Goal: Task Accomplishment & Management: Manage account settings

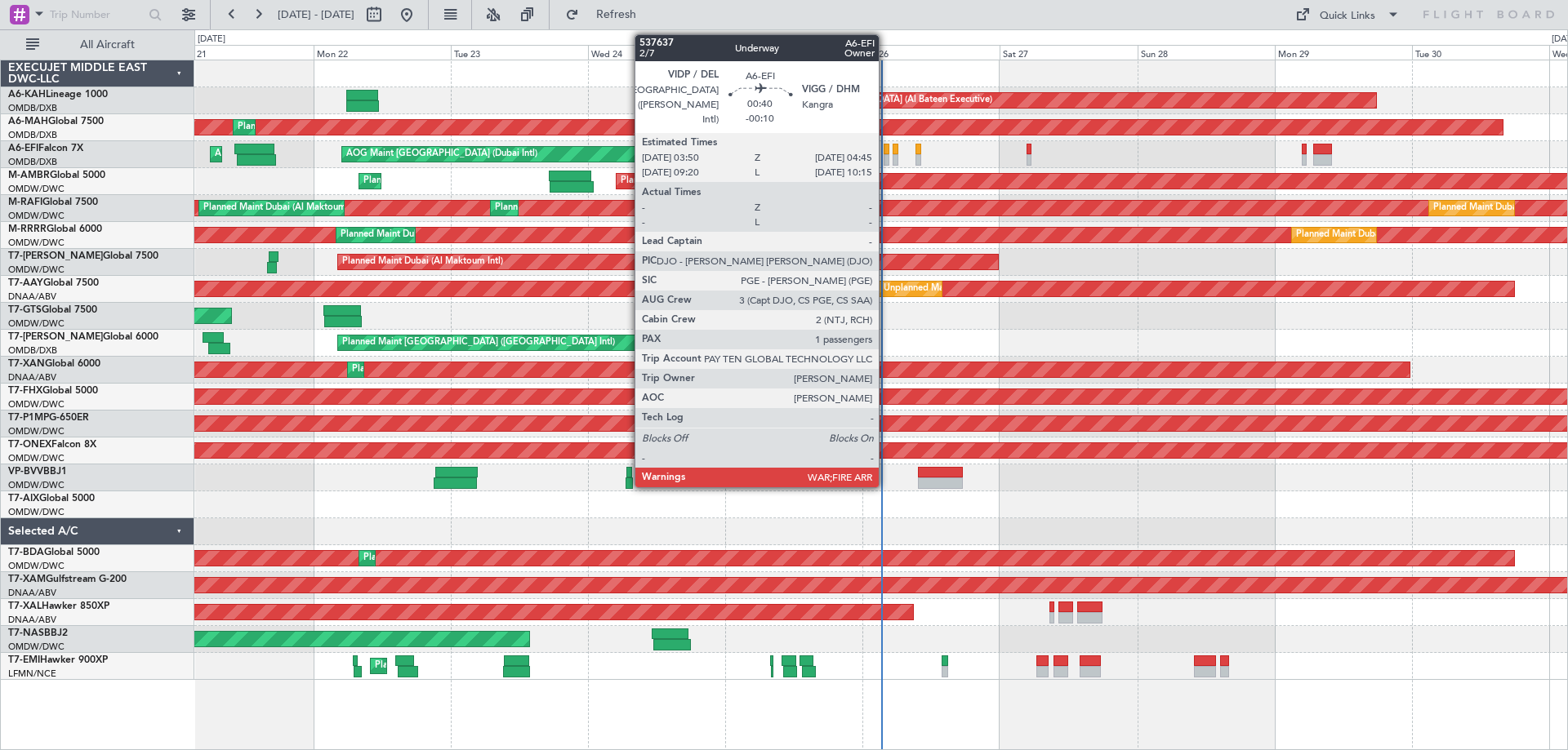
click at [886, 155] on div at bounding box center [887, 160] width 6 height 11
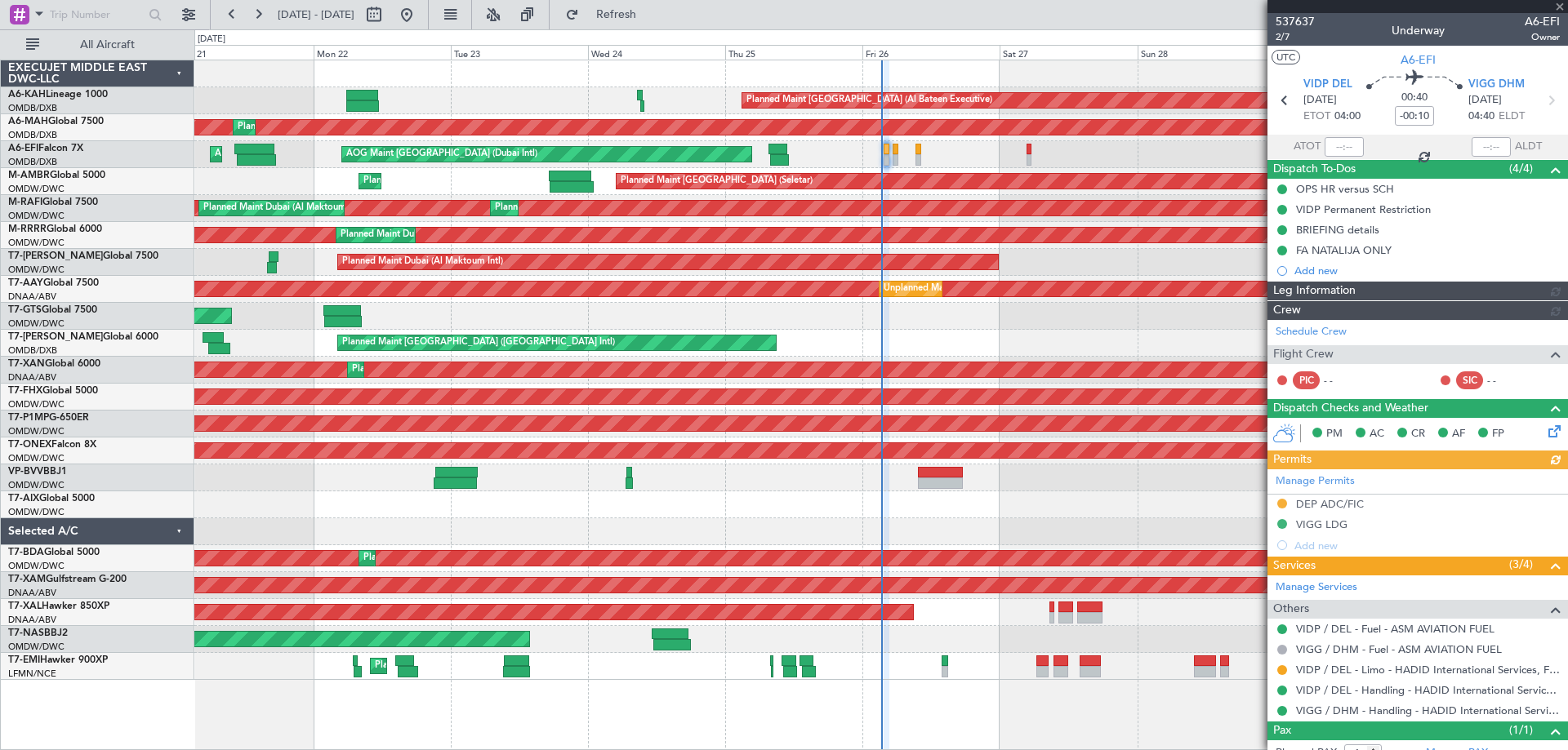
type input "Dherander Fithani (DHF)"
type input "7364"
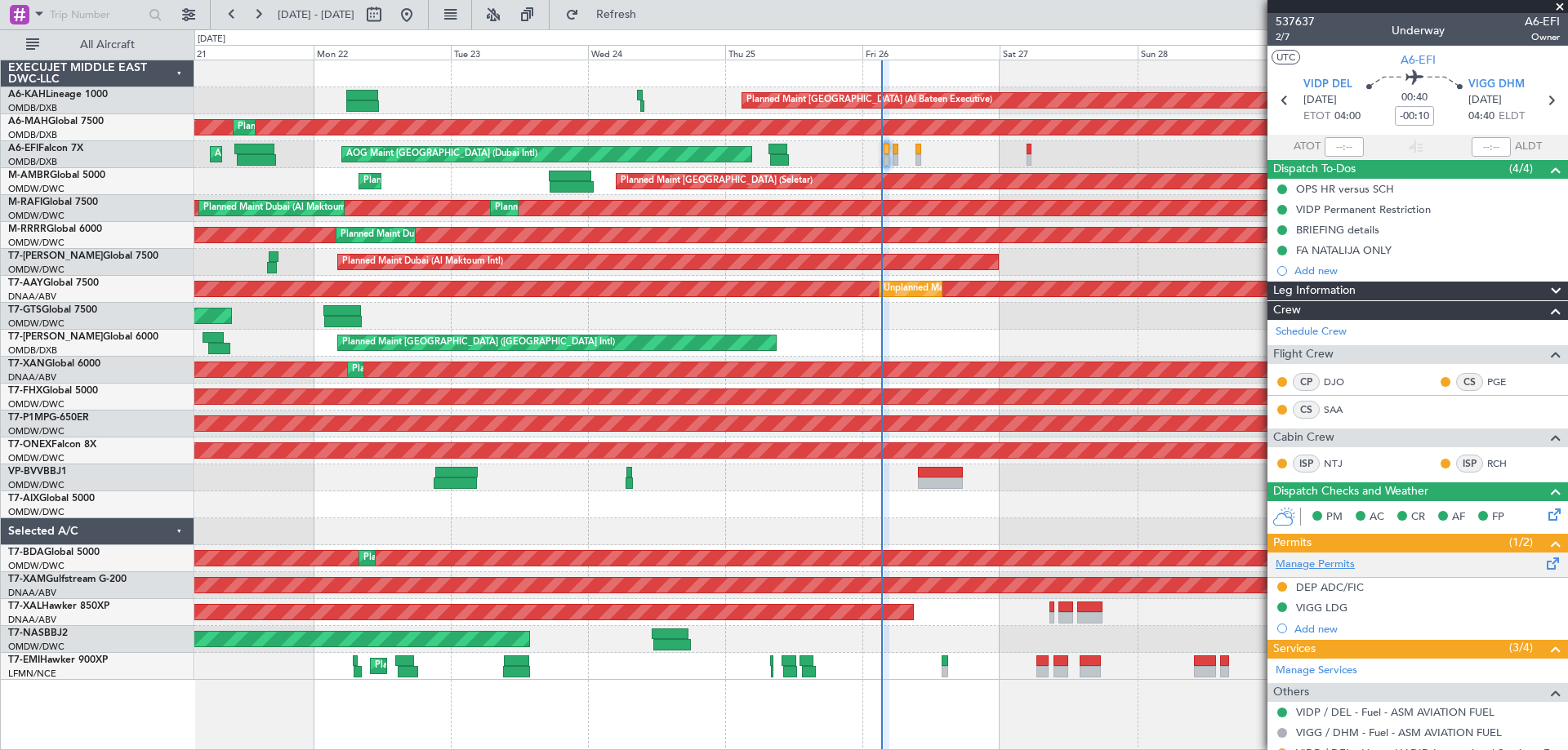
click at [1324, 562] on link "Manage Permits" at bounding box center [1314, 565] width 79 height 16
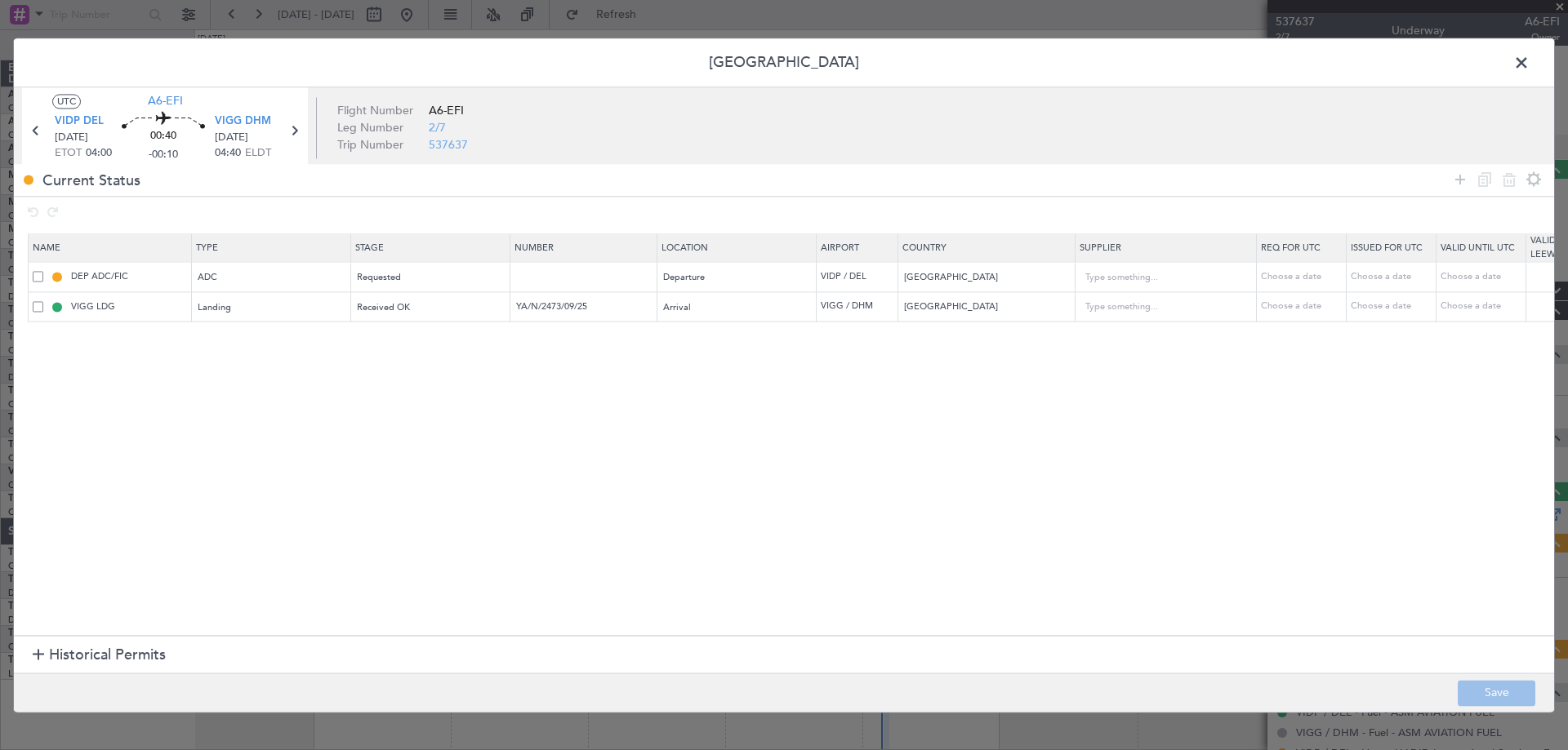
click at [40, 276] on span at bounding box center [37, 276] width 10 height 10
click at [44, 272] on input "checkbox" at bounding box center [44, 272] width 0 height 0
click at [1501, 183] on icon at bounding box center [1509, 179] width 20 height 20
type input "VIGG LDG"
type input "YA/N/2473/09/25"
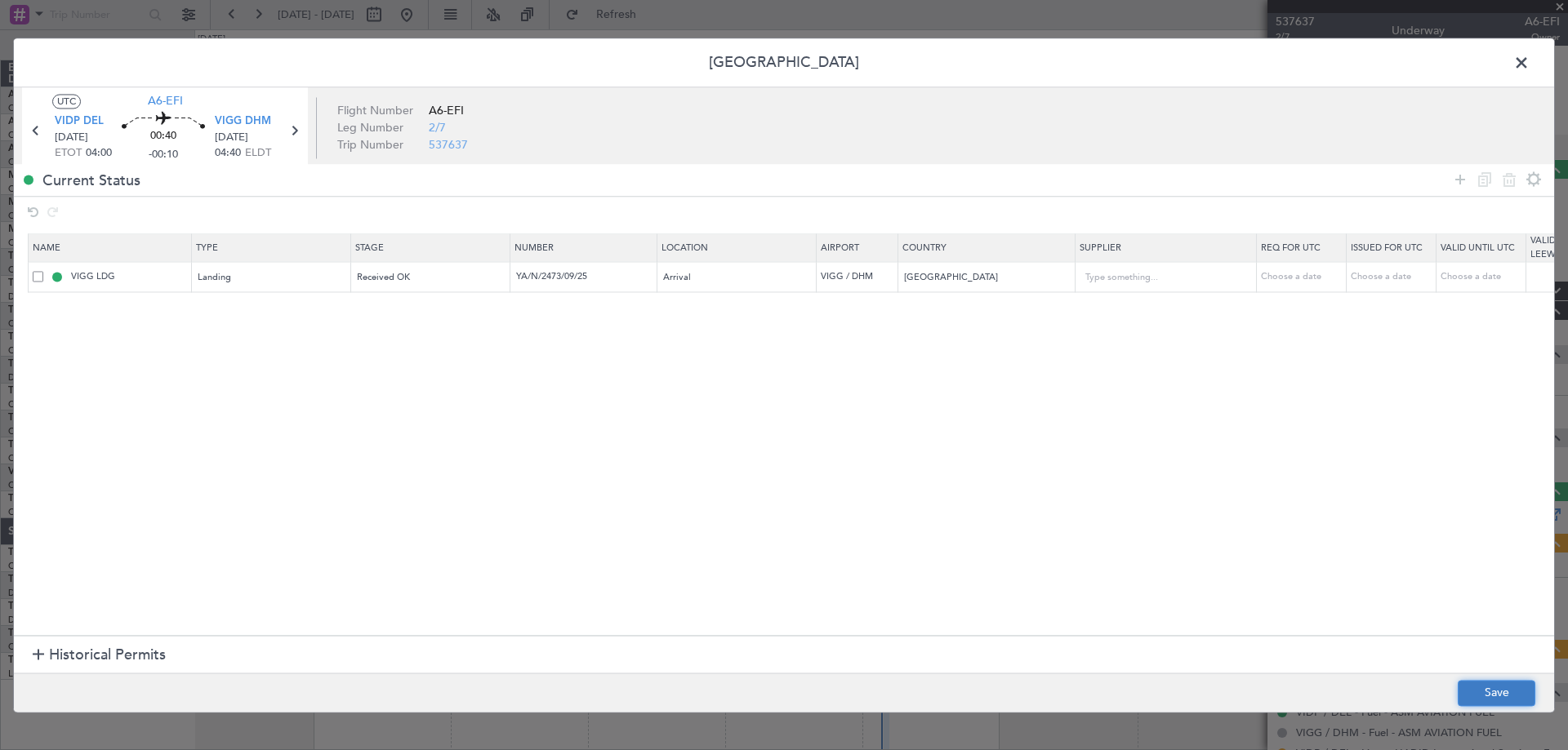
click at [1502, 680] on button "Save" at bounding box center [1497, 693] width 78 height 27
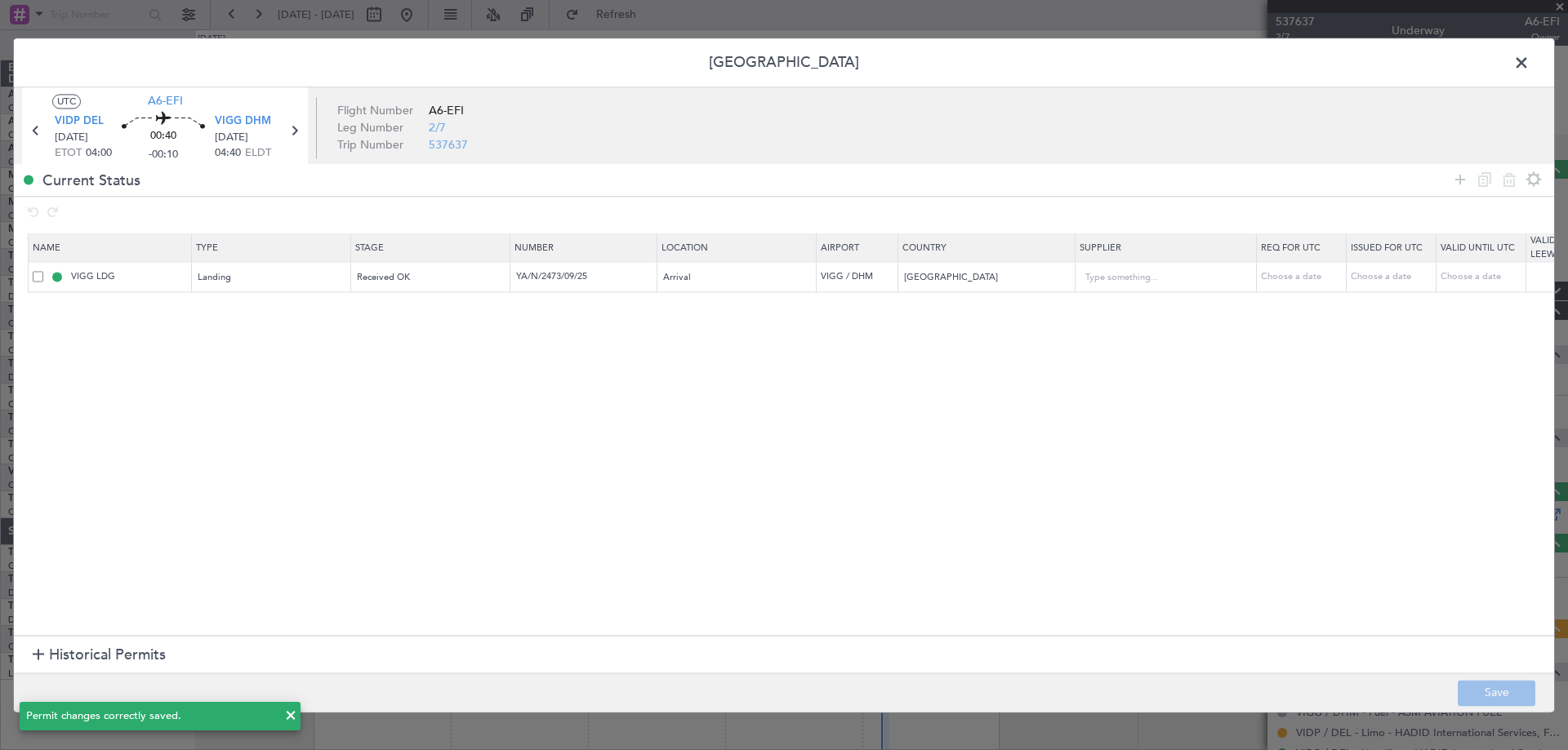
click at [1530, 63] on span at bounding box center [1530, 66] width 0 height 32
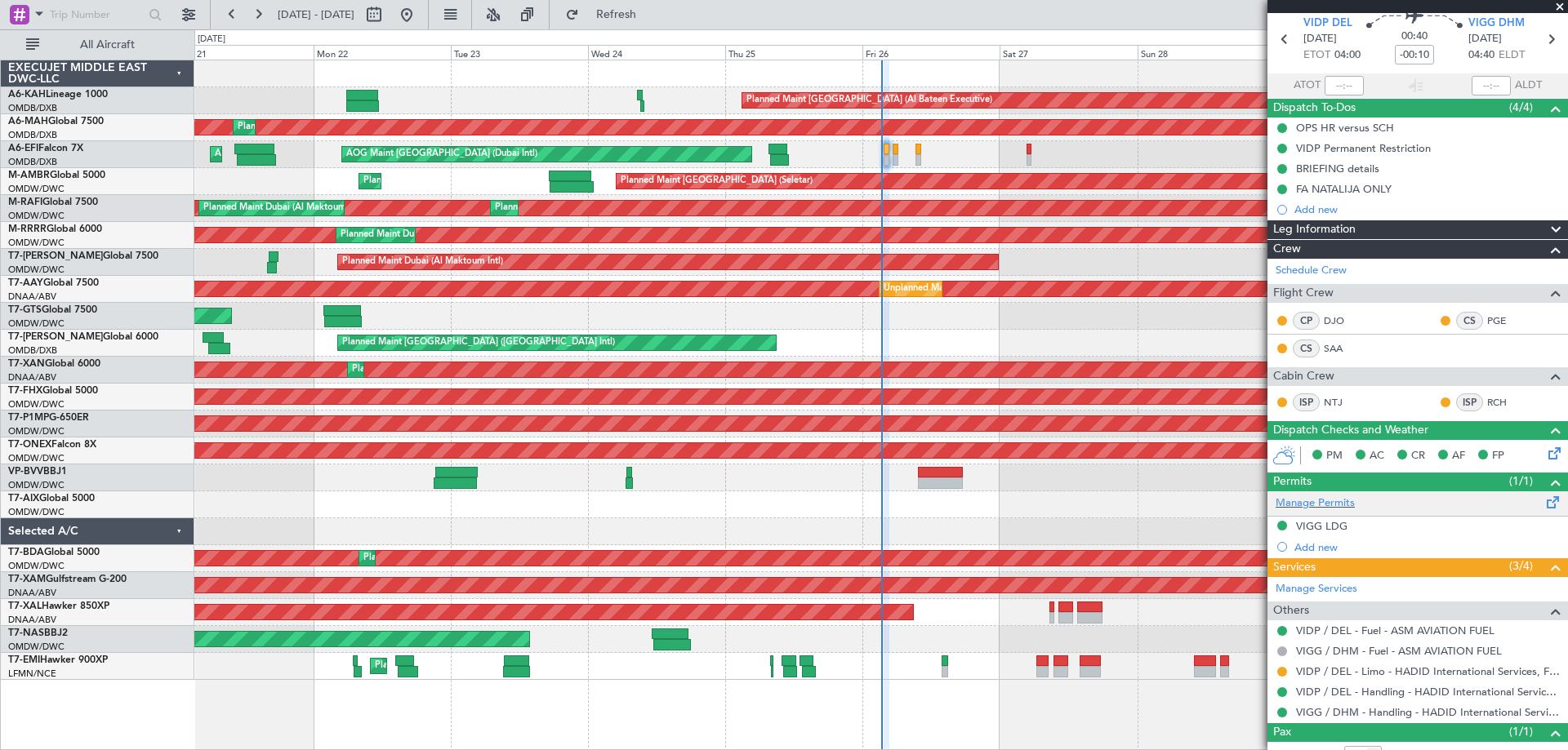
scroll to position [116, 0]
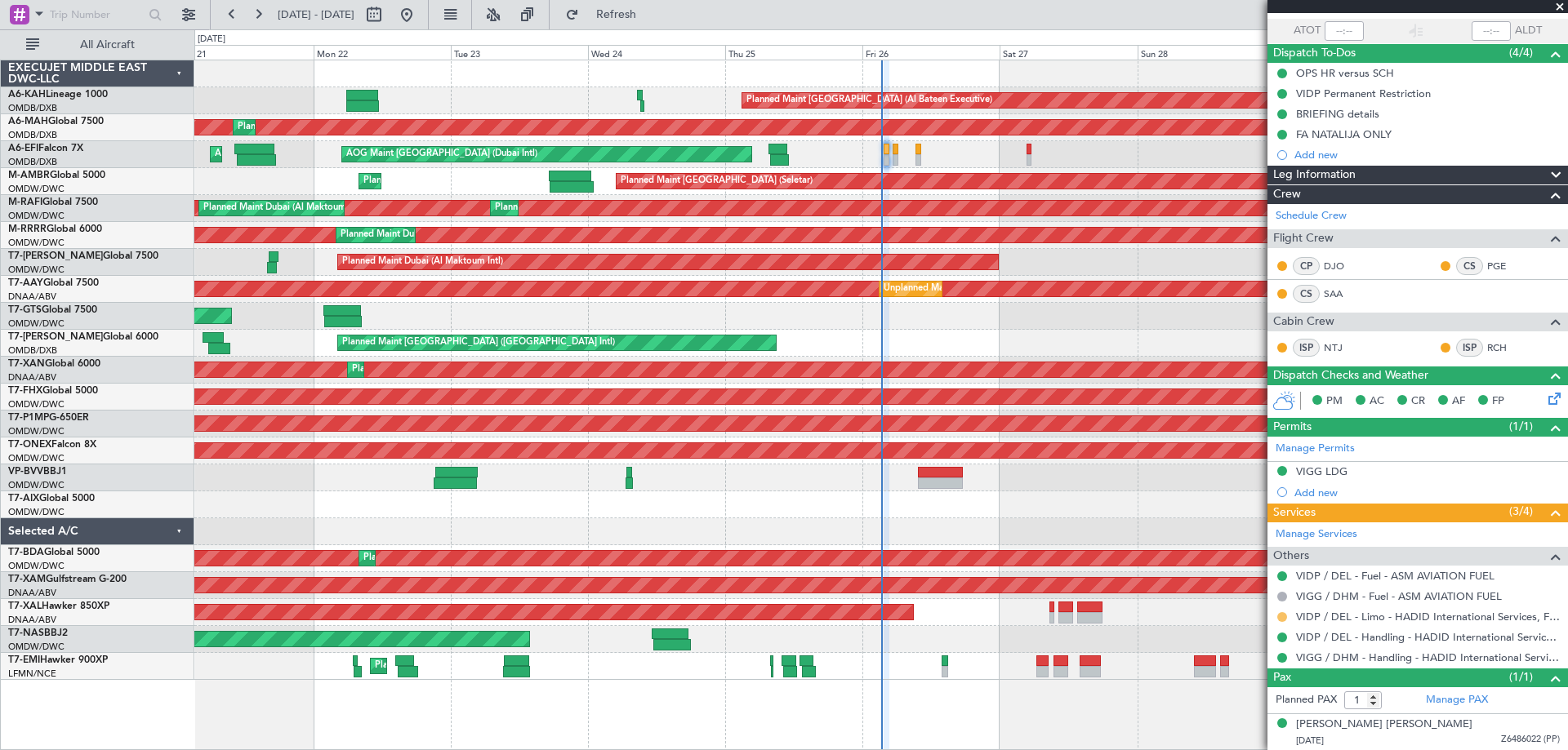
click at [1283, 618] on button at bounding box center [1282, 617] width 9 height 9
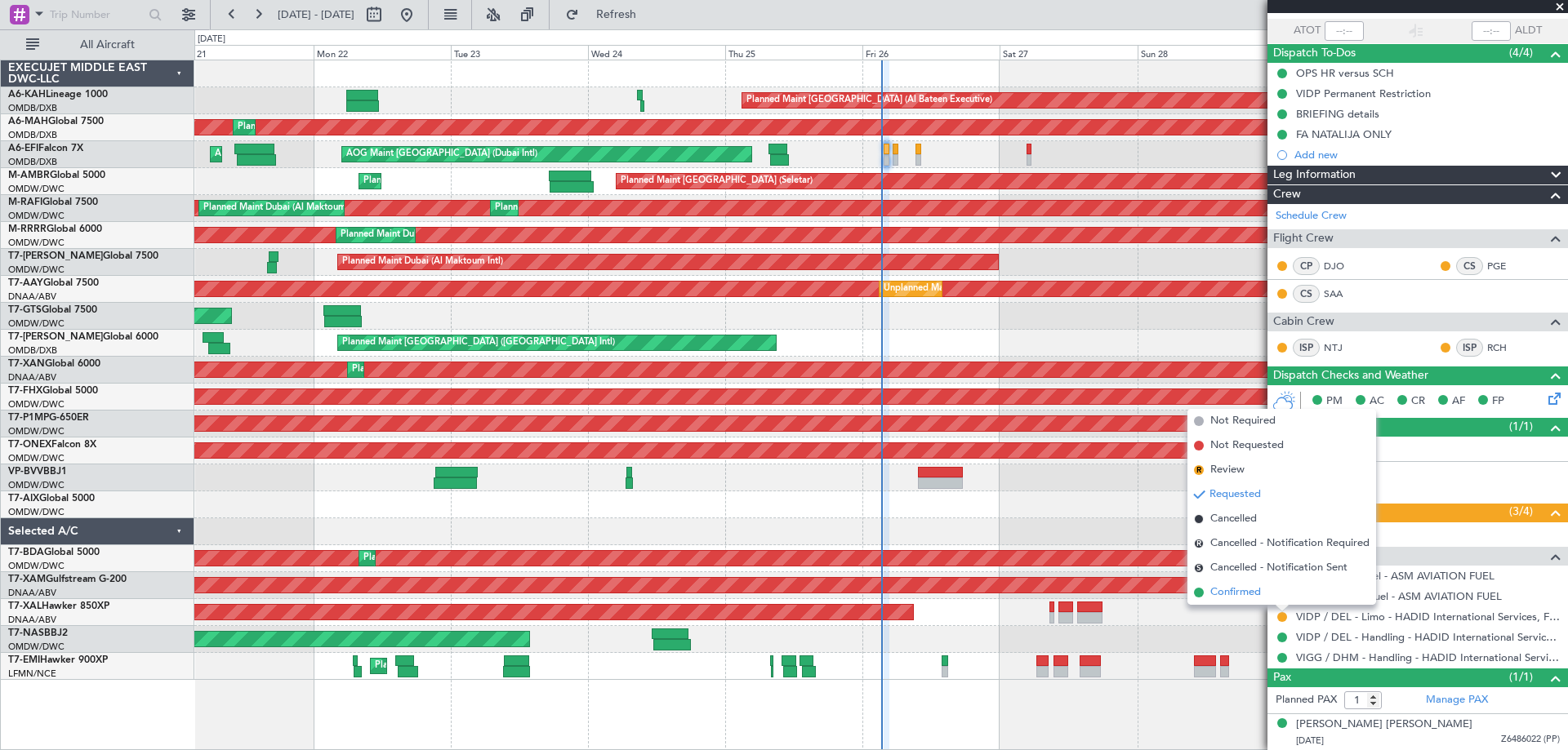
click at [1216, 592] on span "Confirmed" at bounding box center [1236, 592] width 50 height 16
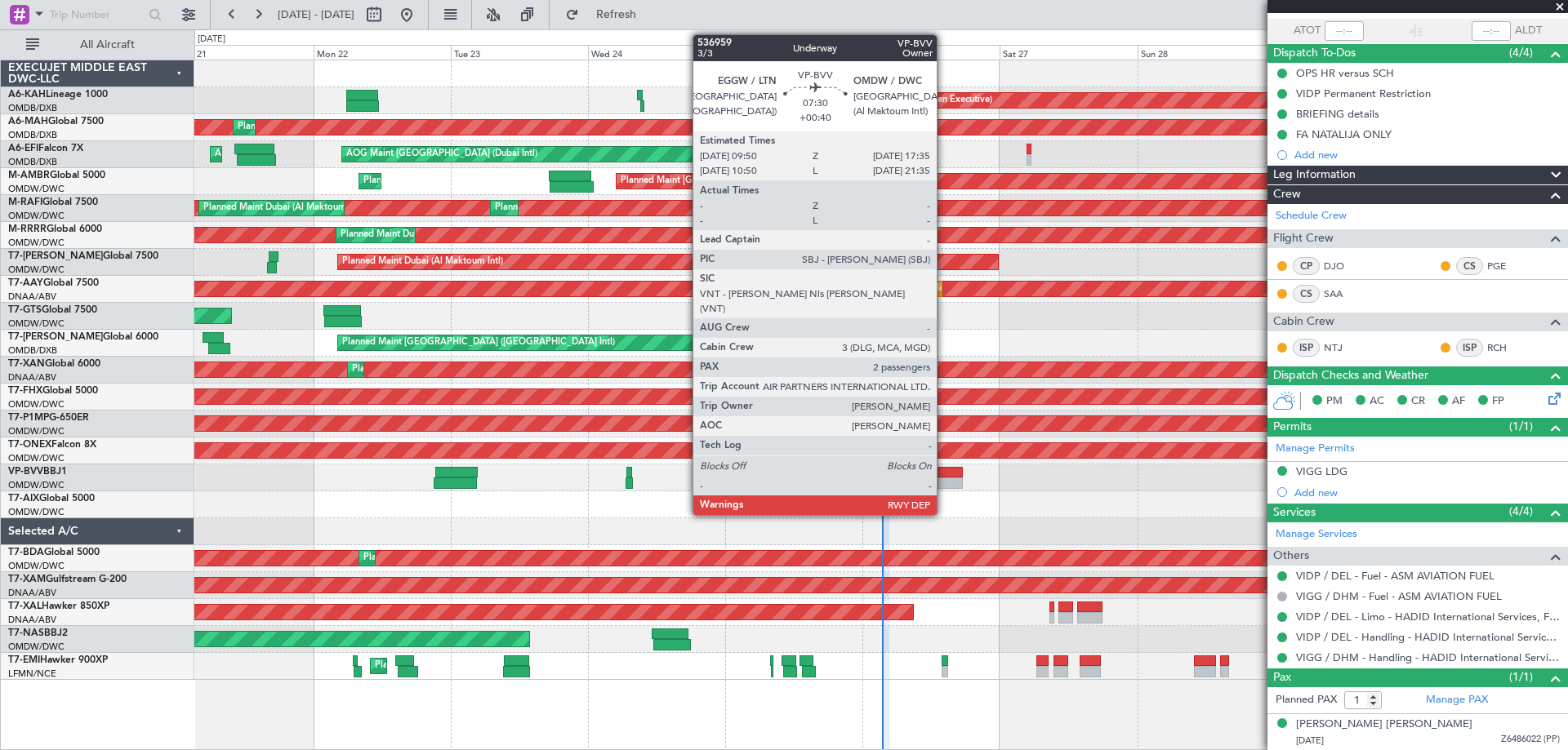
click at [944, 479] on div at bounding box center [940, 483] width 45 height 11
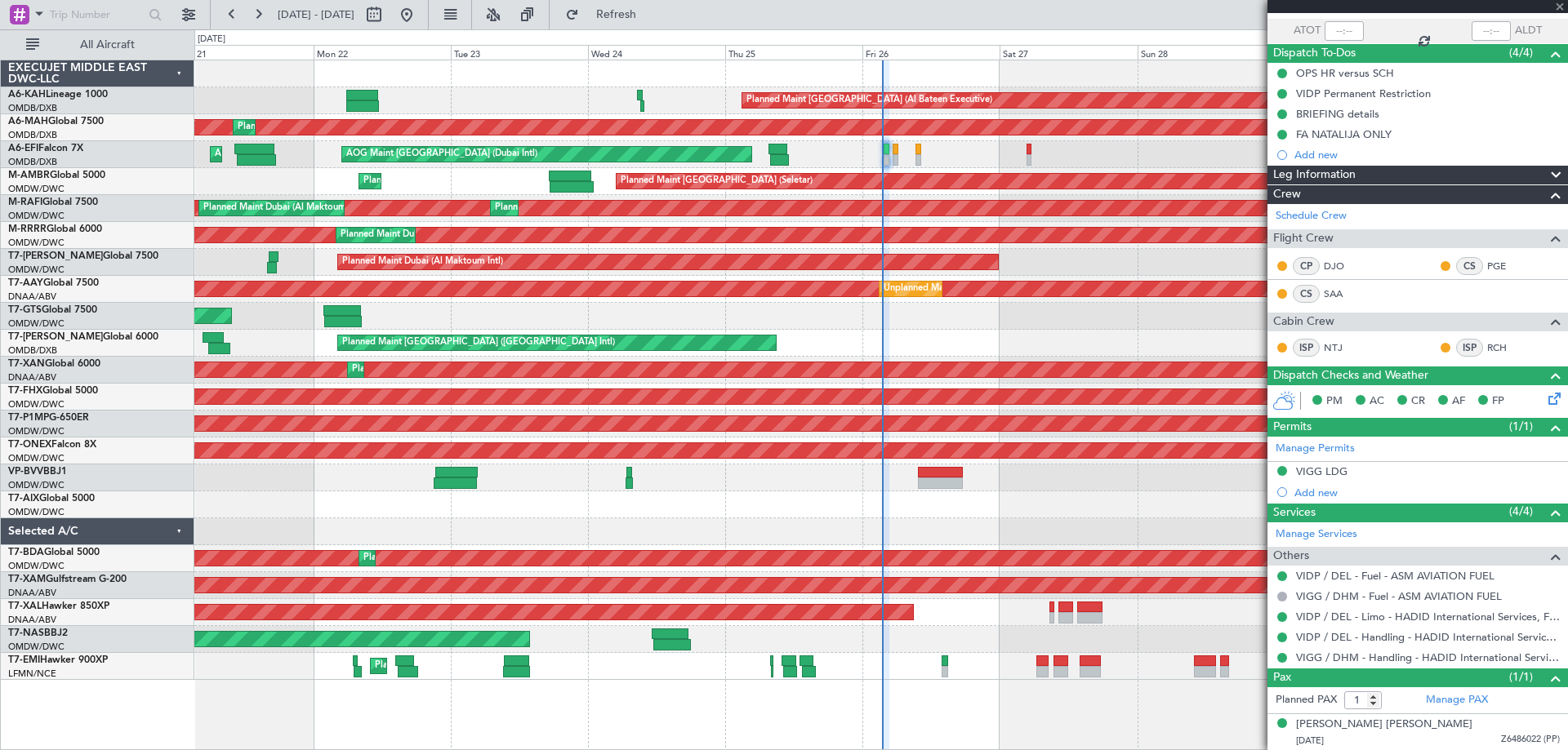
type input "+00:40"
type input "2"
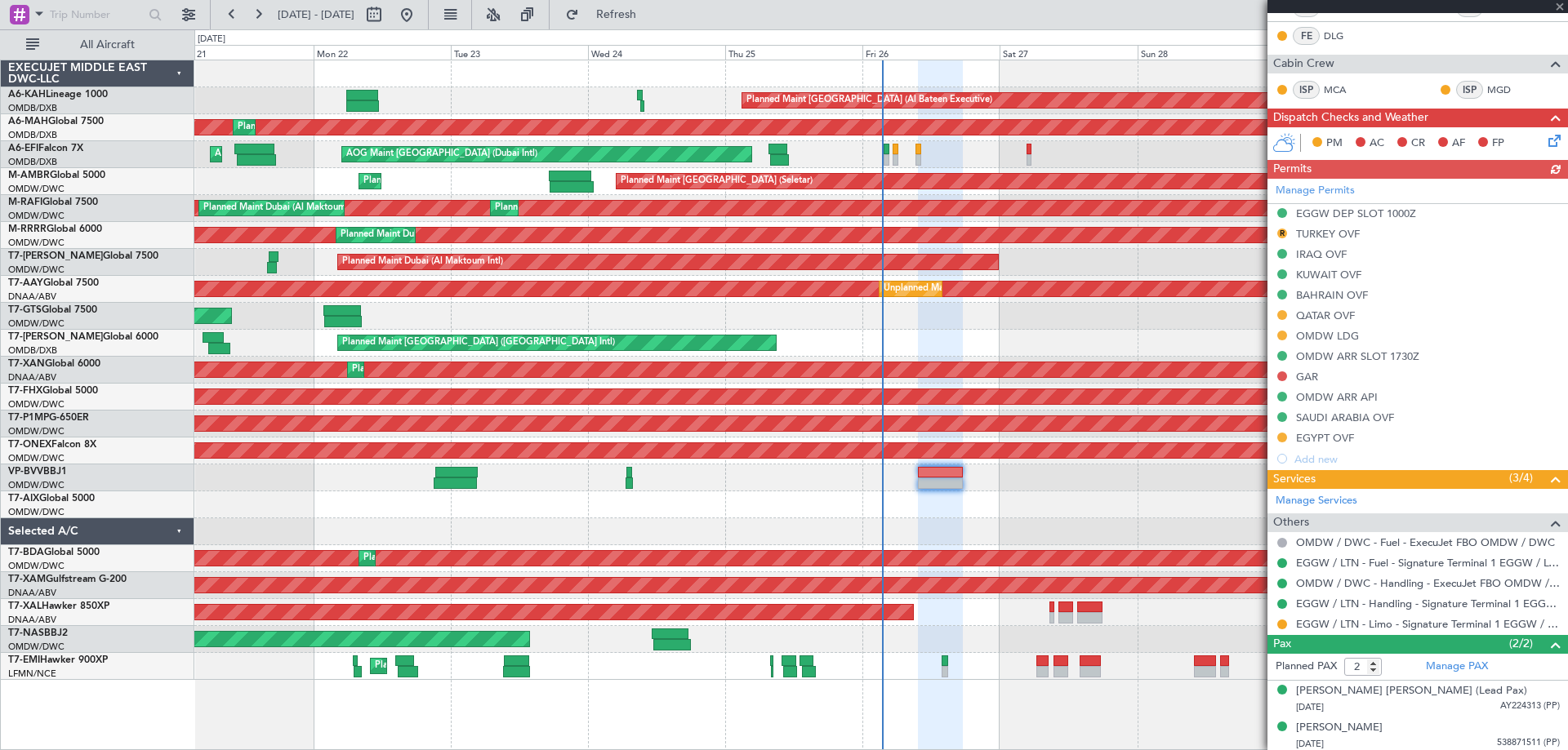
scroll to position [357, 0]
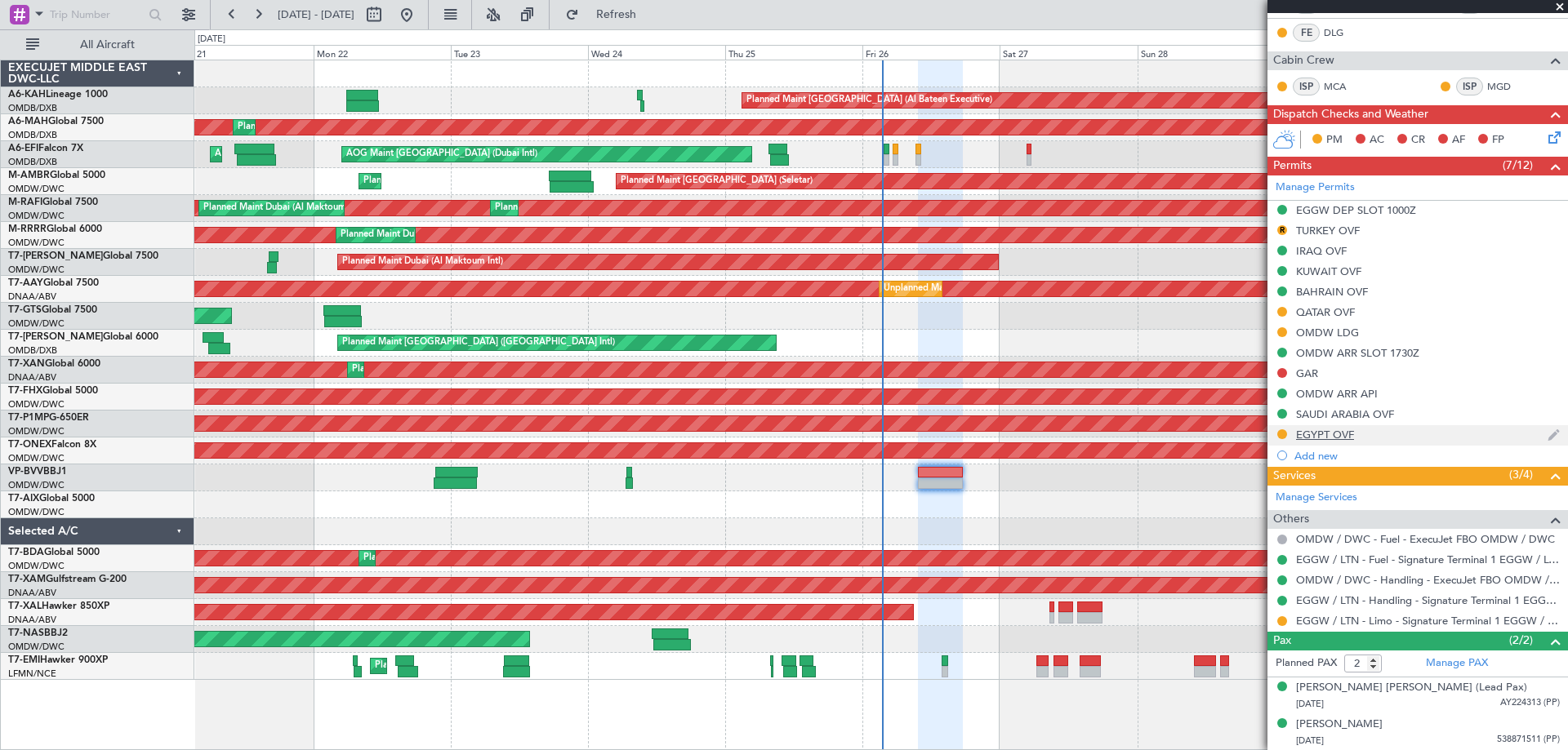
click at [1332, 435] on div "EGYPT OVF" at bounding box center [1325, 435] width 58 height 14
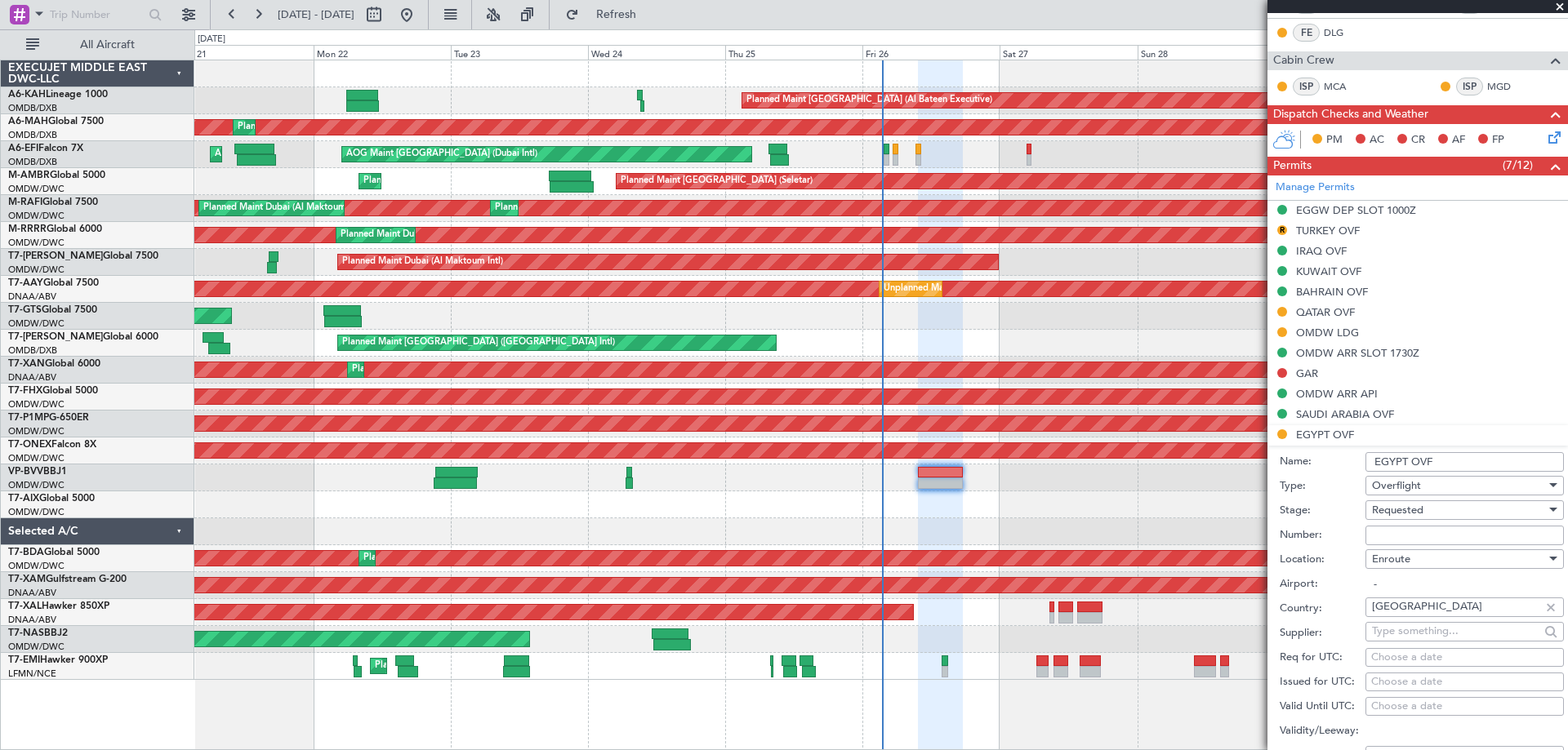
click at [1394, 534] on input "Number:" at bounding box center [1464, 535] width 198 height 20
paste input "LP/2025/12835"
type input "LP/2025/12835"
click at [1392, 510] on span "Requested" at bounding box center [1398, 510] width 51 height 14
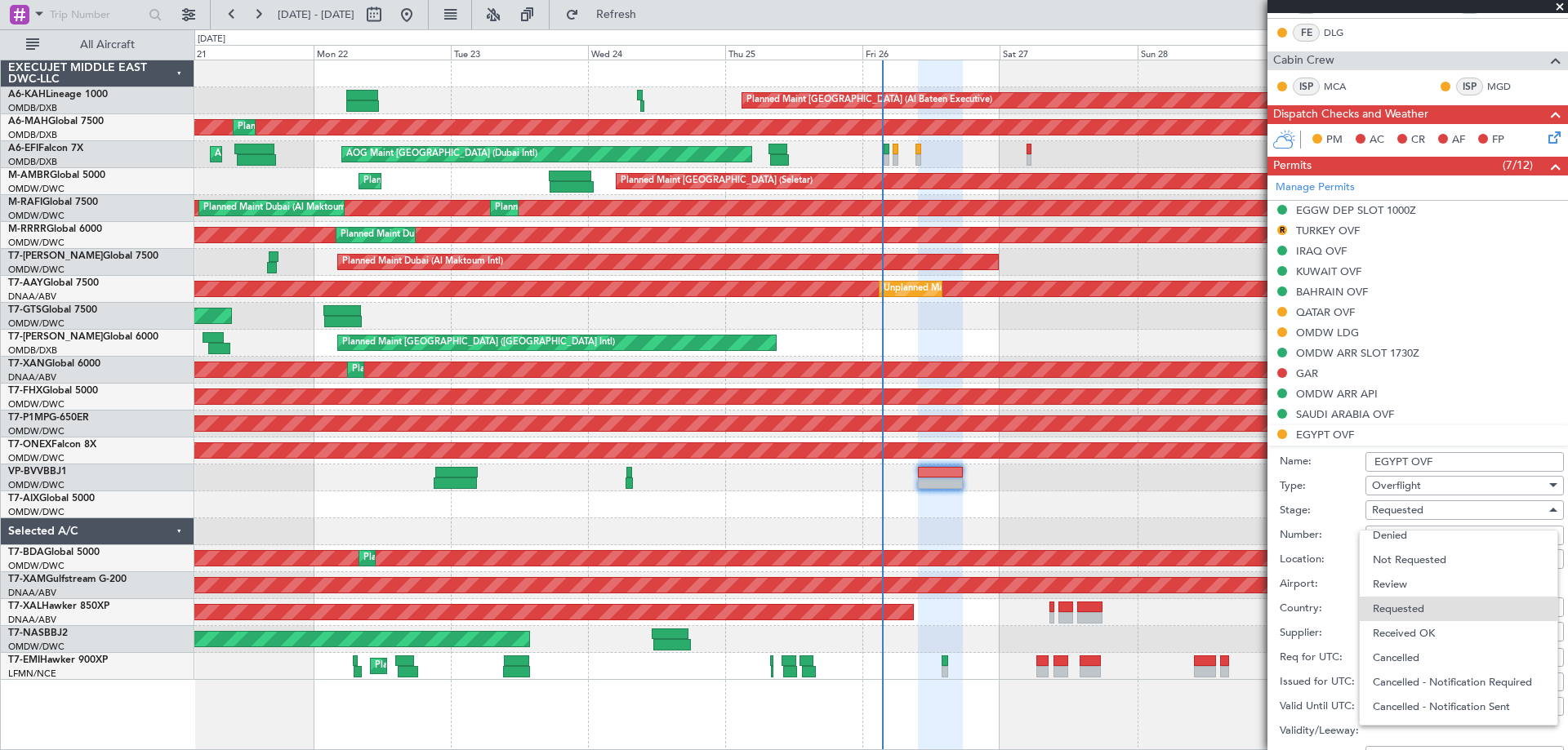
click at [1416, 629] on span "Received OK" at bounding box center [1459, 633] width 172 height 25
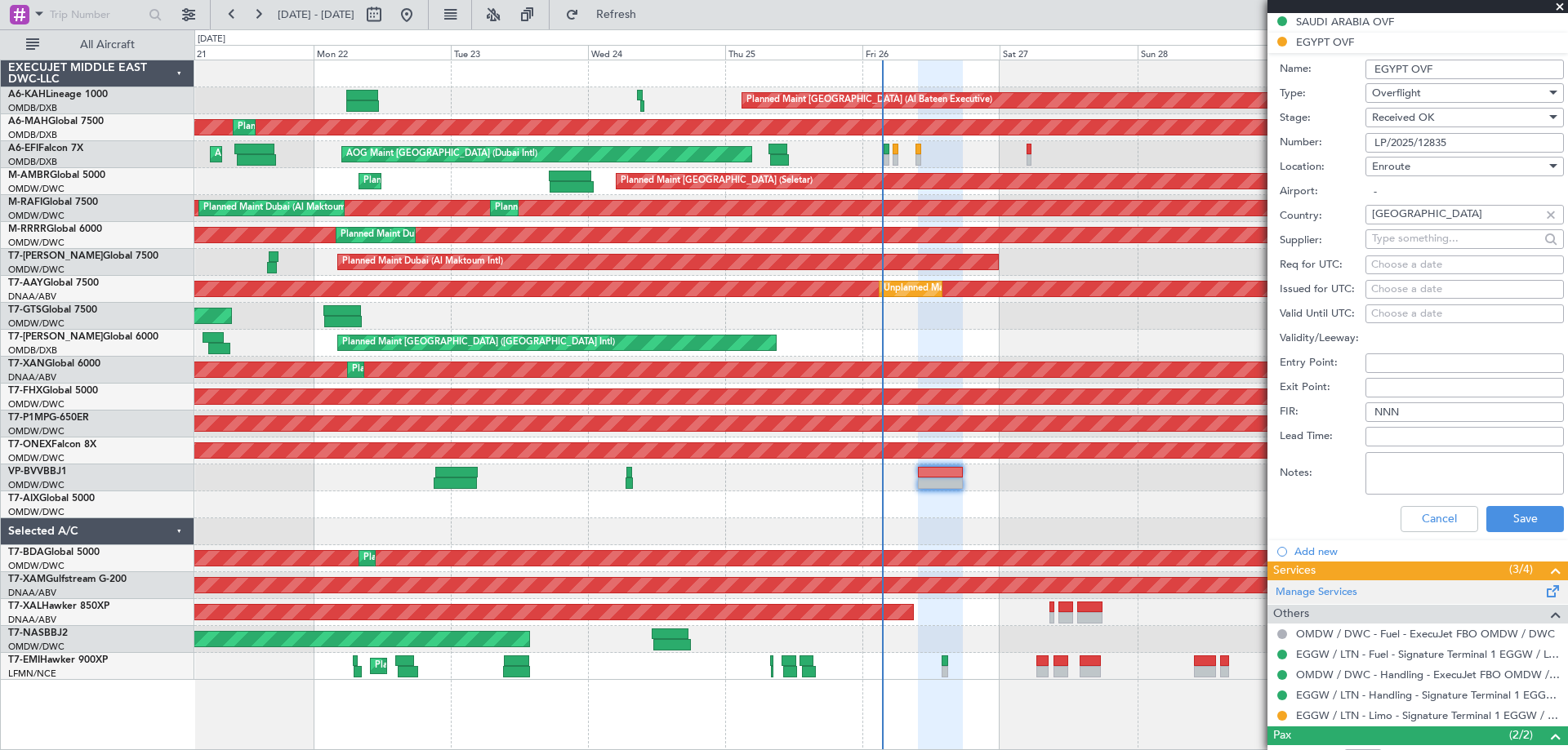
scroll to position [765, 0]
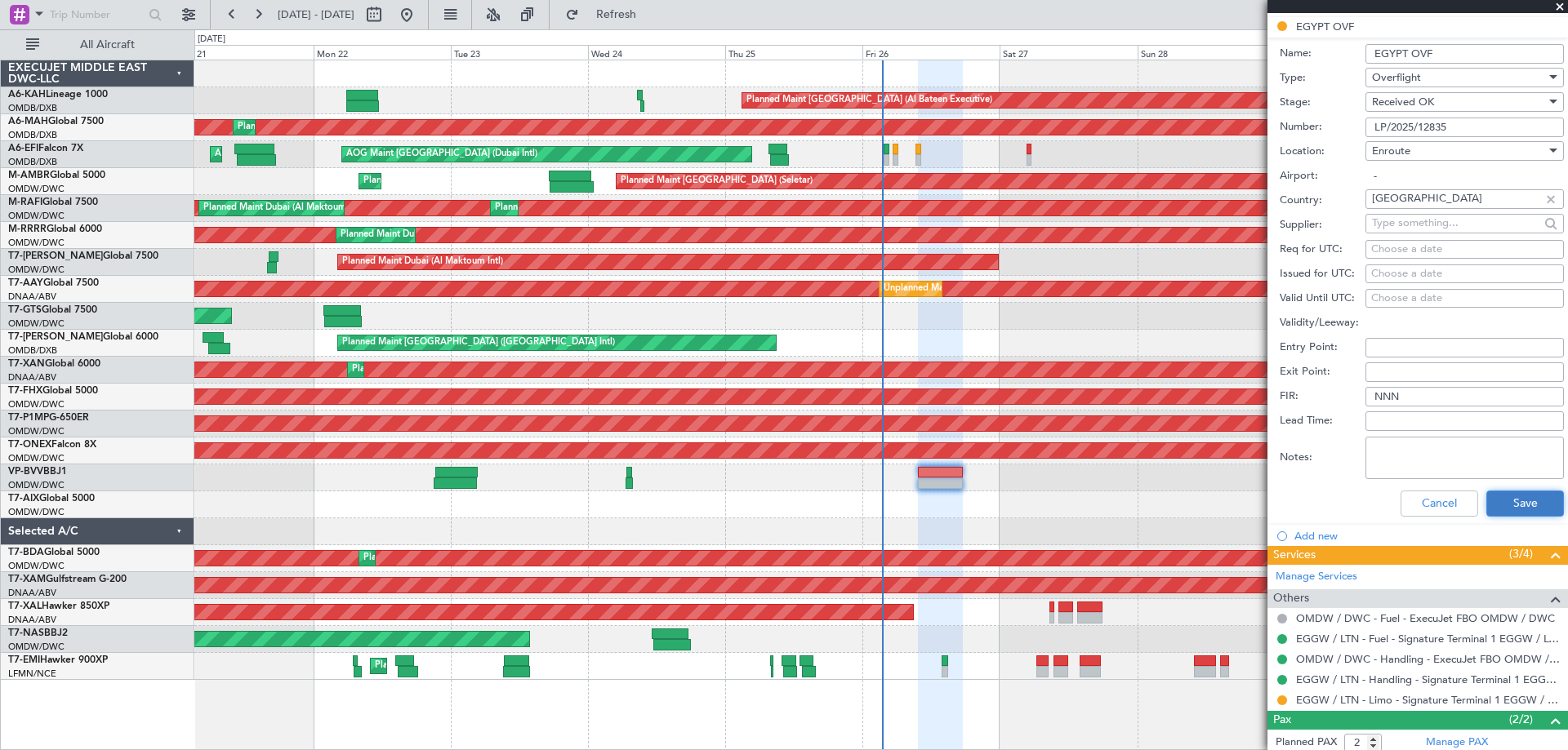
click at [1508, 515] on button "Save" at bounding box center [1525, 504] width 78 height 27
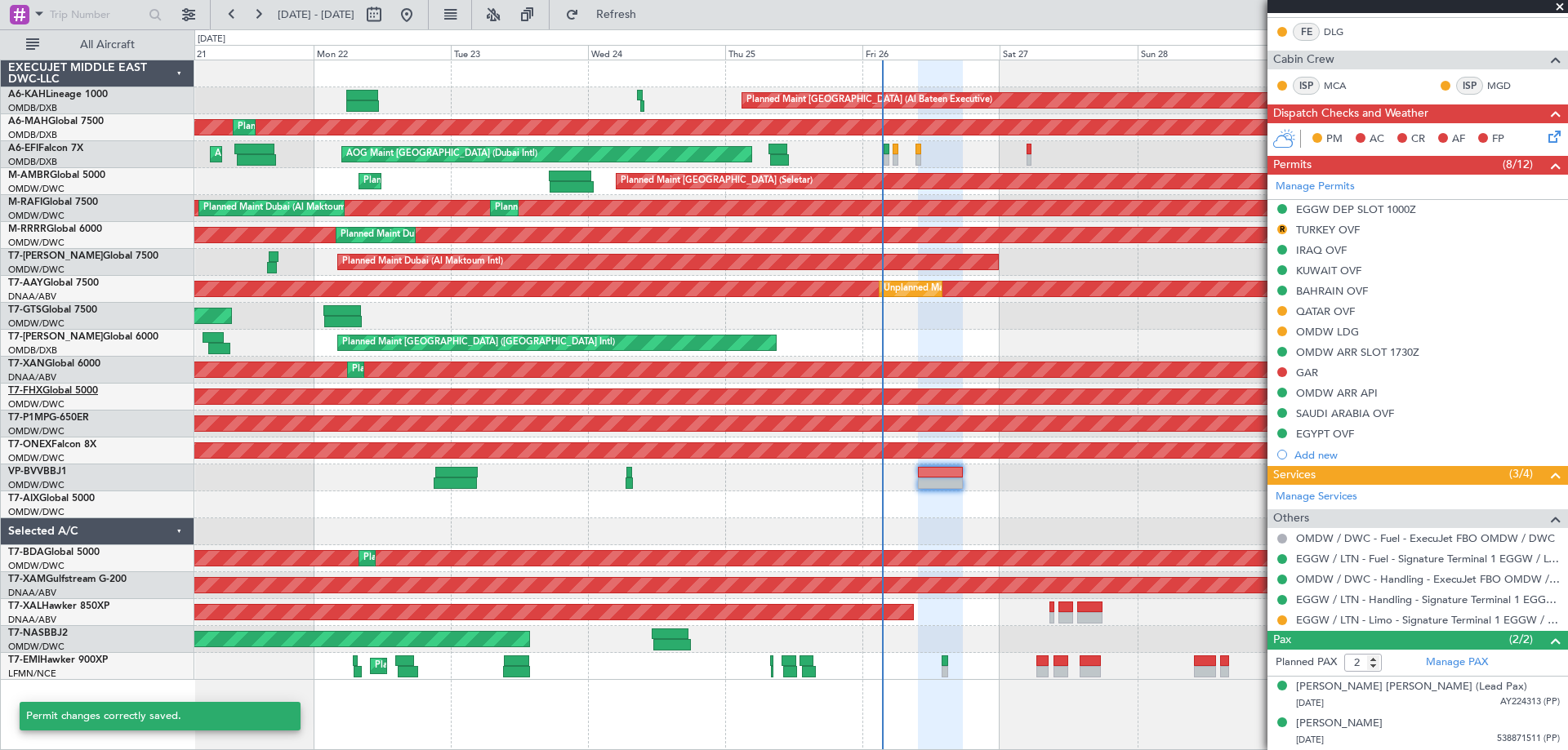
scroll to position [357, 0]
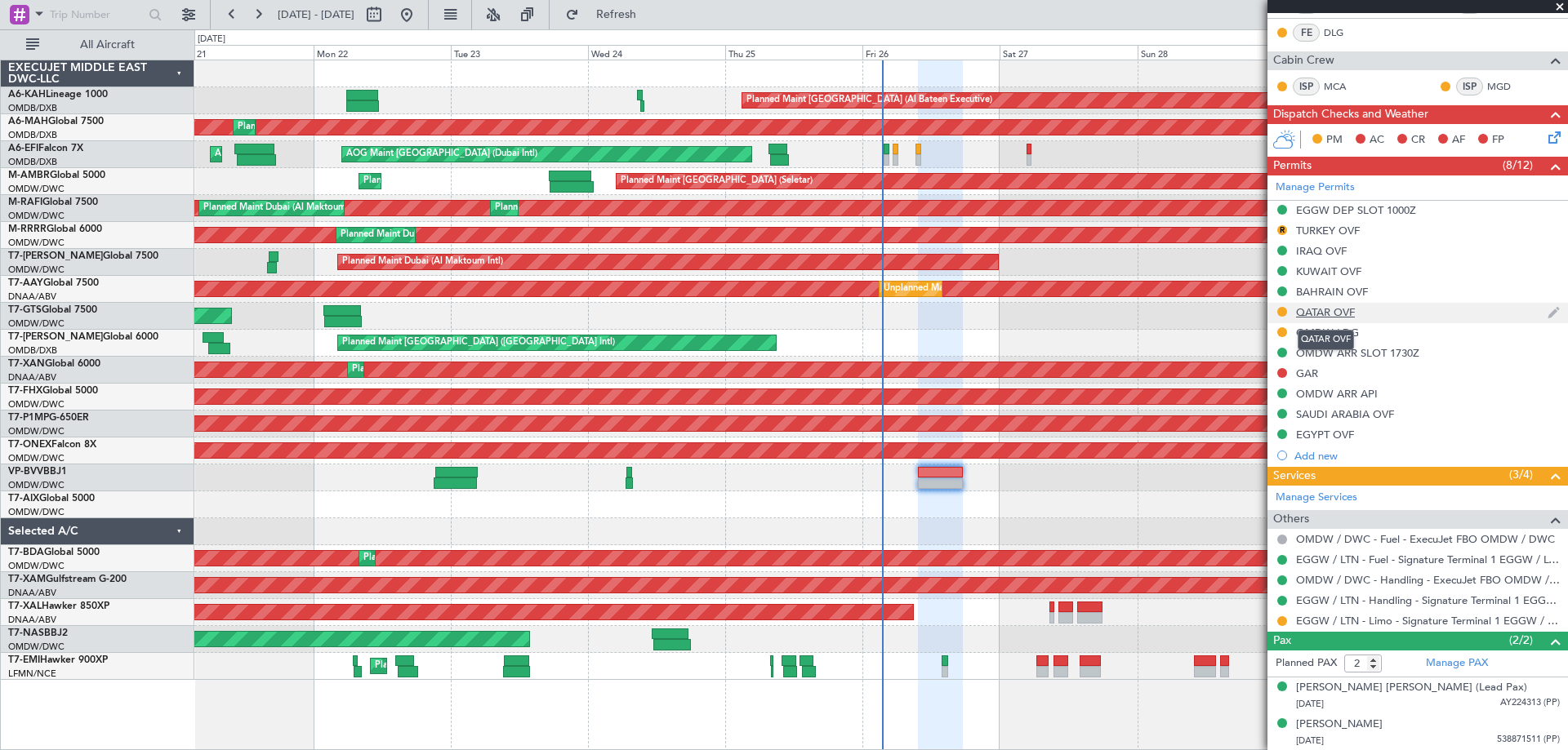
click at [1339, 314] on div "QATAR OVF" at bounding box center [1326, 312] width 59 height 14
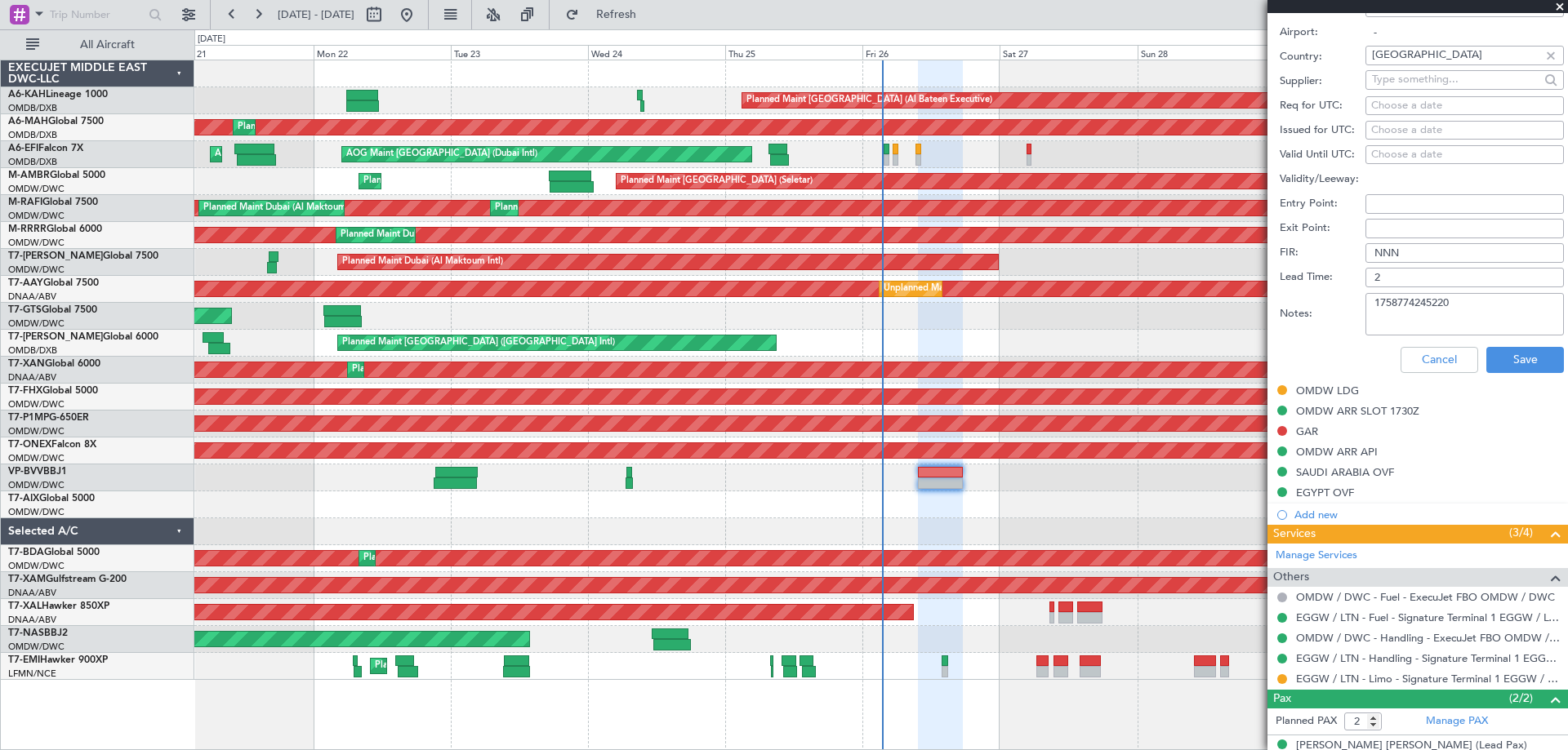
scroll to position [517, 0]
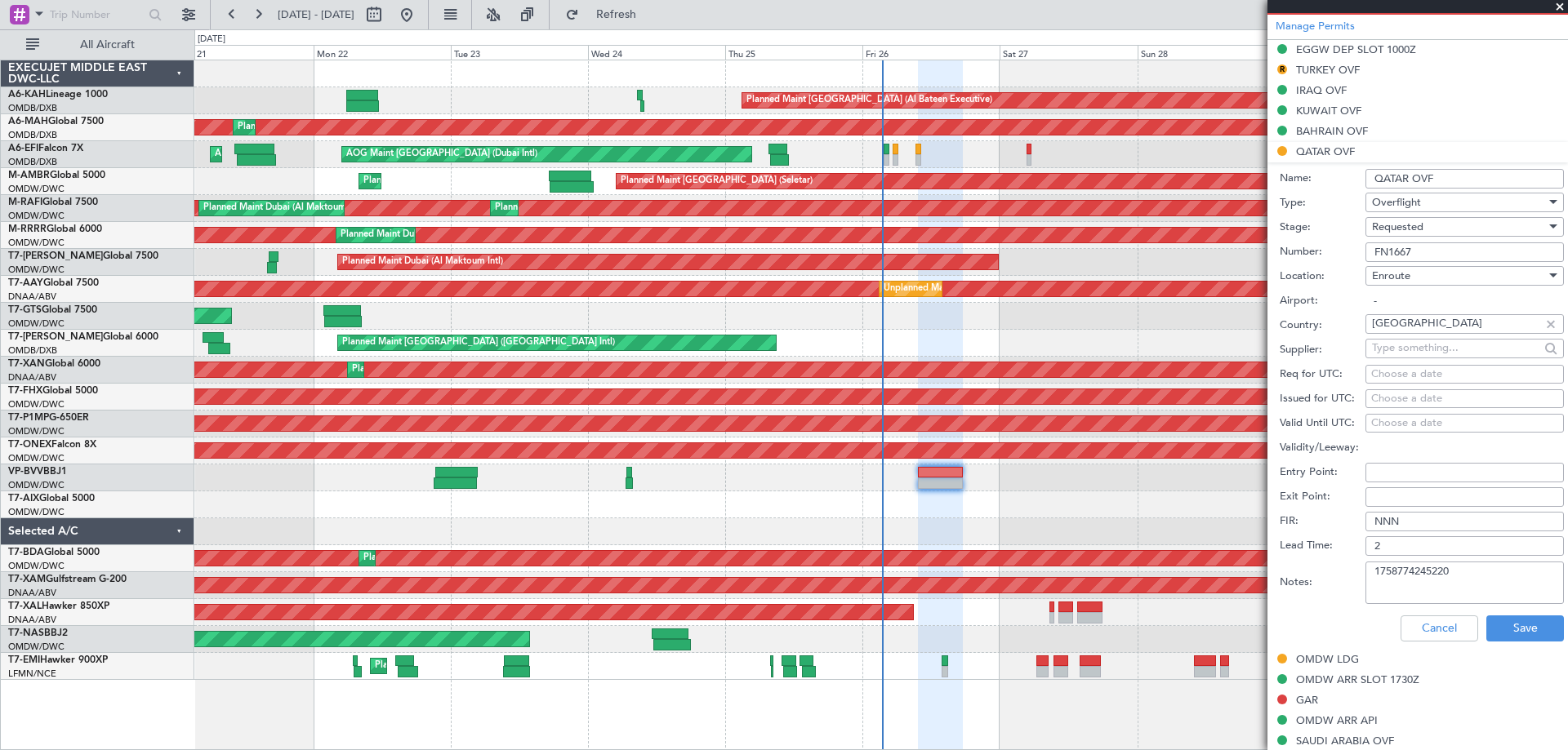
drag, startPoint x: 1432, startPoint y: 248, endPoint x: 1298, endPoint y: 267, distance: 135.3
click at [1298, 267] on form "Name: QATAR OVF Type: Overflight Stage: Requested Number: FN1667 Location: Enro…" at bounding box center [1418, 405] width 300 height 487
type input "FN1725"
click at [1422, 220] on span "Requested" at bounding box center [1398, 226] width 51 height 14
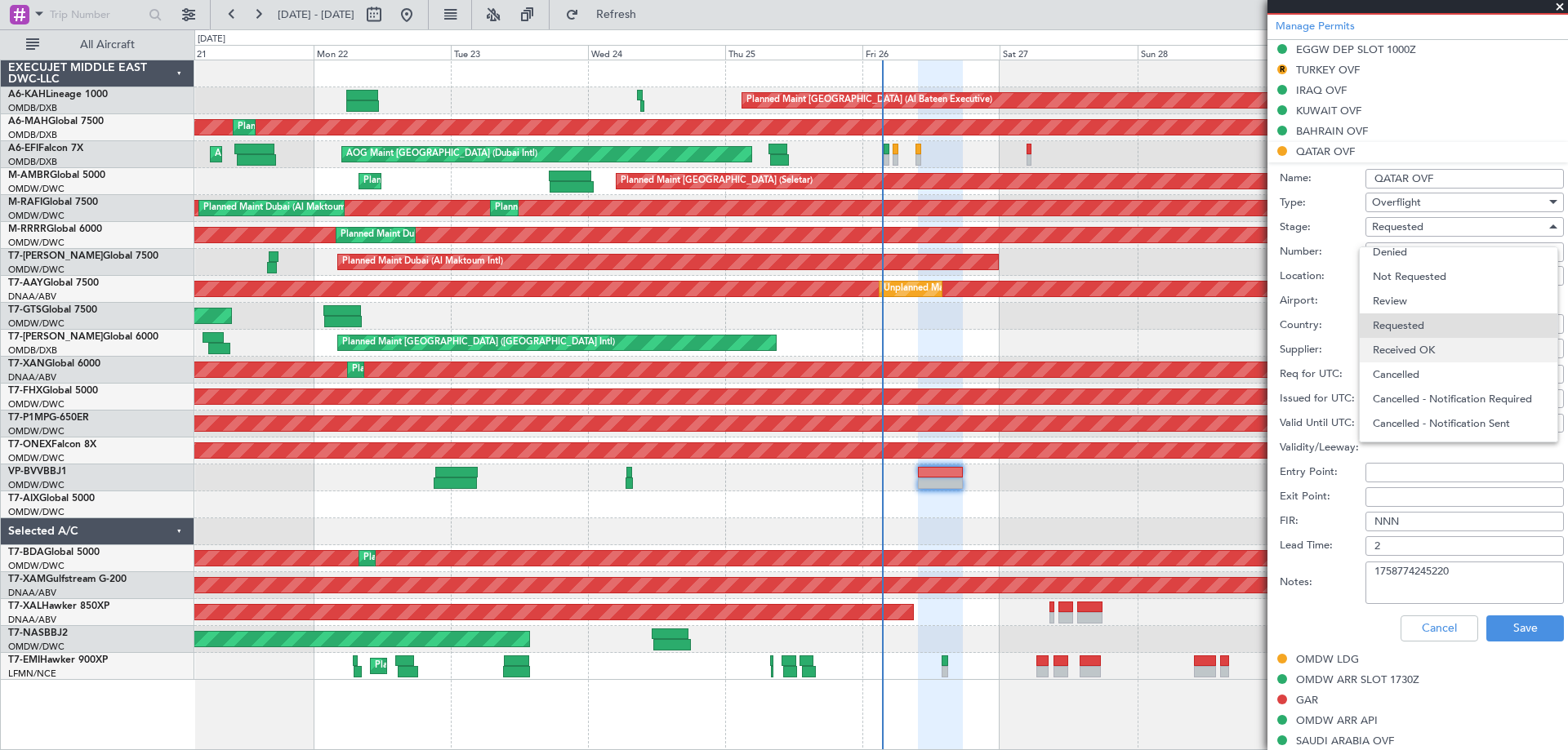
click at [1421, 345] on span "Received OK" at bounding box center [1459, 350] width 172 height 25
drag, startPoint x: 1475, startPoint y: 574, endPoint x: 1085, endPoint y: 599, distance: 390.8
click at [1105, 593] on fb-app "[DATE] - [DATE] Refresh Quick Links All Aircraft Planned Maint [GEOGRAPHIC_DATA…" at bounding box center [784, 381] width 1568 height 738
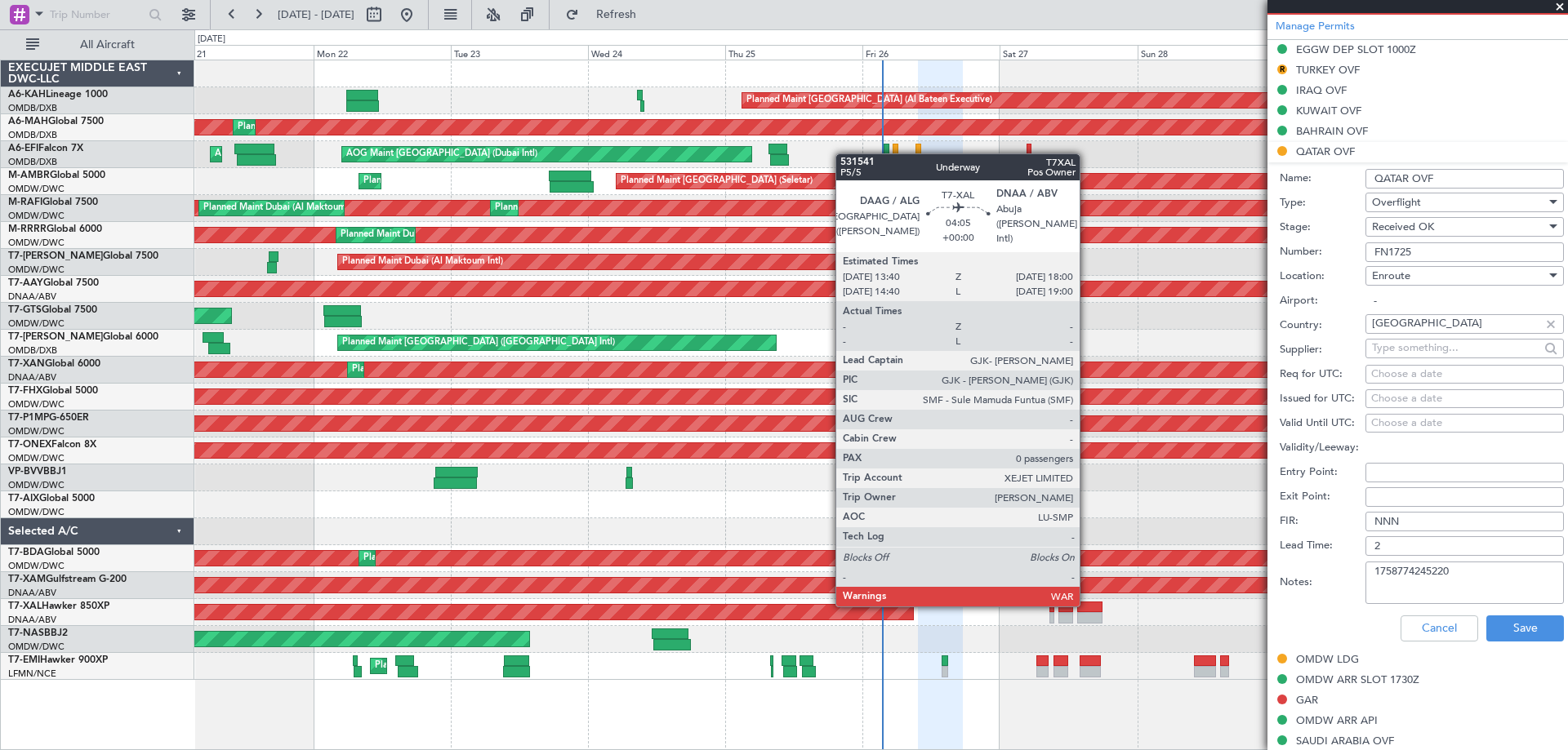
paste textarea "832882915"
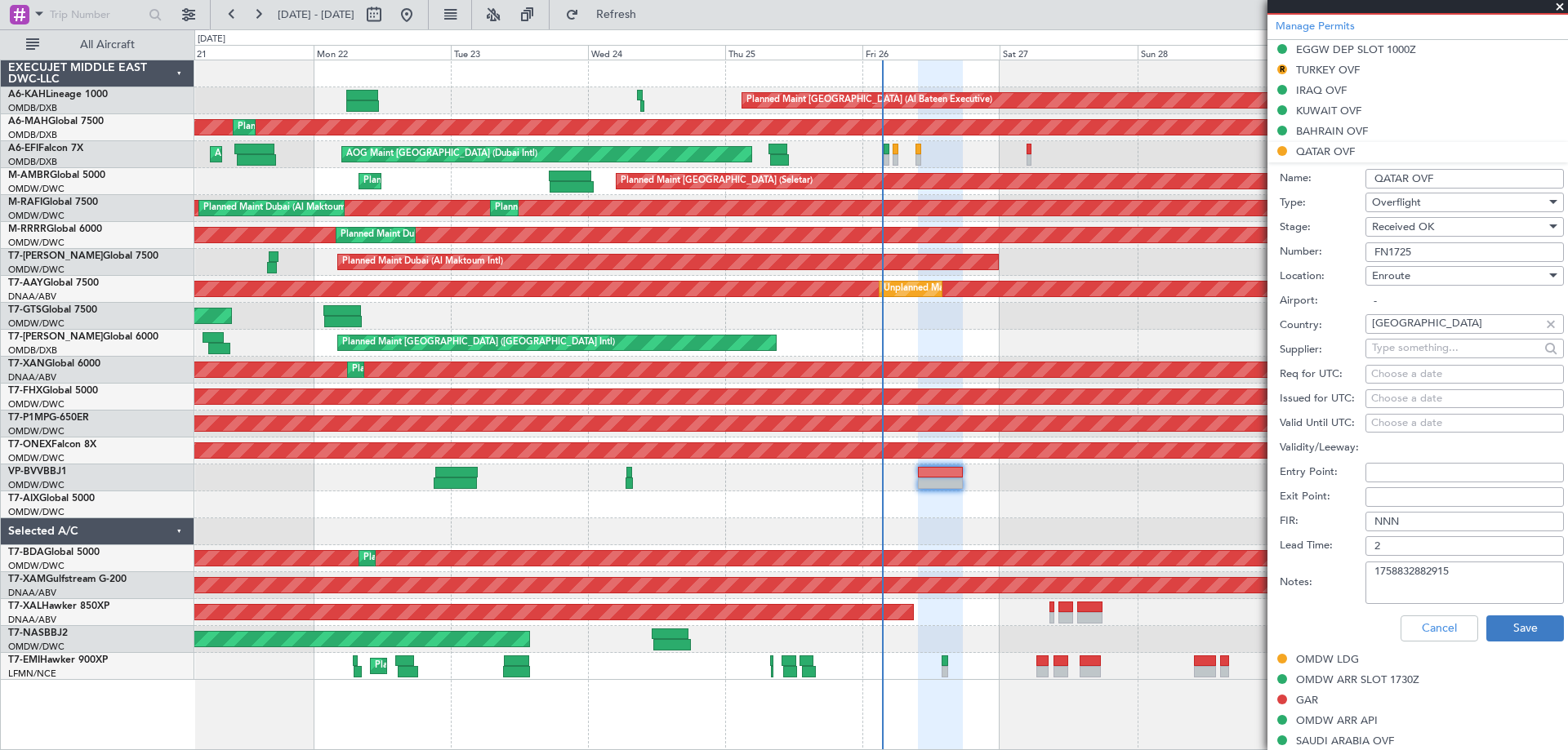
type textarea "1758832882915"
click at [1515, 617] on button "Save" at bounding box center [1525, 628] width 78 height 27
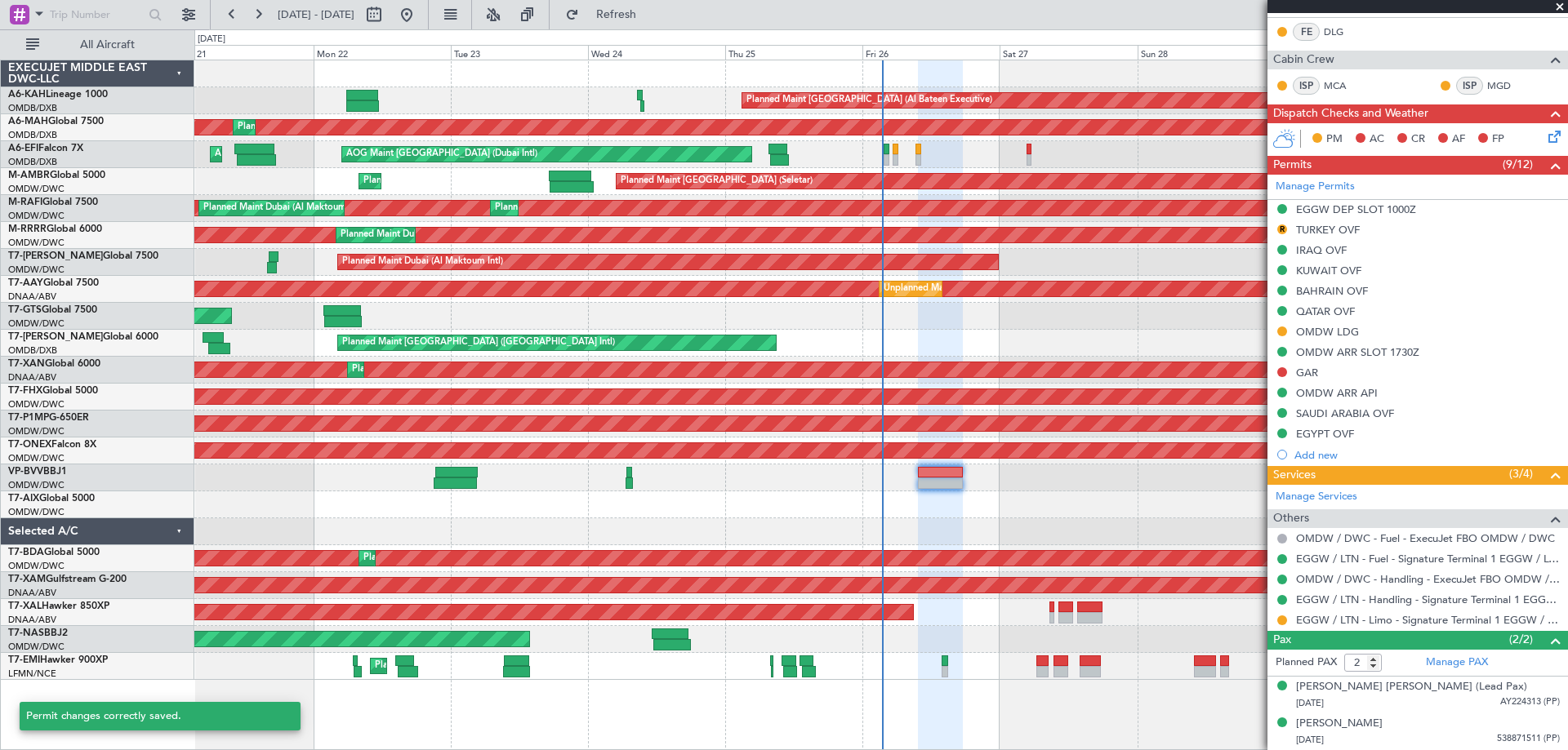
scroll to position [357, 0]
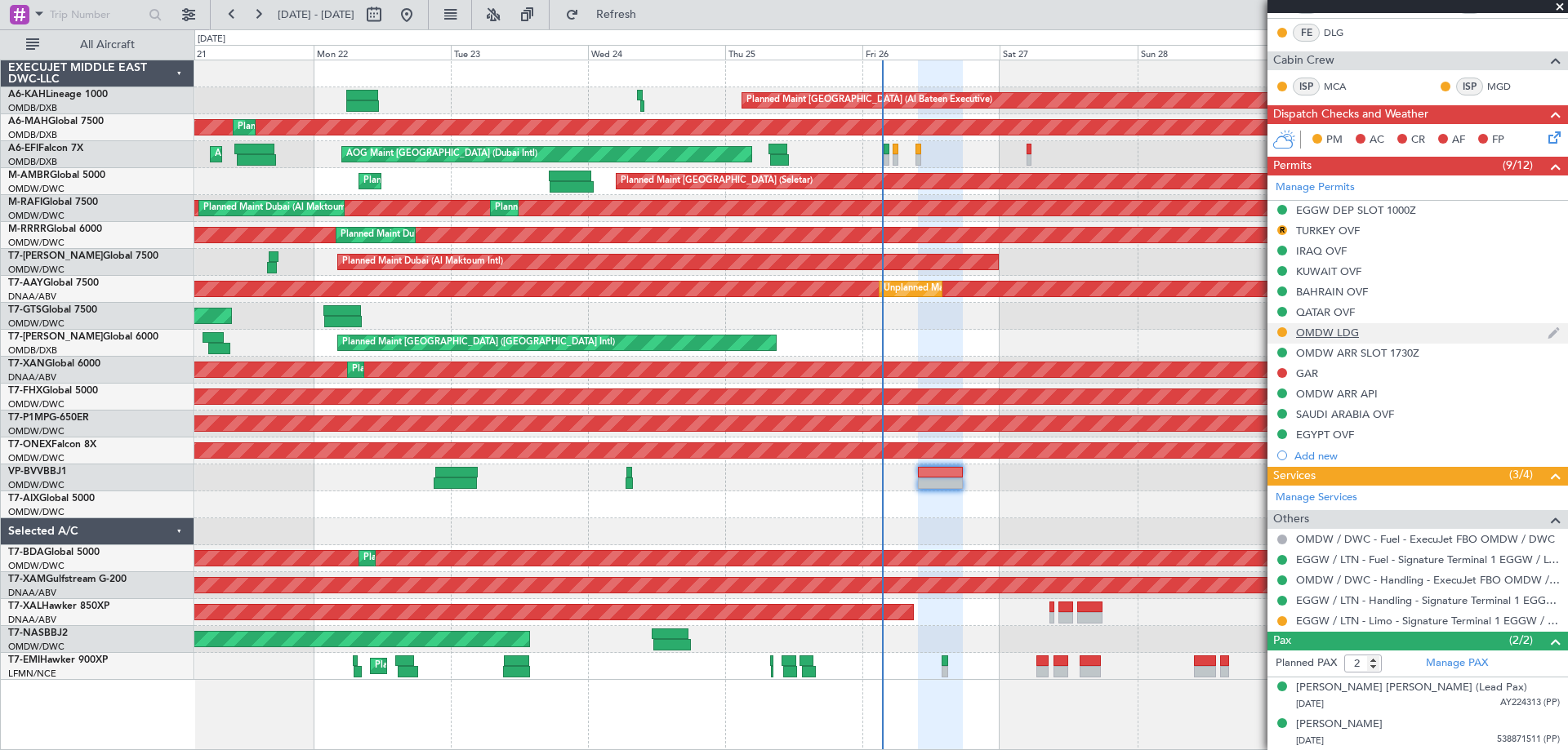
click at [1374, 325] on div "OMDW LDG" at bounding box center [1418, 334] width 300 height 21
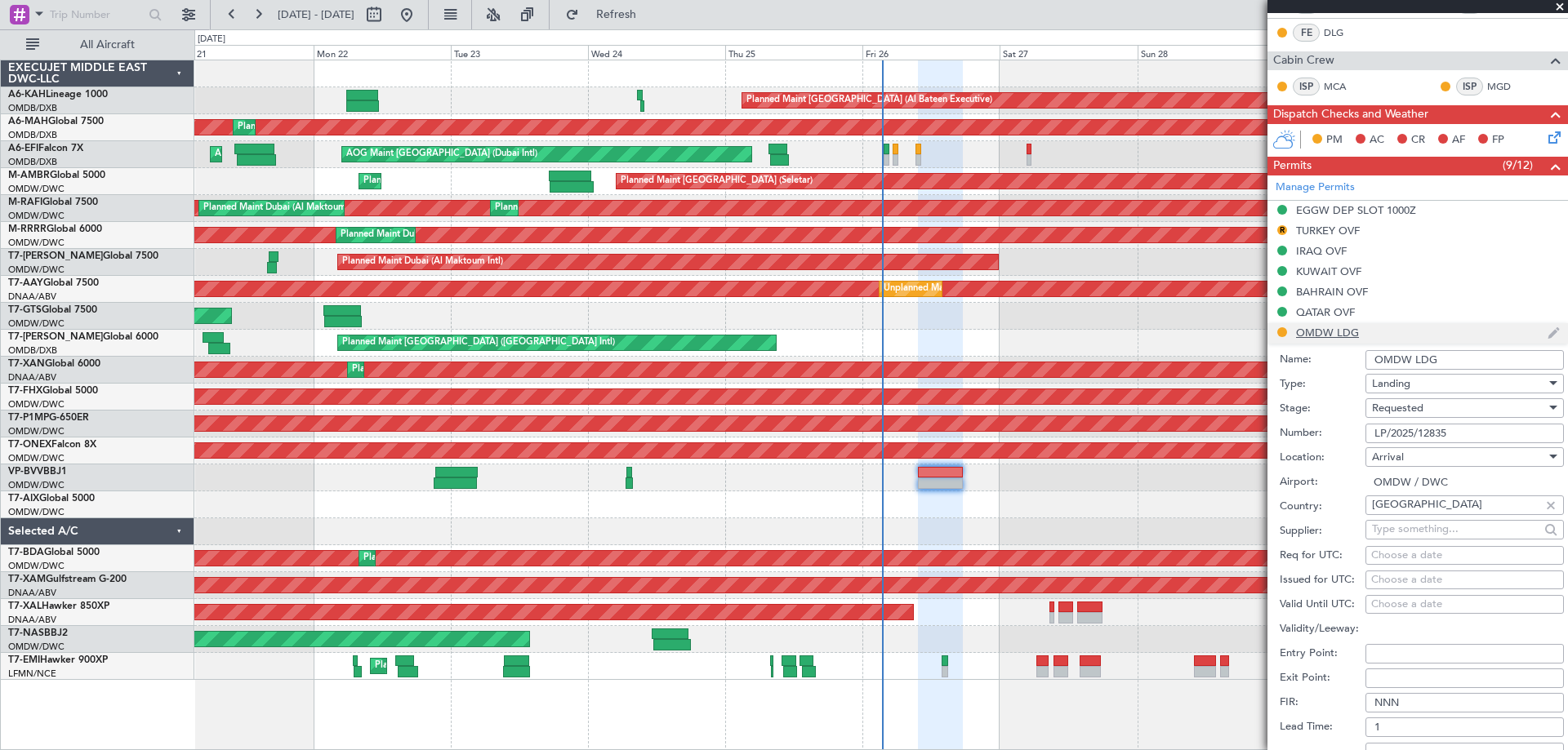
scroll to position [517, 0]
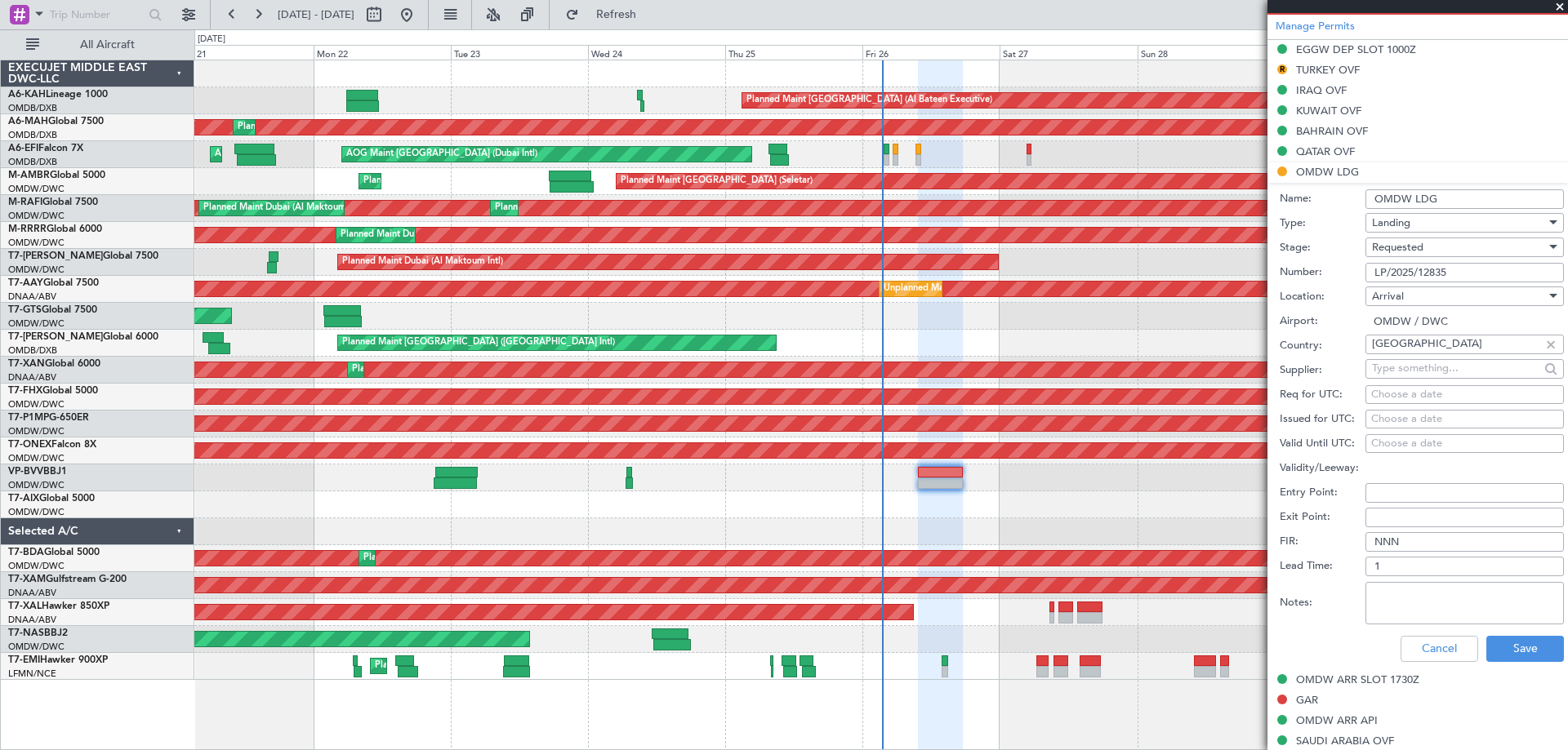
click at [1430, 253] on div "Requested" at bounding box center [1459, 248] width 174 height 25
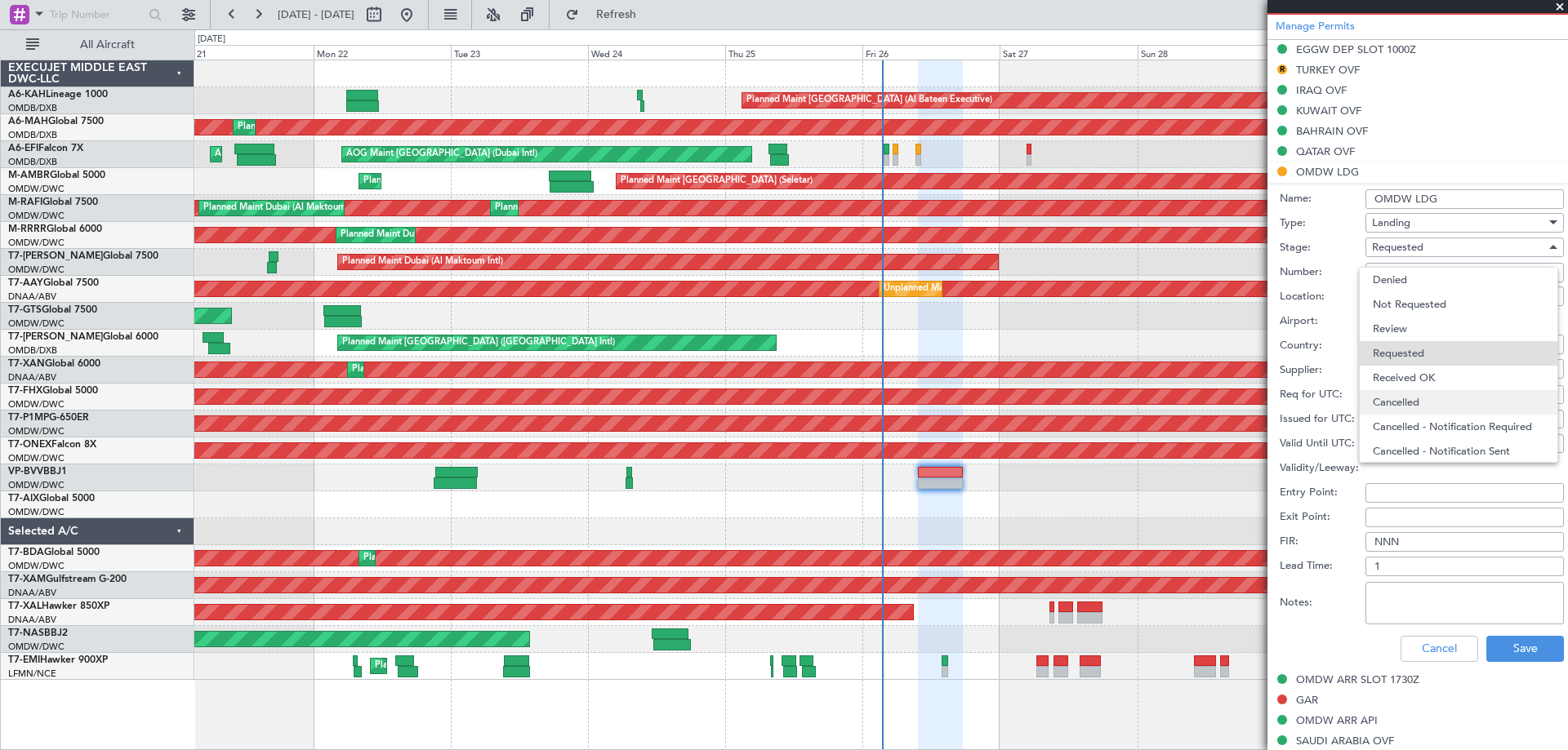
scroll to position [8, 0]
click at [1436, 371] on span "Received OK" at bounding box center [1459, 371] width 172 height 25
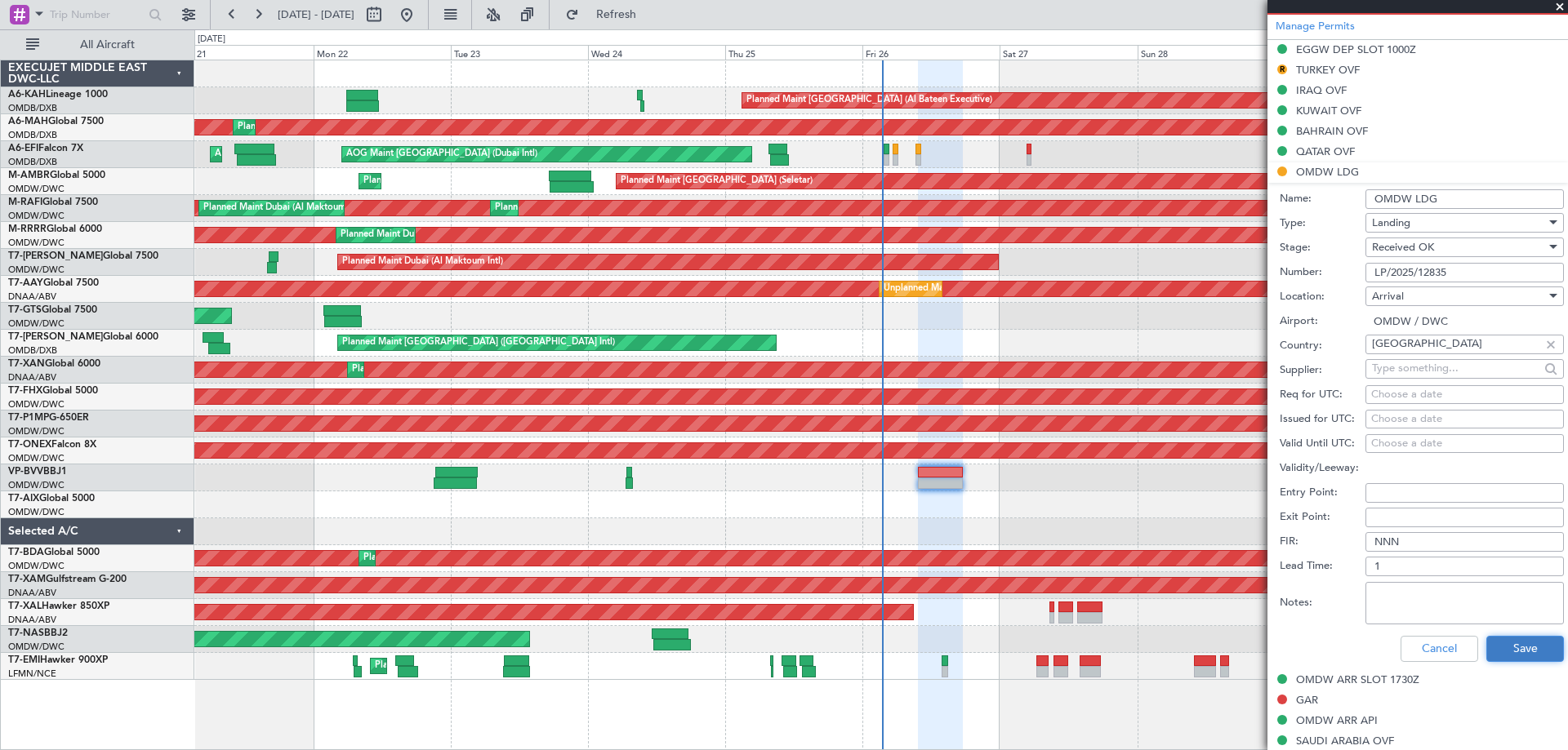
click at [1521, 647] on button "Save" at bounding box center [1525, 649] width 78 height 27
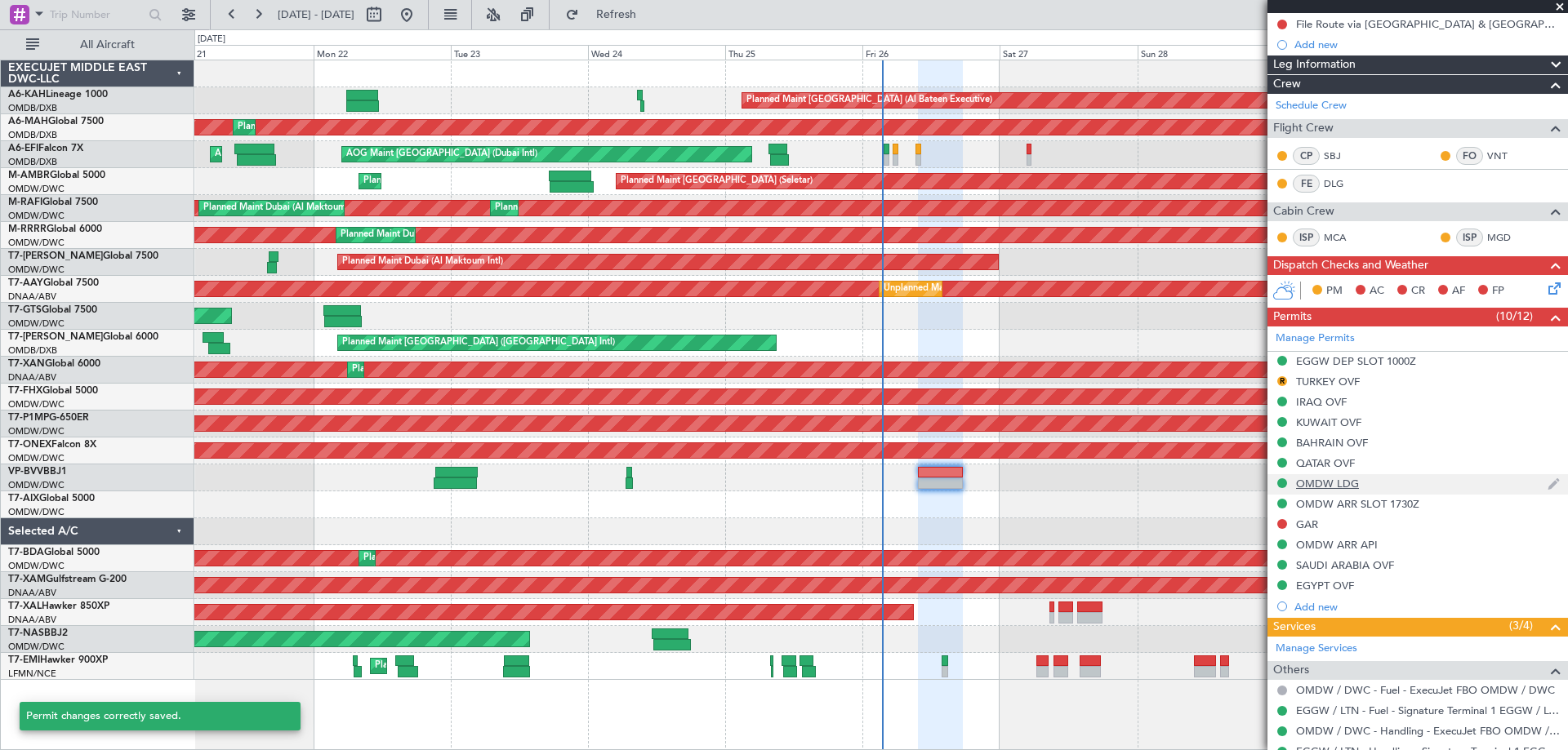
scroll to position [30, 0]
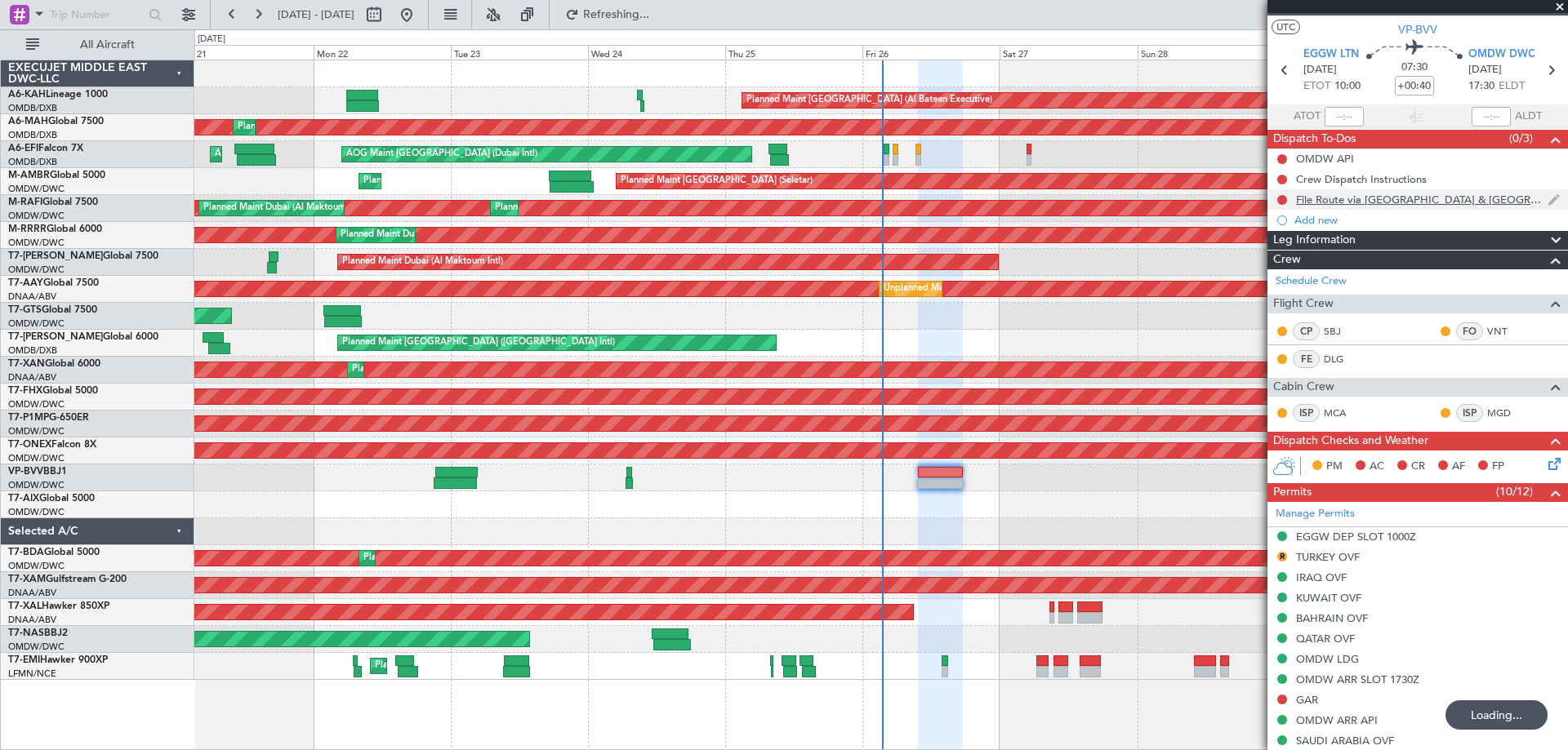
click at [1403, 205] on div "File Route via [GEOGRAPHIC_DATA] & [GEOGRAPHIC_DATA]" at bounding box center [1422, 199] width 252 height 14
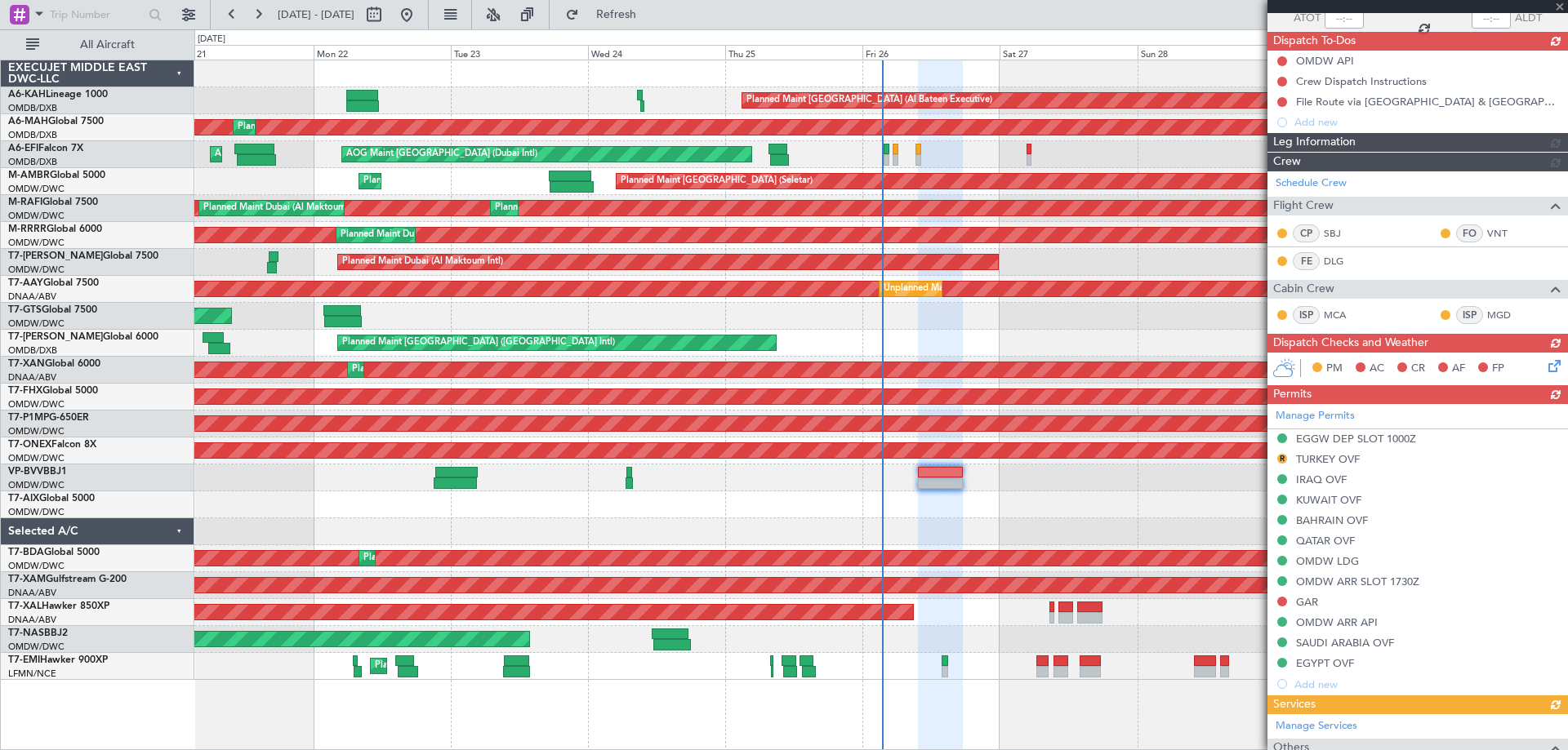
scroll to position [275, 0]
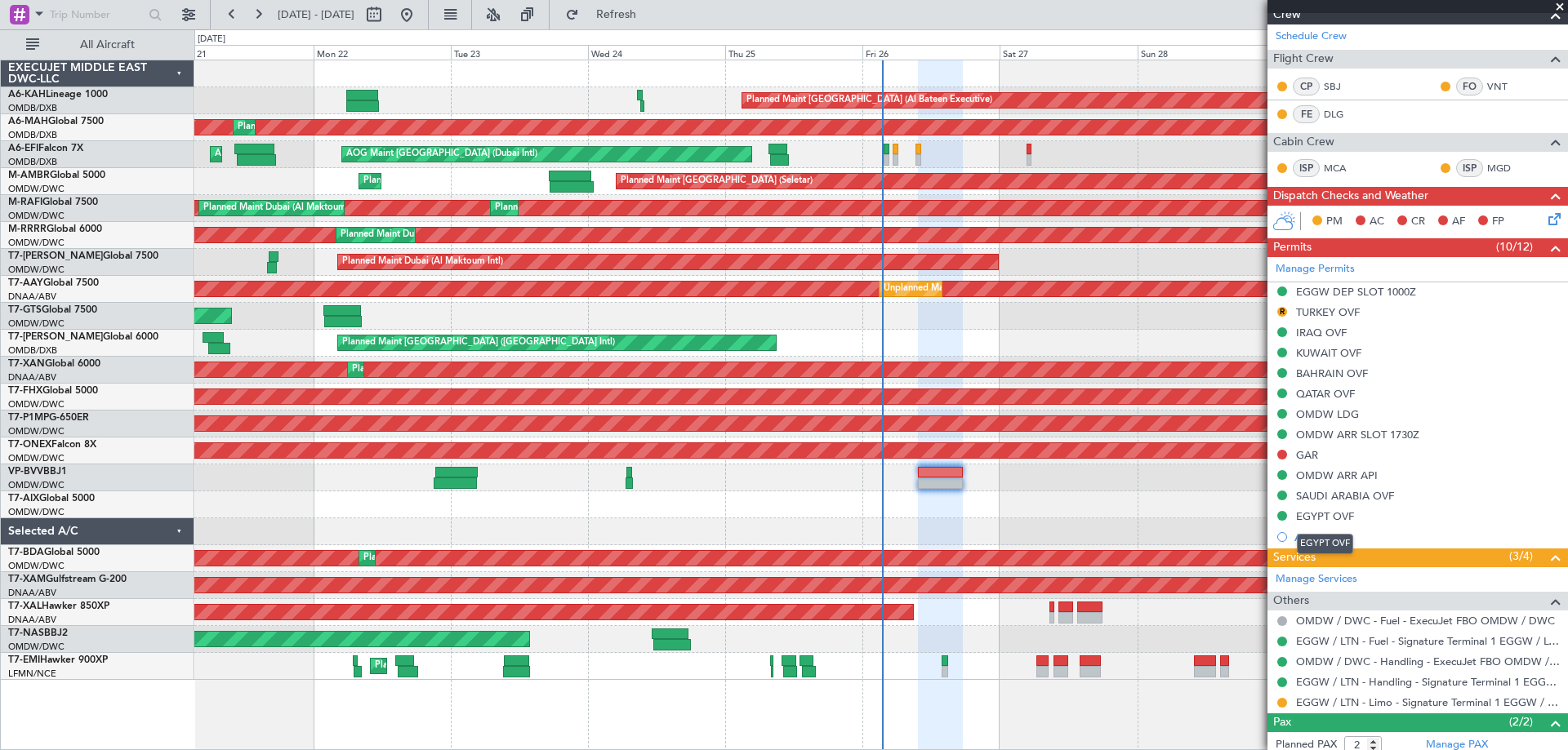
click at [1317, 524] on mat-tooltip-component "EGYPT OVF" at bounding box center [1325, 544] width 79 height 44
click at [1355, 512] on div "EGYPT OVF" at bounding box center [1418, 517] width 300 height 21
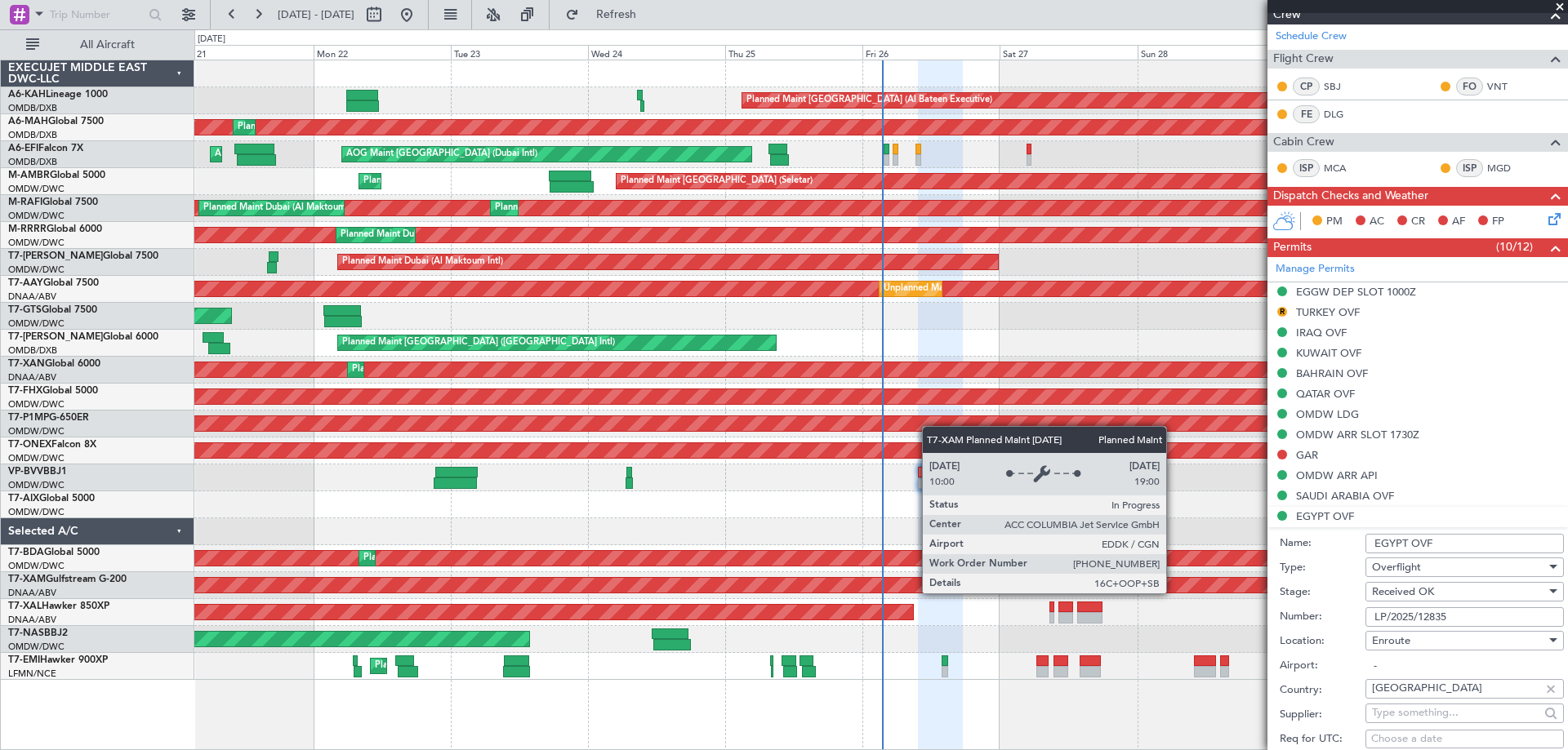
drag, startPoint x: 1478, startPoint y: 616, endPoint x: 1190, endPoint y: 593, distance: 288.9
click at [1169, 592] on fb-app "[DATE] - [DATE] Refresh Quick Links All Aircraft Planned Maint [GEOGRAPHIC_DATA…" at bounding box center [784, 381] width 1568 height 738
paste input "AP10993"
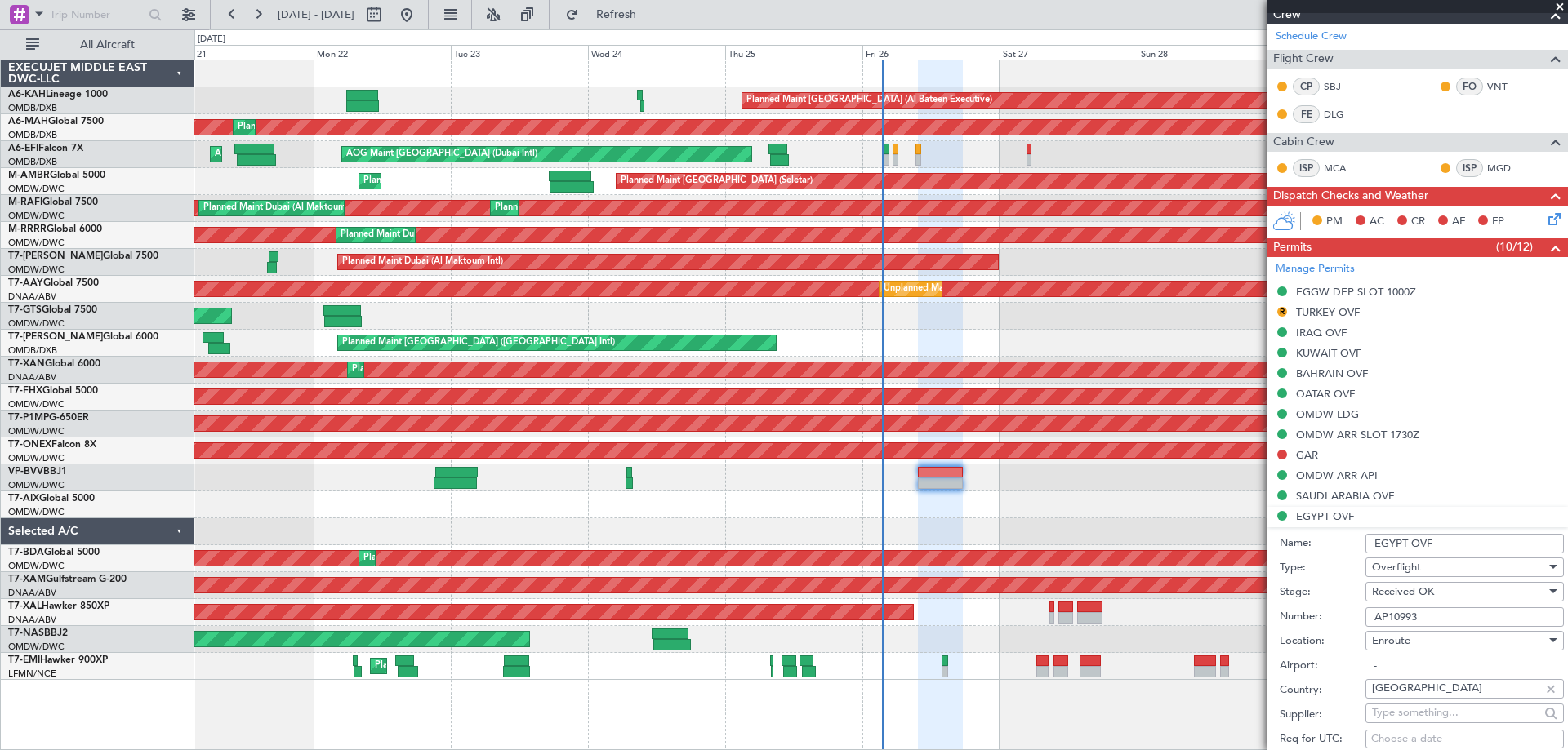
click at [1441, 592] on div "Received OK" at bounding box center [1459, 592] width 174 height 25
click at [1426, 715] on span "Received OK" at bounding box center [1459, 722] width 172 height 25
click at [1456, 621] on input "AP10993" at bounding box center [1464, 617] width 198 height 20
paste input "AP10993"
type input "AP10993"
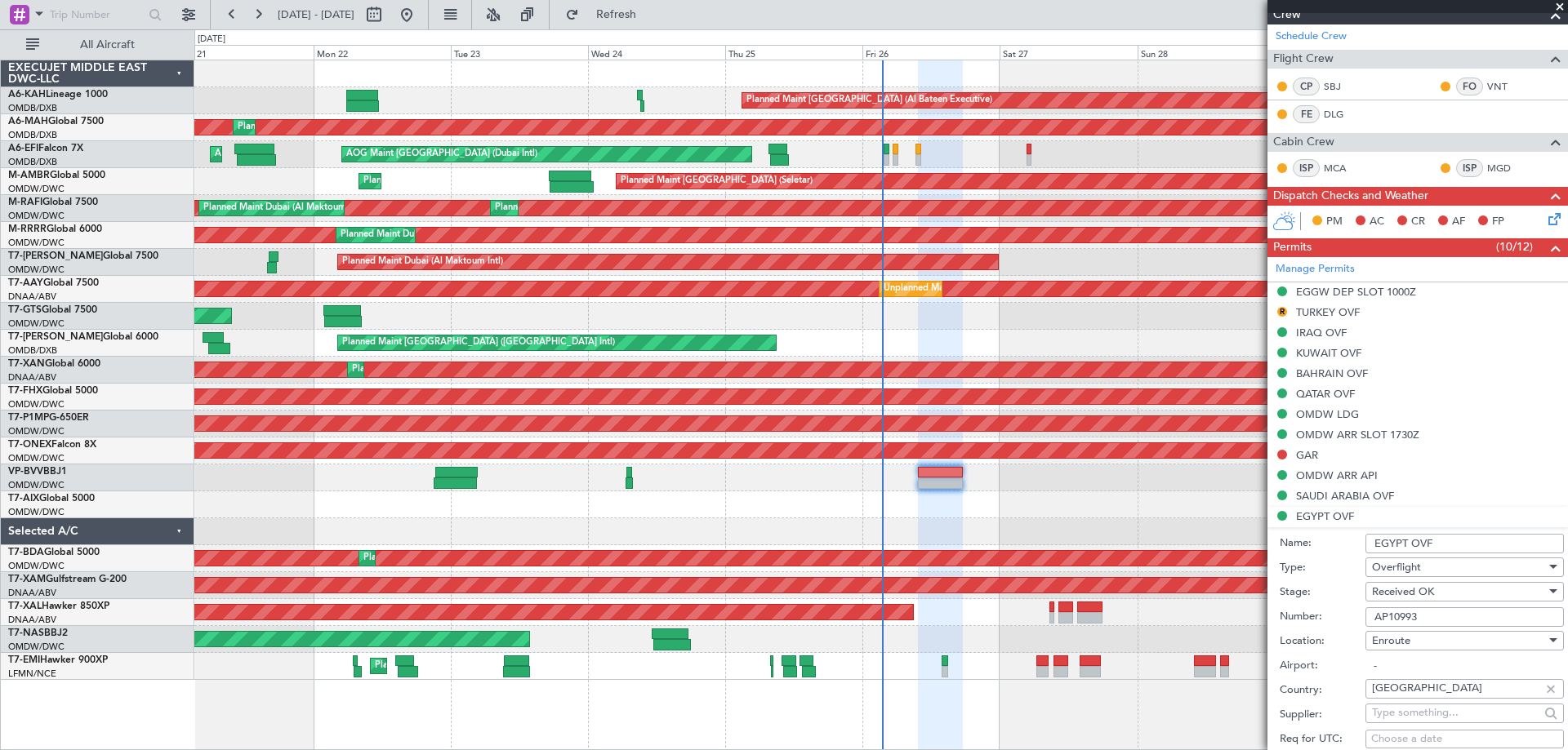
scroll to position [684, 0]
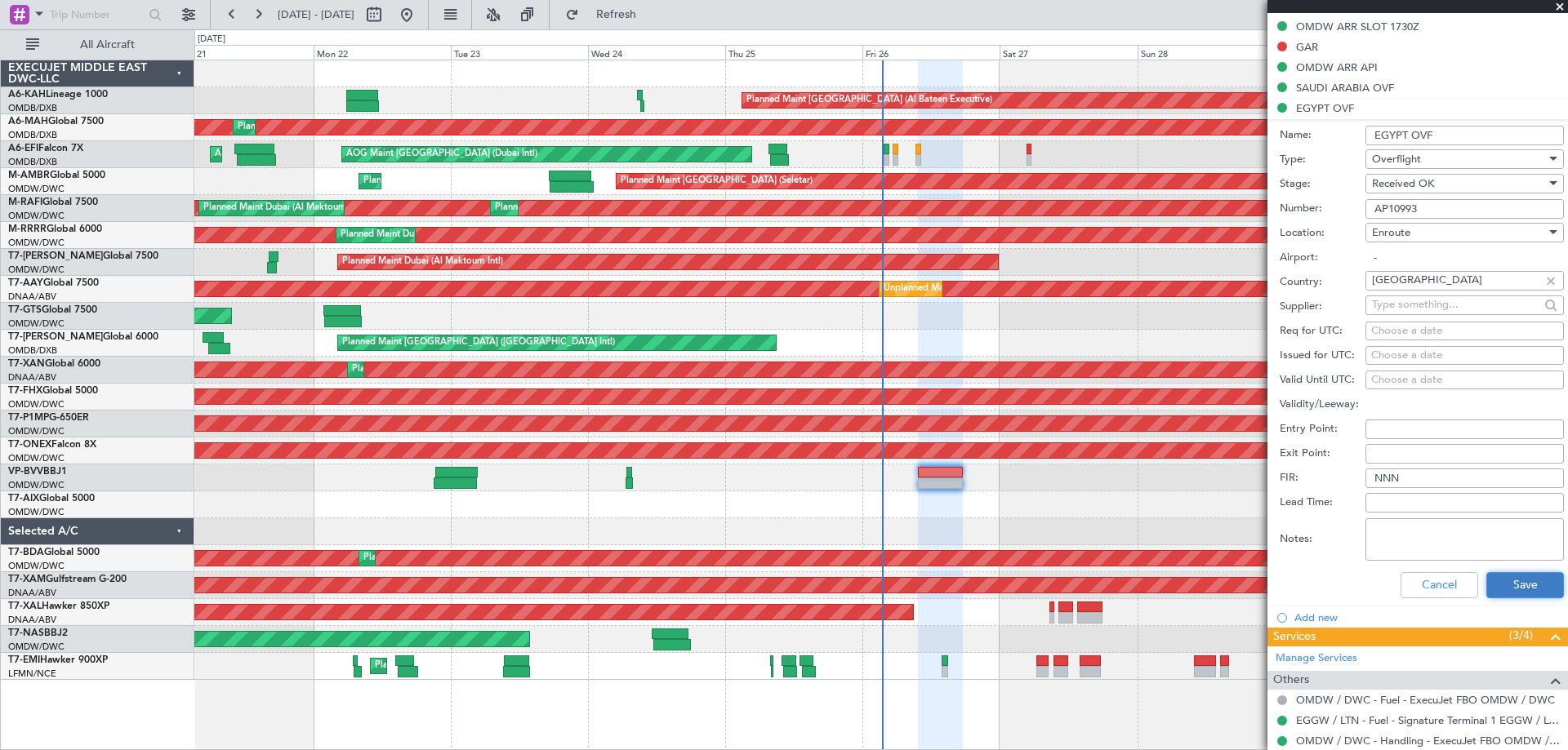
click at [1497, 581] on button "Save" at bounding box center [1525, 586] width 78 height 27
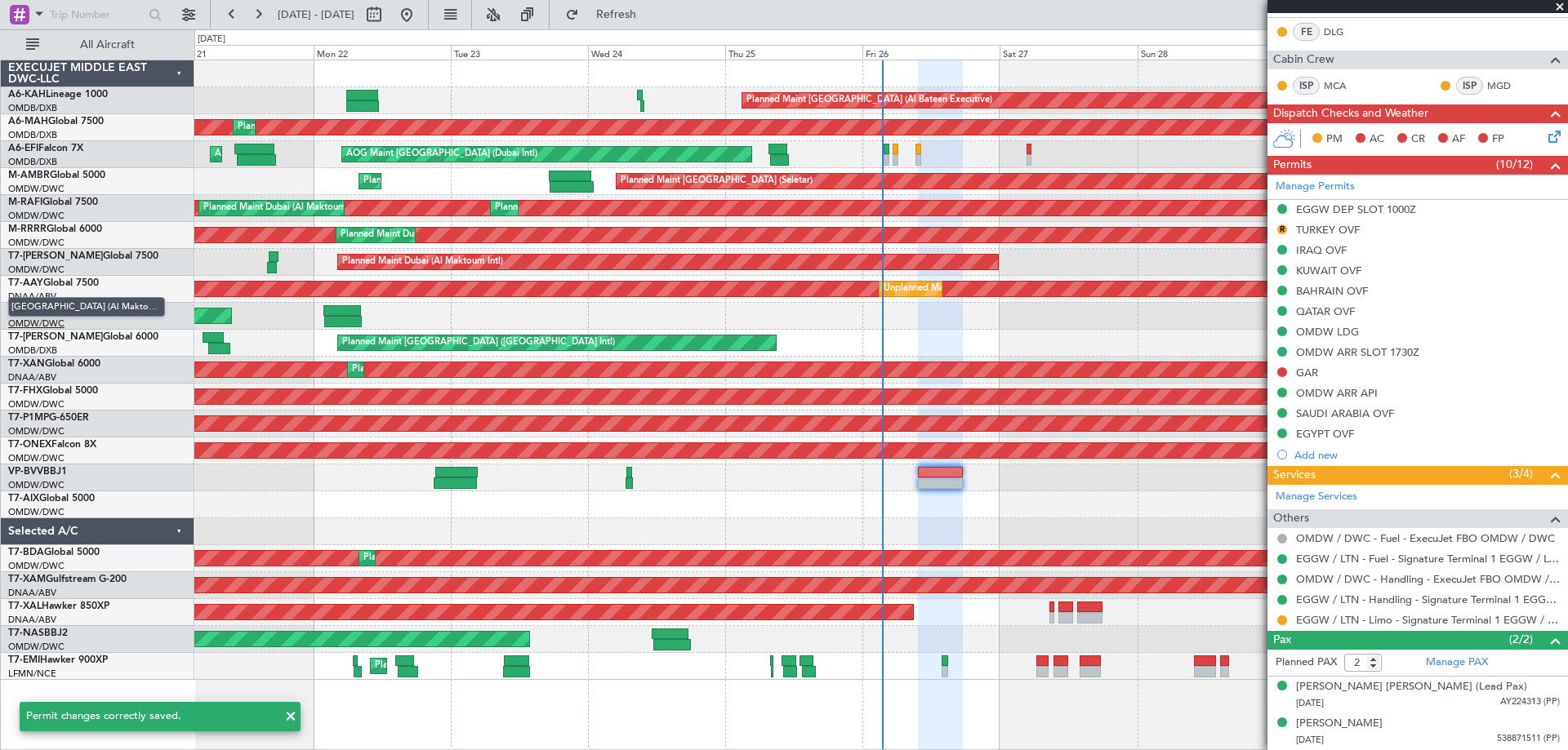
scroll to position [357, 0]
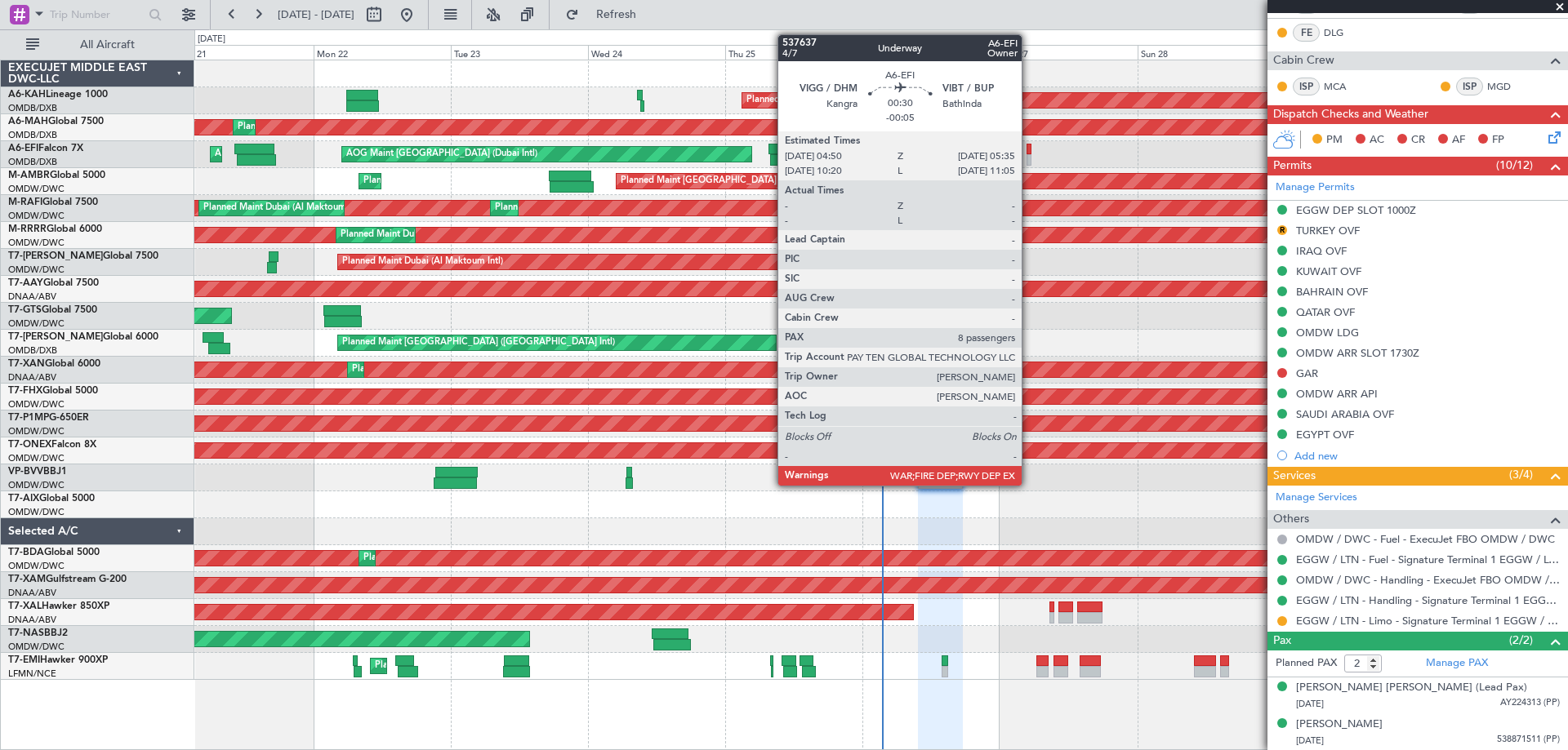
click at [1030, 159] on div at bounding box center [1029, 160] width 5 height 11
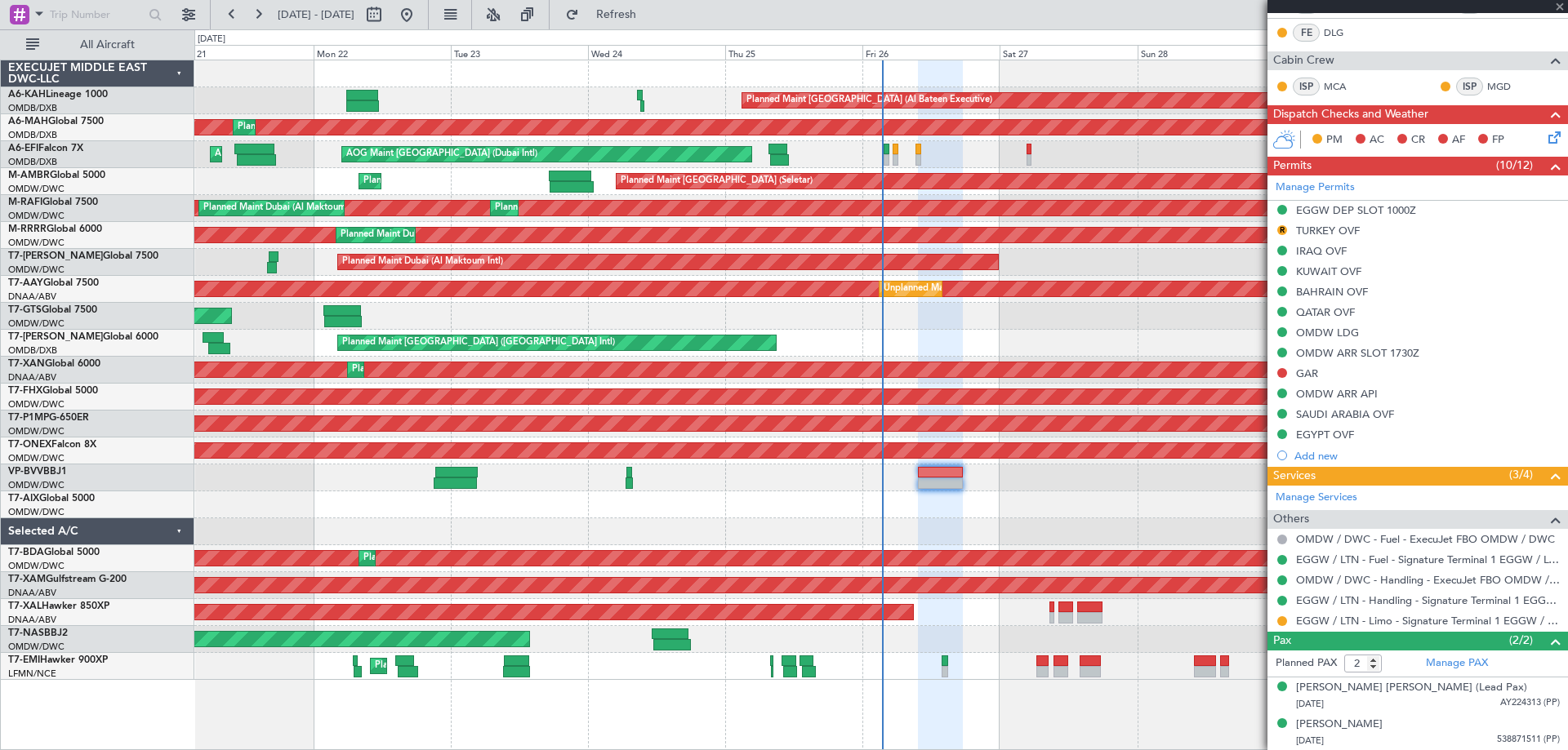
type input "-00:05"
type input "8"
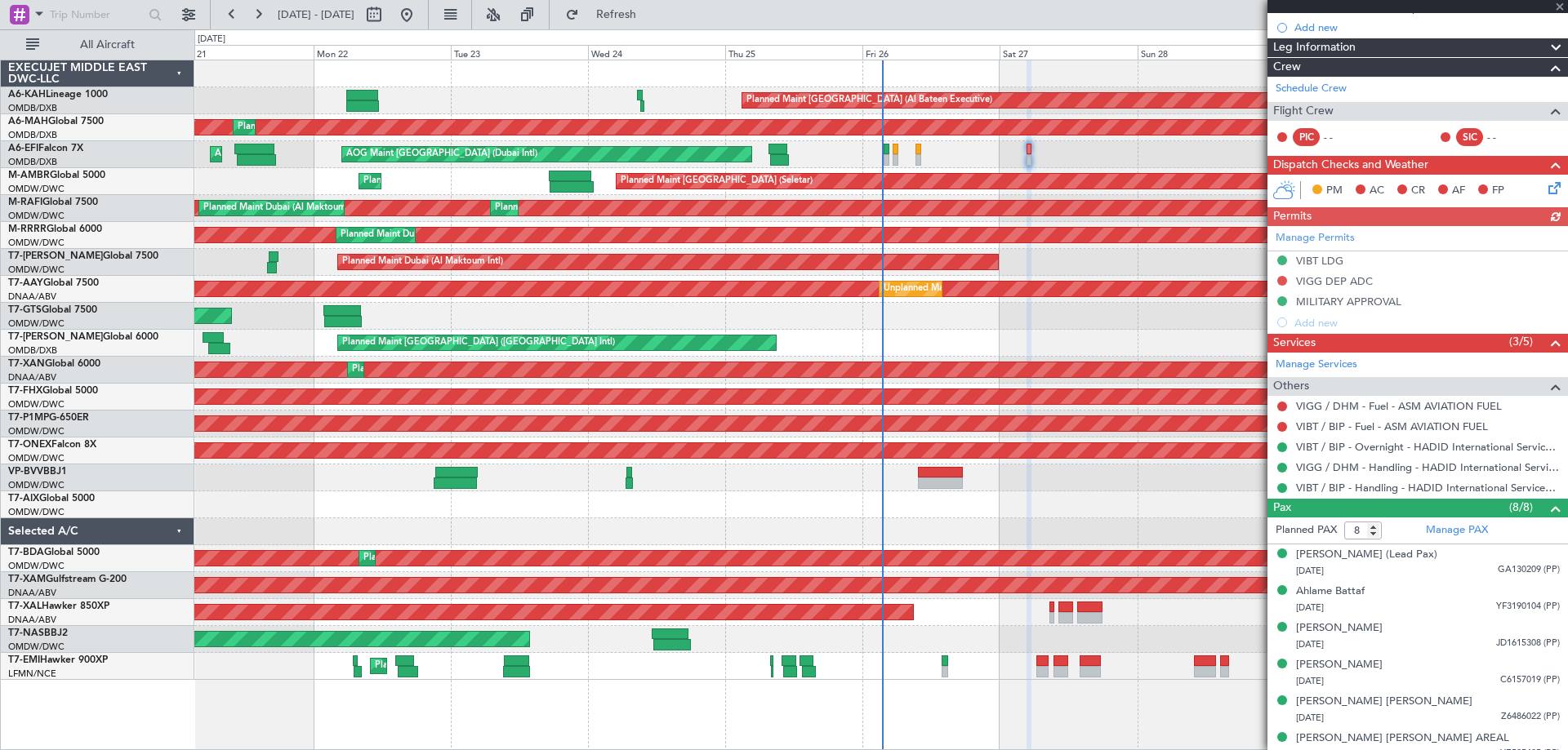
scroll to position [290, 0]
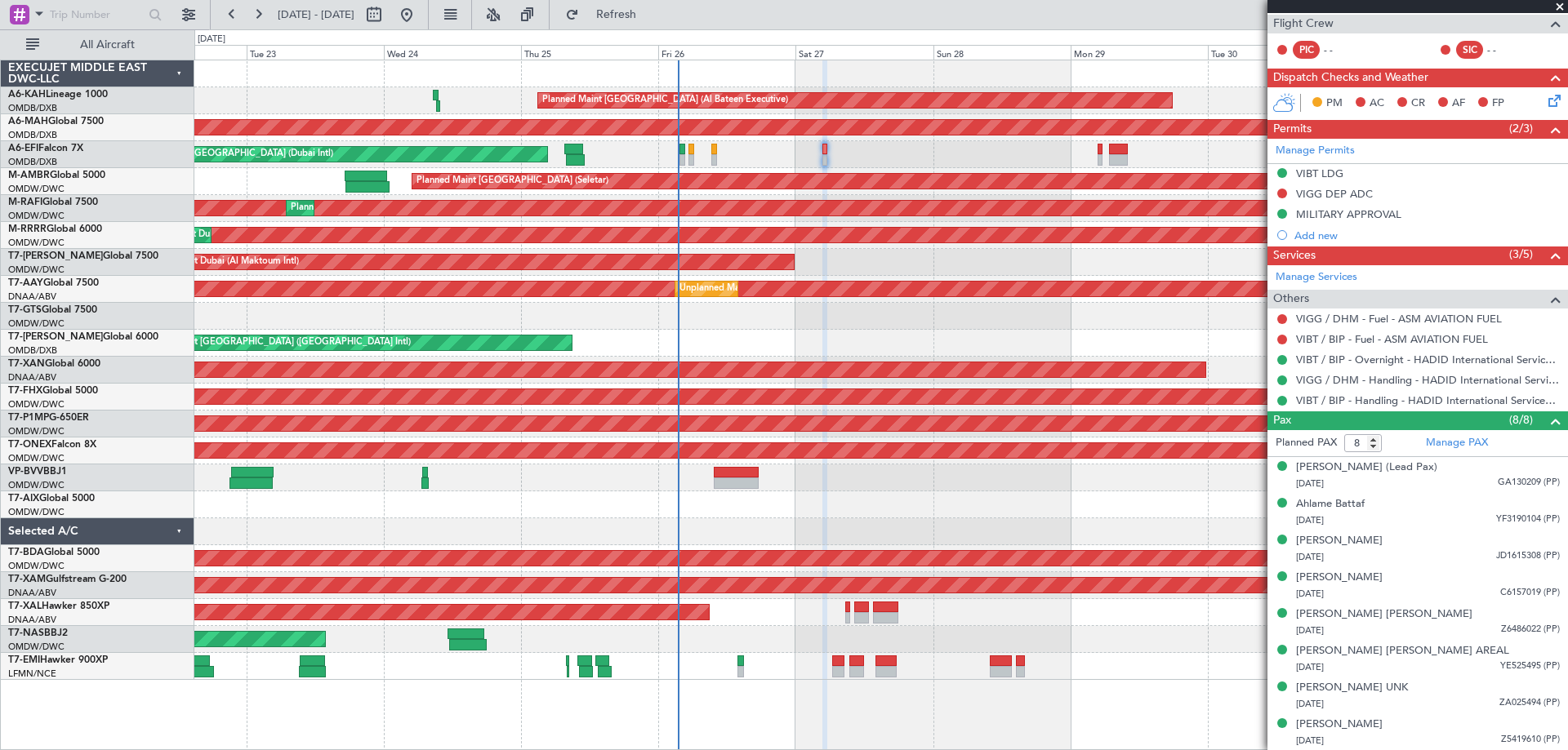
click at [753, 170] on div "Planned Maint [GEOGRAPHIC_DATA] (Al Bateen Executive) Planned Maint [GEOGRAPHIC…" at bounding box center [881, 370] width 1373 height 620
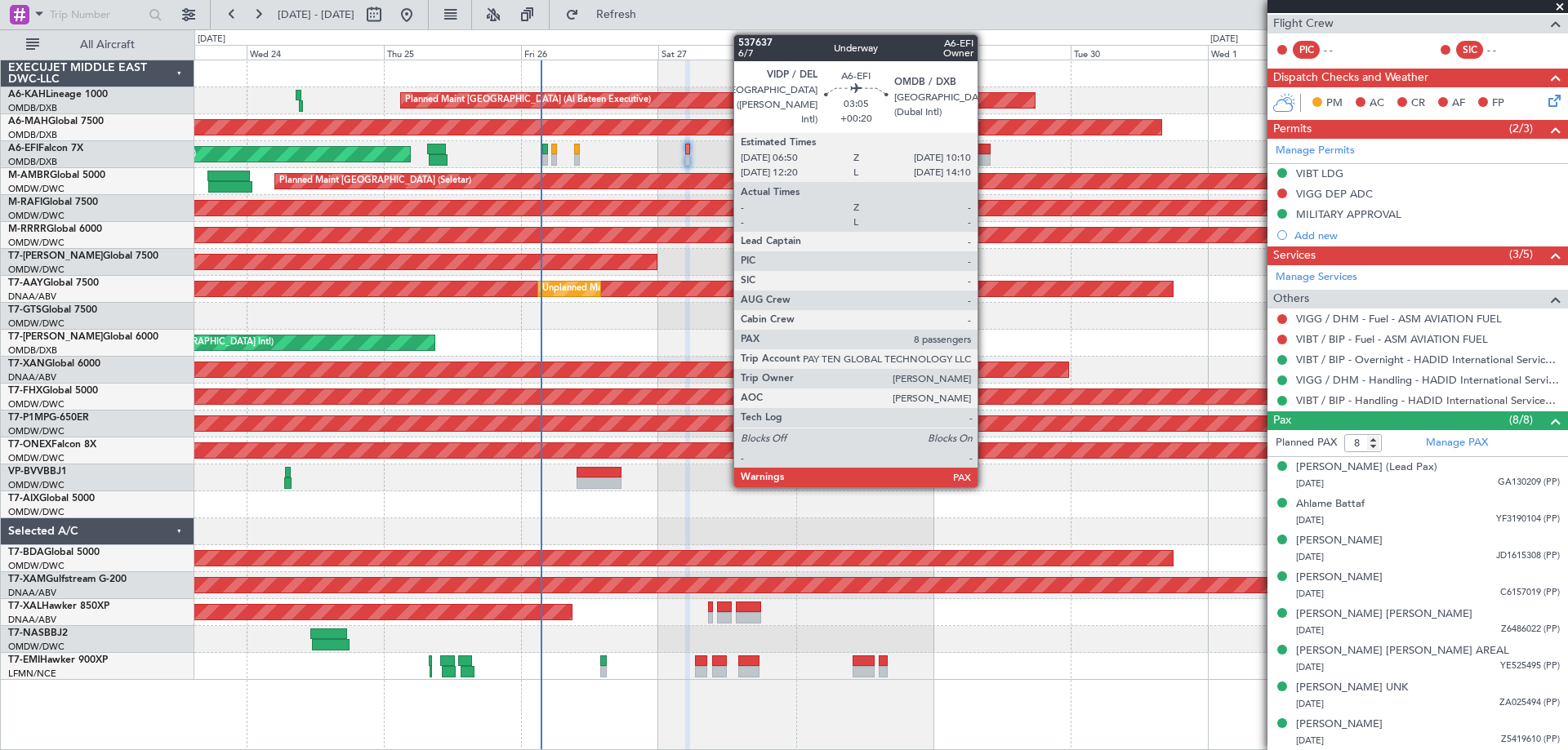
click at [985, 153] on div at bounding box center [981, 149] width 20 height 11
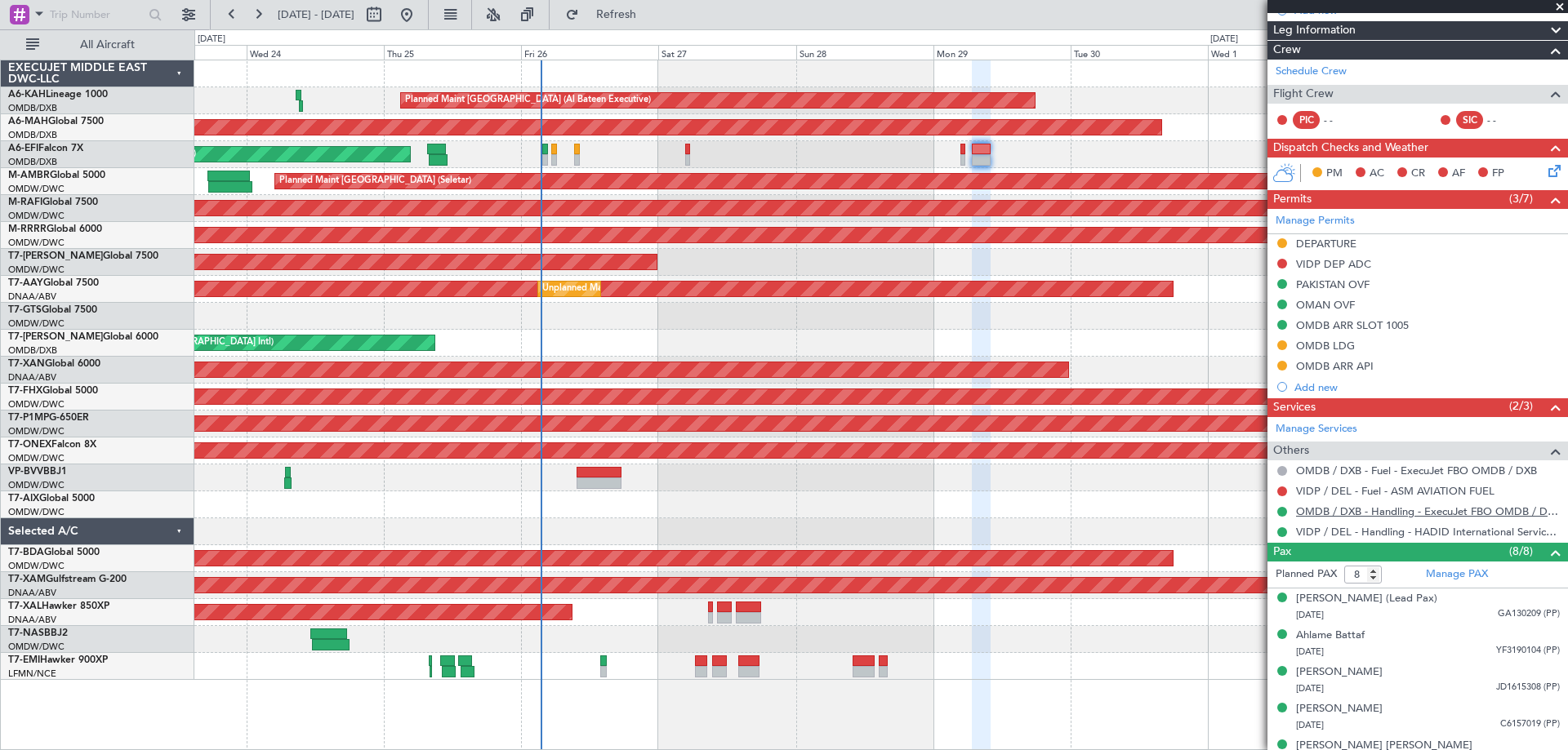
scroll to position [392, 0]
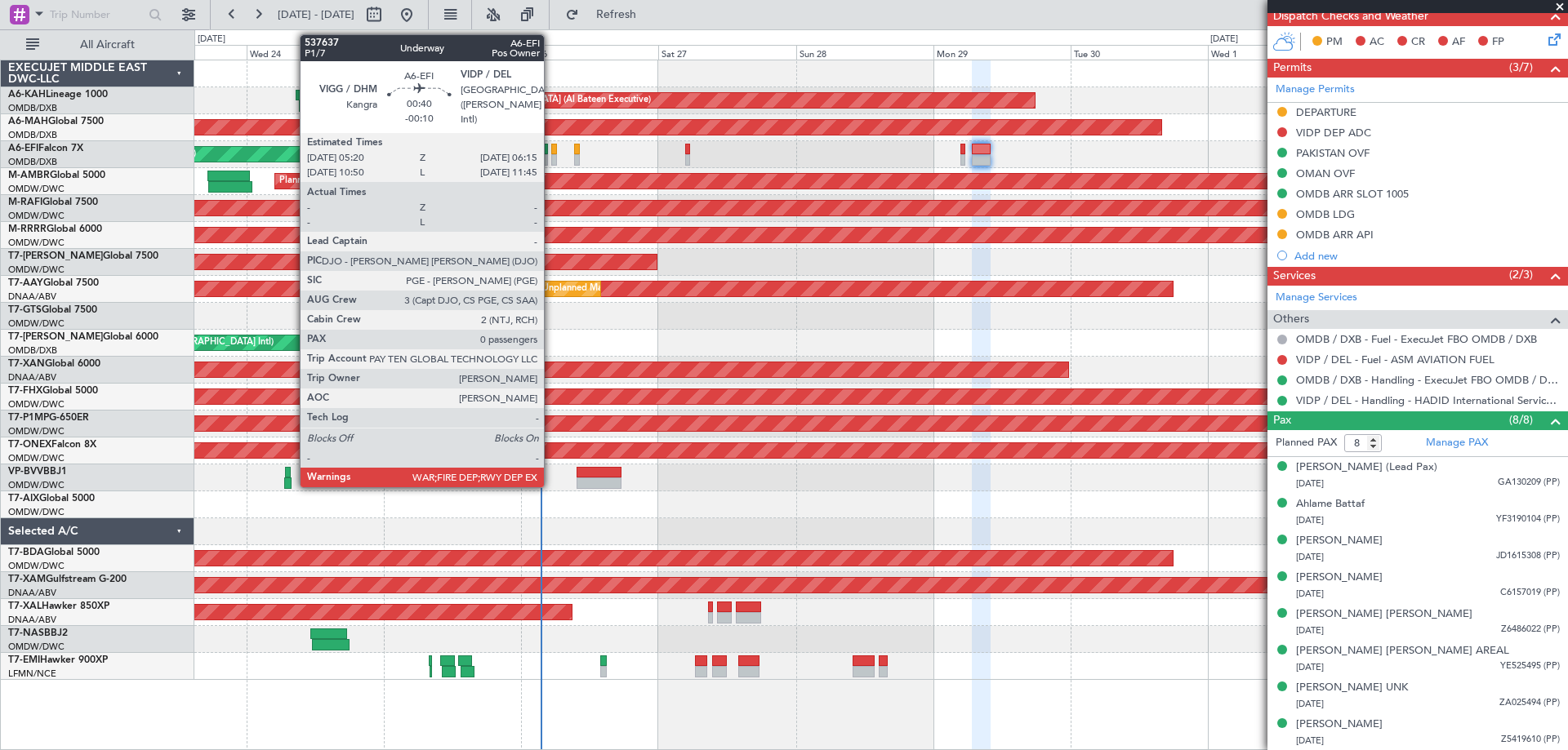
click at [552, 158] on div at bounding box center [555, 160] width 6 height 11
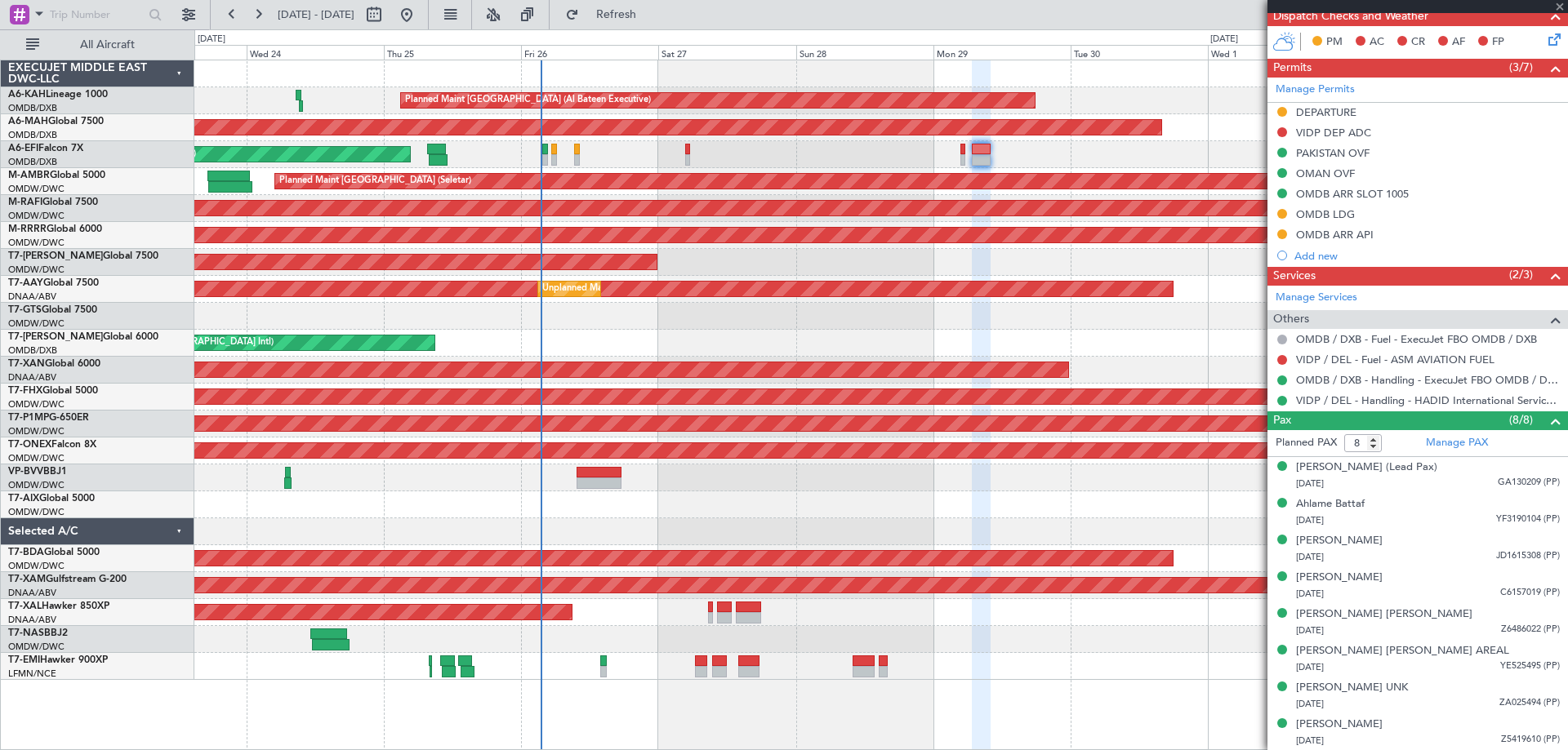
type input "-00:10"
type input "0"
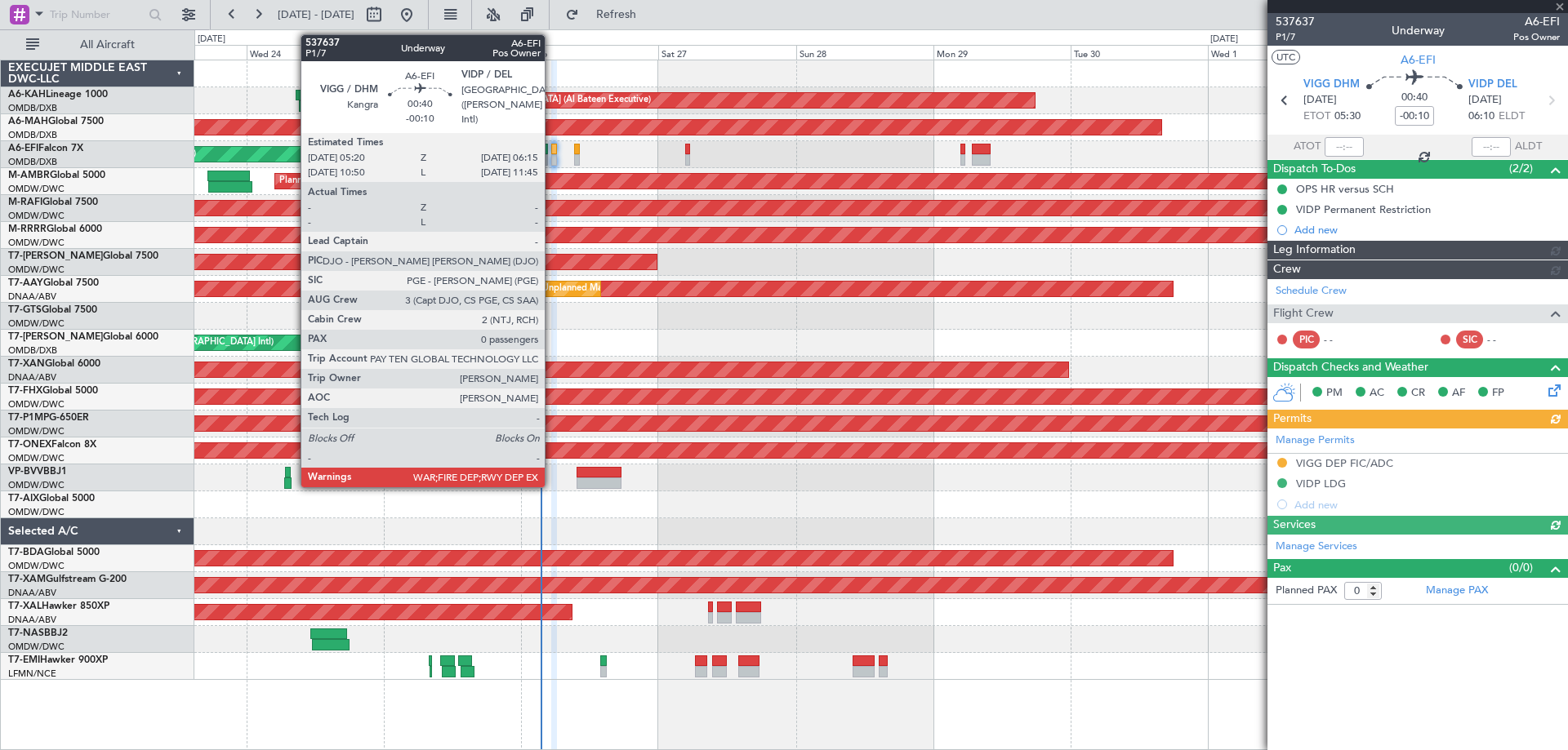
type input "Dherander Fithani (DHF)"
type input "7353"
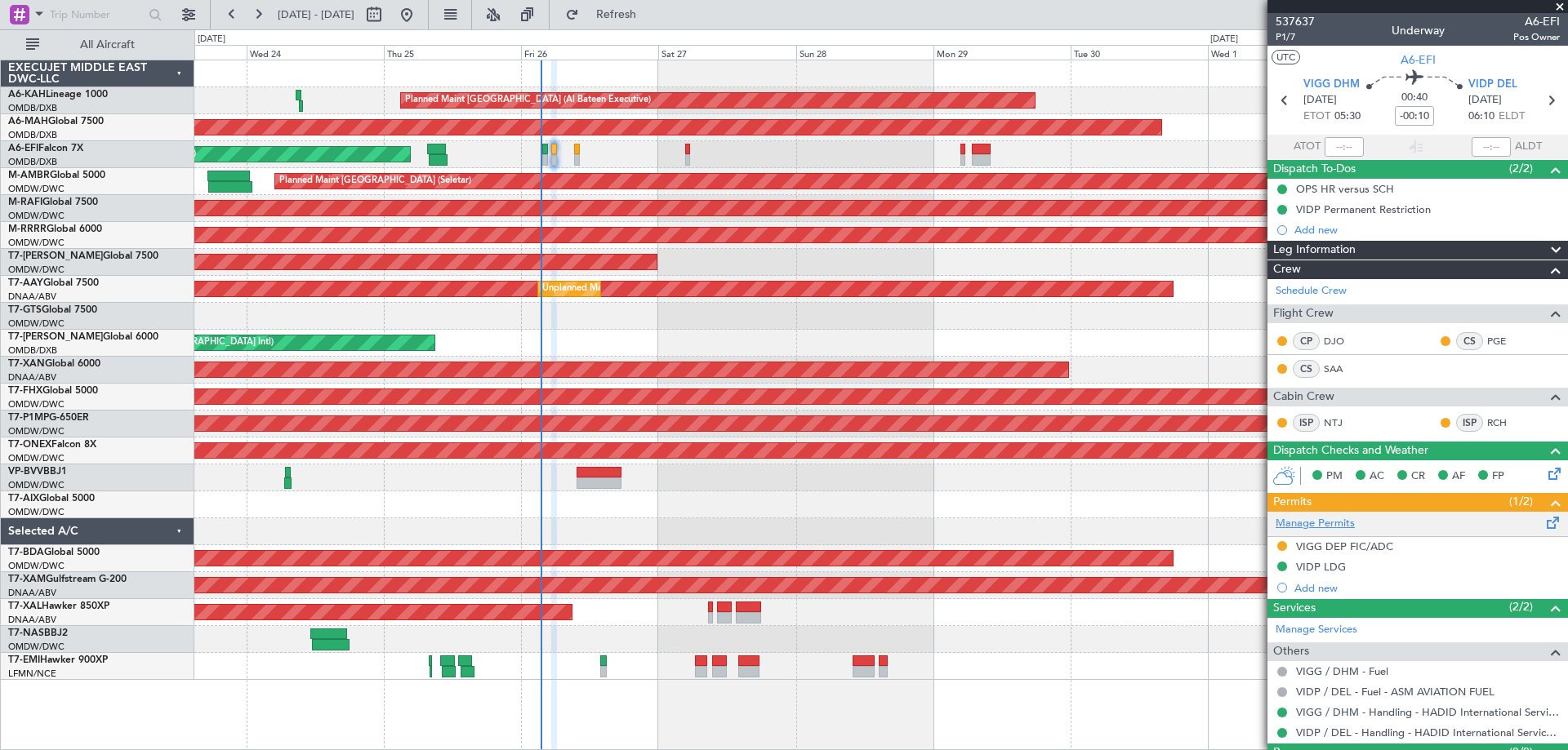
click at [1324, 521] on link "Manage Permits" at bounding box center [1314, 524] width 79 height 16
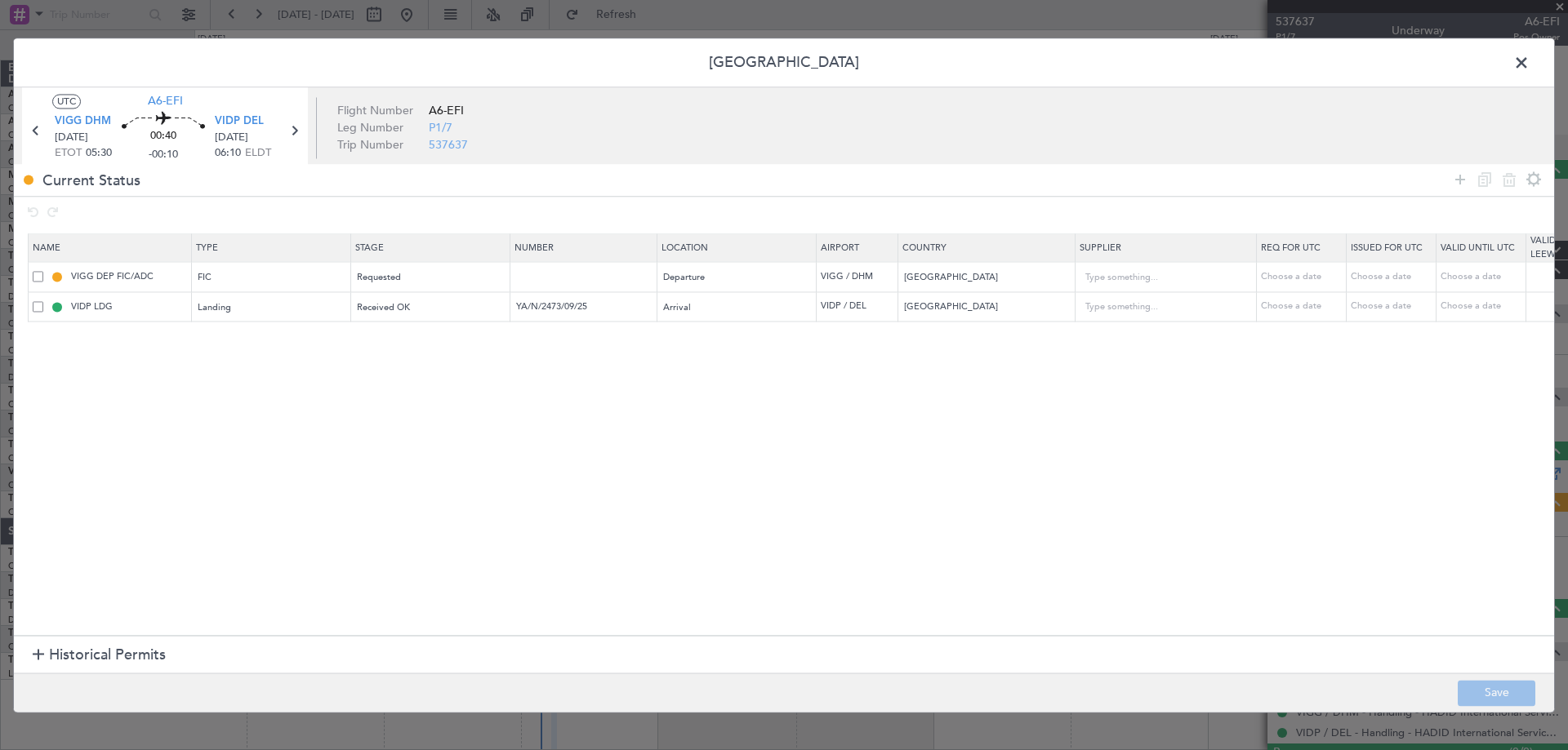
click at [42, 276] on span at bounding box center [37, 276] width 10 height 10
click at [44, 272] on input "checkbox" at bounding box center [44, 272] width 0 height 0
click at [1500, 177] on icon at bounding box center [1509, 179] width 20 height 20
type input "VIDP LDG"
type input "YA/N/2473/09/25"
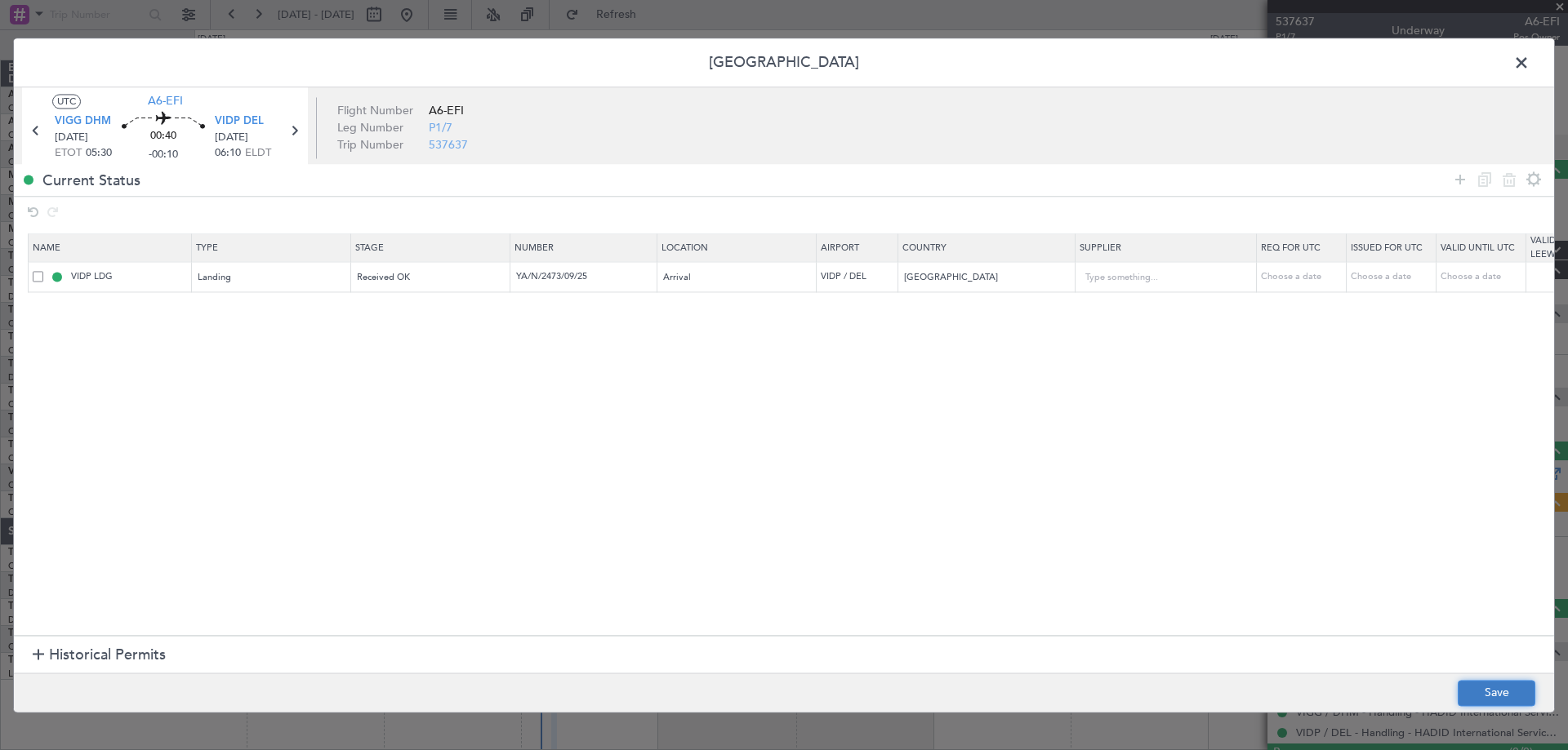
click at [1508, 686] on button "Save" at bounding box center [1497, 693] width 78 height 27
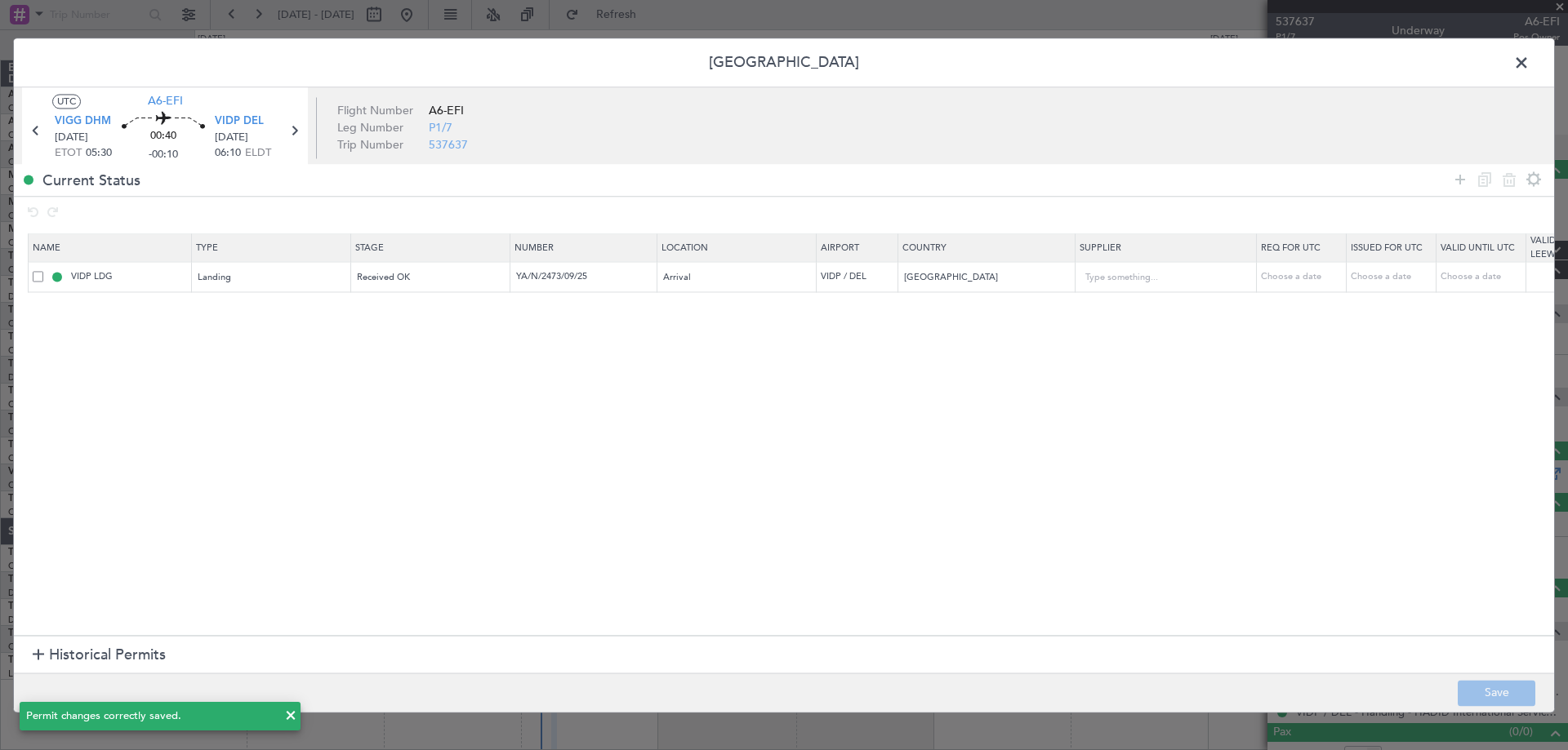
click at [1530, 66] on span at bounding box center [1530, 66] width 0 height 32
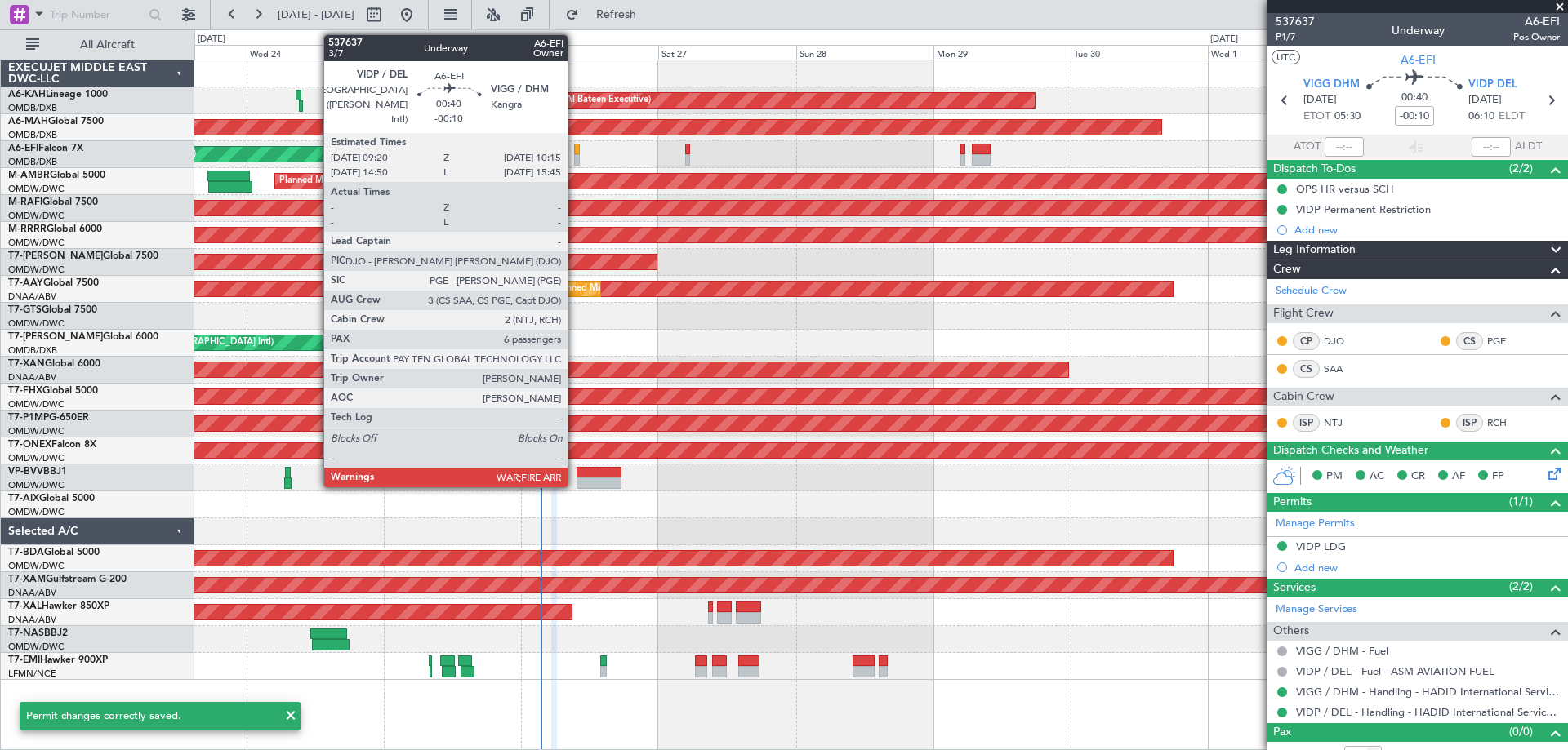
click at [575, 160] on div at bounding box center [577, 160] width 6 height 11
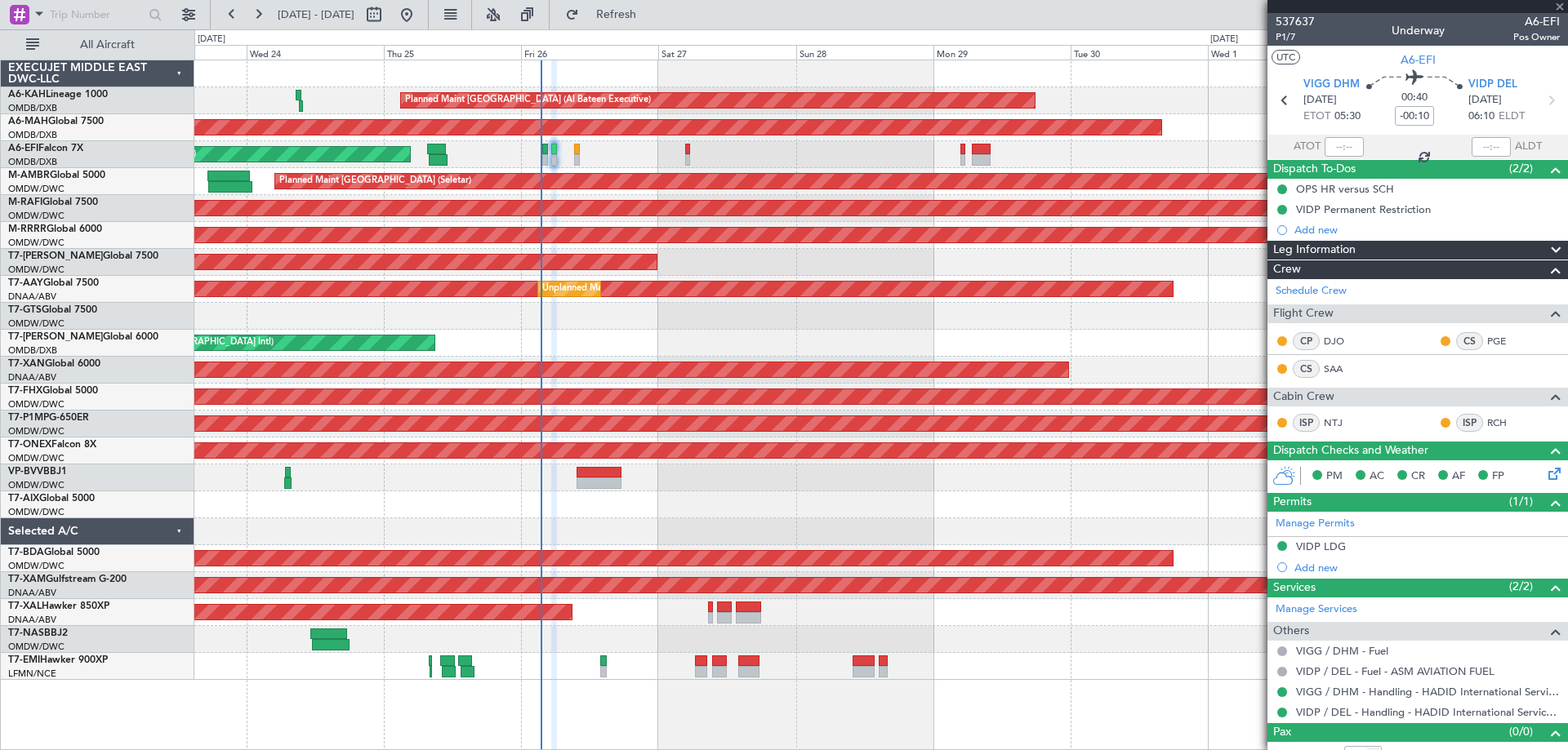
type input "6"
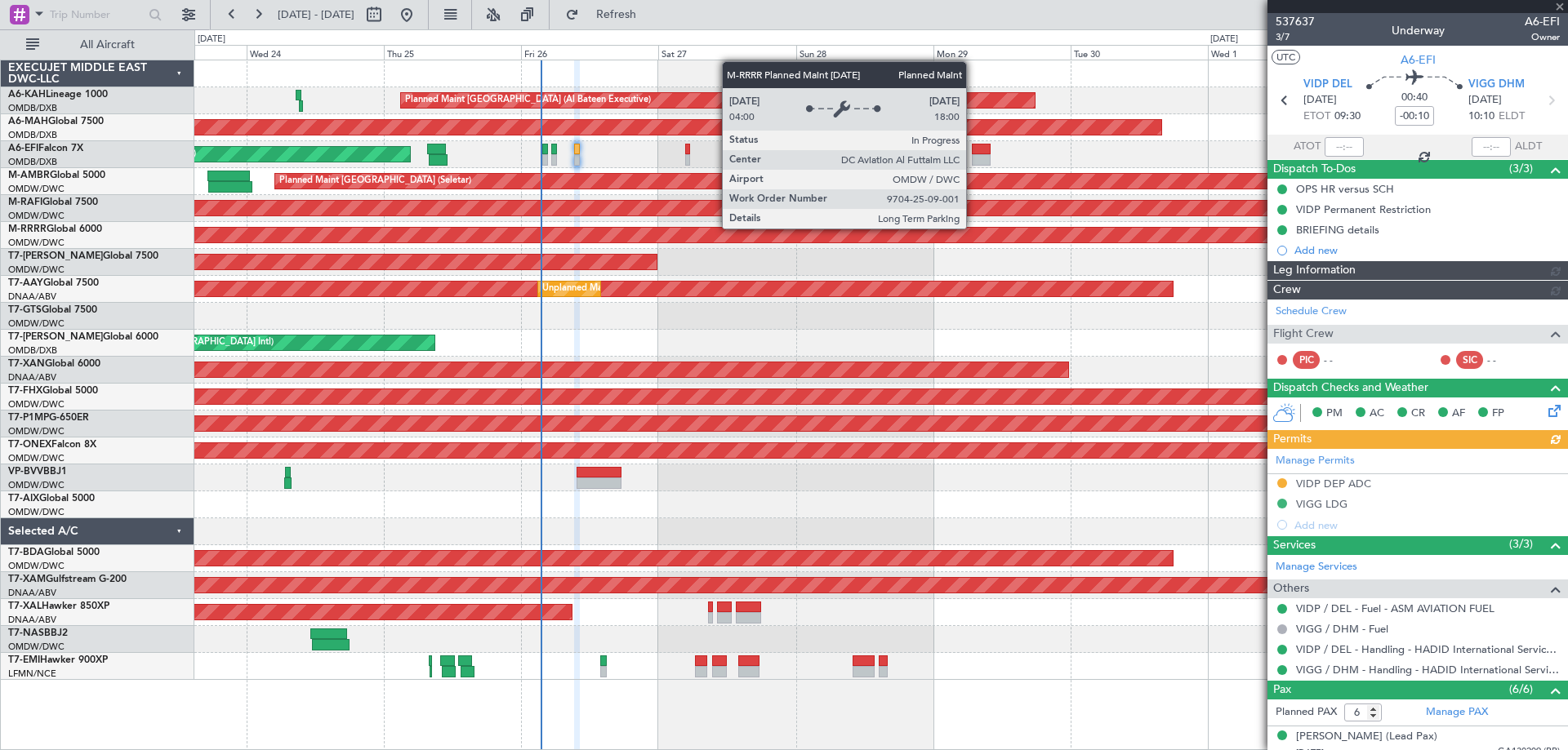
type input "Dherander Fithani (DHF)"
type input "7365"
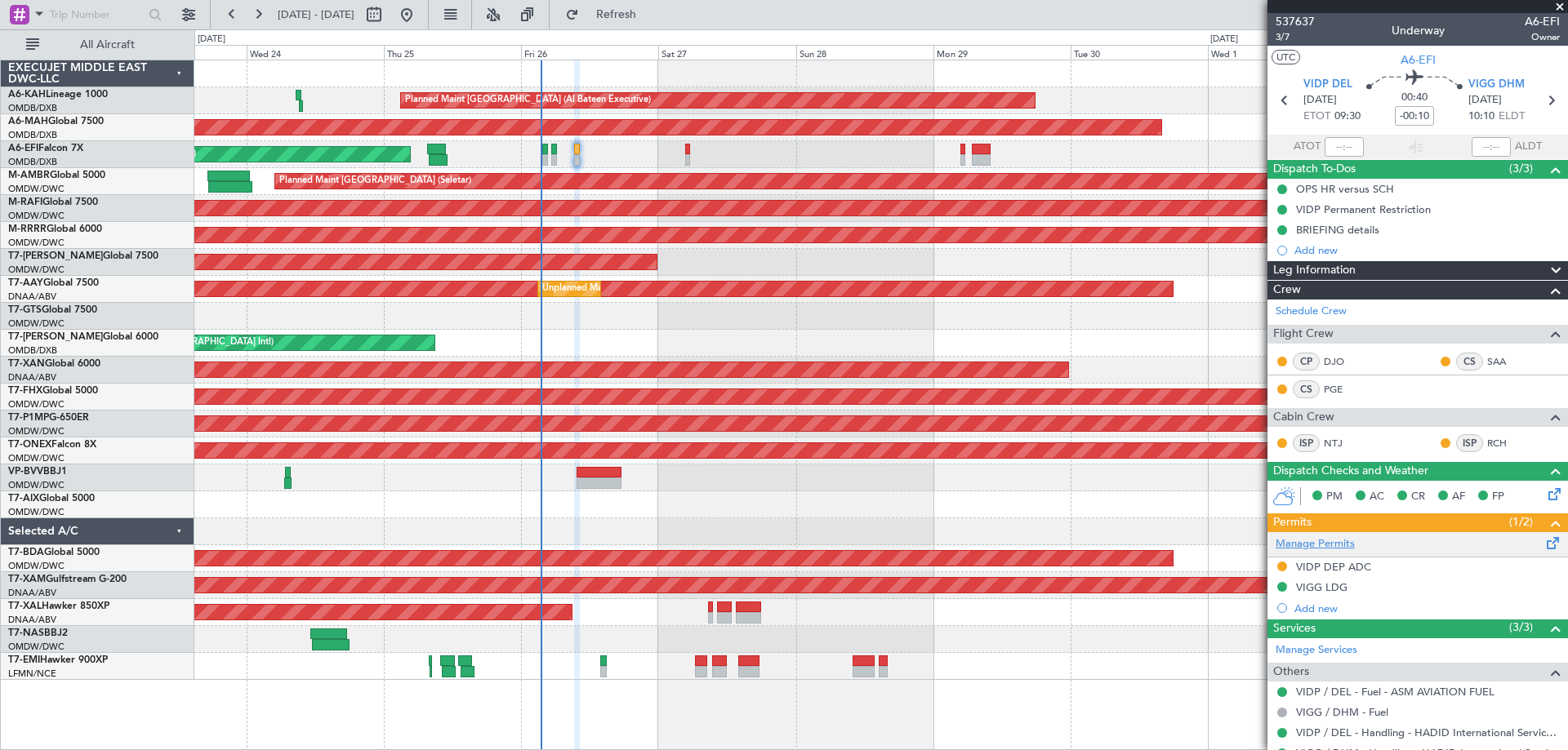
click at [1326, 544] on link "Manage Permits" at bounding box center [1314, 544] width 79 height 16
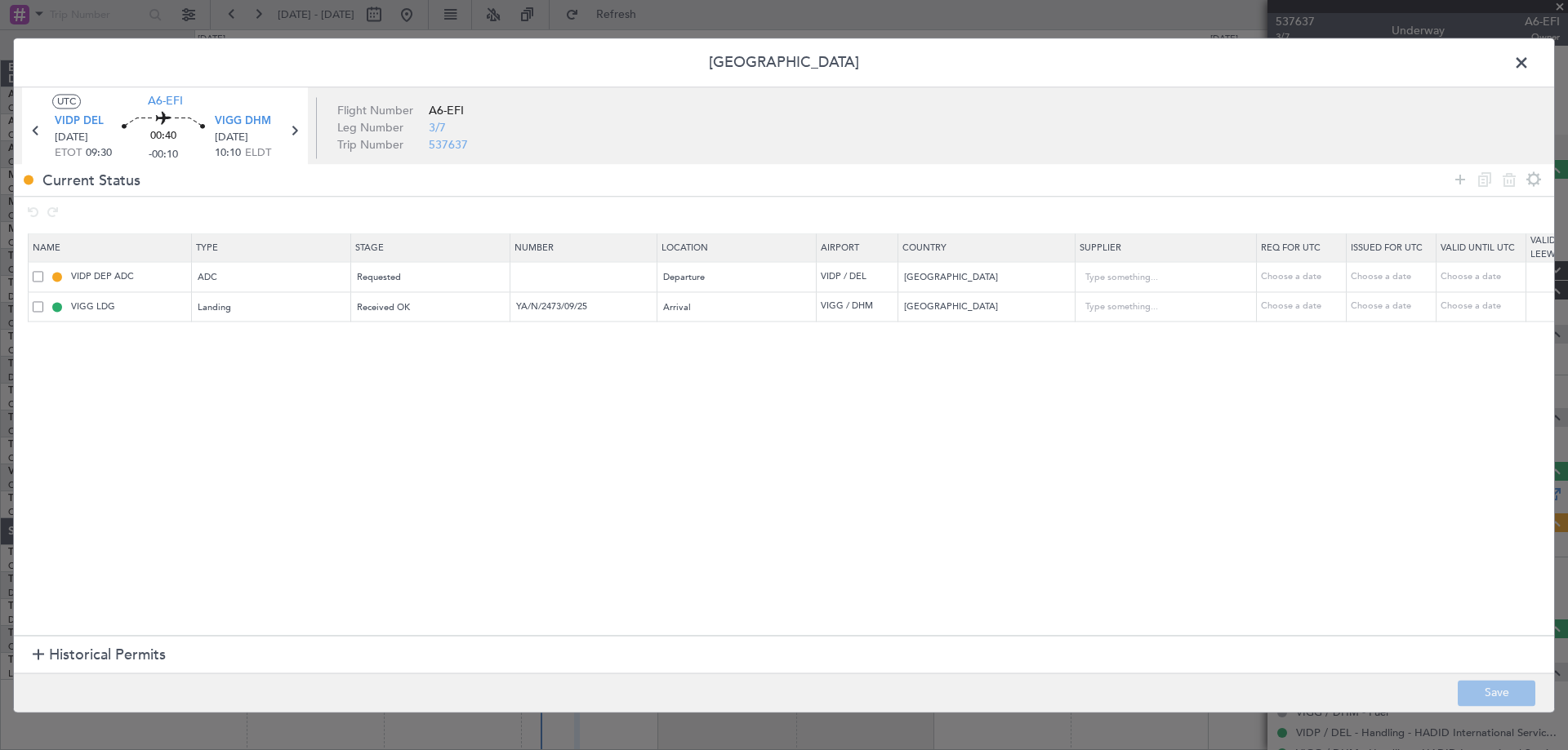
click at [38, 274] on span at bounding box center [37, 276] width 10 height 10
click at [44, 272] on input "checkbox" at bounding box center [44, 272] width 0 height 0
click at [1500, 182] on icon at bounding box center [1509, 179] width 20 height 20
type input "VIGG LDG"
type input "YA/N/2473/09/25"
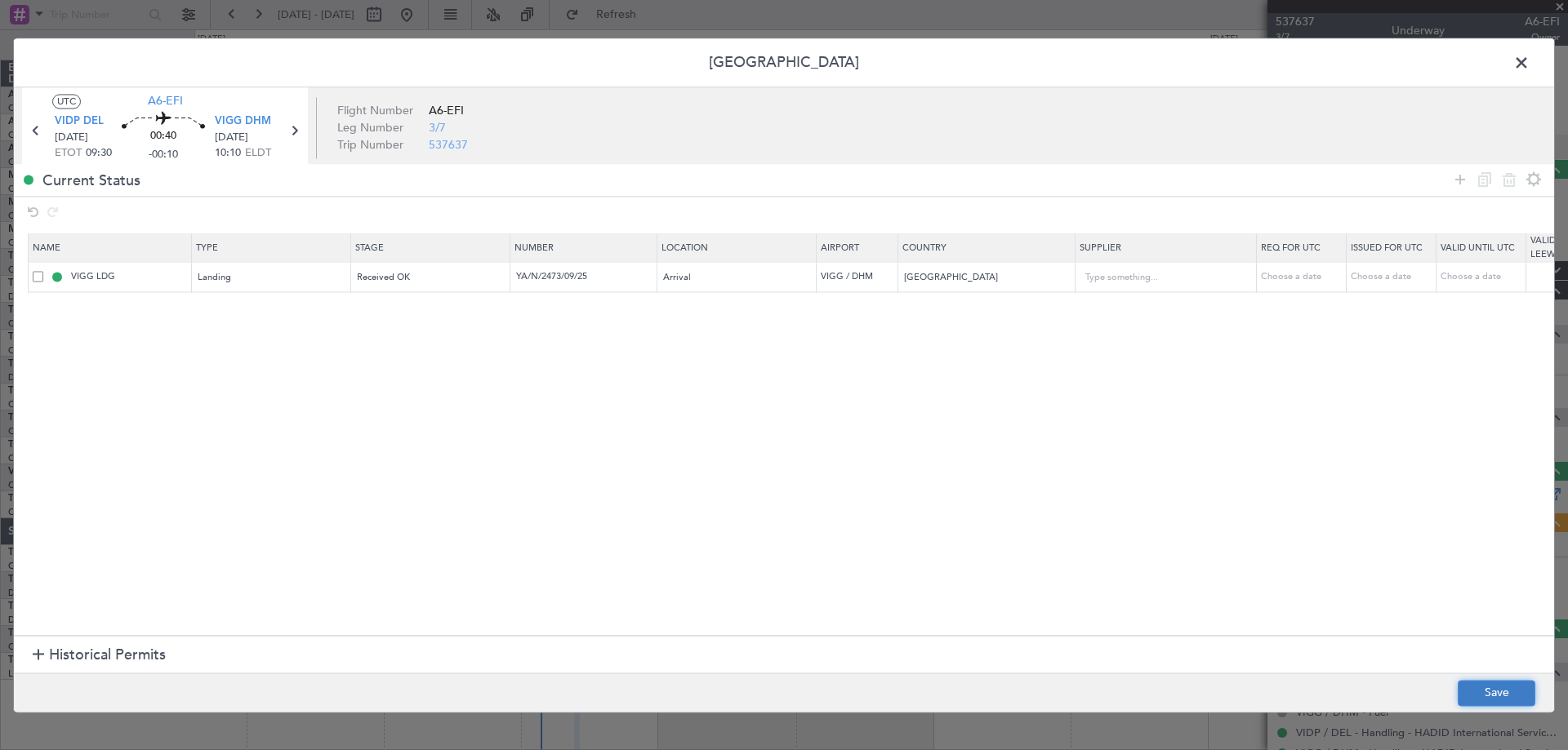
click at [1517, 694] on button "Save" at bounding box center [1497, 693] width 78 height 27
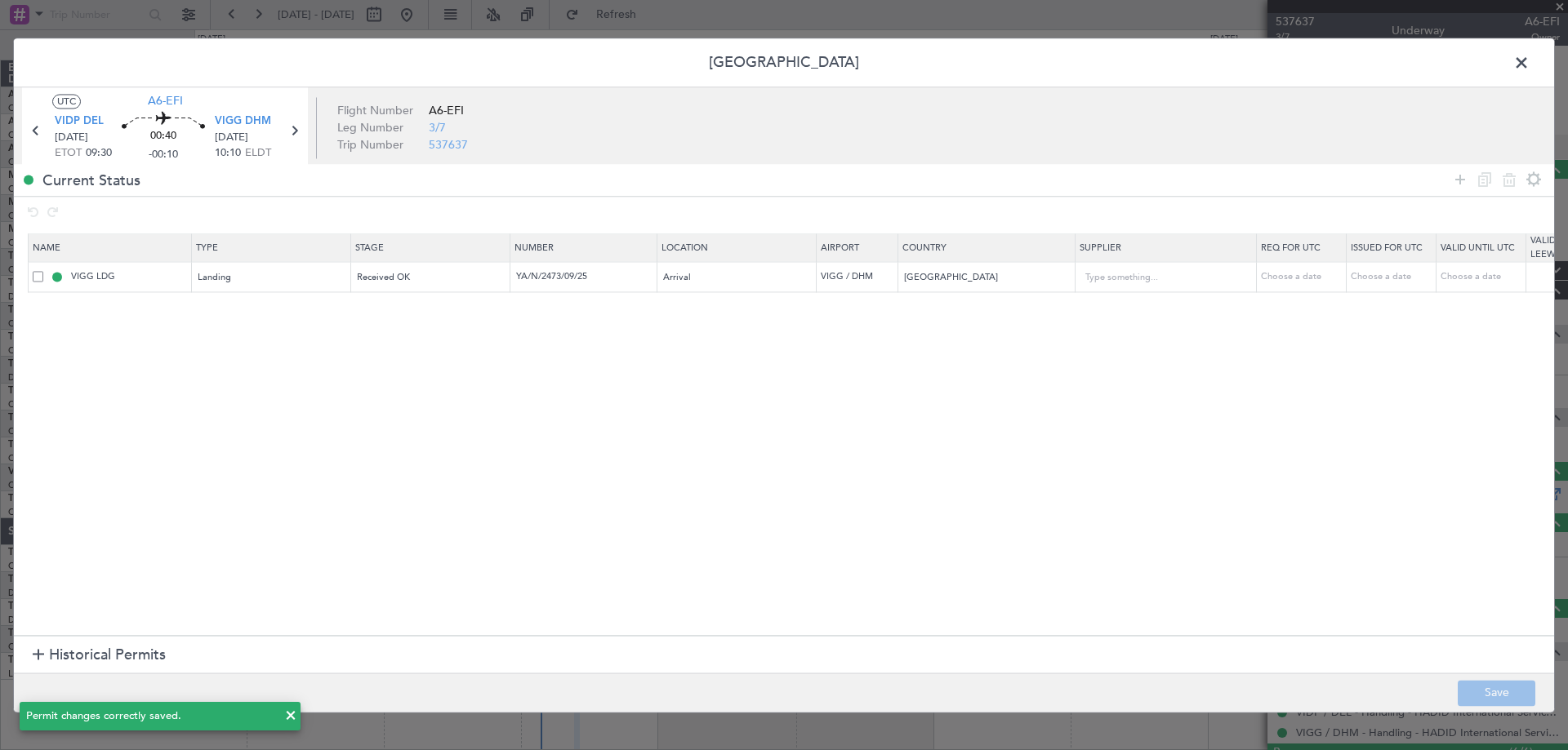
click at [1530, 61] on span at bounding box center [1530, 66] width 0 height 32
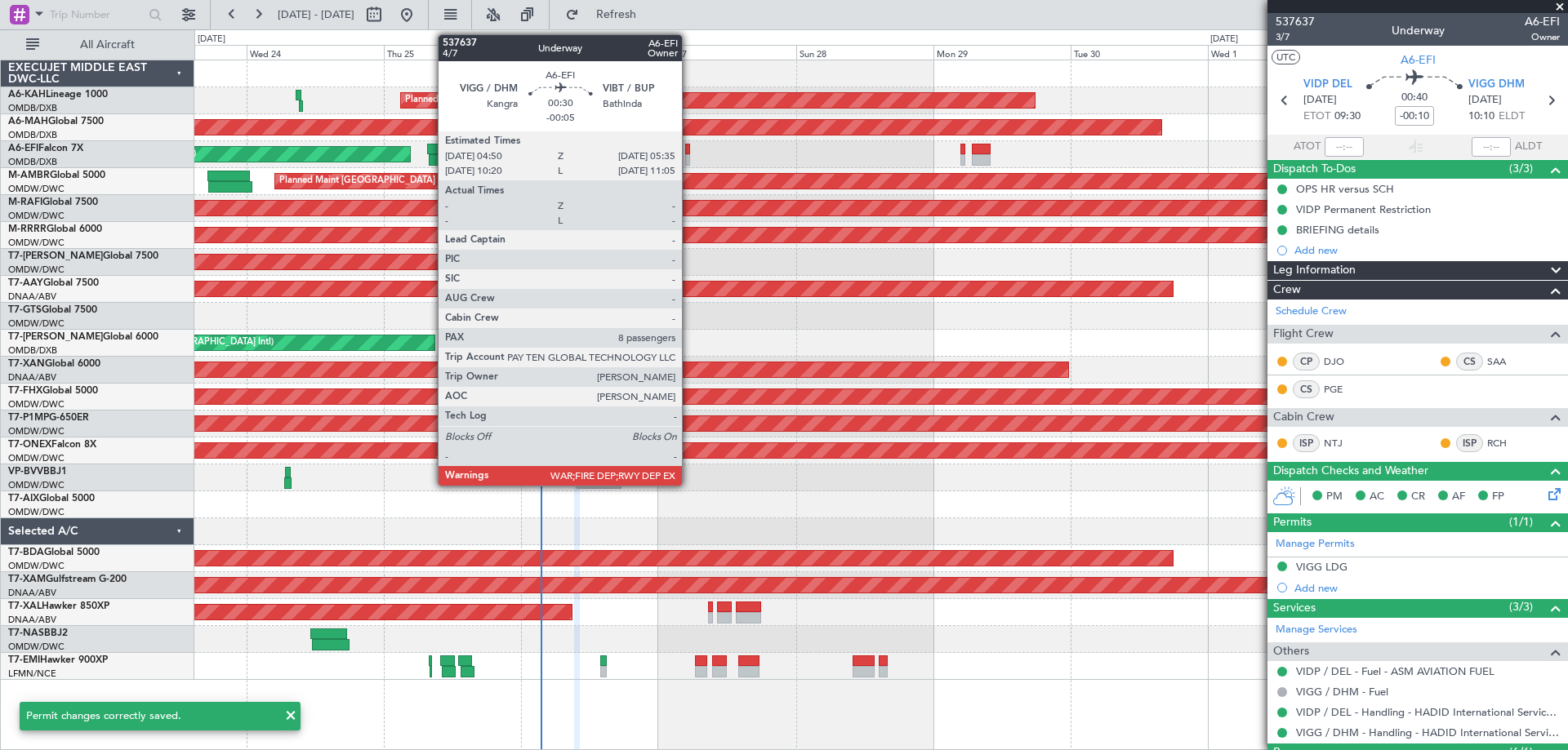
click at [690, 156] on div at bounding box center [688, 160] width 5 height 11
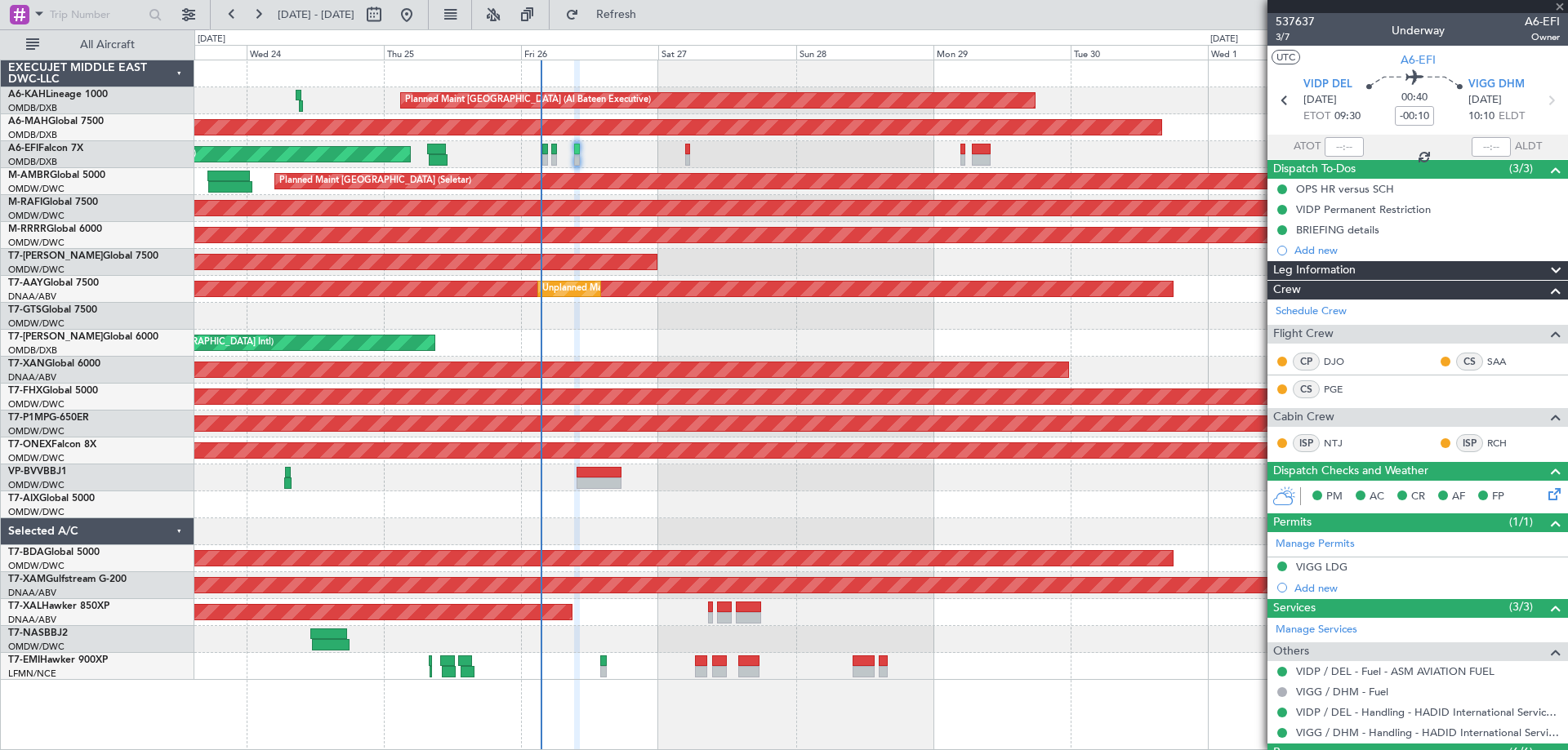
type input "-00:05"
type input "8"
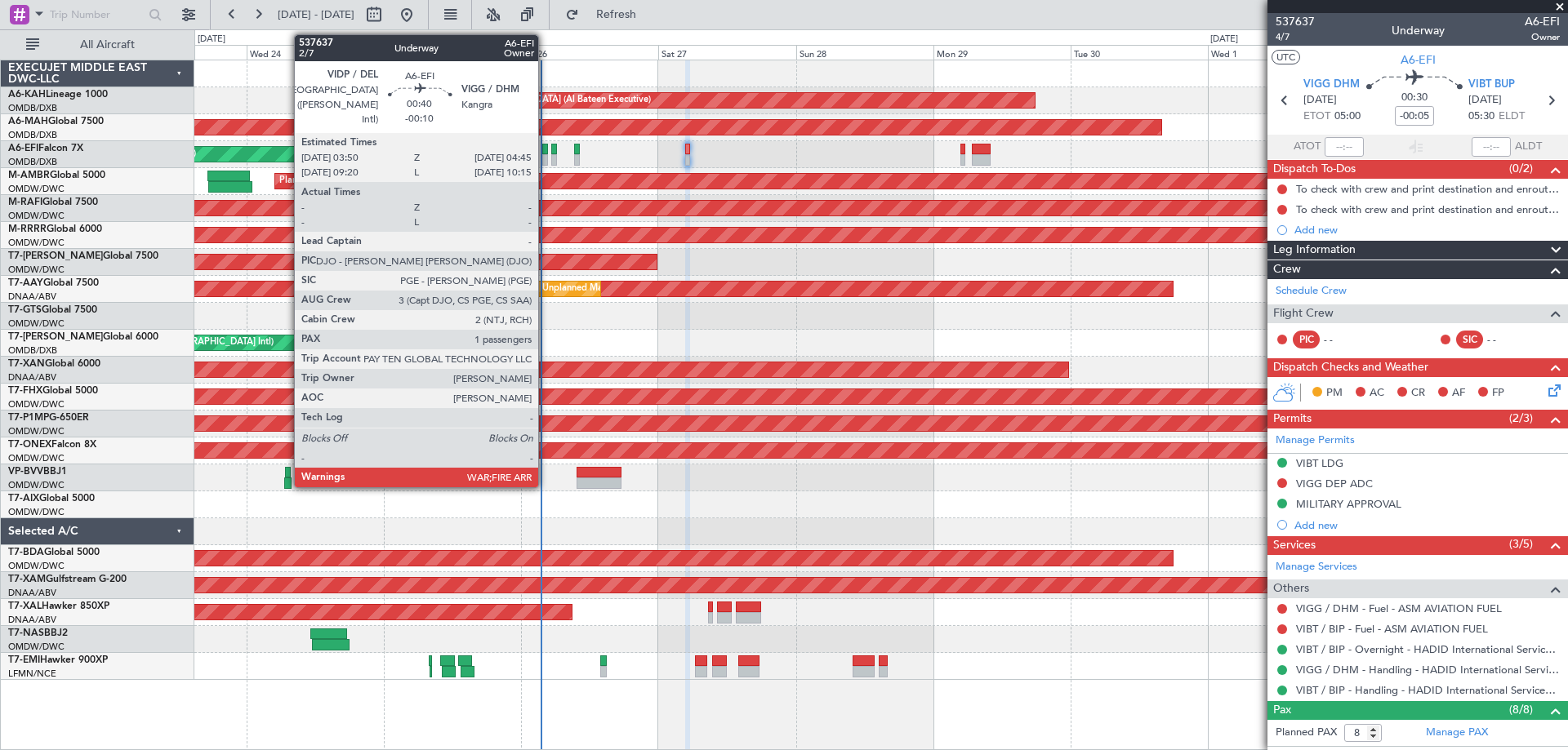
click at [546, 155] on div at bounding box center [545, 160] width 6 height 11
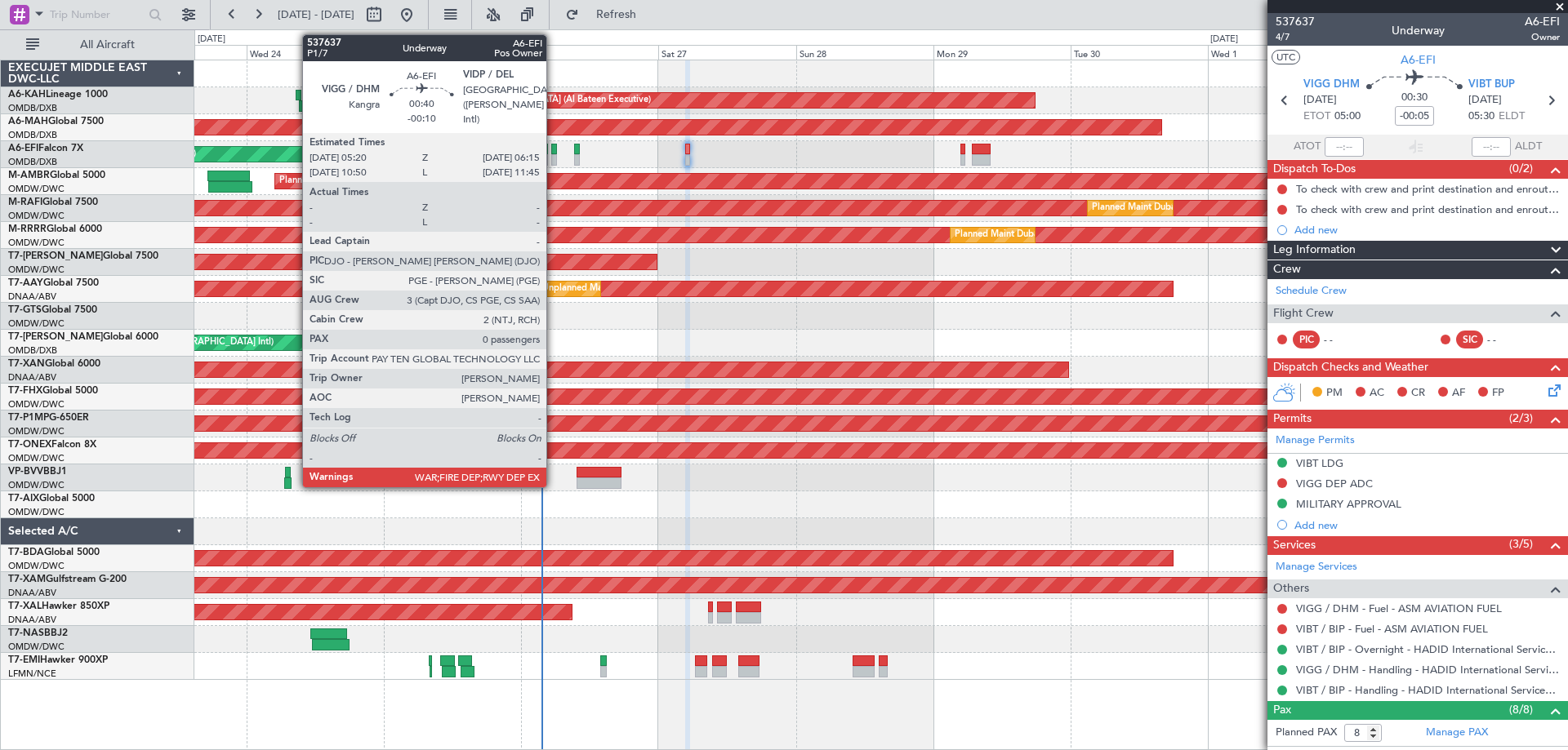
click at [554, 150] on div at bounding box center [555, 149] width 6 height 11
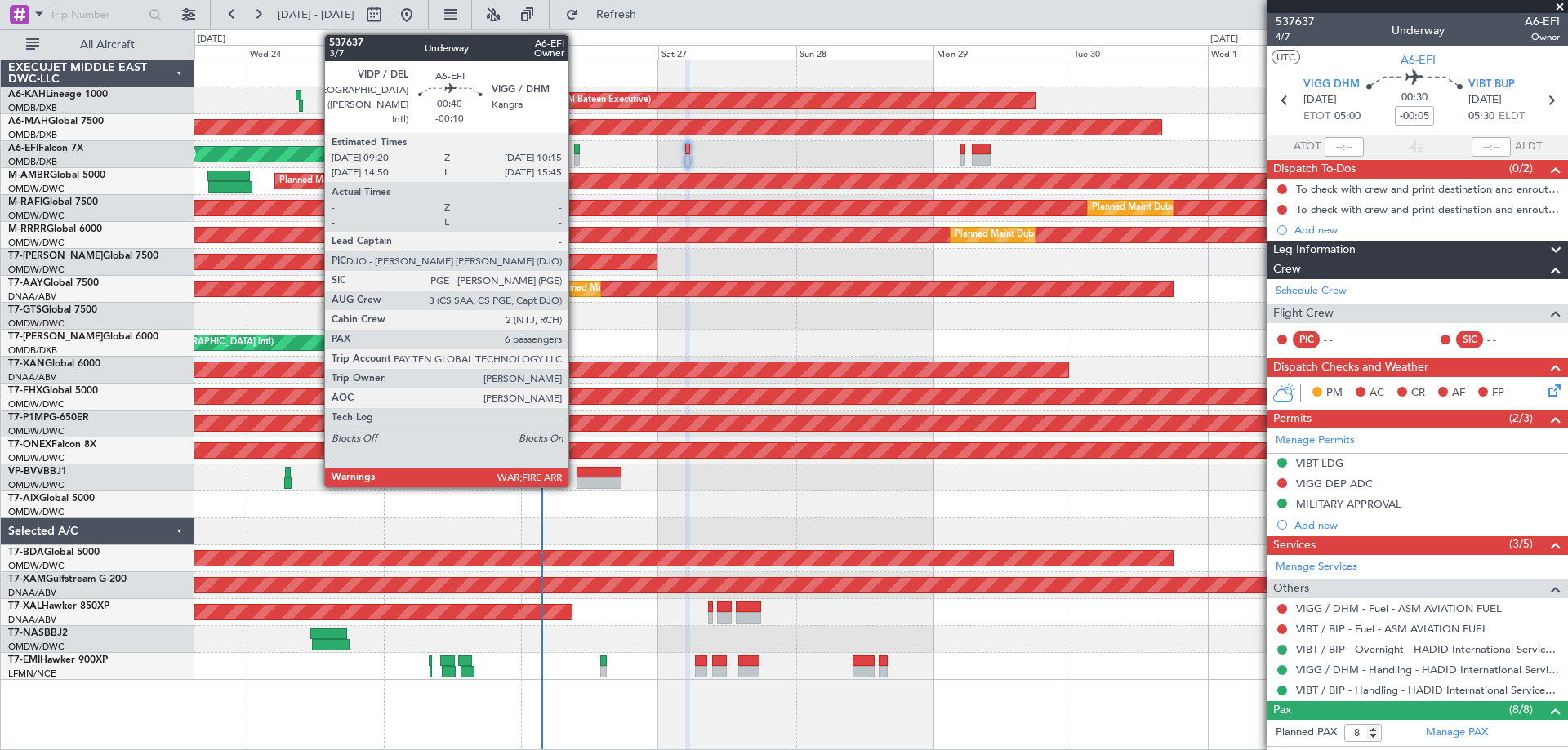
click at [576, 154] on div at bounding box center [577, 149] width 6 height 11
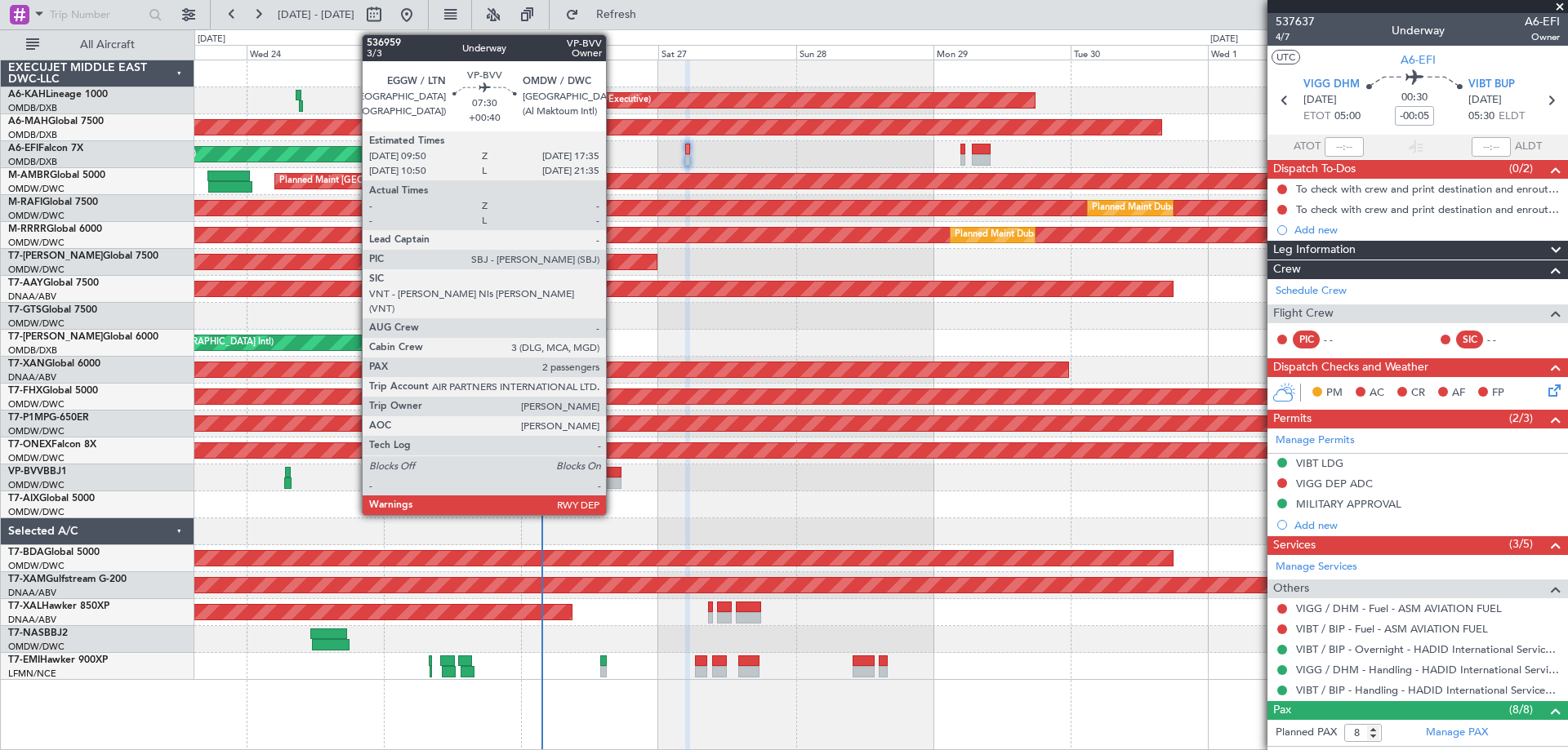
click at [613, 480] on div at bounding box center [598, 483] width 45 height 11
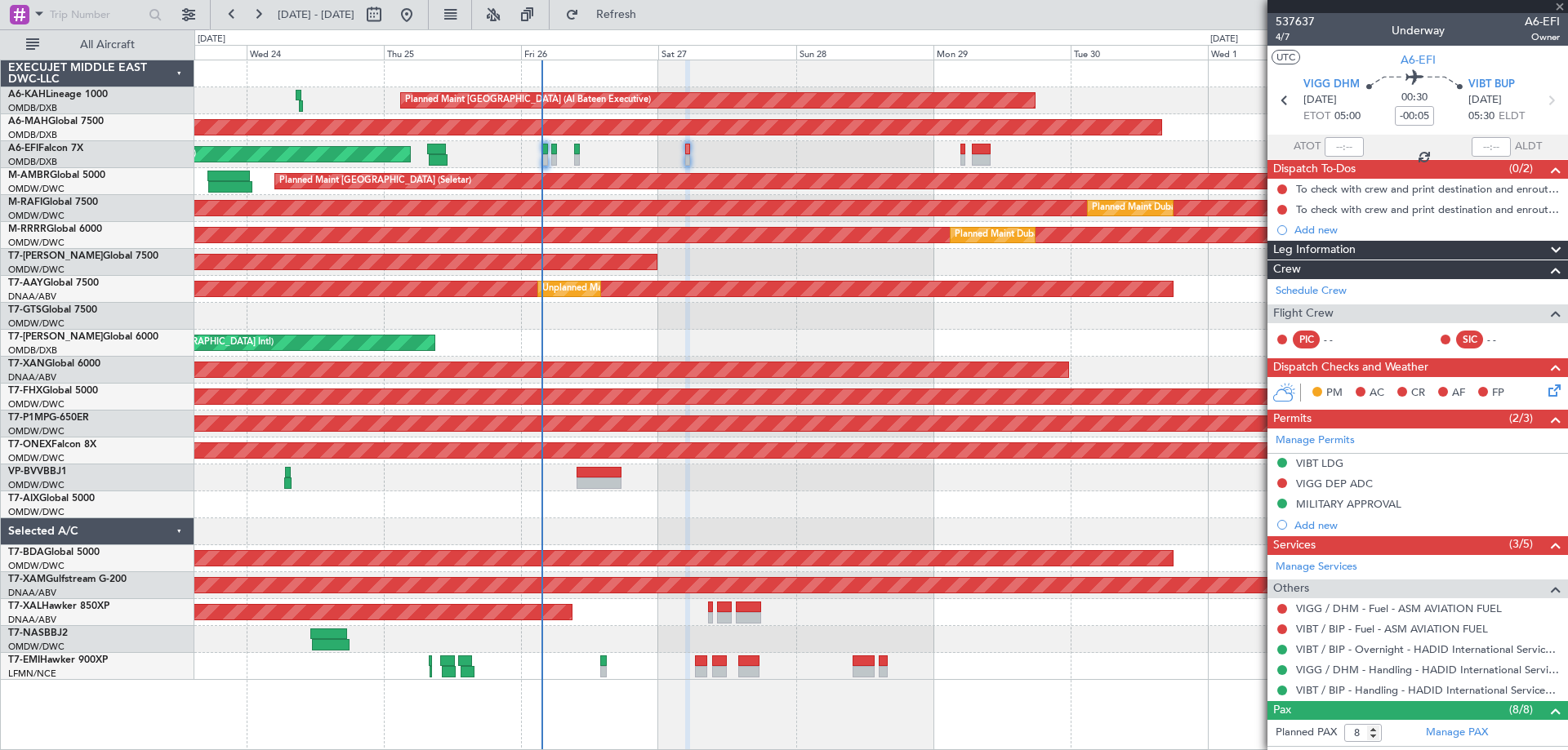
type input "+00:40"
type input "2"
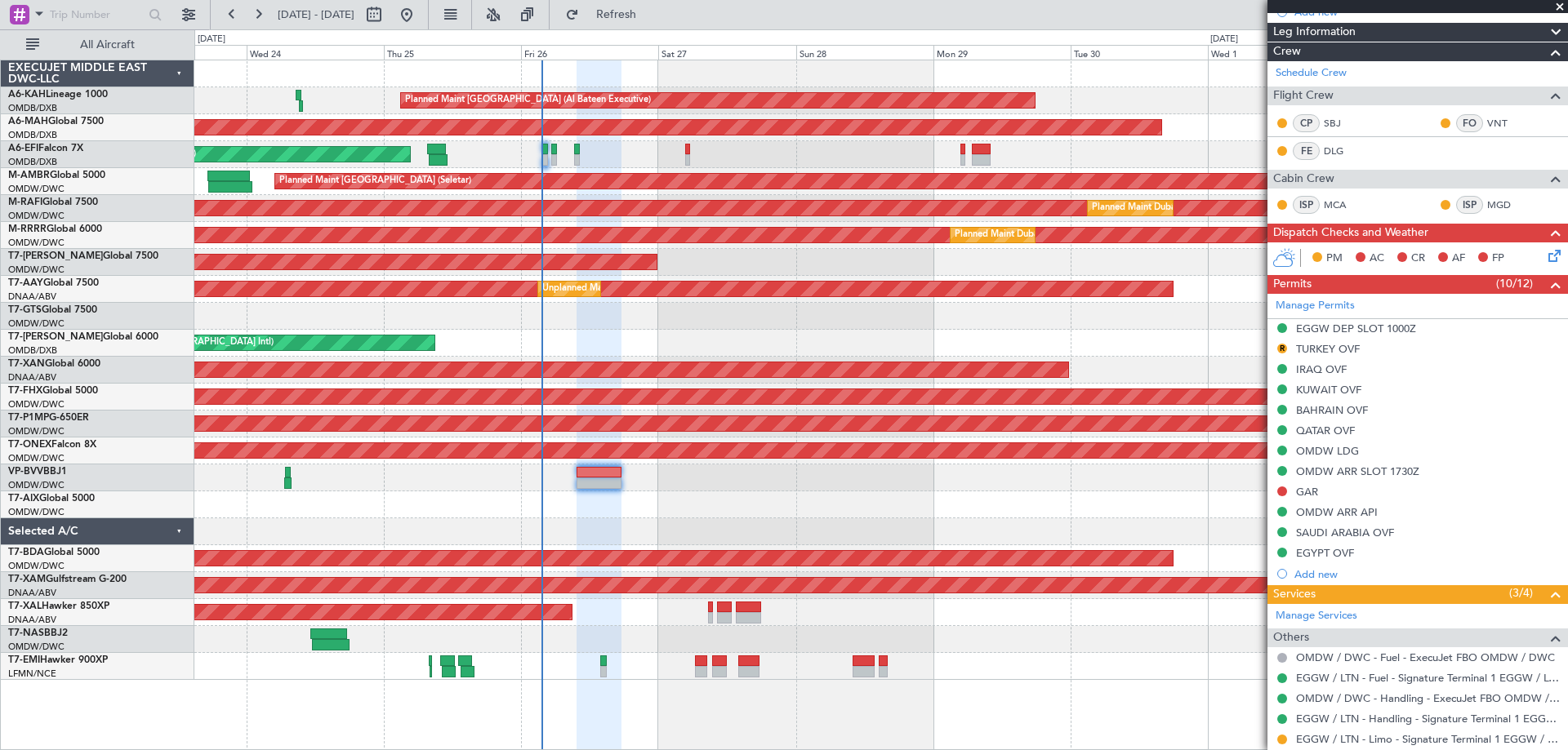
scroll to position [357, 0]
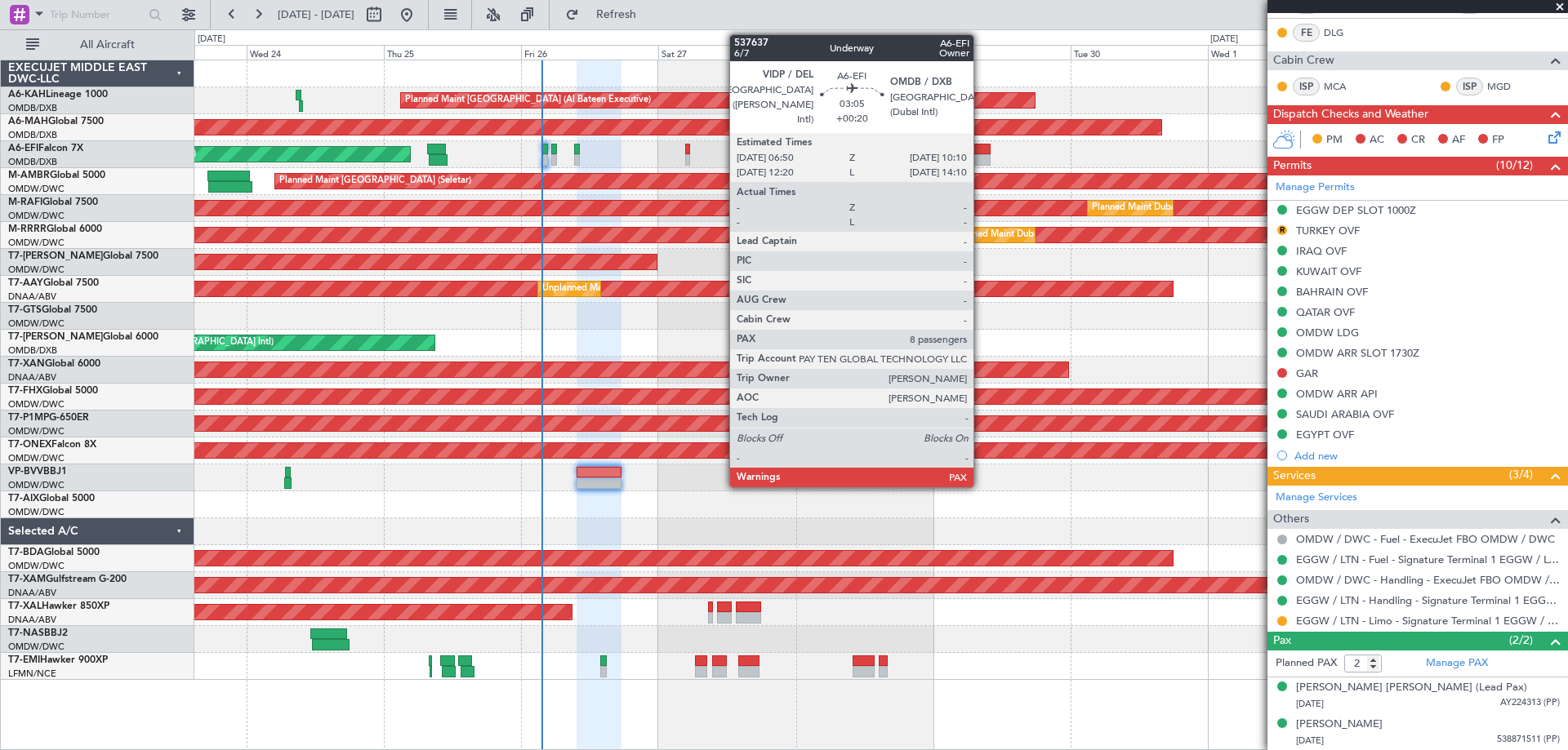
click at [981, 151] on div at bounding box center [981, 149] width 20 height 11
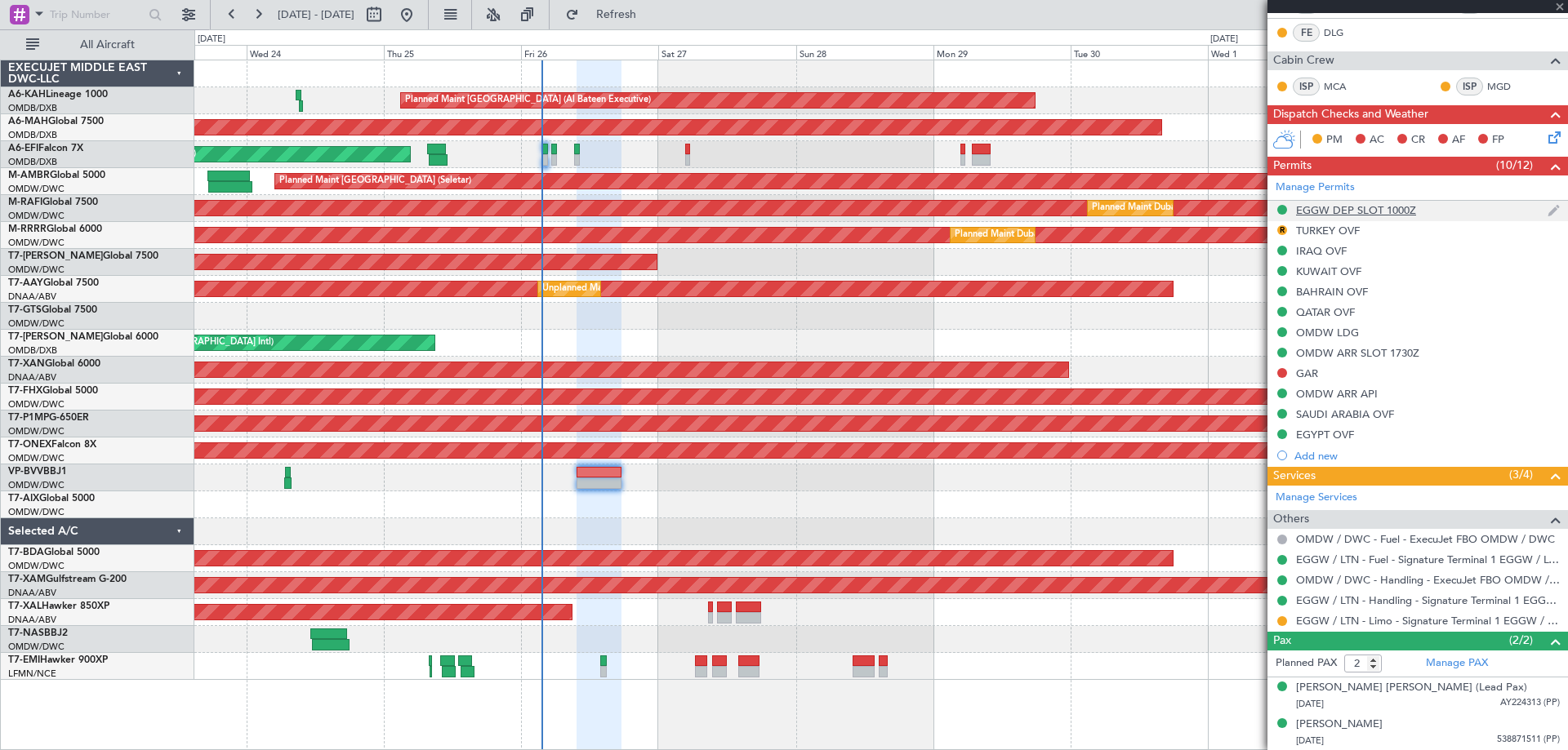
type input "+00:20"
type input "8"
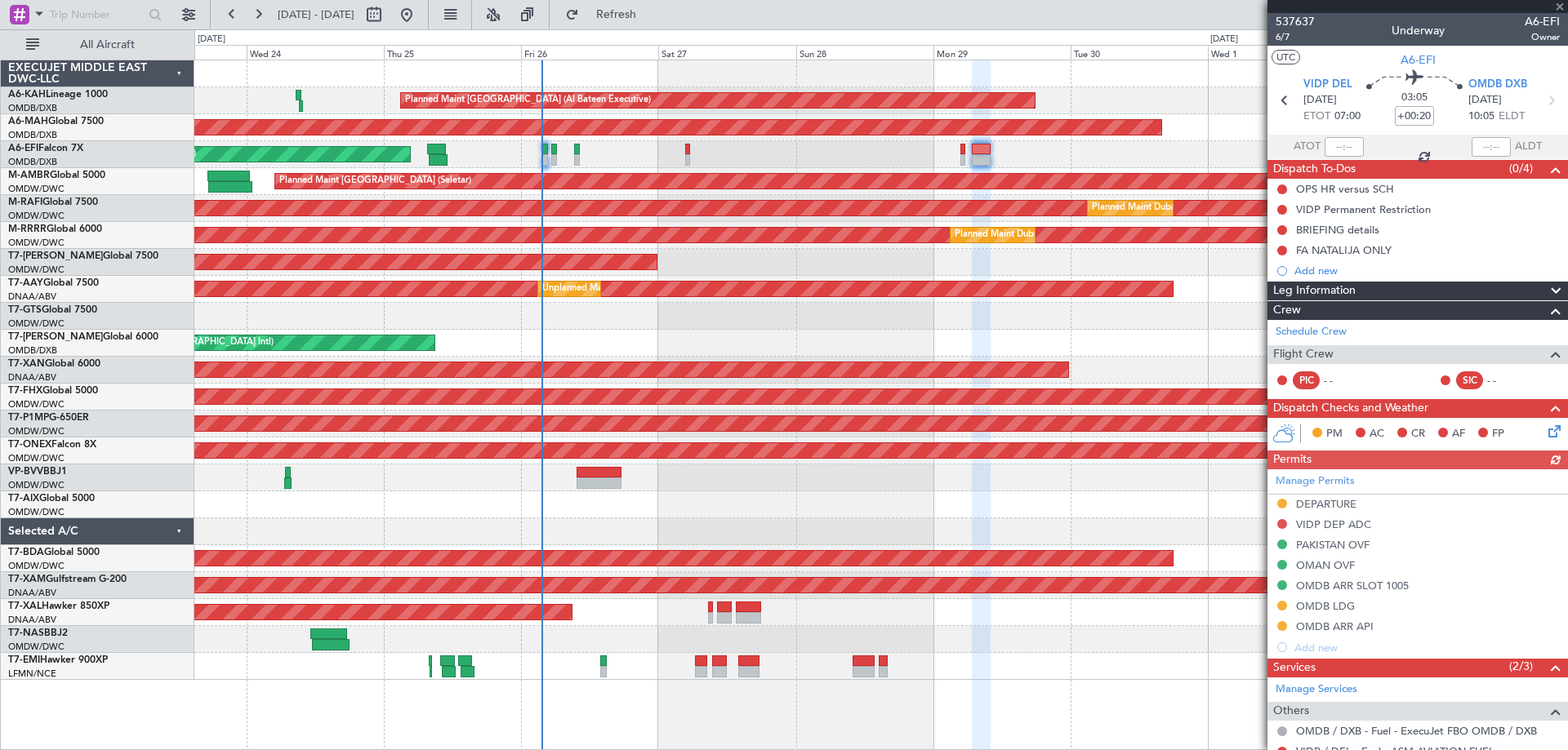
scroll to position [163, 0]
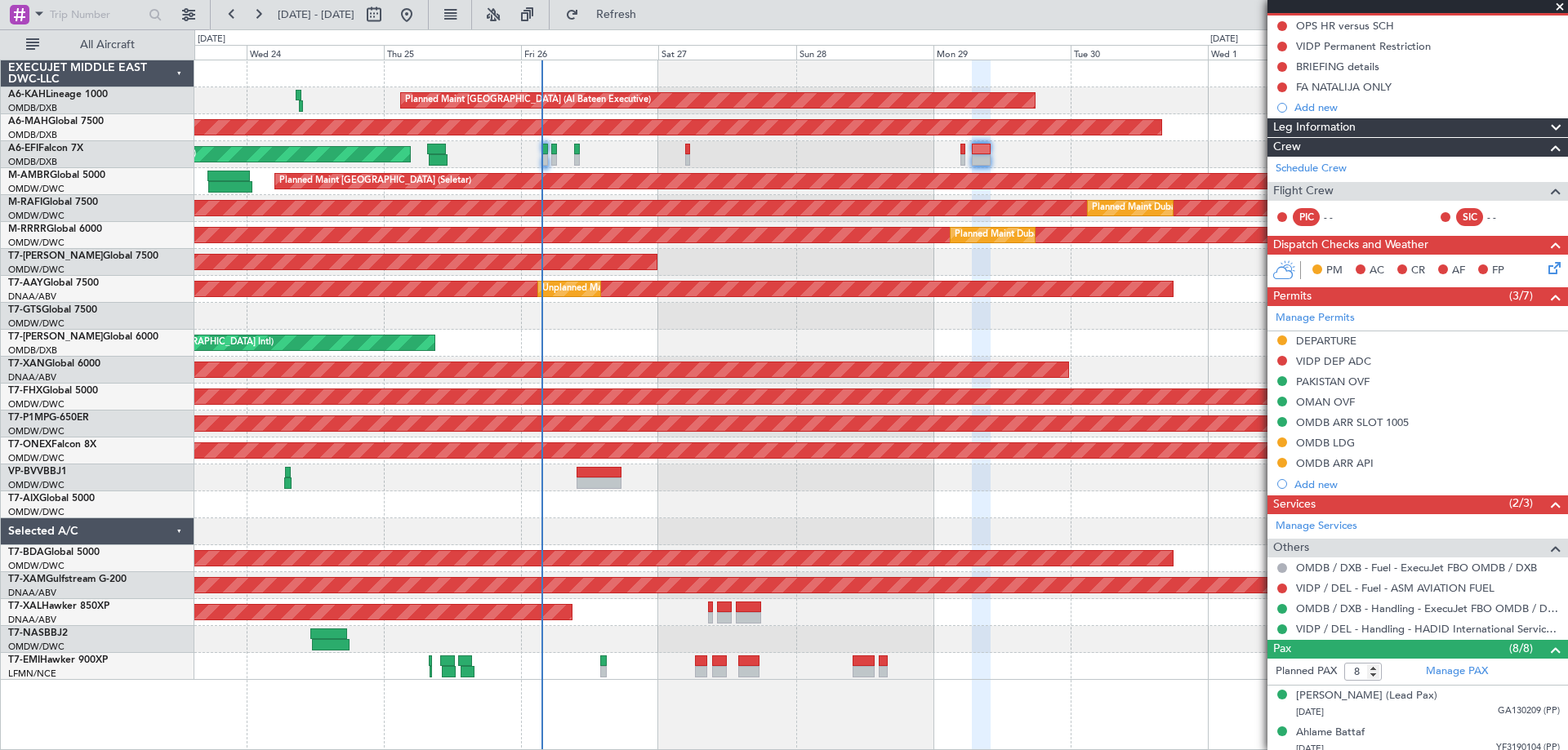
click at [1363, 448] on div "OMDB LDG" at bounding box center [1418, 444] width 300 height 21
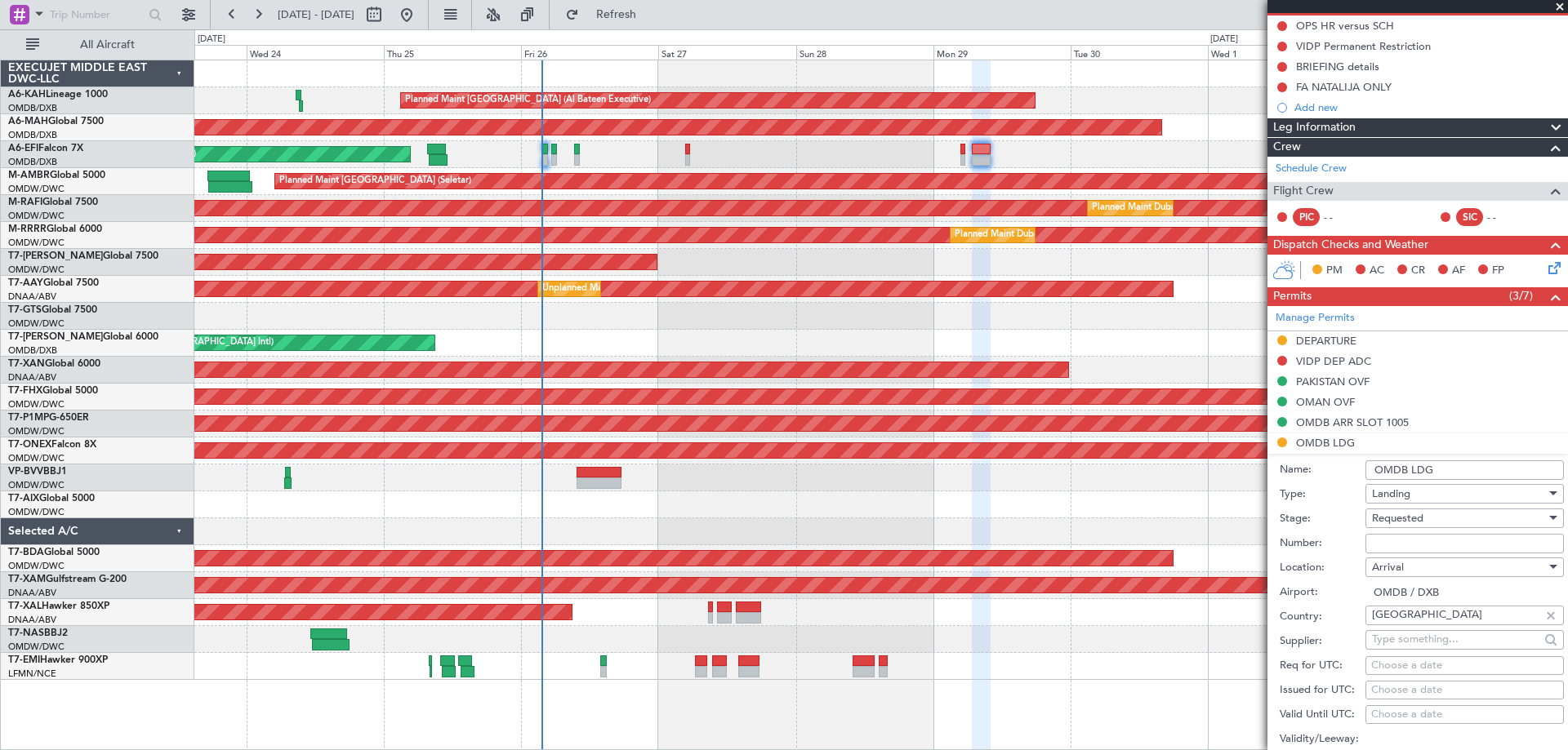
drag, startPoint x: 1407, startPoint y: 547, endPoint x: 1410, endPoint y: 534, distance: 13.3
click at [1406, 547] on input "Number:" at bounding box center [1464, 543] width 198 height 20
paste input "LP/2025/13136"
type input "LP/2025/13136"
click at [1407, 528] on div "Requested" at bounding box center [1459, 518] width 174 height 25
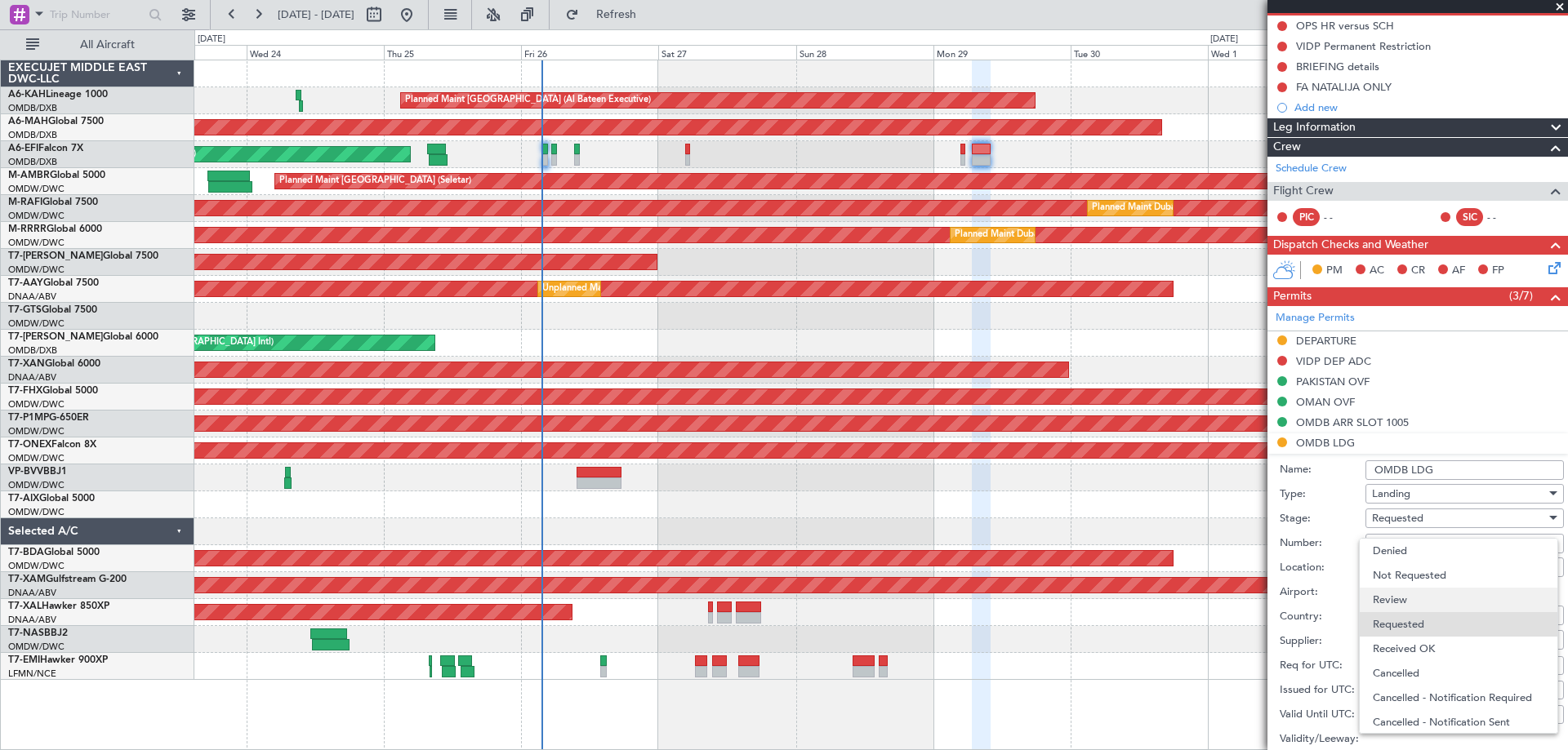
scroll to position [8, 0]
drag, startPoint x: 1436, startPoint y: 648, endPoint x: 1490, endPoint y: 567, distance: 97.3
click at [1437, 647] on span "Received OK" at bounding box center [1459, 642] width 172 height 25
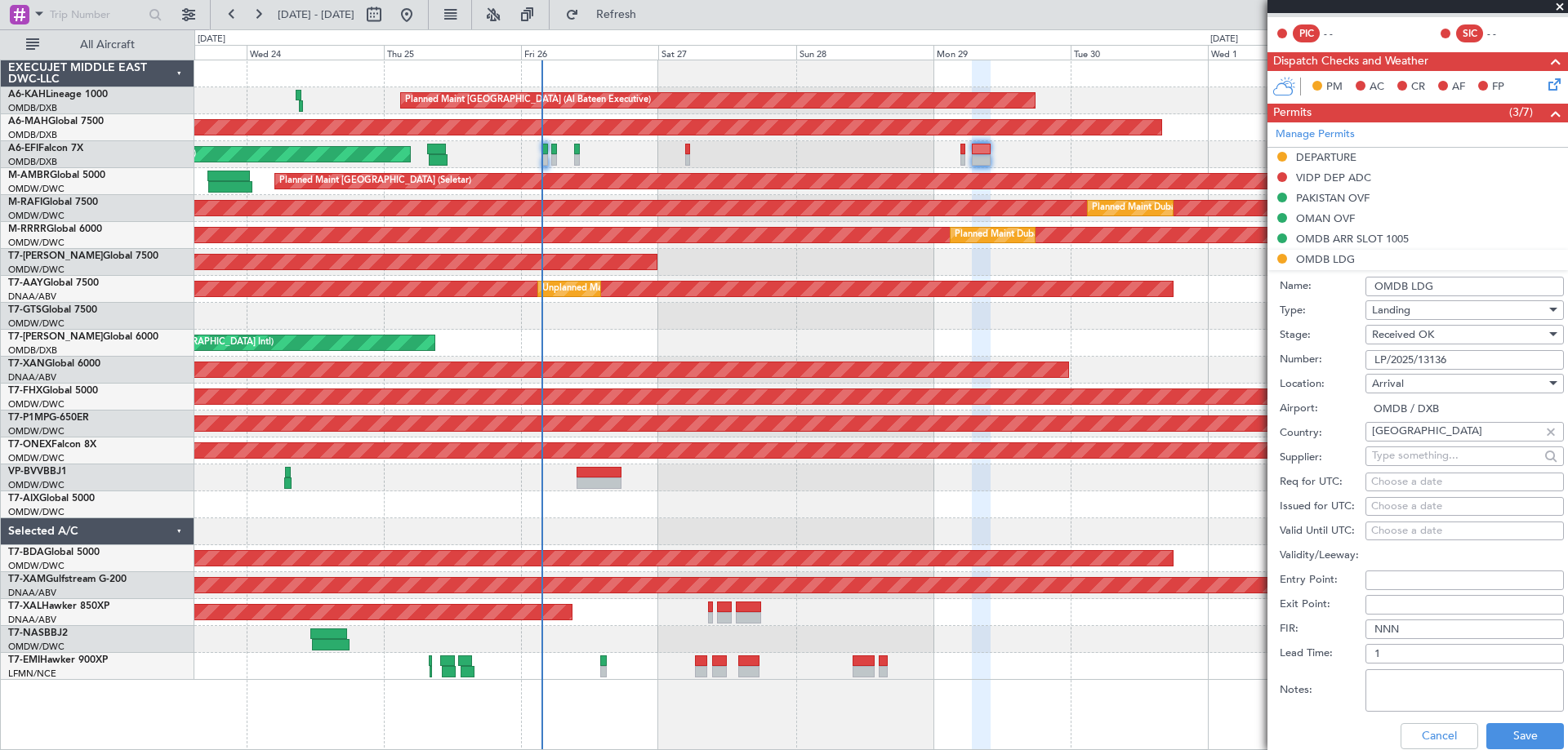
scroll to position [572, 0]
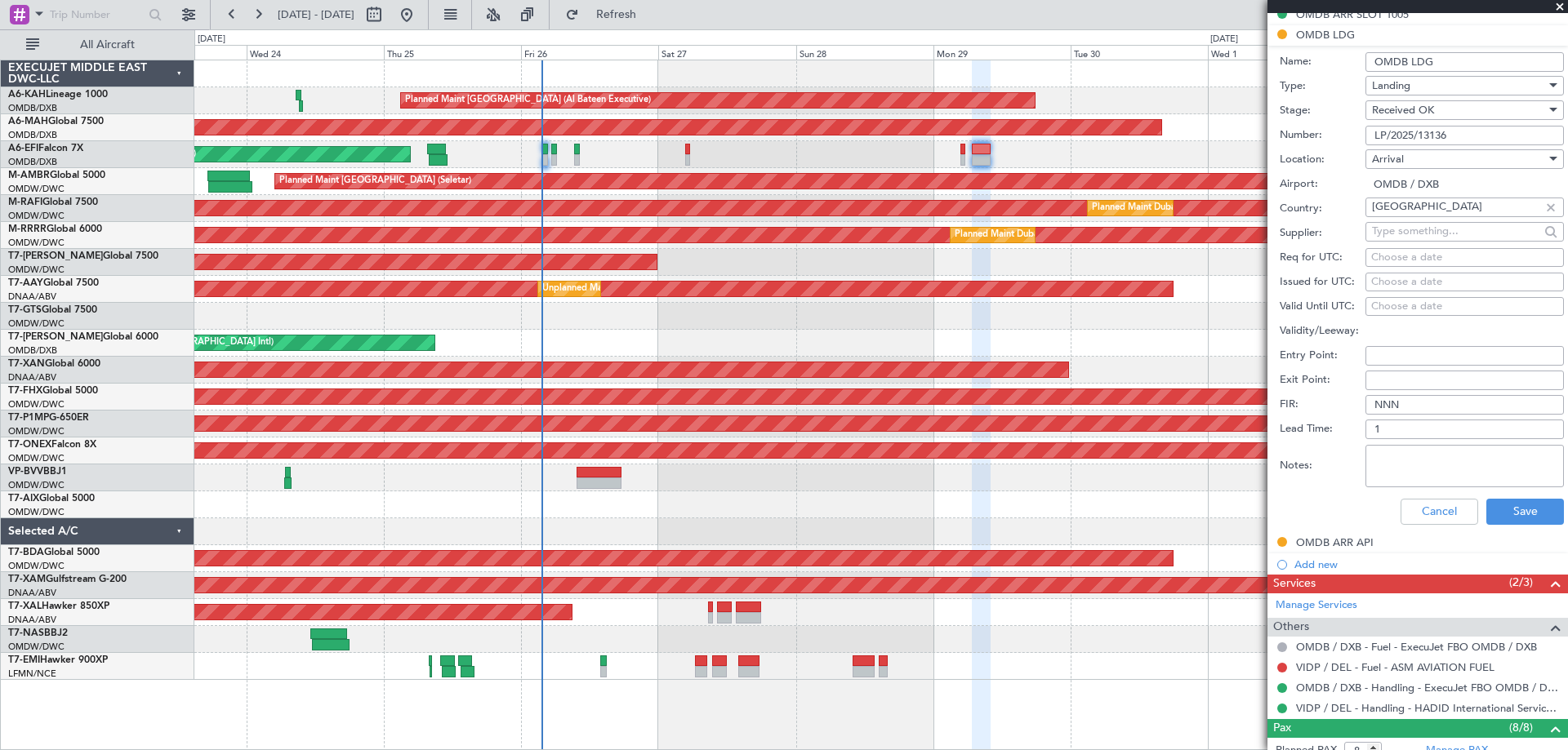
click at [1514, 524] on div "Cancel Save" at bounding box center [1422, 512] width 284 height 43
click at [1517, 512] on button "Save" at bounding box center [1525, 512] width 78 height 27
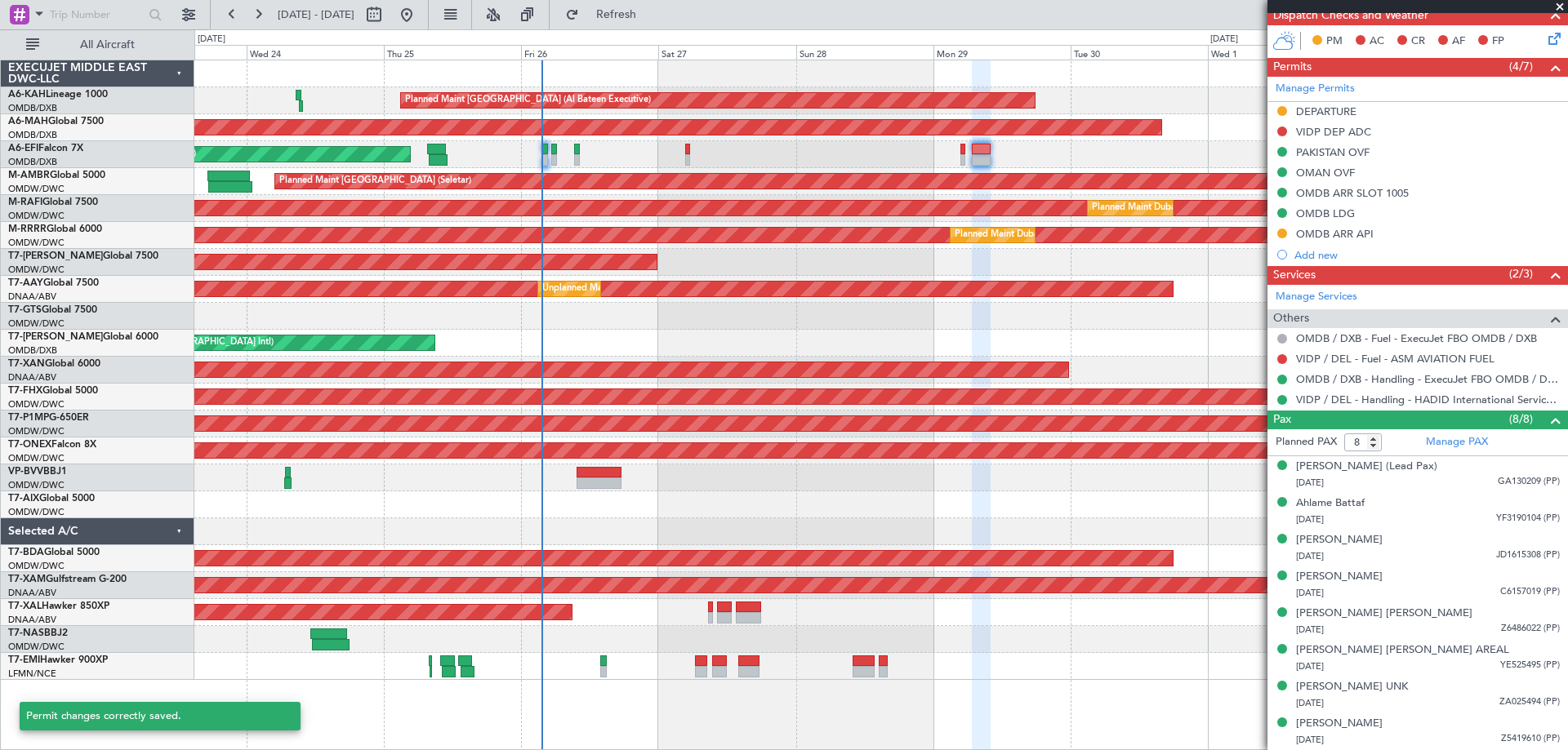
scroll to position [392, 0]
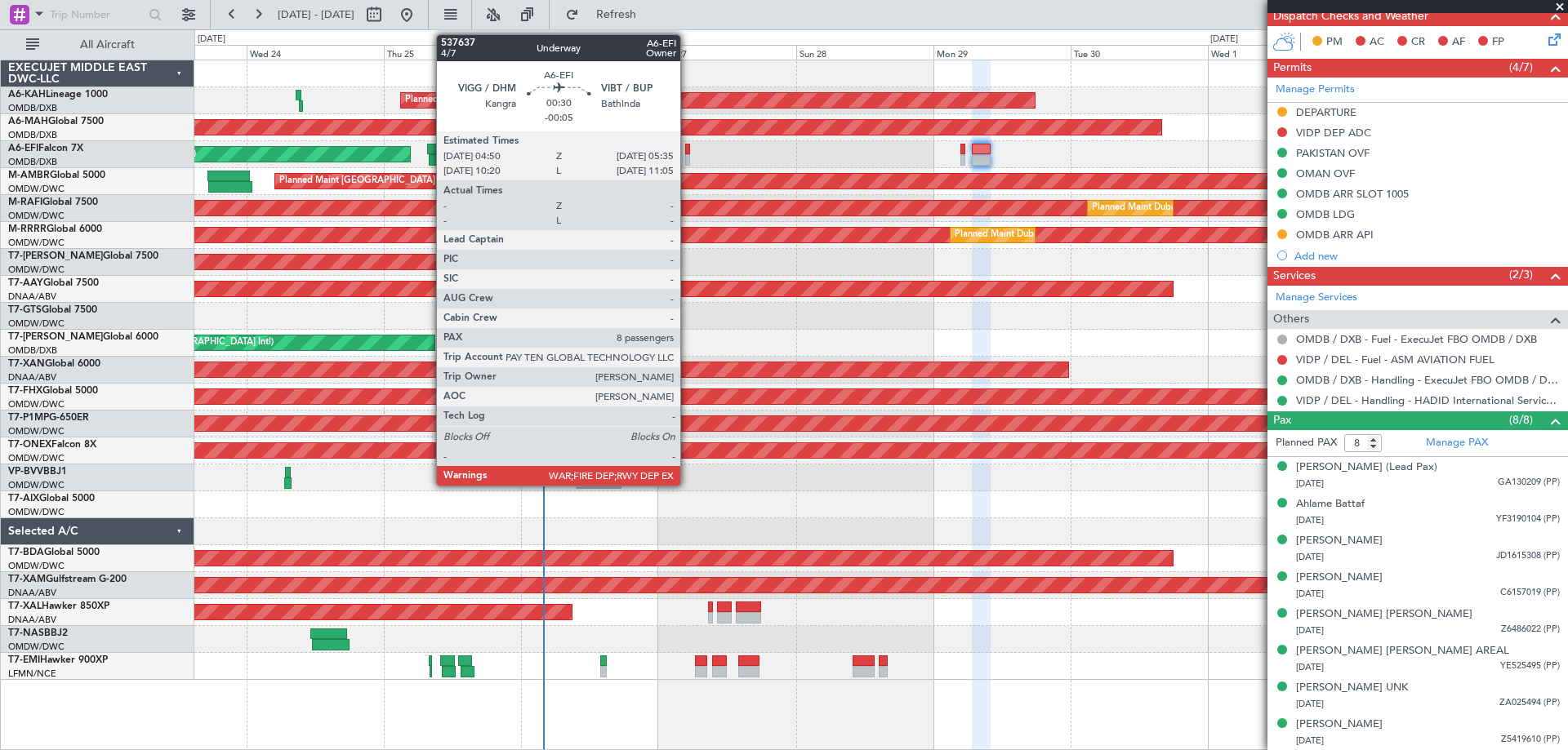
click at [688, 156] on div at bounding box center [688, 160] width 5 height 11
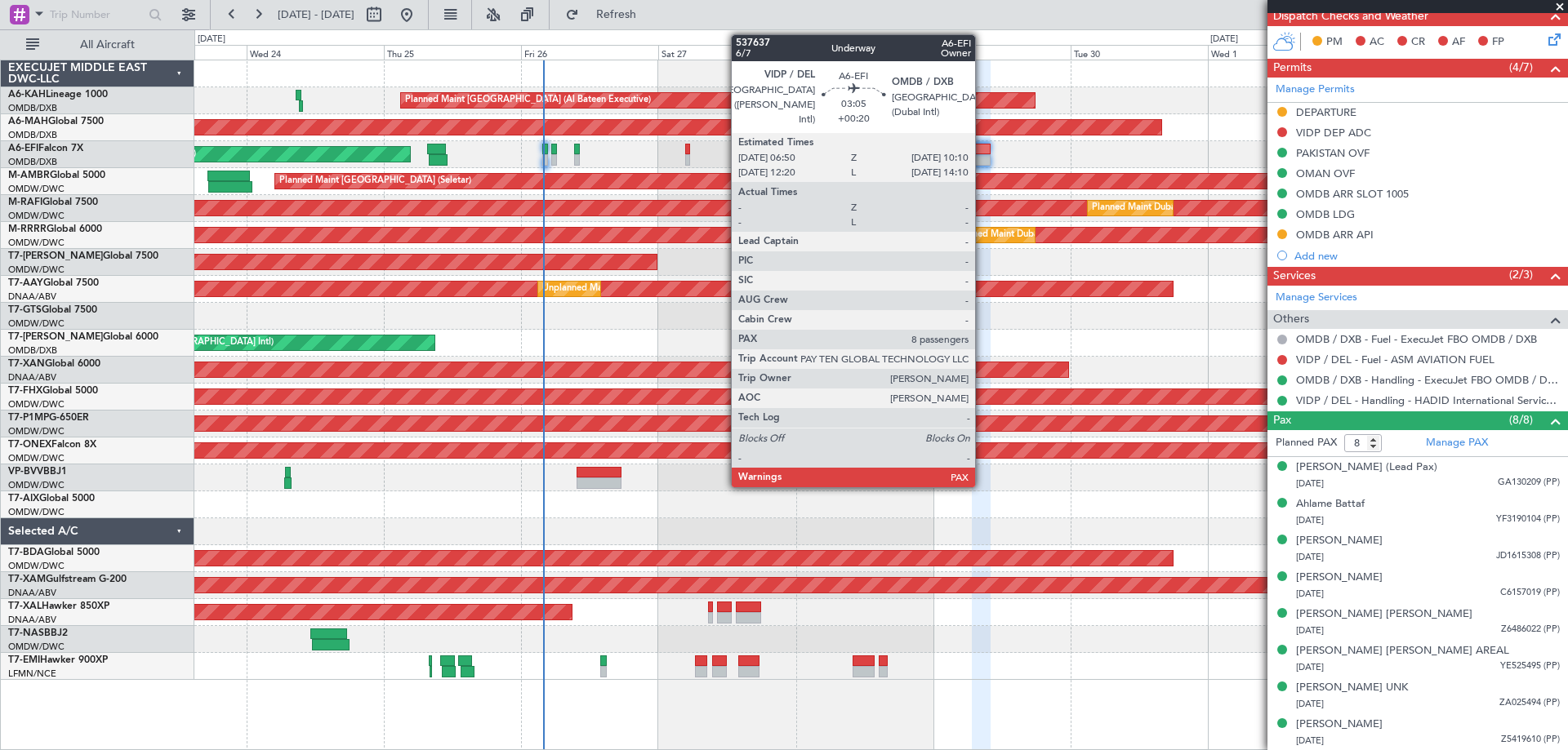
click at [983, 160] on div at bounding box center [981, 160] width 20 height 11
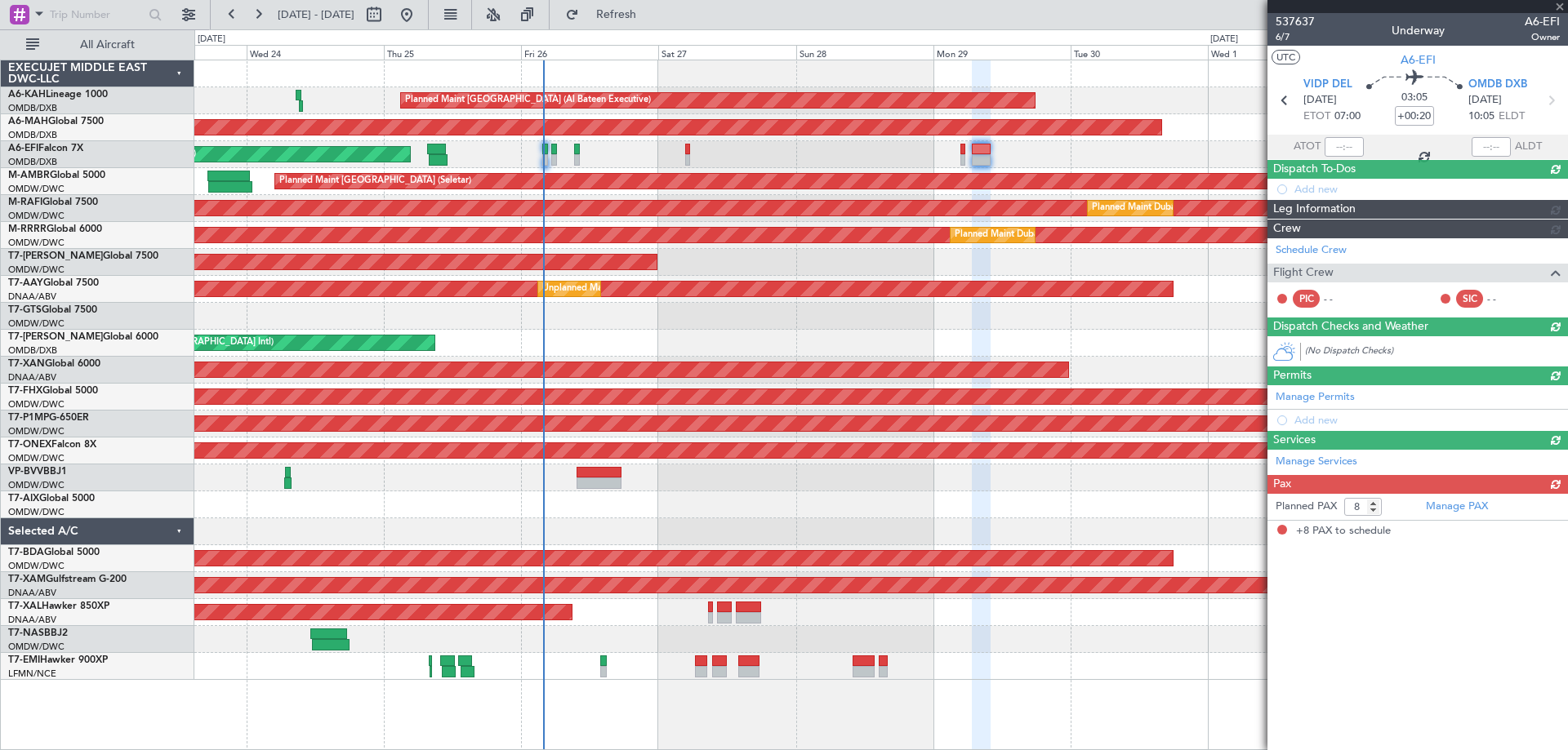
scroll to position [0, 0]
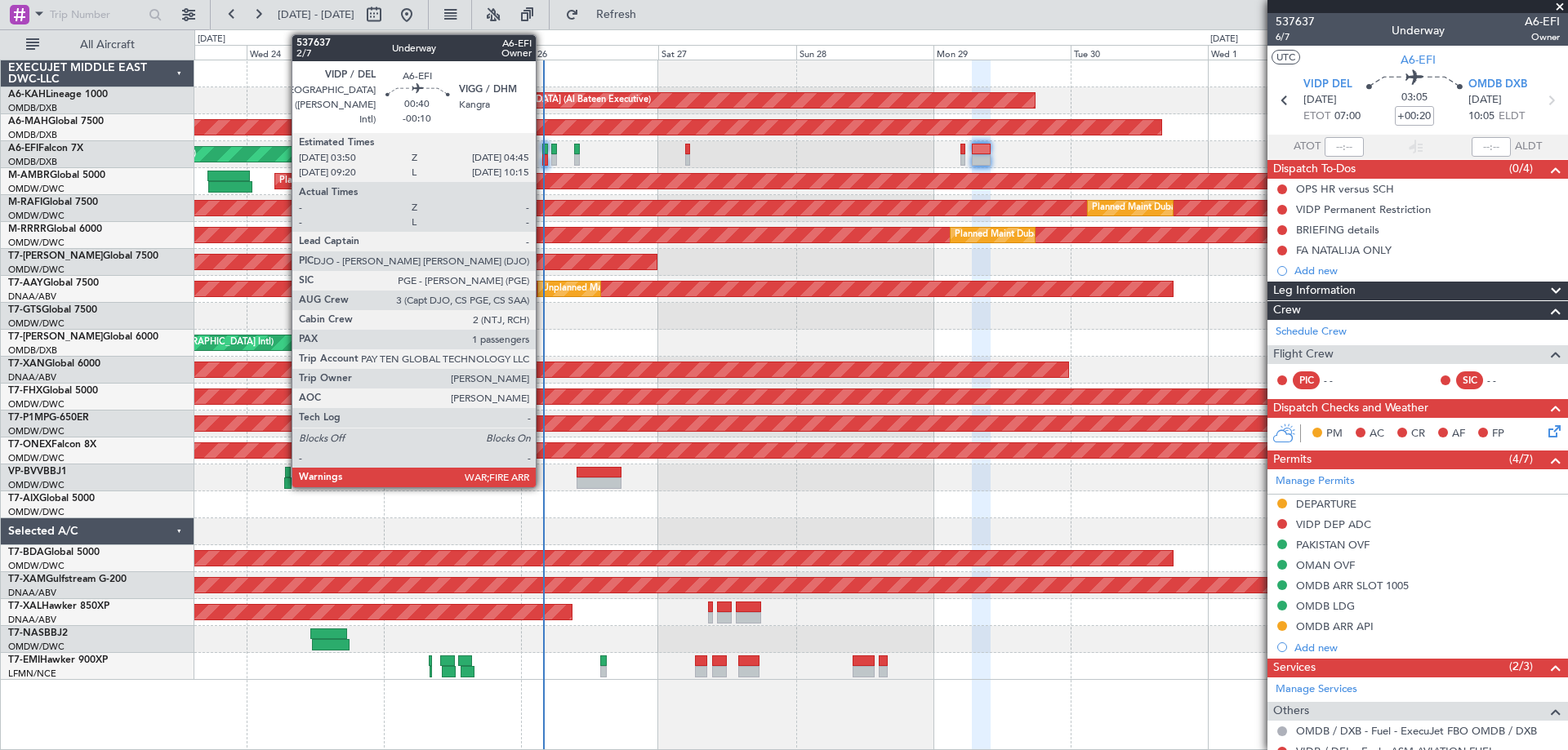
click at [543, 159] on div at bounding box center [545, 160] width 6 height 11
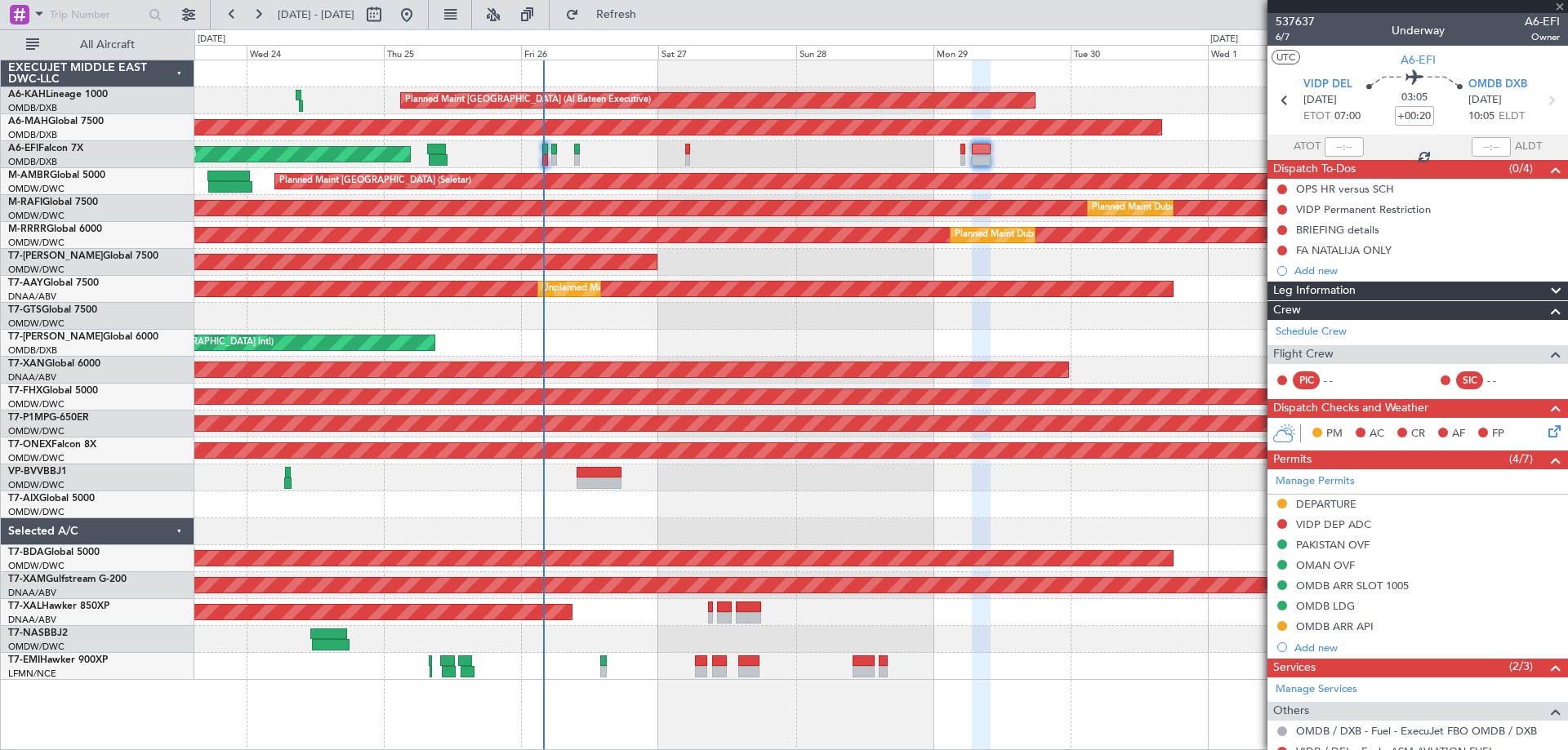
type input "-00:10"
type input "1"
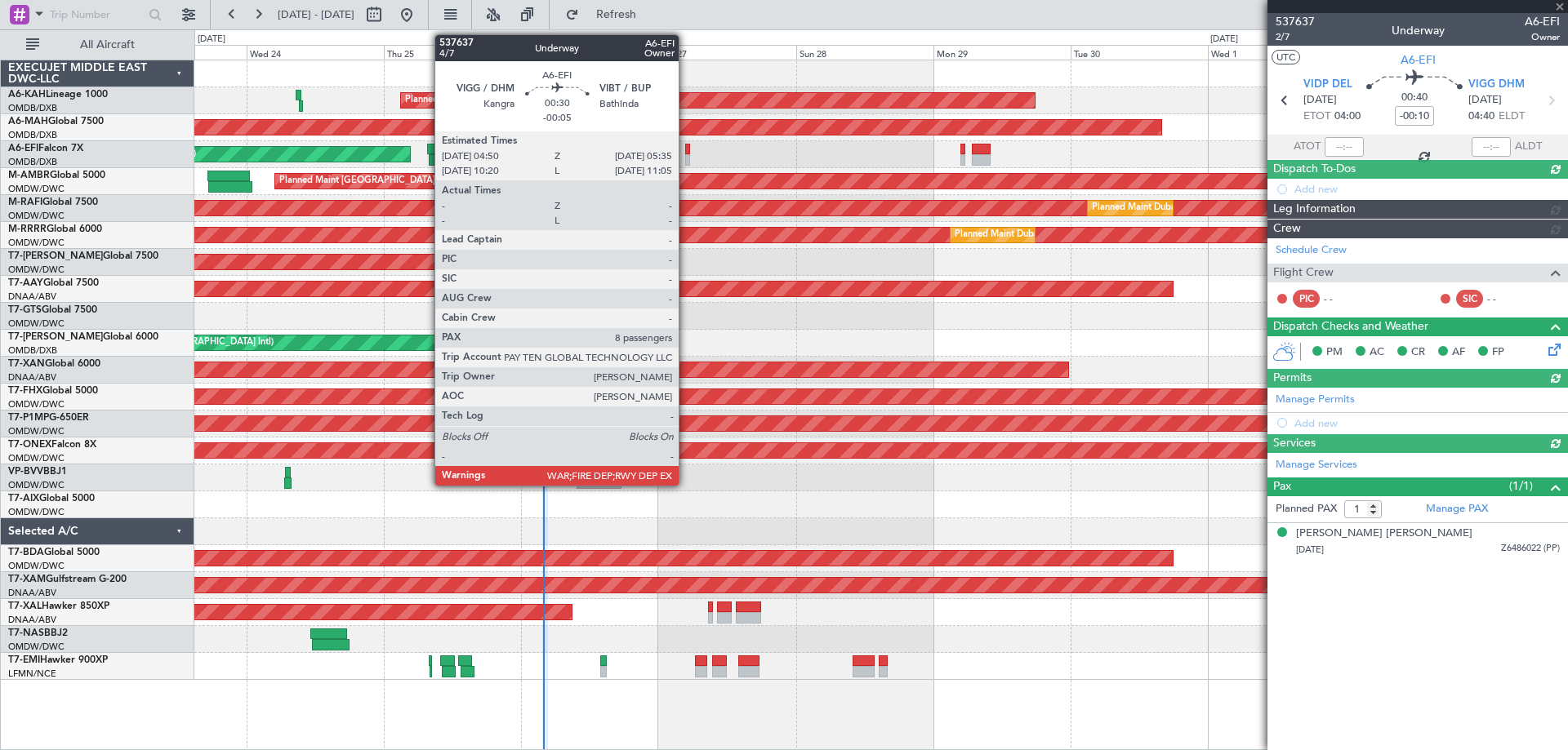
type input "Dherander Fithani (DHF)"
type input "7364"
click at [686, 156] on div at bounding box center [688, 160] width 5 height 11
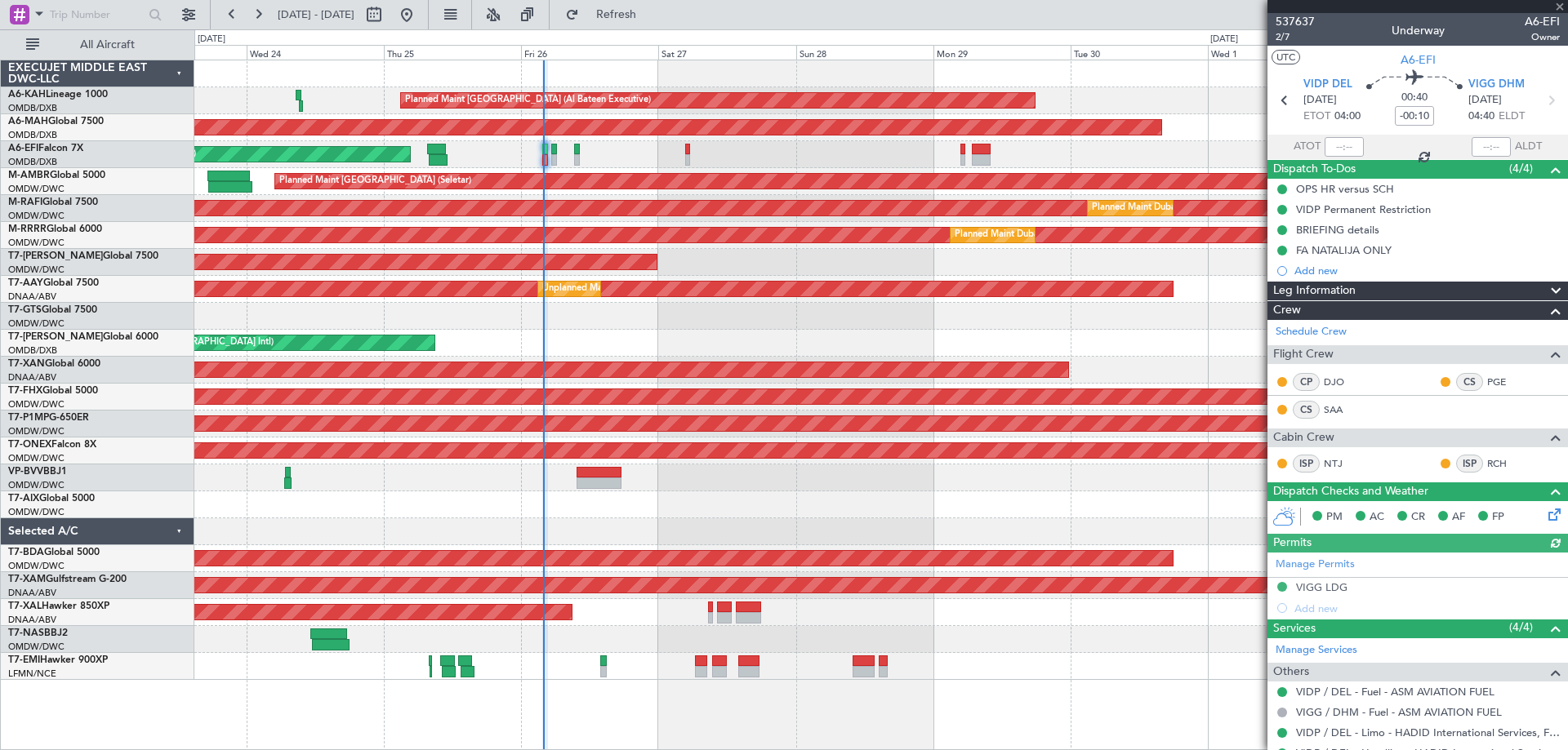
type input "-00:05"
type input "8"
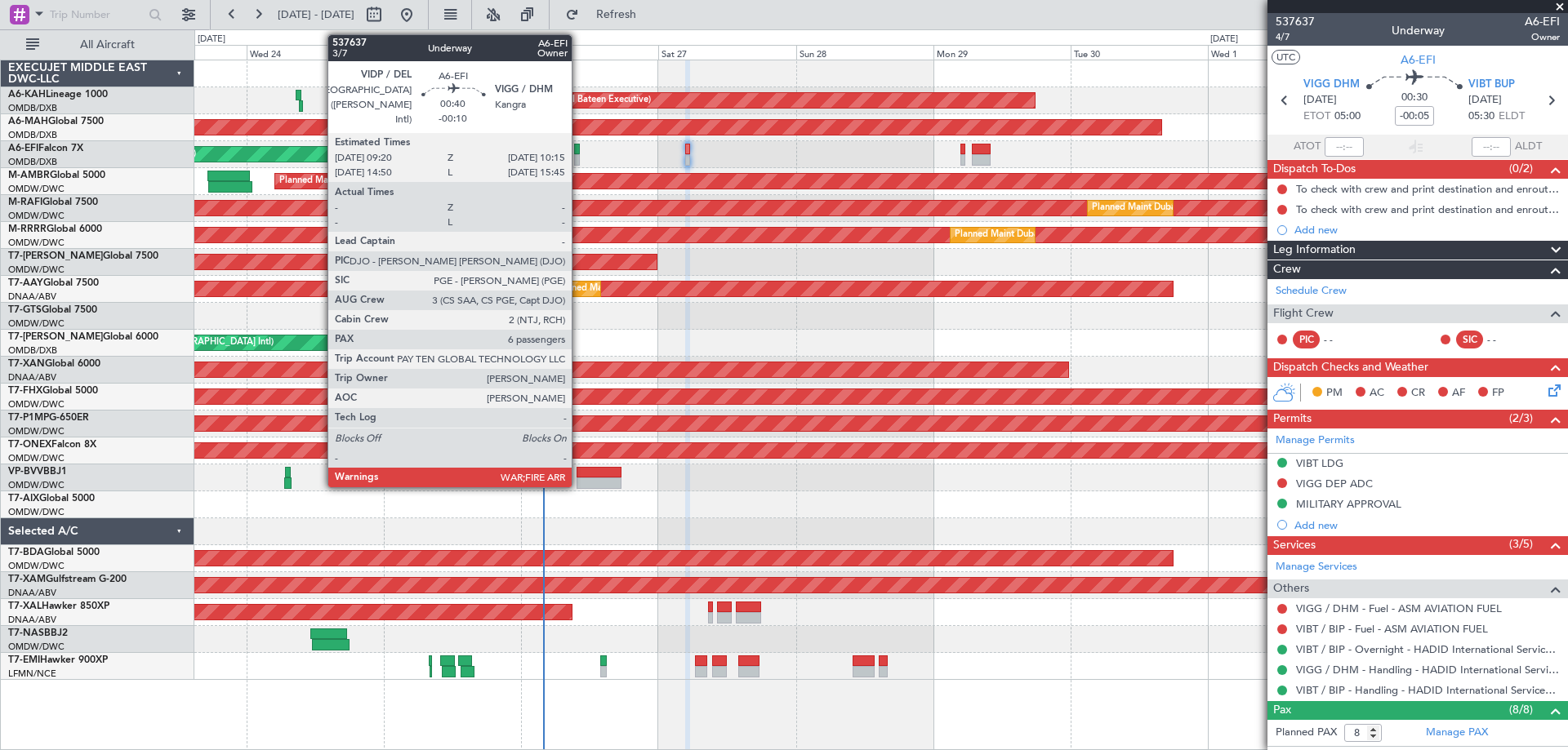
click at [579, 150] on div at bounding box center [577, 149] width 6 height 11
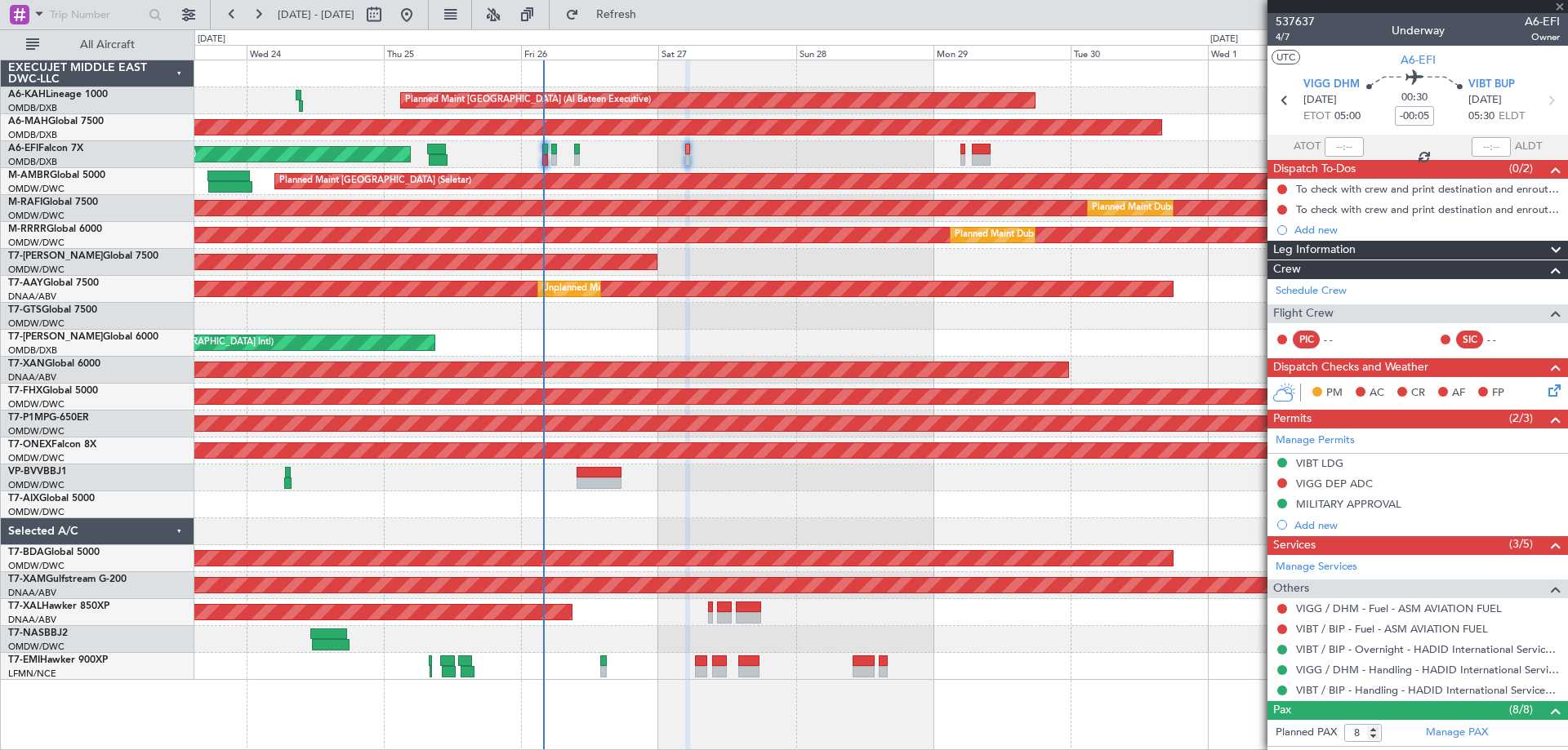
type input "-00:10"
type input "6"
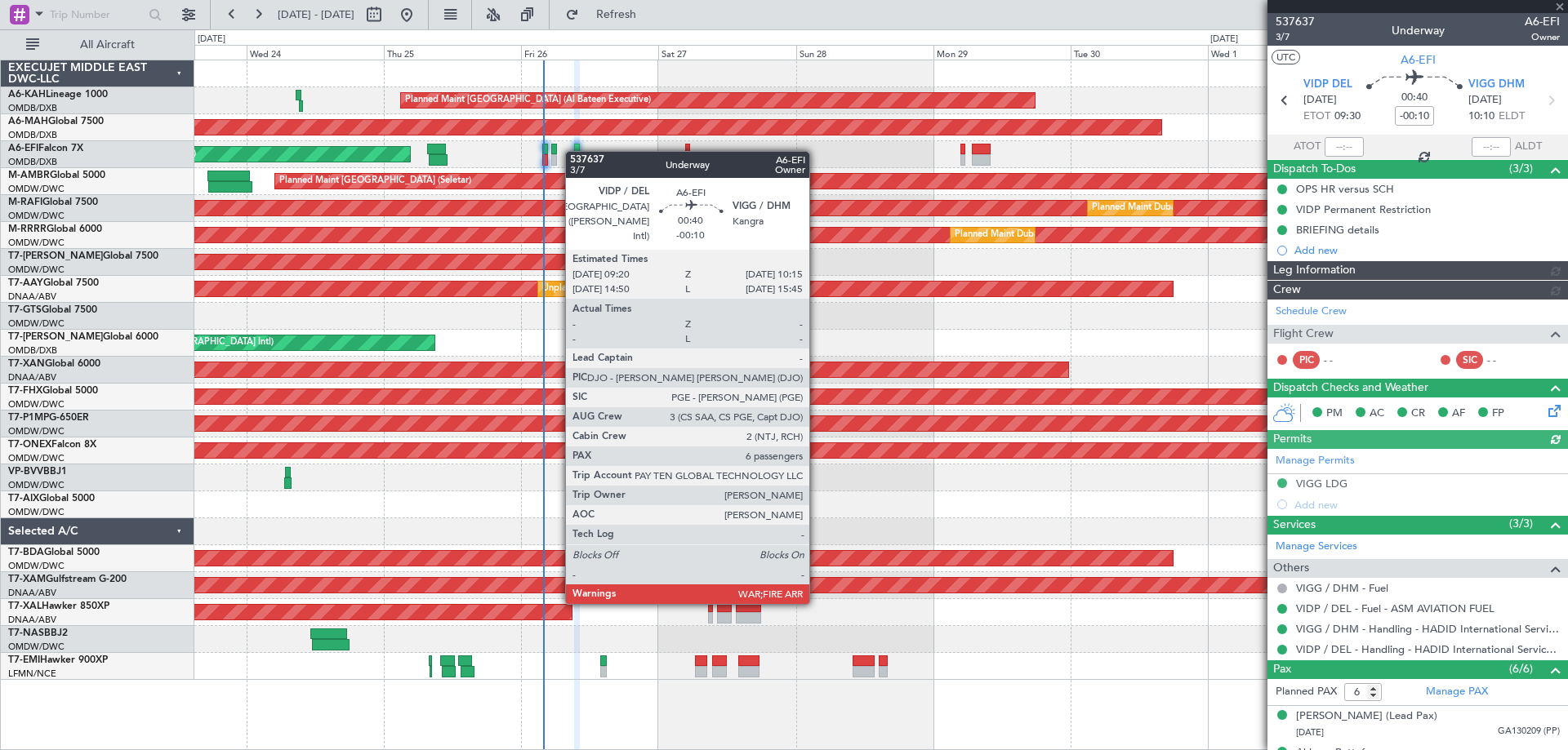
type input "Dherander Fithani (DHF)"
type input "7365"
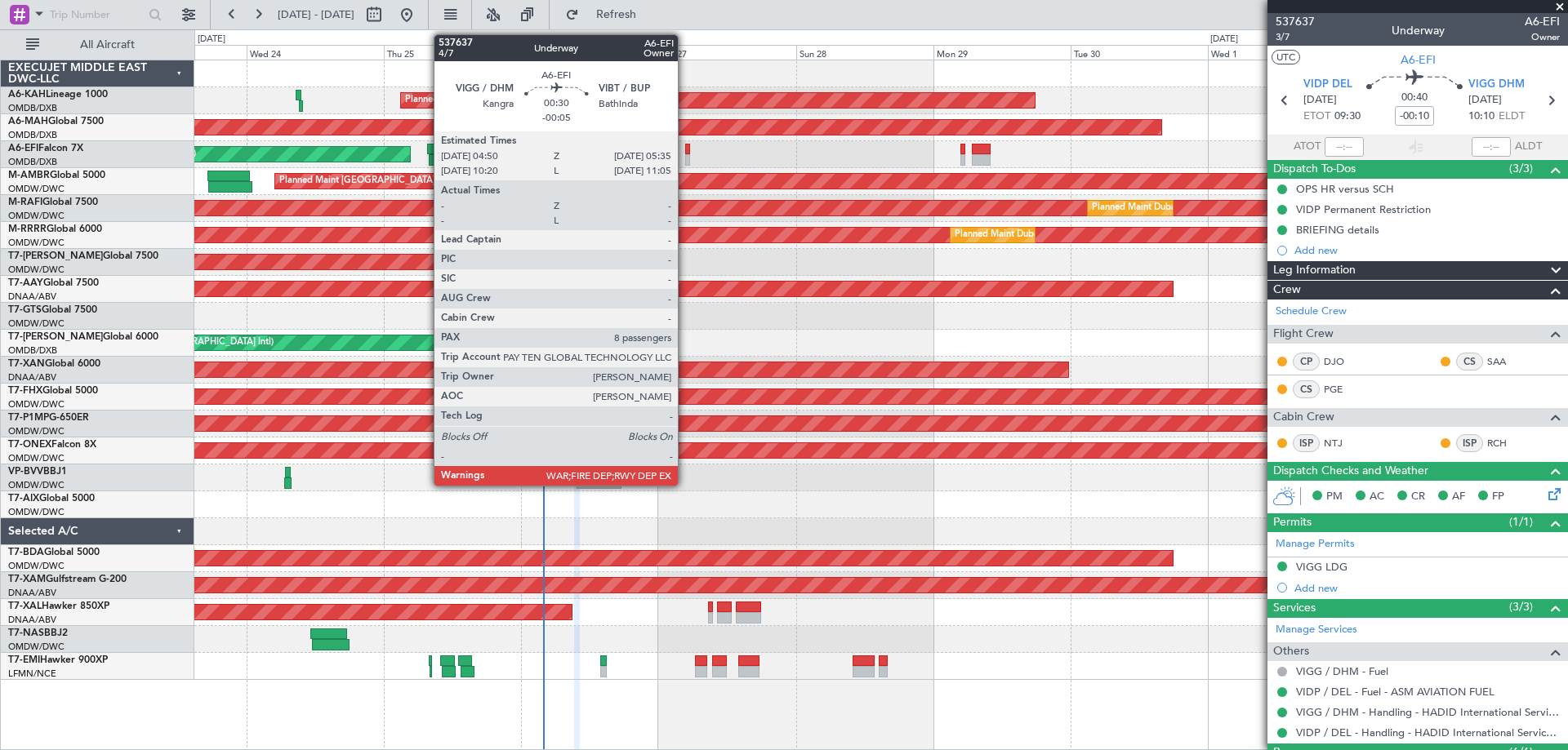
click at [686, 159] on div at bounding box center [688, 160] width 5 height 11
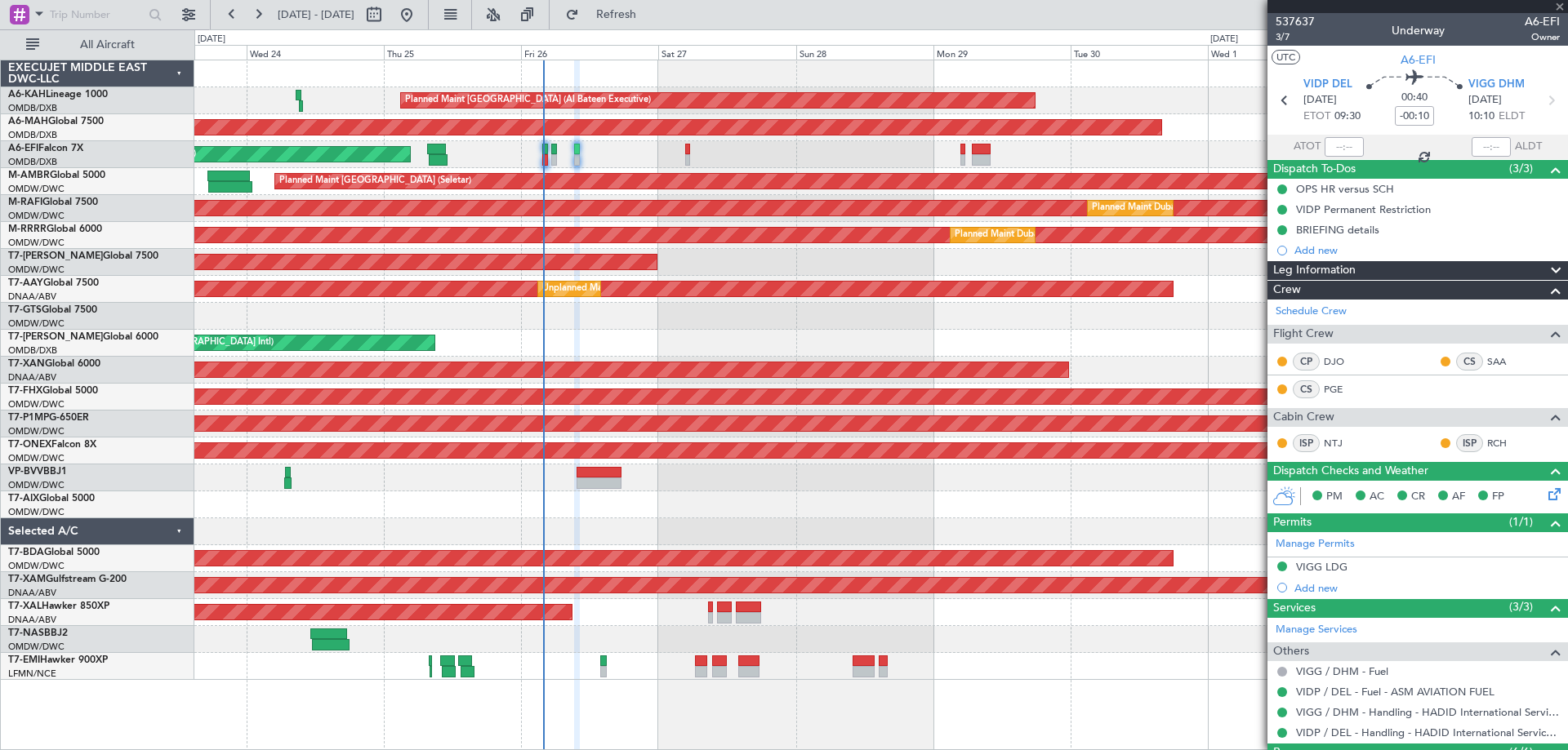
type input "-00:05"
type input "8"
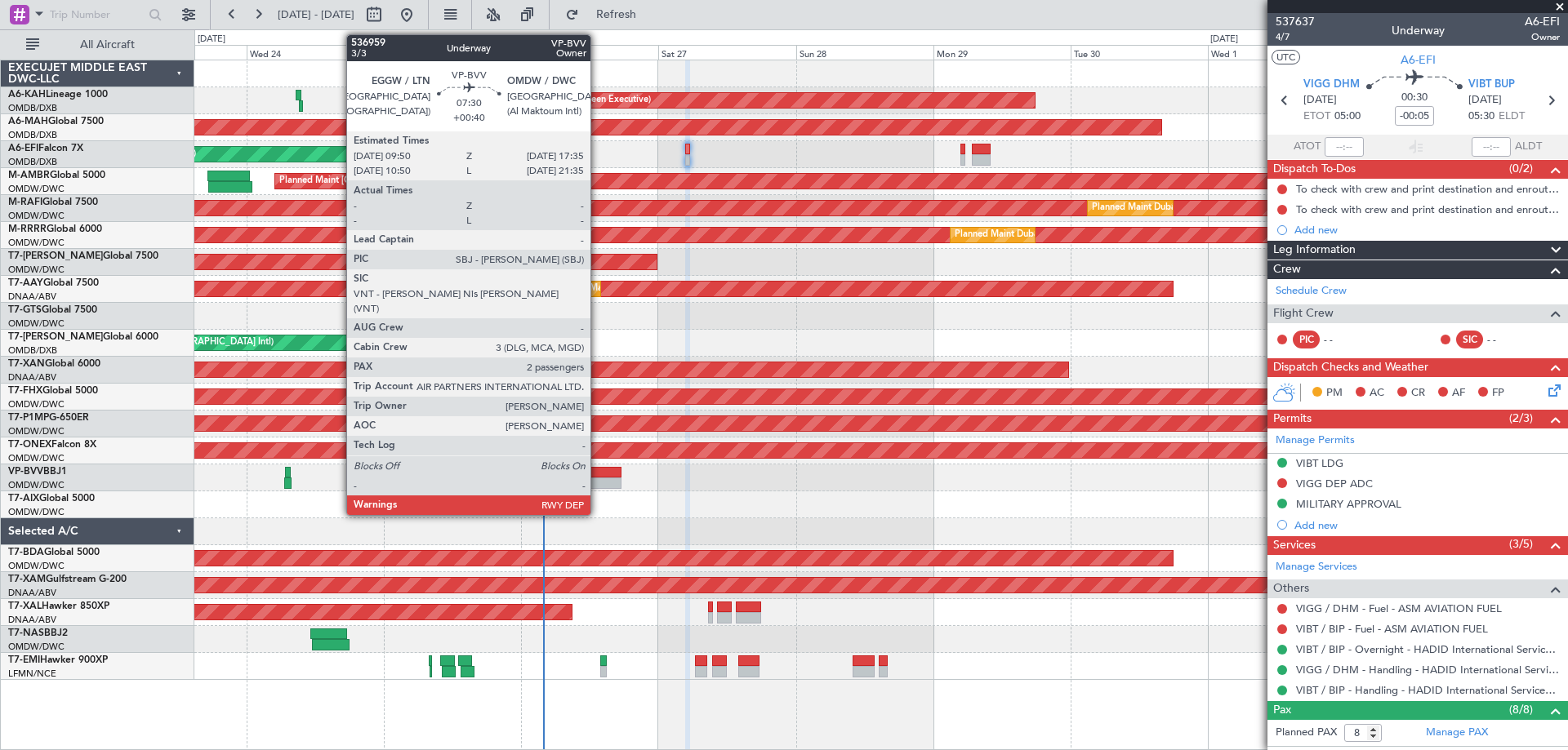
click at [598, 483] on div at bounding box center [598, 483] width 45 height 11
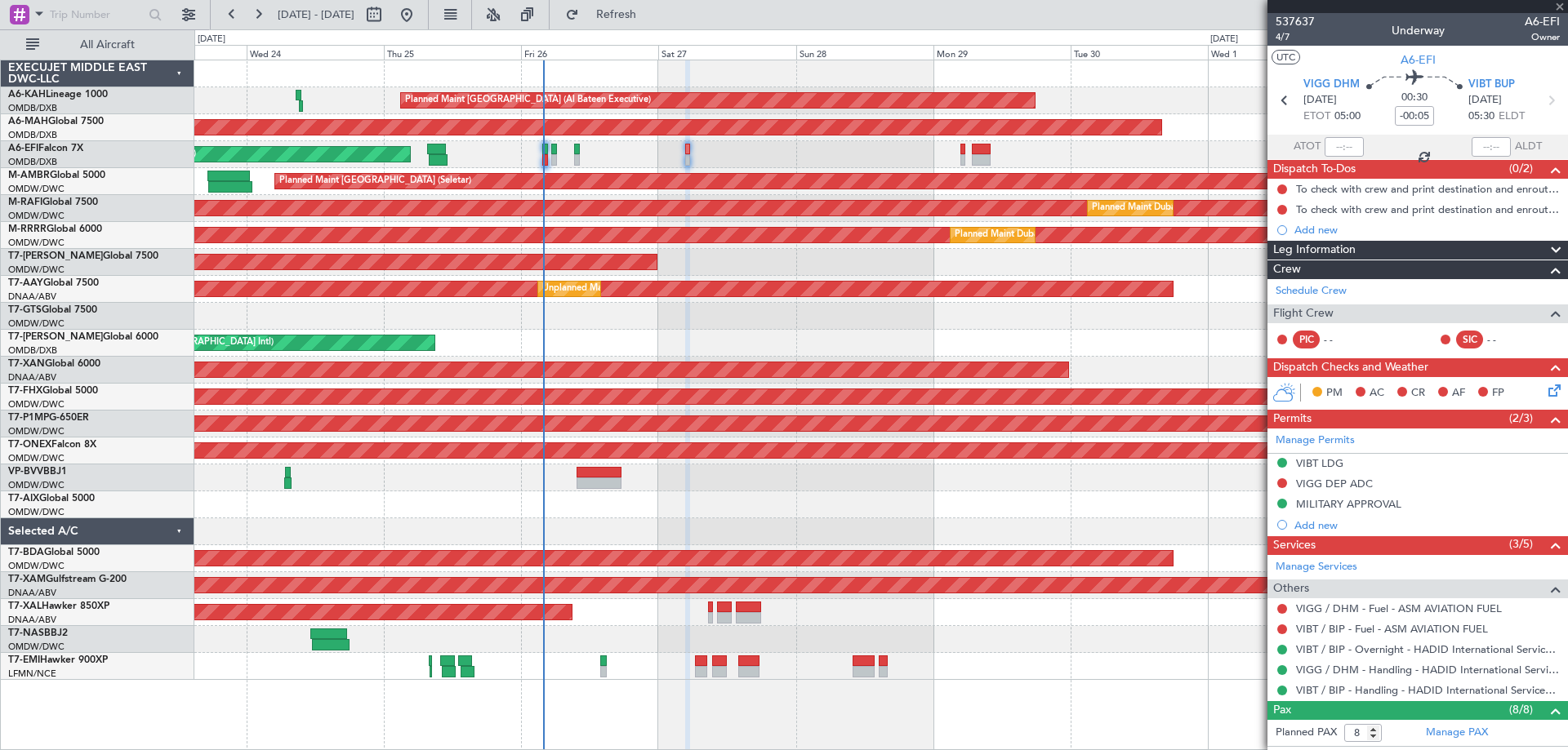
type input "+00:40"
type input "2"
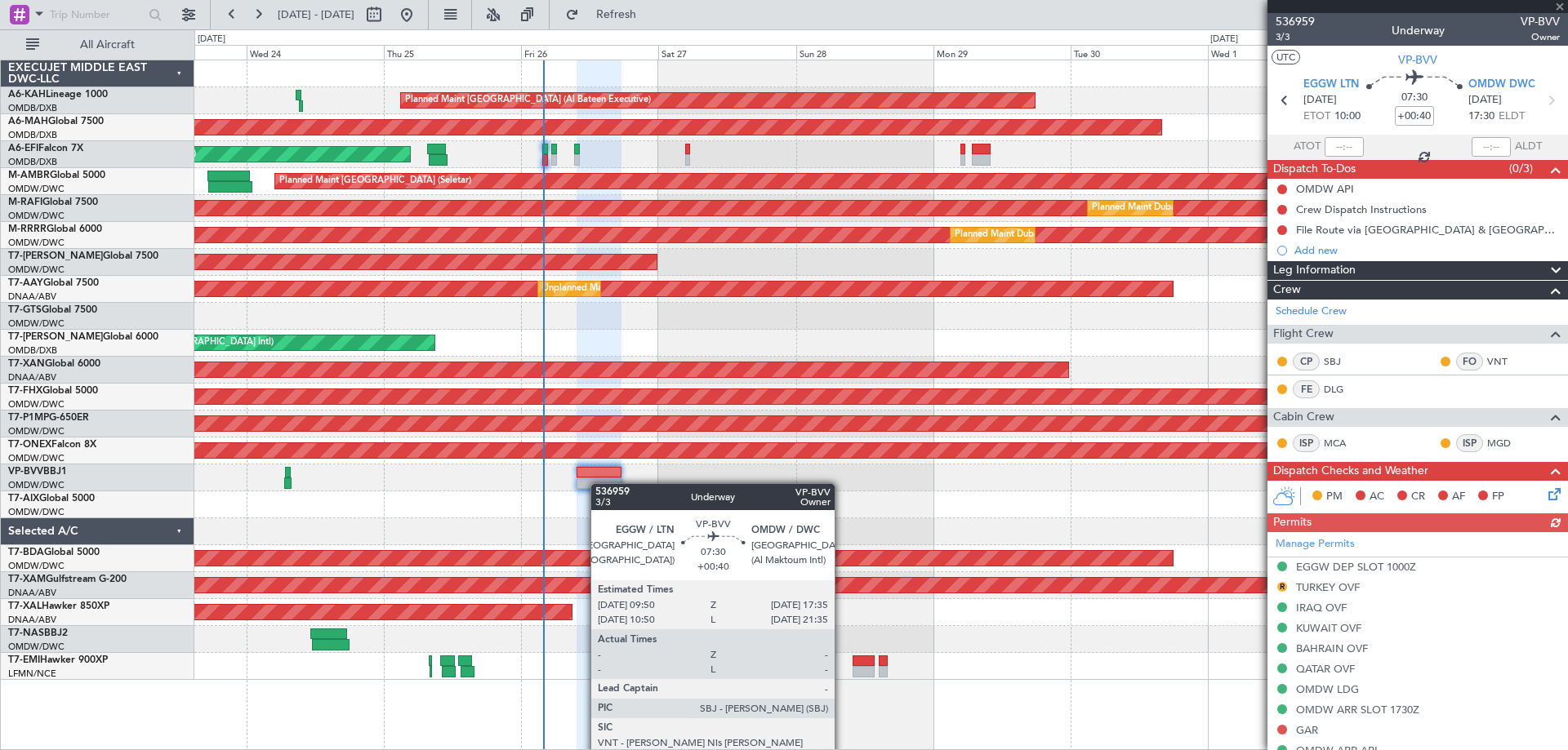
click at [598, 483] on div at bounding box center [598, 483] width 45 height 11
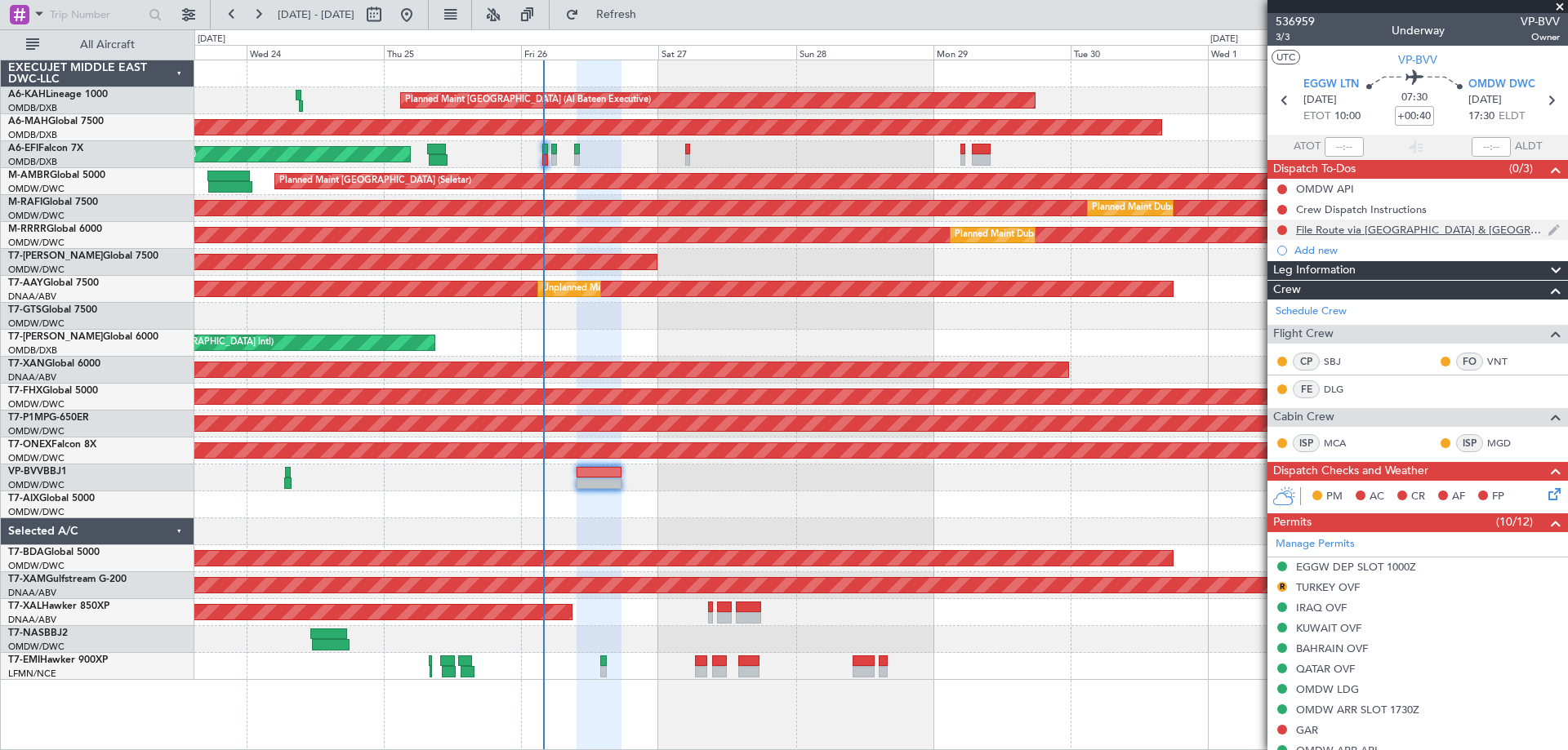
click at [1338, 232] on div "File Route via [GEOGRAPHIC_DATA] & [GEOGRAPHIC_DATA]" at bounding box center [1422, 230] width 252 height 14
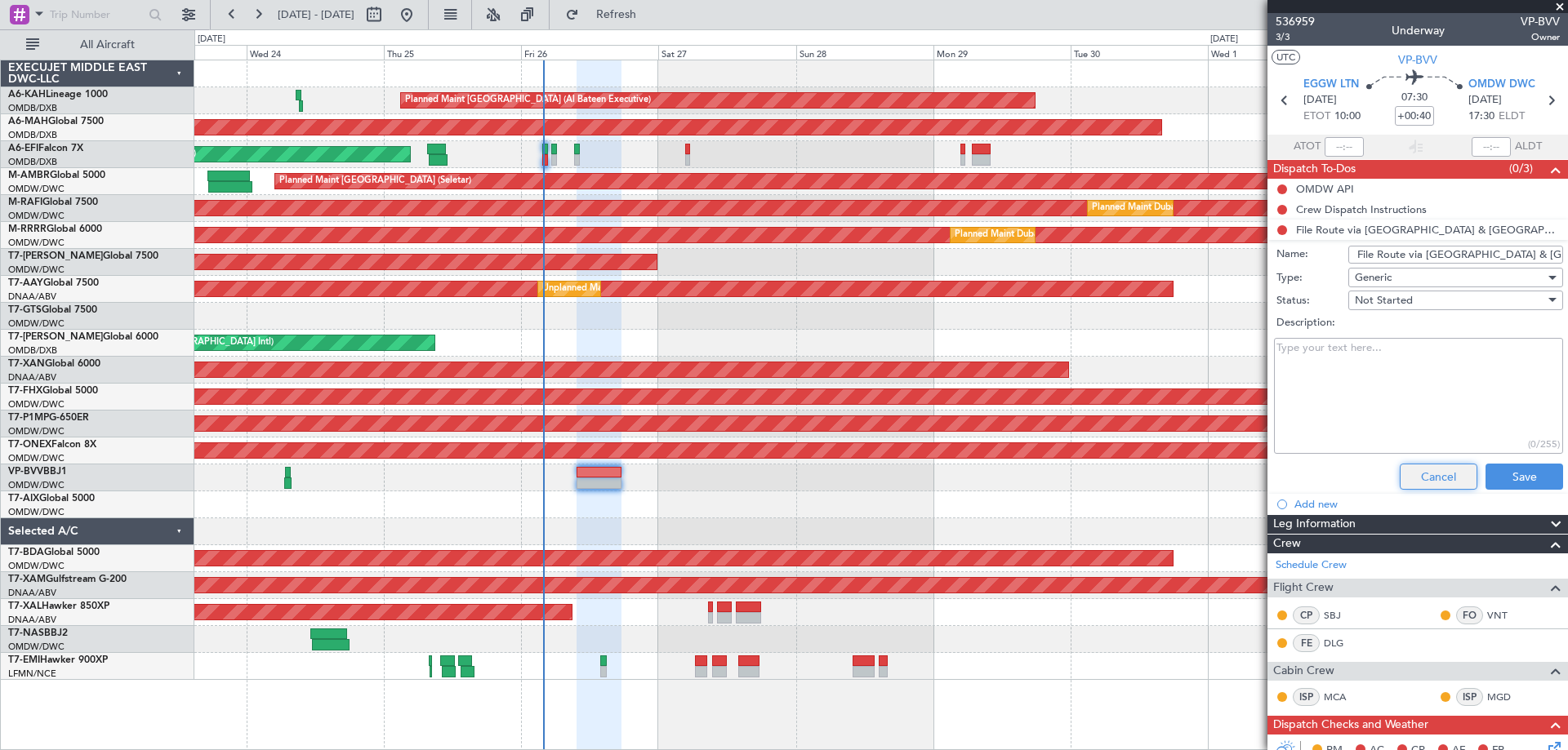
click at [1426, 466] on button "Cancel" at bounding box center [1439, 477] width 78 height 27
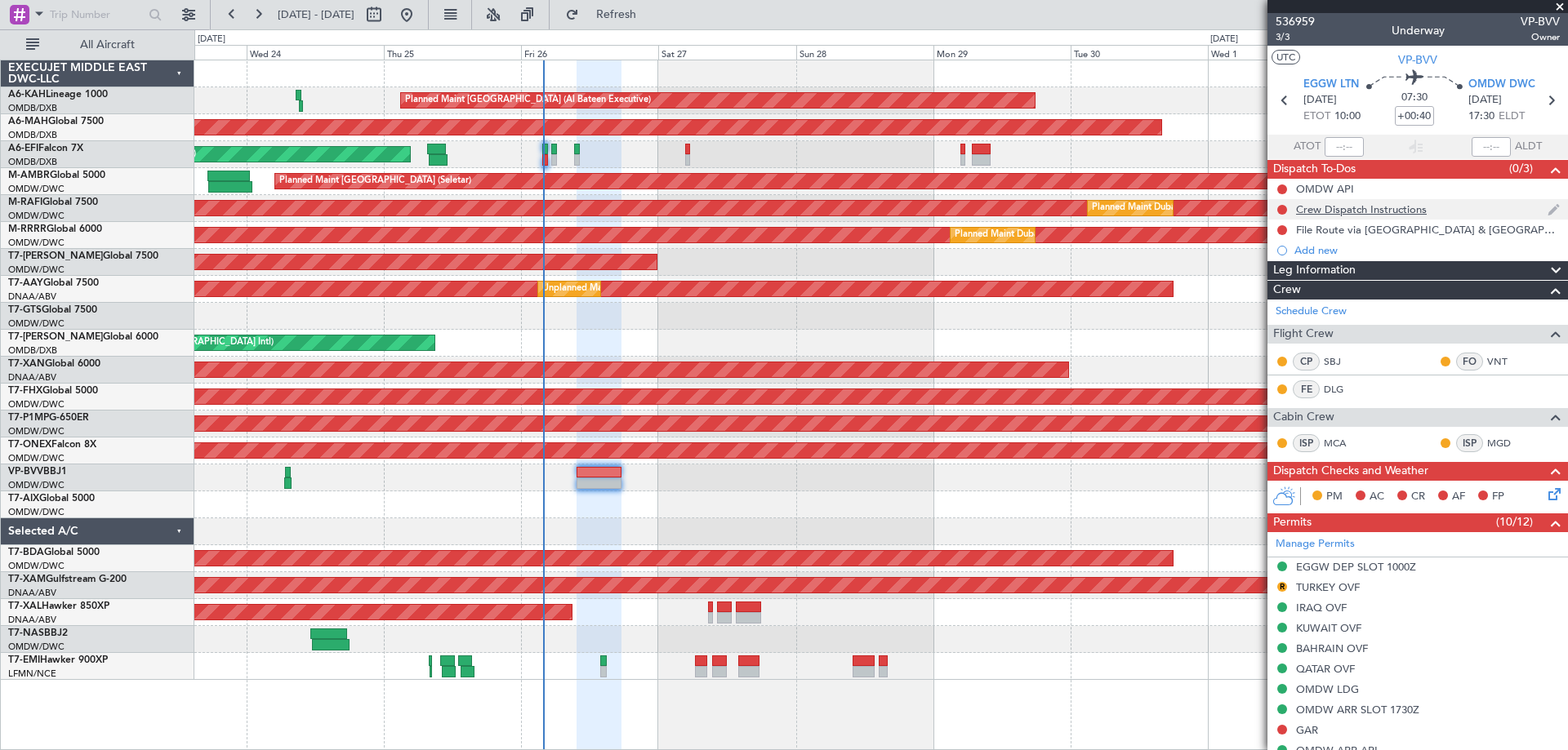
click at [1380, 215] on div "Crew Dispatch Instructions" at bounding box center [1362, 209] width 131 height 14
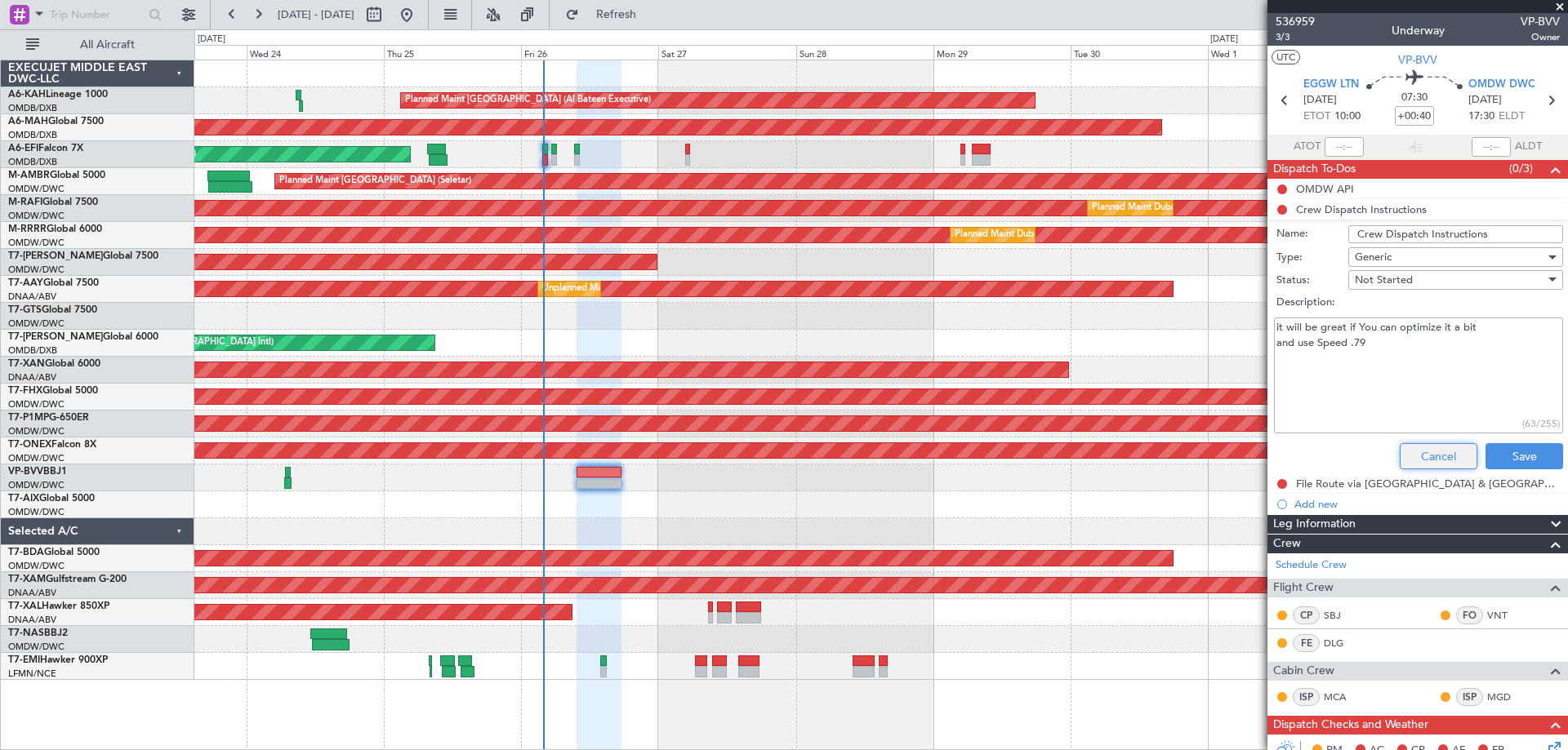
click at [1443, 448] on button "Cancel" at bounding box center [1439, 457] width 78 height 27
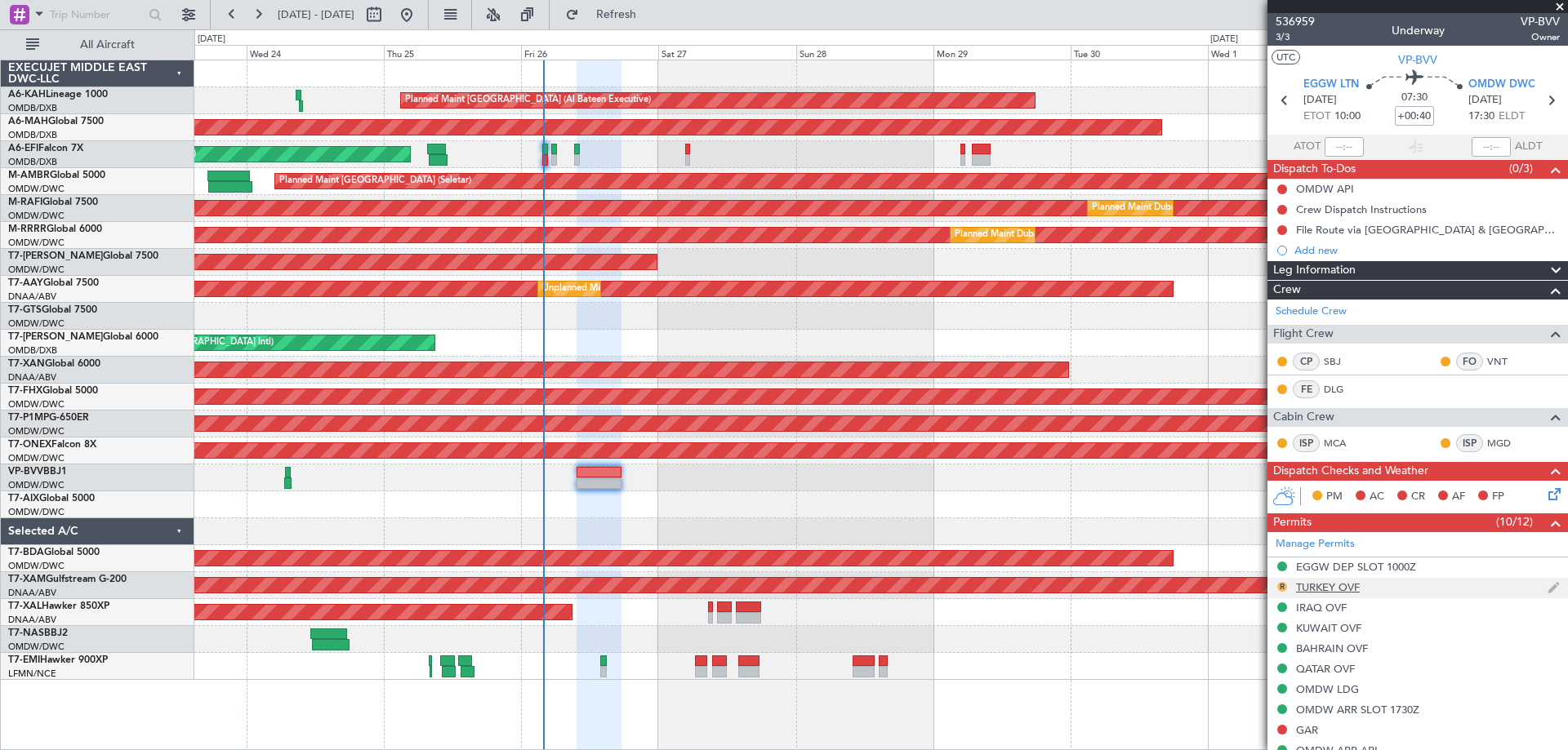
click at [1280, 587] on button "R" at bounding box center [1282, 587] width 9 height 9
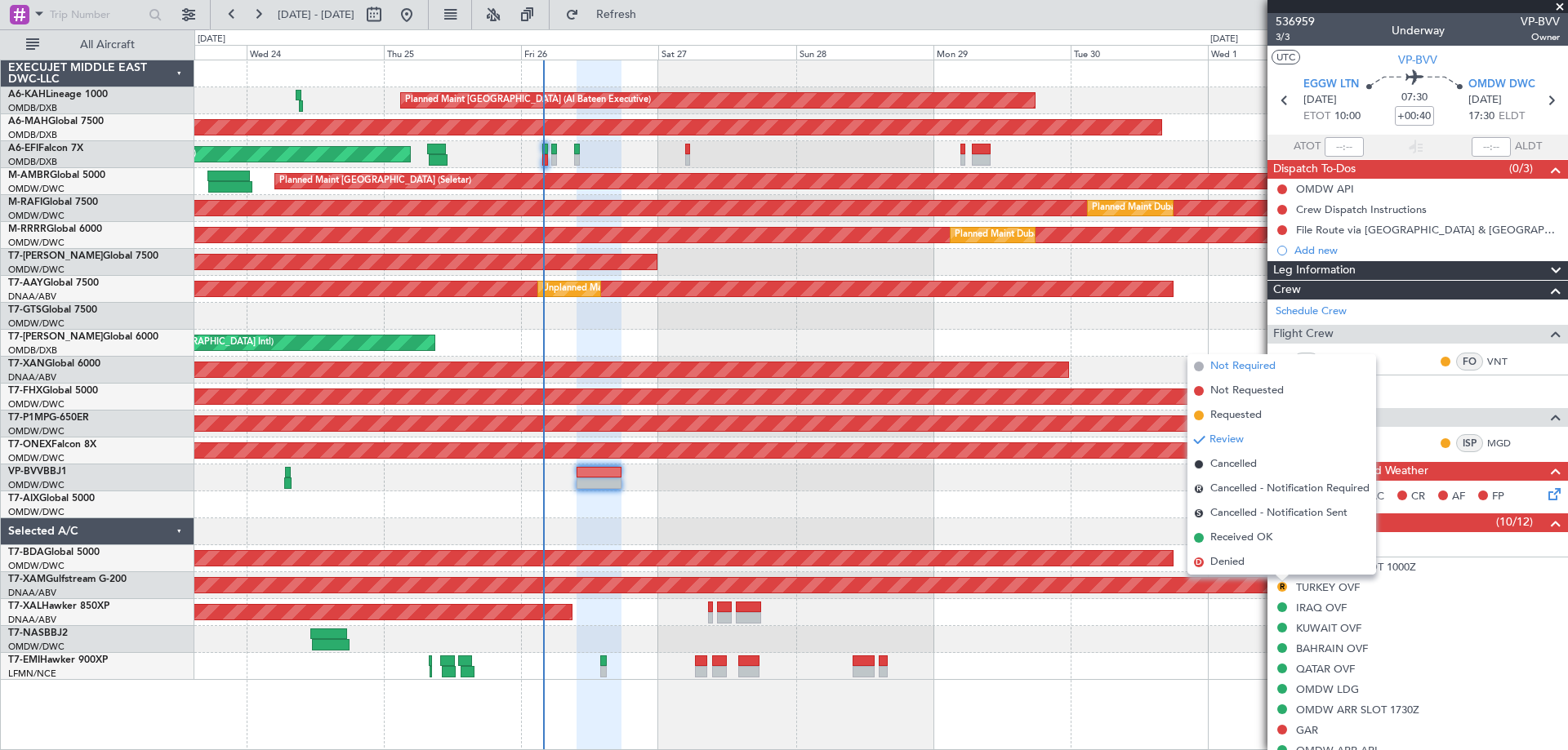
click at [1235, 365] on span "Not Required" at bounding box center [1243, 366] width 66 height 16
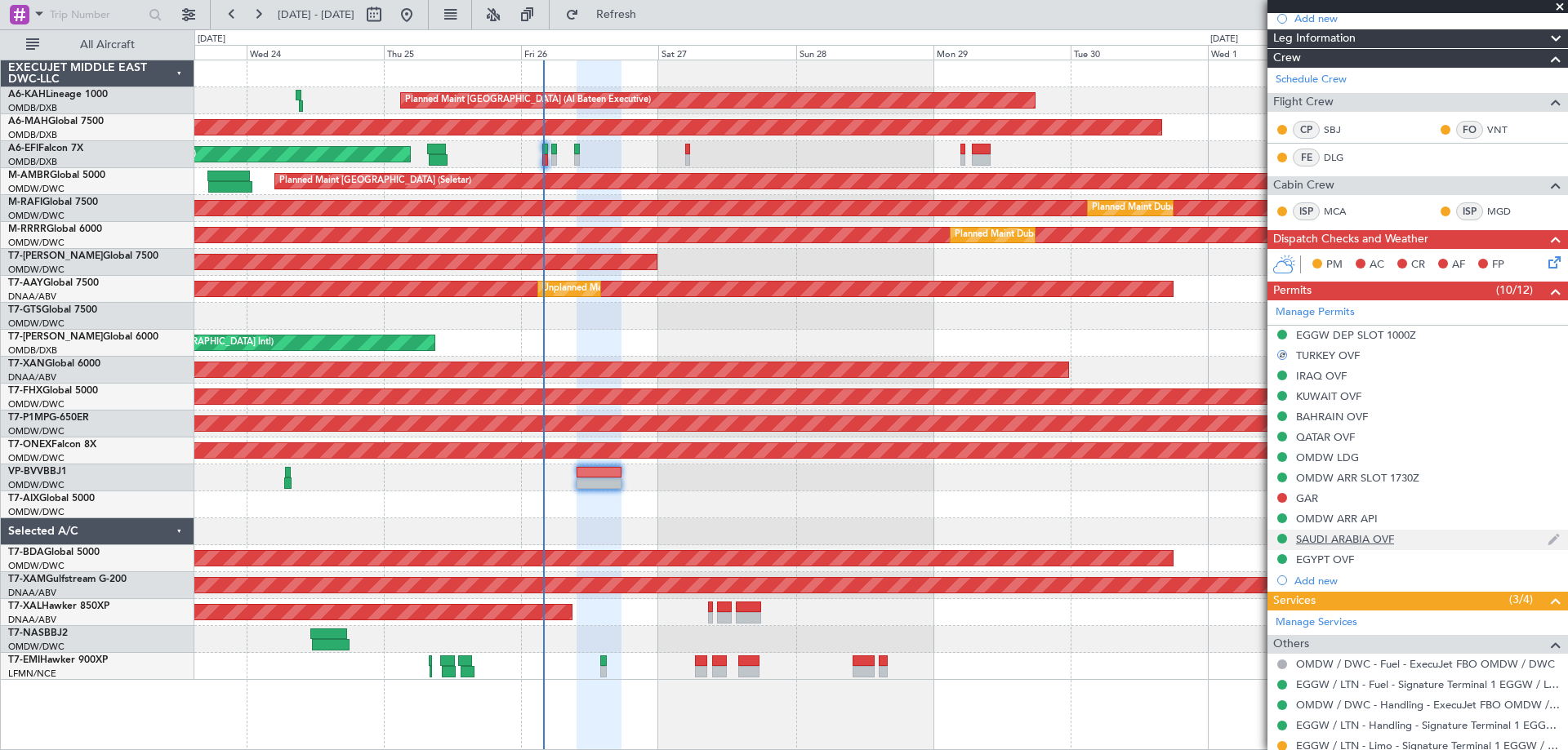
scroll to position [357, 0]
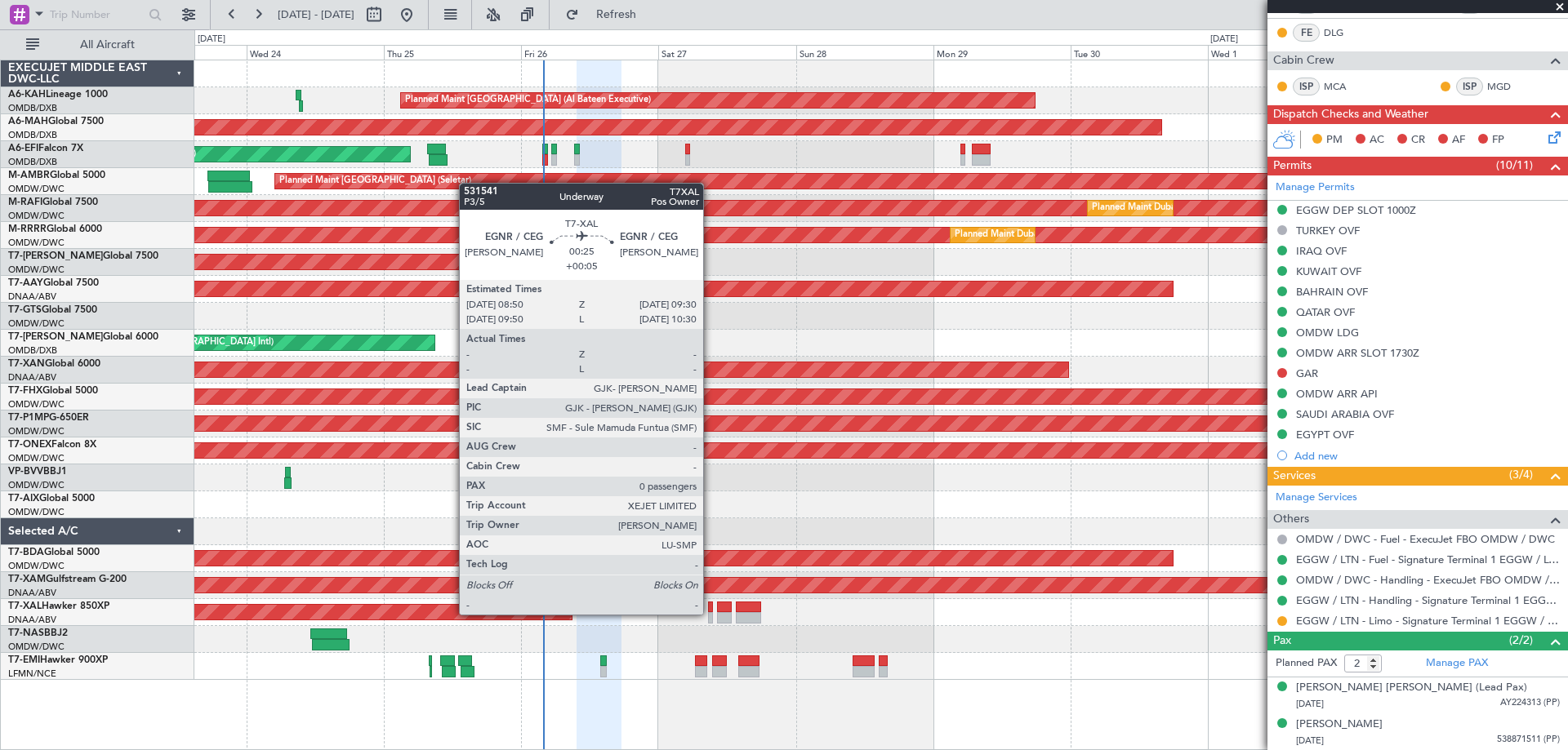
click at [710, 613] on div at bounding box center [710, 618] width 4 height 11
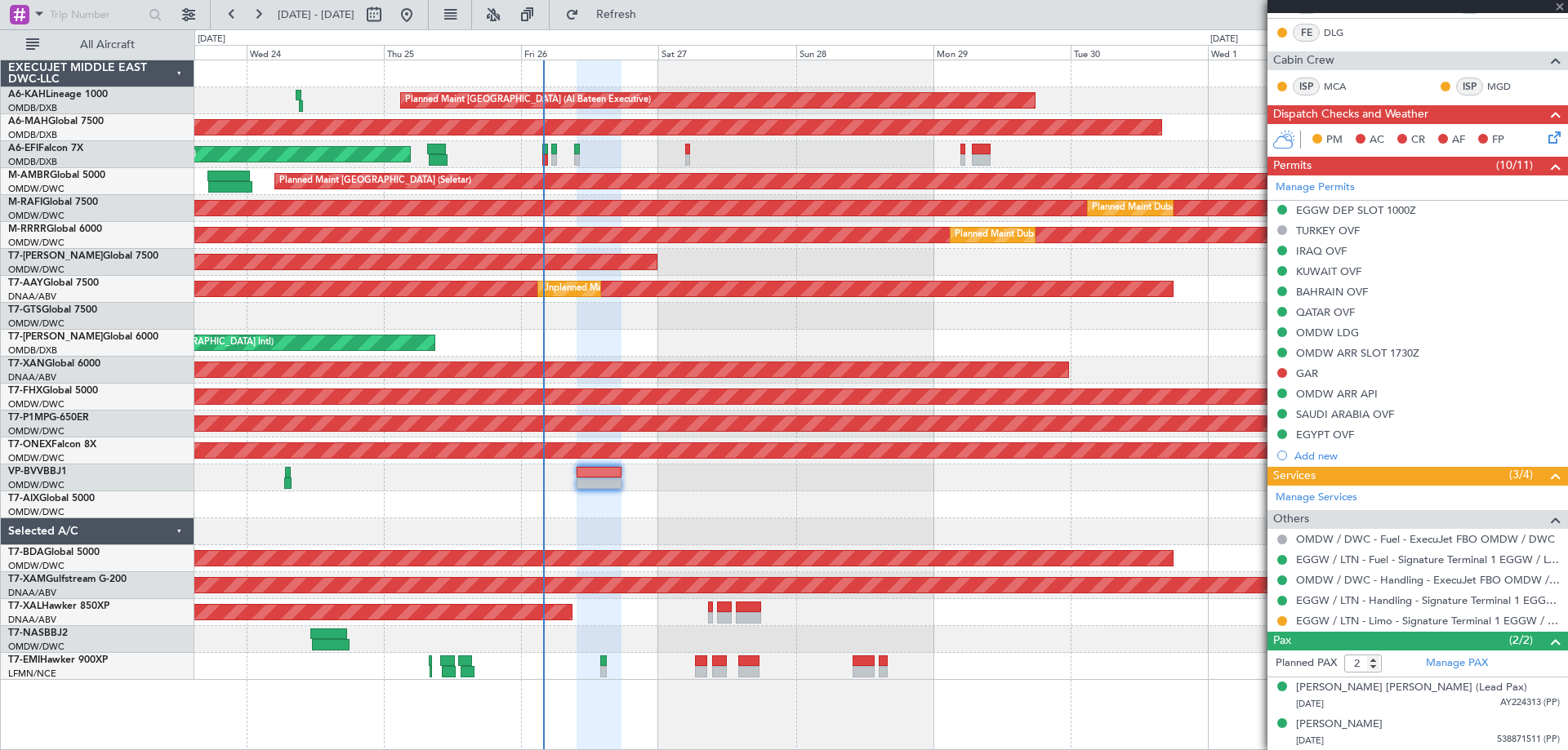
type input "+00:05"
type input "0"
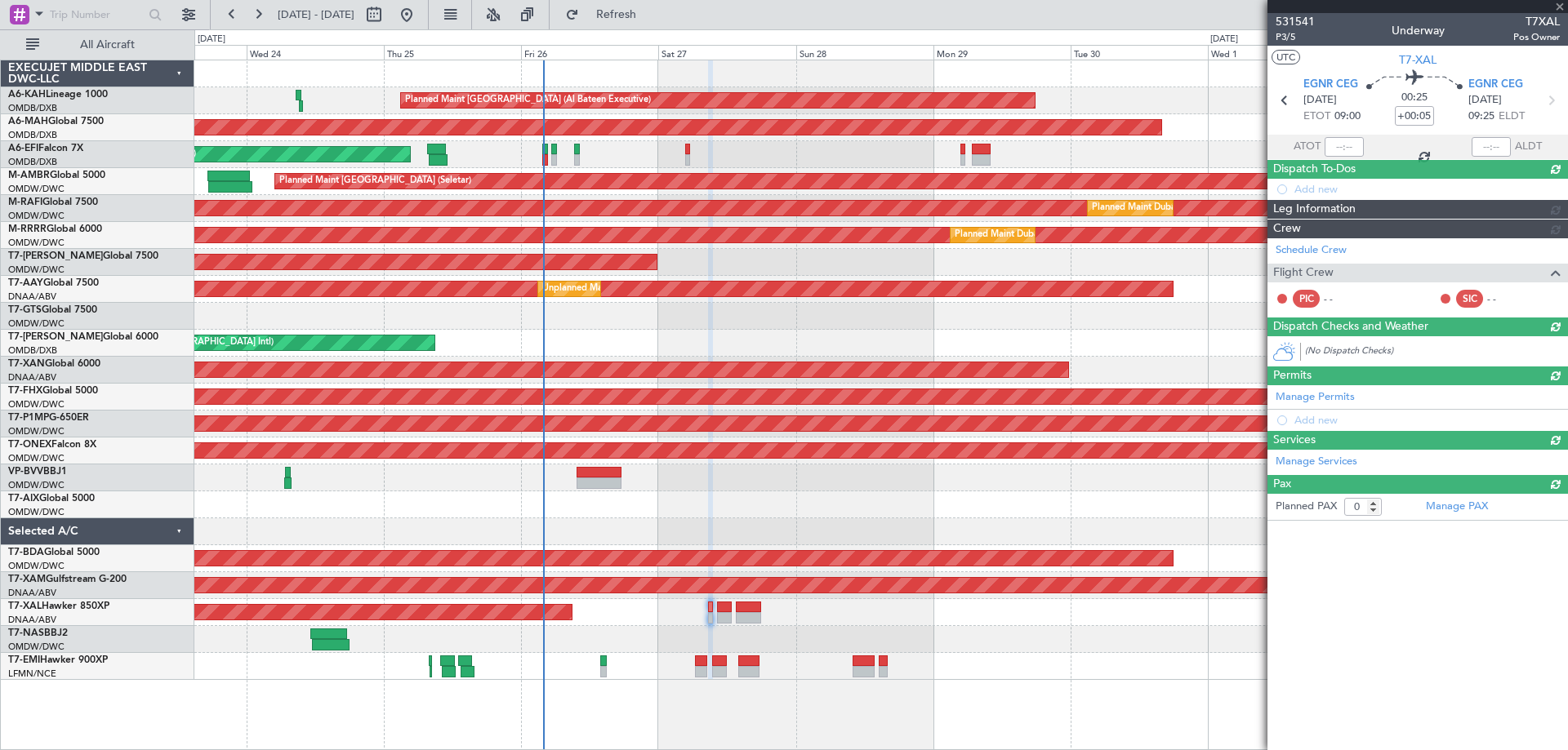
scroll to position [0, 0]
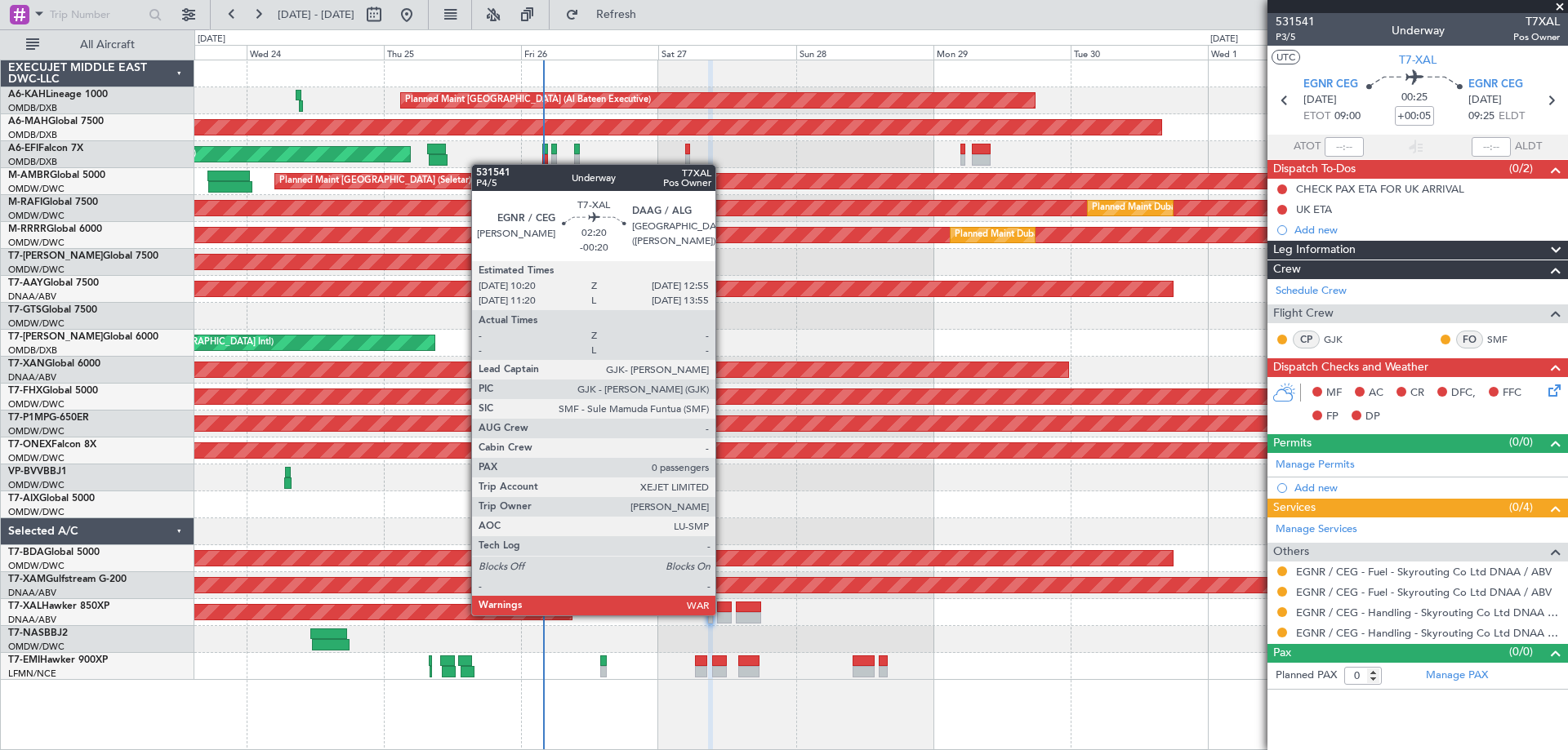
click at [723, 614] on div at bounding box center [725, 618] width 15 height 11
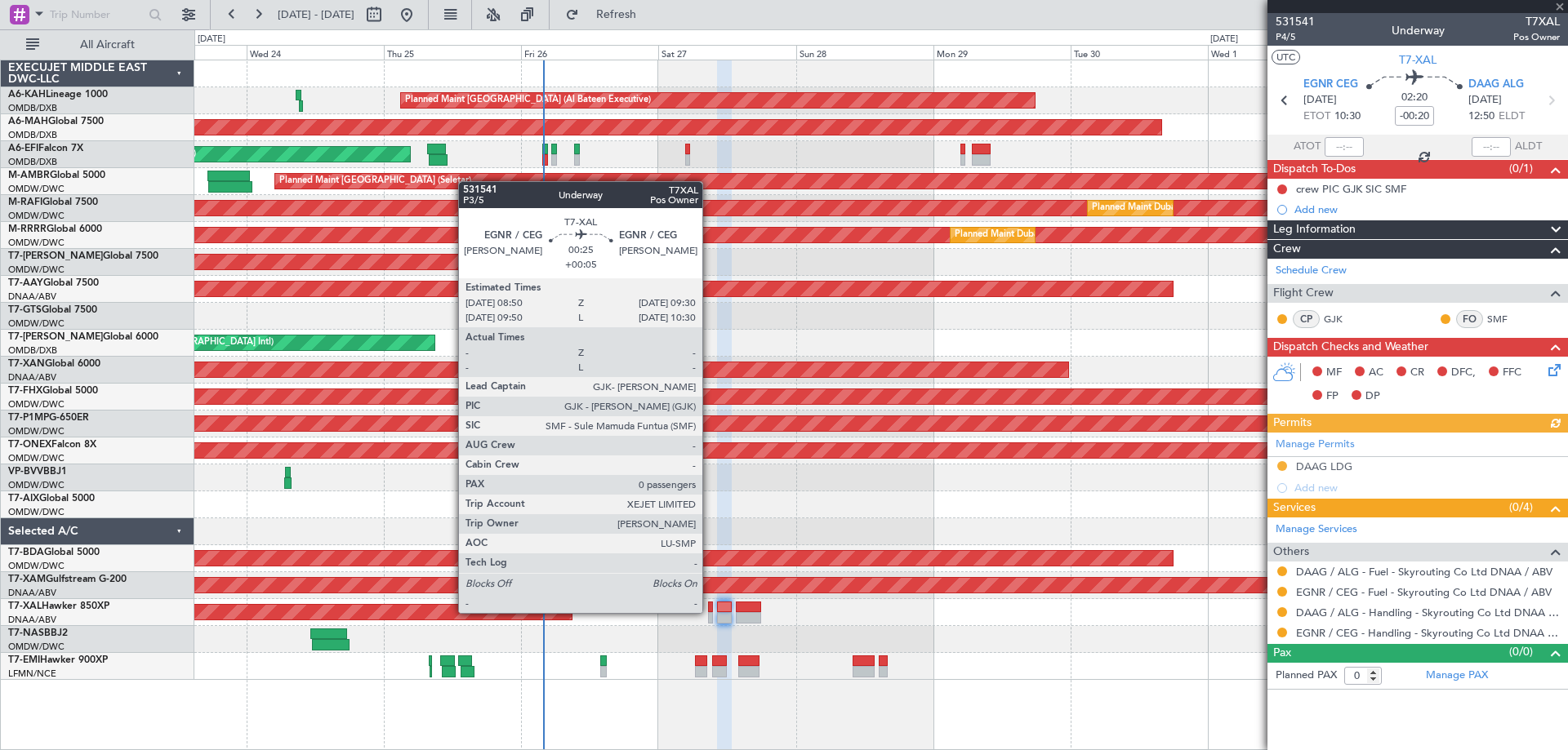
click at [709, 611] on div at bounding box center [710, 608] width 4 height 11
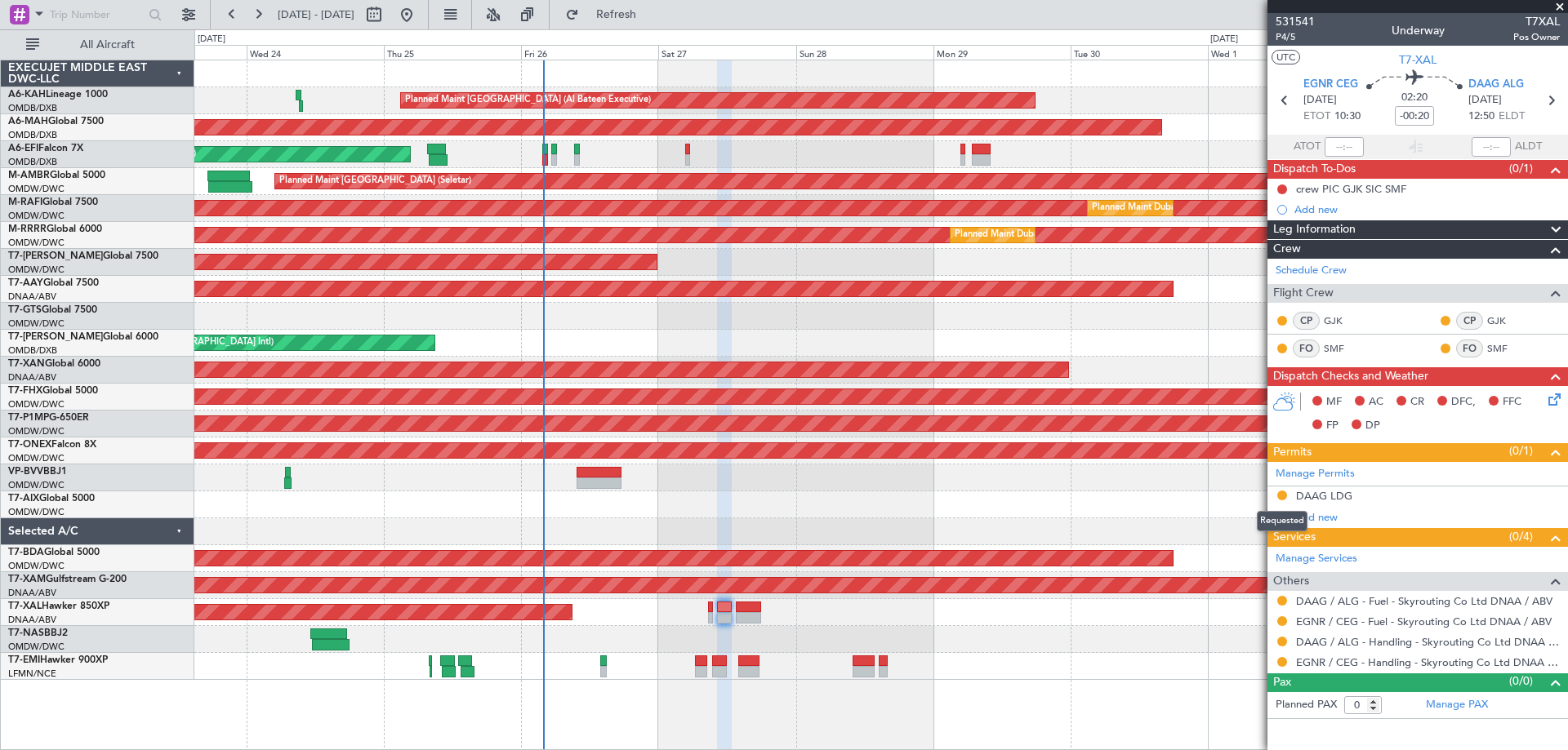
click at [1281, 493] on button at bounding box center [1282, 496] width 9 height 9
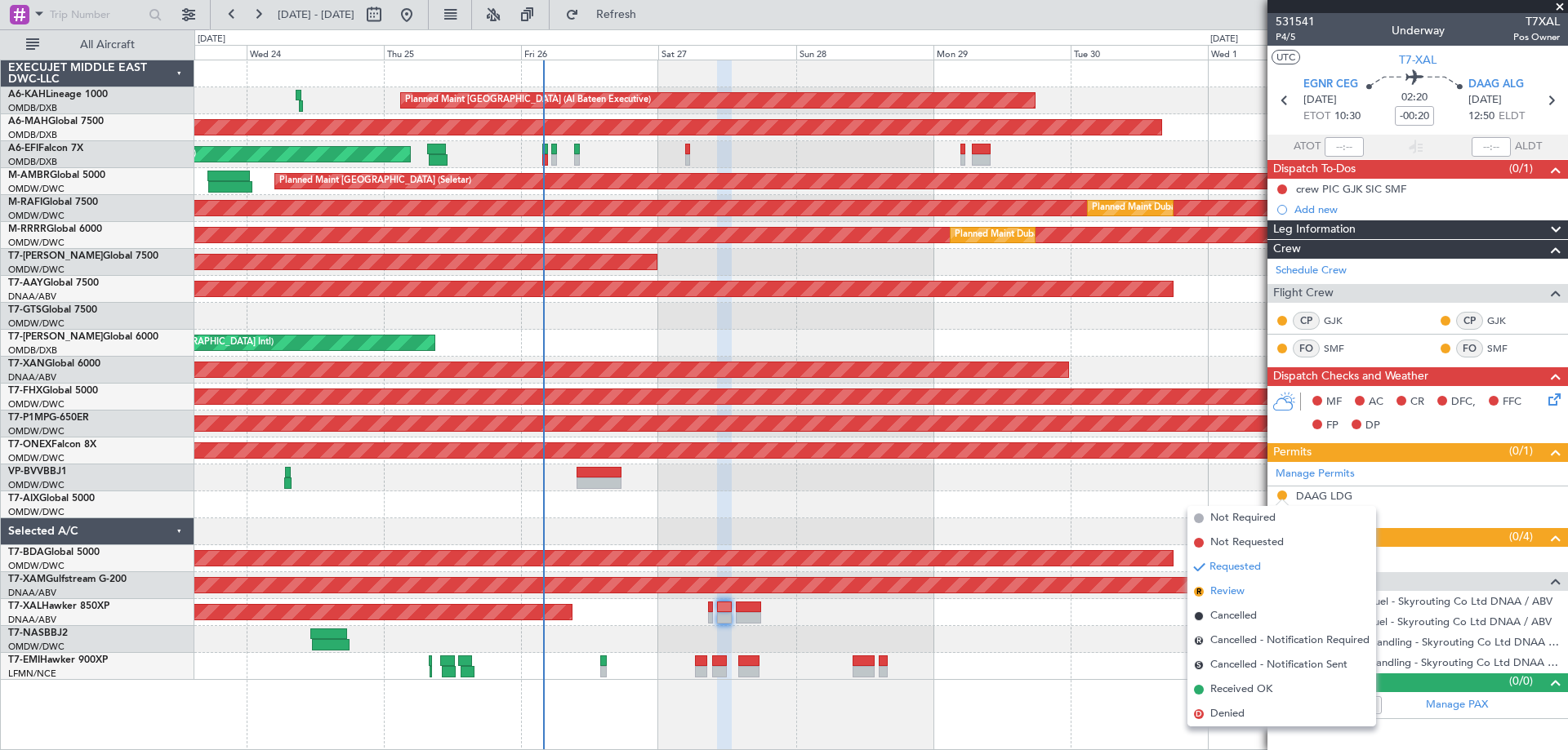
click at [1228, 592] on span "Review" at bounding box center [1228, 591] width 34 height 16
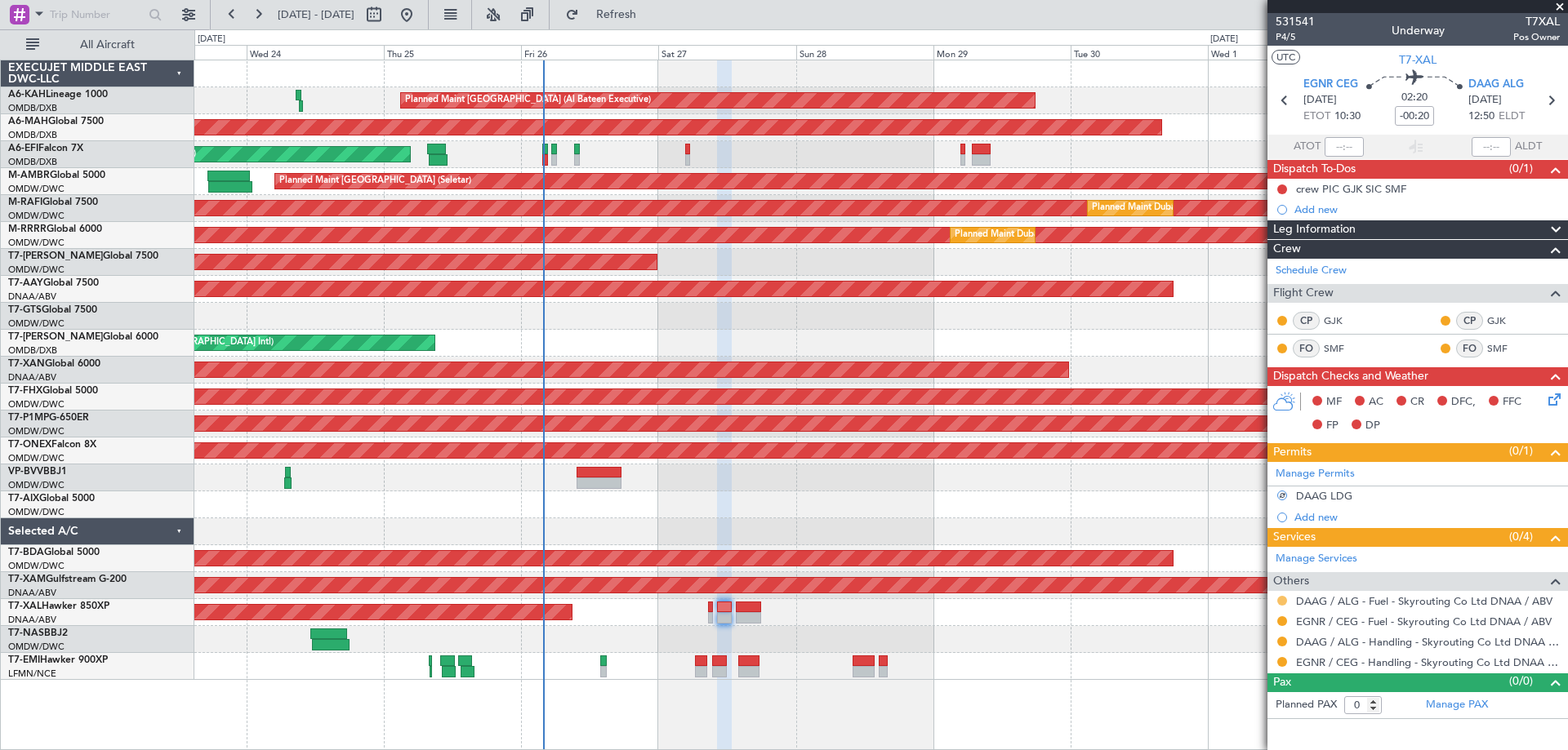
click at [1282, 600] on button at bounding box center [1282, 601] width 9 height 9
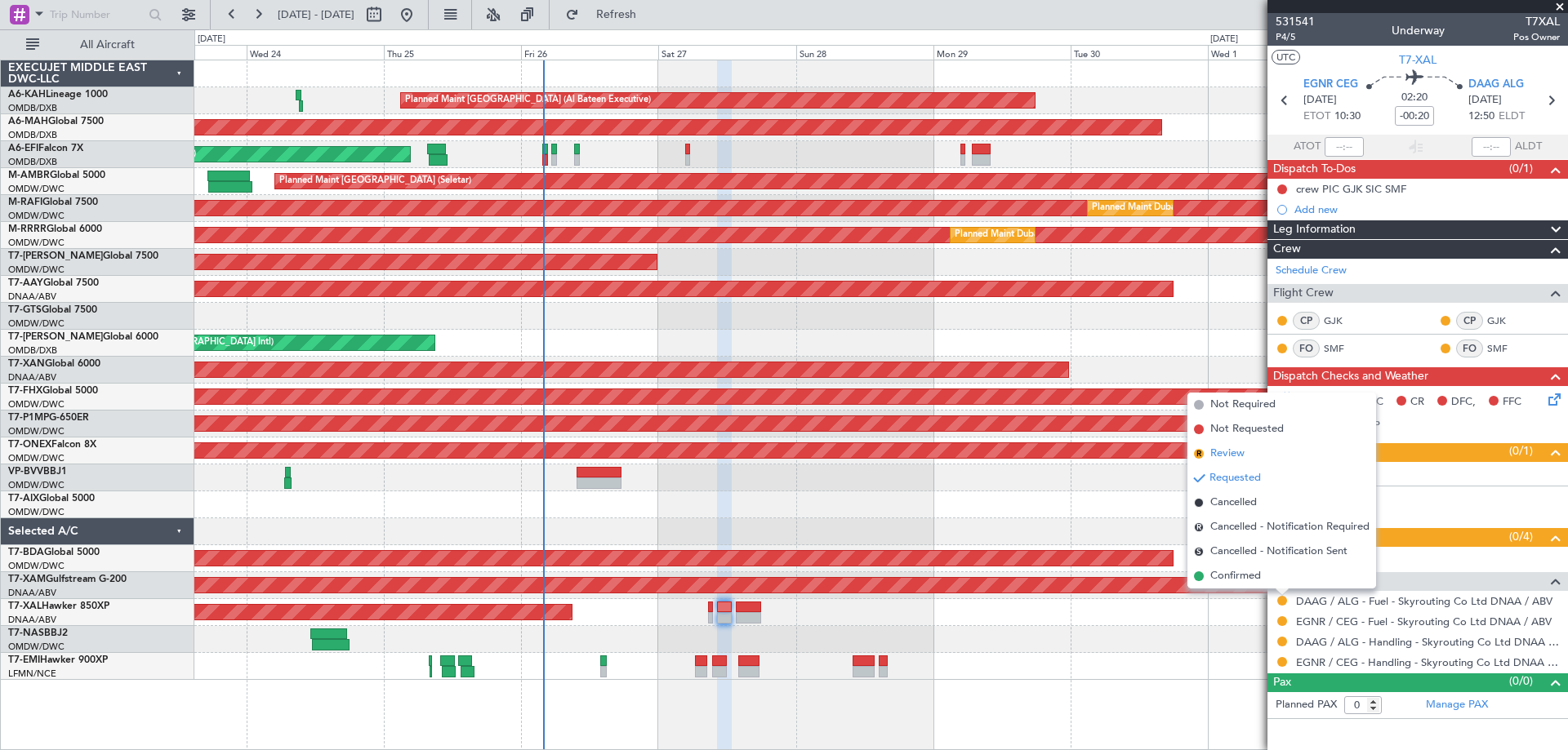
click at [1237, 451] on span "Review" at bounding box center [1228, 454] width 34 height 16
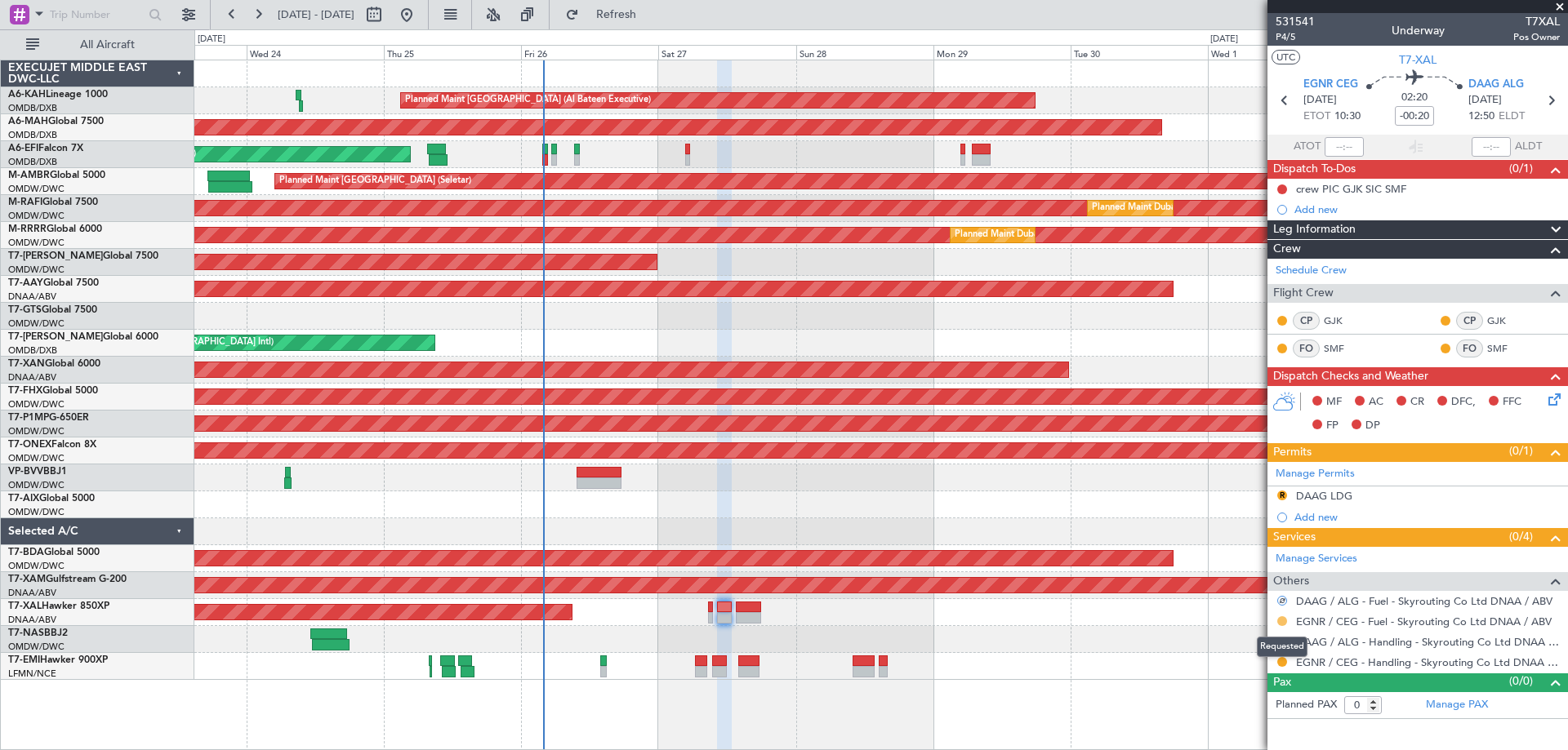
click at [1279, 620] on button at bounding box center [1282, 621] width 9 height 9
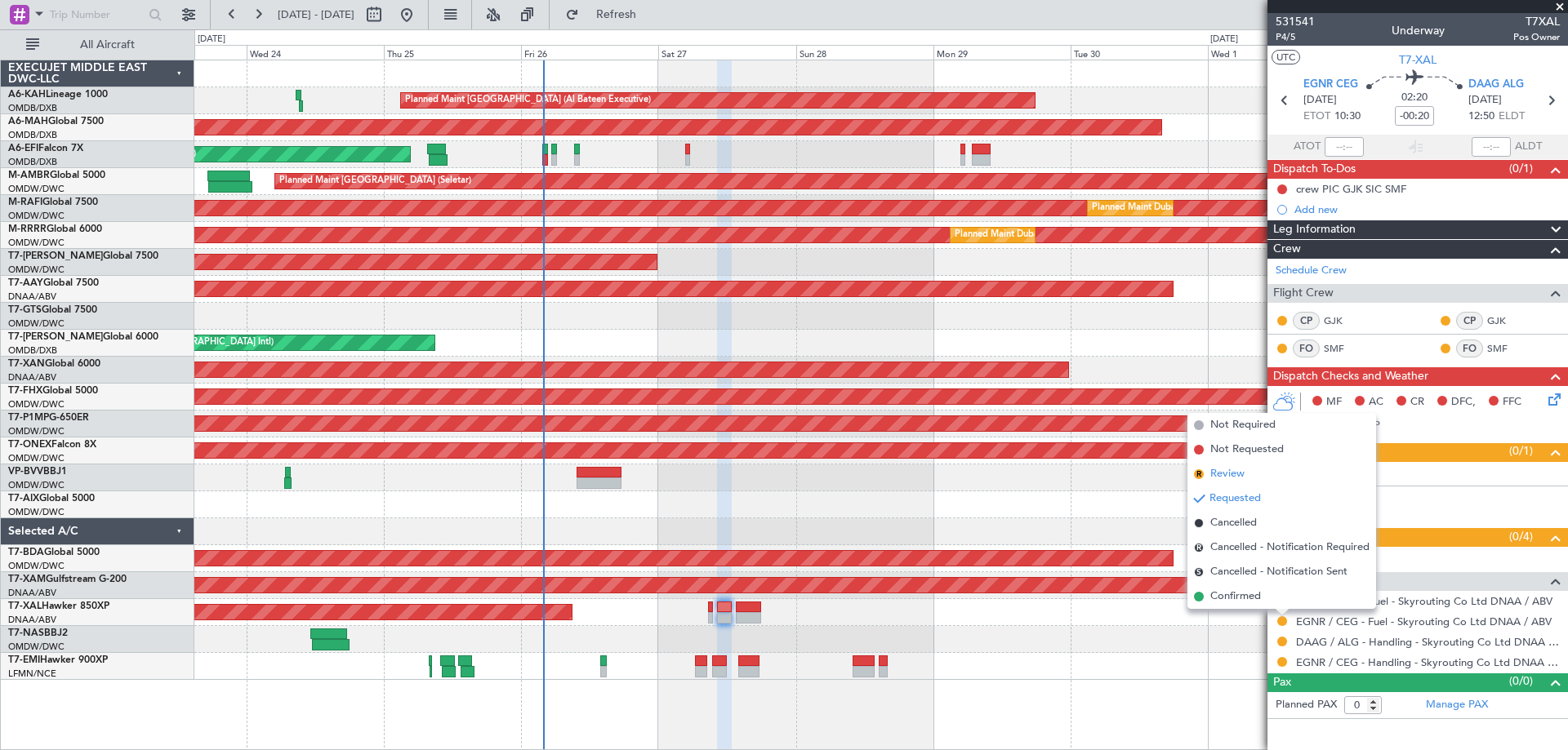
click at [1228, 480] on span "Review" at bounding box center [1228, 474] width 34 height 16
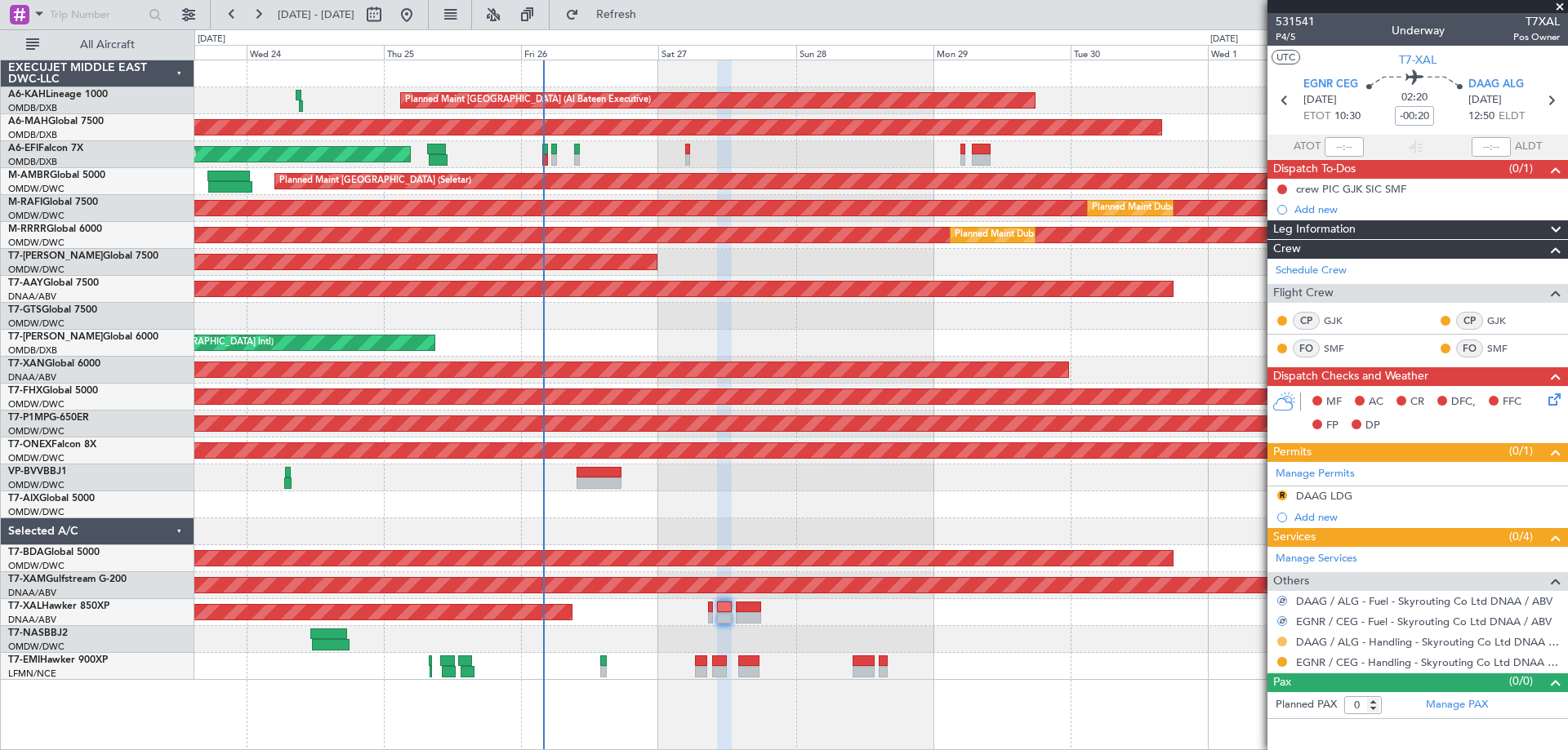
click at [1282, 639] on button at bounding box center [1282, 642] width 9 height 9
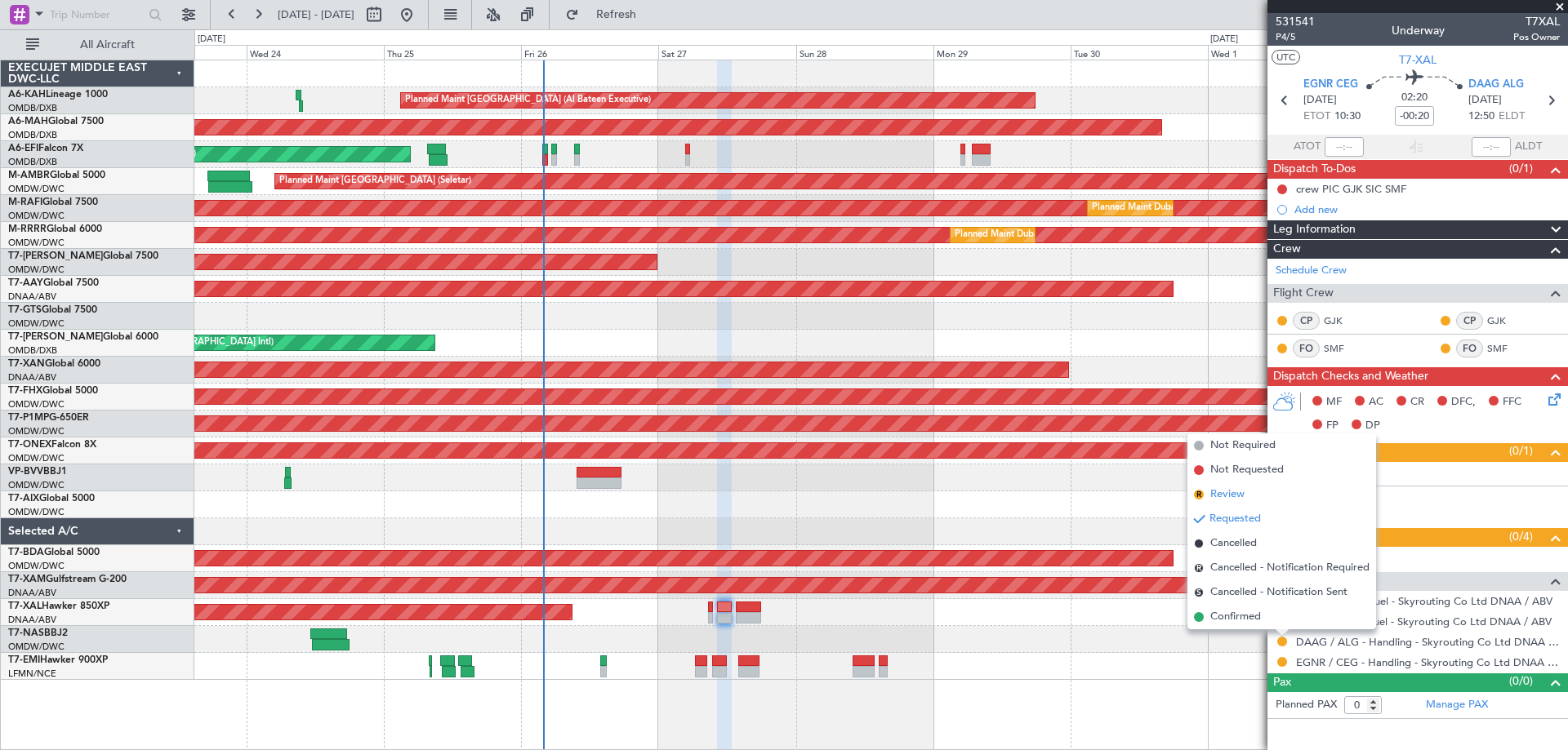
click at [1252, 501] on li "R Review" at bounding box center [1281, 495] width 189 height 25
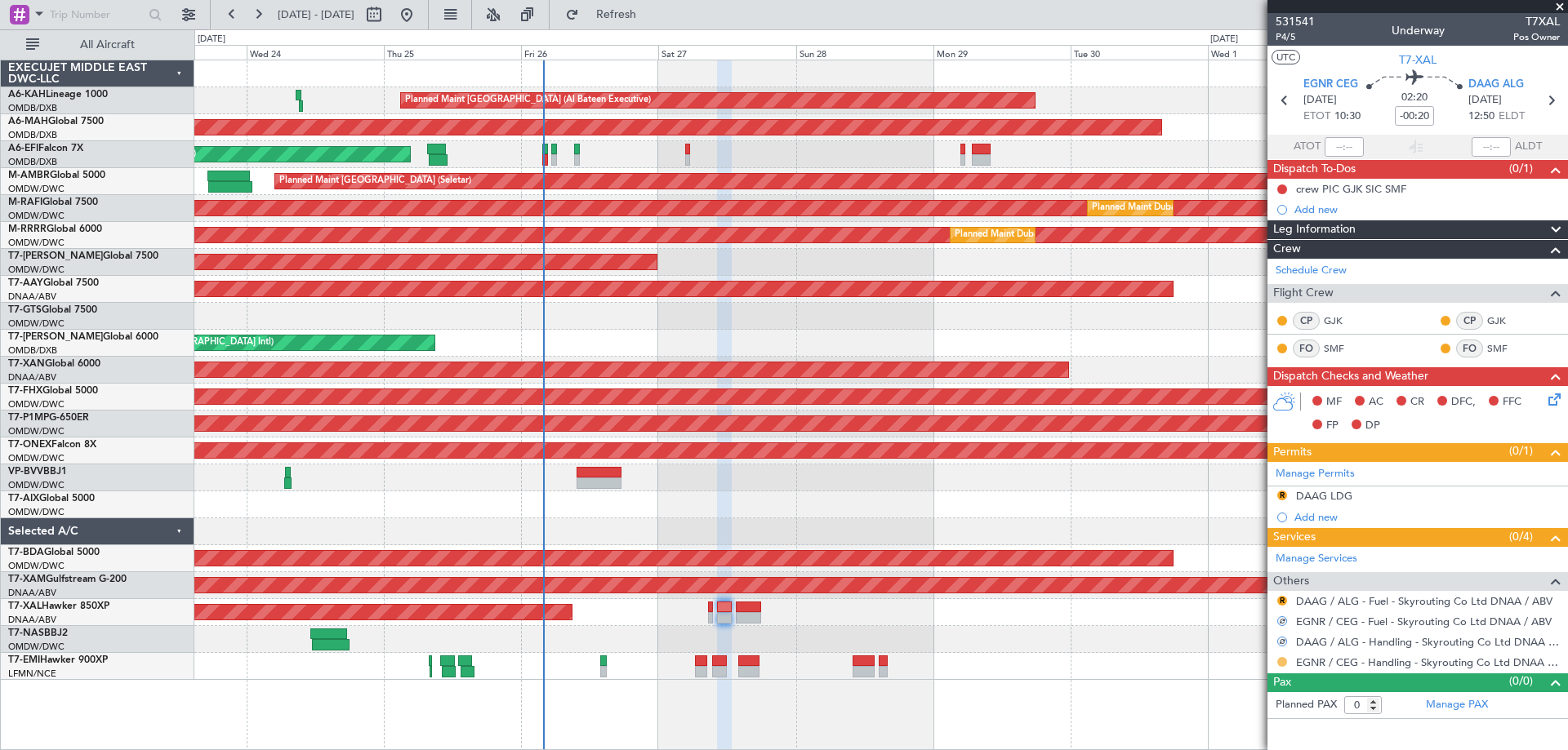
click at [1281, 661] on button at bounding box center [1282, 662] width 9 height 9
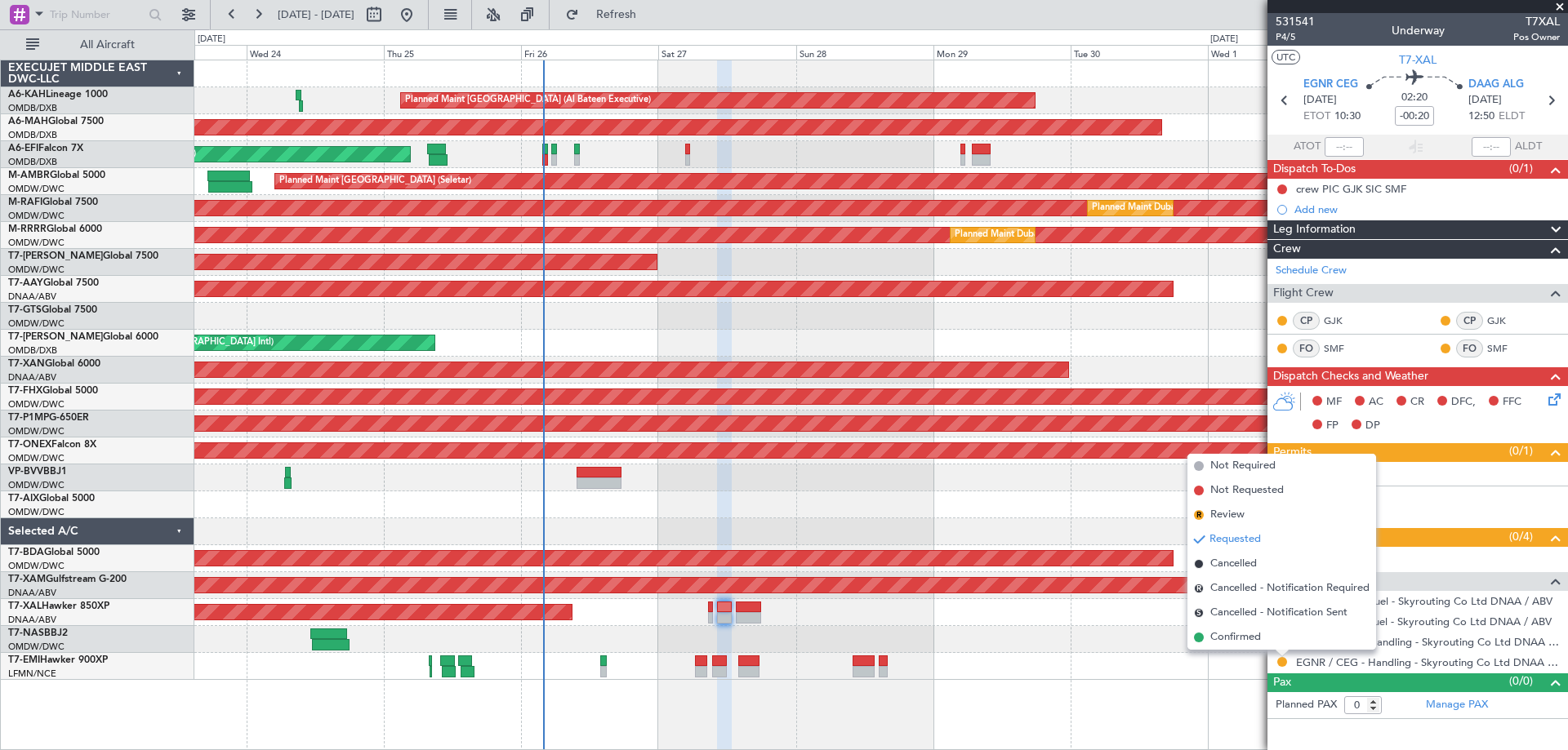
click at [1209, 520] on li "R Review" at bounding box center [1281, 516] width 189 height 25
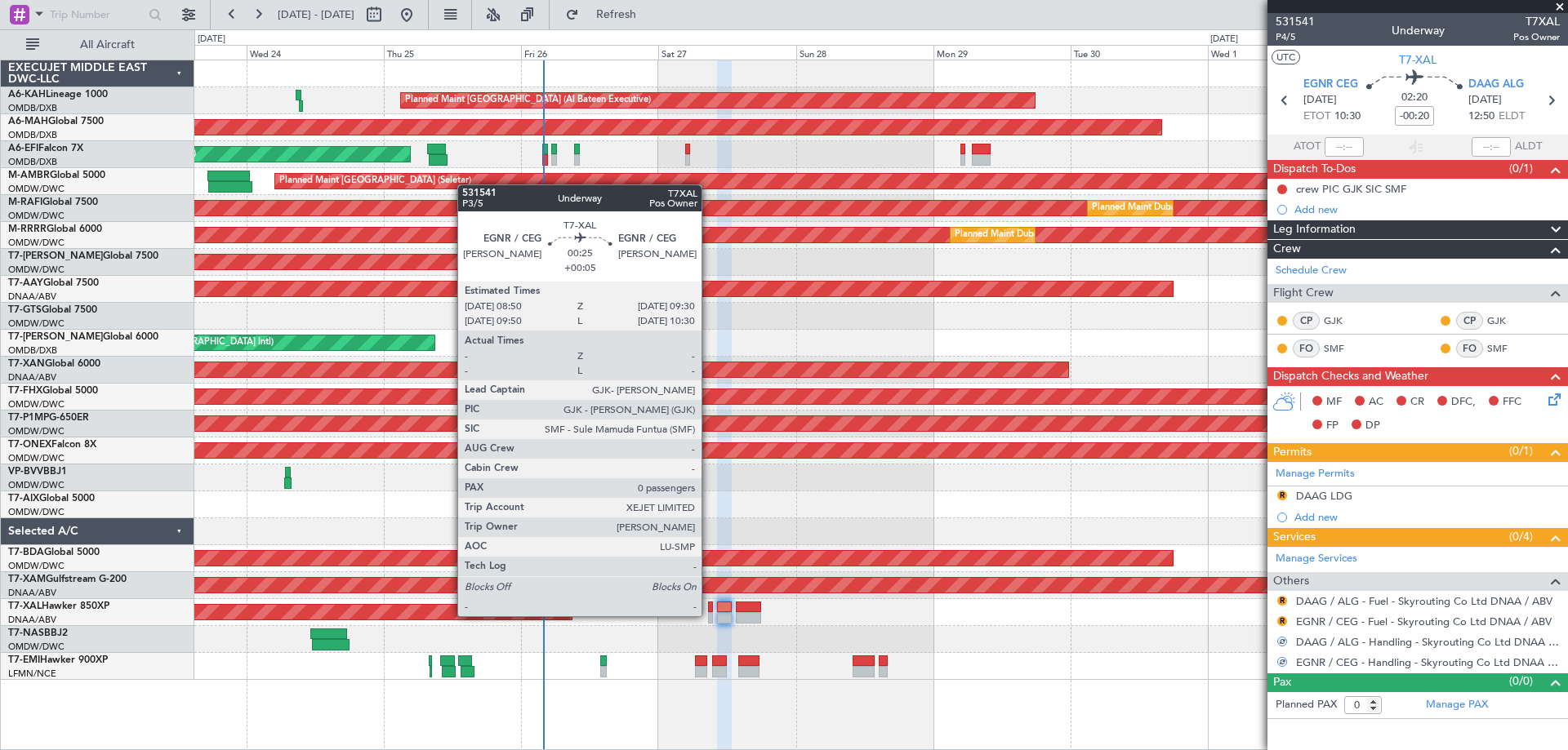
click at [709, 615] on div at bounding box center [710, 618] width 4 height 11
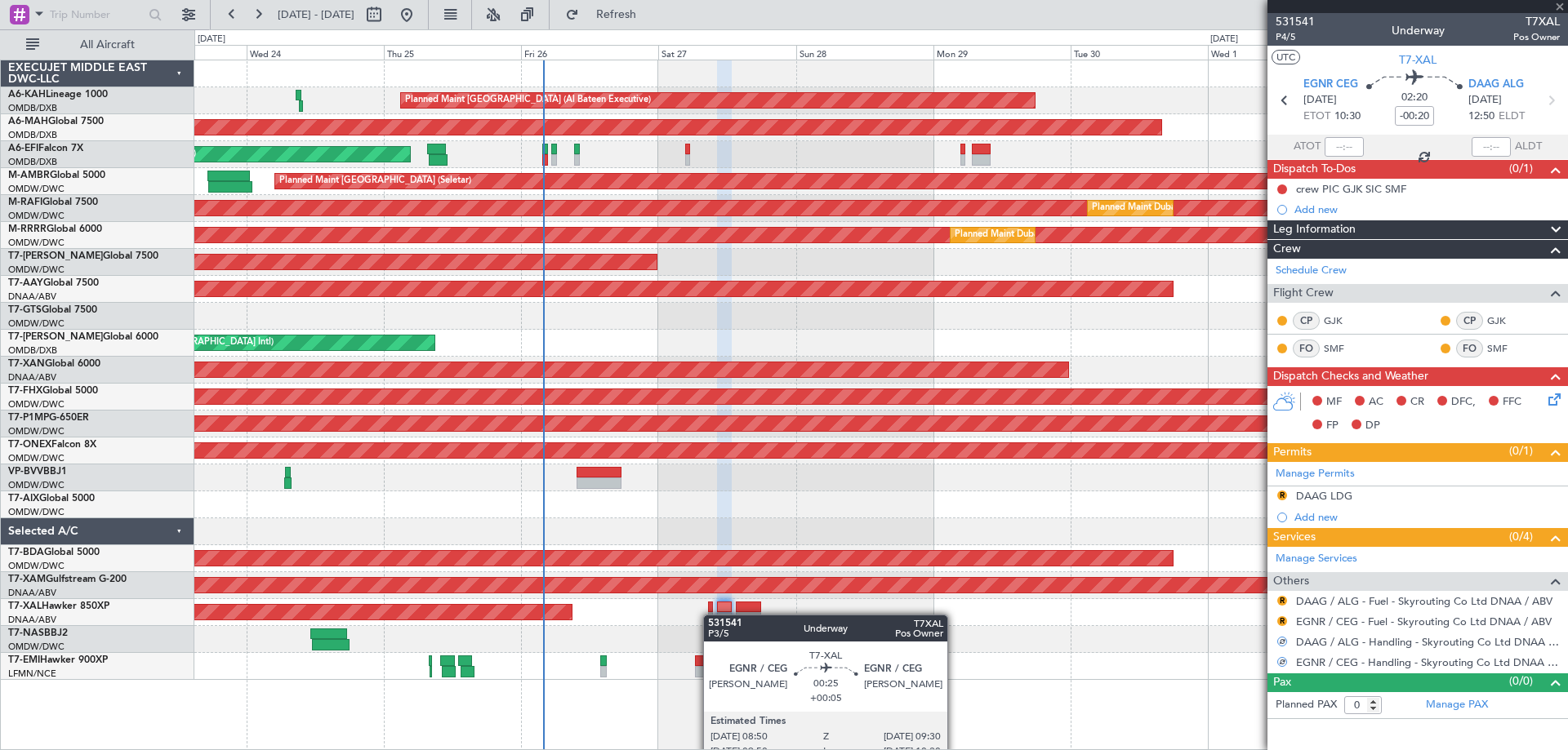
type input "+00:05"
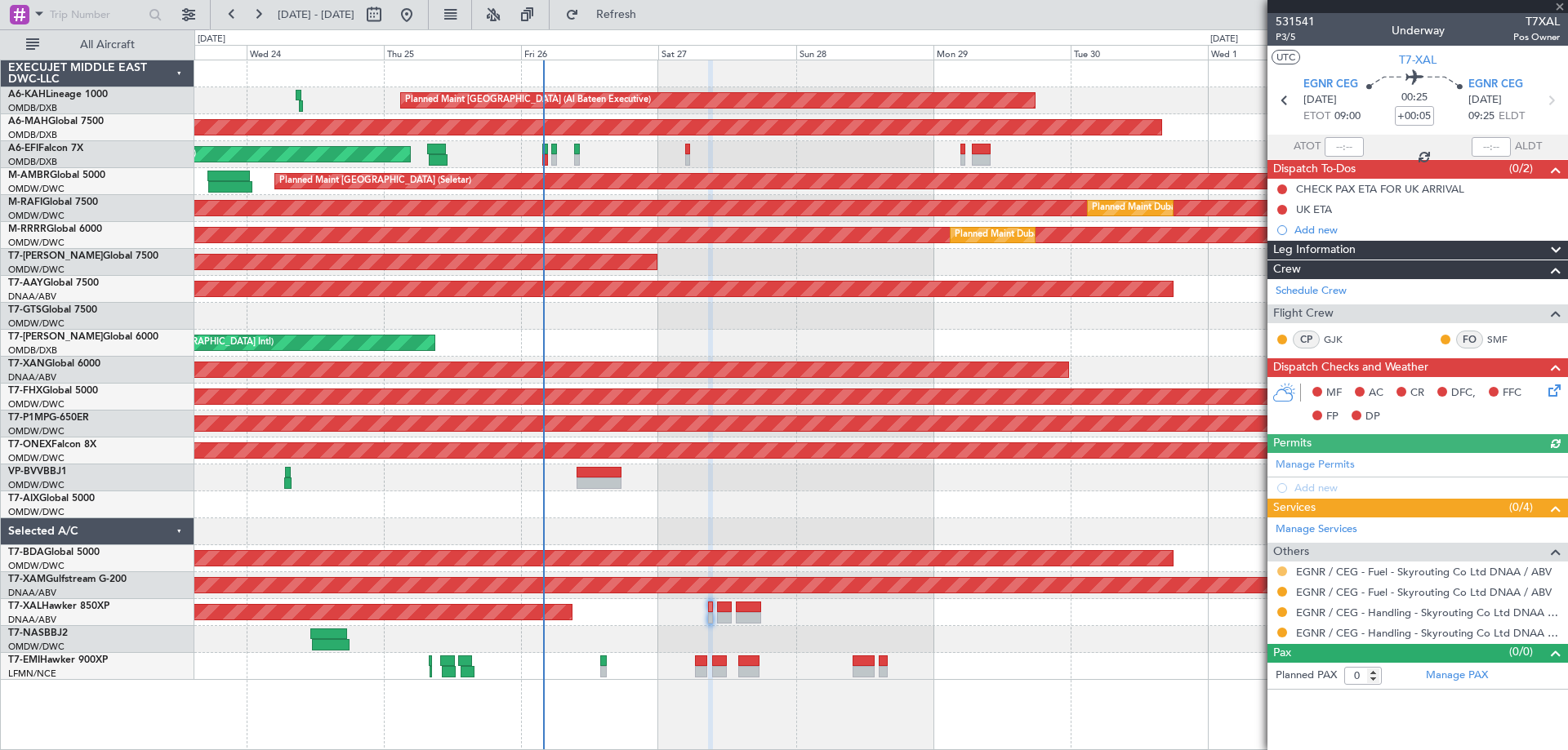
click at [1282, 572] on button at bounding box center [1282, 572] width 9 height 9
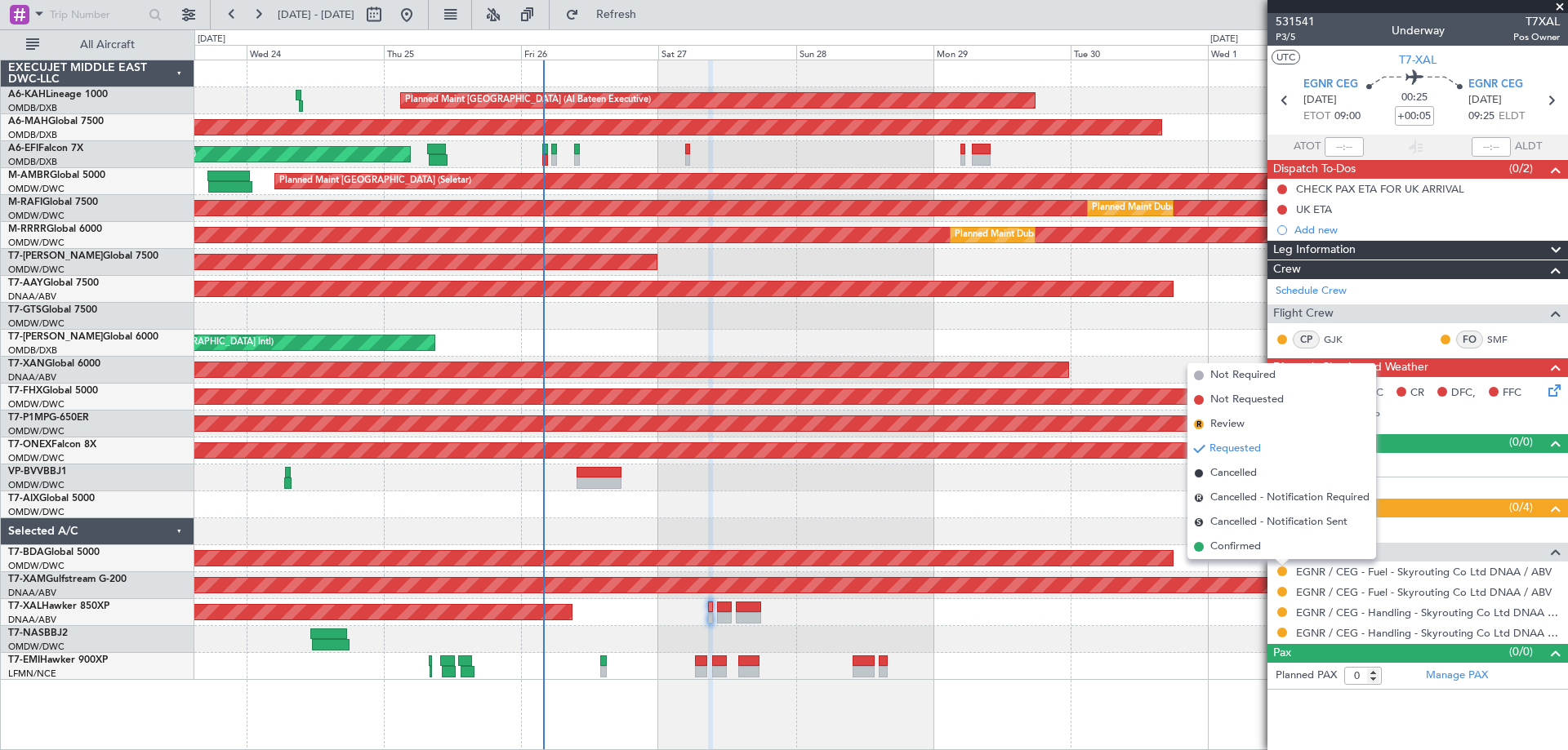
click at [1248, 430] on li "R Review" at bounding box center [1281, 424] width 189 height 25
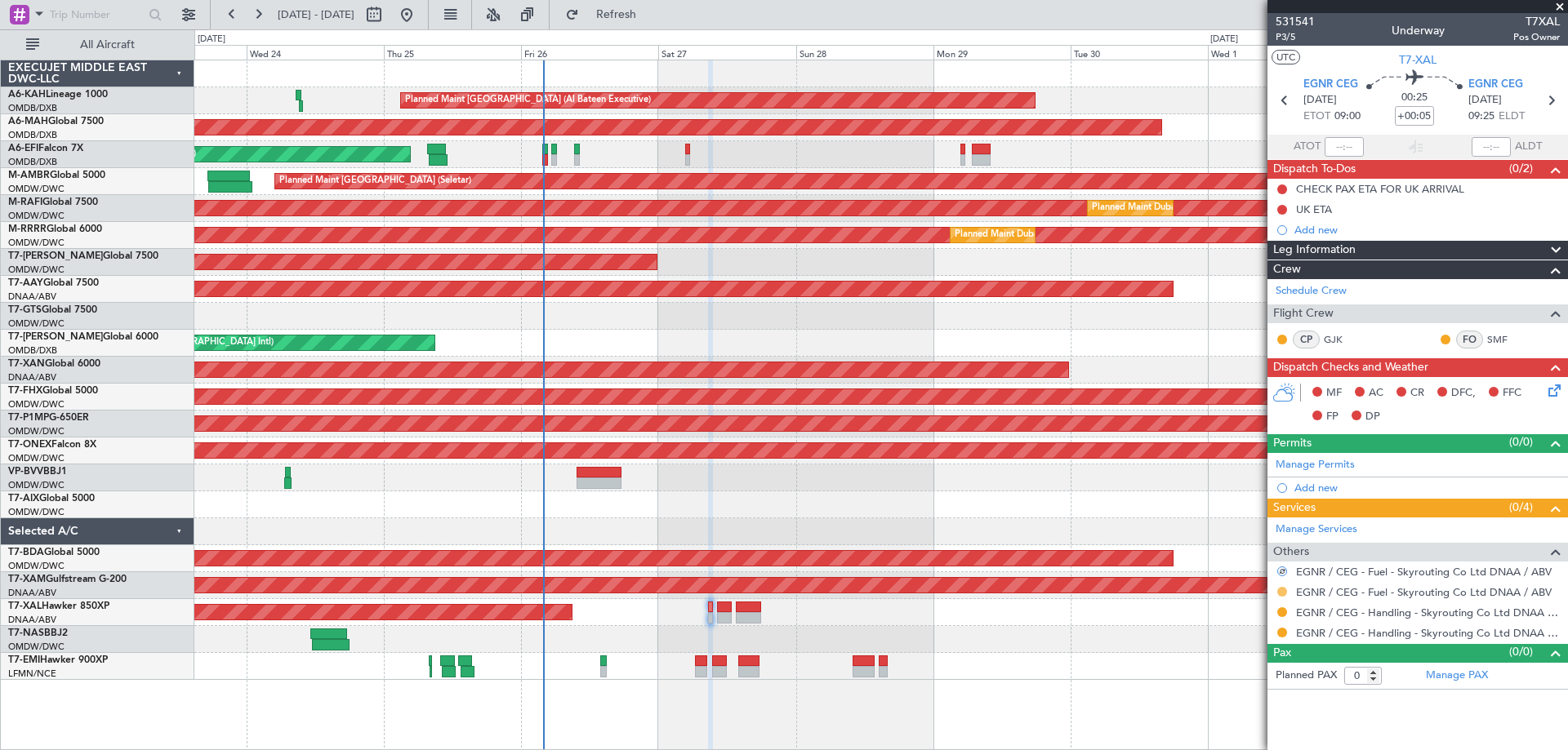
drag, startPoint x: 1282, startPoint y: 592, endPoint x: 1275, endPoint y: 591, distance: 7.1
click at [1282, 591] on button at bounding box center [1282, 591] width 9 height 9
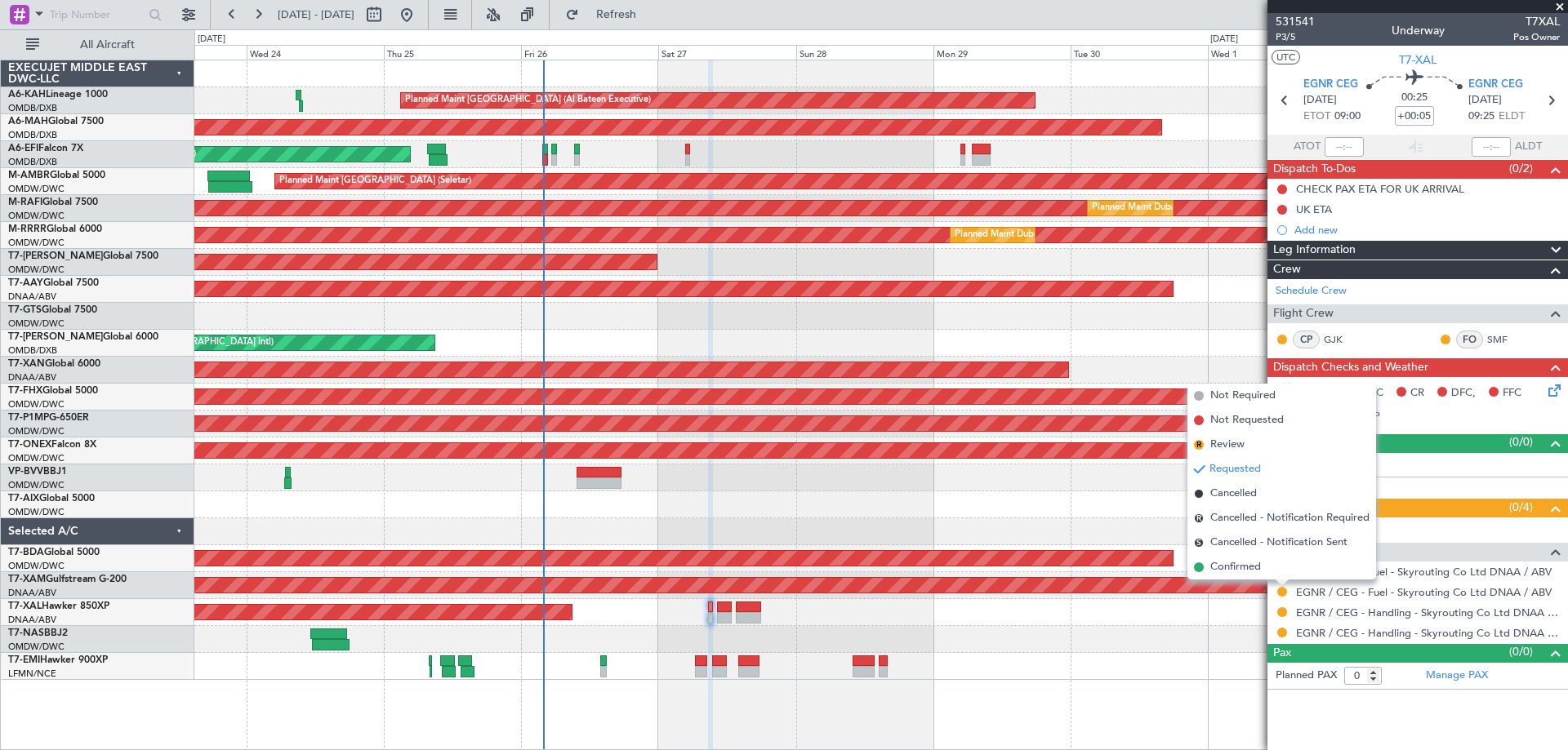
drag, startPoint x: 1228, startPoint y: 440, endPoint x: 1293, endPoint y: 544, distance: 122.6
click at [1228, 440] on span "Review" at bounding box center [1228, 444] width 34 height 16
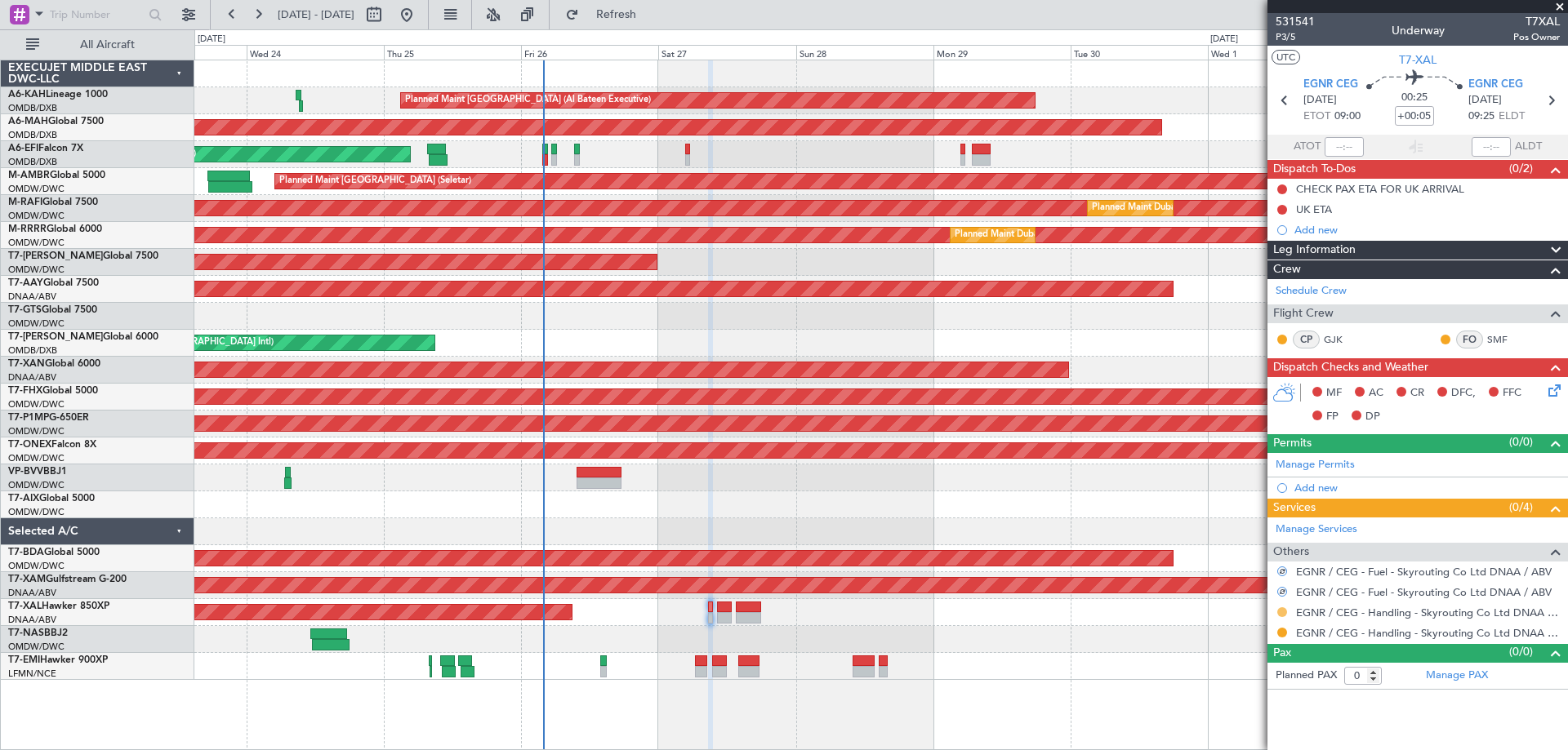
click at [1281, 608] on button at bounding box center [1282, 612] width 9 height 9
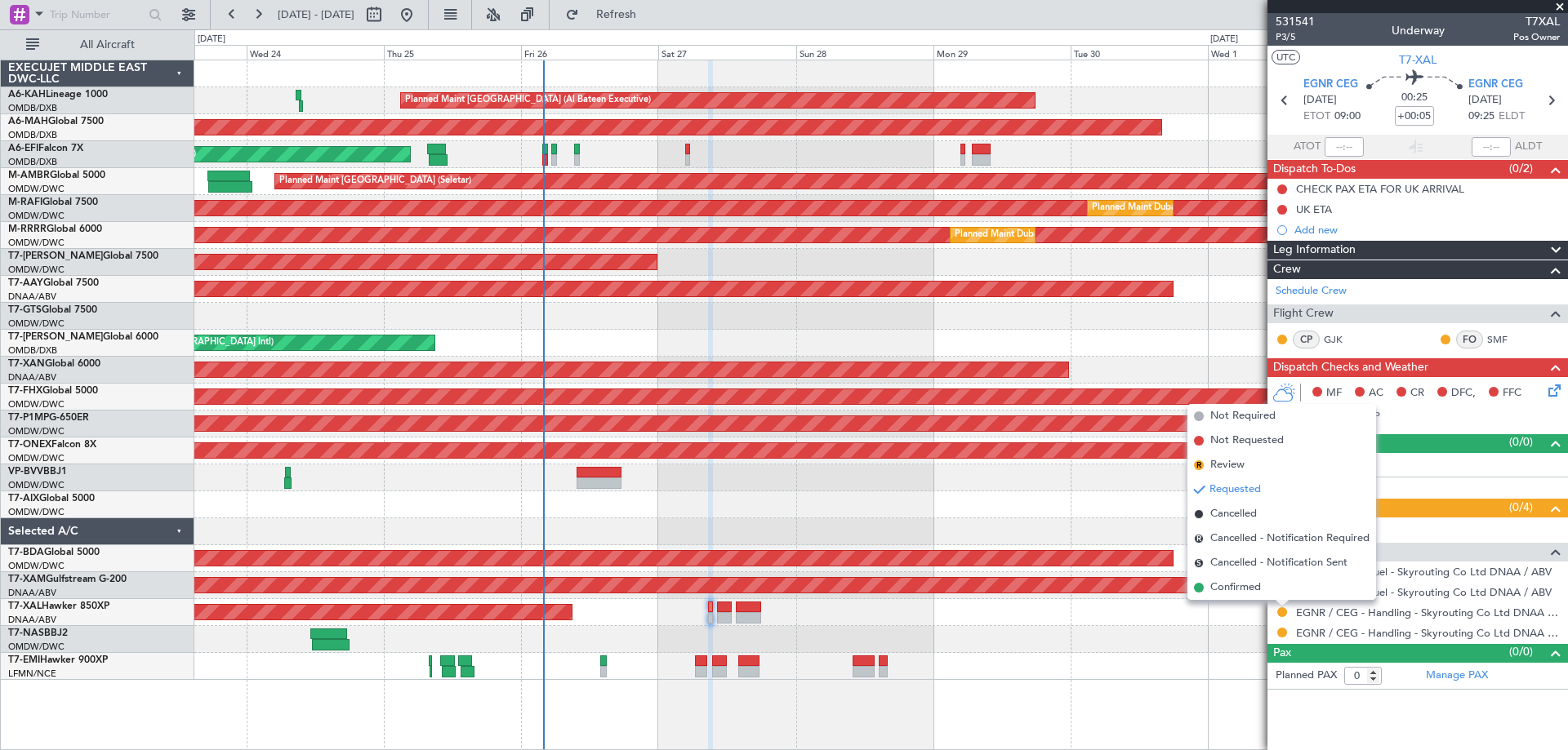
drag, startPoint x: 1247, startPoint y: 470, endPoint x: 1258, endPoint y: 507, distance: 38.6
click at [1246, 470] on li "R Review" at bounding box center [1281, 465] width 189 height 25
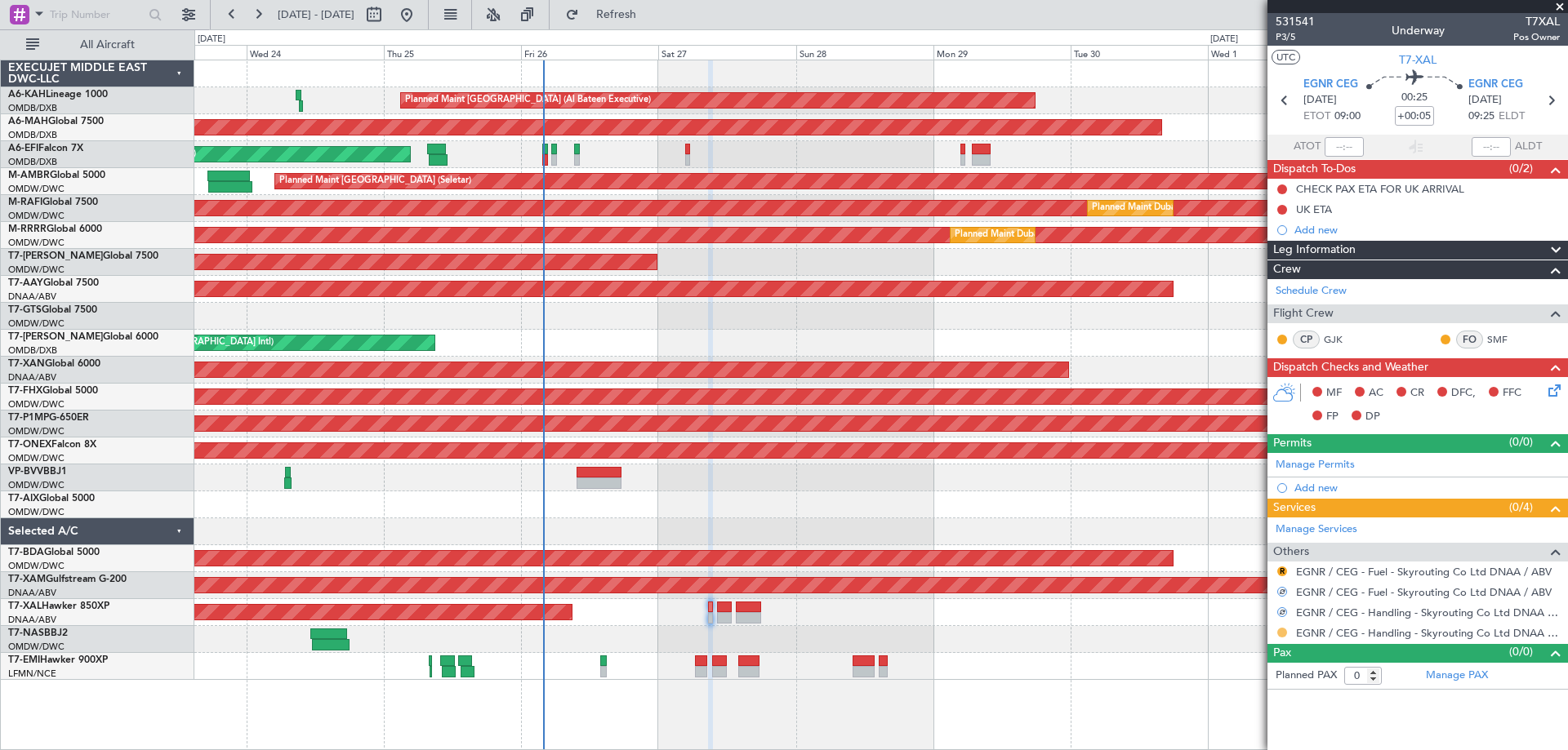
click at [1282, 628] on button at bounding box center [1282, 632] width 9 height 9
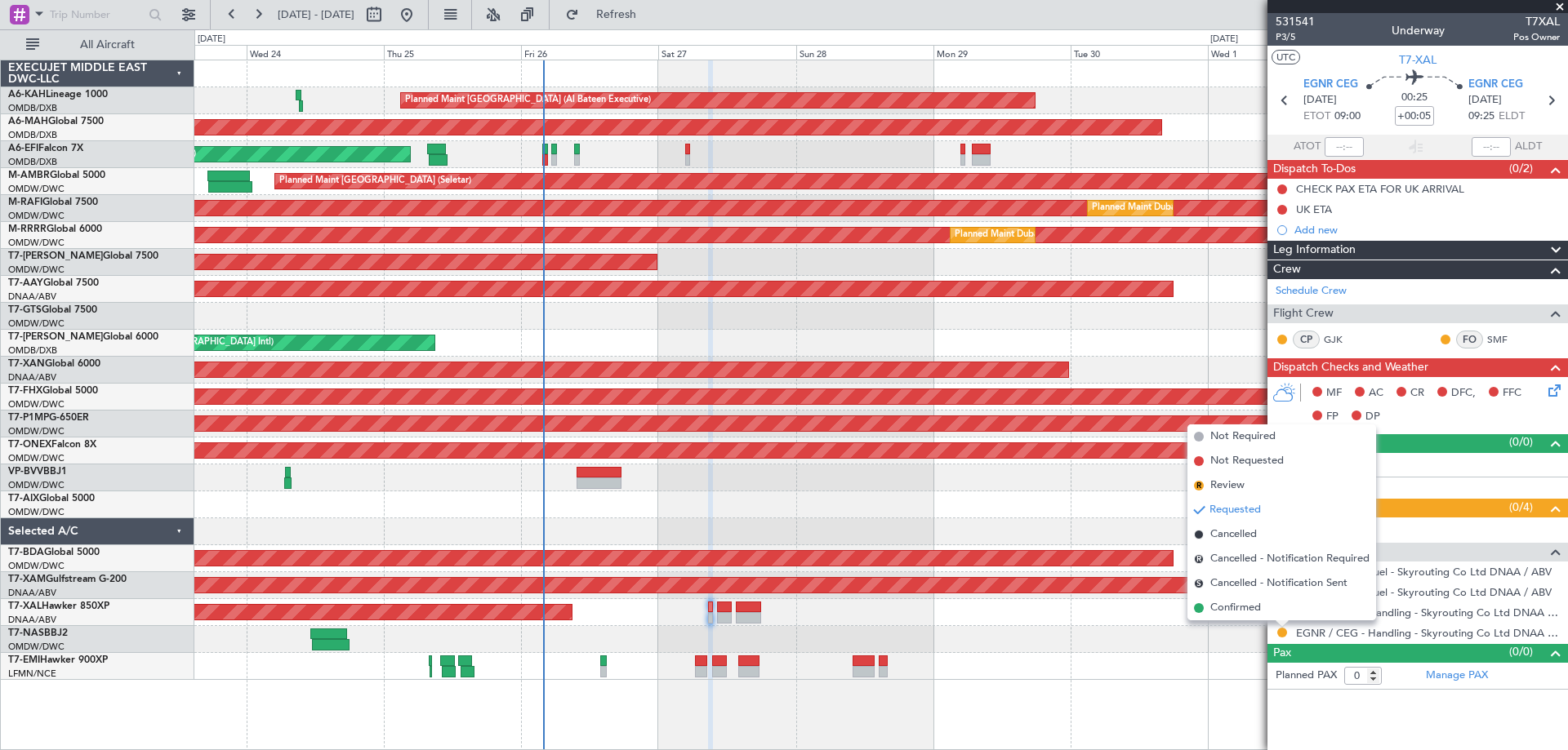
drag, startPoint x: 1251, startPoint y: 481, endPoint x: 1207, endPoint y: 503, distance: 49.2
click at [1251, 481] on li "R Review" at bounding box center [1281, 486] width 189 height 25
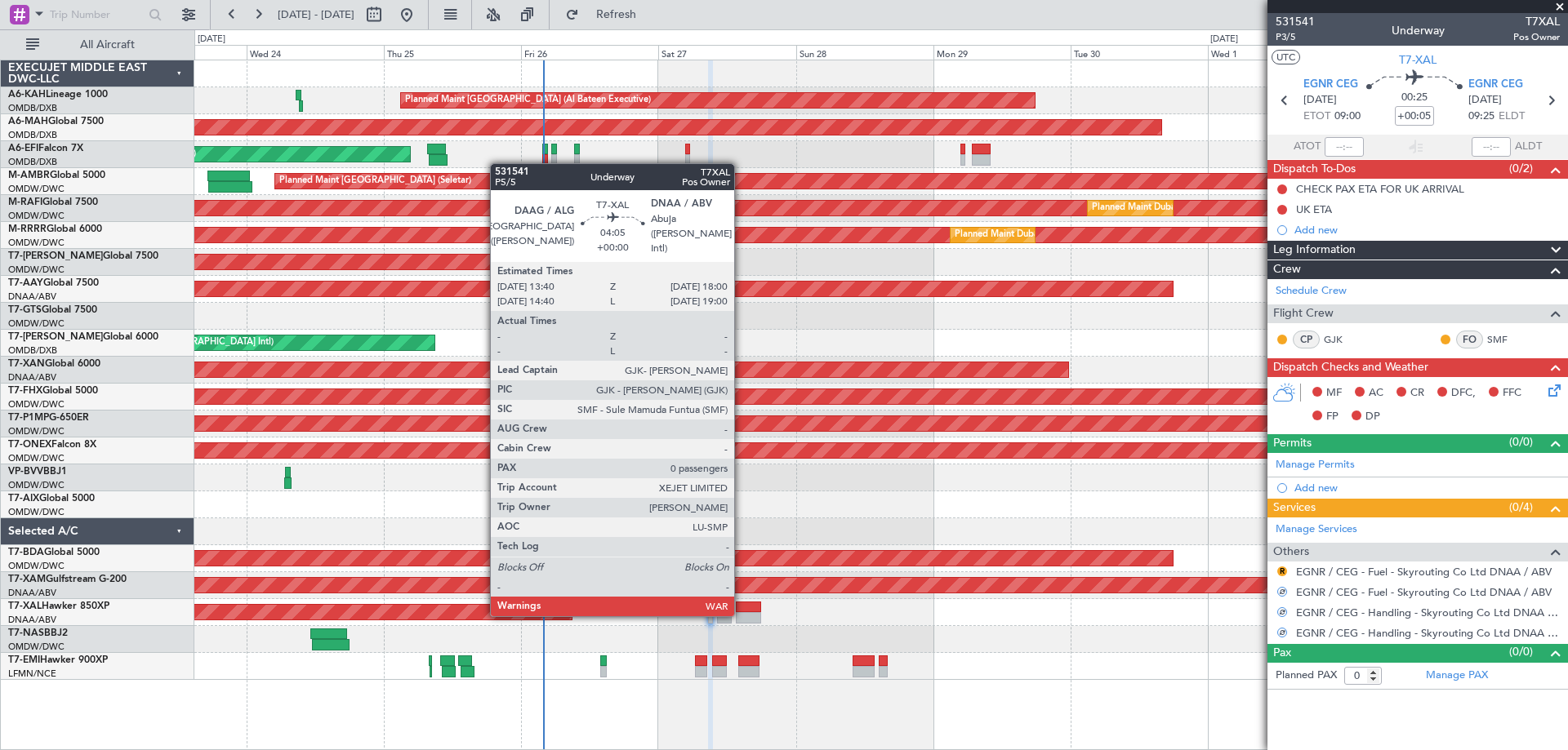
click at [742, 613] on div at bounding box center [748, 618] width 26 height 11
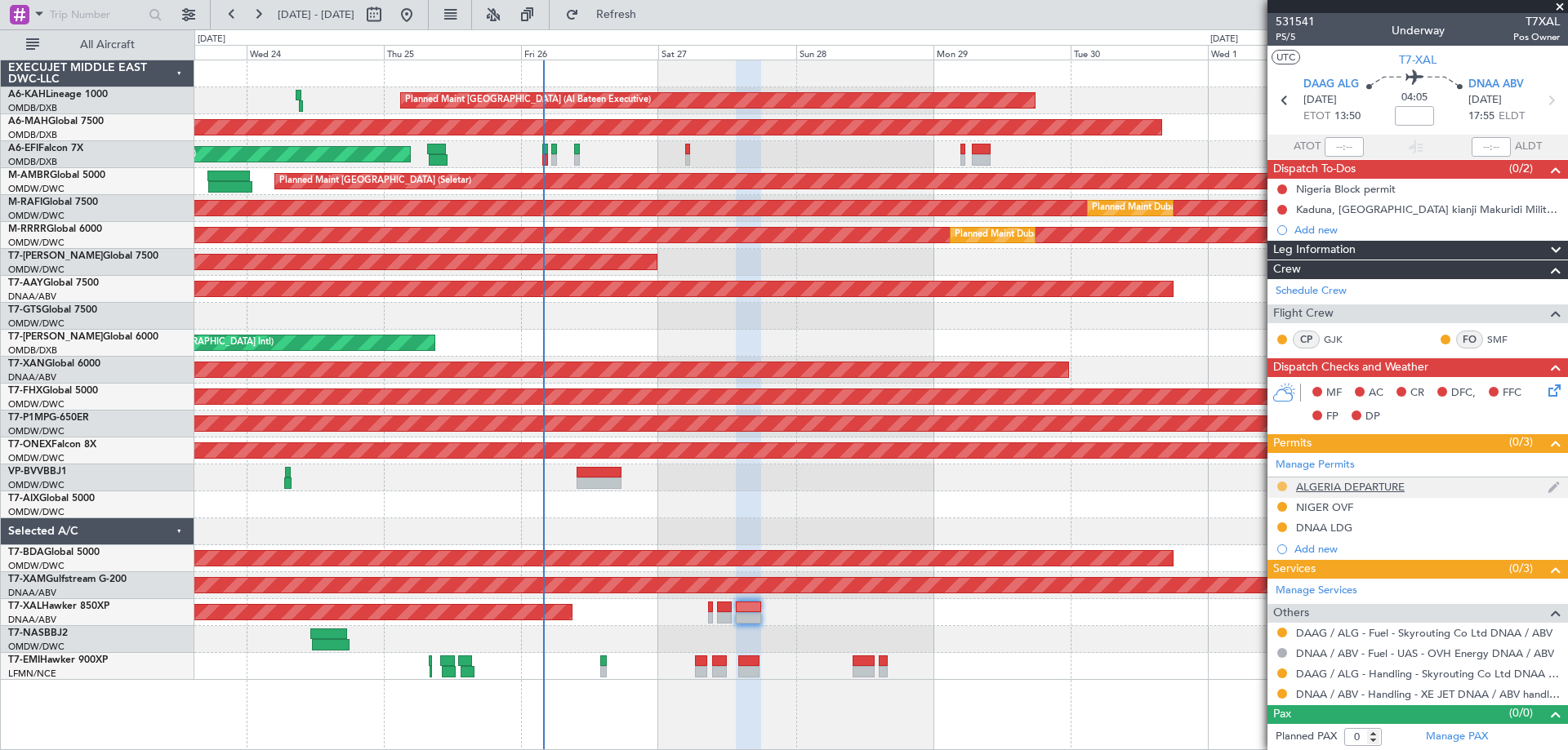
click at [1281, 485] on button at bounding box center [1282, 486] width 9 height 9
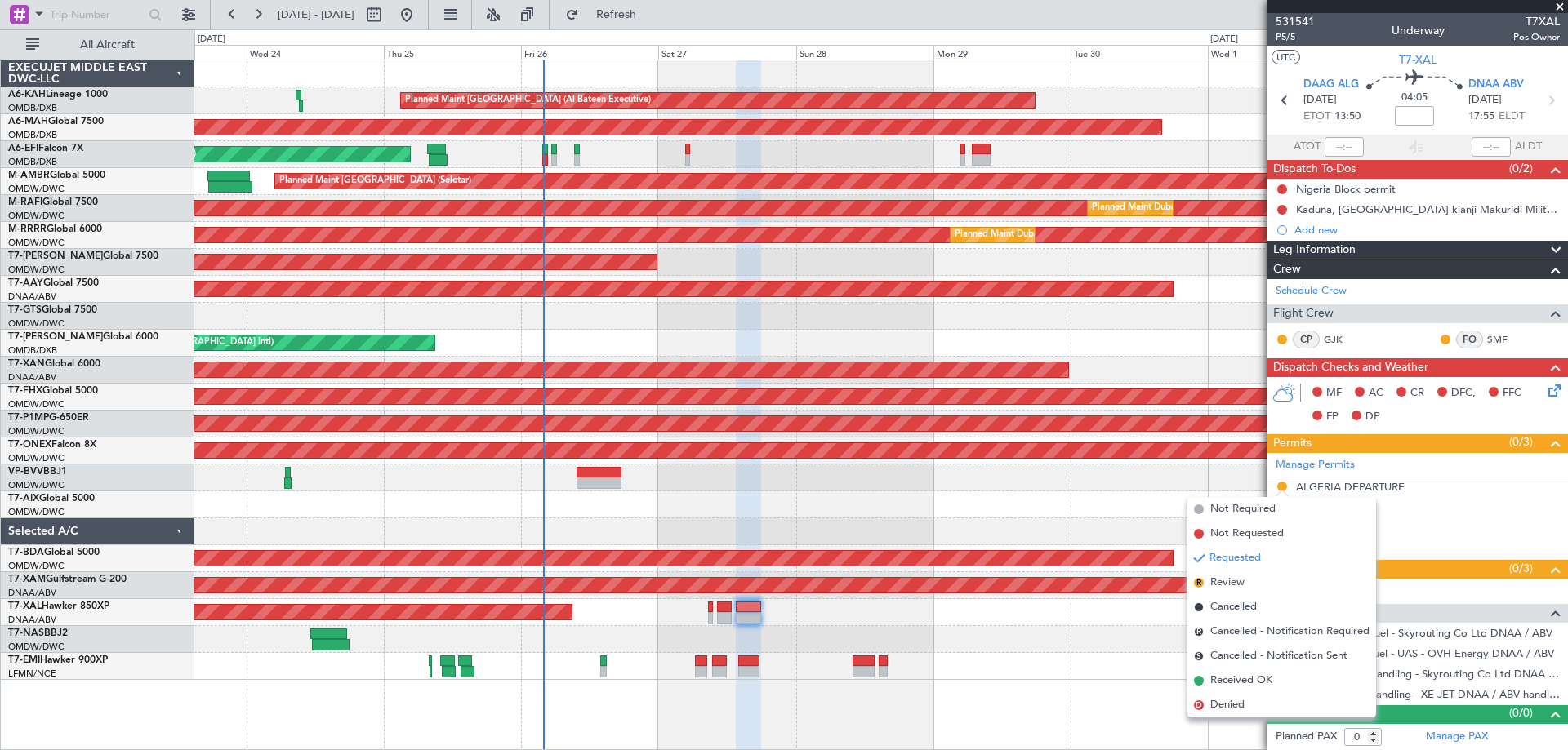
drag, startPoint x: 1222, startPoint y: 579, endPoint x: 1236, endPoint y: 563, distance: 21.3
click at [1222, 577] on span "Review" at bounding box center [1228, 582] width 34 height 16
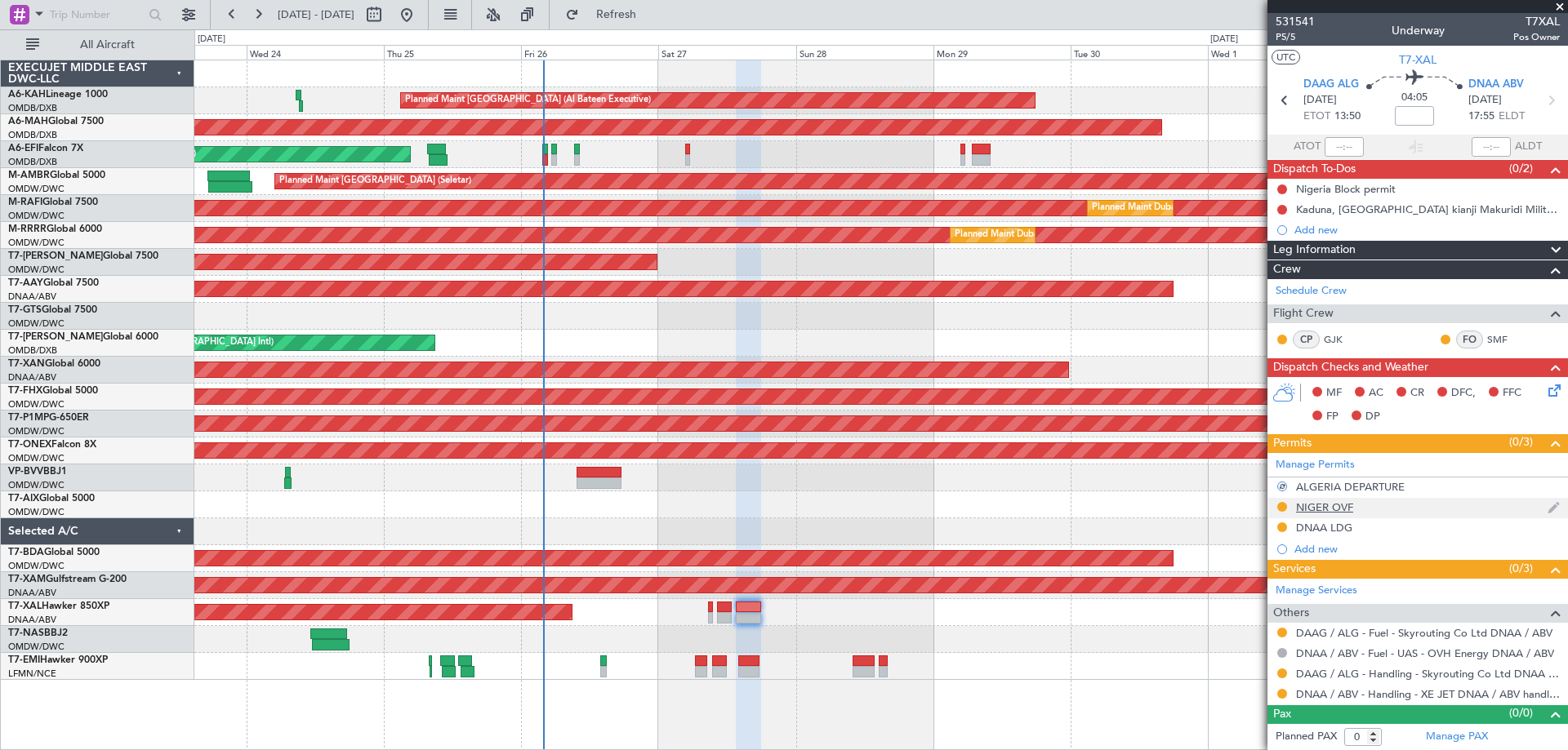
click at [1276, 507] on div at bounding box center [1282, 507] width 13 height 13
click at [1275, 506] on div at bounding box center [1282, 507] width 13 height 13
click at [1279, 511] on button at bounding box center [1282, 507] width 9 height 9
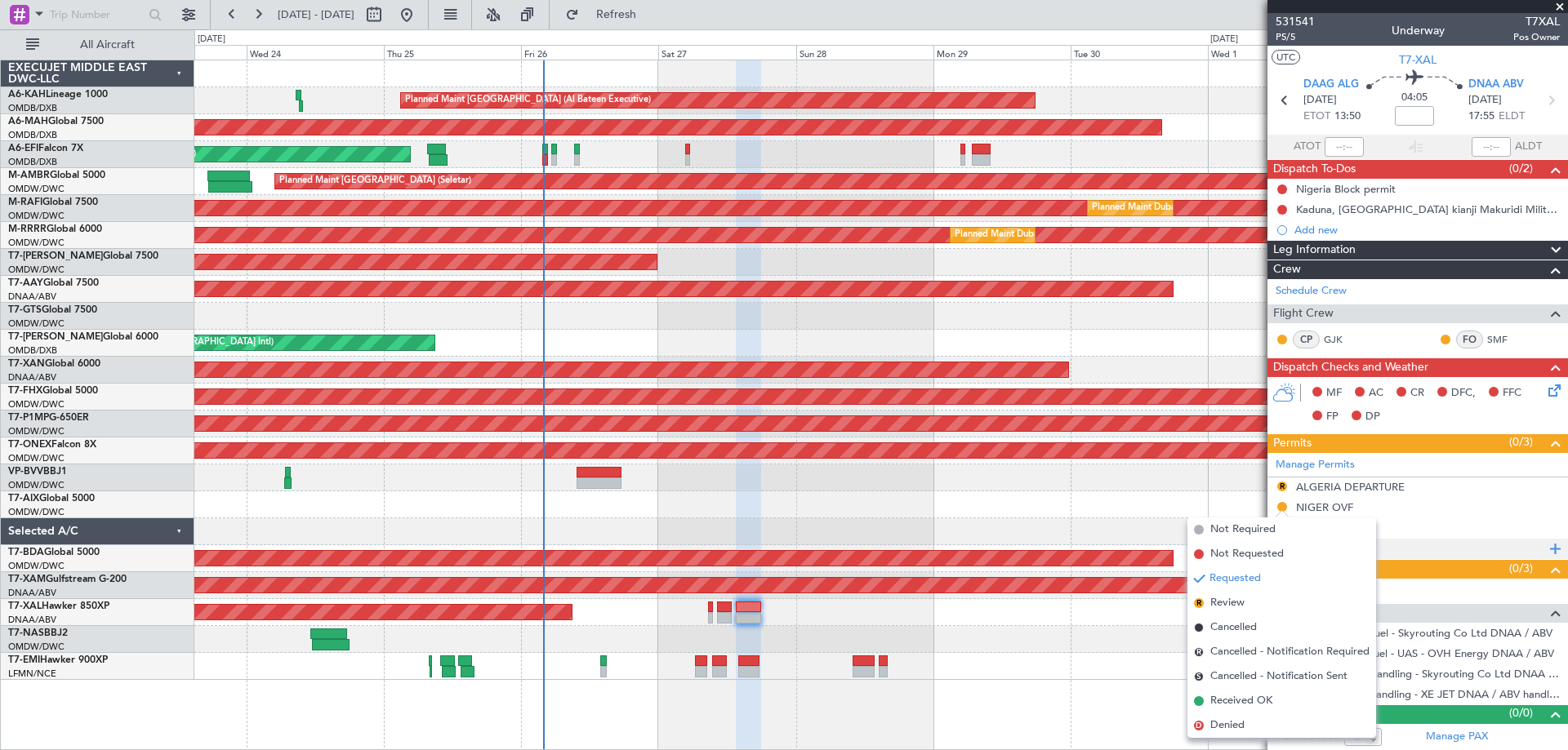
drag, startPoint x: 1233, startPoint y: 599, endPoint x: 1278, endPoint y: 551, distance: 65.8
click at [1231, 595] on span "Review" at bounding box center [1228, 603] width 34 height 16
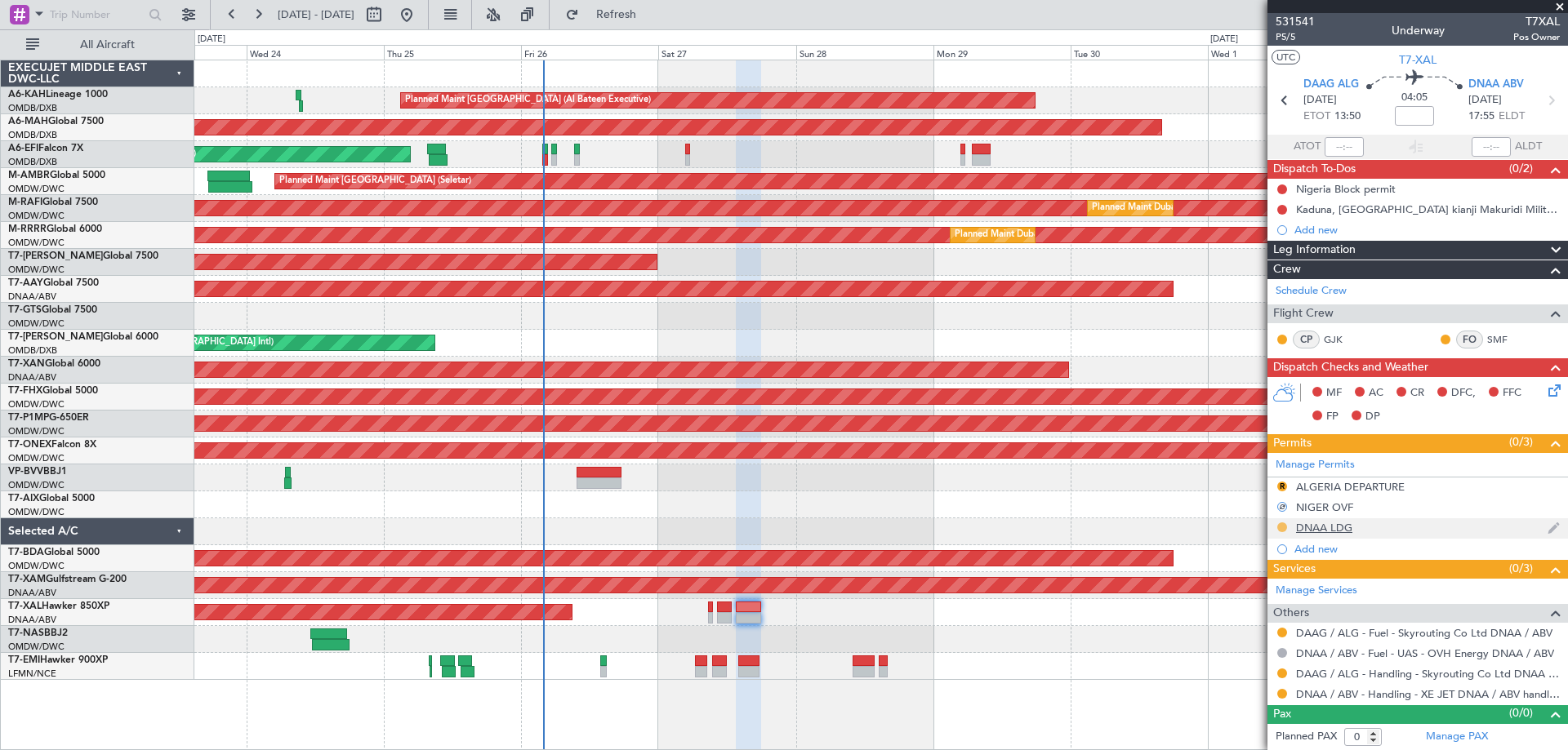
click at [1283, 525] on button at bounding box center [1282, 527] width 9 height 9
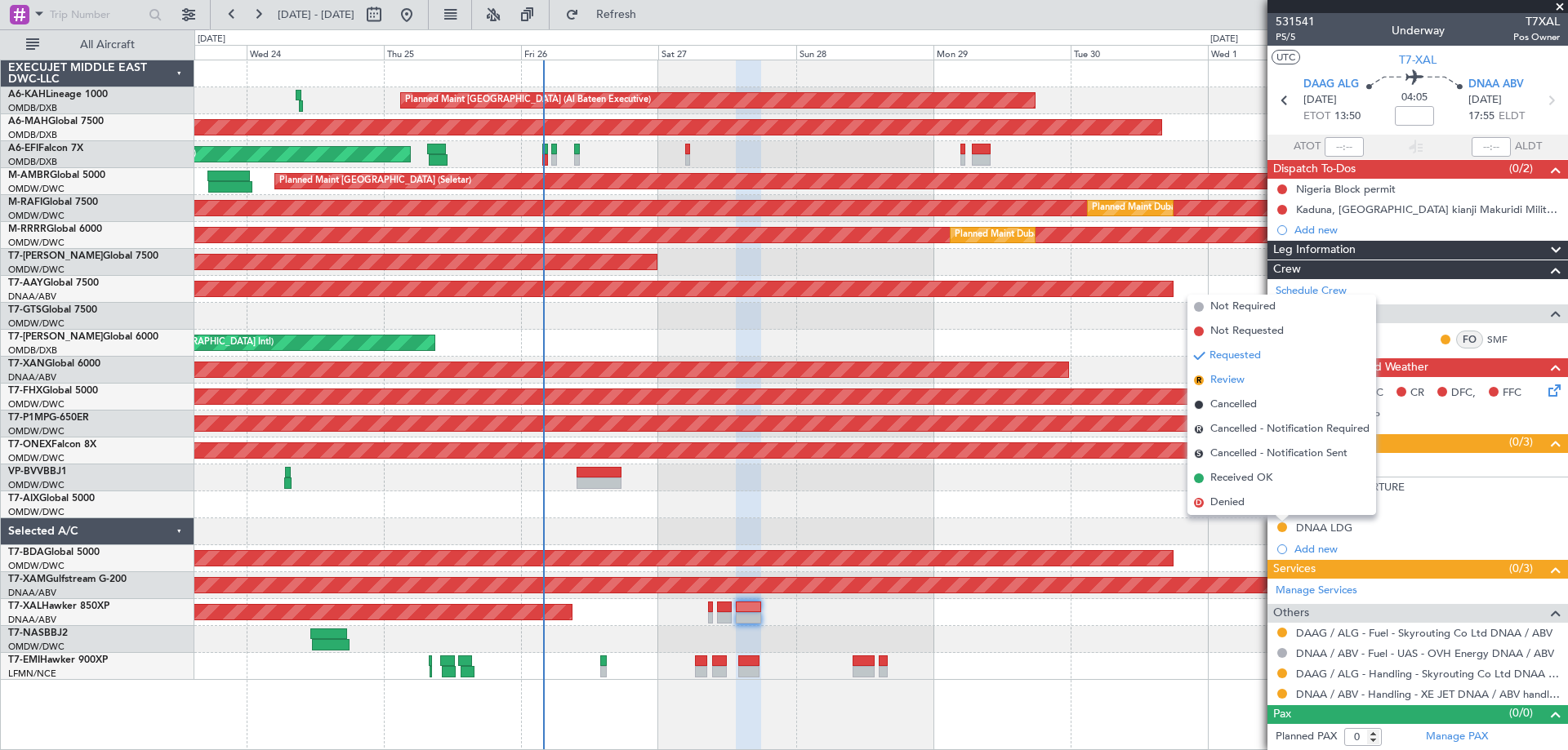
click at [1253, 384] on li "R Review" at bounding box center [1281, 381] width 189 height 25
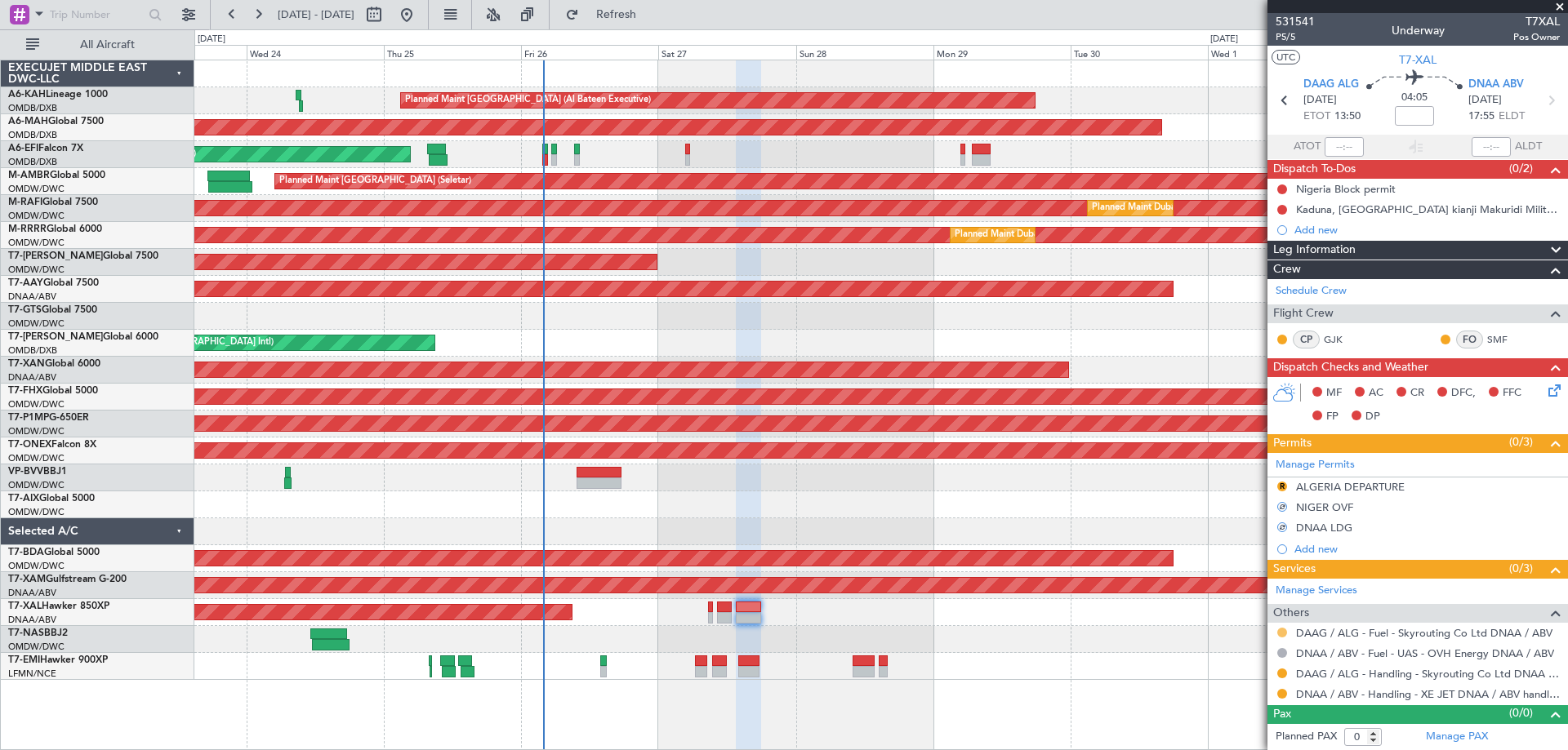
click at [1285, 633] on button at bounding box center [1282, 632] width 9 height 9
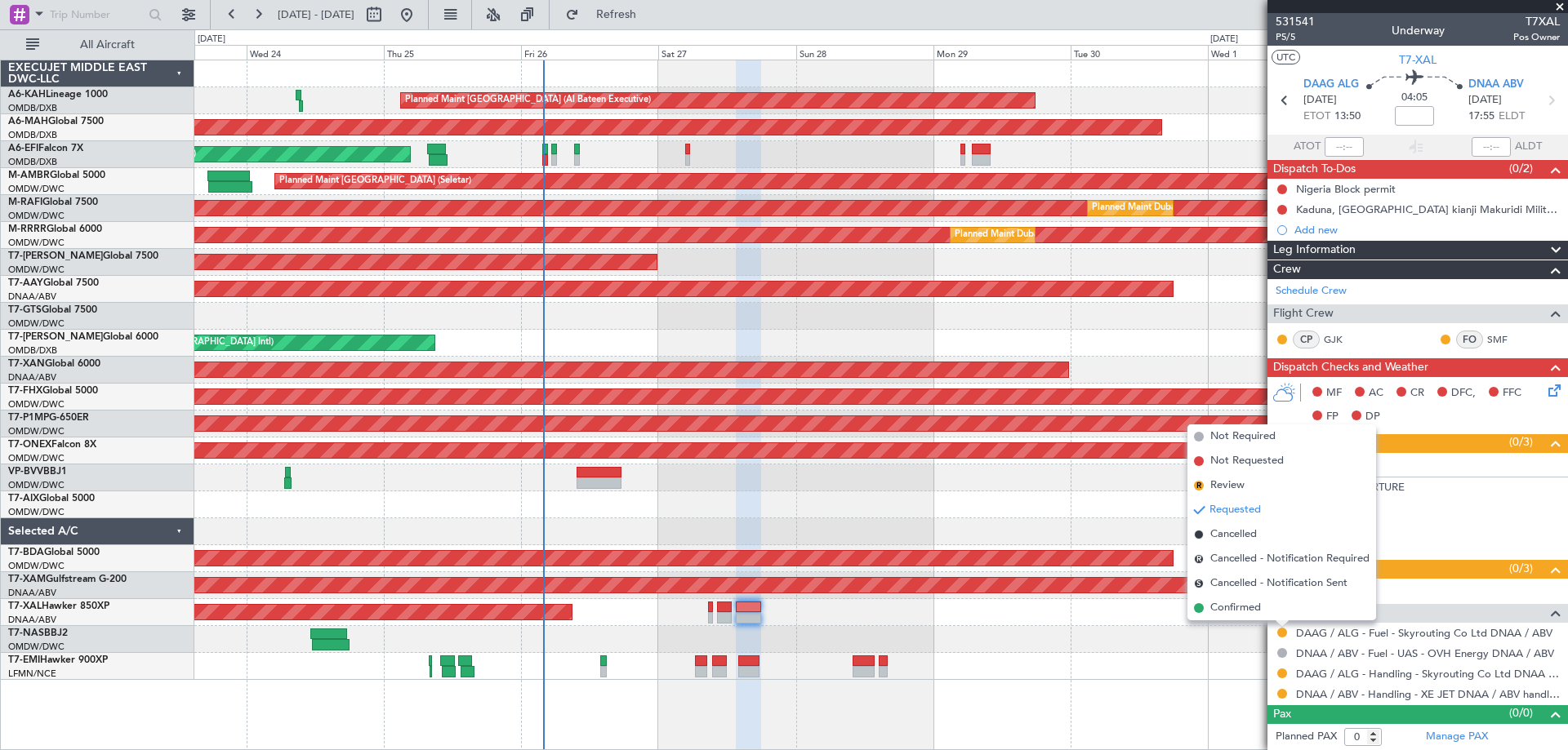
click at [1235, 487] on span "Review" at bounding box center [1228, 485] width 34 height 16
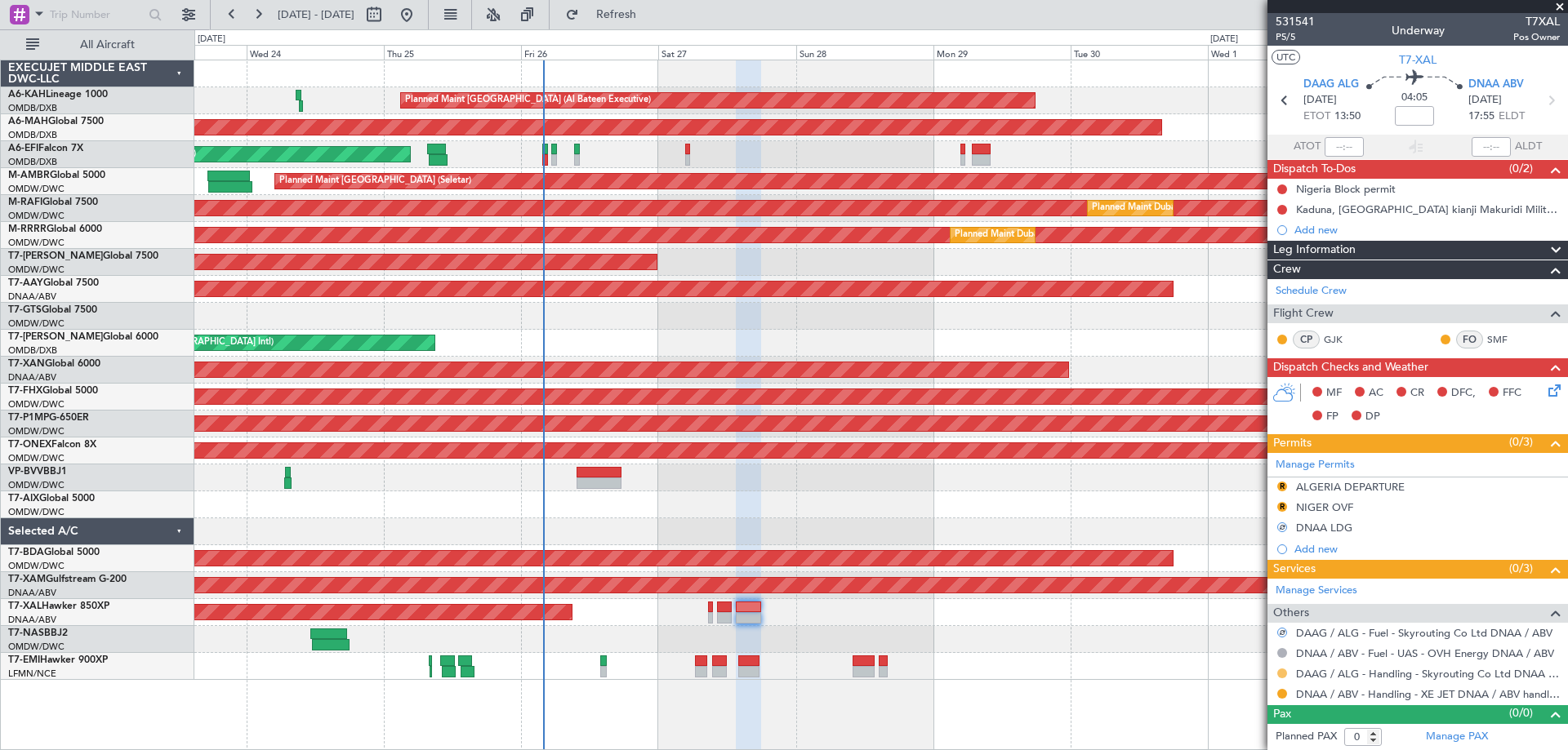
click at [1281, 670] on button at bounding box center [1282, 673] width 9 height 9
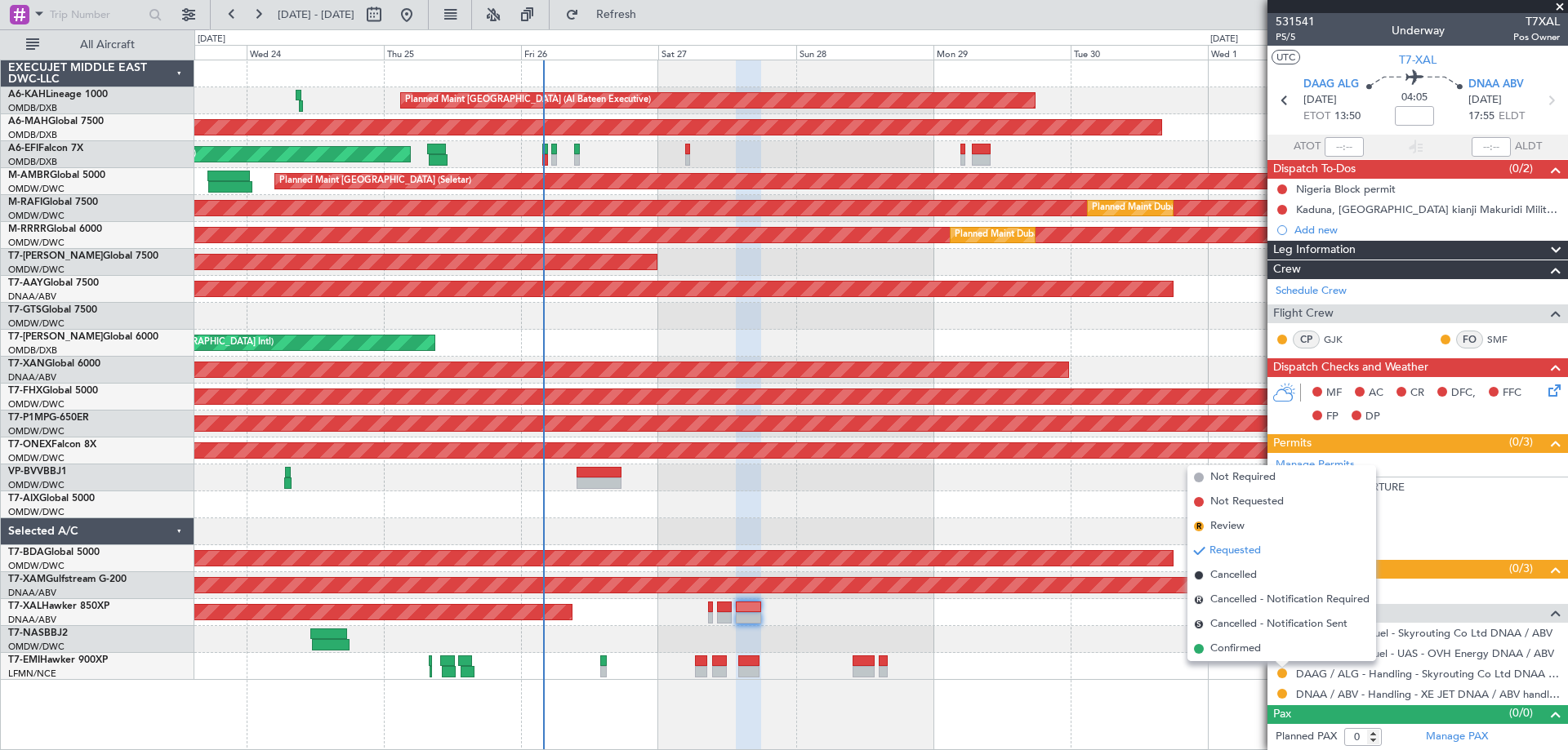
click at [1236, 527] on span "Review" at bounding box center [1228, 526] width 34 height 16
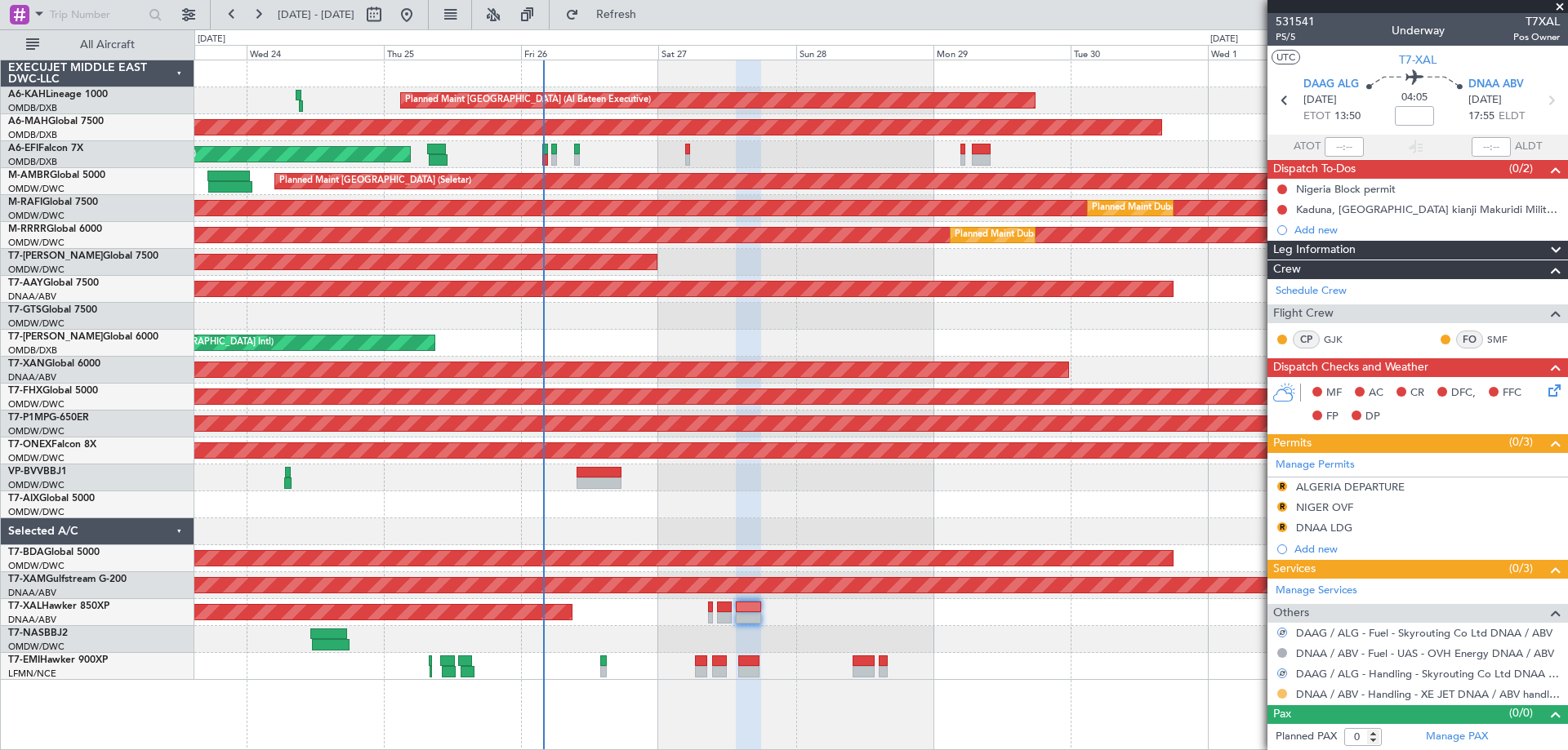
click at [1286, 694] on button at bounding box center [1282, 694] width 9 height 9
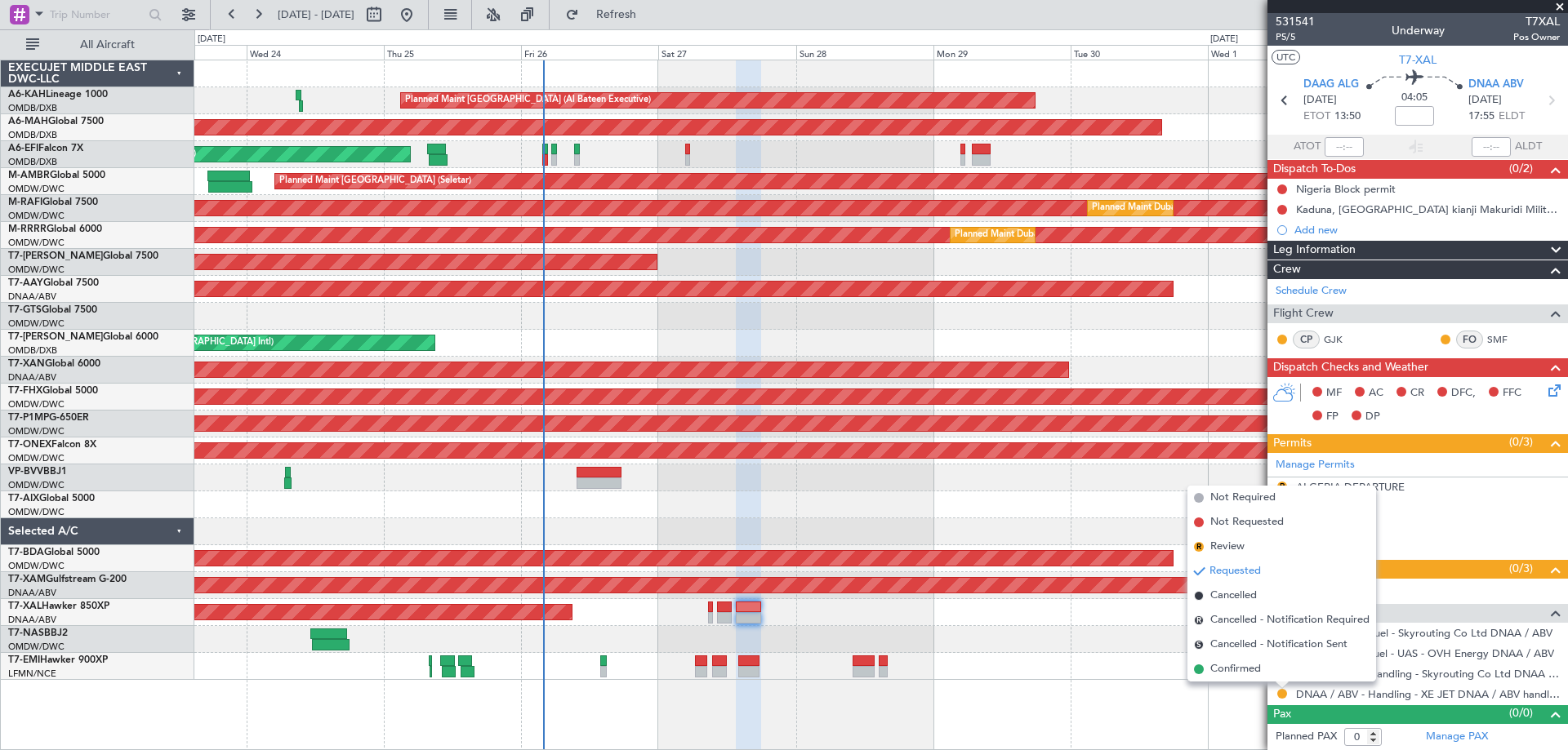
click at [1236, 548] on span "Review" at bounding box center [1228, 547] width 34 height 16
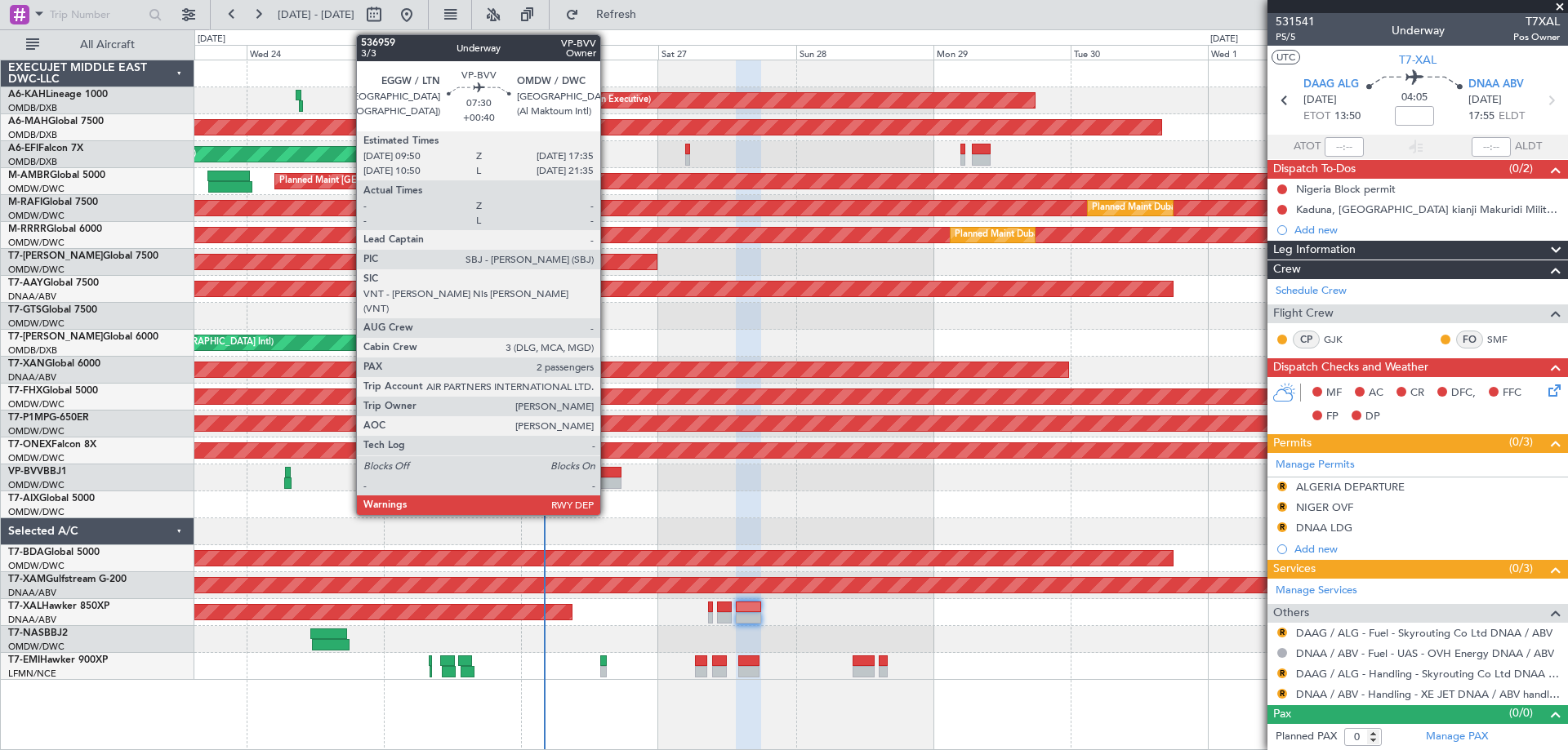
click at [608, 468] on div at bounding box center [598, 473] width 45 height 11
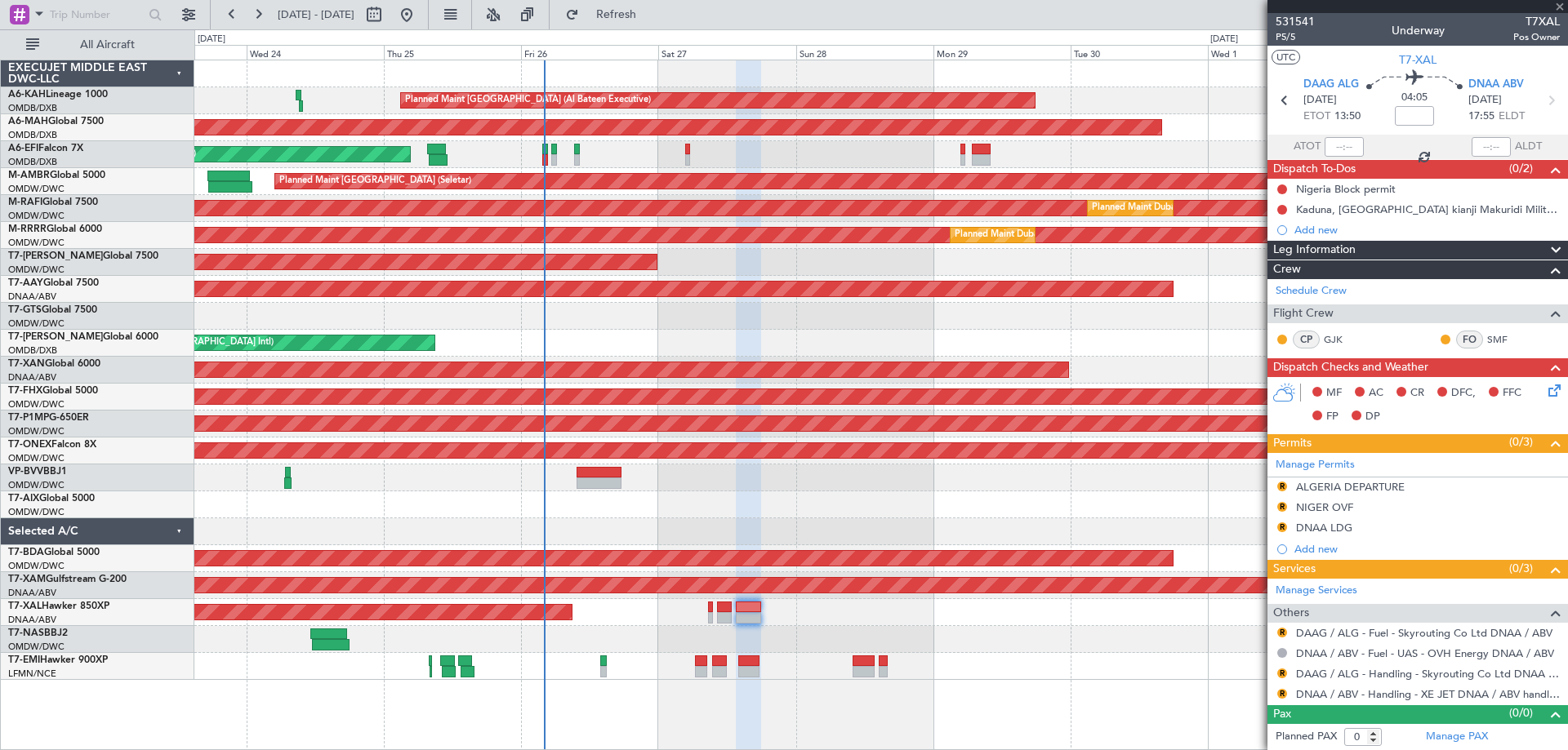
type input "+00:40"
type input "2"
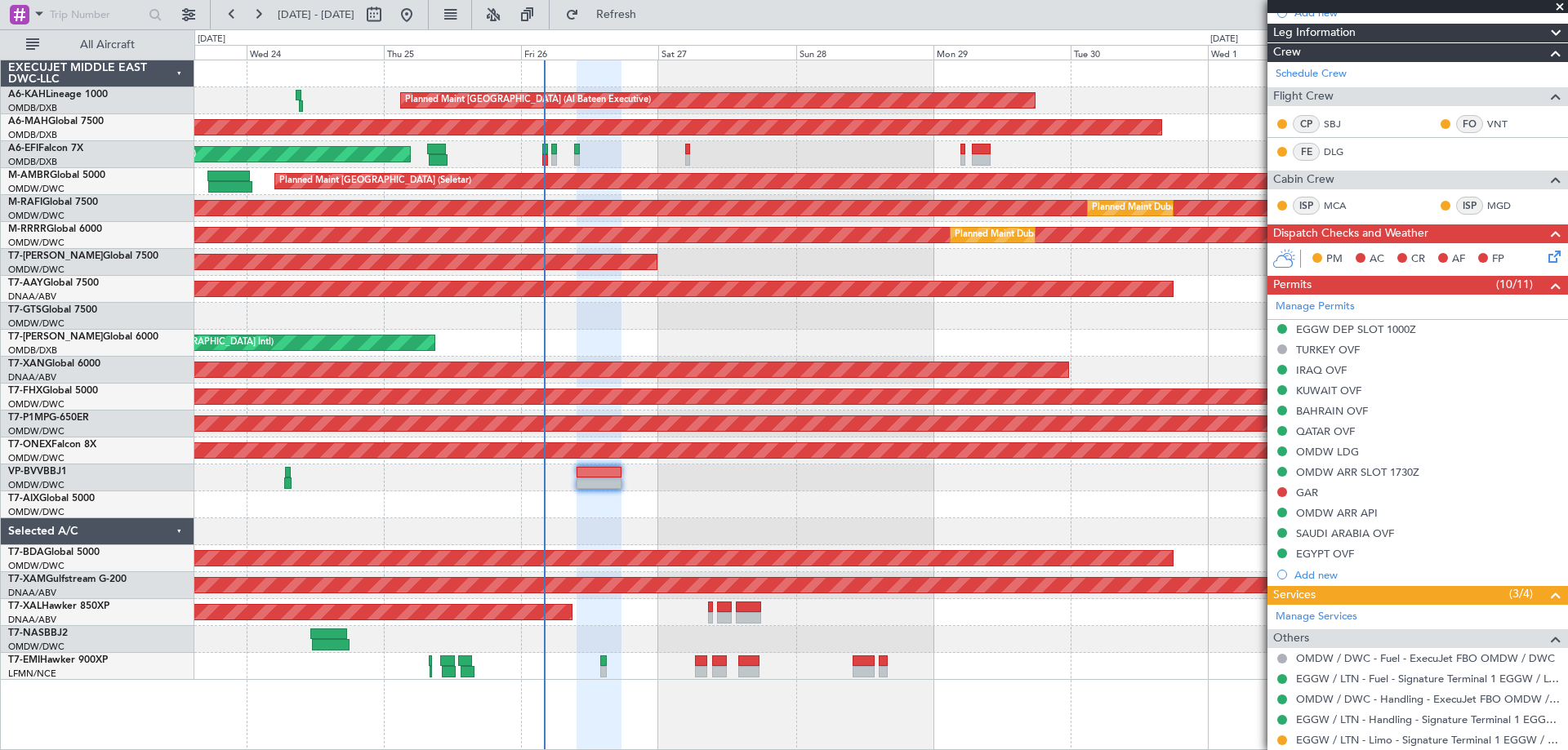
scroll to position [112, 0]
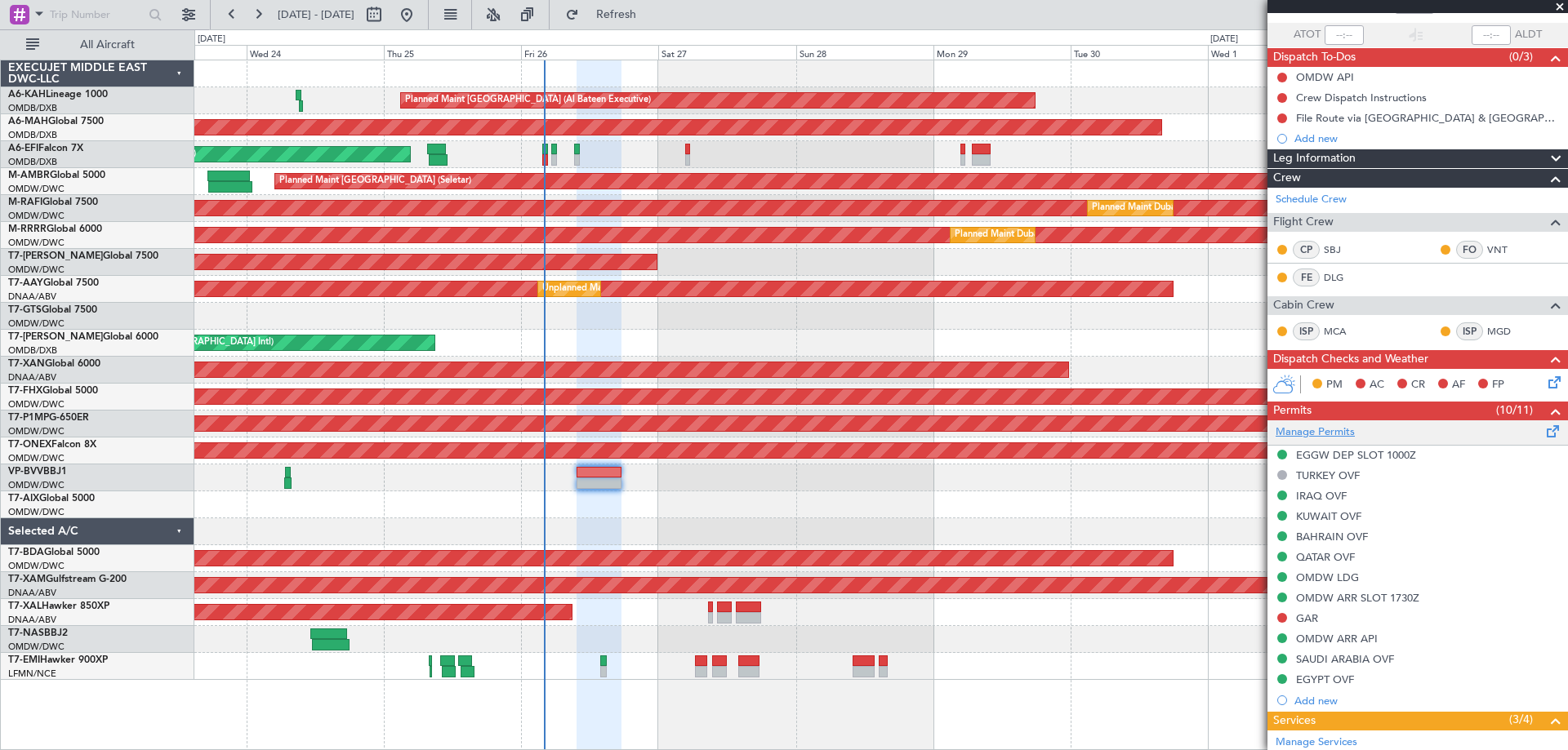
click at [1307, 437] on link "Manage Permits" at bounding box center [1314, 432] width 79 height 16
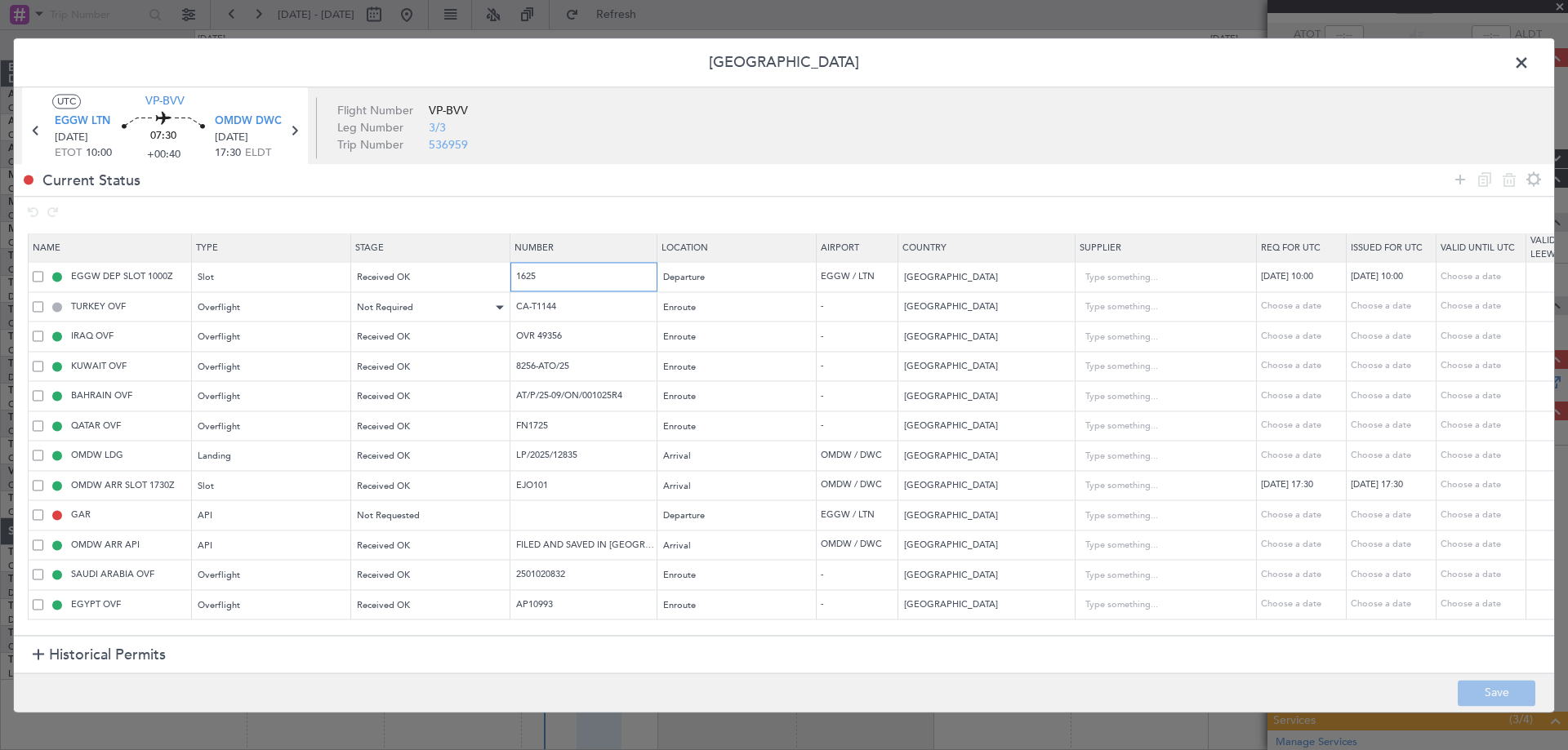
drag, startPoint x: 558, startPoint y: 279, endPoint x: 432, endPoint y: 298, distance: 127.4
click at [449, 287] on tr "EGGW DEP SLOT 1000Z Slot Received OK 1625 Departure EGGW / LTN [GEOGRAPHIC_DATA…" at bounding box center [1070, 277] width 2084 height 30
drag, startPoint x: 491, startPoint y: 600, endPoint x: 470, endPoint y: 605, distance: 21.6
click at [470, 605] on tr "EGYPT OVF Overflight Received OK AP10993 Enroute - [GEOGRAPHIC_DATA] Choose a d…" at bounding box center [1070, 606] width 2084 height 30
drag, startPoint x: 582, startPoint y: 575, endPoint x: 417, endPoint y: 609, distance: 168.5
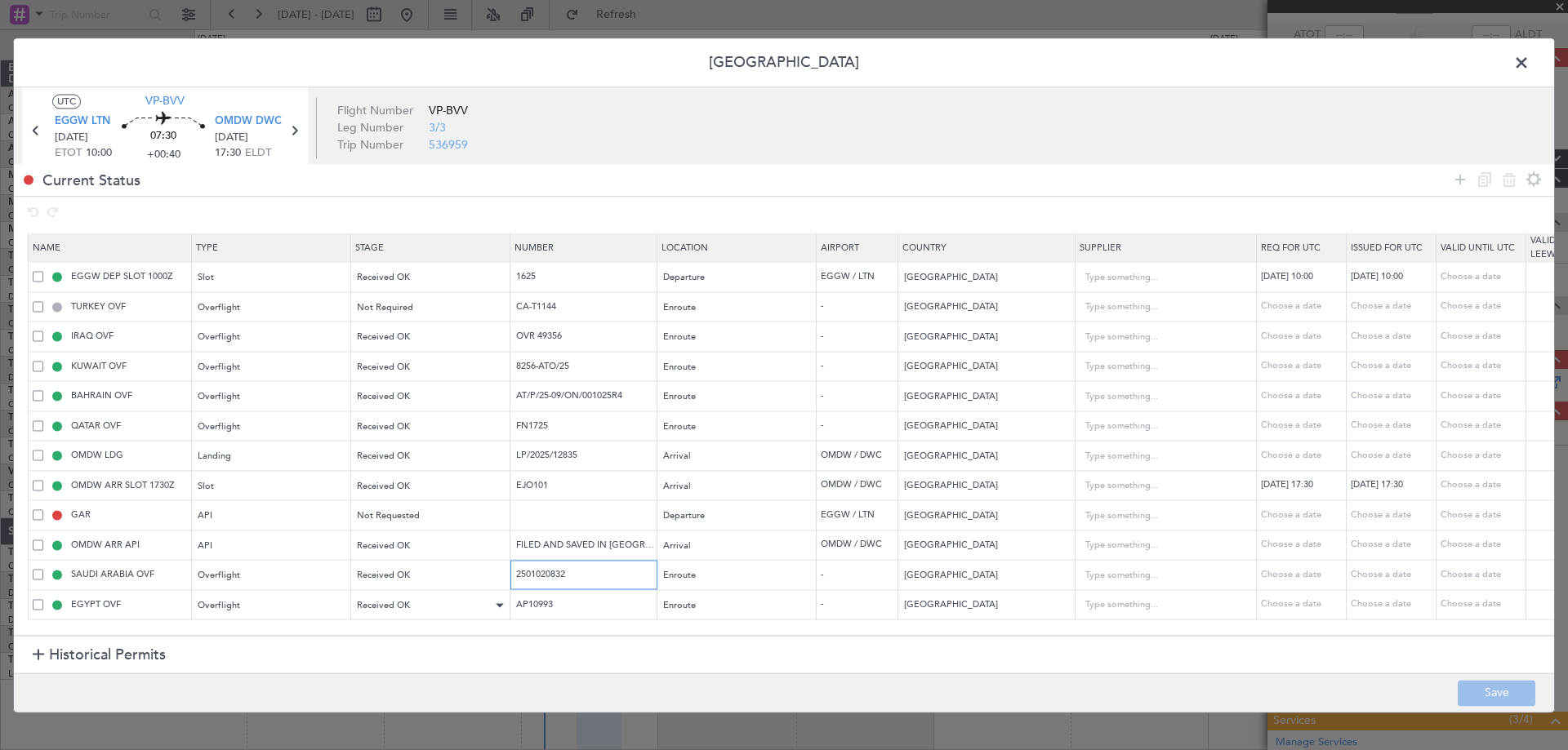
click at [411, 604] on table "Name Type Stage Number Location Airport Country Supplier Req For Utc Issued For…" at bounding box center [1069, 427] width 2085 height 386
drag, startPoint x: 636, startPoint y: 400, endPoint x: 391, endPoint y: 395, distance: 245.1
click at [401, 394] on tr "BAHRAIN OVF Overflight Received OK AT/P/25-09/ON/001025R4 Enroute - [GEOGRAPHIC…" at bounding box center [1070, 397] width 2084 height 30
drag, startPoint x: 569, startPoint y: 422, endPoint x: 383, endPoint y: 446, distance: 187.5
click at [399, 440] on tr "QATAR OVF Overflight Received OK FN1725 Enroute - [GEOGRAPHIC_DATA] Choose a da…" at bounding box center [1070, 426] width 2084 height 30
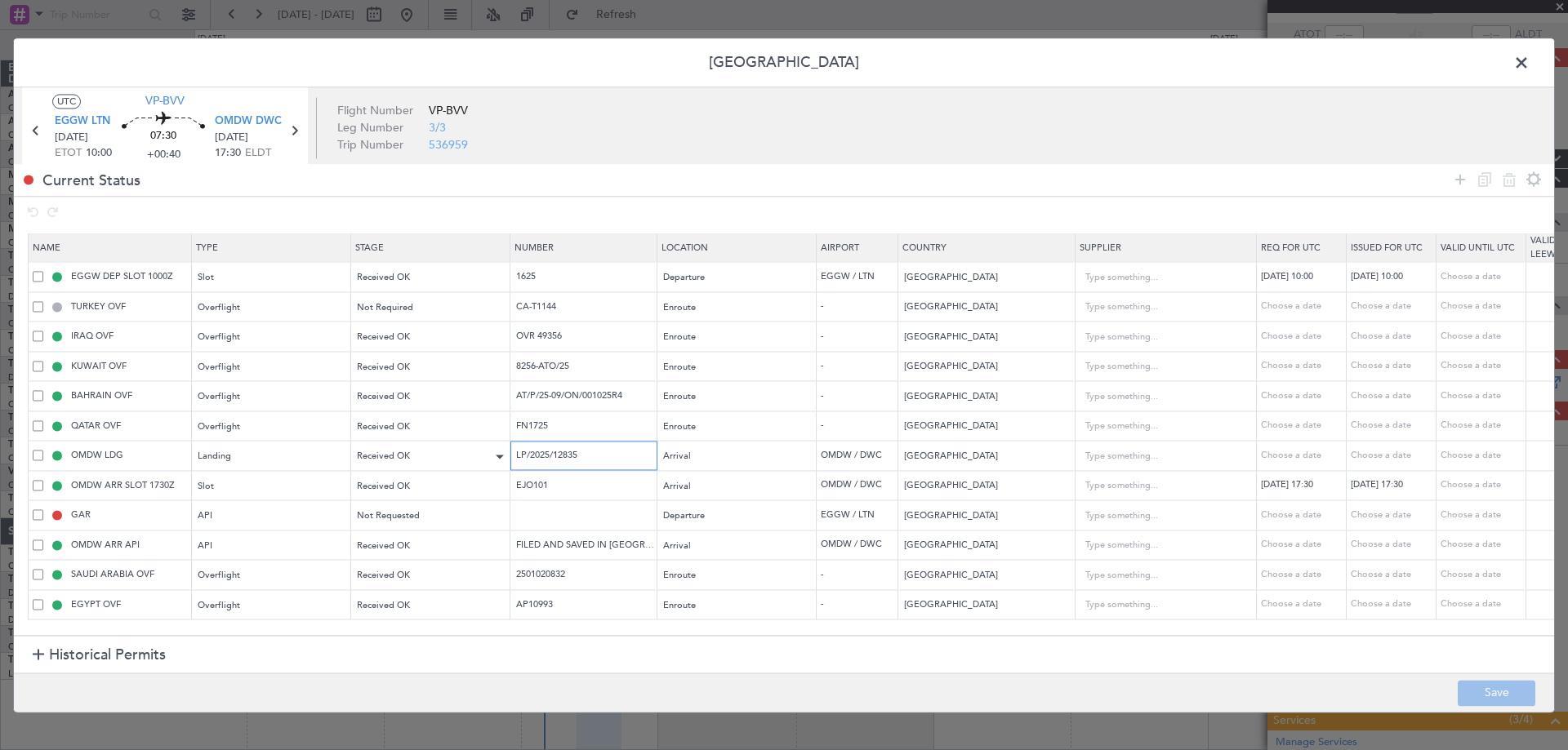
drag, startPoint x: 576, startPoint y: 459, endPoint x: 395, endPoint y: 463, distance: 181.0
click at [406, 459] on tr "OMDW LDG Landing Received OK LP/2025/12835 Arrival OMDW / DWC [GEOGRAPHIC_DATA]…" at bounding box center [1070, 456] width 2084 height 30
drag, startPoint x: 575, startPoint y: 494, endPoint x: 506, endPoint y: 493, distance: 69.0
click at [506, 493] on tr "OMDW ARR SLOT 1730Z Slot Received OK EJO101 Arrival OMDW / DWC [GEOGRAPHIC_DATA…" at bounding box center [1070, 486] width 2084 height 30
click at [1530, 67] on span at bounding box center [1530, 66] width 0 height 32
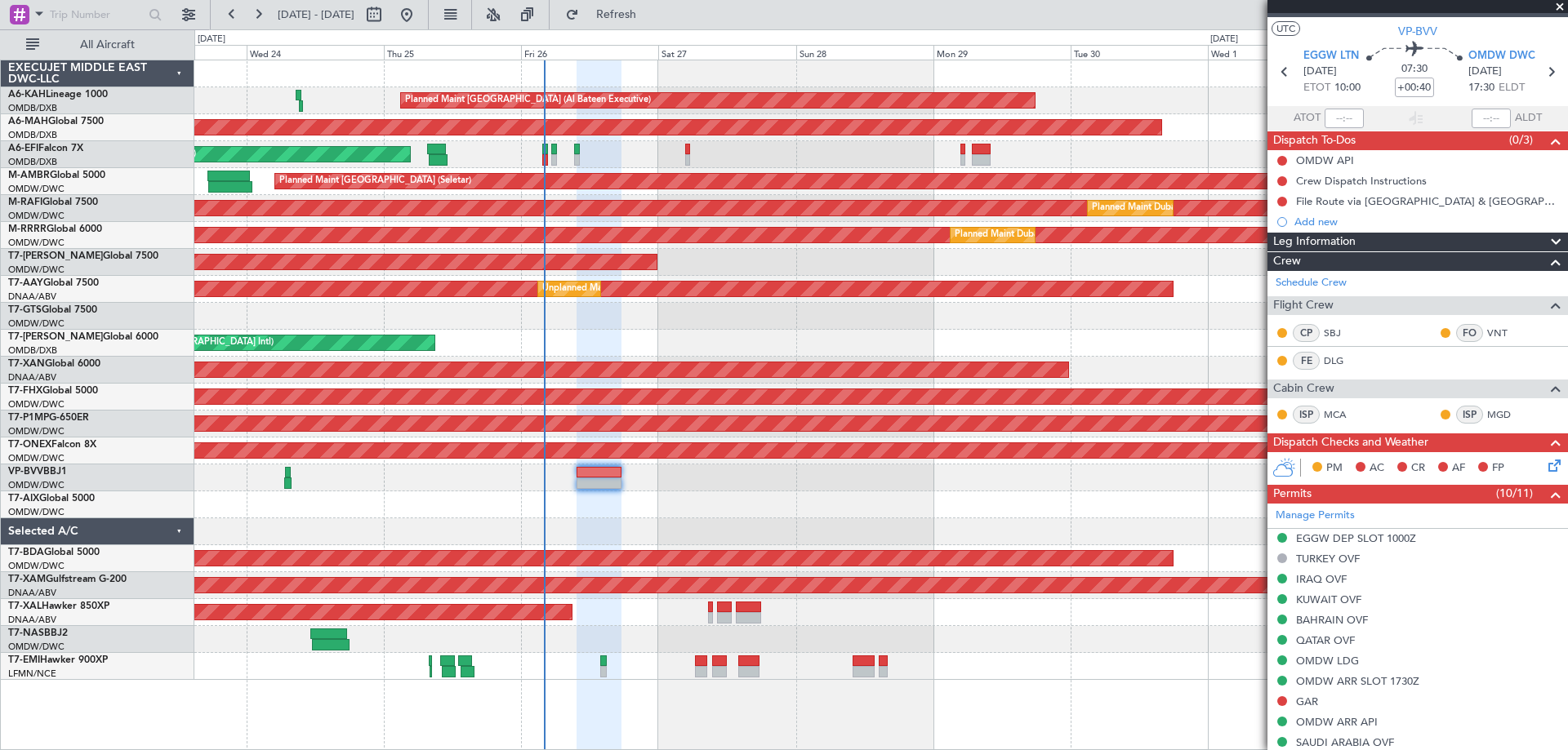
scroll to position [0, 0]
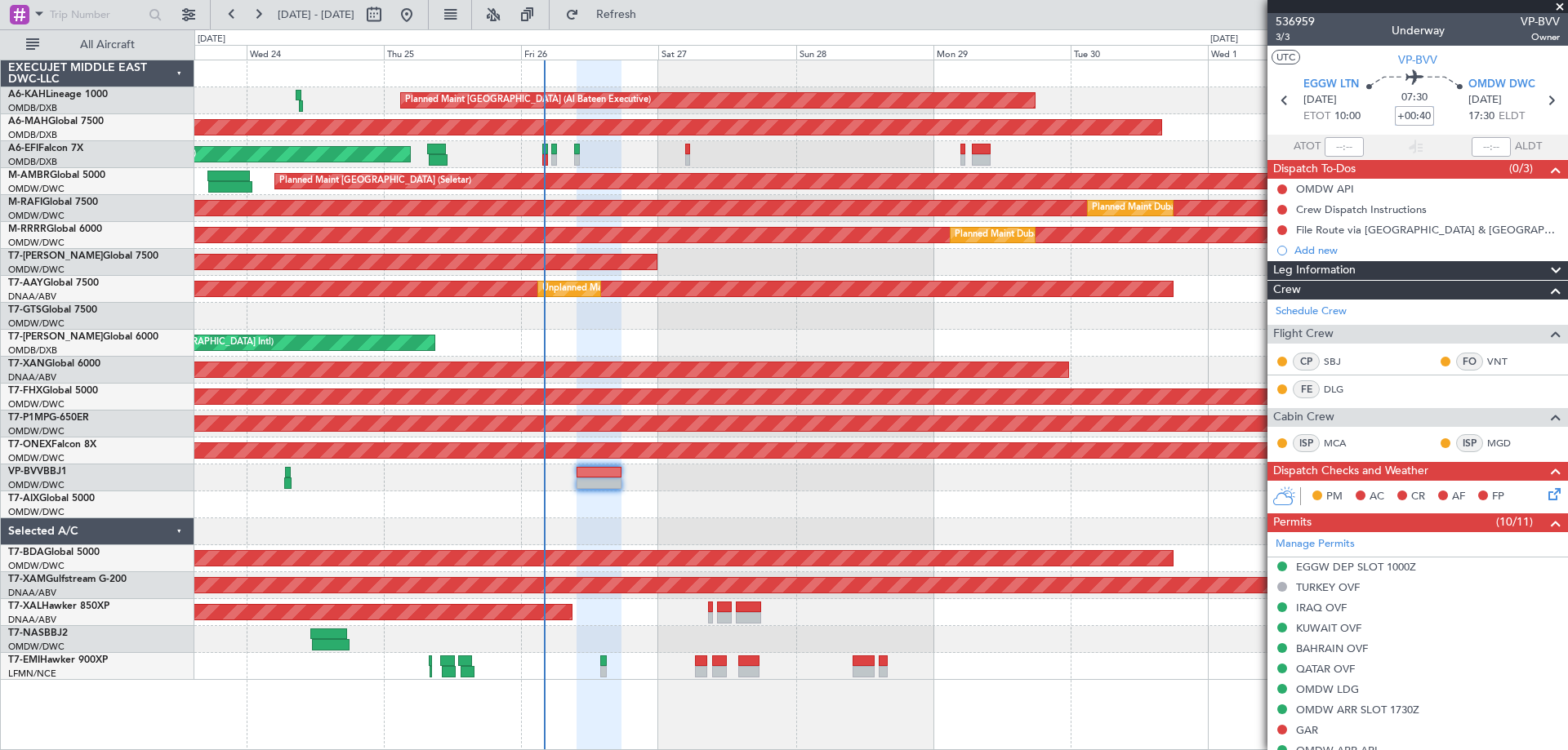
drag, startPoint x: 1420, startPoint y: 116, endPoint x: 1427, endPoint y: 122, distance: 9.2
click at [1421, 116] on input "+00:40" at bounding box center [1414, 116] width 39 height 20
type input "+00:45"
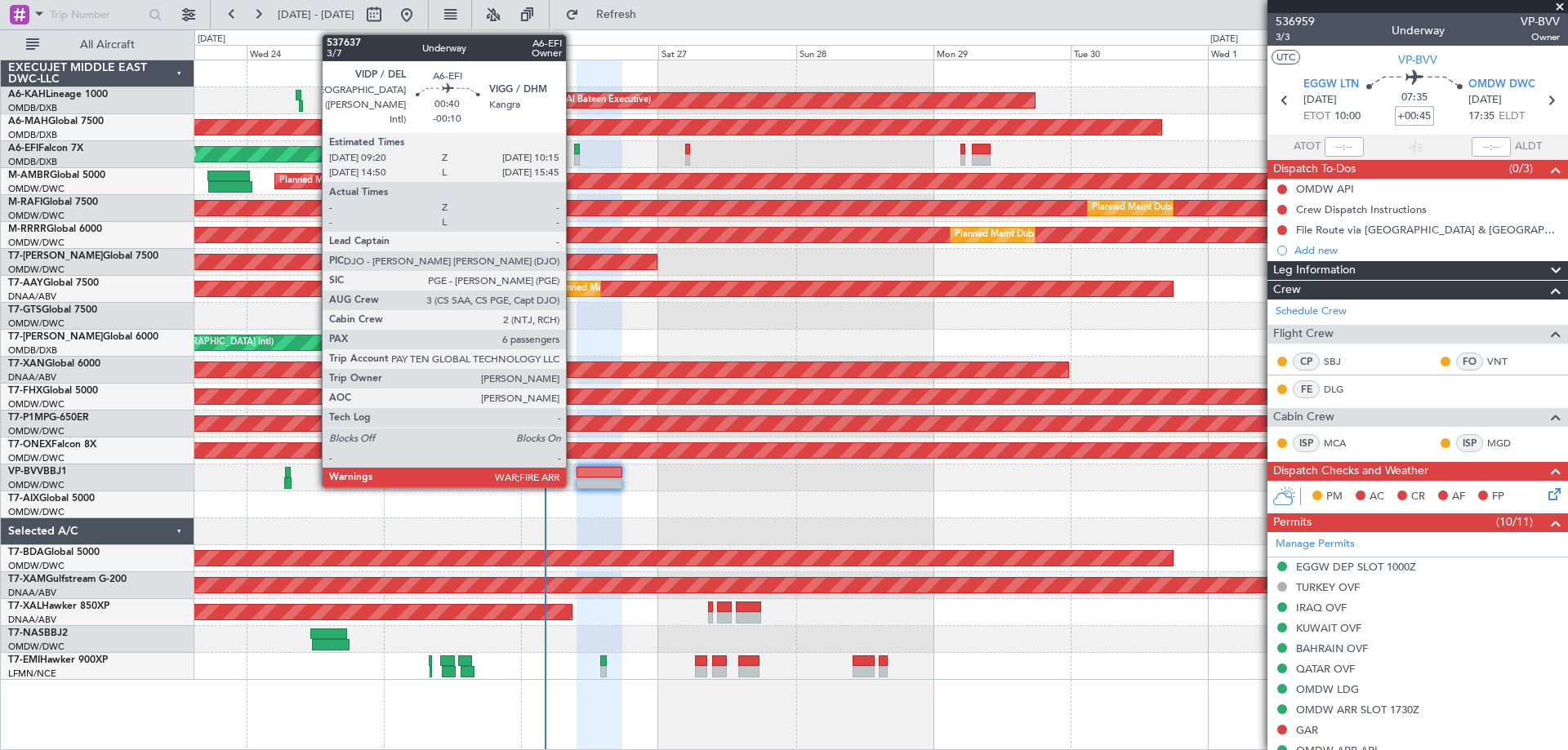
click at [575, 154] on div at bounding box center [577, 149] width 6 height 11
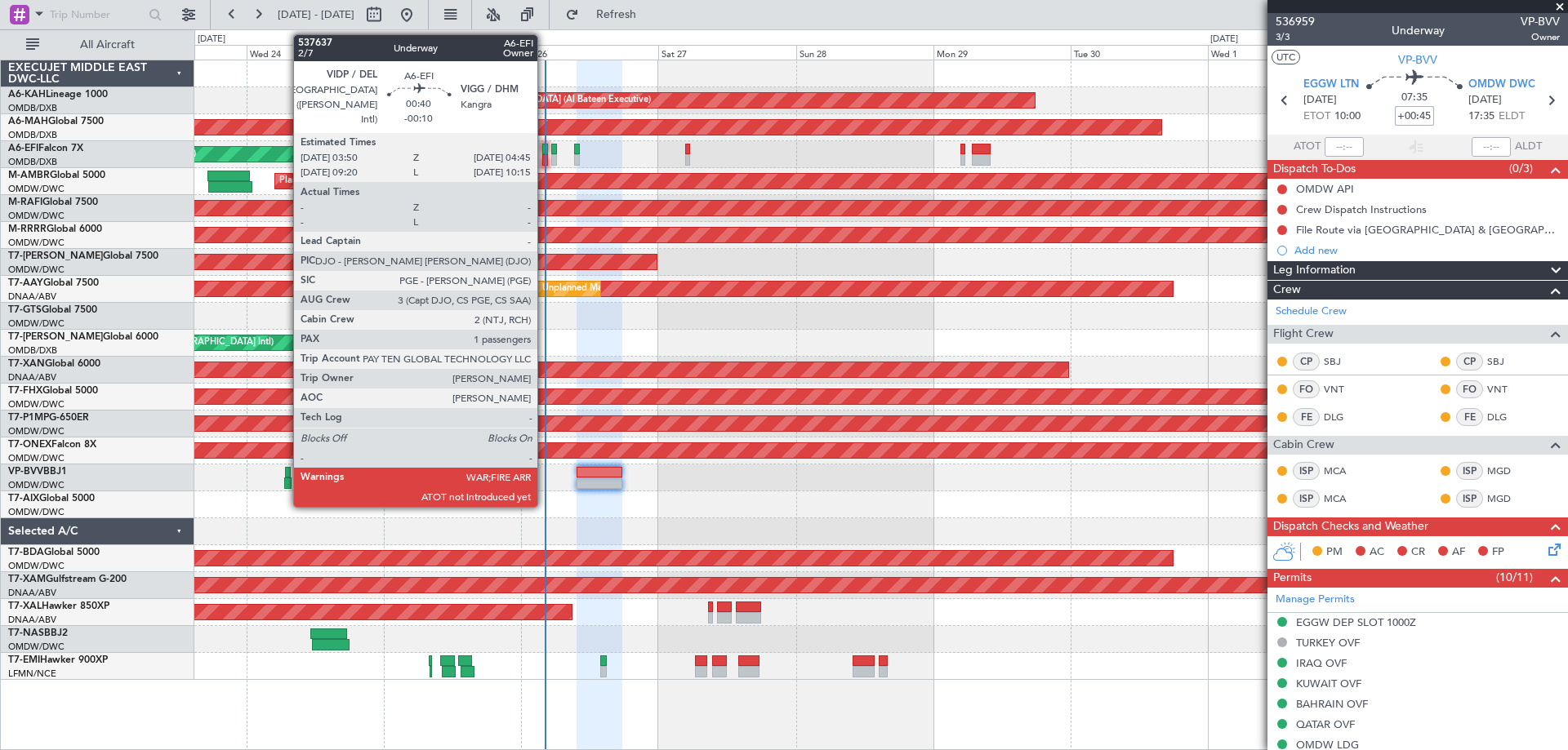
click at [545, 149] on div at bounding box center [545, 149] width 6 height 11
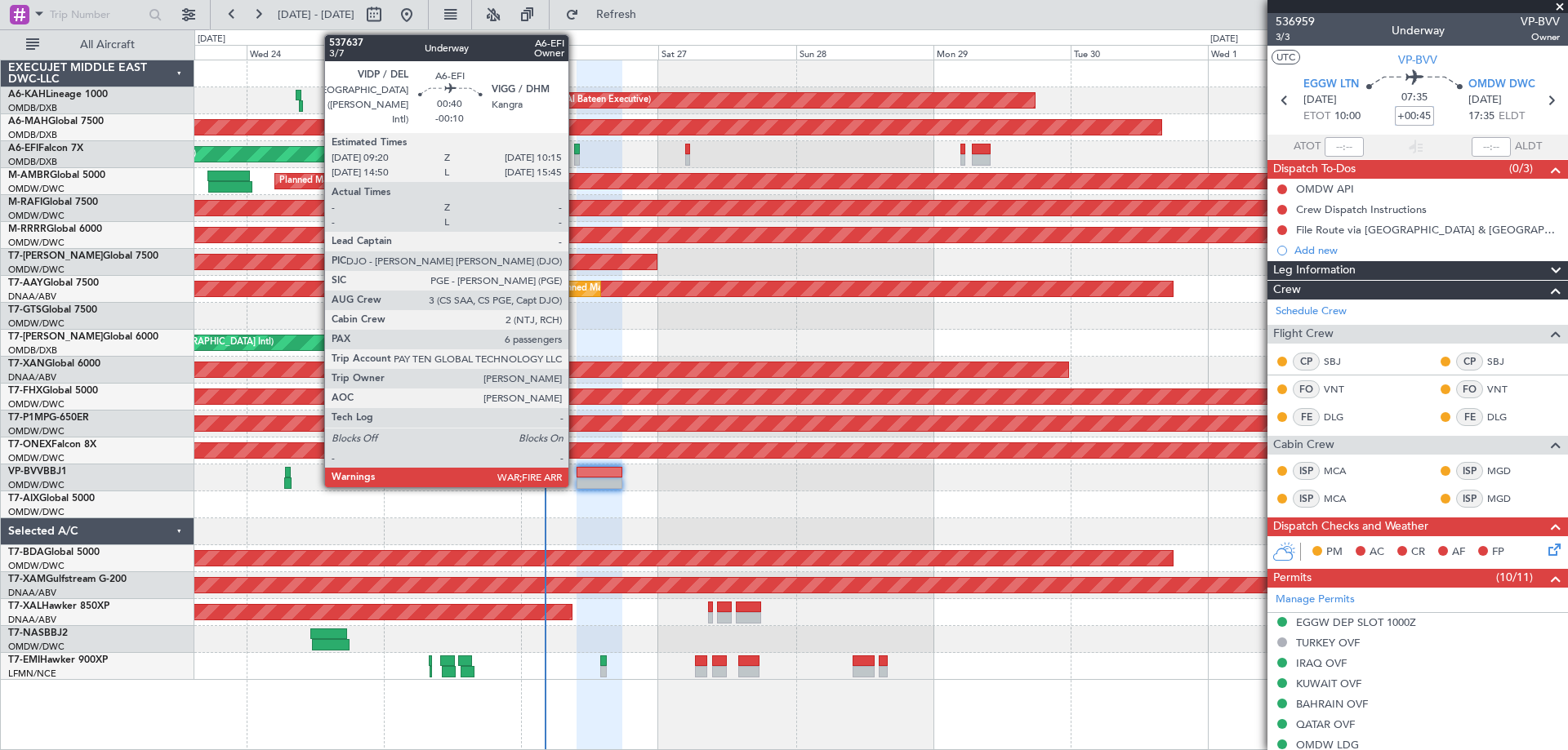
click at [576, 149] on div at bounding box center [577, 149] width 6 height 11
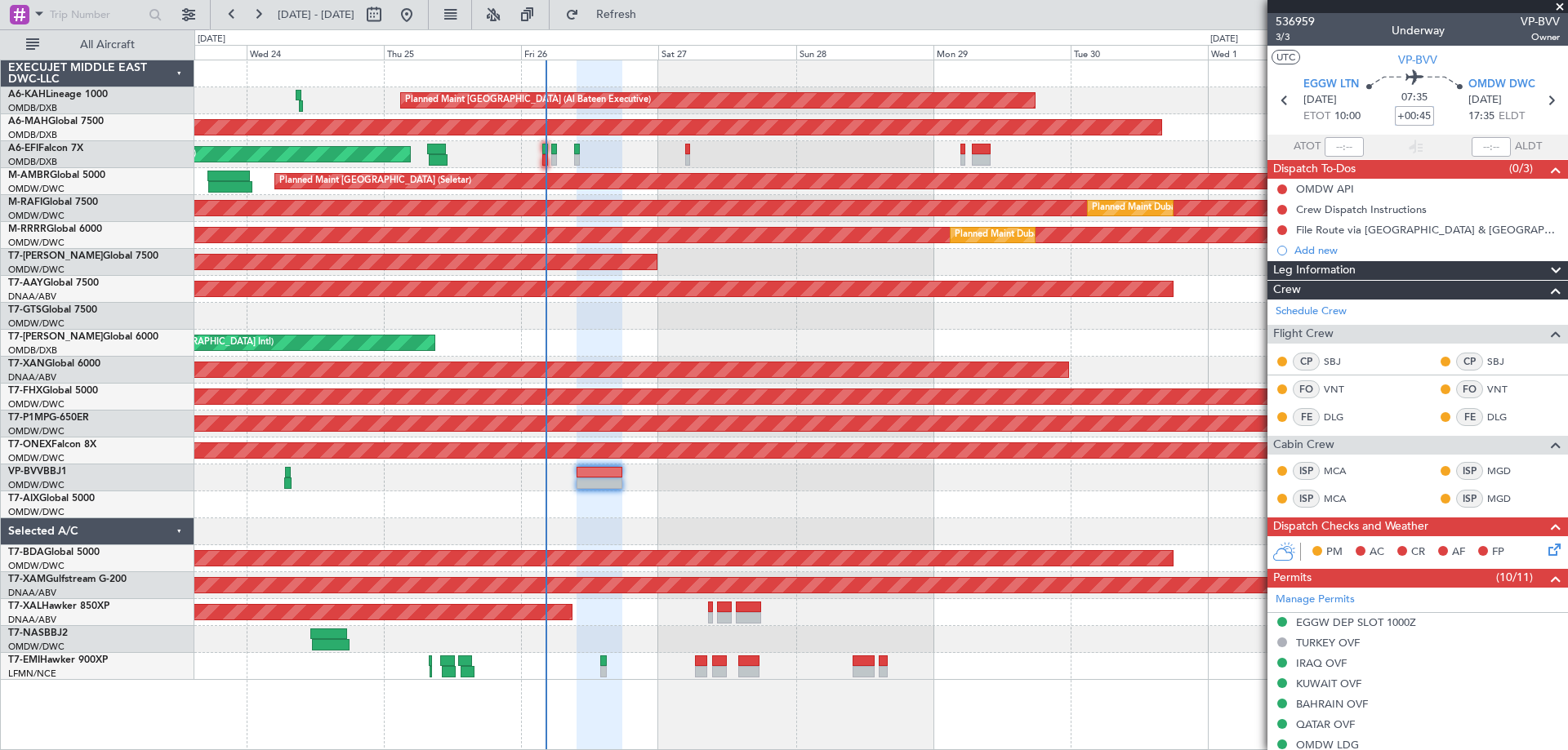
click at [593, 155] on div "AOG Maint [GEOGRAPHIC_DATA] (Dubai Intl) AOG Maint" at bounding box center [881, 155] width 1373 height 27
click at [1291, 34] on span "3/3" at bounding box center [1294, 37] width 39 height 14
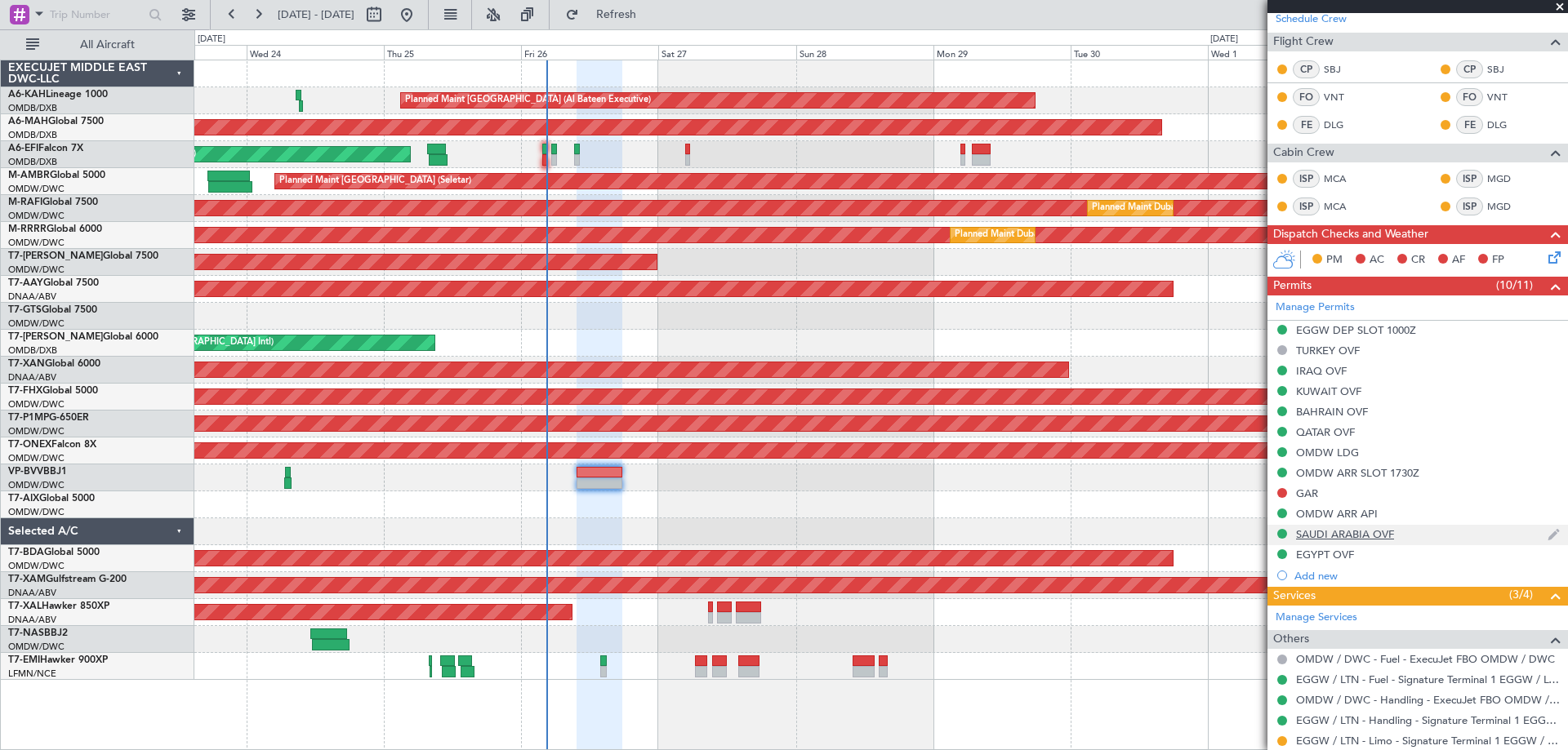
scroll to position [412, 0]
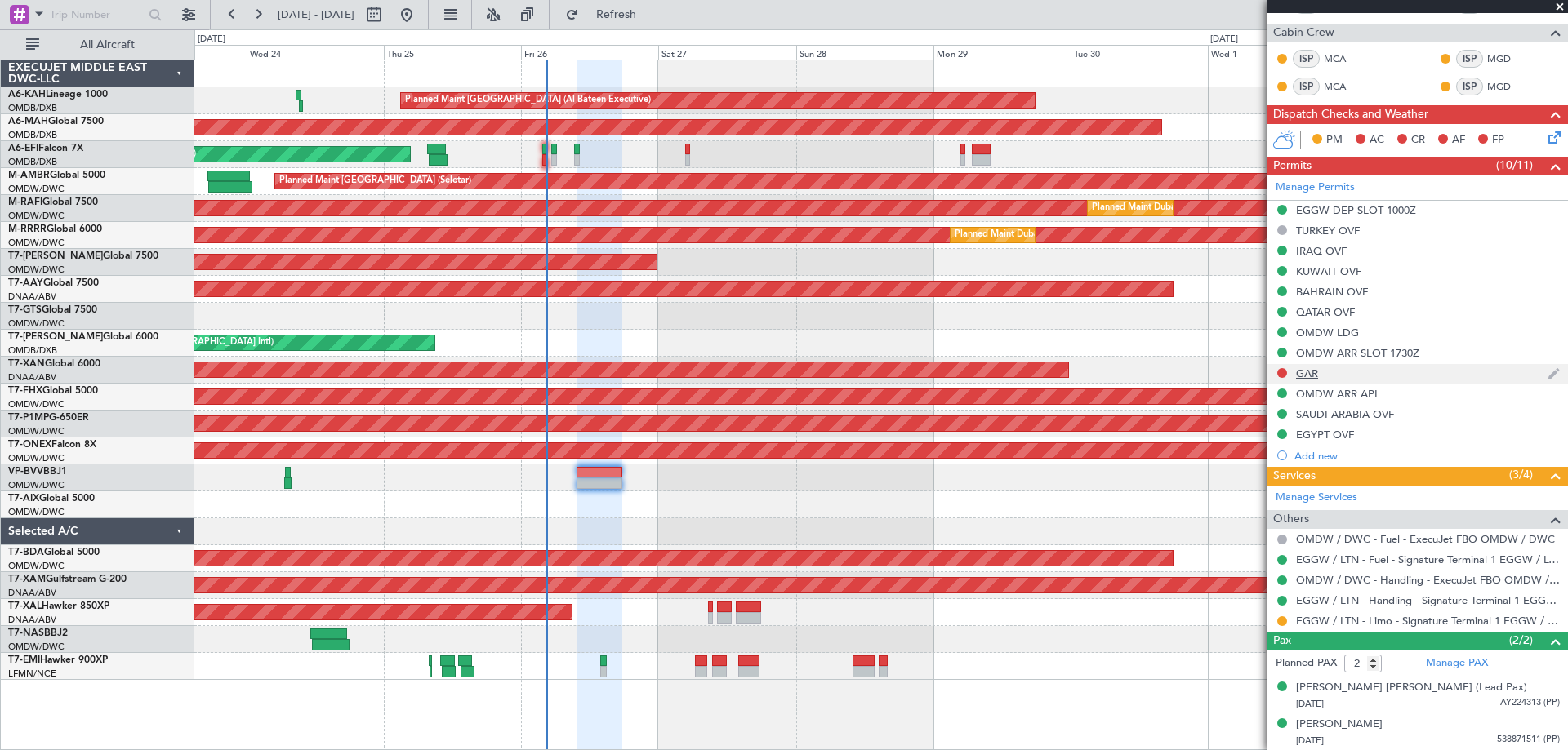
click at [1325, 369] on div "GAR" at bounding box center [1418, 375] width 300 height 21
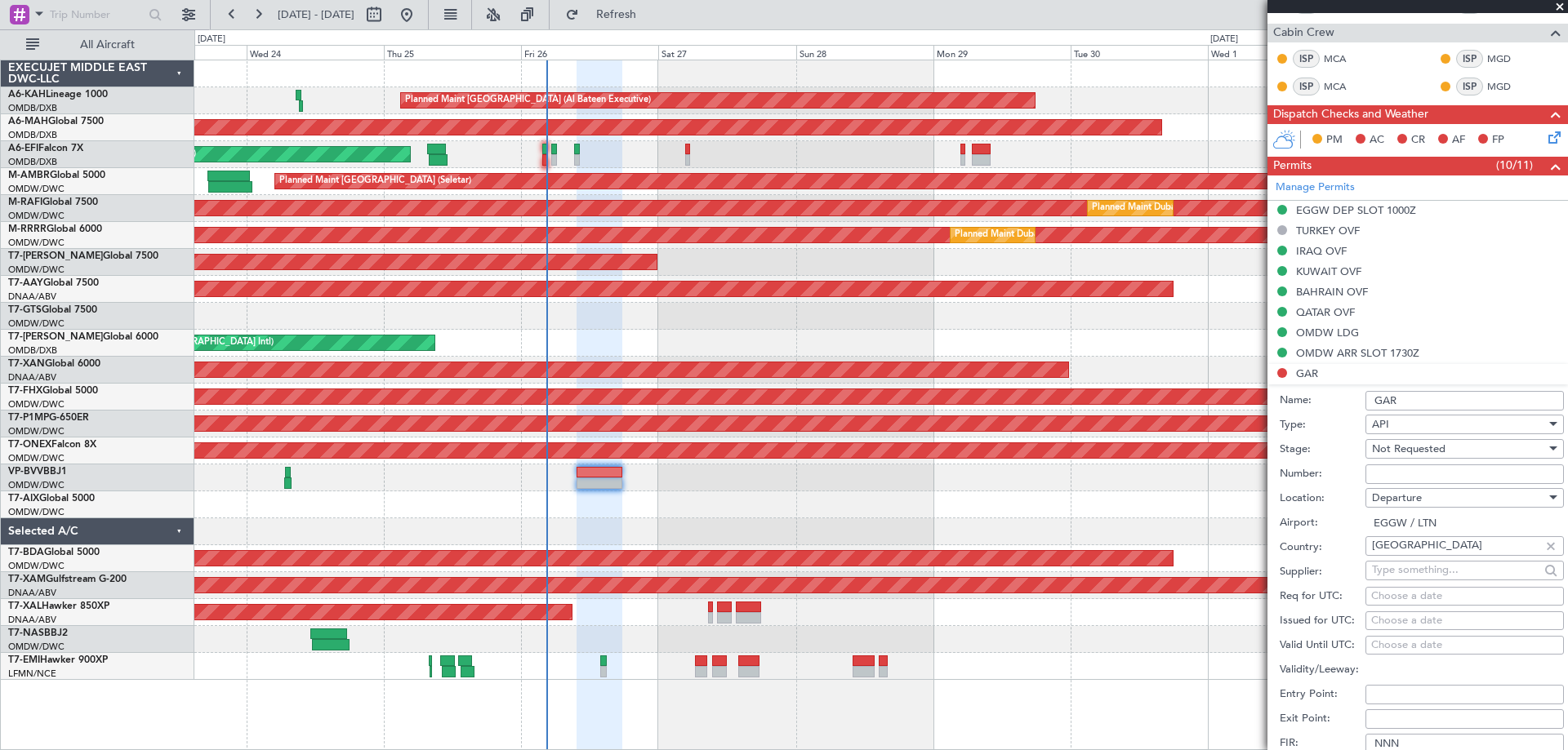
click at [1398, 454] on span "Not Requested" at bounding box center [1408, 448] width 73 height 14
drag, startPoint x: 1400, startPoint y: 572, endPoint x: 1395, endPoint y: 493, distance: 79.2
click at [1400, 570] on span "Received OK" at bounding box center [1459, 580] width 172 height 25
click at [1398, 476] on input "Number:" at bounding box center [1464, 474] width 198 height 20
type input "FILED AND SAVED IN [GEOGRAPHIC_DATA]"
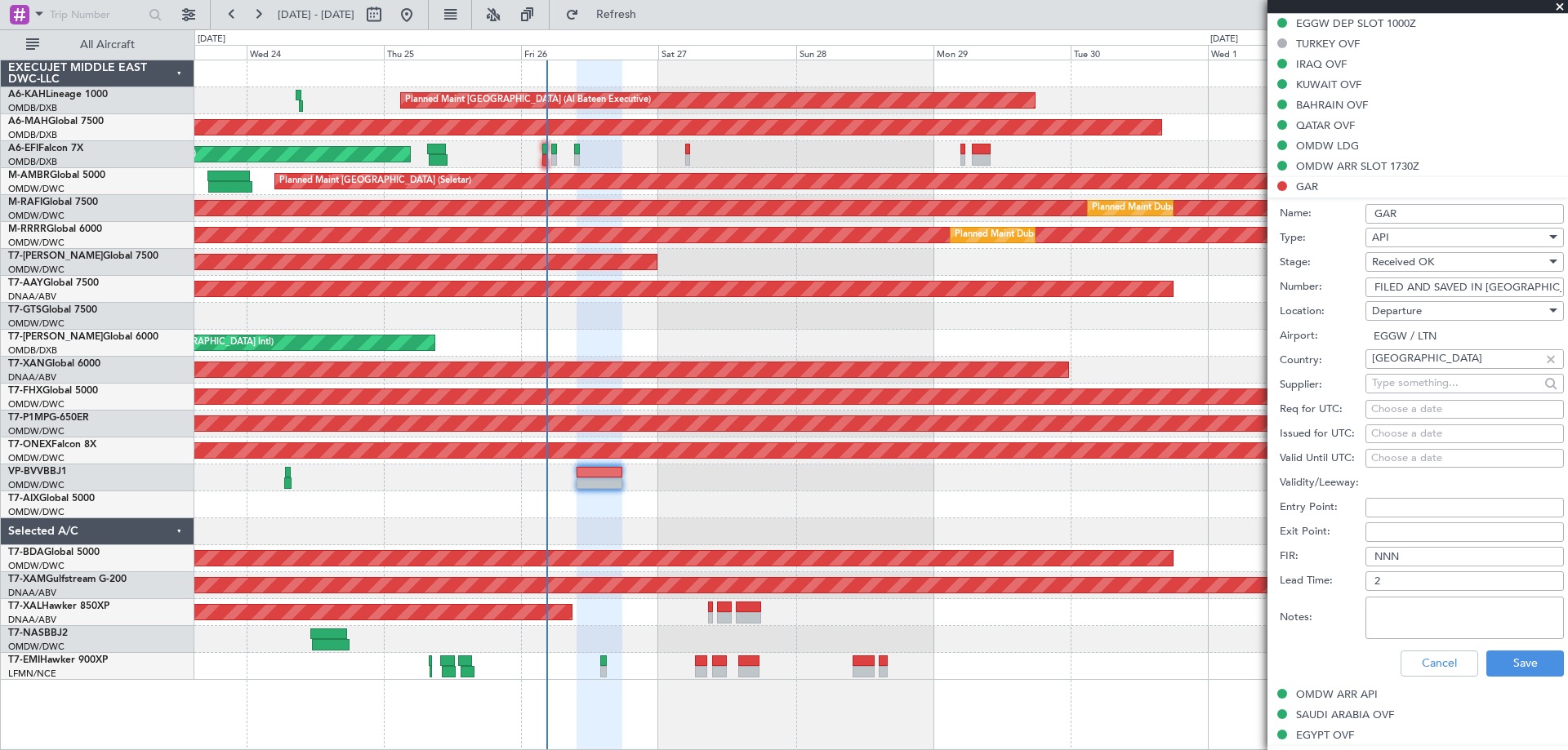
scroll to position [900, 0]
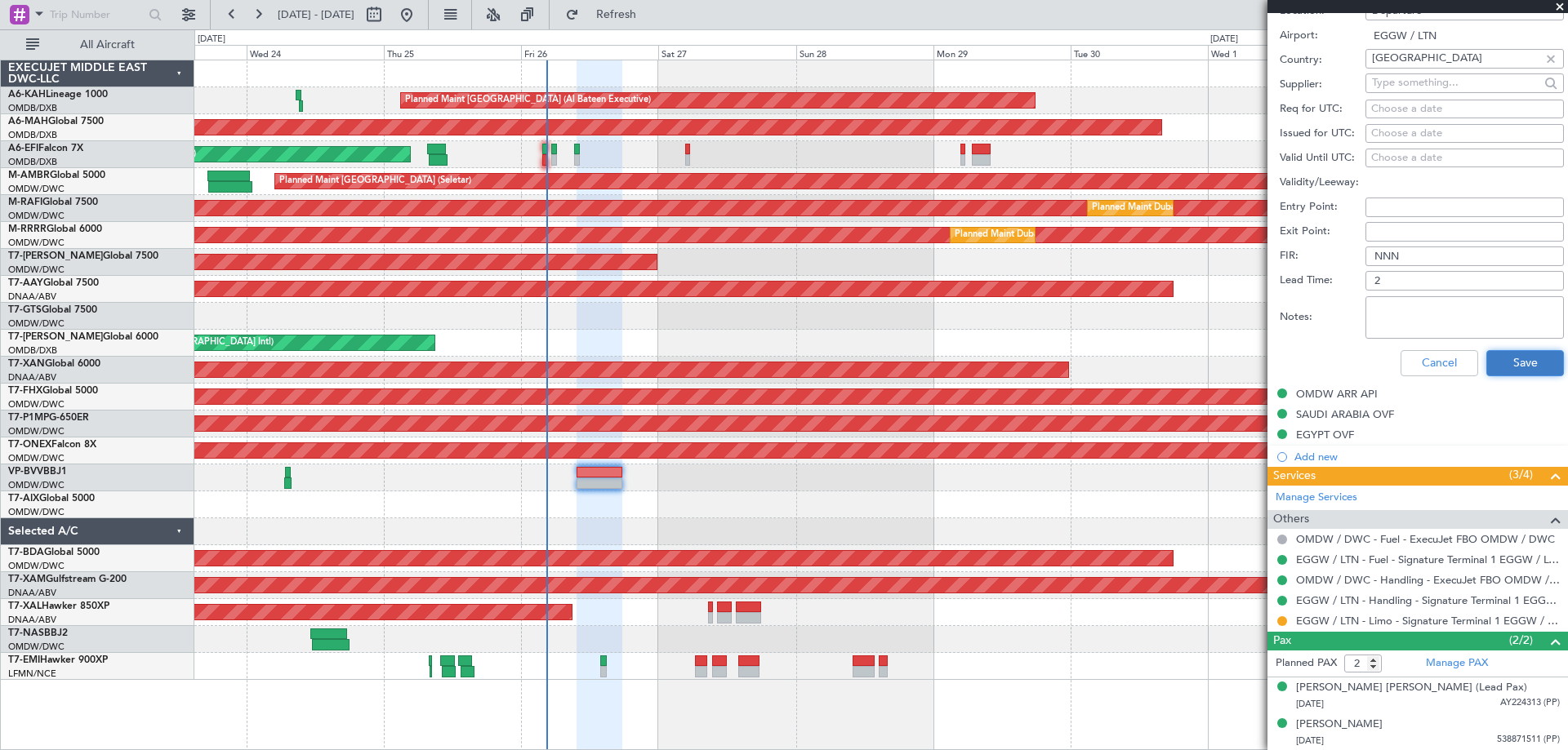
click at [1516, 364] on button "Save" at bounding box center [1525, 364] width 78 height 27
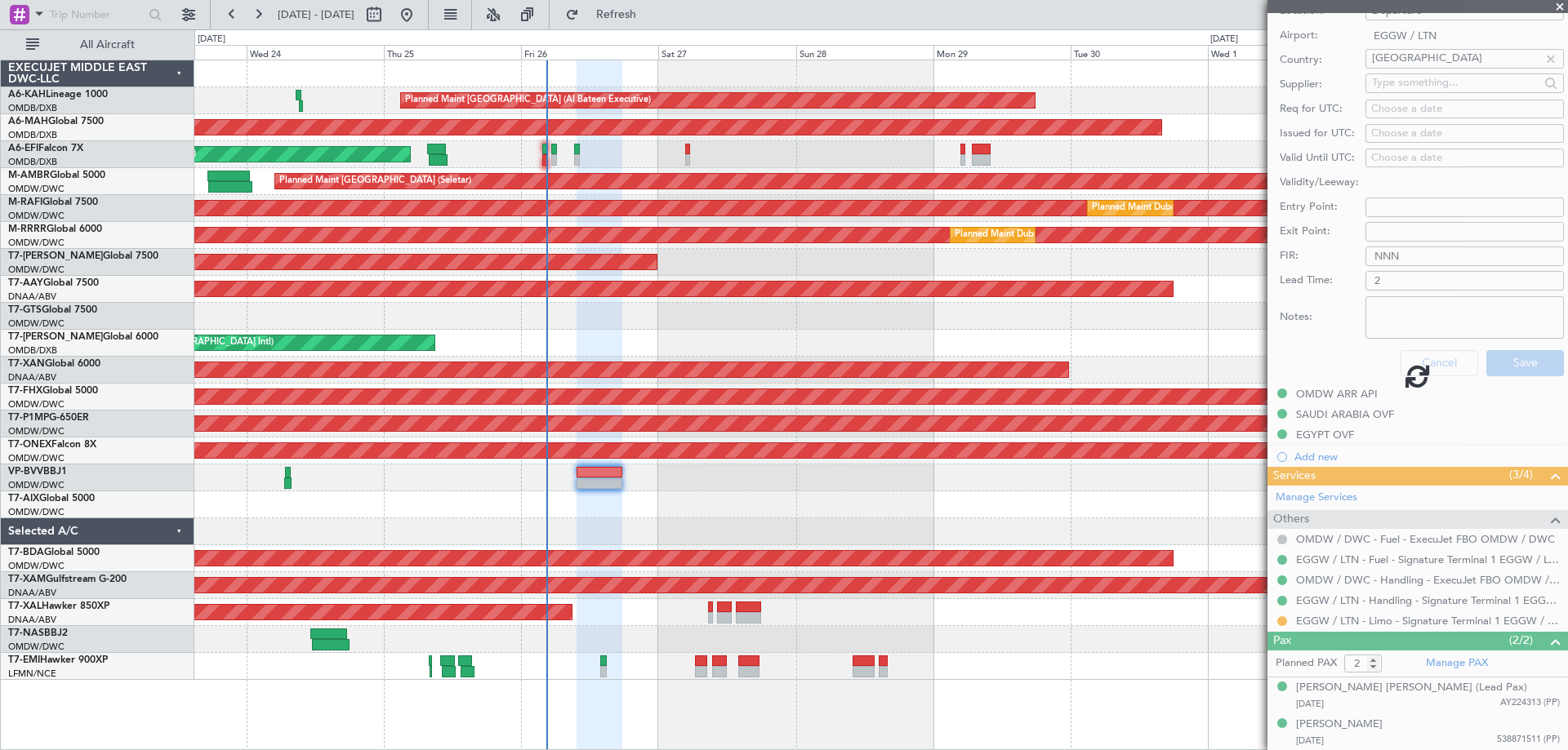
scroll to position [412, 0]
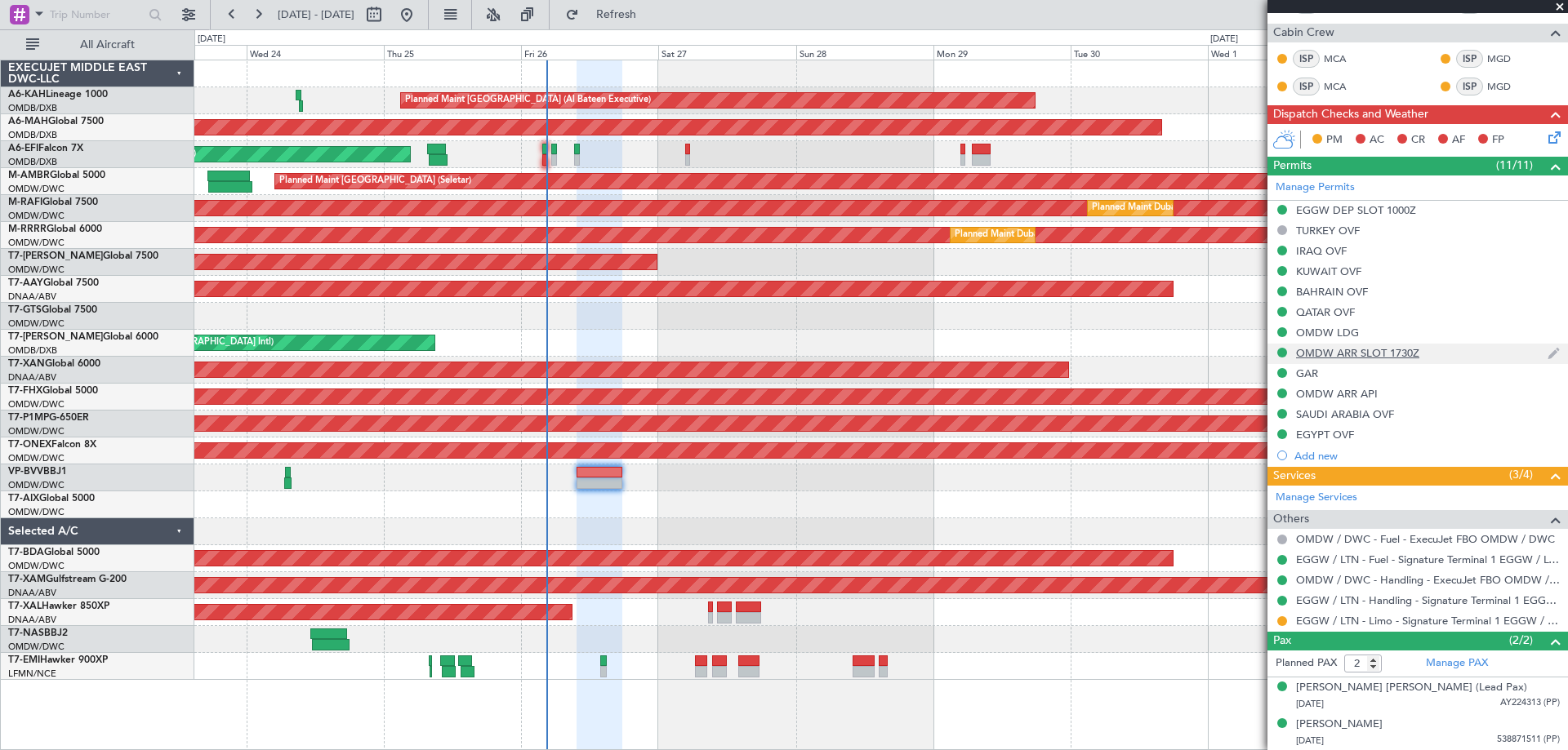
click at [1371, 349] on div "OMDW ARR SLOT 1730Z" at bounding box center [1358, 353] width 123 height 14
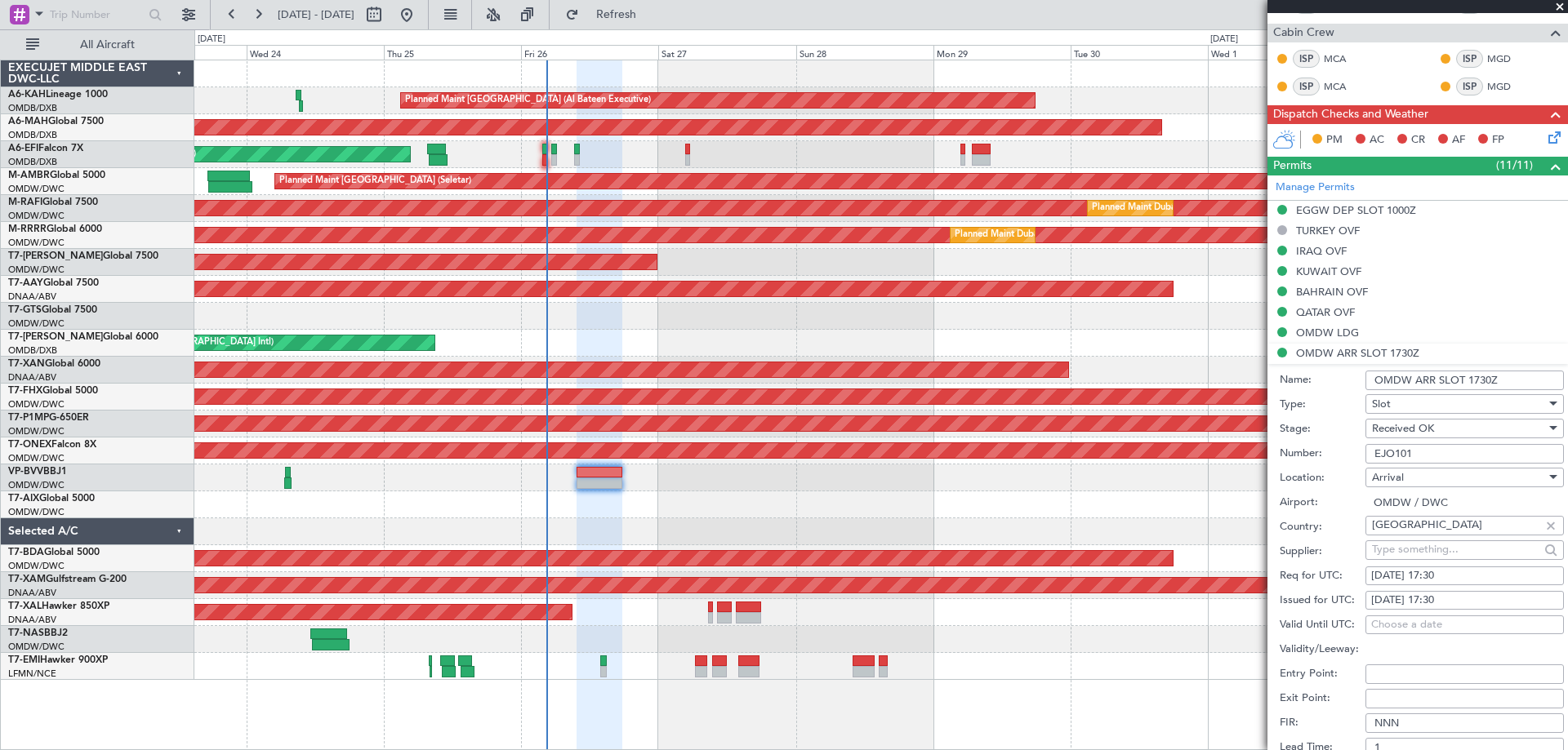
click at [1393, 576] on div "[DATE] 17:30" at bounding box center [1464, 576] width 187 height 16
select select "9"
select select "2025"
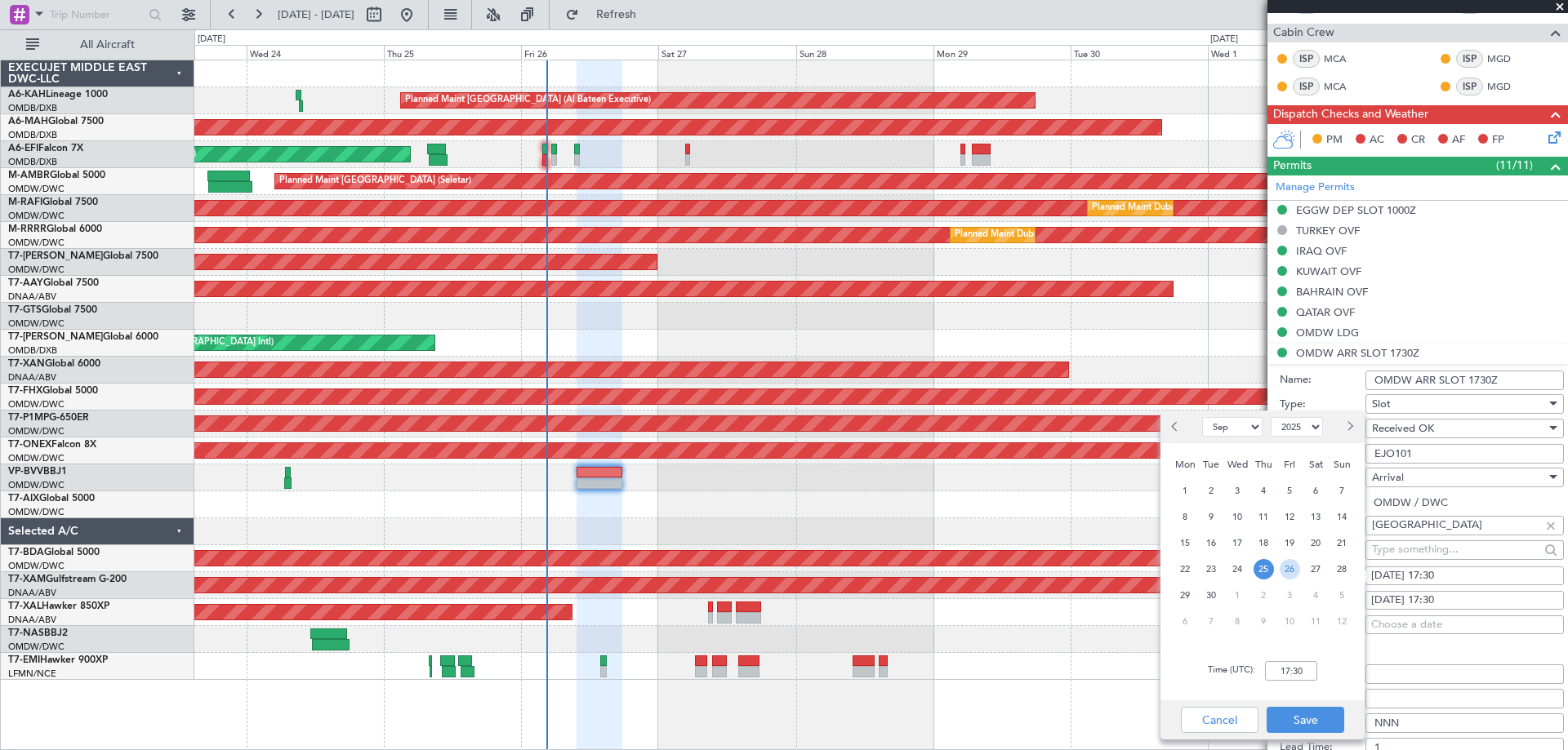
click at [1286, 561] on span "26" at bounding box center [1291, 570] width 21 height 21
click at [1293, 674] on input "00:00" at bounding box center [1291, 671] width 52 height 20
type input "17:30"
drag, startPoint x: 1317, startPoint y: 721, endPoint x: 1326, endPoint y: 706, distance: 17.5
click at [1316, 721] on button "Save" at bounding box center [1306, 721] width 78 height 27
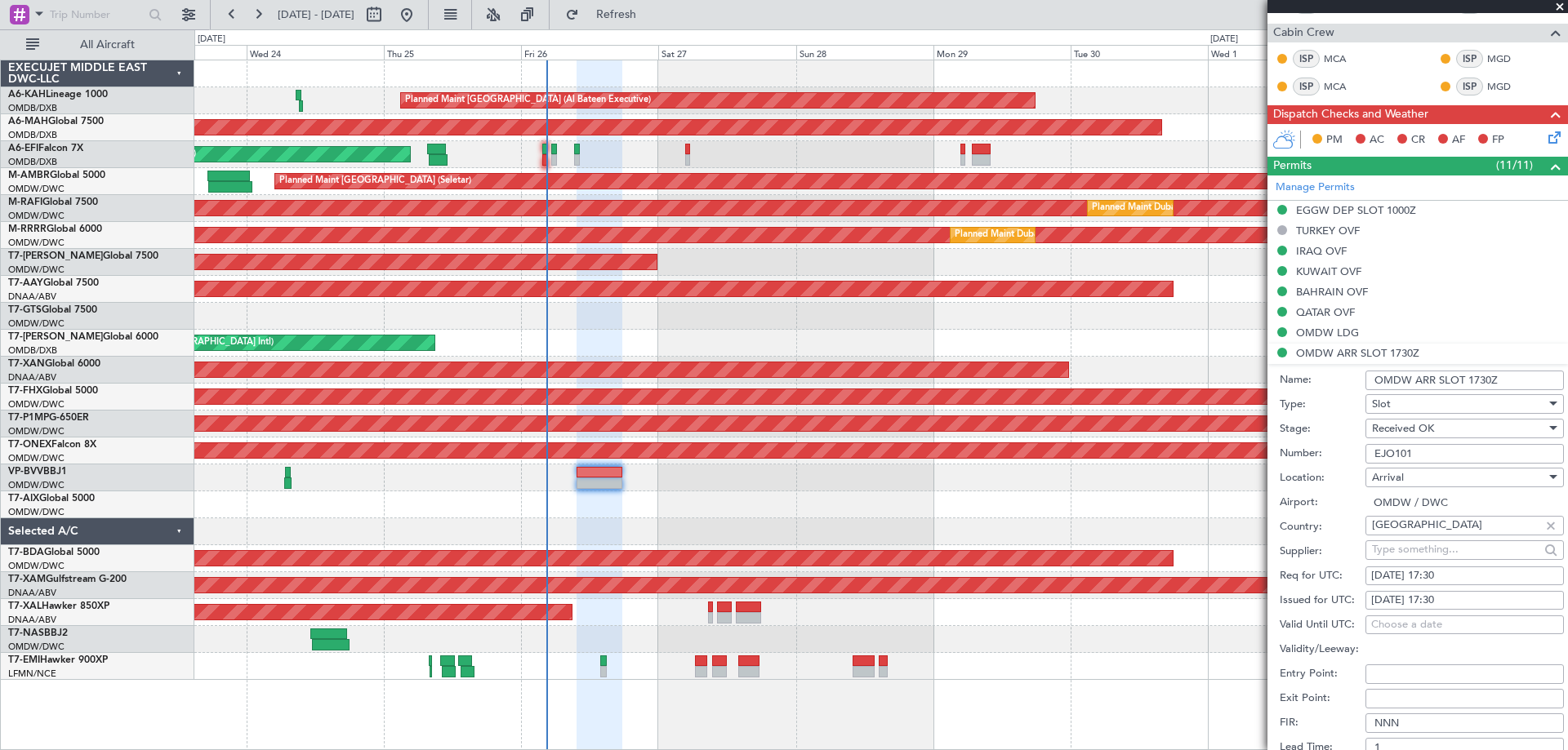
click at [1403, 600] on div "[DATE] 17:30" at bounding box center [1464, 600] width 187 height 16
select select "9"
select select "2025"
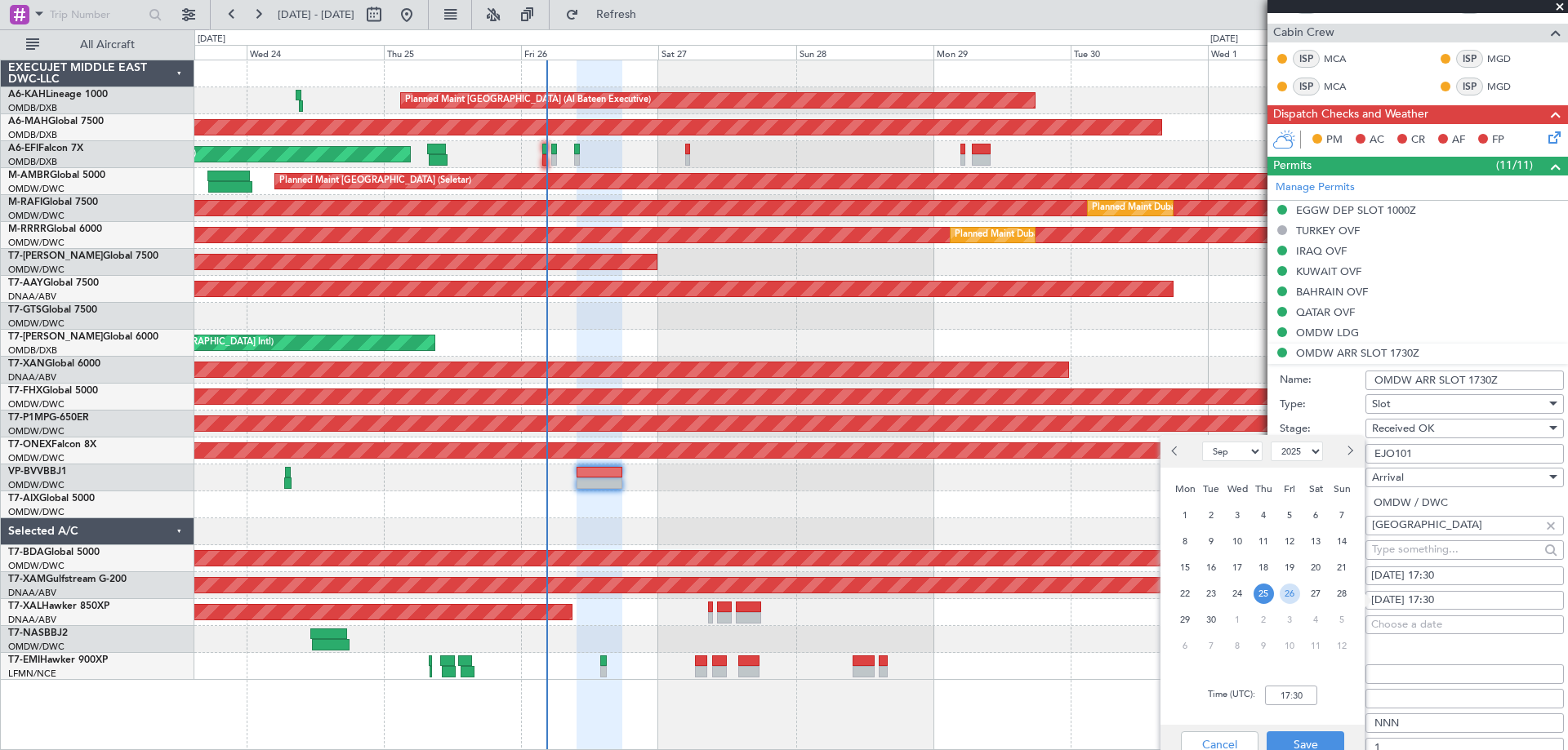
click at [1292, 592] on span "26" at bounding box center [1291, 594] width 21 height 21
click at [1312, 692] on input "00:00" at bounding box center [1291, 695] width 52 height 20
type input "17:30"
drag, startPoint x: 1338, startPoint y: 691, endPoint x: 1339, endPoint y: 750, distance: 59.0
click at [1338, 692] on div "Time (UTC): 17:30" at bounding box center [1262, 696] width 204 height 59
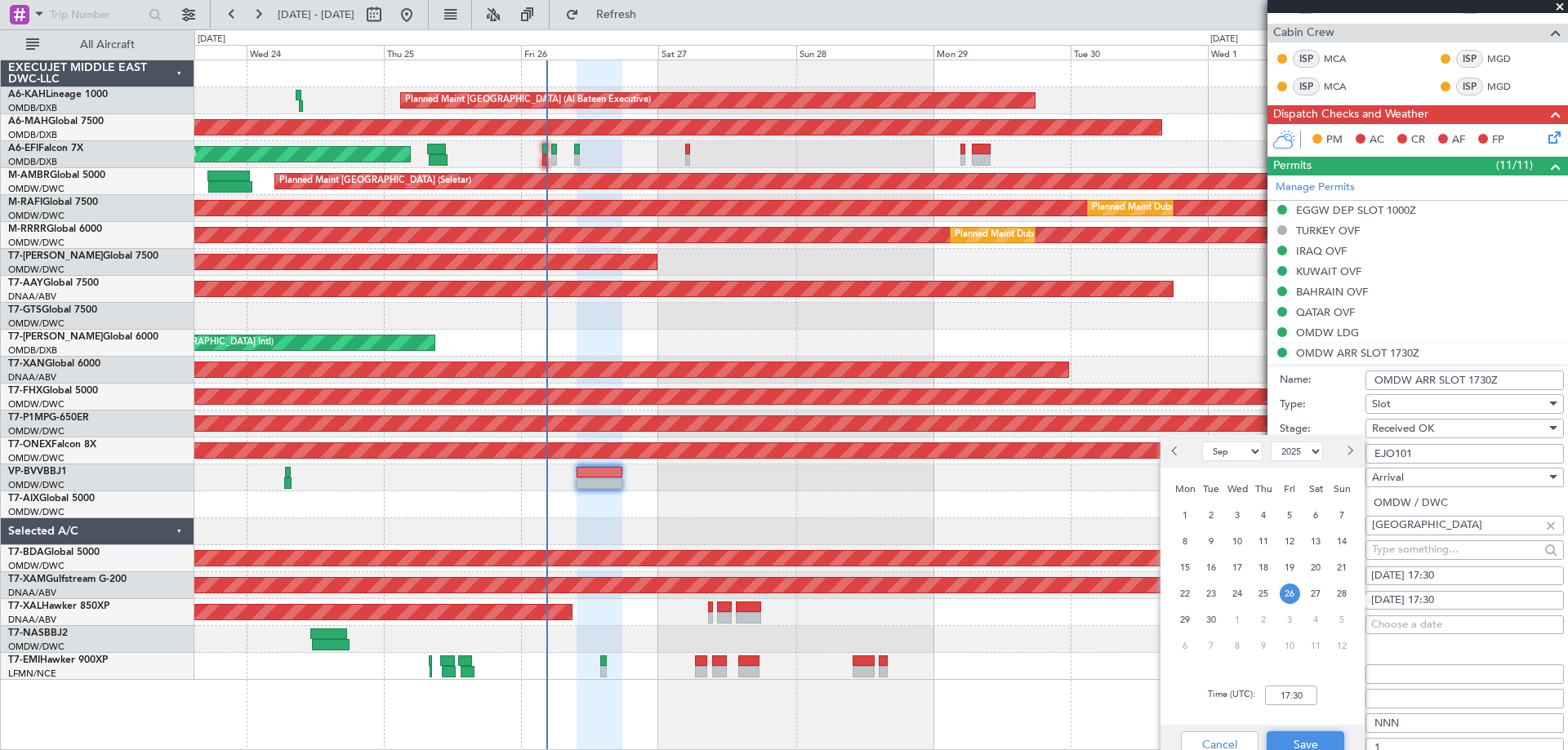
click at [1328, 742] on button "Save" at bounding box center [1306, 745] width 78 height 27
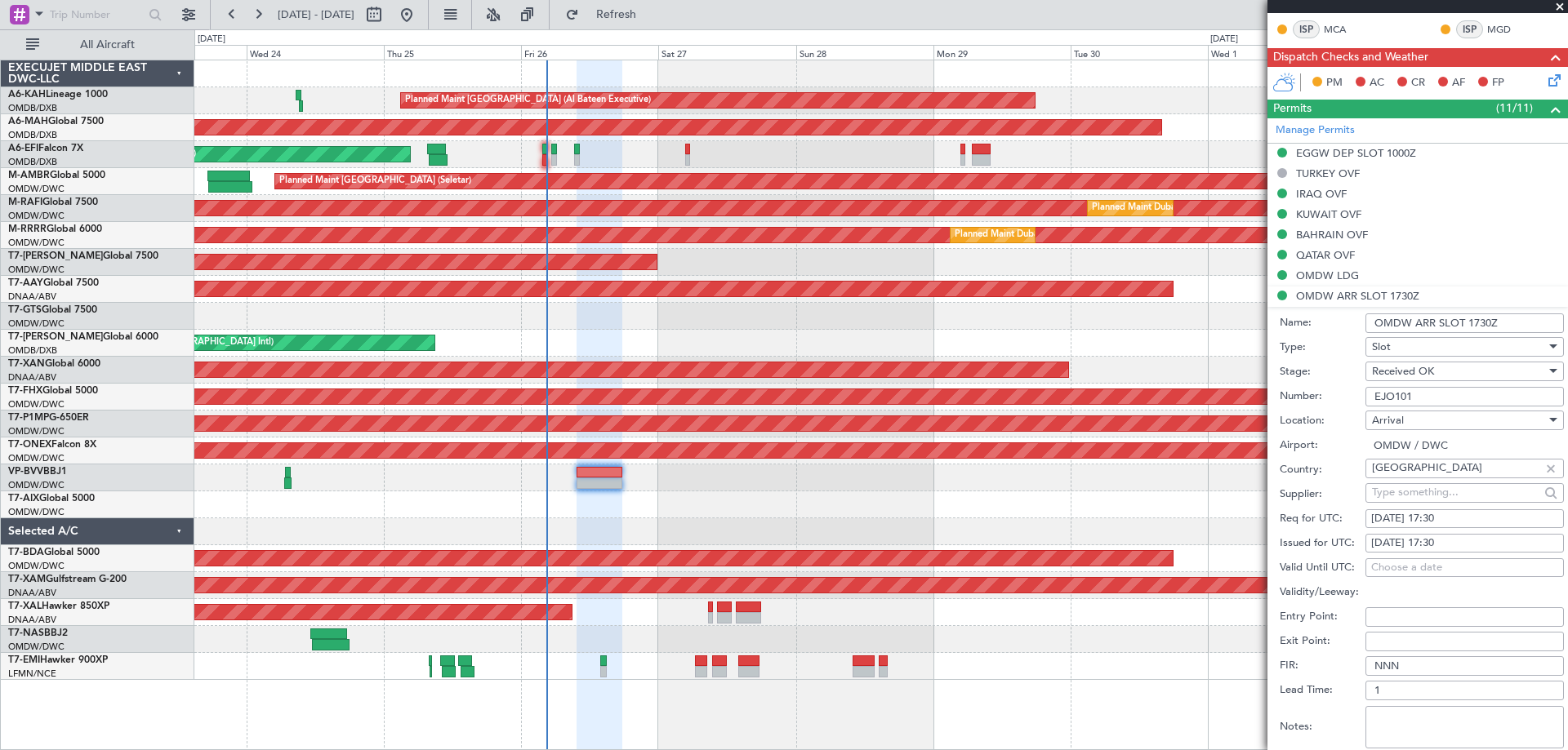
scroll to position [657, 0]
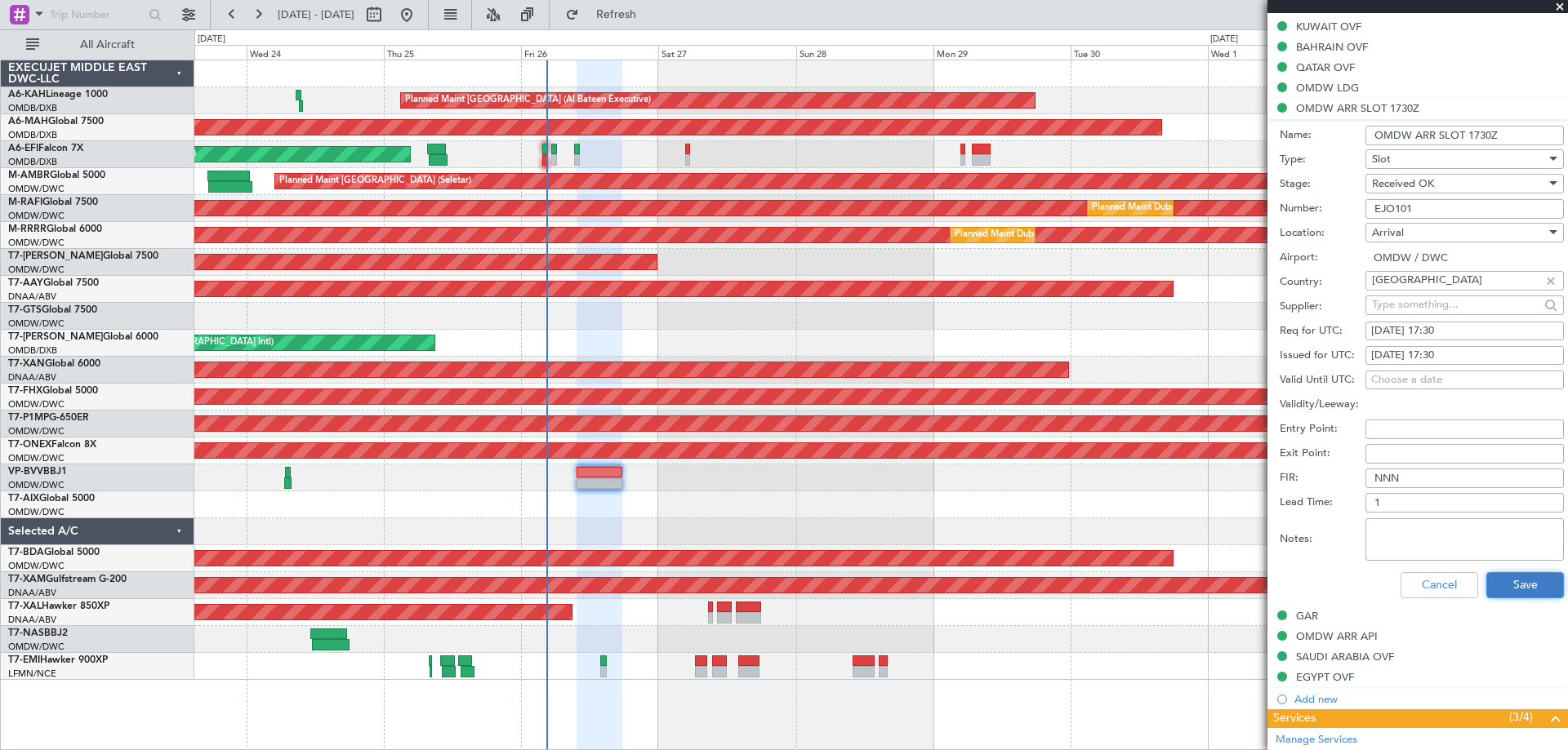
click at [1524, 576] on button "Save" at bounding box center [1525, 586] width 78 height 27
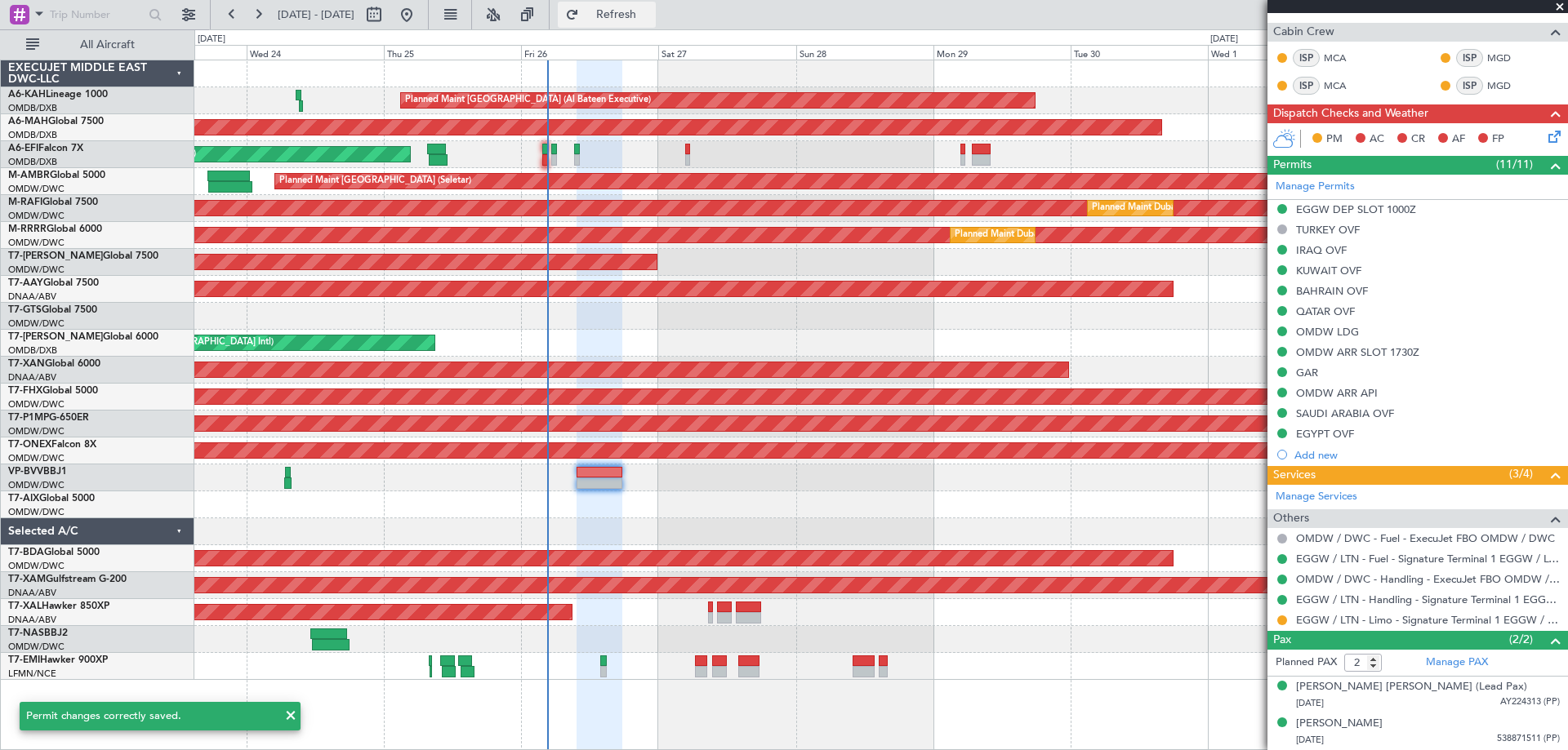
scroll to position [412, 0]
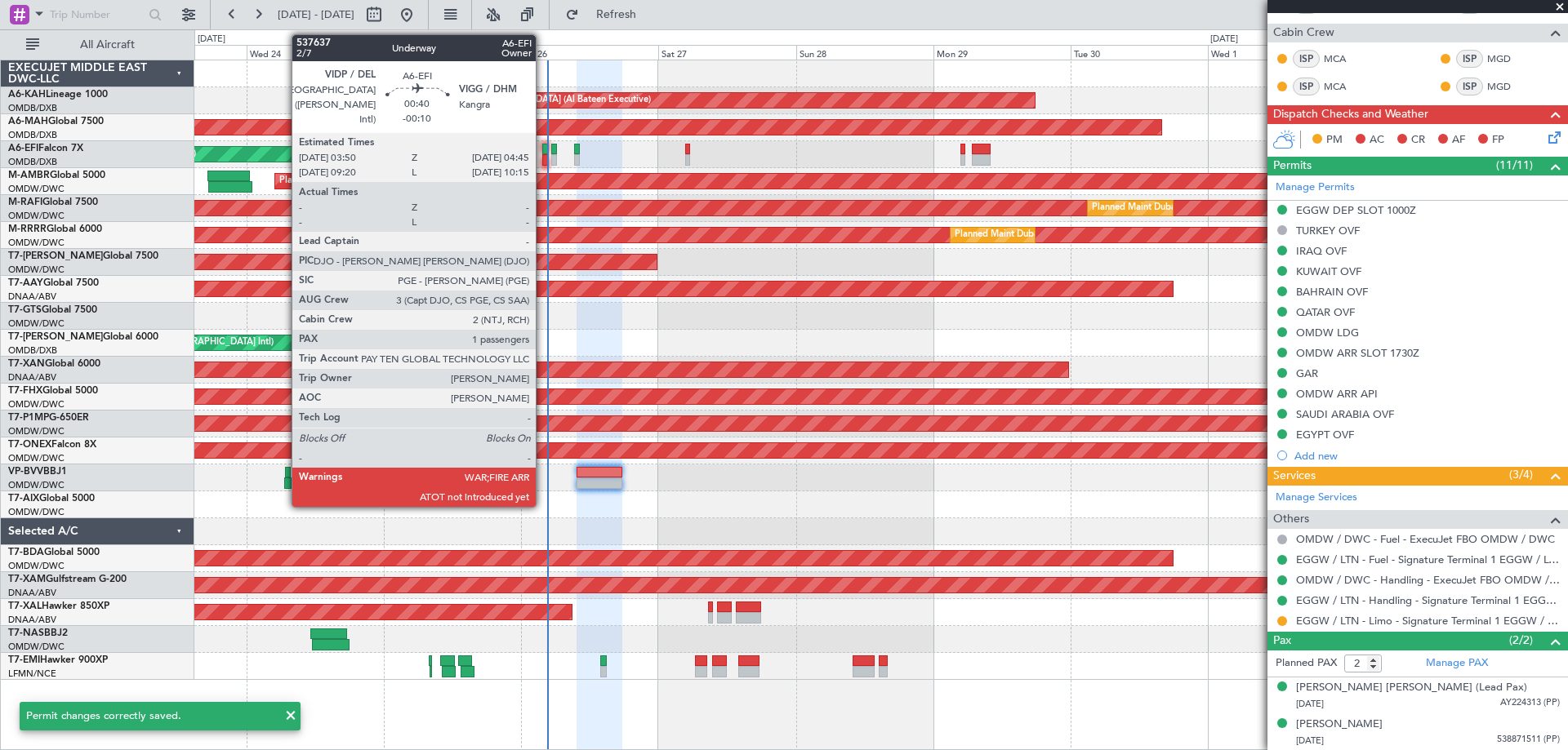
click at [543, 153] on div at bounding box center [545, 149] width 6 height 11
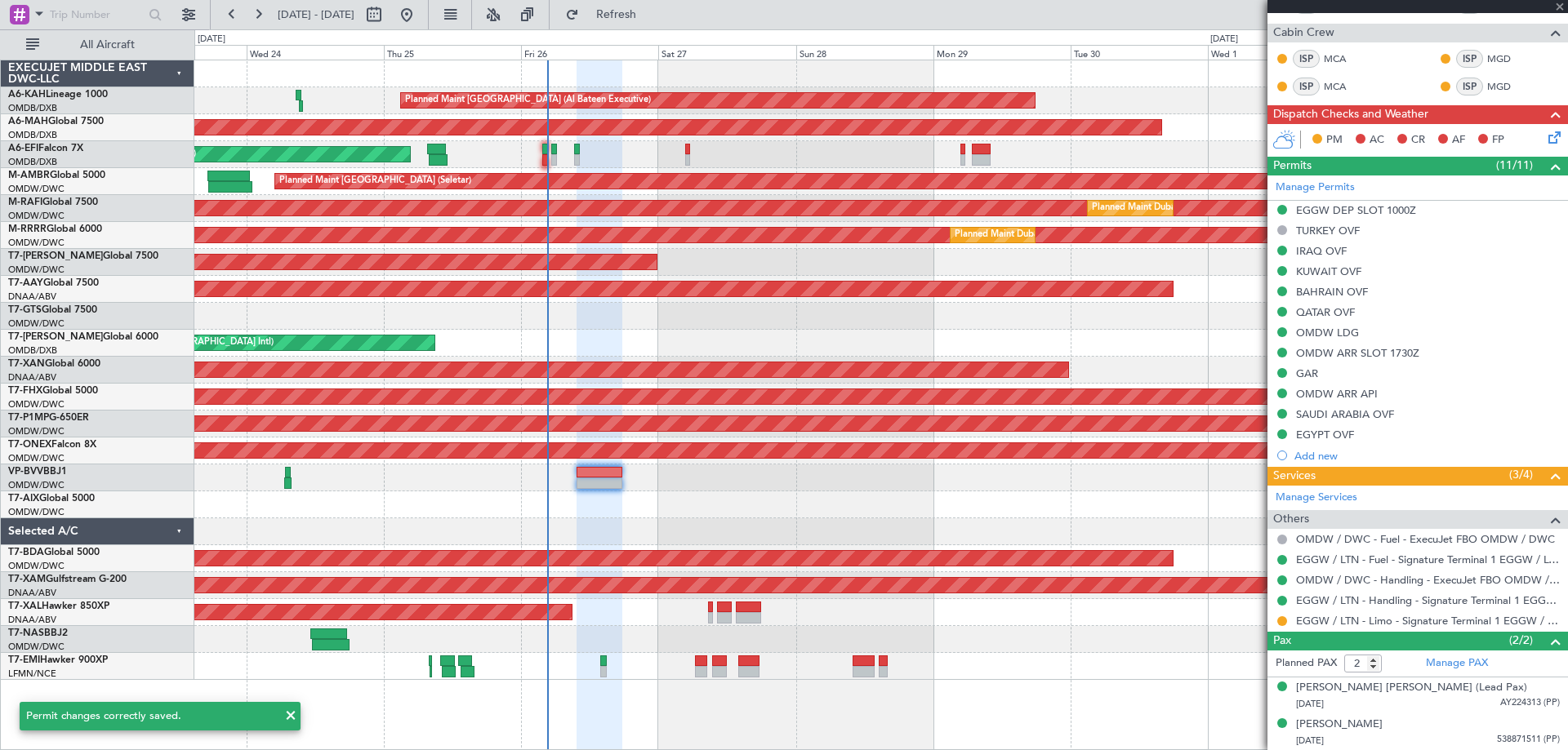
type input "-00:10"
type input "1"
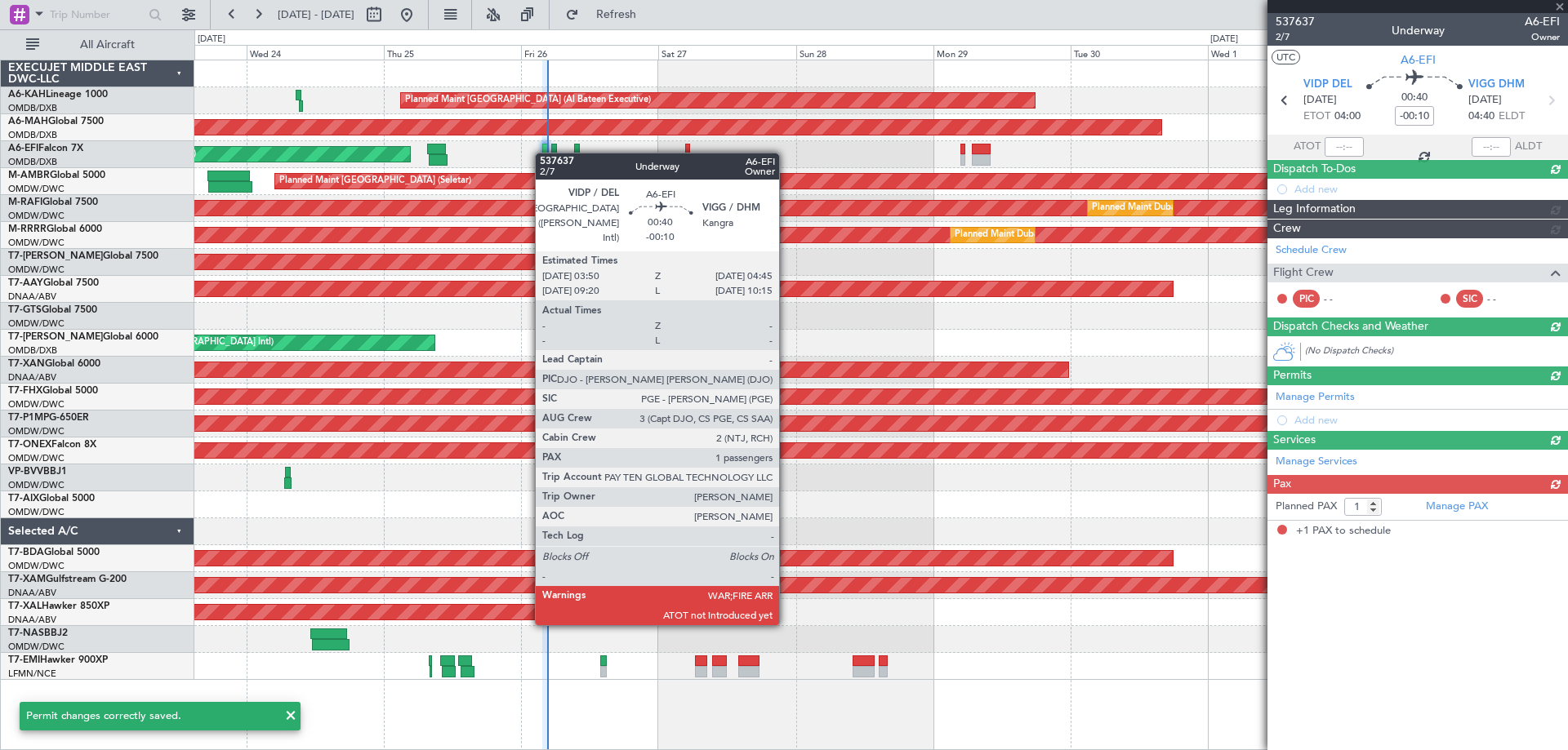
scroll to position [0, 0]
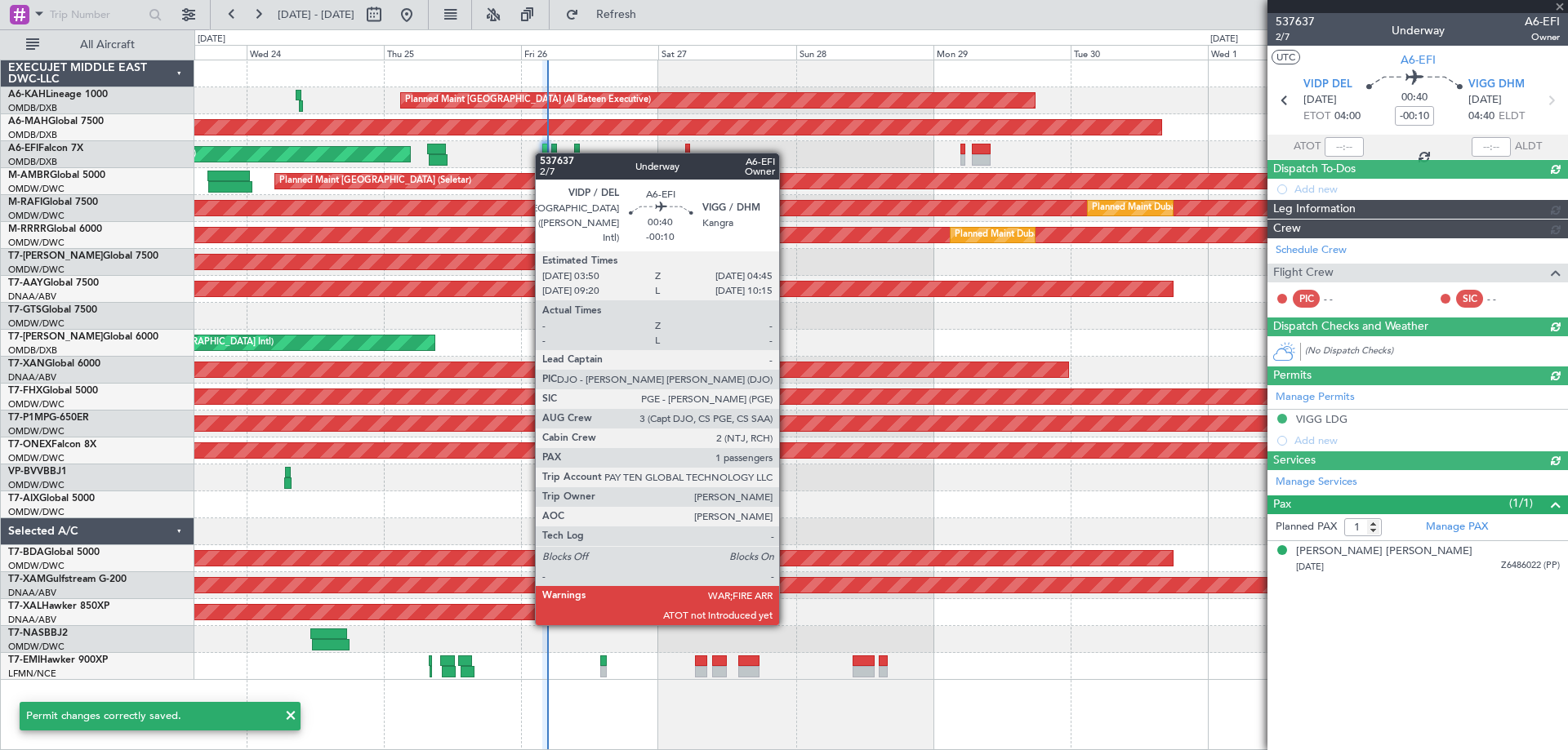
type input "Dherander Fithani (DHF)"
type input "7364"
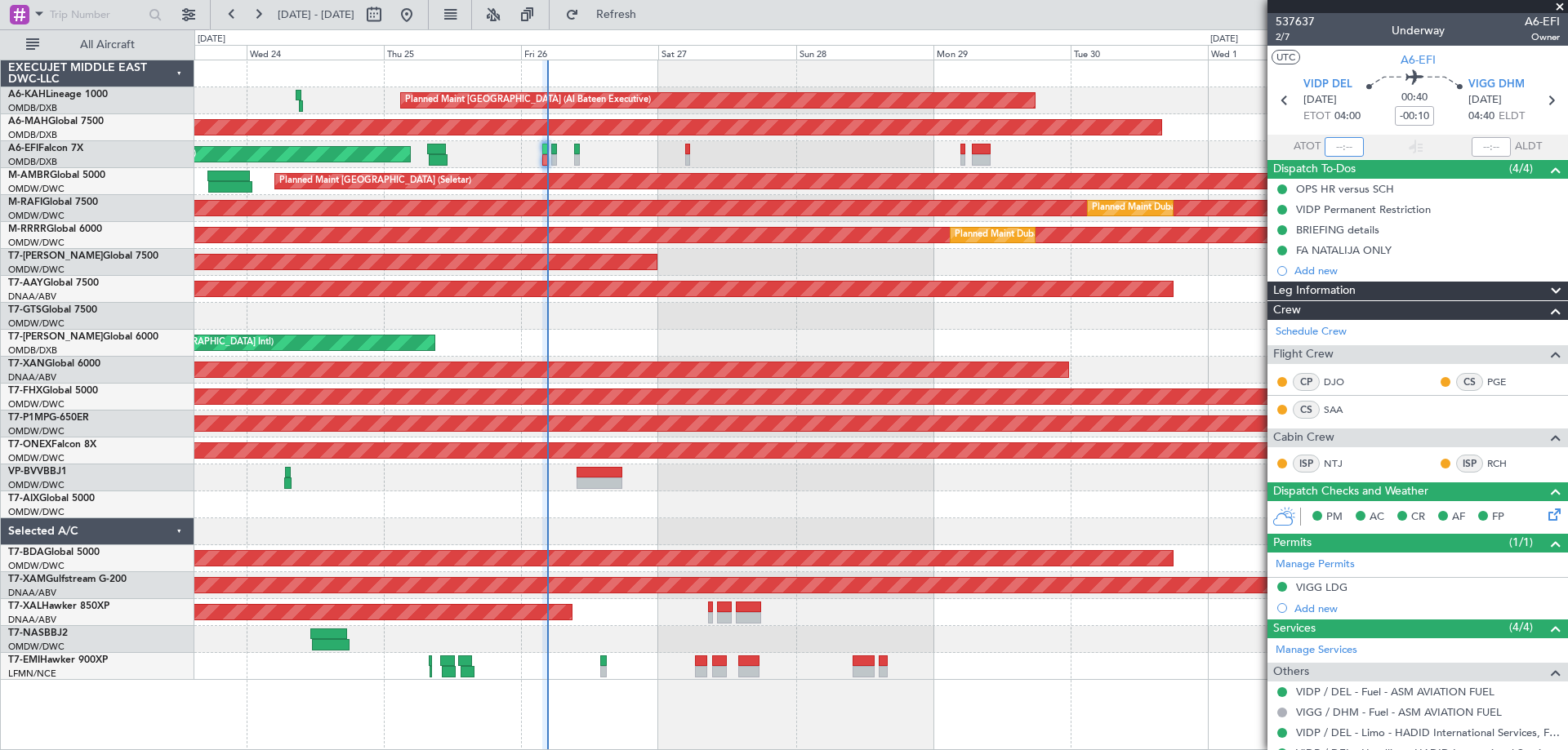
click at [1328, 151] on input "text" at bounding box center [1344, 146] width 39 height 20
type input "04:32"
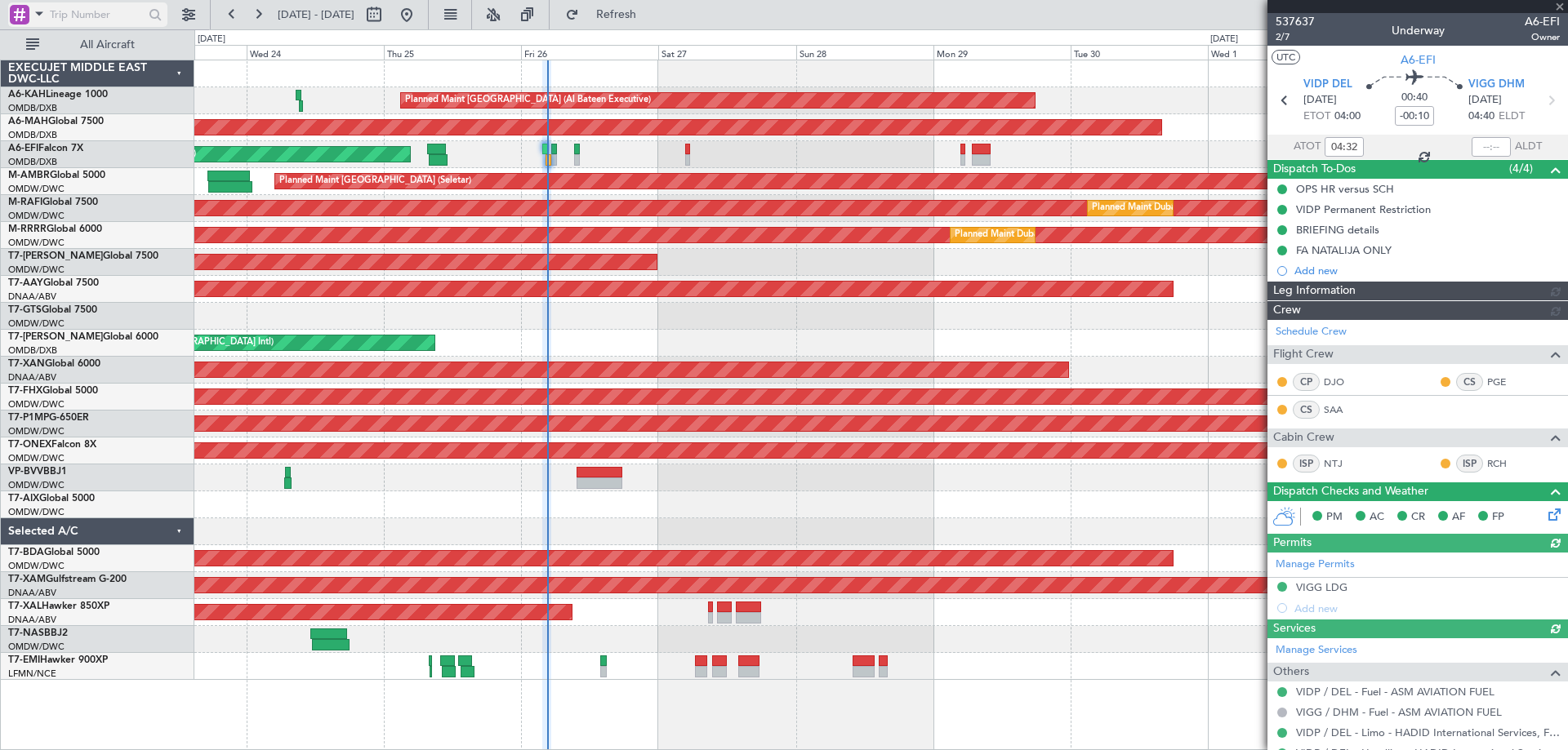
type input "Dherander Fithani (DHF)"
type input "7364"
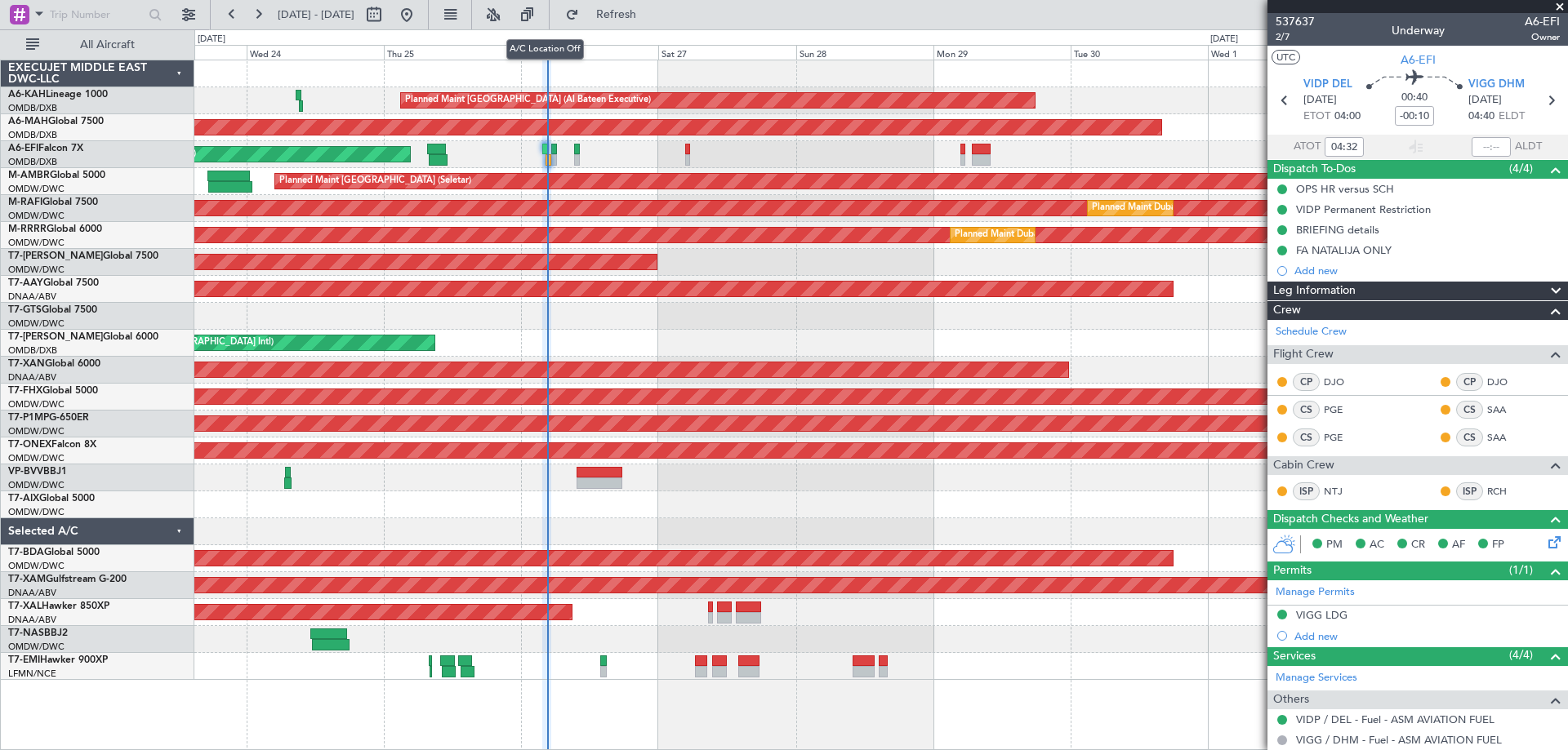
click at [563, 59] on div "A/C Location Off" at bounding box center [545, 49] width 78 height 21
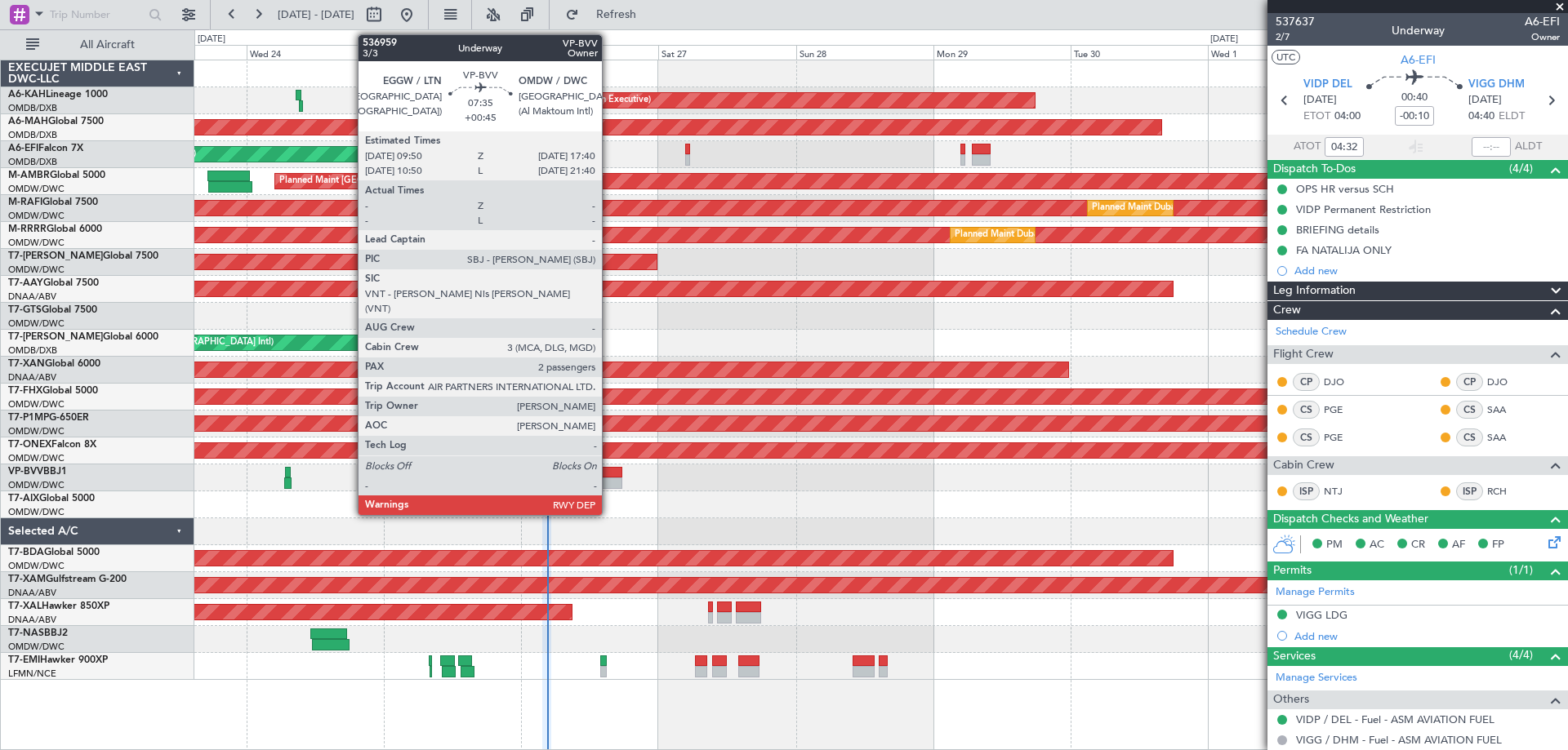
click at [610, 476] on div at bounding box center [598, 473] width 45 height 11
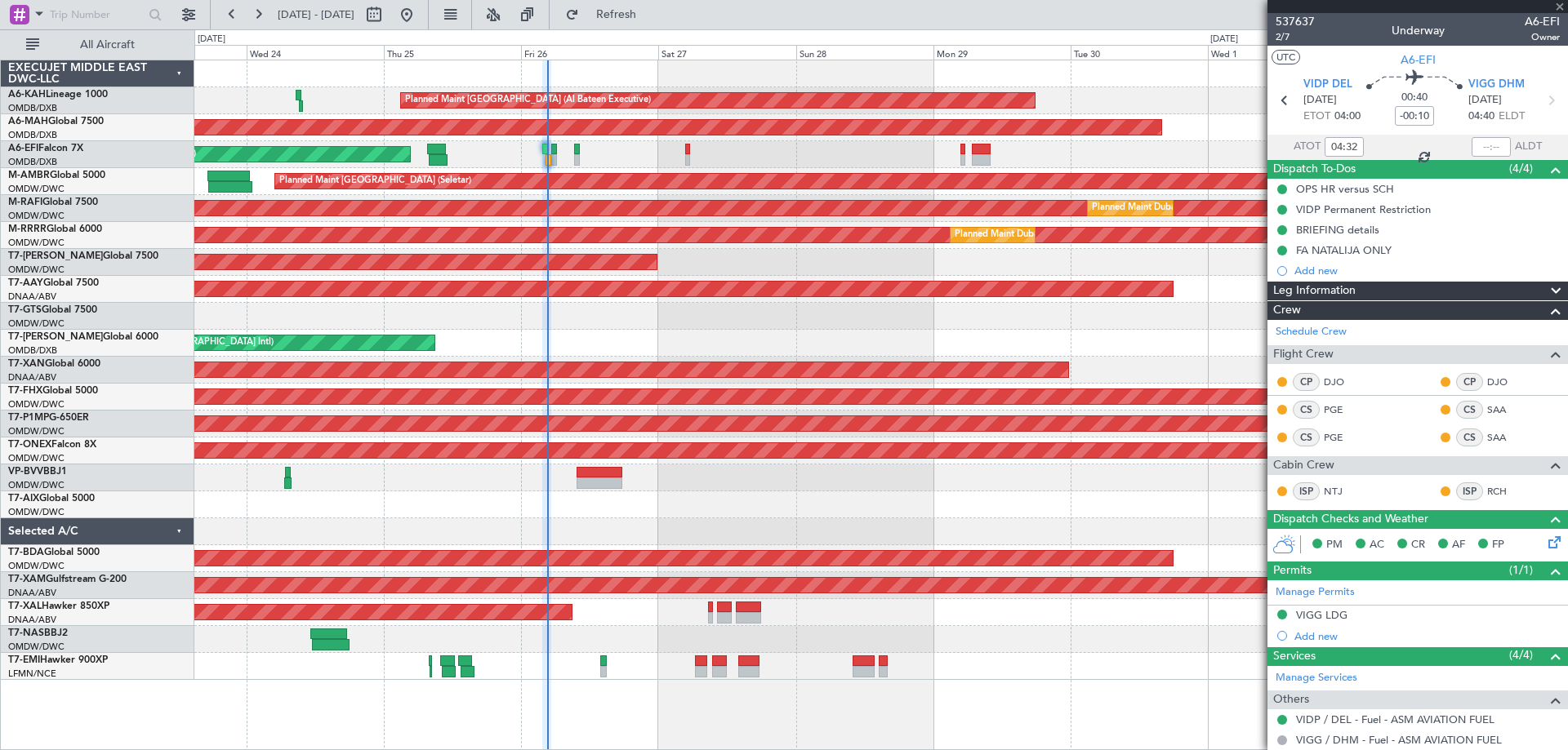
type input "+00:45"
type input "2"
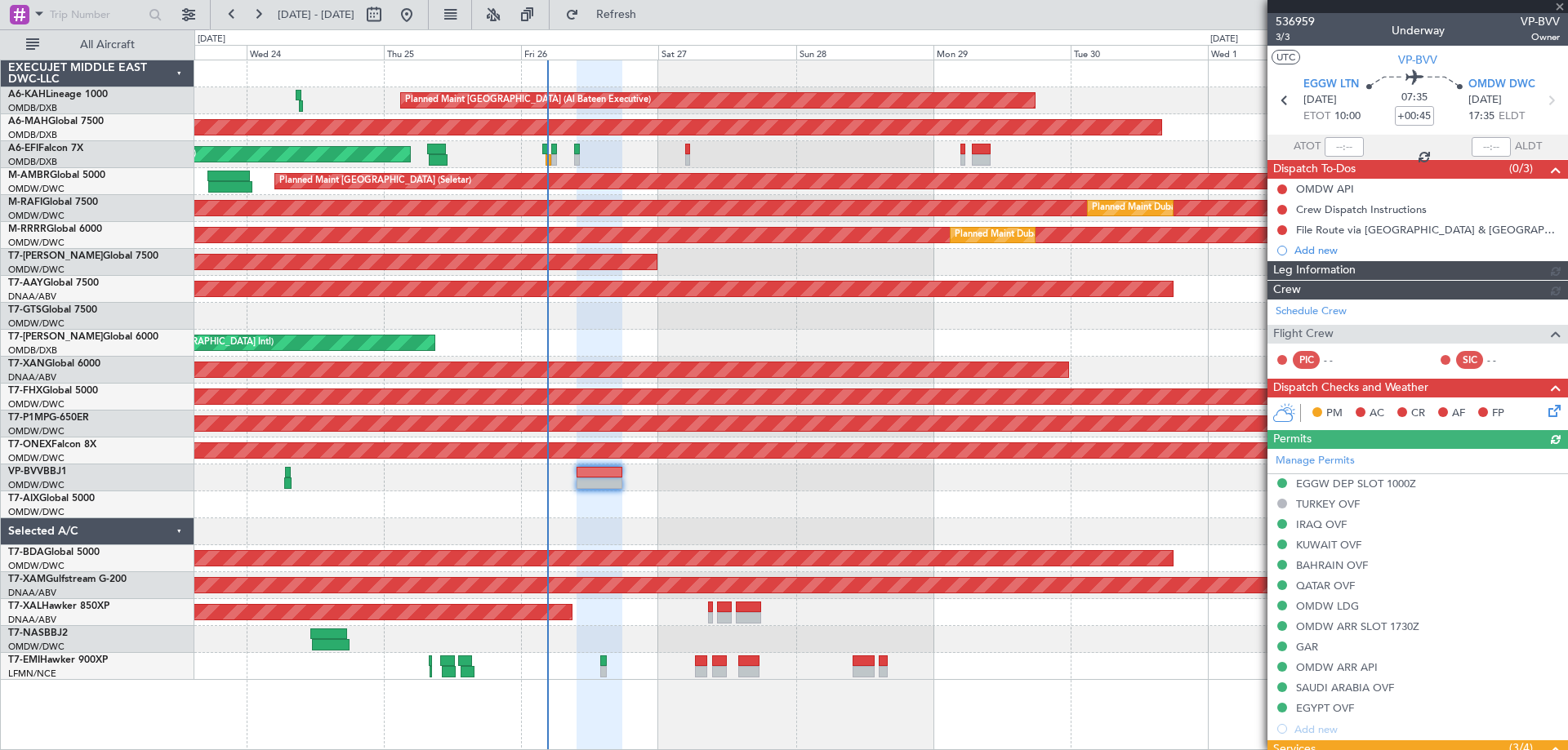
type input "[PERSON_NAME] ([PERSON_NAME])"
type input "7363"
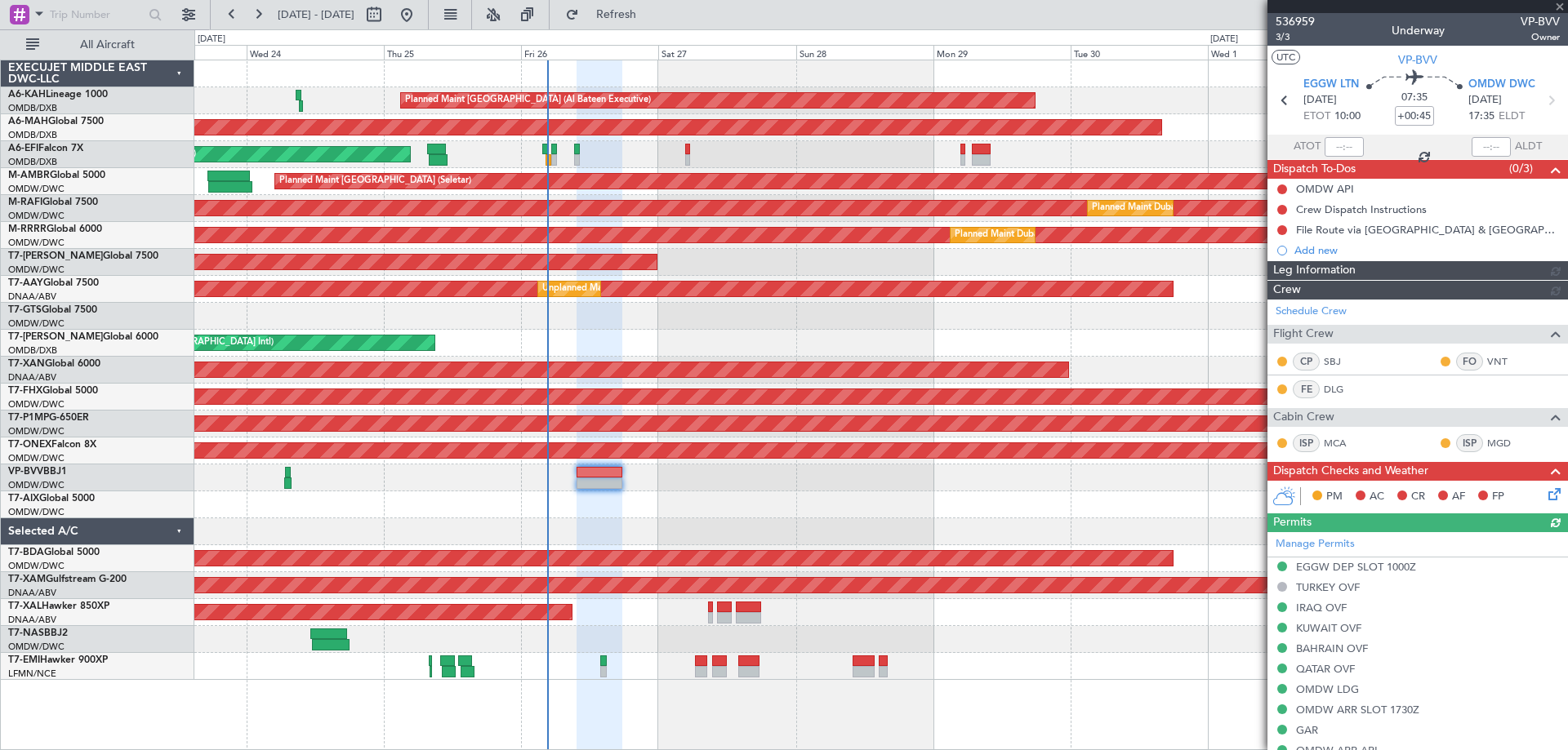
type input "[PERSON_NAME] ([PERSON_NAME])"
type input "7363"
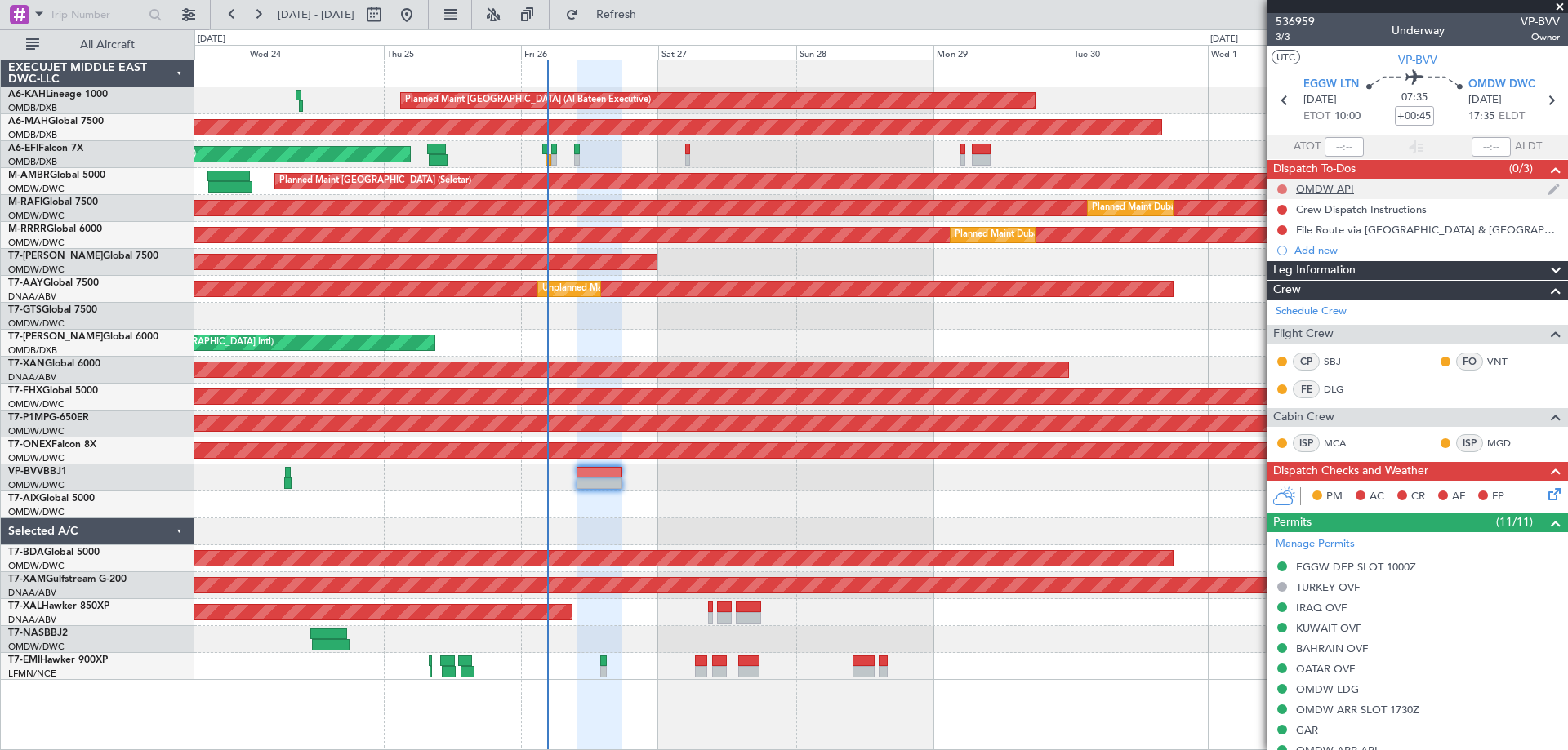
click at [1281, 190] on button at bounding box center [1282, 189] width 9 height 9
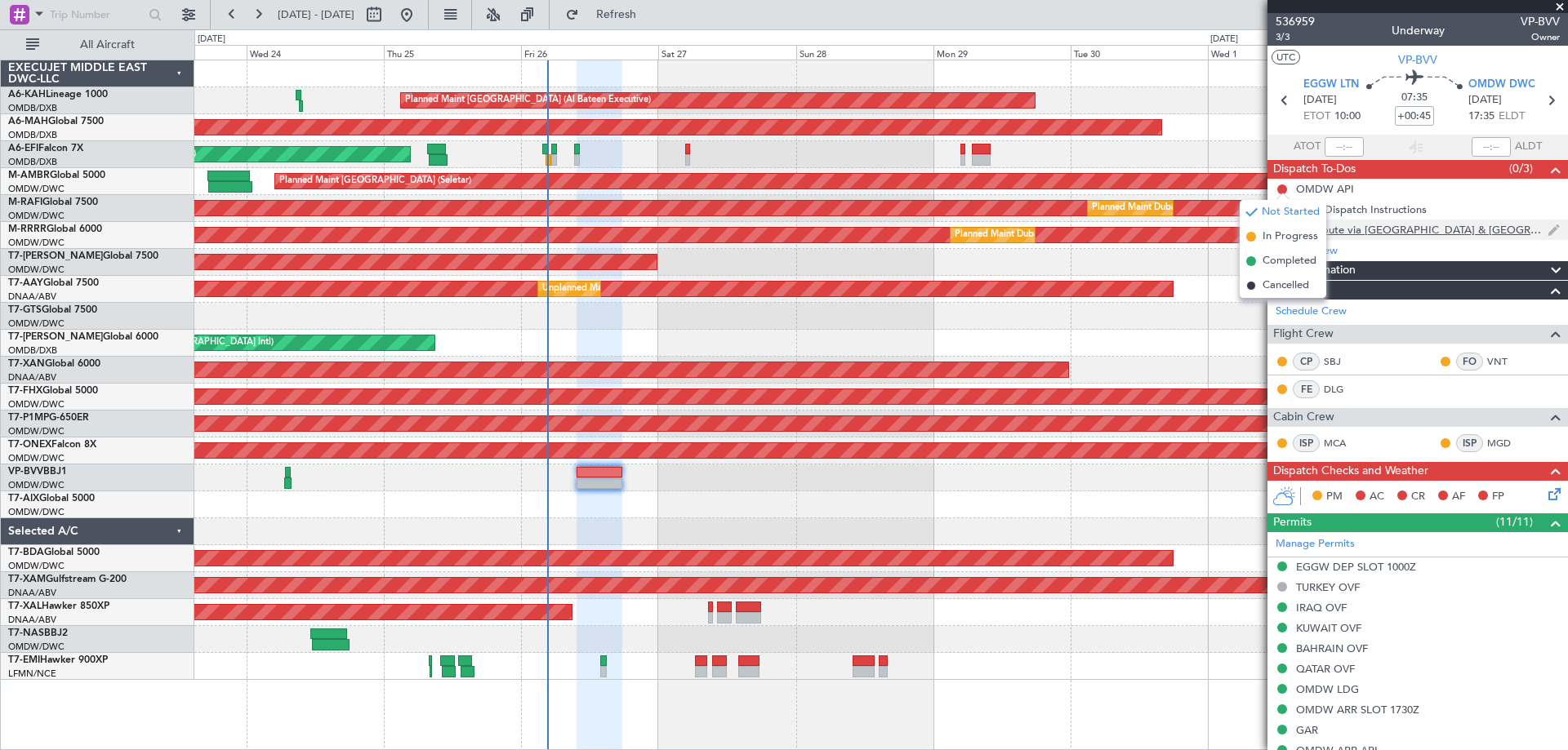
drag, startPoint x: 1271, startPoint y: 254, endPoint x: 1275, endPoint y: 238, distance: 16.5
click at [1269, 253] on span "Completed" at bounding box center [1290, 261] width 54 height 16
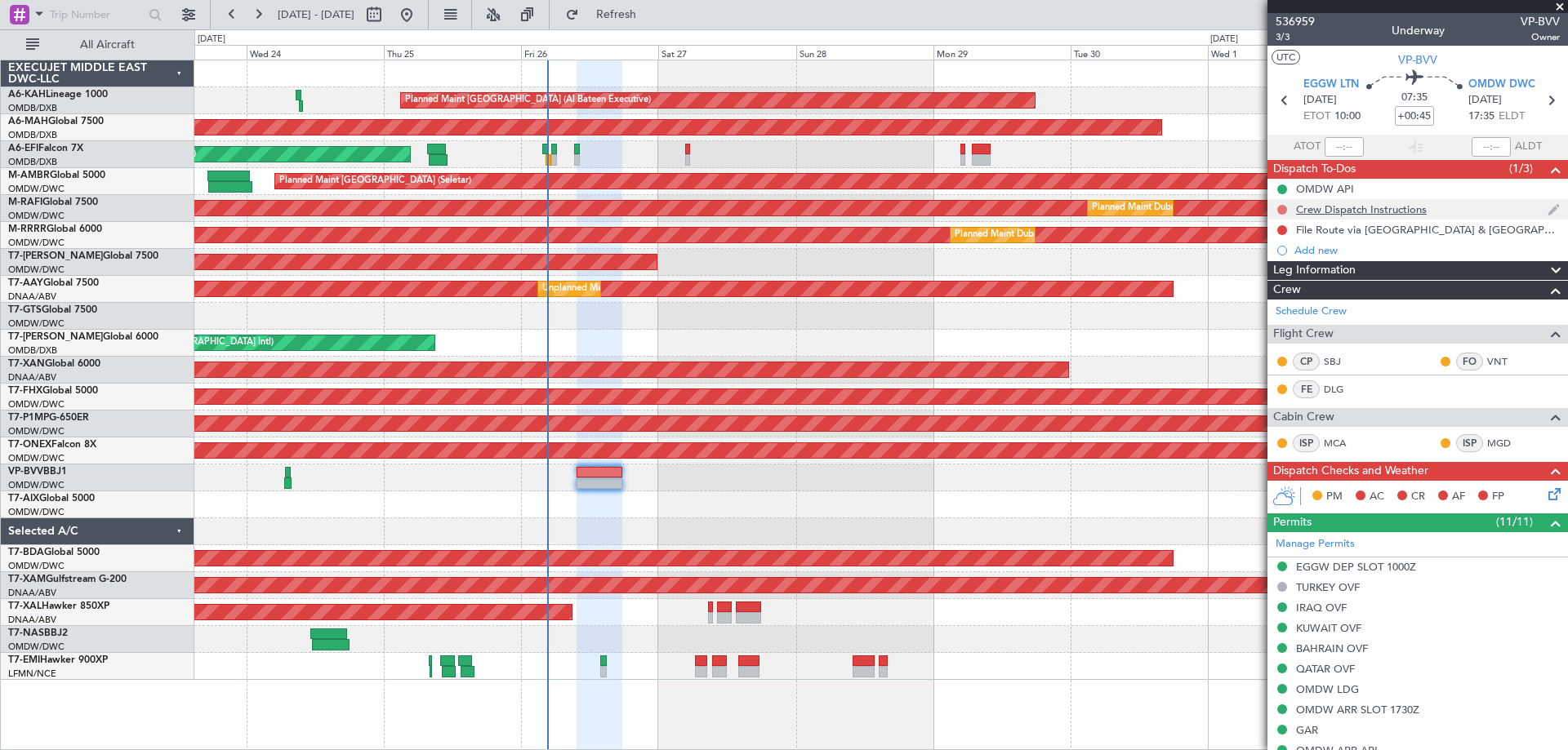
click at [1281, 210] on button at bounding box center [1282, 210] width 9 height 9
click at [1274, 276] on span "Completed" at bounding box center [1290, 281] width 54 height 16
click at [1281, 232] on button at bounding box center [1282, 230] width 9 height 9
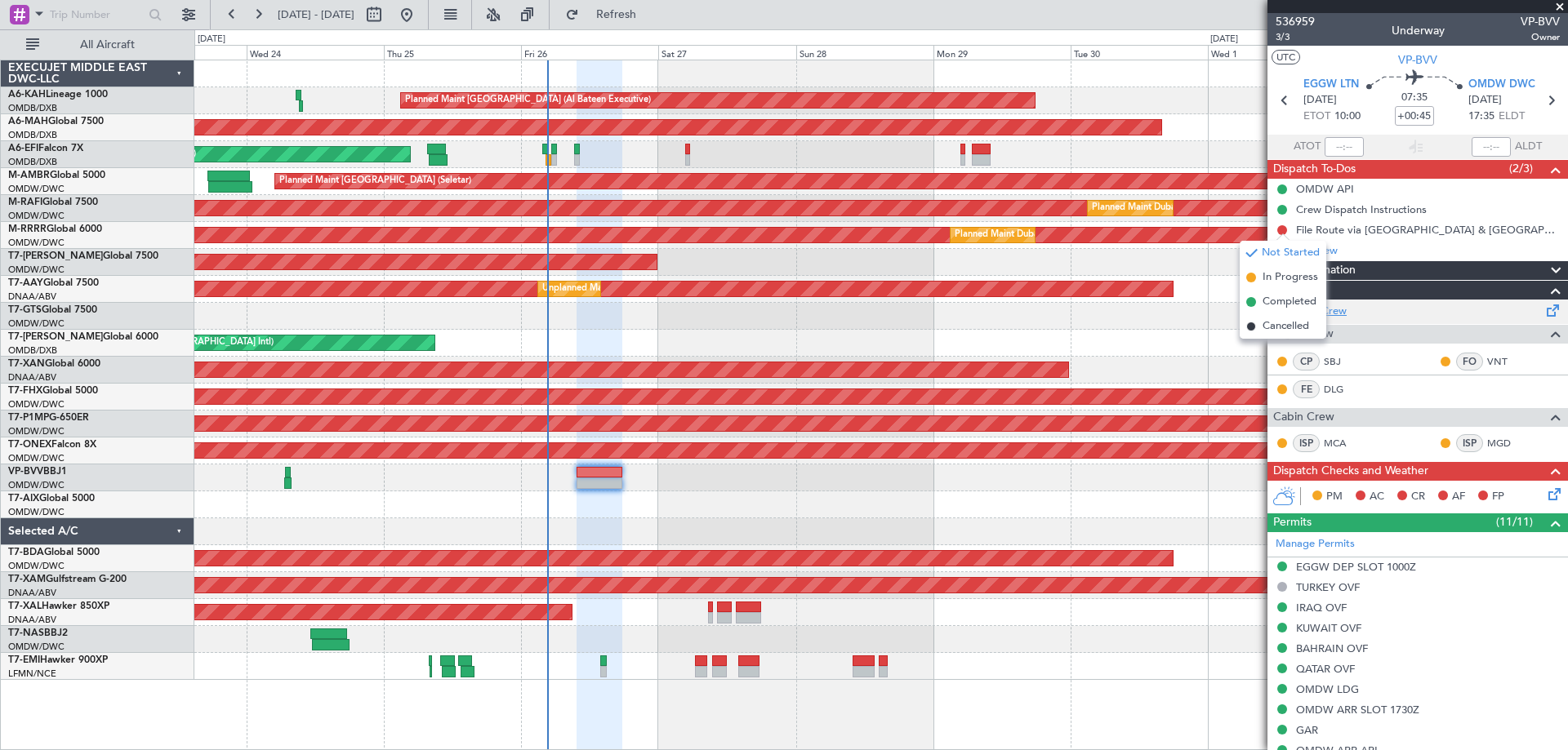
drag, startPoint x: 1284, startPoint y: 298, endPoint x: 1325, endPoint y: 318, distance: 45.6
click at [1281, 298] on span "Completed" at bounding box center [1290, 302] width 54 height 16
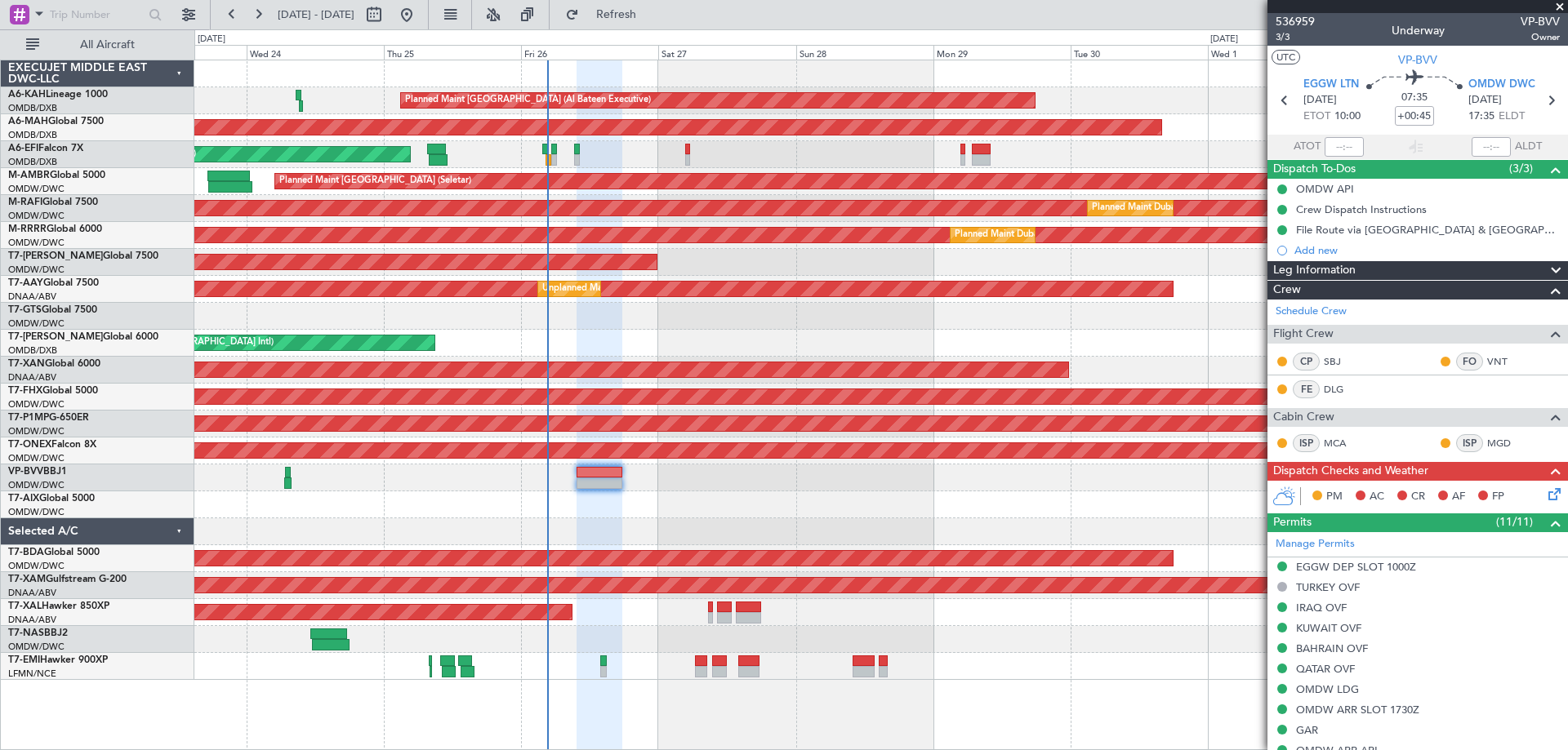
click at [1546, 489] on icon at bounding box center [1552, 492] width 13 height 13
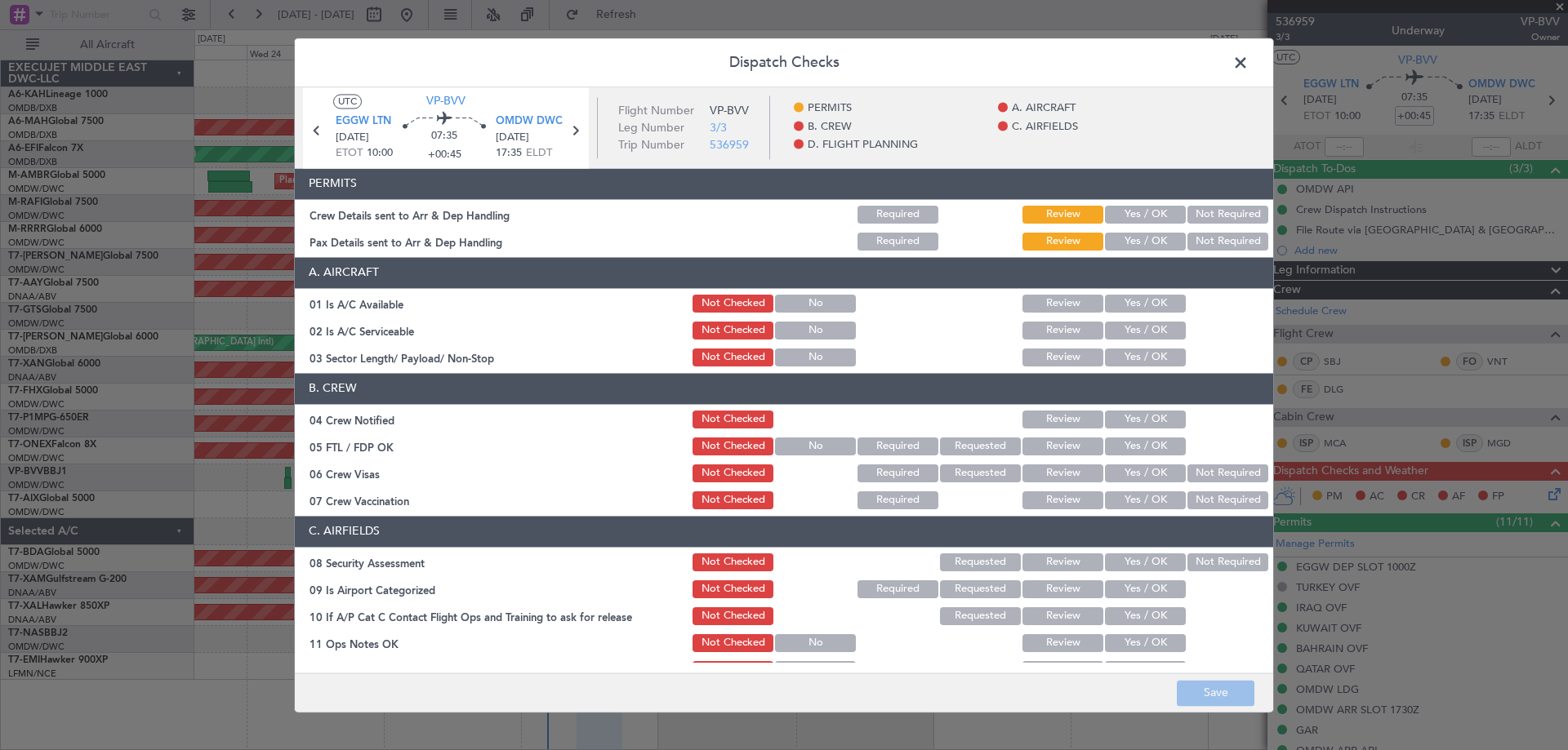
drag, startPoint x: 1131, startPoint y: 218, endPoint x: 1141, endPoint y: 232, distance: 17.2
click at [1132, 218] on button "Yes / OK" at bounding box center [1145, 215] width 81 height 18
click at [1141, 242] on button "Yes / OK" at bounding box center [1145, 241] width 81 height 18
click at [1136, 305] on button "Yes / OK" at bounding box center [1145, 303] width 81 height 18
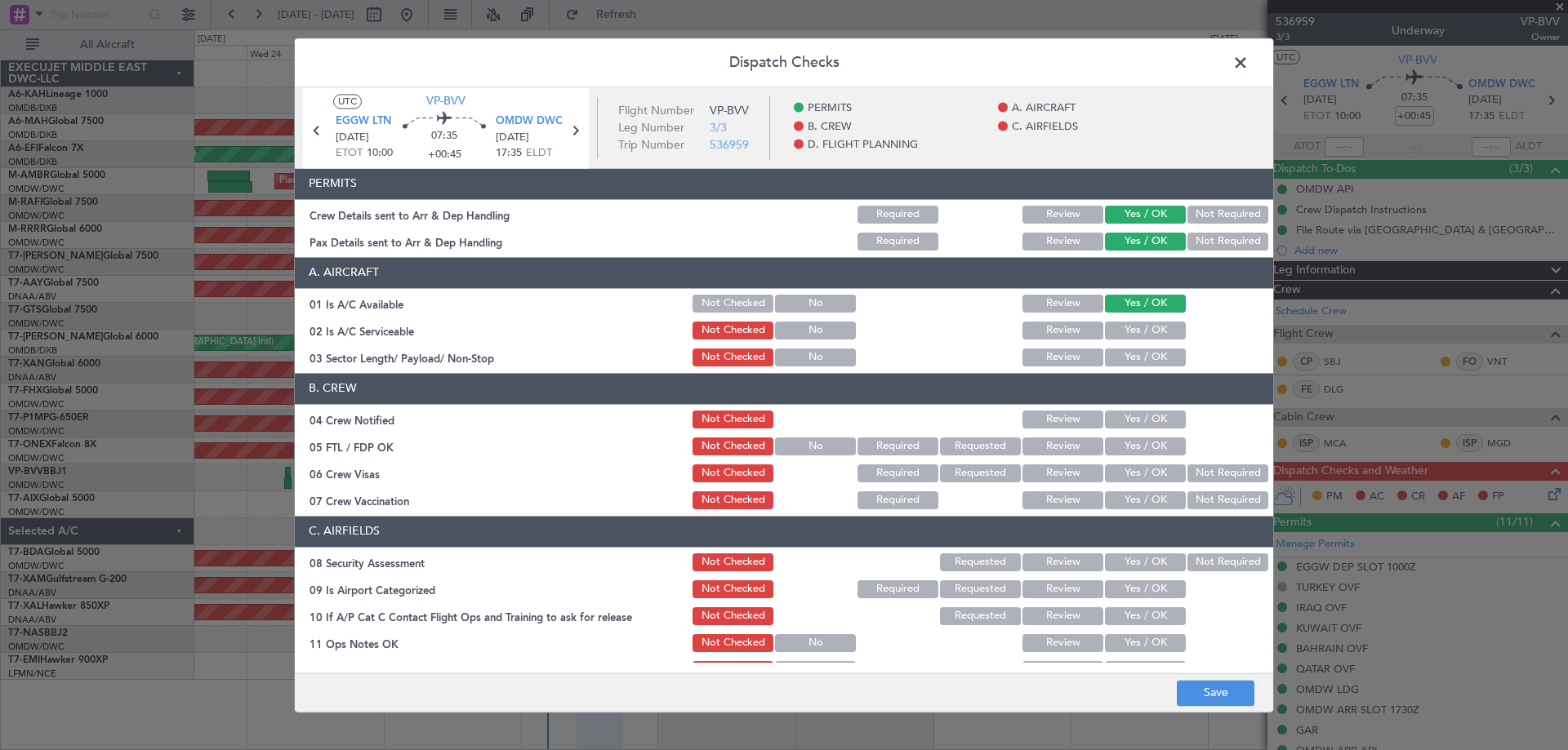
drag, startPoint x: 1136, startPoint y: 341, endPoint x: 1135, endPoint y: 330, distance: 11.0
click at [1135, 338] on div "Yes / OK" at bounding box center [1143, 330] width 83 height 23
click at [1134, 329] on button "Yes / OK" at bounding box center [1145, 330] width 81 height 18
click at [1142, 352] on button "Yes / OK" at bounding box center [1145, 357] width 81 height 18
click at [1124, 412] on button "Yes / OK" at bounding box center [1145, 420] width 81 height 18
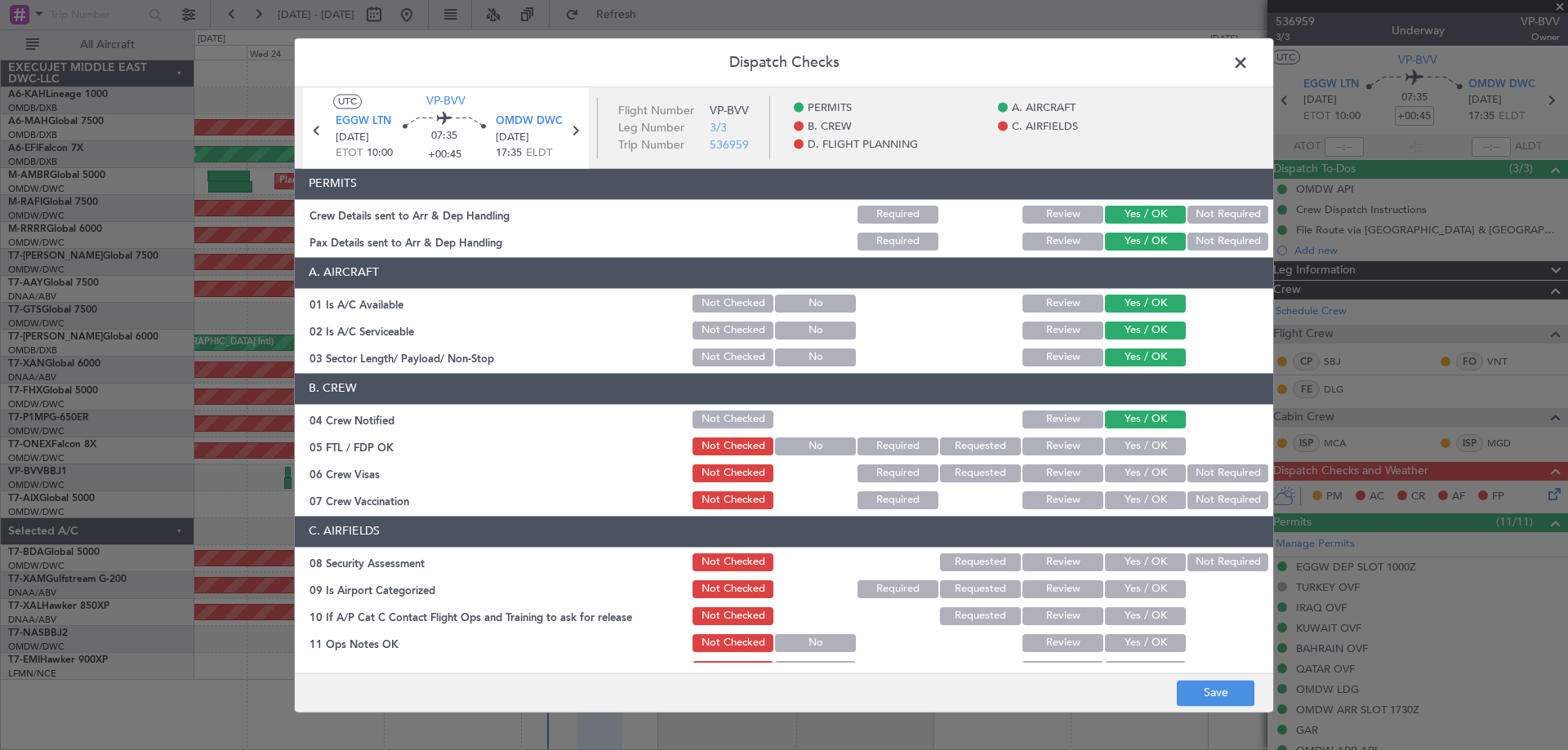
drag, startPoint x: 1132, startPoint y: 440, endPoint x: 1132, endPoint y: 451, distance: 11.0
click at [1131, 440] on button "Yes / OK" at bounding box center [1145, 446] width 81 height 18
drag, startPoint x: 1127, startPoint y: 472, endPoint x: 1133, endPoint y: 502, distance: 30.6
click at [1127, 473] on button "Yes / OK" at bounding box center [1145, 473] width 81 height 18
drag, startPoint x: 1133, startPoint y: 505, endPoint x: 1131, endPoint y: 515, distance: 10.2
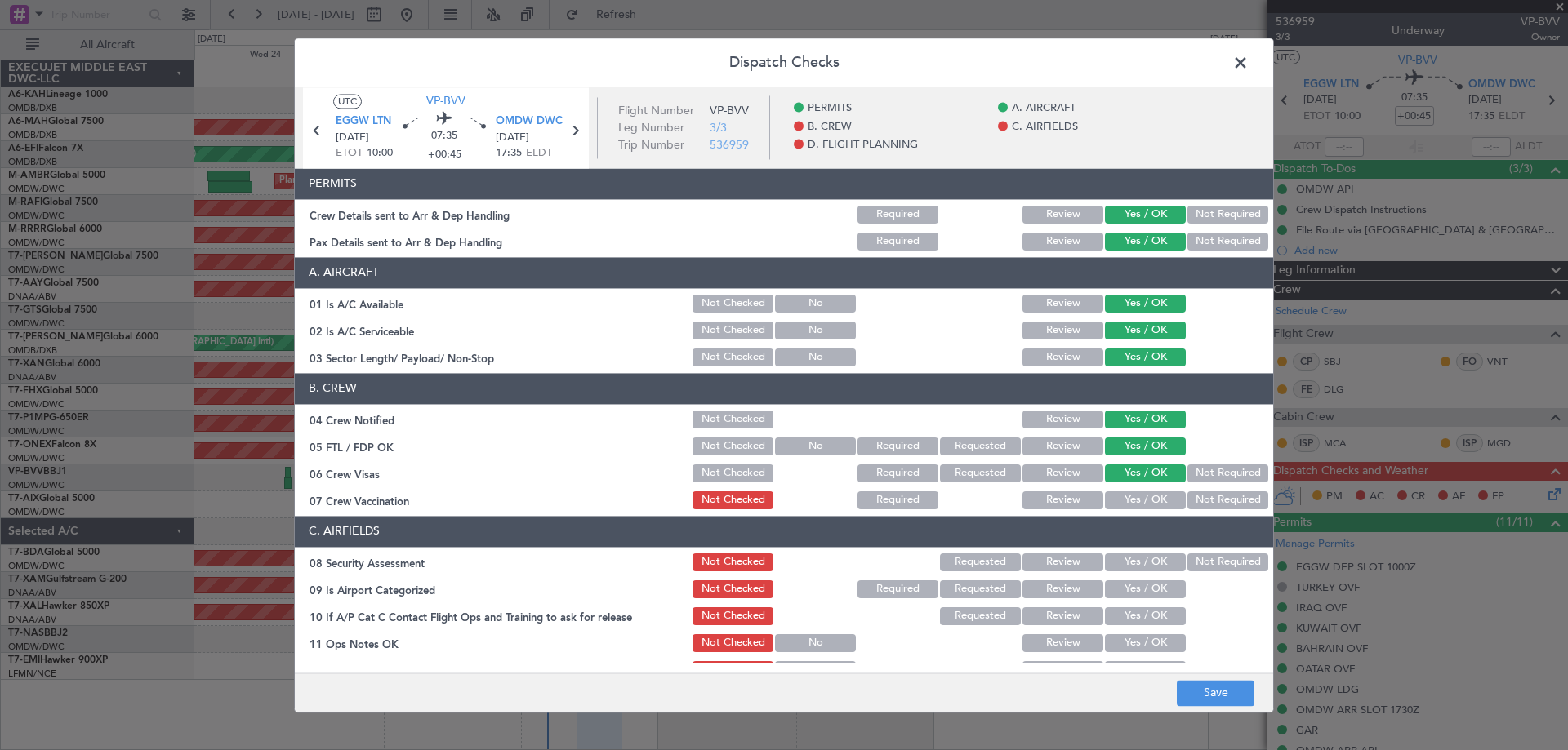
click at [1131, 506] on button "Yes / OK" at bounding box center [1145, 500] width 81 height 18
drag, startPoint x: 1127, startPoint y: 558, endPoint x: 1128, endPoint y: 592, distance: 34.0
click at [1126, 560] on button "Yes / OK" at bounding box center [1145, 562] width 81 height 18
click at [1129, 592] on button "Yes / OK" at bounding box center [1145, 589] width 81 height 18
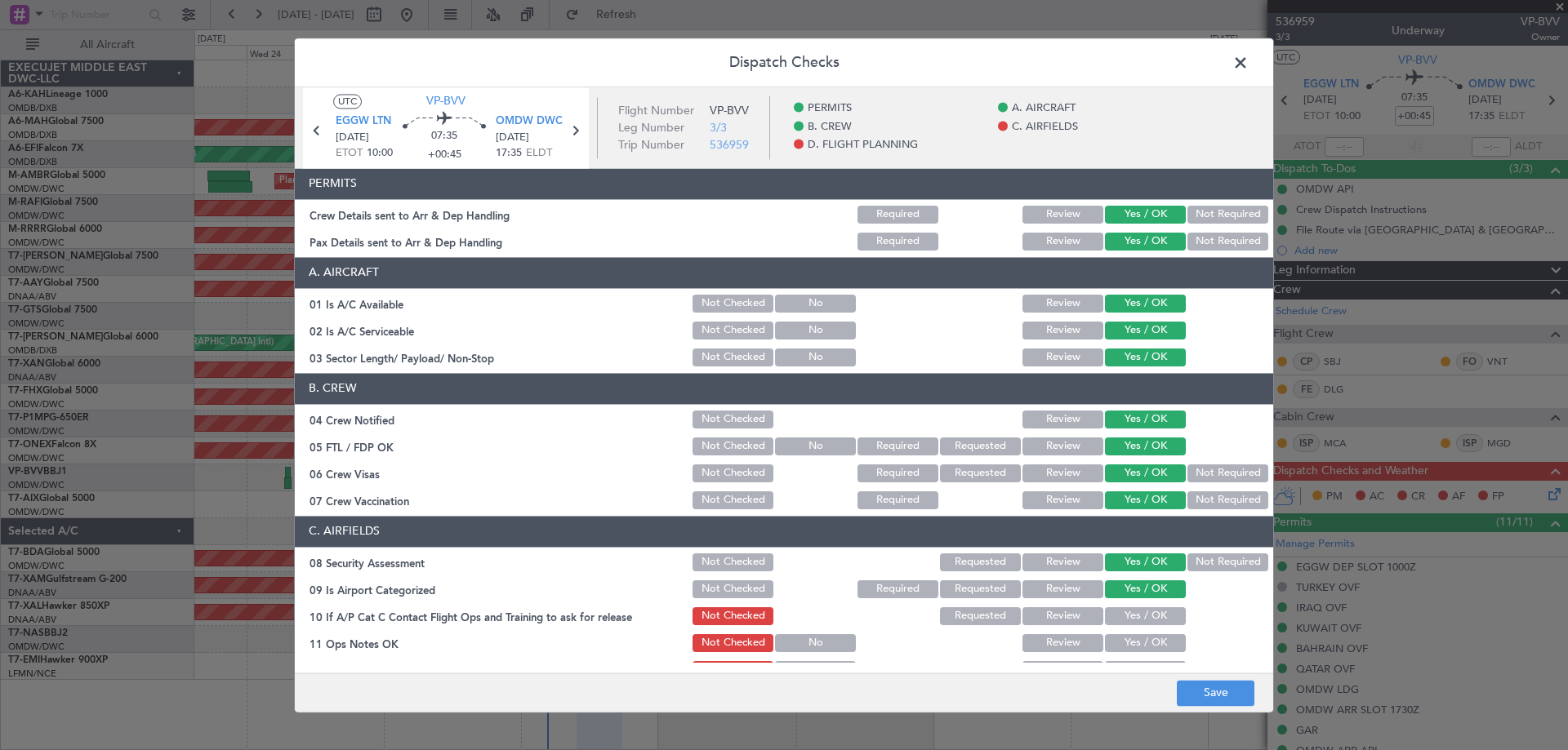
click at [1125, 612] on button "Yes / OK" at bounding box center [1145, 616] width 81 height 18
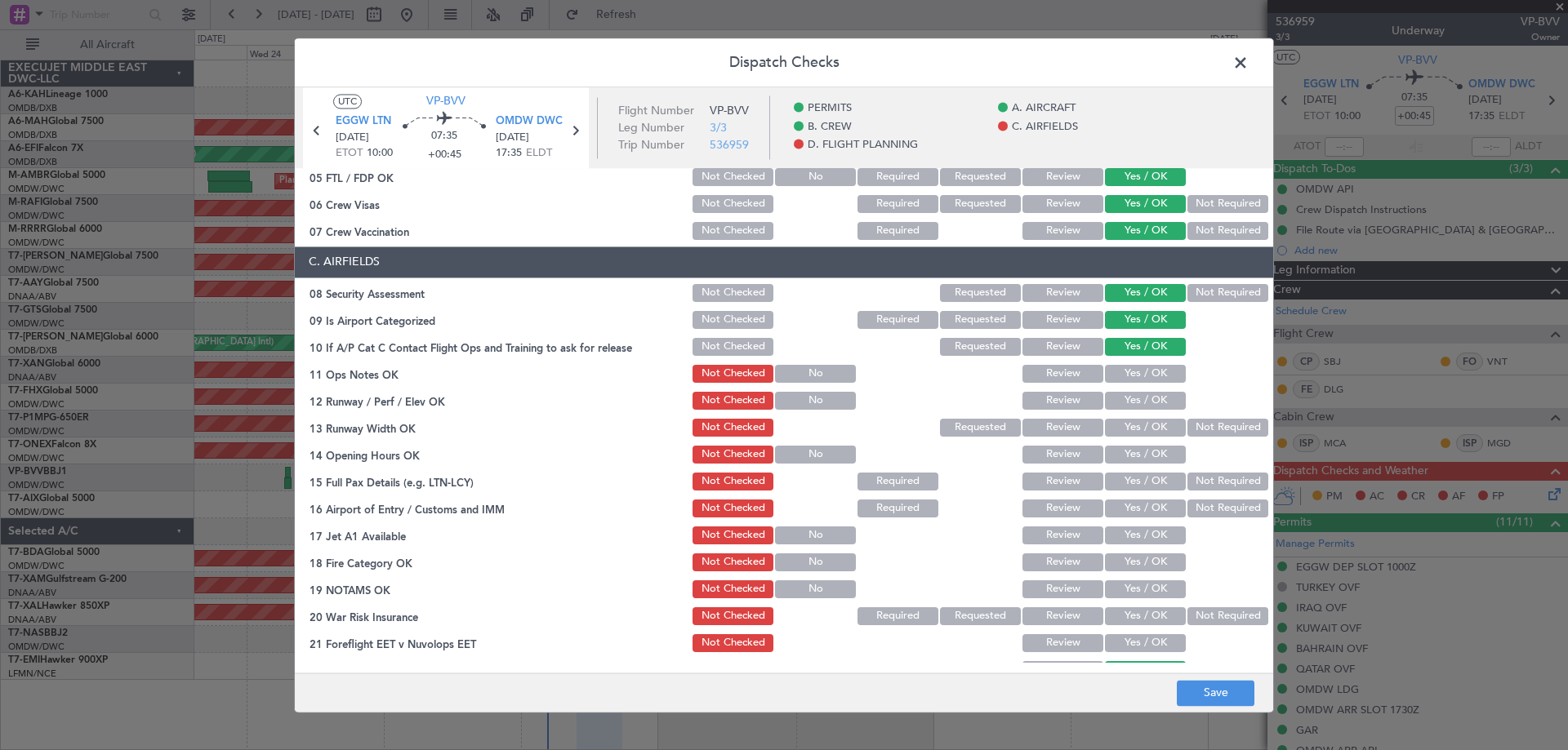
scroll to position [408, 0]
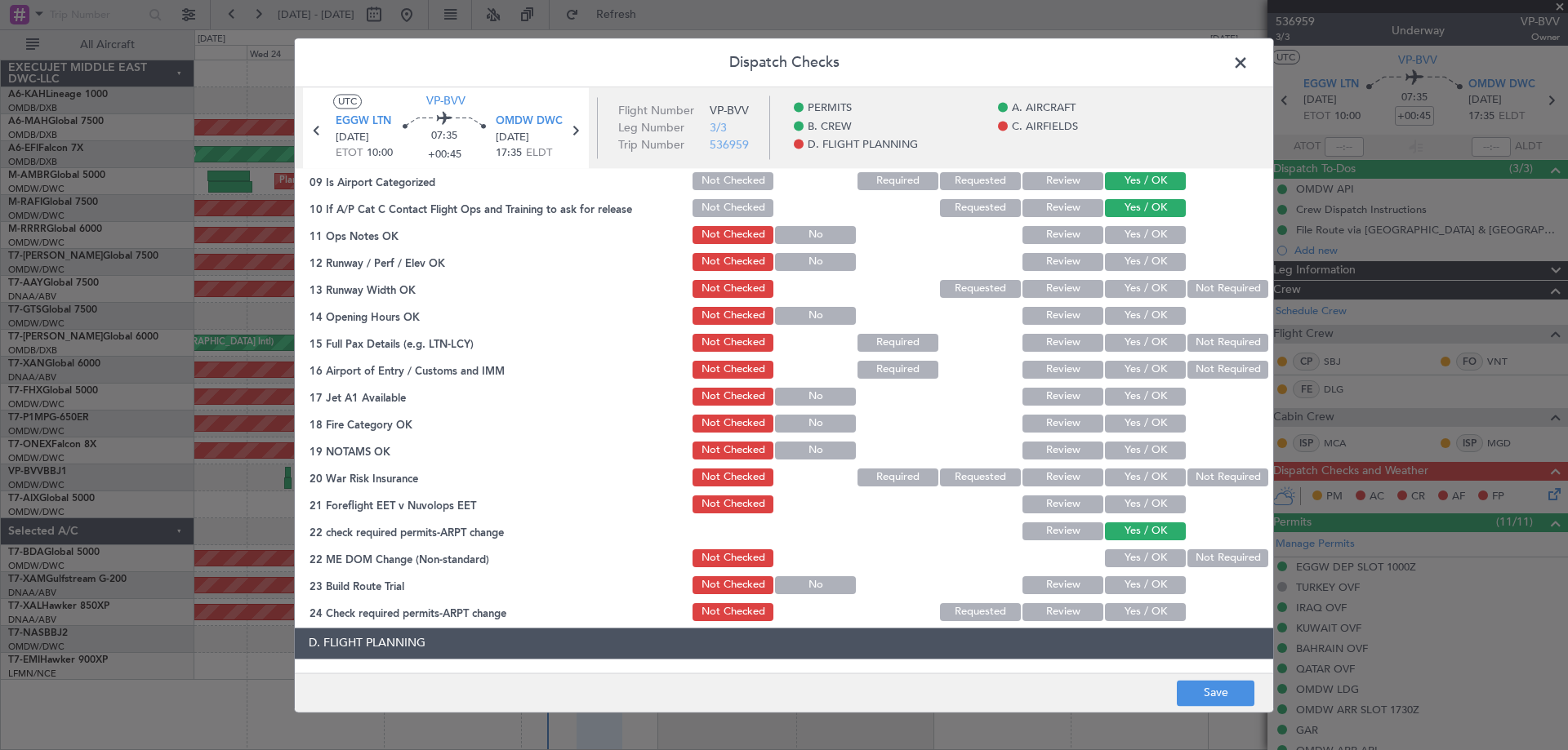
click at [1124, 237] on button "Yes / OK" at bounding box center [1145, 234] width 81 height 18
click at [1118, 272] on div "Yes / OK" at bounding box center [1143, 262] width 83 height 23
click at [1129, 253] on button "Yes / OK" at bounding box center [1145, 262] width 81 height 18
click at [1131, 289] on button "Yes / OK" at bounding box center [1145, 289] width 81 height 18
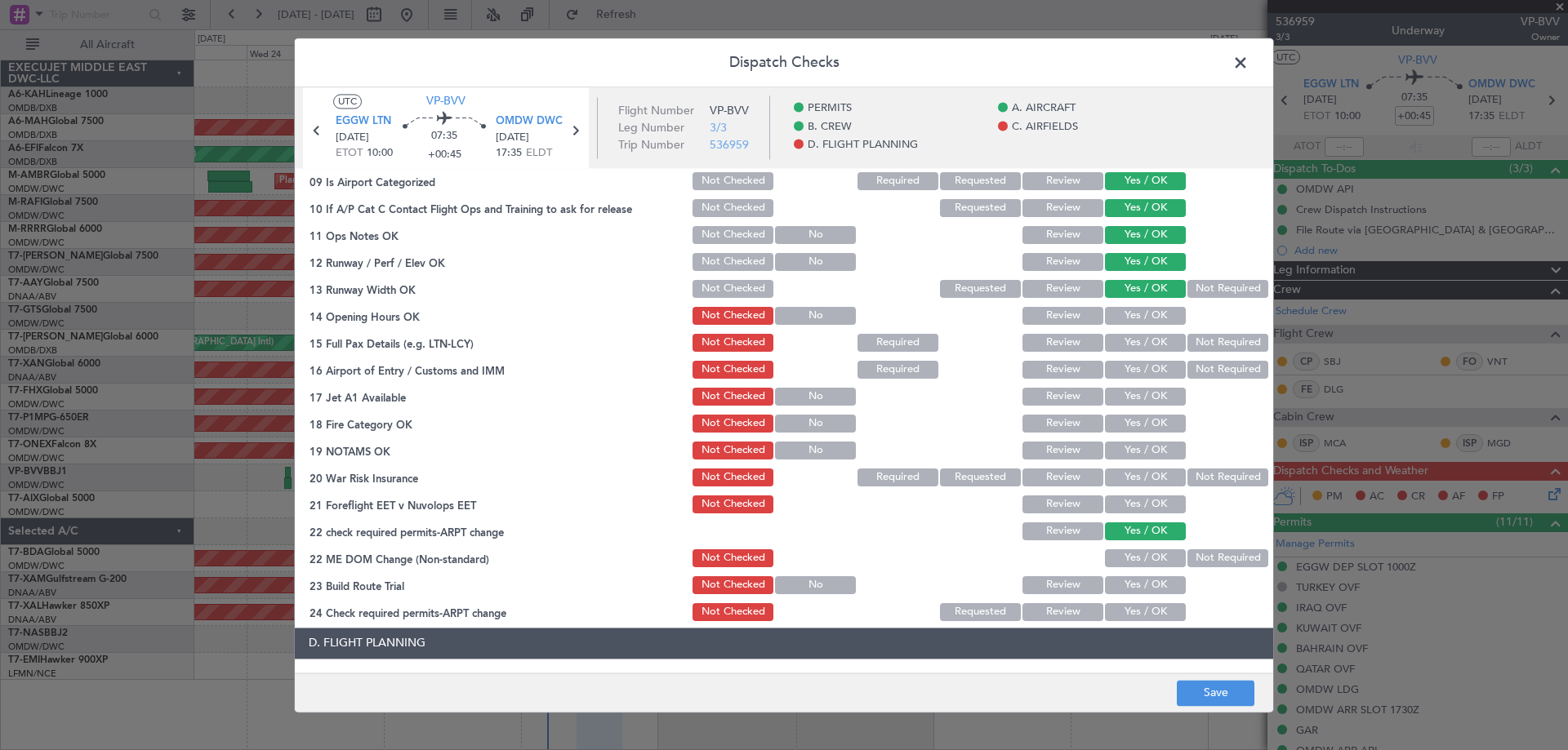
click at [1129, 309] on button "Yes / OK" at bounding box center [1145, 315] width 81 height 18
click at [1125, 352] on div "Yes / OK" at bounding box center [1143, 343] width 83 height 23
click at [1127, 351] on button "Yes / OK" at bounding box center [1145, 343] width 81 height 18
click at [1129, 368] on button "Yes / OK" at bounding box center [1145, 369] width 81 height 18
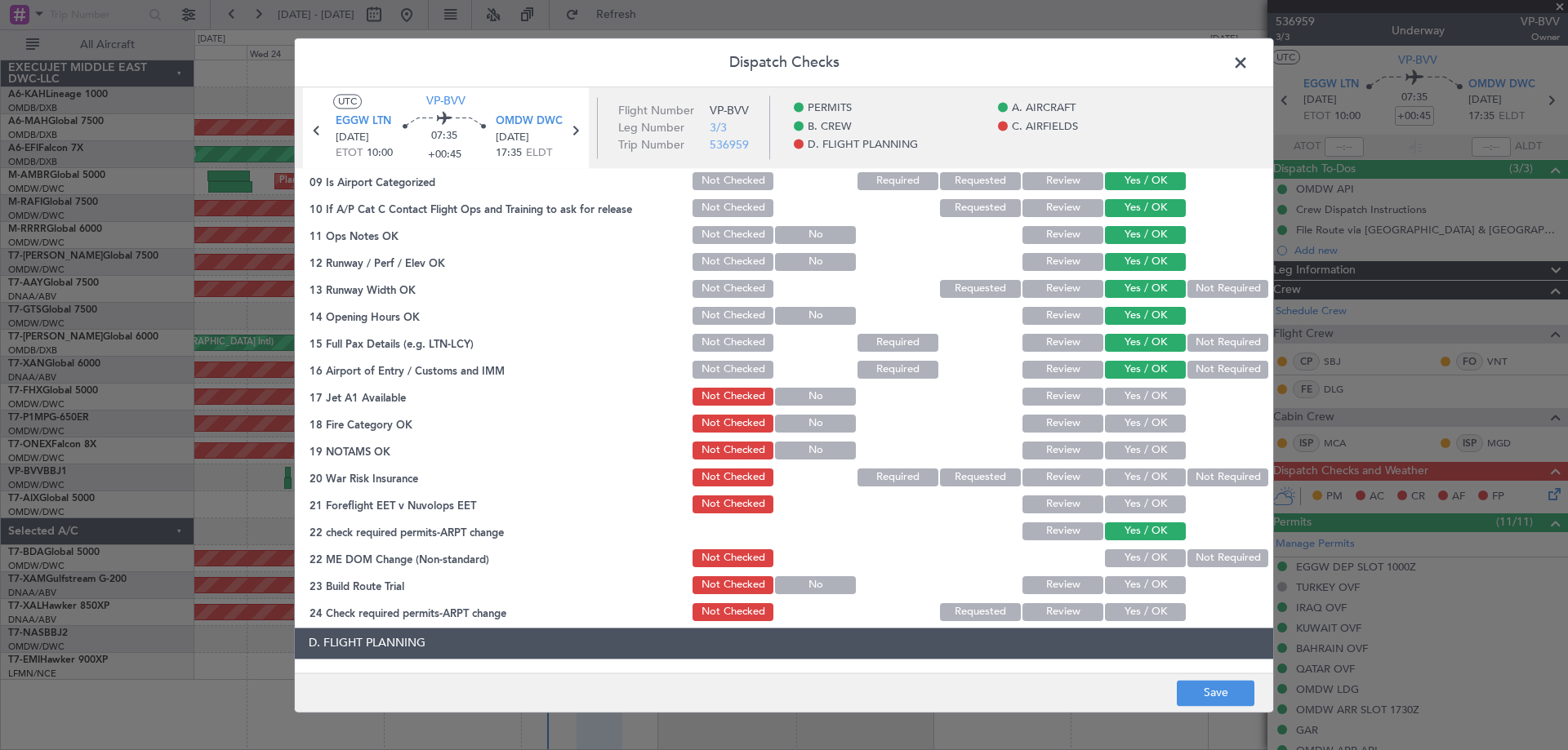
drag, startPoint x: 1129, startPoint y: 391, endPoint x: 1125, endPoint y: 419, distance: 28.3
click at [1128, 392] on button "Yes / OK" at bounding box center [1145, 397] width 81 height 18
drag, startPoint x: 1124, startPoint y: 420, endPoint x: 1128, endPoint y: 441, distance: 21.4
click at [1124, 422] on button "Yes / OK" at bounding box center [1145, 423] width 81 height 18
click at [1128, 444] on button "Yes / OK" at bounding box center [1145, 450] width 81 height 18
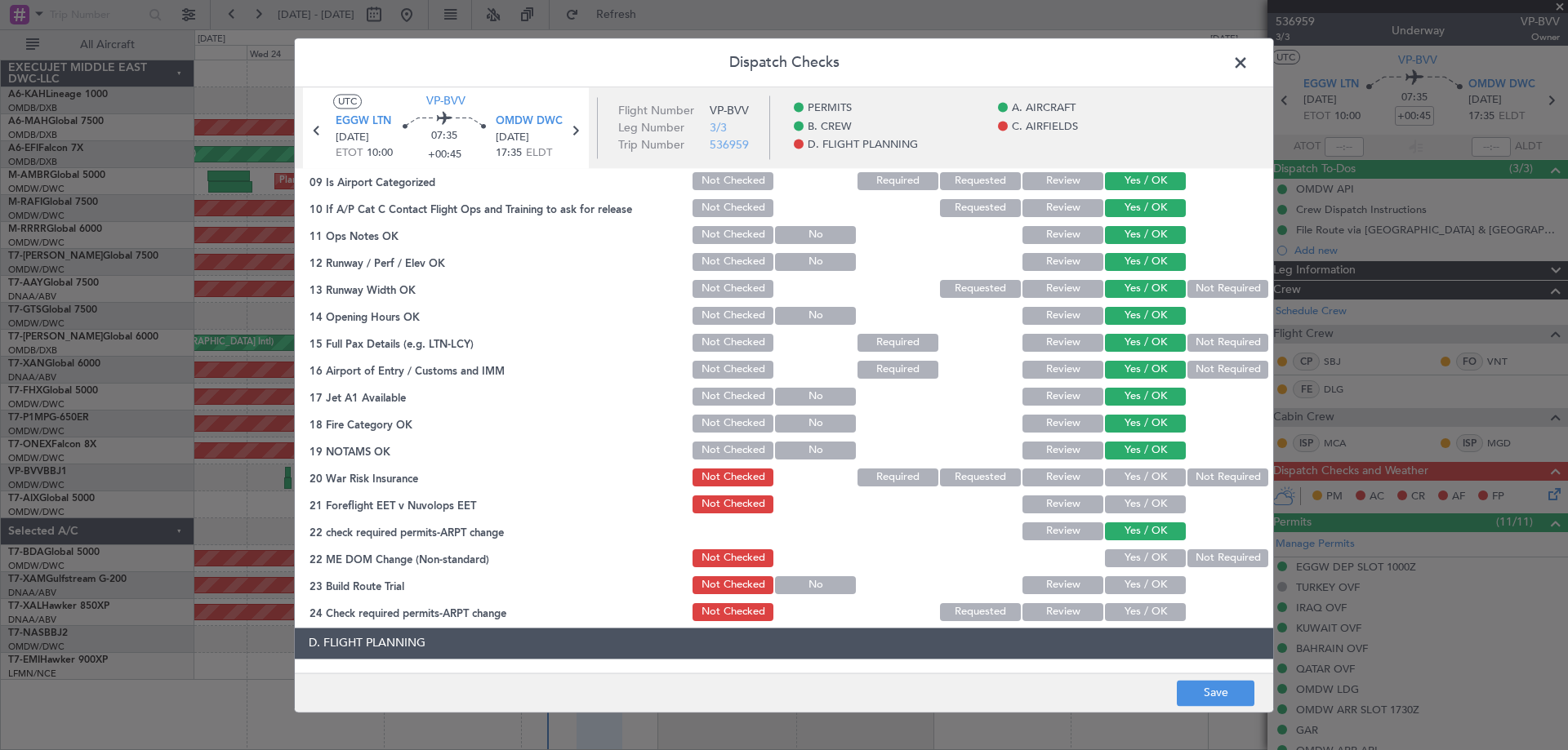
click at [1125, 474] on button "Yes / OK" at bounding box center [1145, 478] width 81 height 18
drag, startPoint x: 1129, startPoint y: 498, endPoint x: 1129, endPoint y: 546, distance: 48.0
click at [1129, 499] on button "Yes / OK" at bounding box center [1145, 504] width 81 height 18
click at [1127, 557] on button "Yes / OK" at bounding box center [1145, 558] width 81 height 18
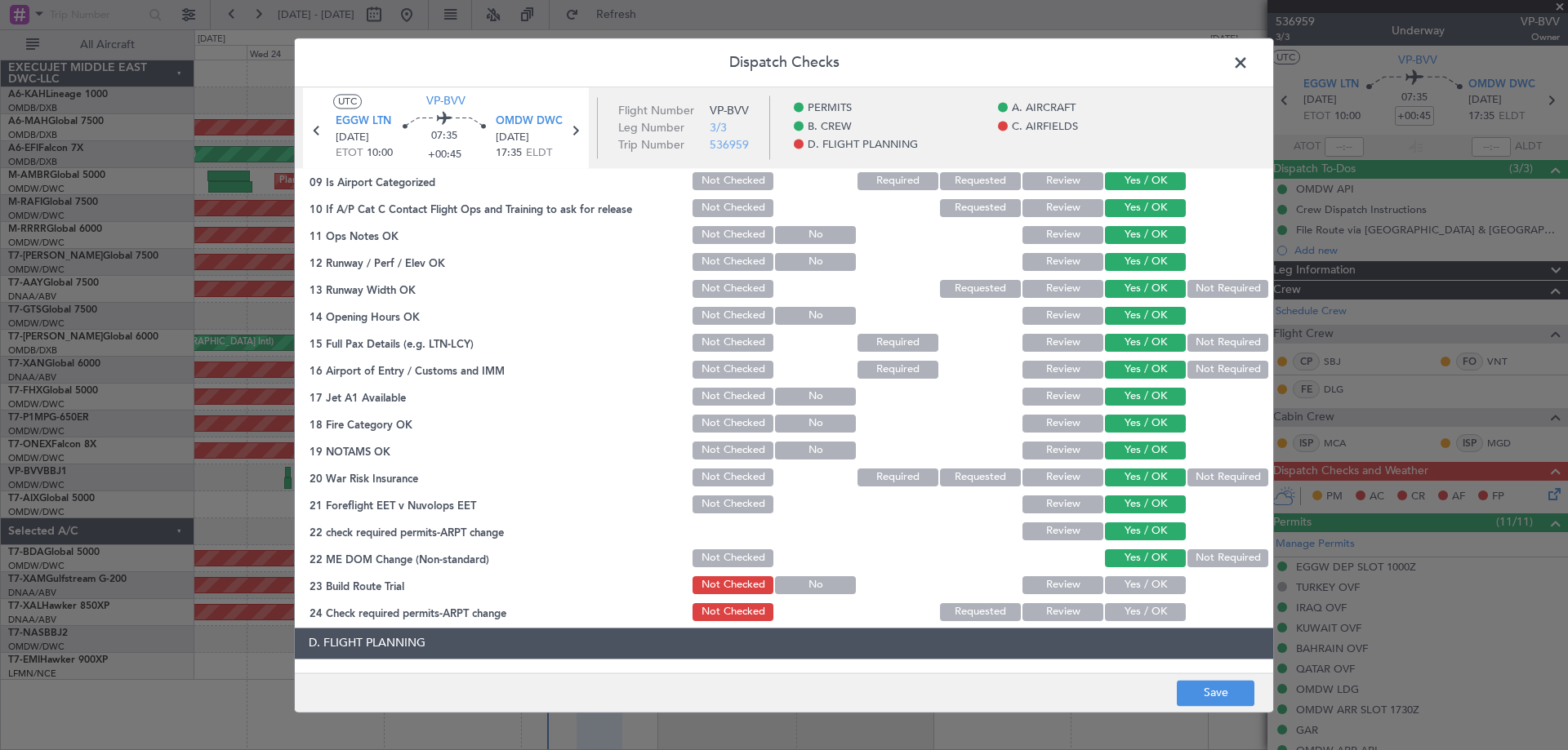
click at [1129, 592] on button "Yes / OK" at bounding box center [1145, 585] width 81 height 18
drag, startPoint x: 1123, startPoint y: 609, endPoint x: 1137, endPoint y: 535, distance: 75.3
click at [1123, 608] on button "Yes / OK" at bounding box center [1145, 612] width 81 height 18
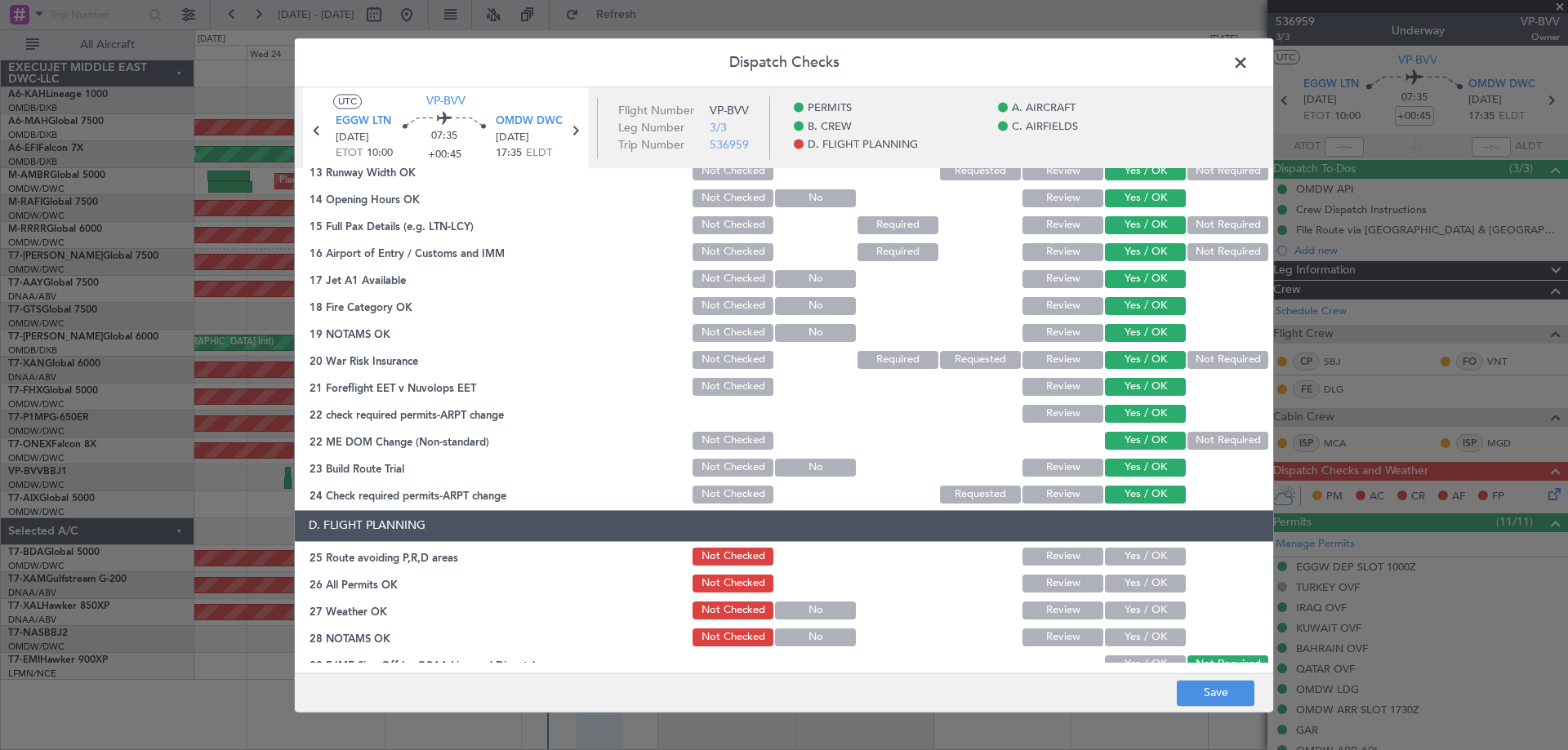
scroll to position [705, 0]
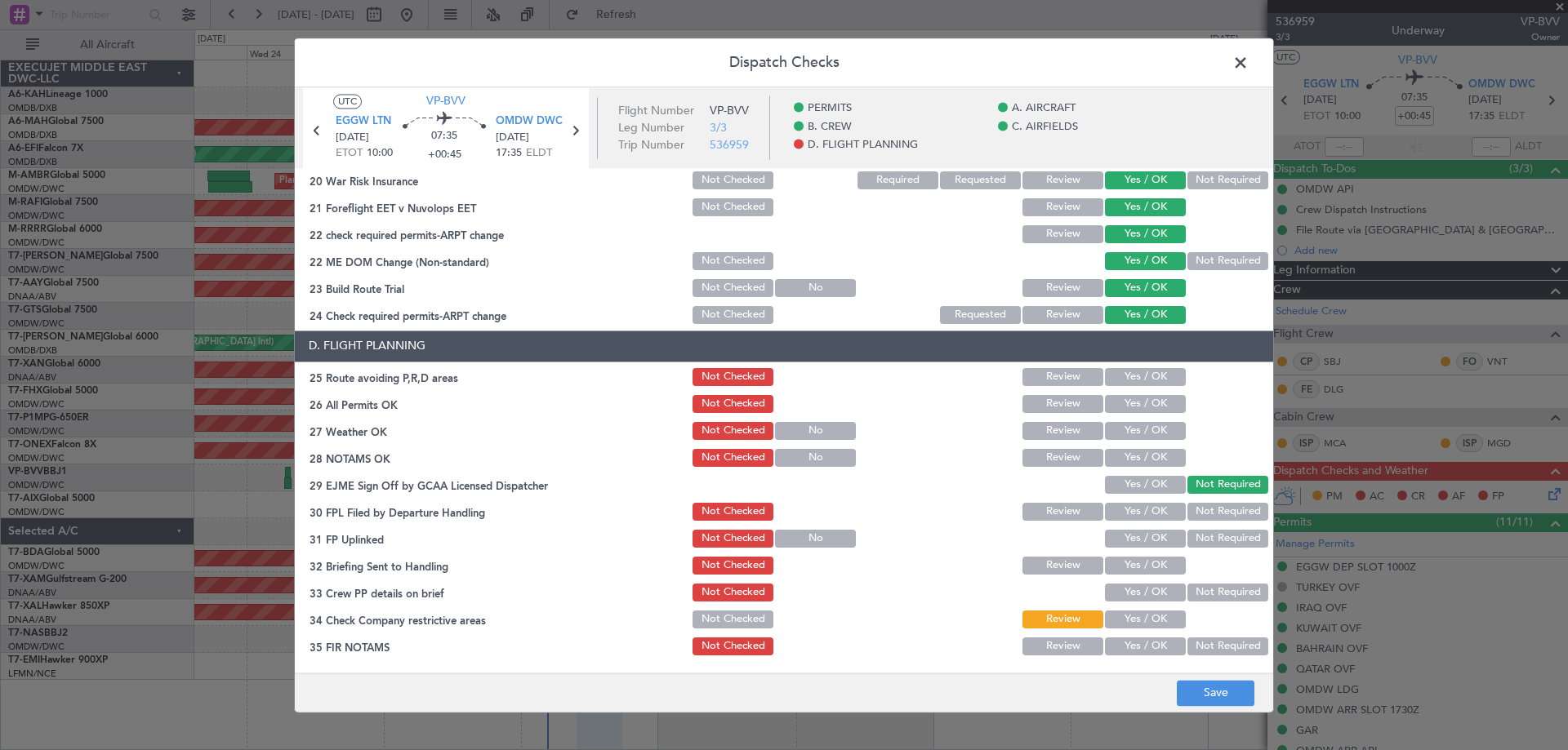
click at [1141, 371] on button "Yes / OK" at bounding box center [1145, 377] width 81 height 18
click at [1134, 410] on button "Yes / OK" at bounding box center [1145, 403] width 81 height 18
click at [1133, 436] on button "Yes / OK" at bounding box center [1145, 431] width 81 height 18
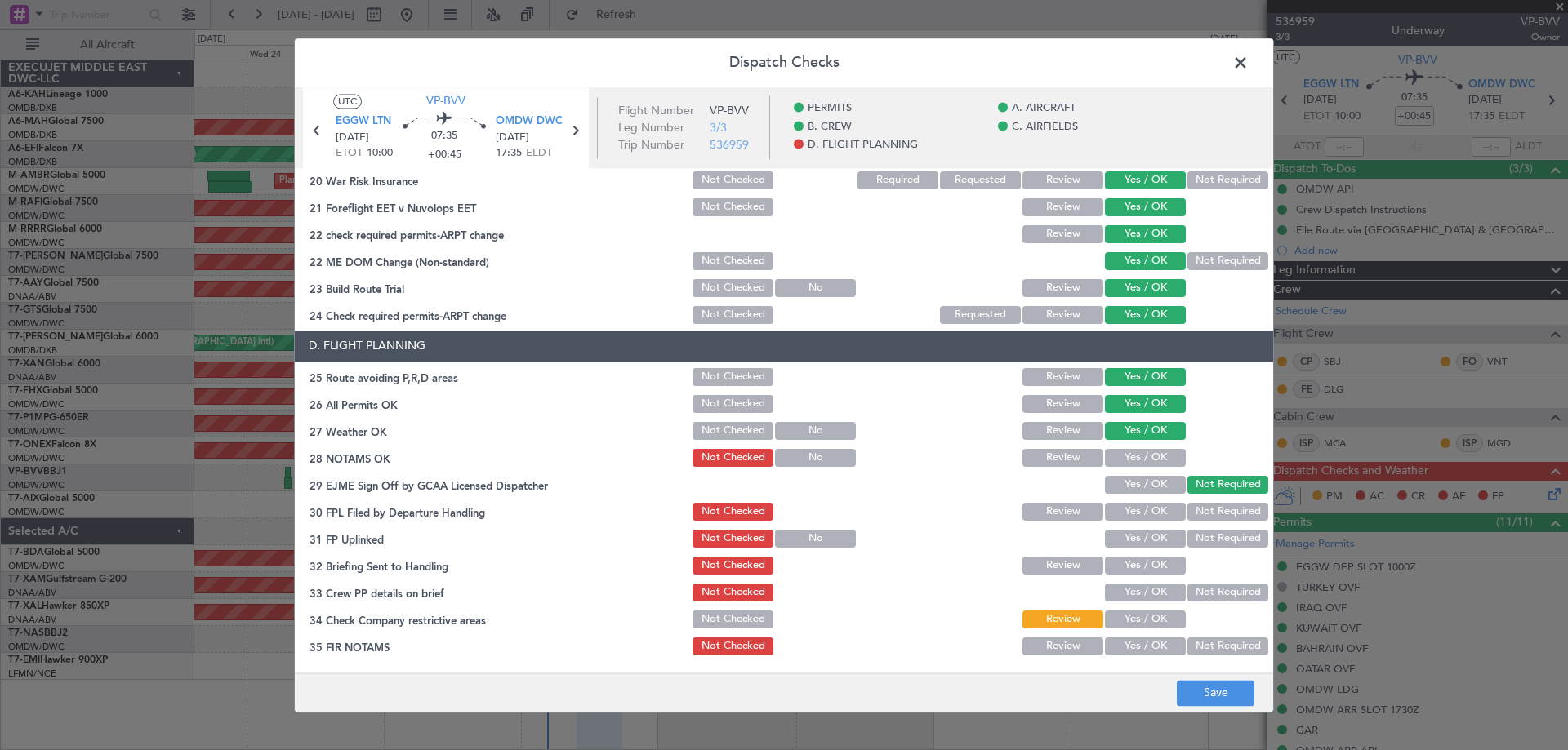
drag, startPoint x: 1131, startPoint y: 459, endPoint x: 1129, endPoint y: 478, distance: 19.1
click at [1130, 460] on button "Yes / OK" at bounding box center [1145, 458] width 81 height 18
click at [1127, 485] on button "Yes / OK" at bounding box center [1145, 484] width 81 height 18
drag, startPoint x: 1129, startPoint y: 502, endPoint x: 1128, endPoint y: 528, distance: 26.0
click at [1127, 504] on div "Yes / OK" at bounding box center [1143, 512] width 83 height 23
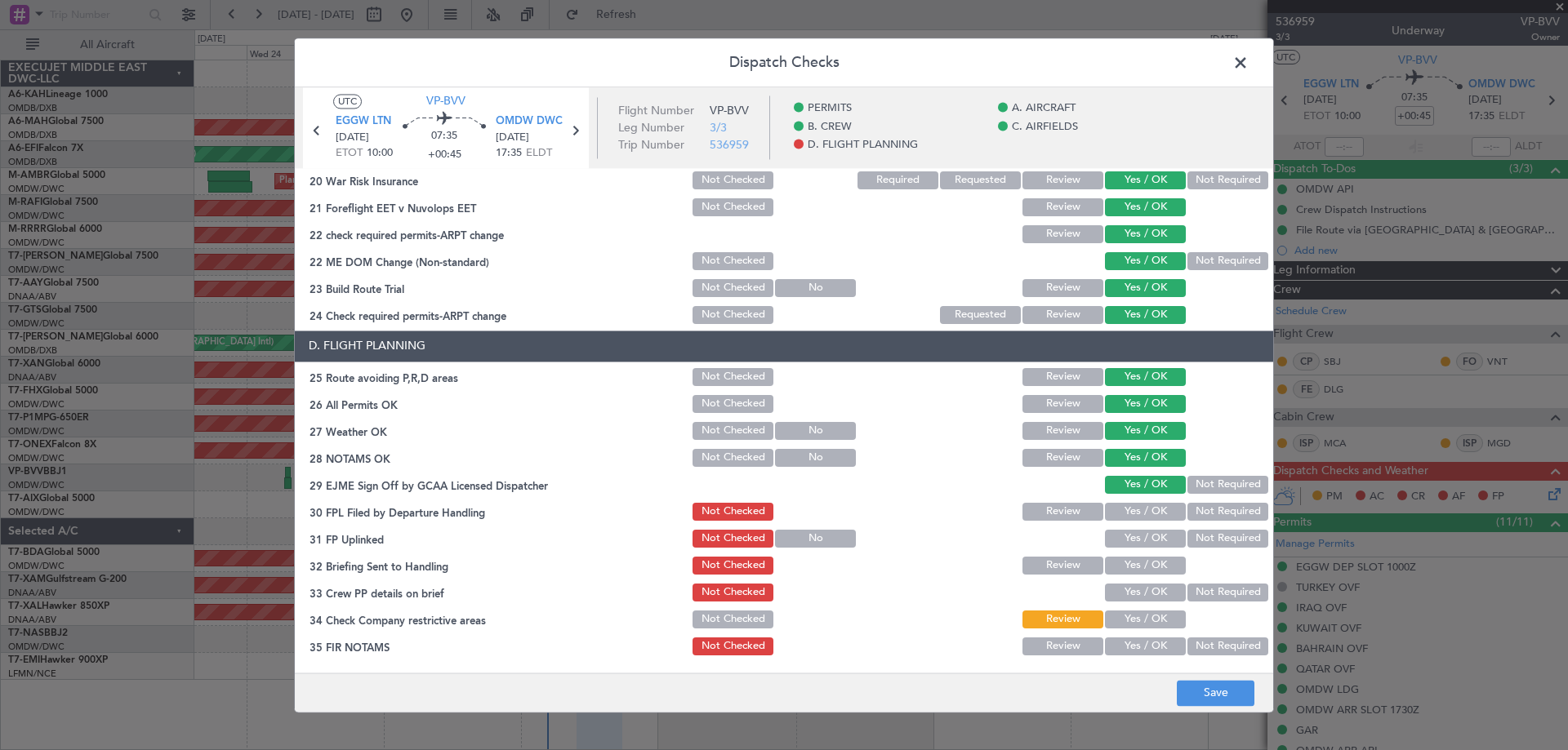
drag, startPoint x: 1126, startPoint y: 511, endPoint x: 1120, endPoint y: 535, distance: 24.7
click at [1125, 511] on button "Yes / OK" at bounding box center [1145, 512] width 81 height 18
drag, startPoint x: 1120, startPoint y: 536, endPoint x: 1123, endPoint y: 559, distance: 23.2
click at [1118, 536] on button "Yes / OK" at bounding box center [1145, 538] width 81 height 18
click at [1125, 567] on button "Yes / OK" at bounding box center [1145, 566] width 81 height 18
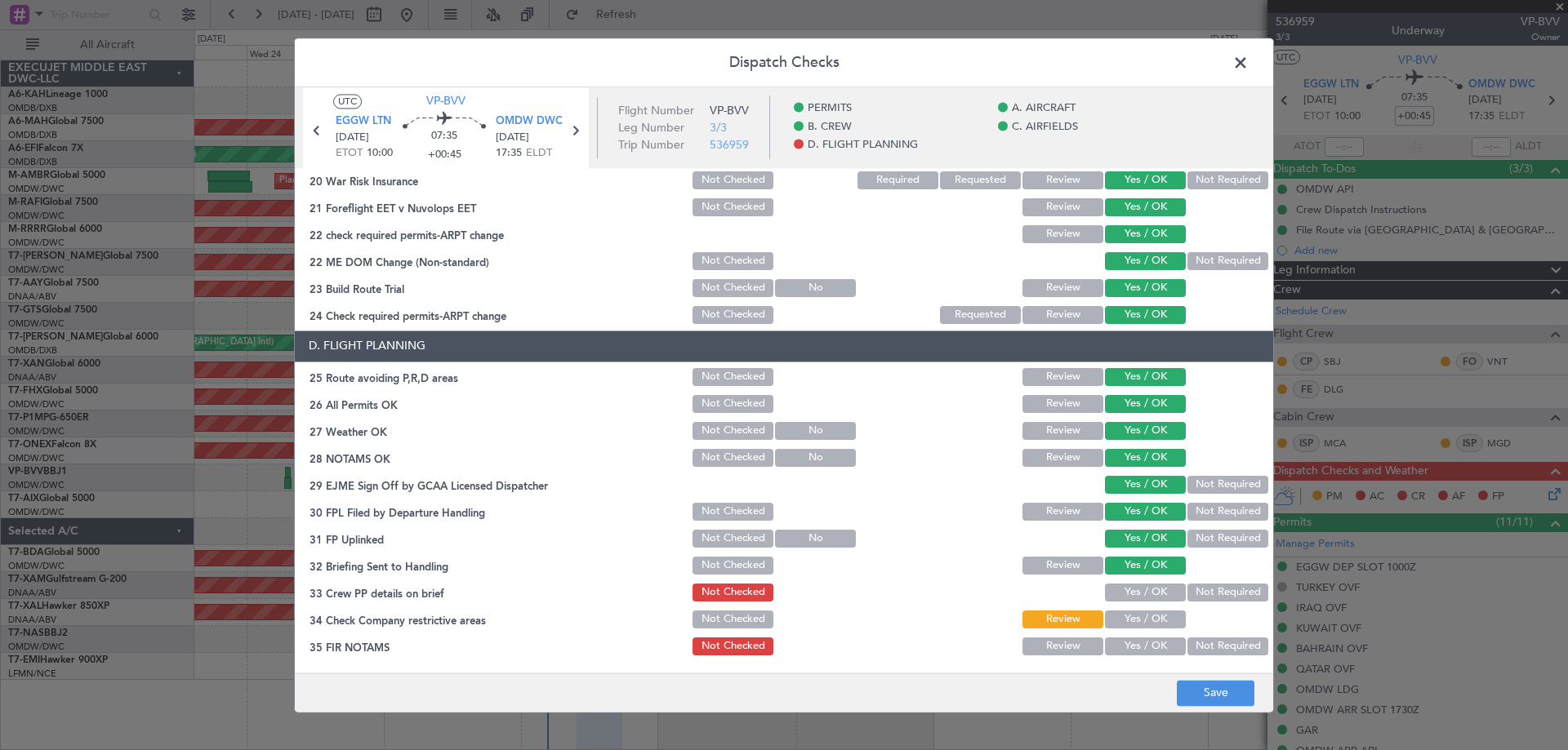
drag, startPoint x: 1133, startPoint y: 590, endPoint x: 1133, endPoint y: 605, distance: 15.0
click at [1134, 592] on button "Yes / OK" at bounding box center [1145, 592] width 81 height 18
click at [1126, 622] on button "Yes / OK" at bounding box center [1145, 619] width 81 height 18
drag, startPoint x: 1116, startPoint y: 648, endPoint x: 1127, endPoint y: 628, distance: 22.8
click at [1117, 646] on button "Yes / OK" at bounding box center [1145, 647] width 81 height 18
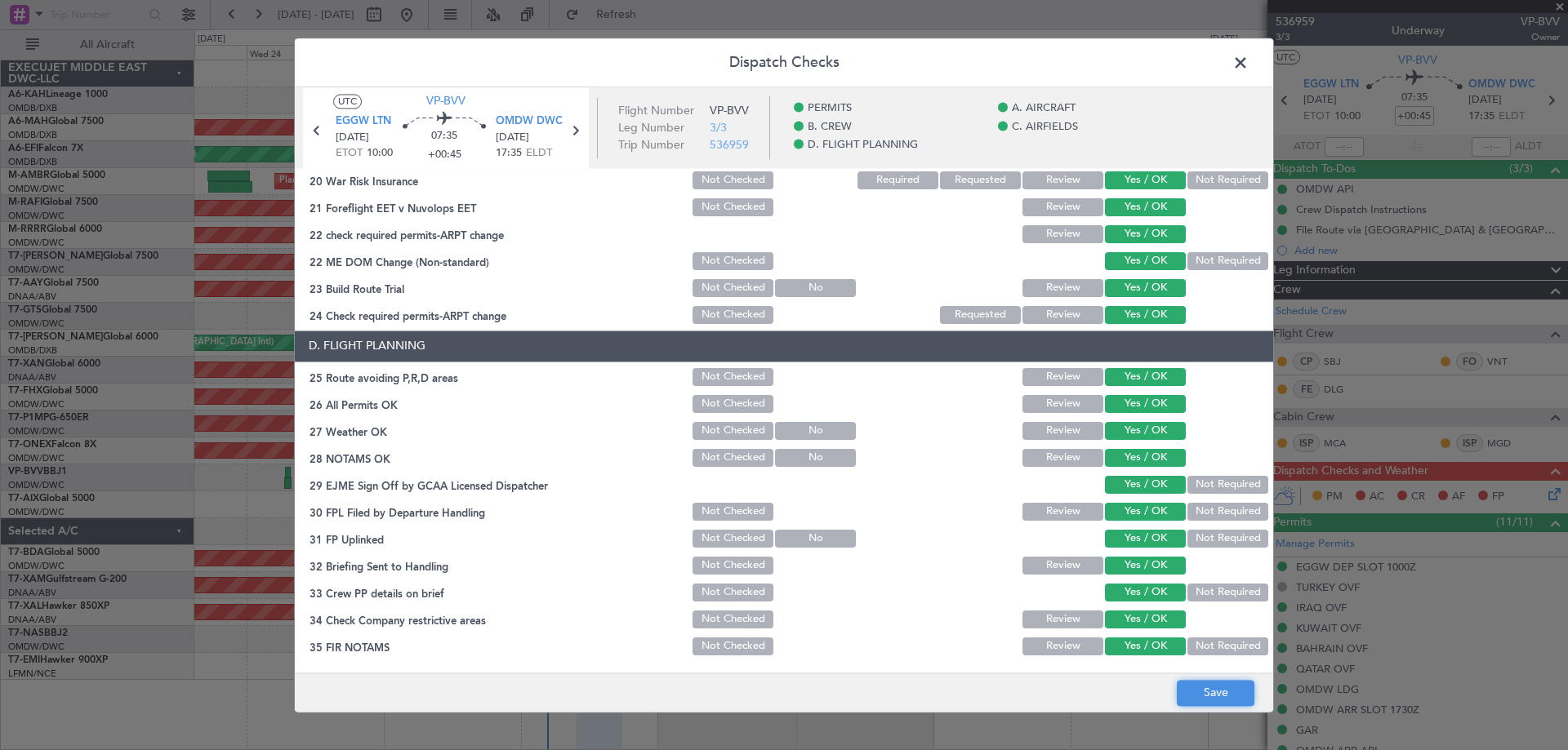
click at [1227, 700] on button "Save" at bounding box center [1216, 693] width 78 height 27
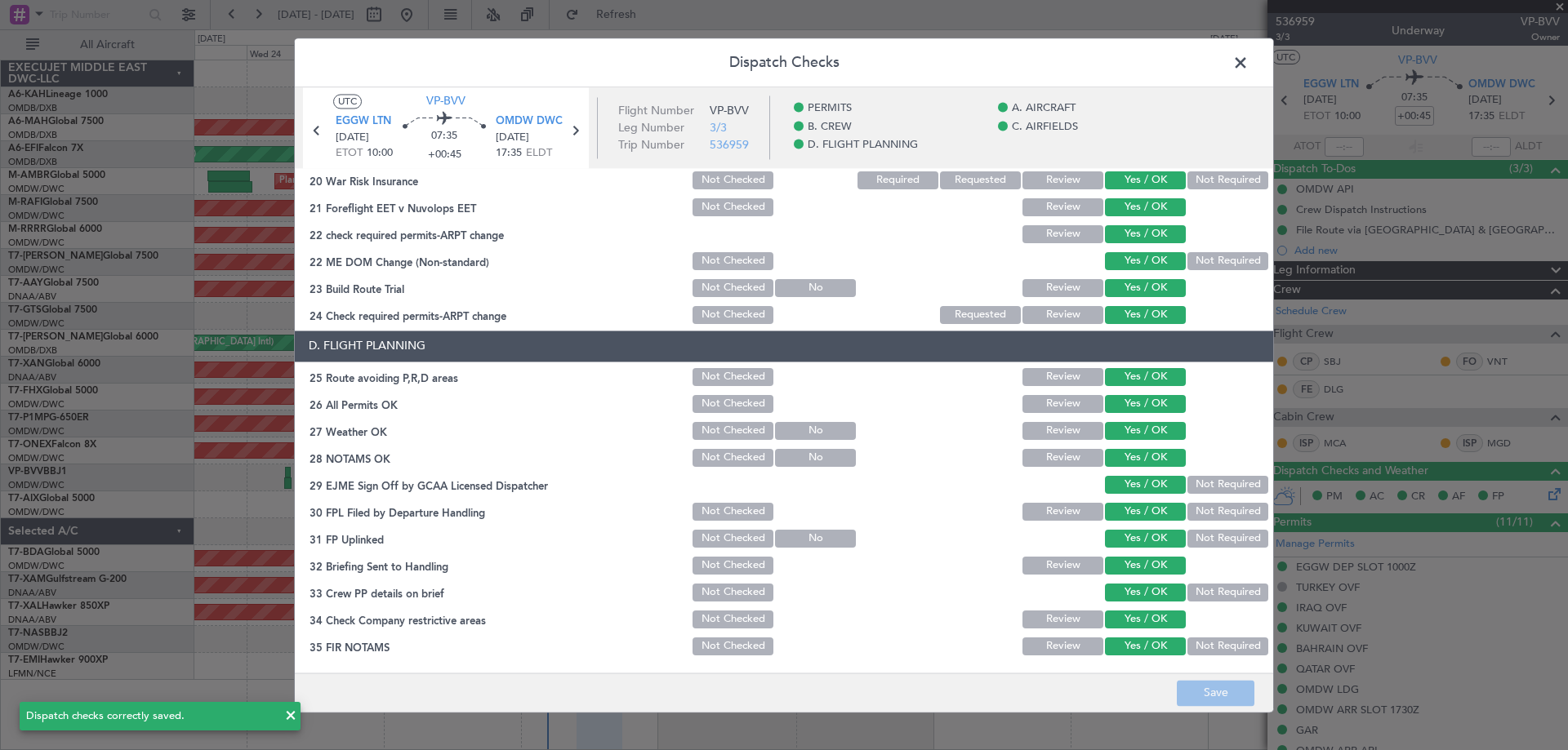
click at [1249, 67] on span at bounding box center [1249, 66] width 0 height 32
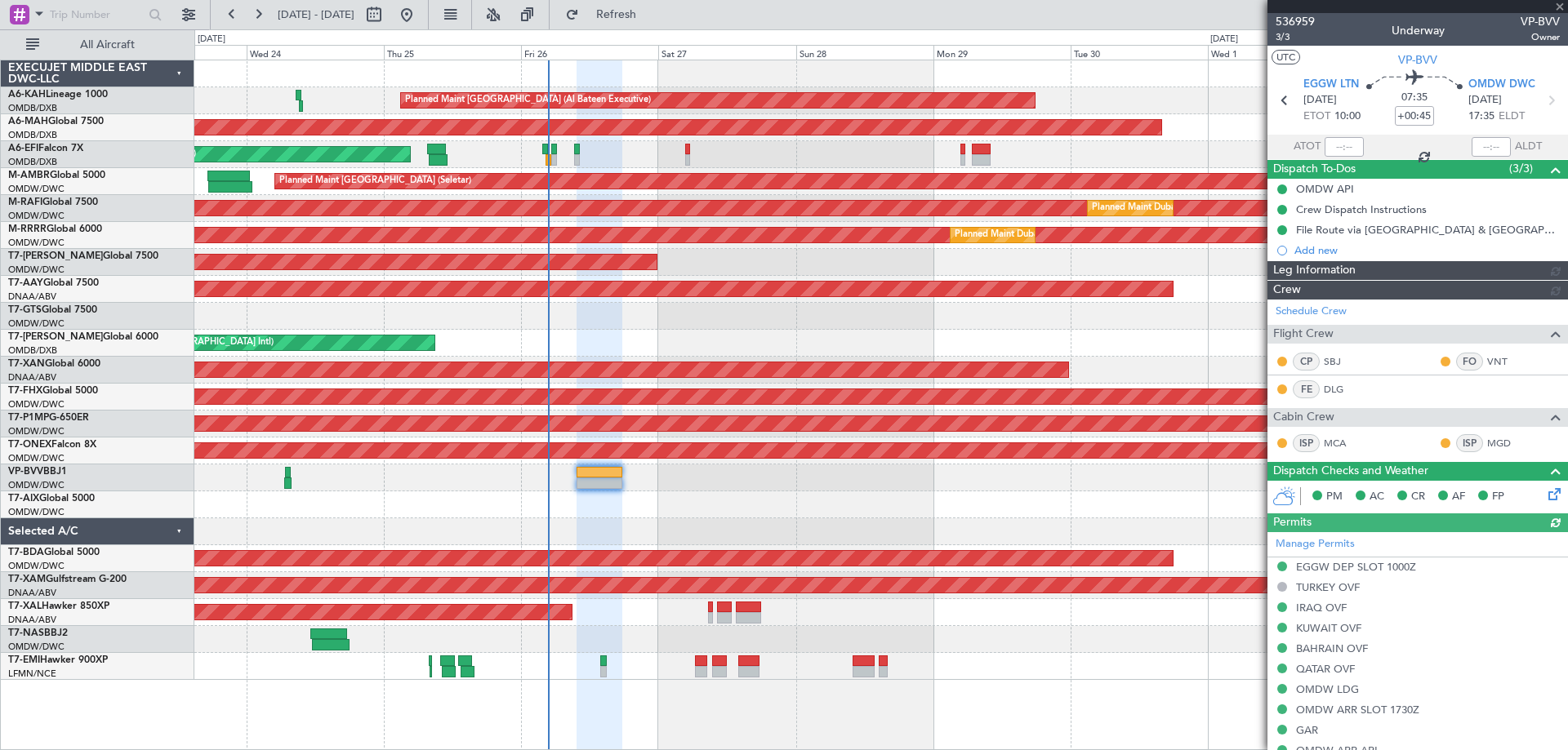
type input "[PERSON_NAME] ([PERSON_NAME])"
type input "7363"
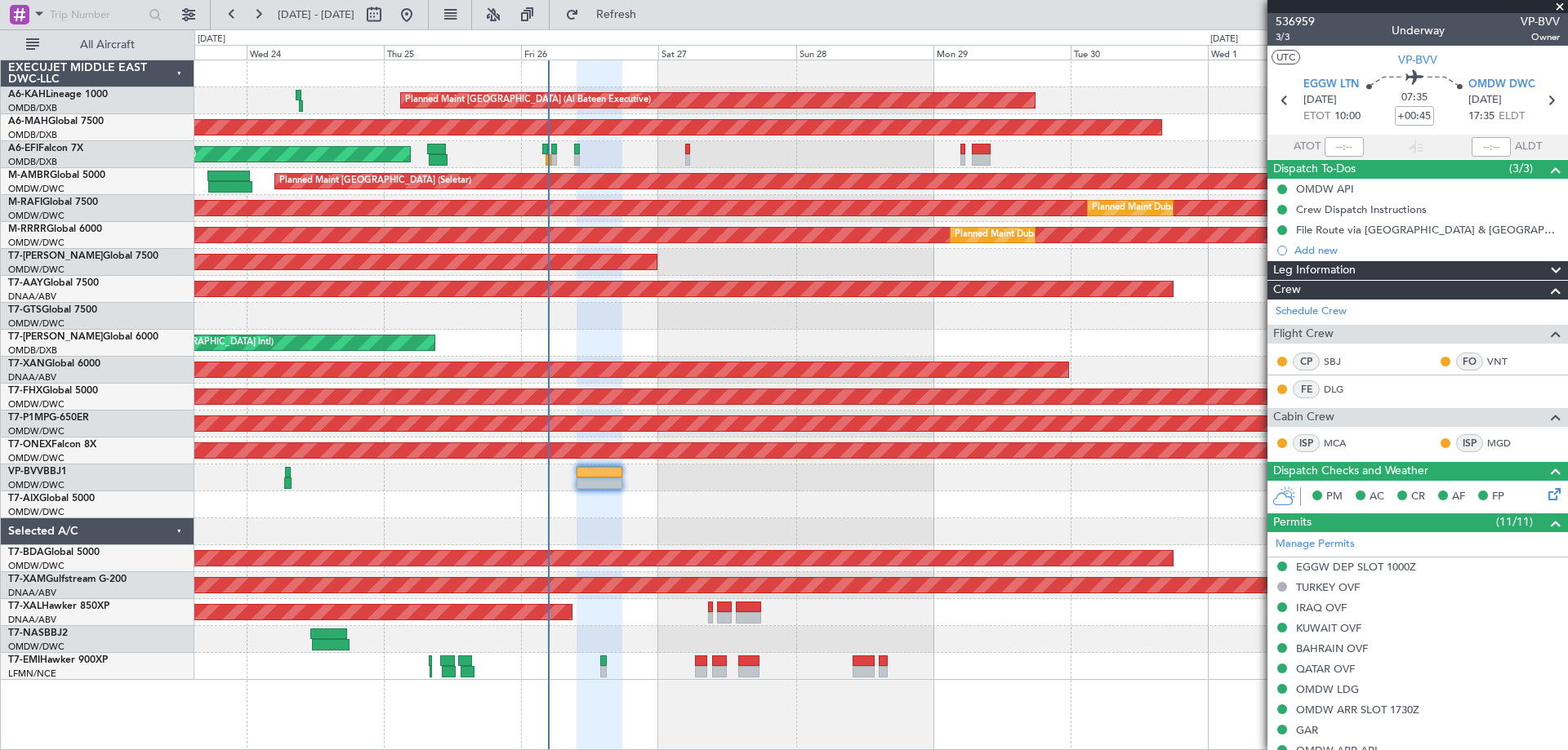
click at [1020, 337] on div "Planned Maint [GEOGRAPHIC_DATA] ([GEOGRAPHIC_DATA] Intl)" at bounding box center [881, 343] width 1373 height 27
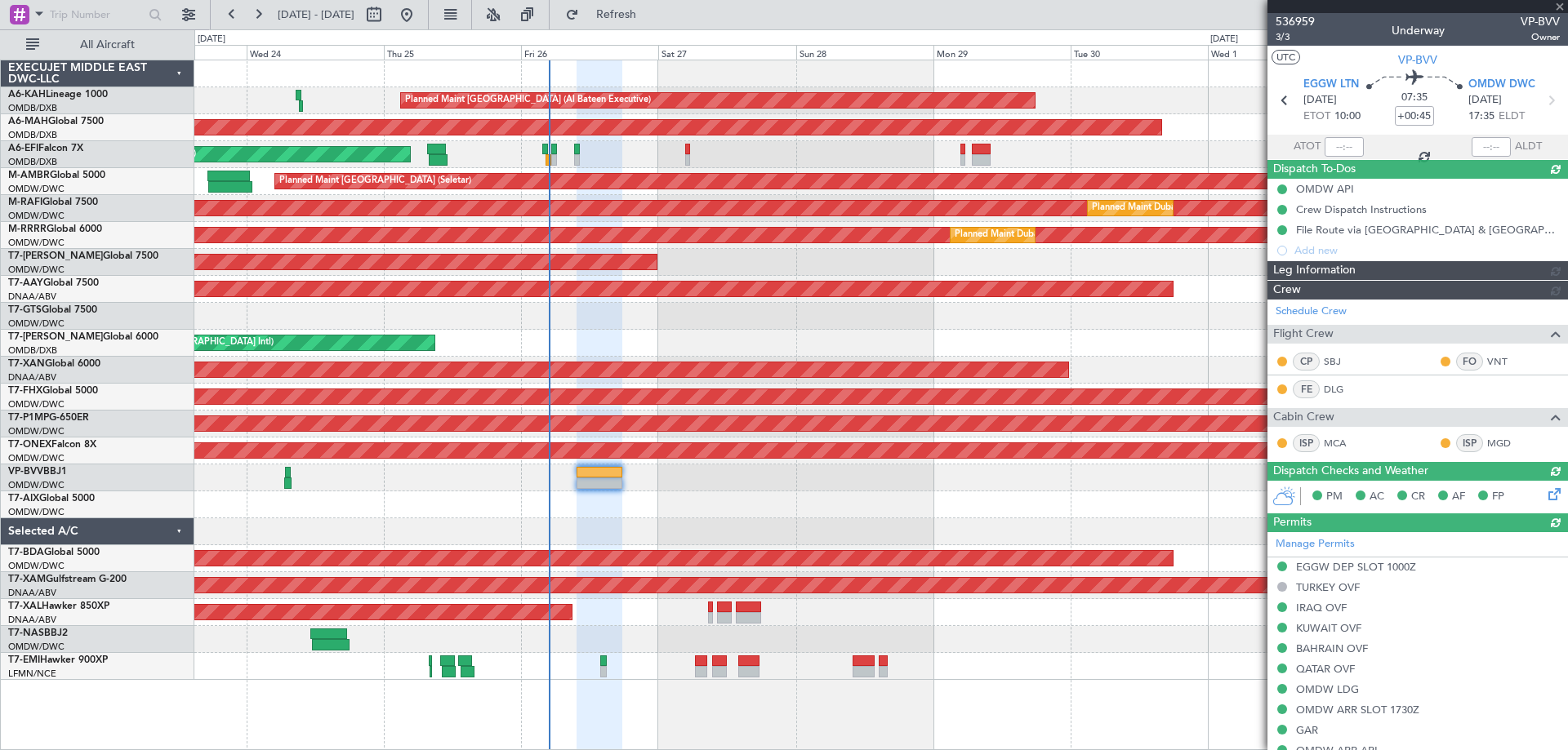
type input "[PERSON_NAME] ([PERSON_NAME])"
type input "7363"
type input "[PERSON_NAME] ([PERSON_NAME])"
type input "7363"
type input "[PERSON_NAME] ([PERSON_NAME])"
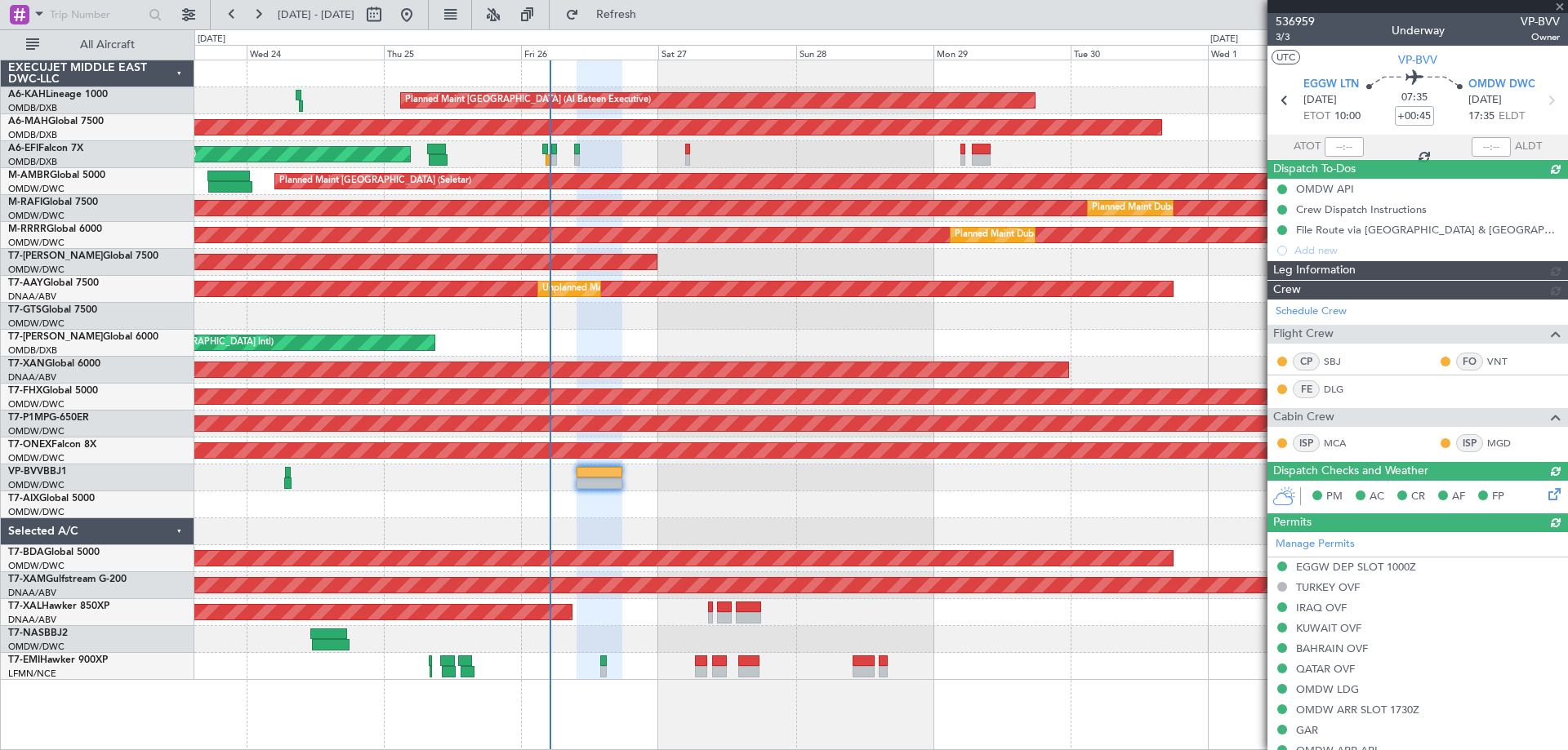
type input "7363"
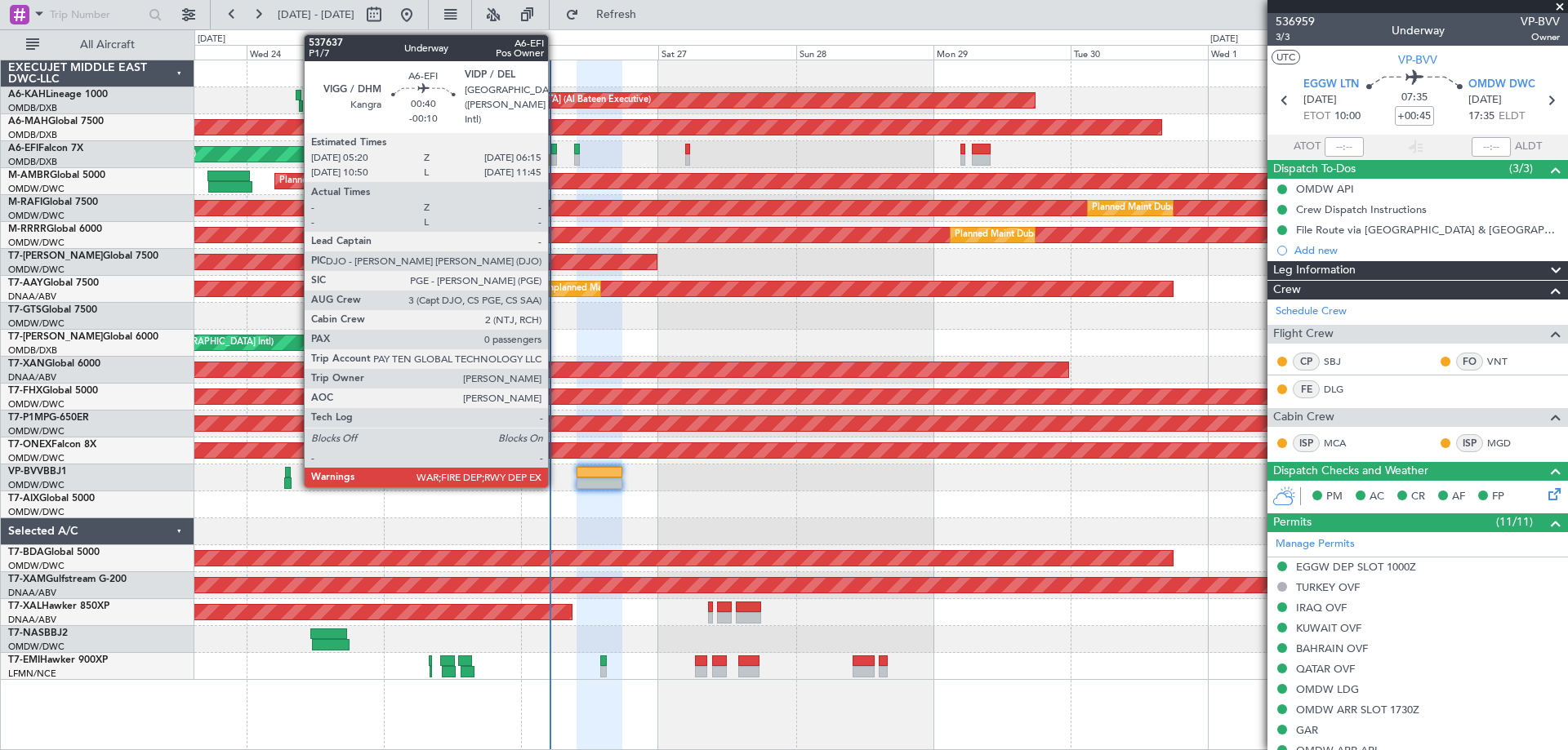
click at [556, 155] on div at bounding box center [555, 160] width 6 height 11
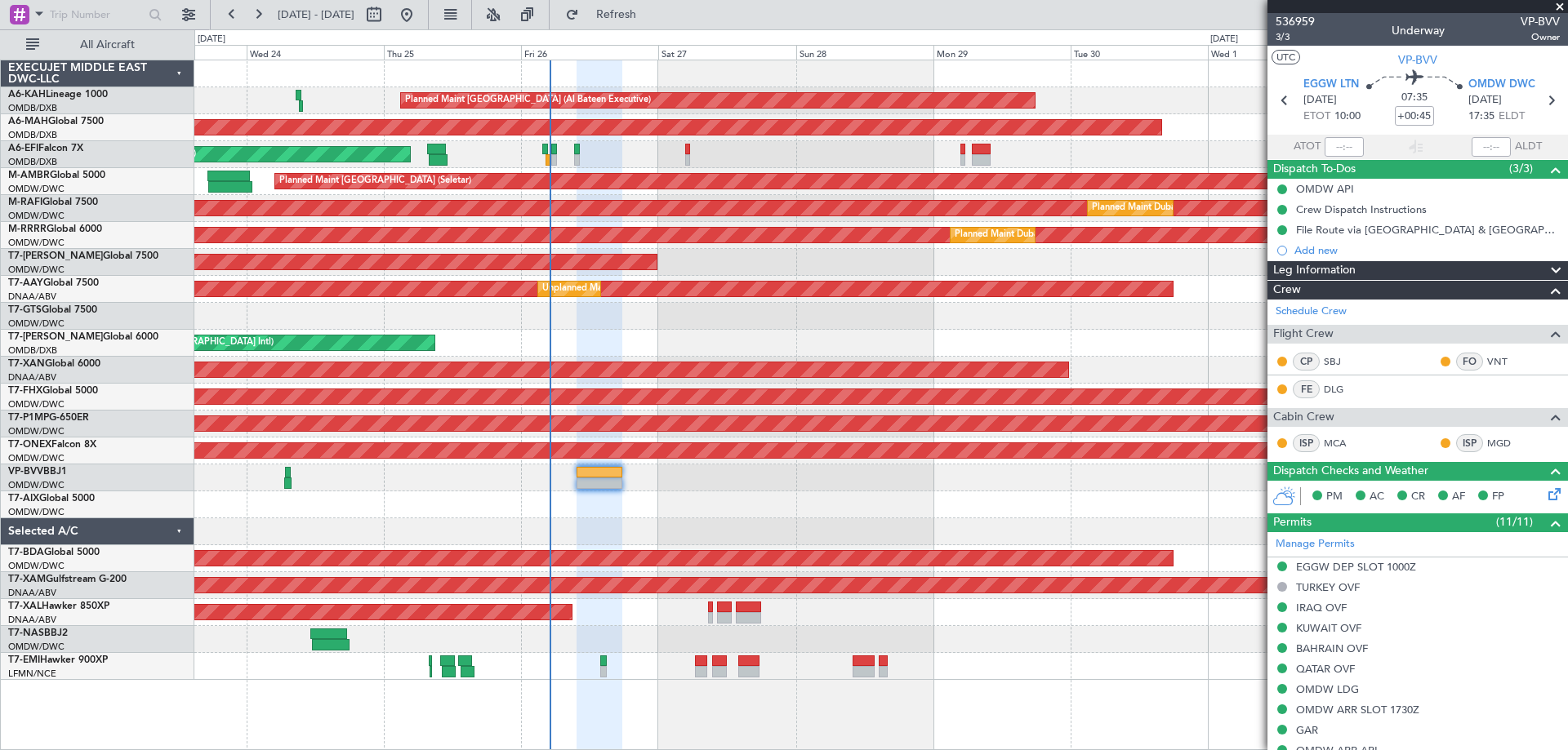
click at [743, 304] on div "AOG Maint [GEOGRAPHIC_DATA] (Seletar)" at bounding box center [881, 316] width 1373 height 27
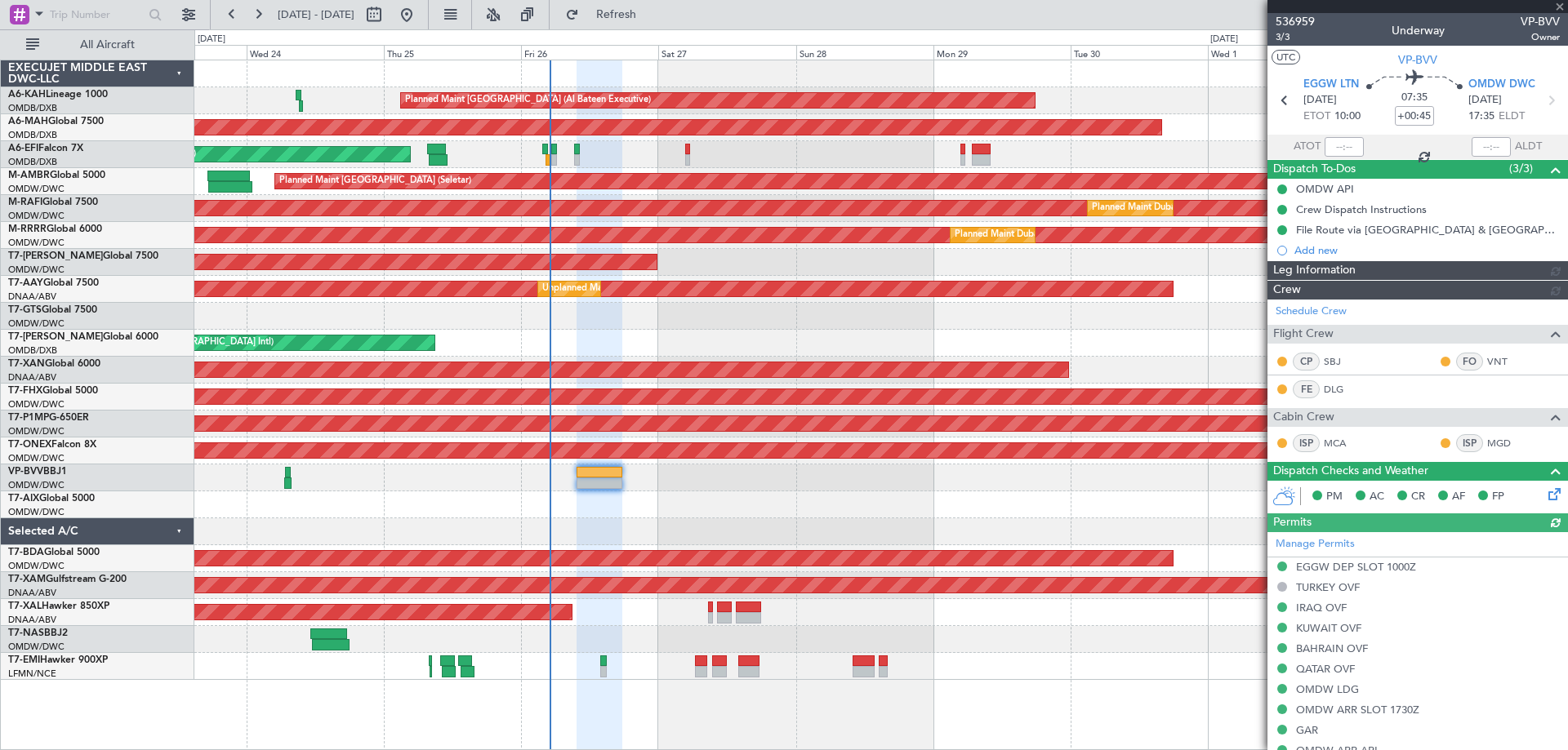
type input "[PERSON_NAME] ([PERSON_NAME])"
type input "7363"
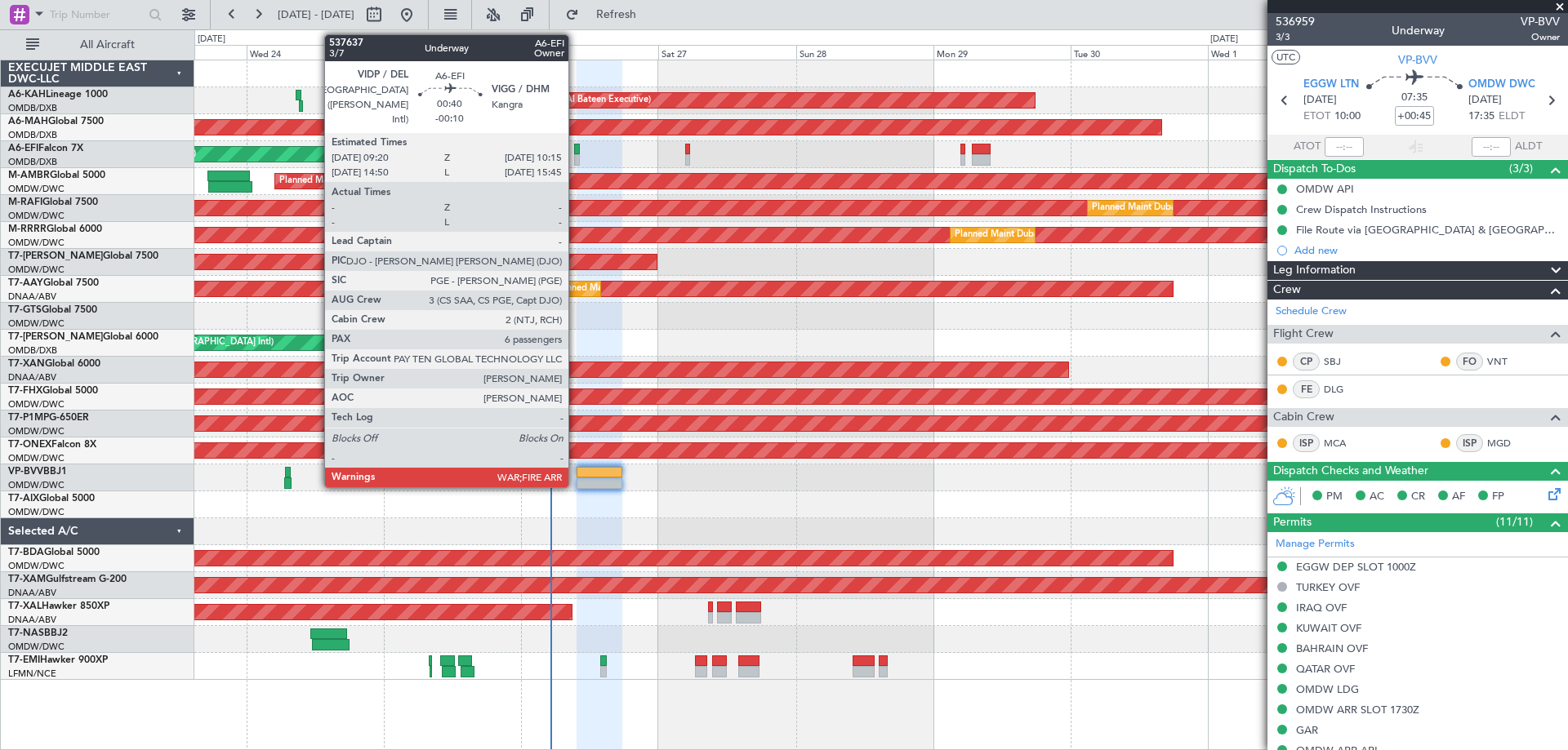
click at [576, 156] on div at bounding box center [577, 160] width 6 height 11
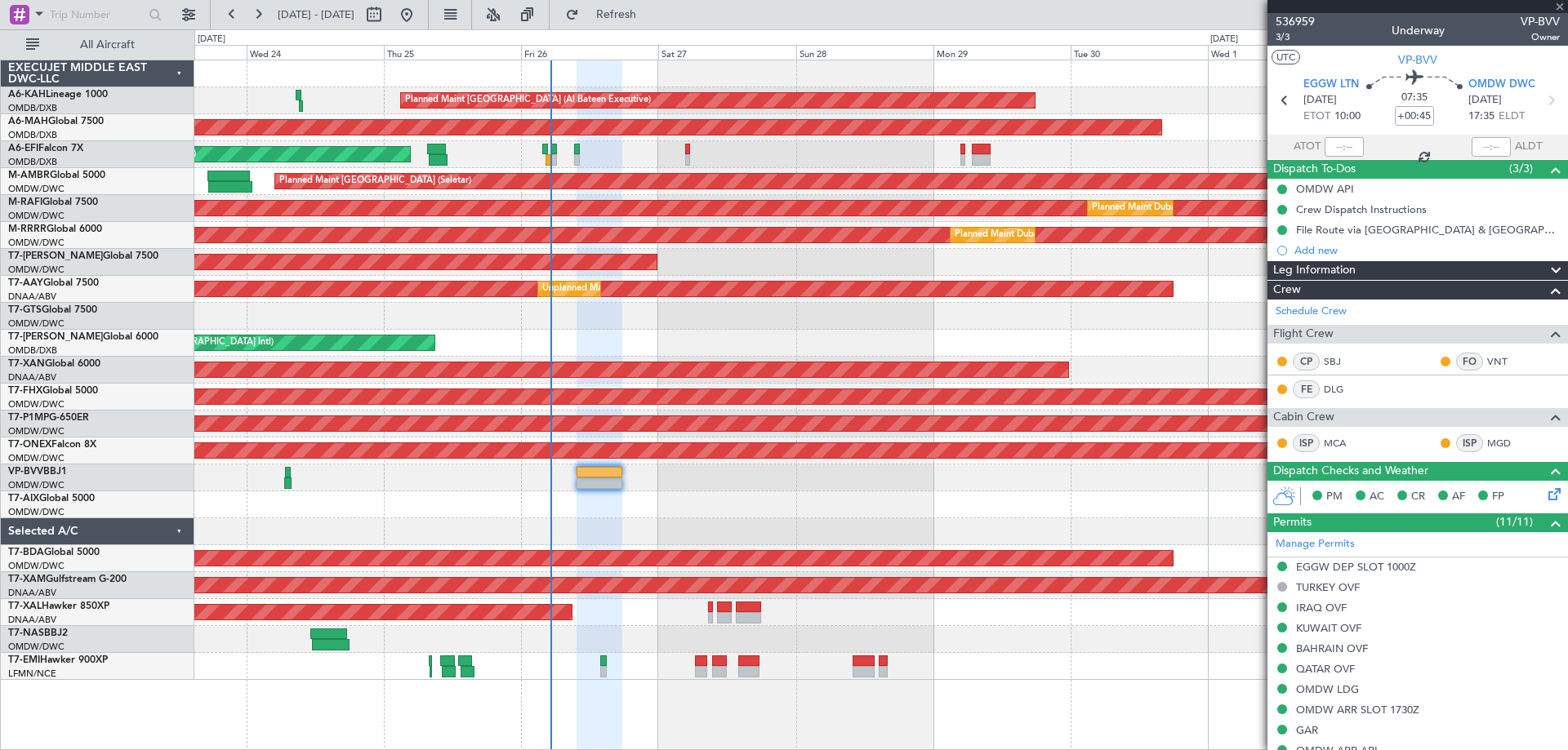
type input "-00:10"
type input "6"
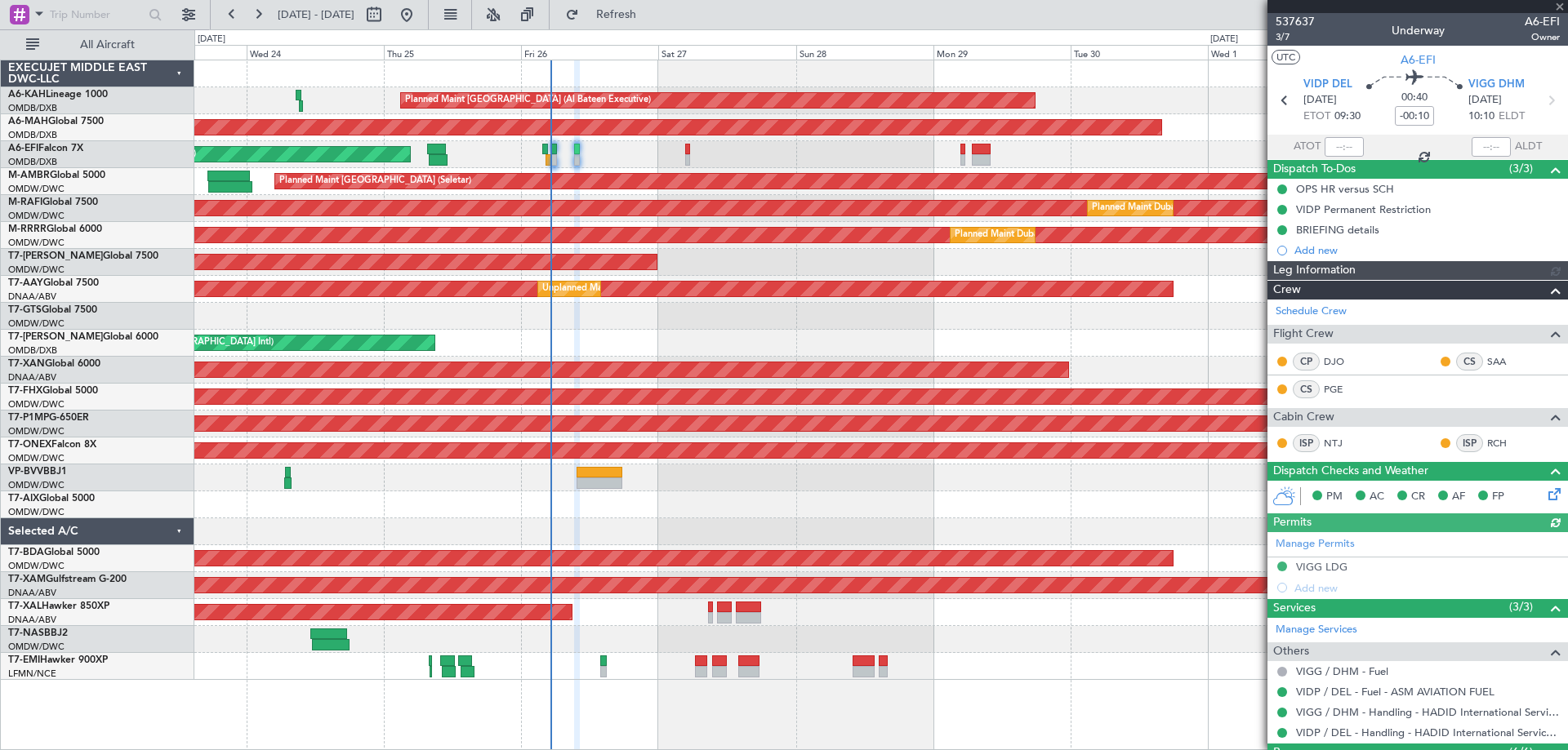
type input "Dherander Fithani (DHF)"
type input "7365"
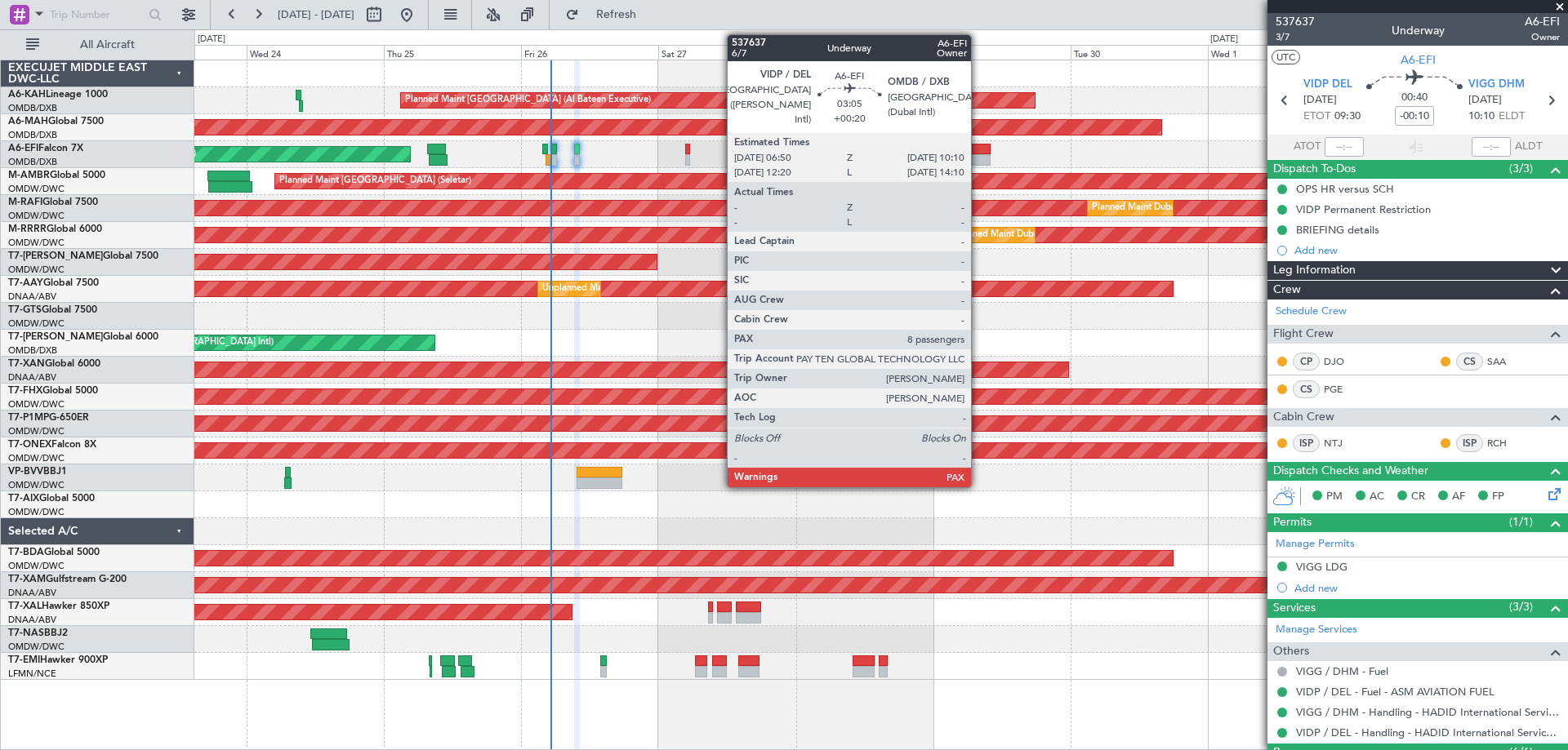
click at [978, 152] on div at bounding box center [981, 149] width 20 height 11
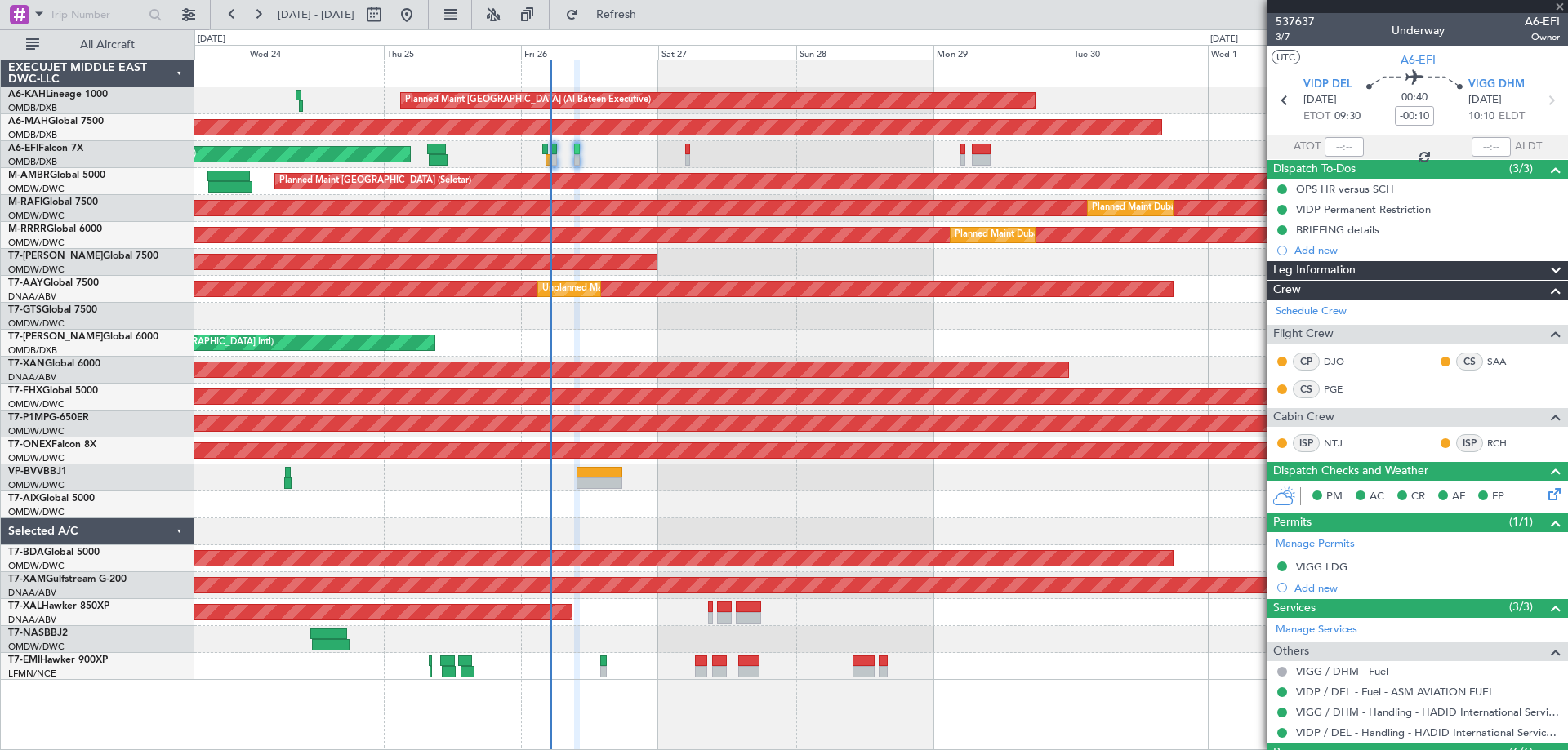
type input "+00:20"
type input "8"
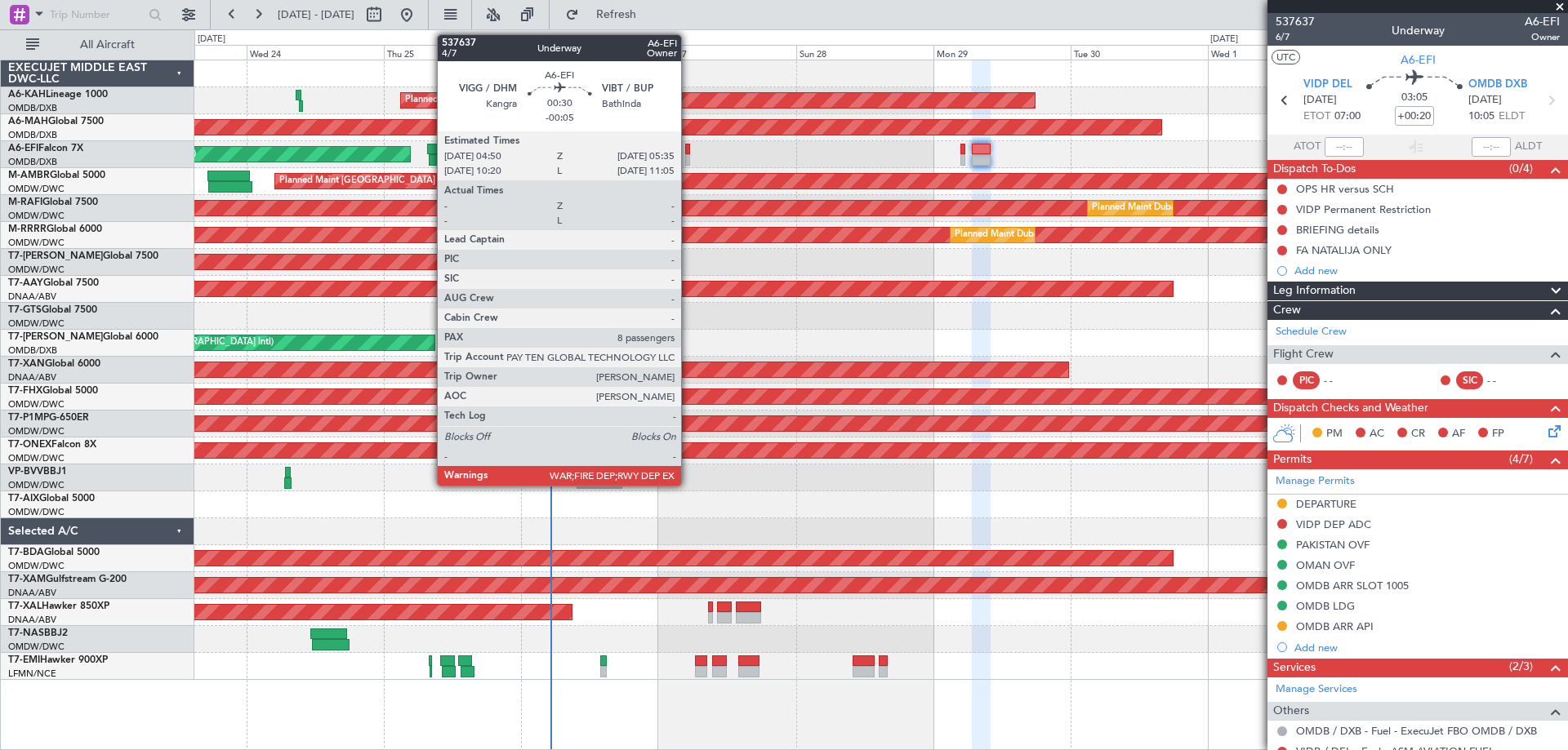
click at [689, 154] on div at bounding box center [688, 149] width 5 height 11
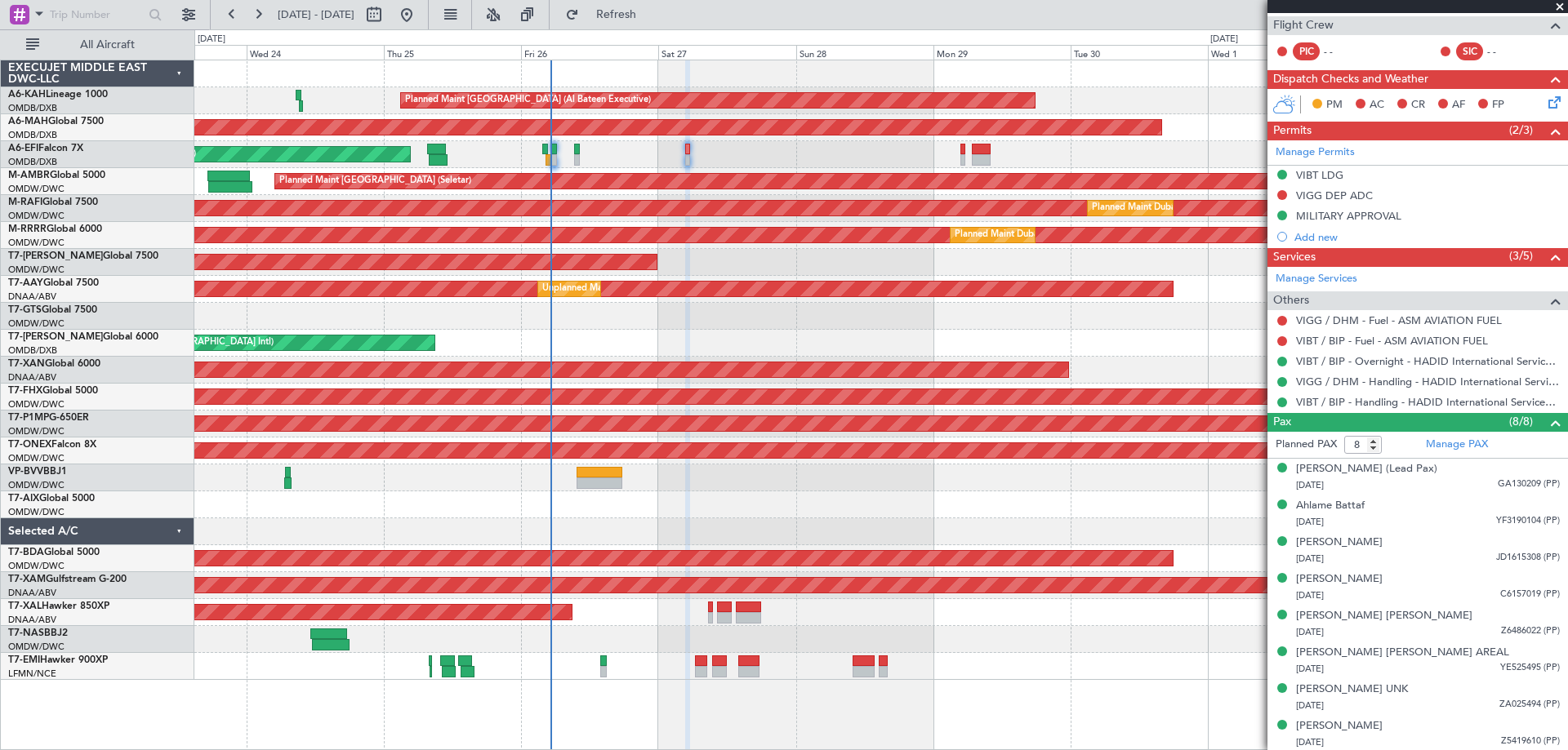
scroll to position [290, 0]
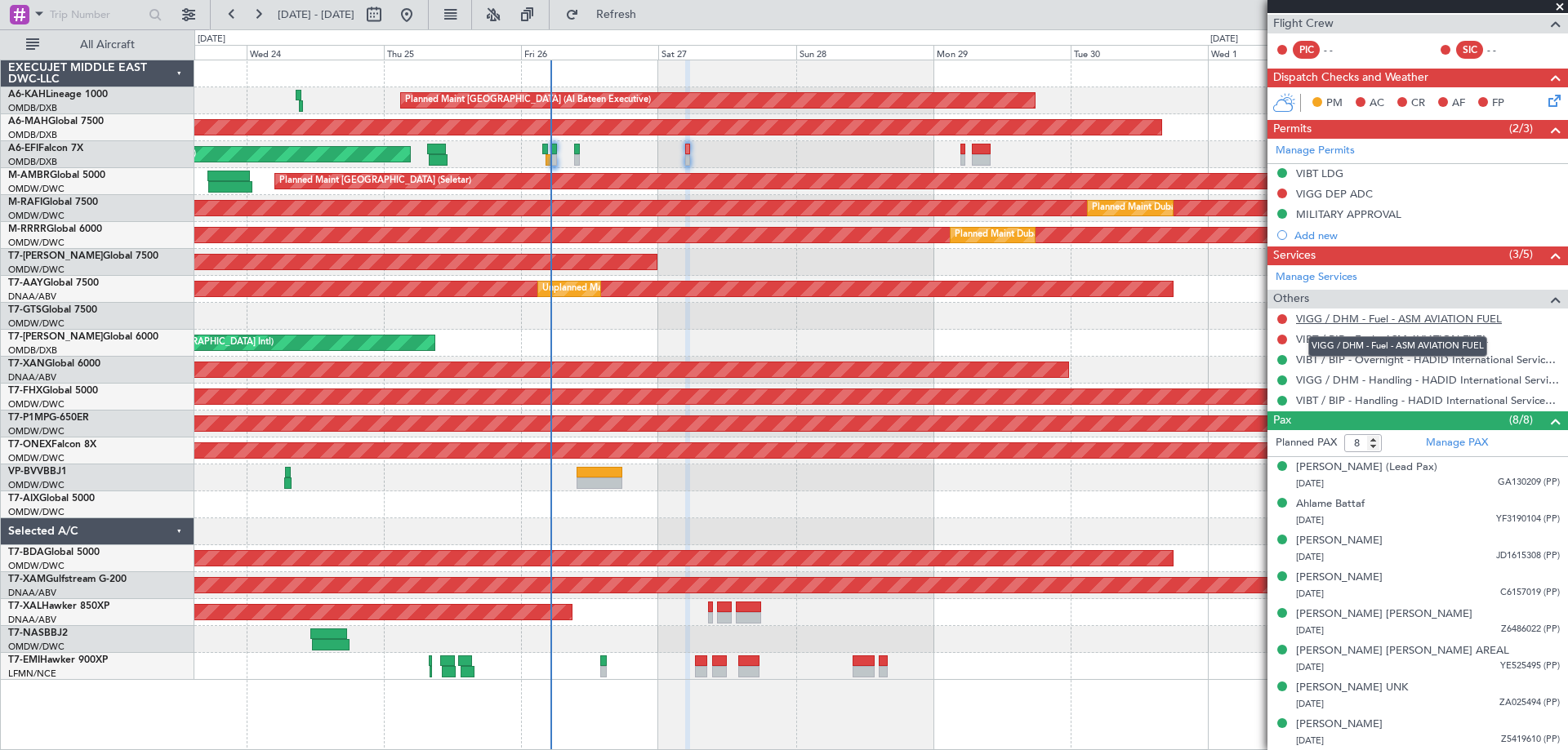
click at [1358, 321] on link "VIGG / DHM - Fuel - ASM AVIATION FUEL" at bounding box center [1399, 319] width 206 height 14
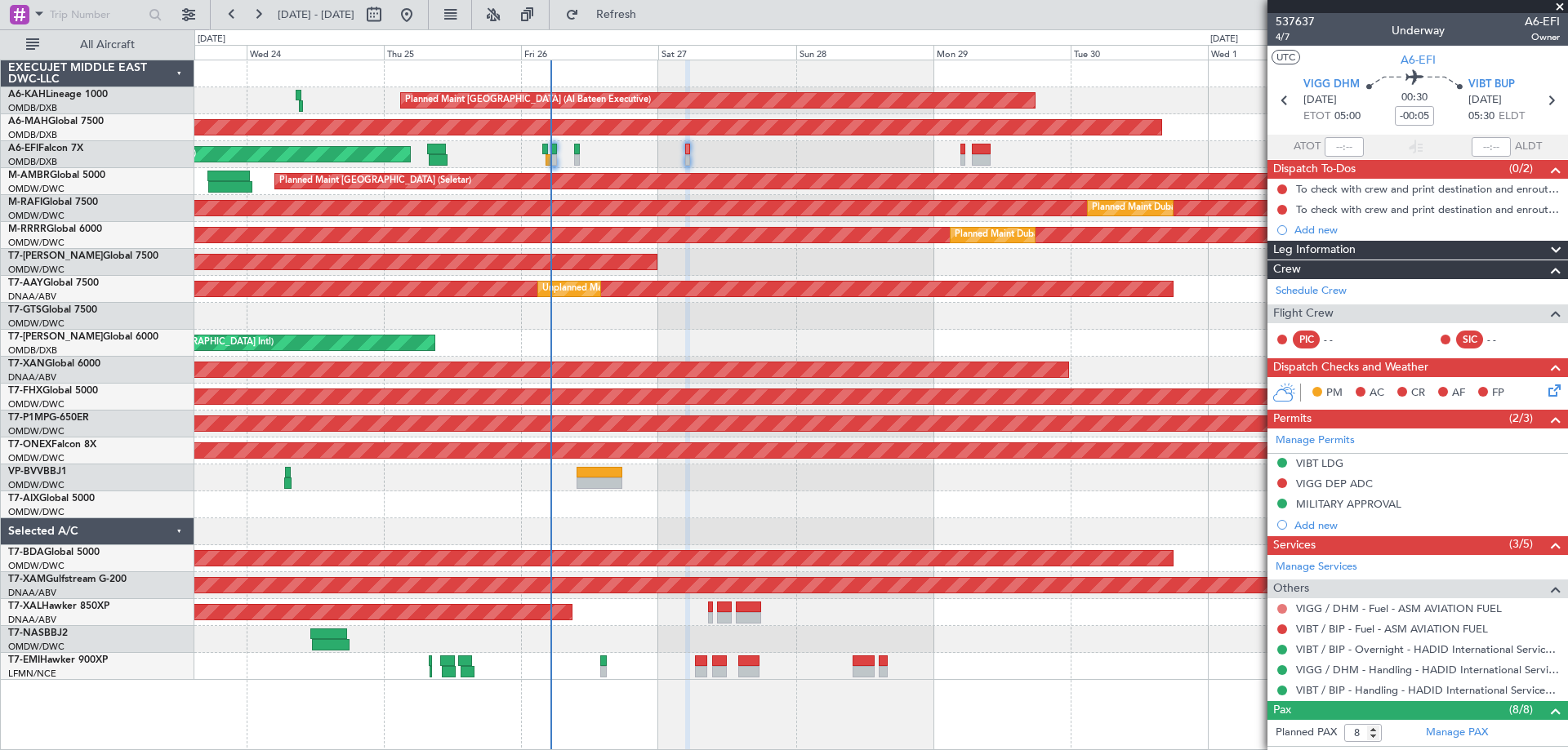
click at [1282, 605] on button at bounding box center [1282, 609] width 9 height 9
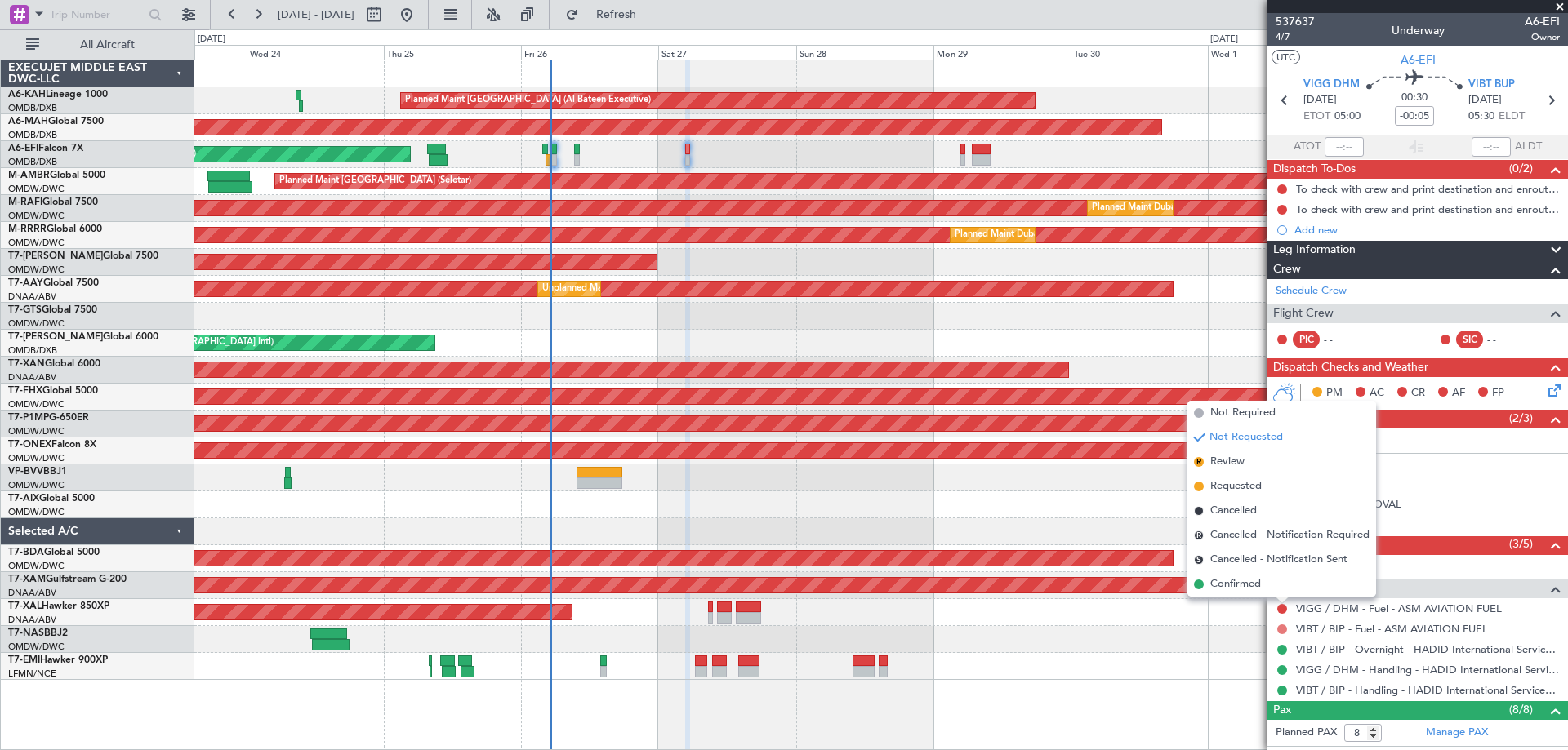
click at [1284, 628] on button at bounding box center [1282, 629] width 9 height 9
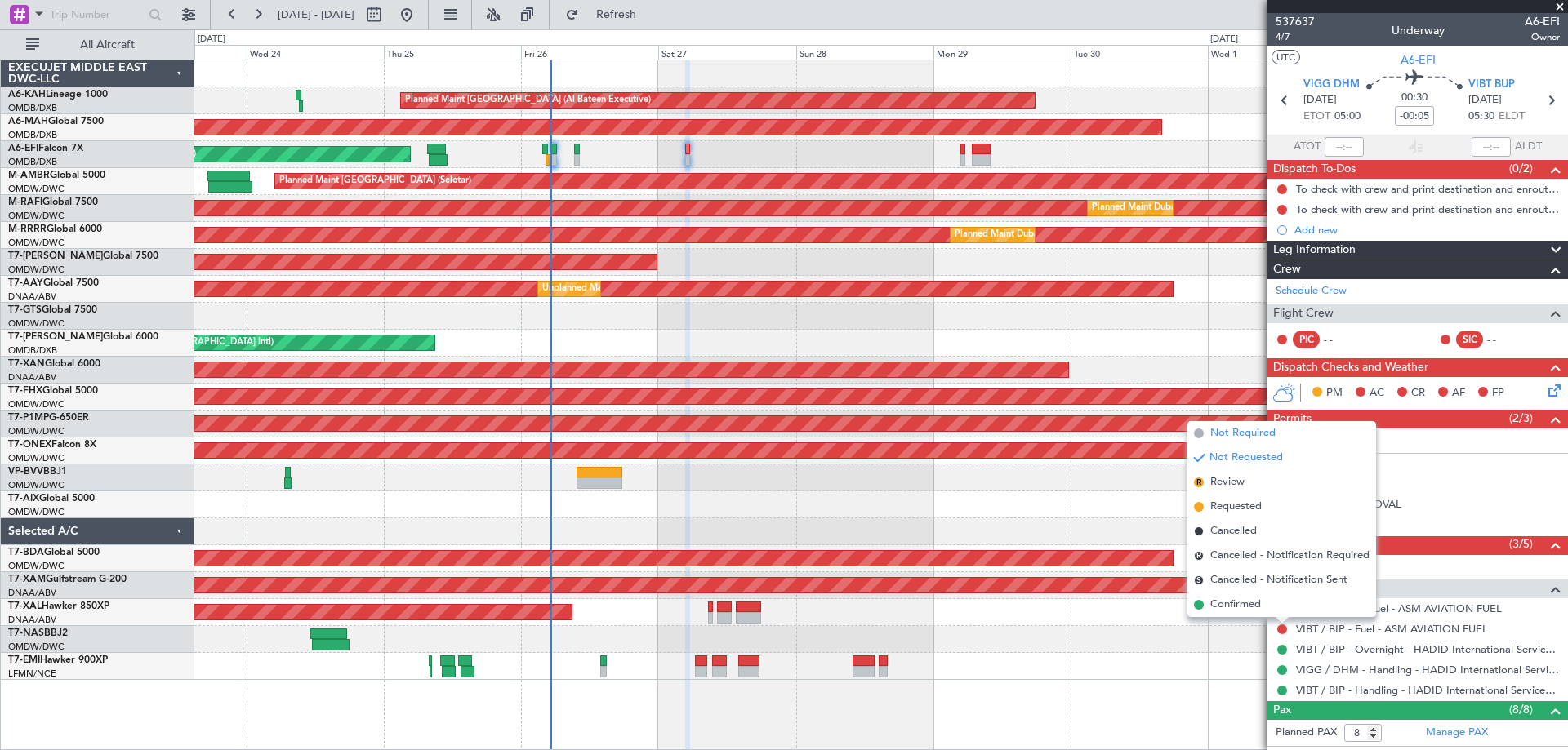
click at [1242, 432] on span "Not Required" at bounding box center [1243, 433] width 66 height 16
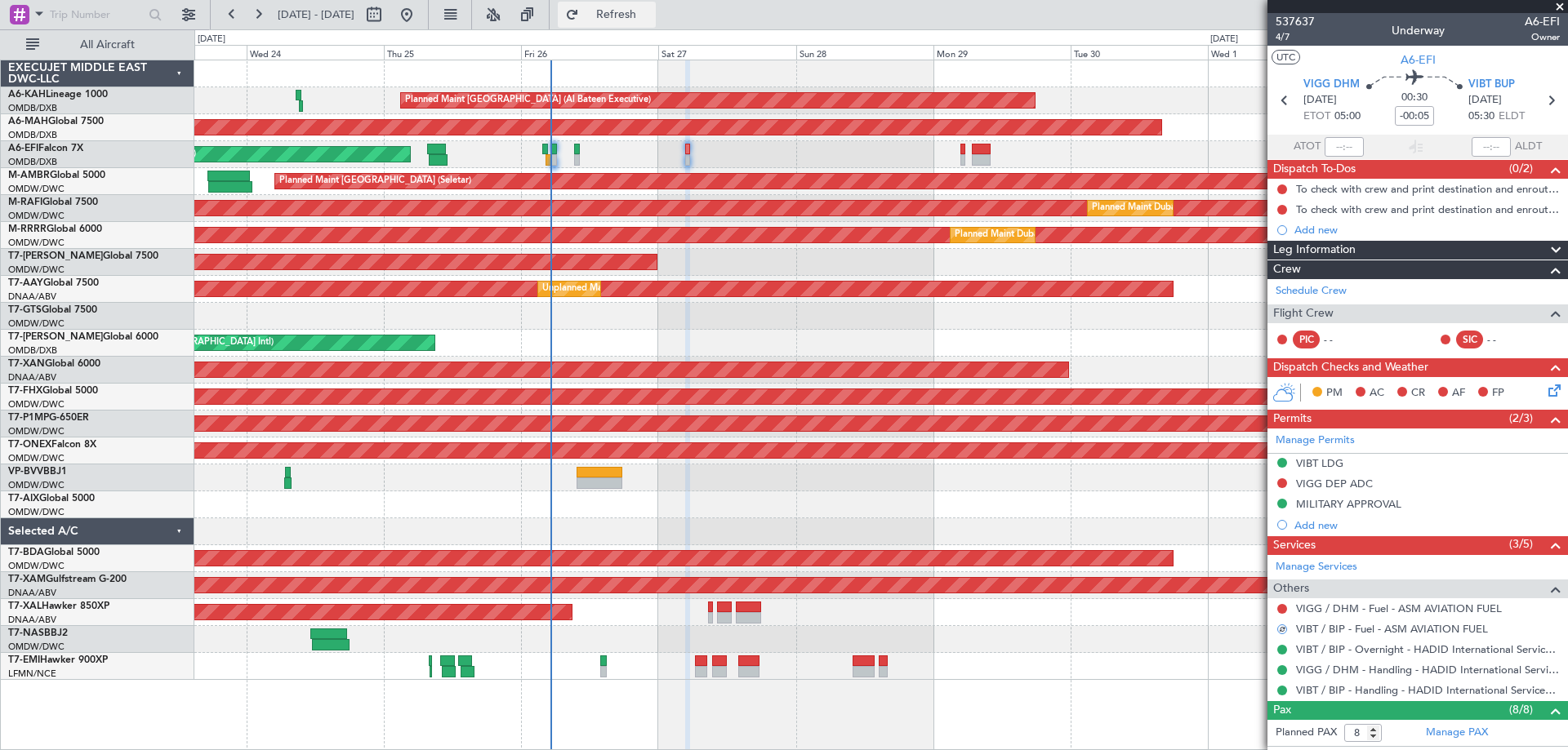
click at [651, 17] on span "Refresh" at bounding box center [616, 14] width 68 height 11
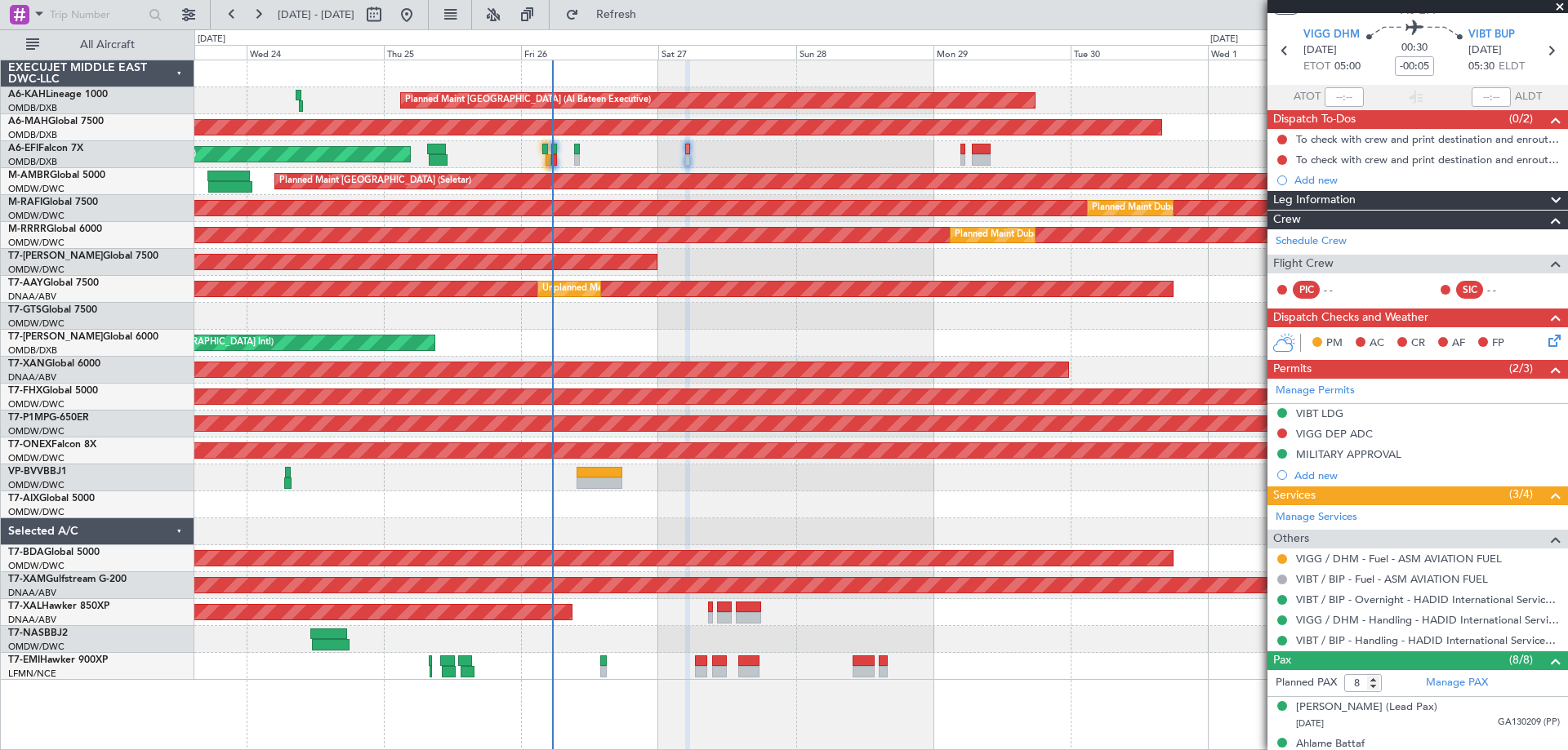
scroll to position [245, 0]
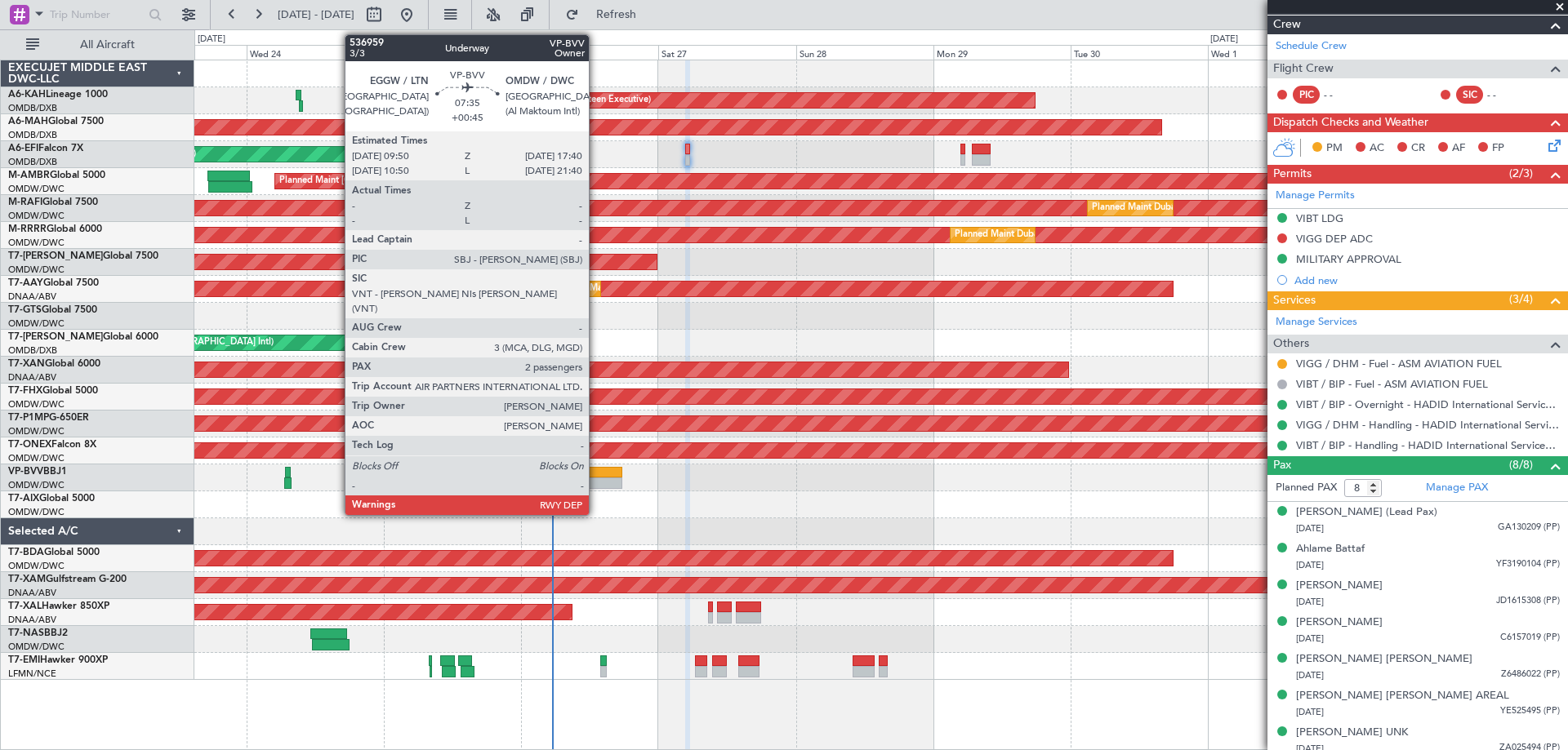
click at [596, 478] on div at bounding box center [598, 483] width 45 height 11
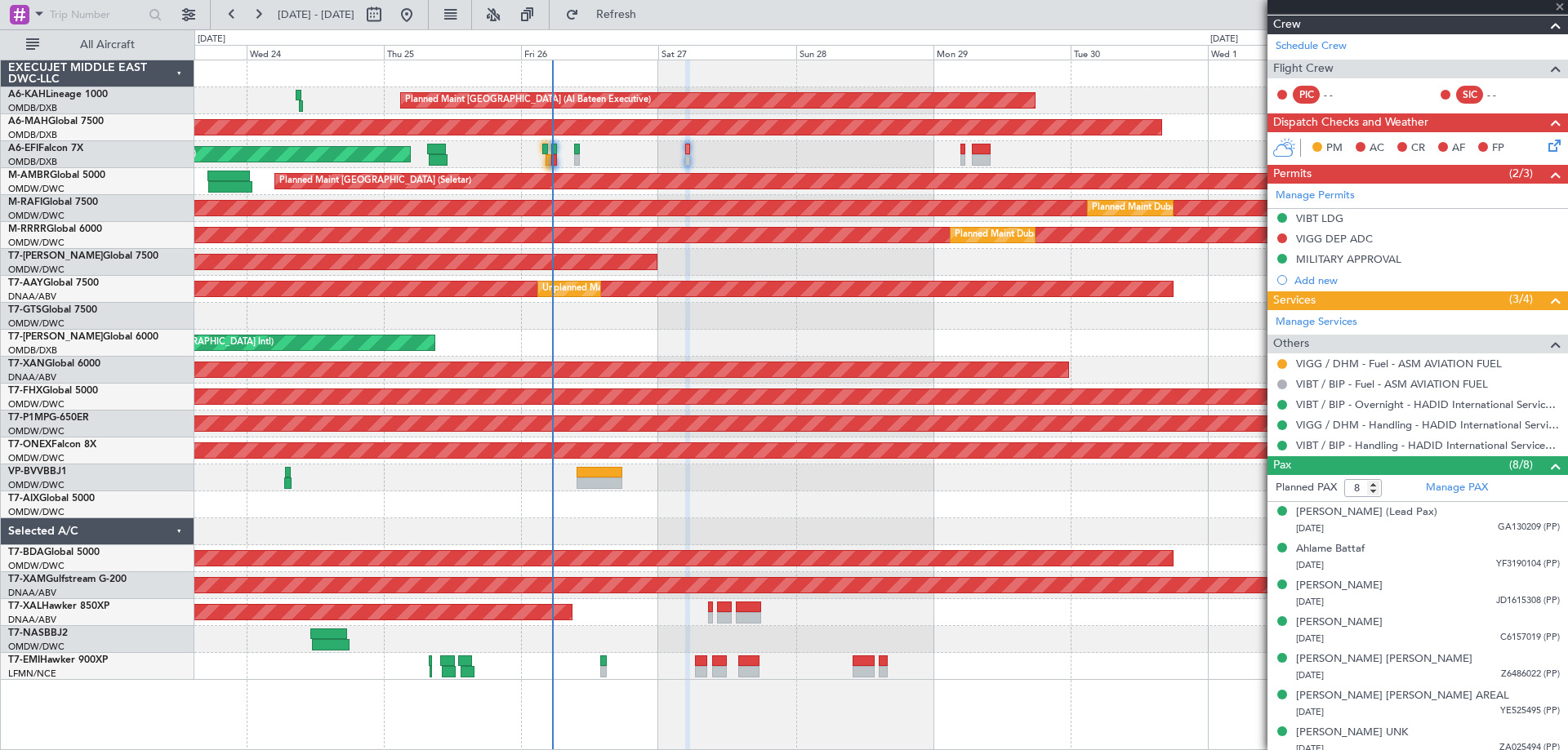
type input "+00:45"
type input "2"
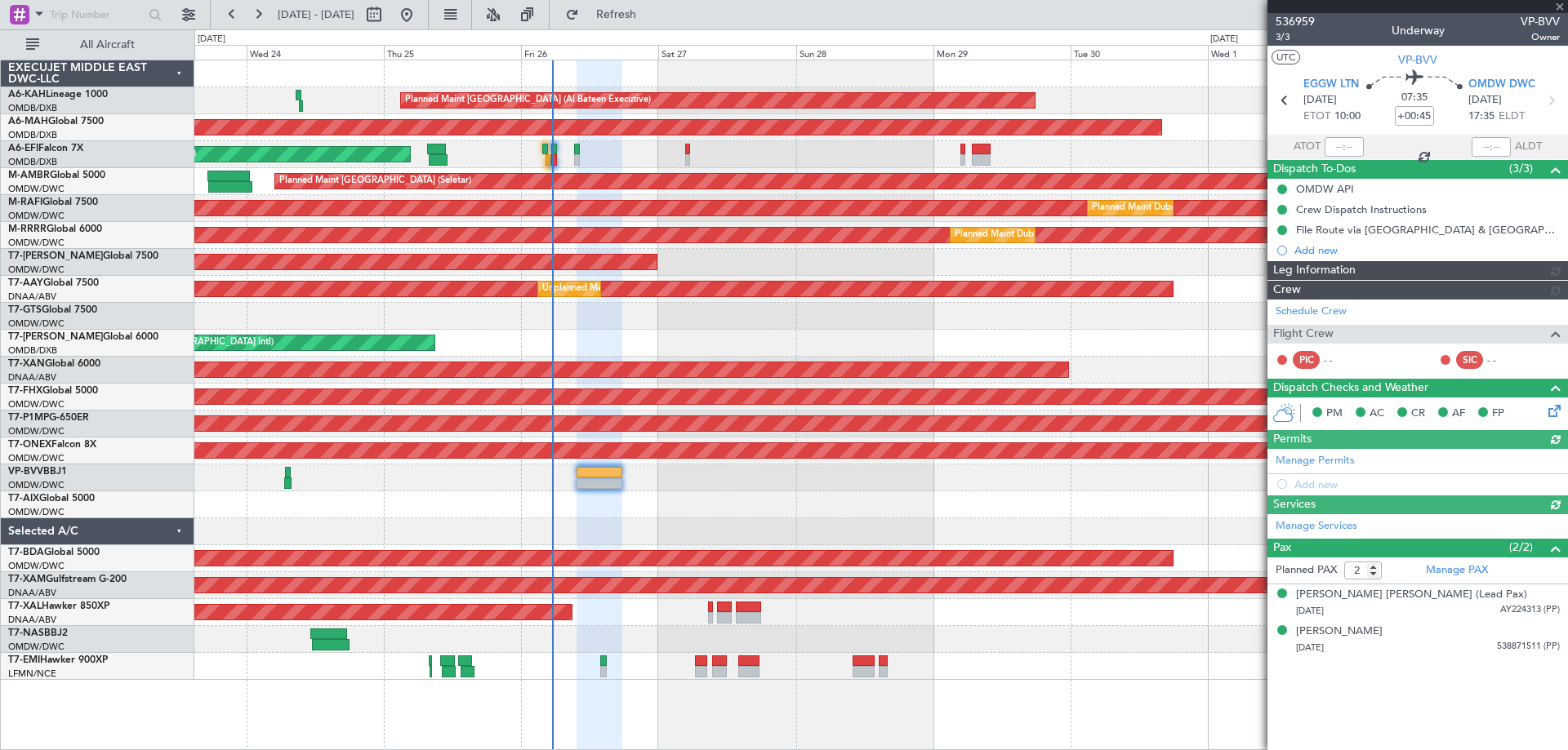
type input "[PERSON_NAME] ([PERSON_NAME])"
type input "7363"
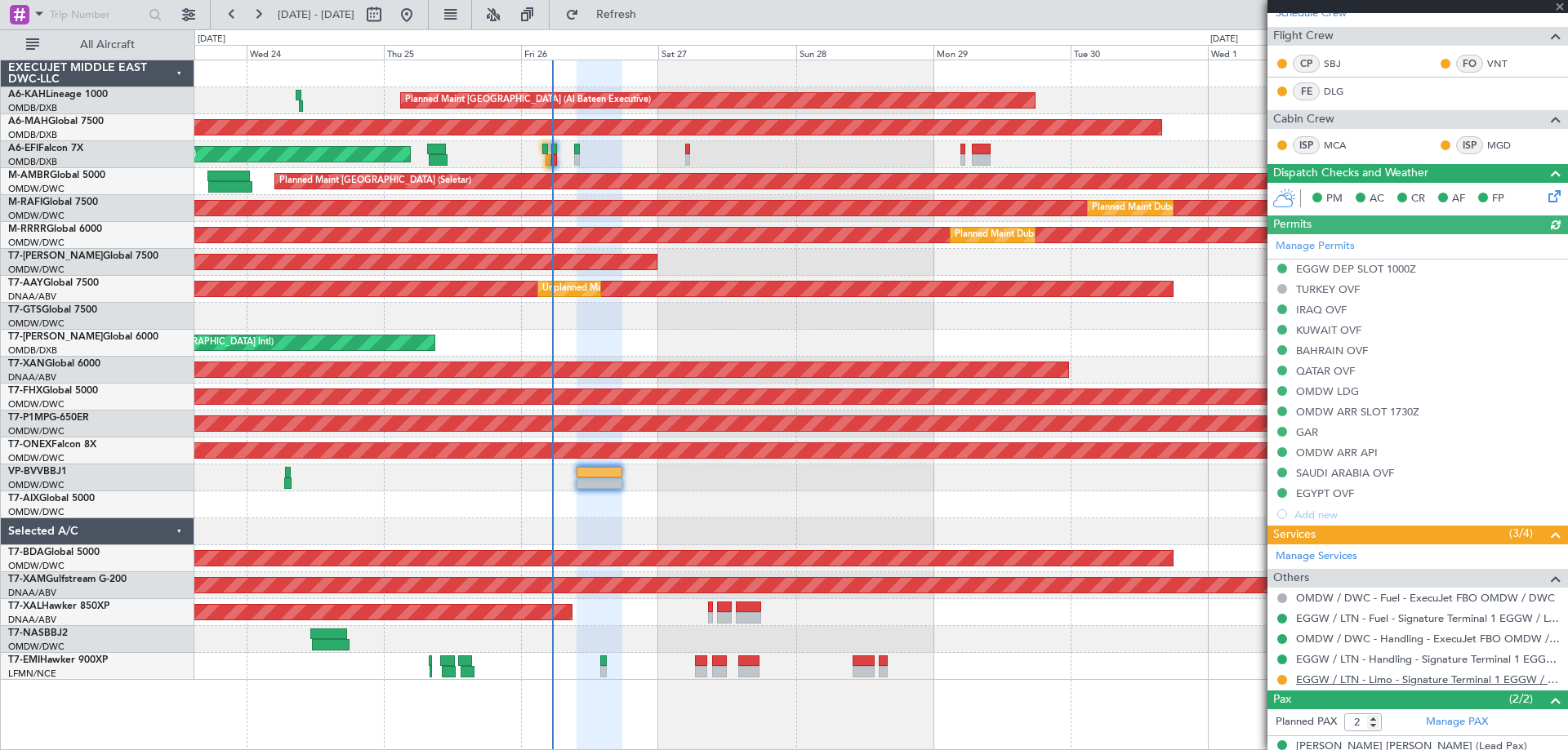
scroll to position [327, 0]
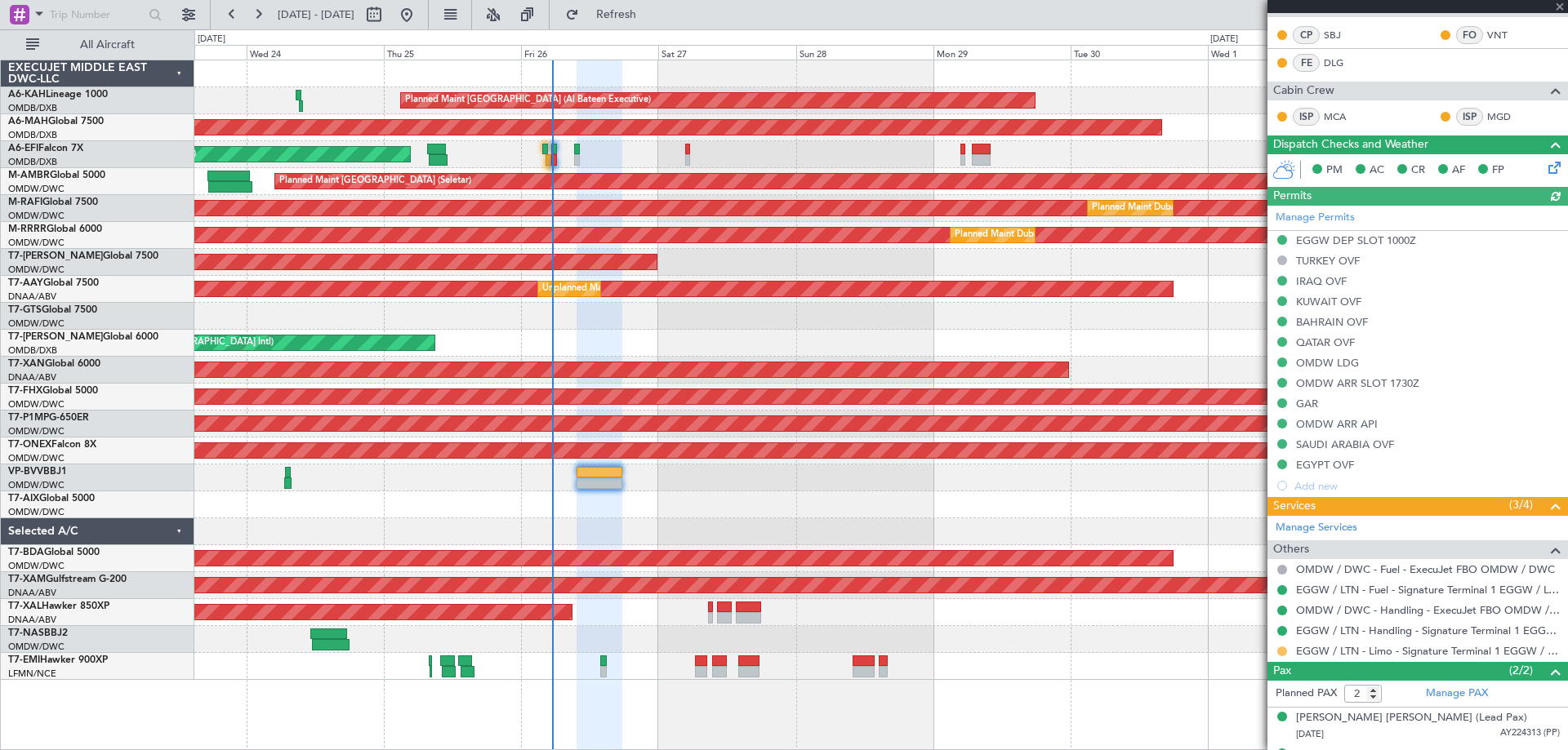
click at [1281, 651] on button at bounding box center [1282, 651] width 9 height 9
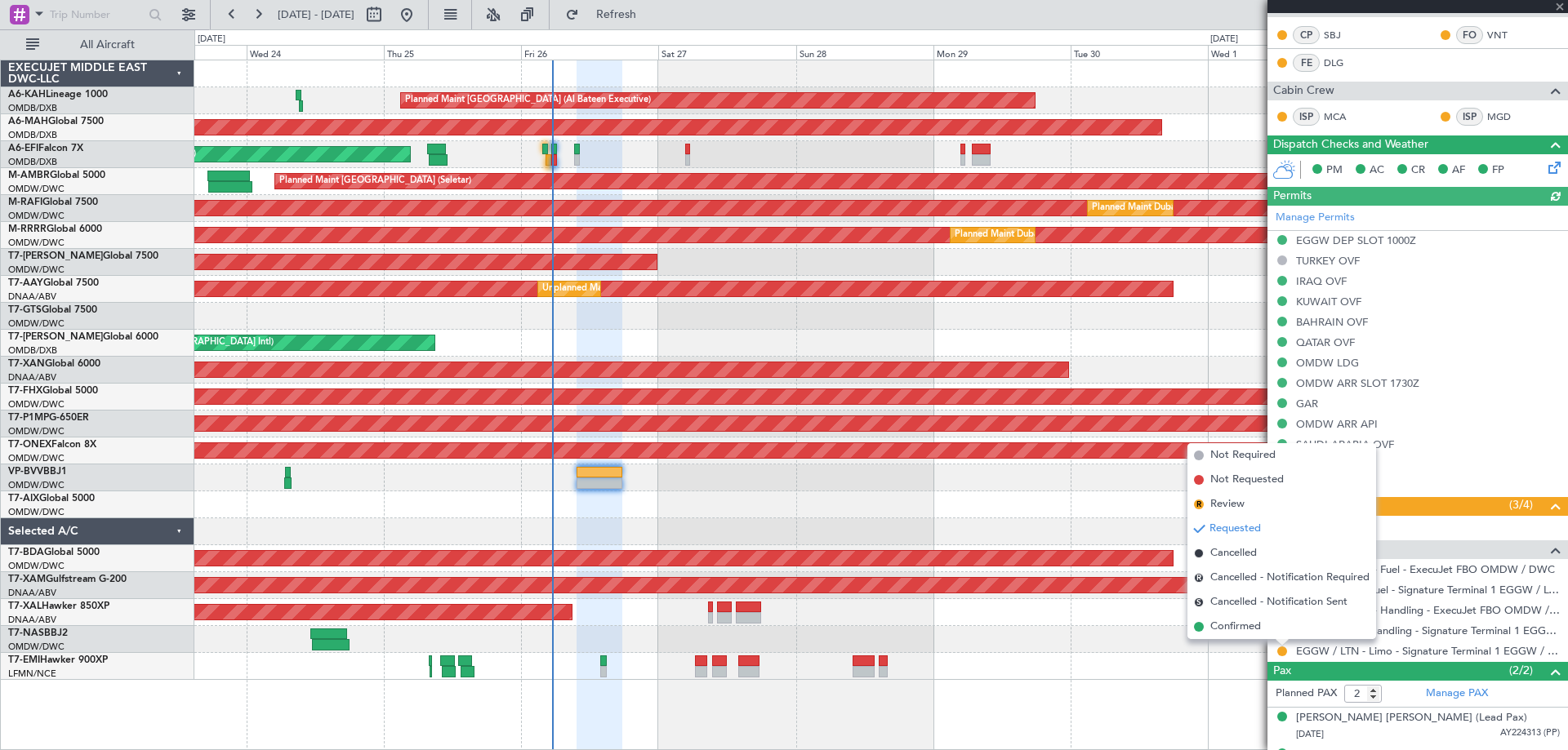
drag, startPoint x: 1238, startPoint y: 622, endPoint x: 719, endPoint y: 535, distance: 526.2
click at [1236, 623] on span "Confirmed" at bounding box center [1236, 627] width 50 height 16
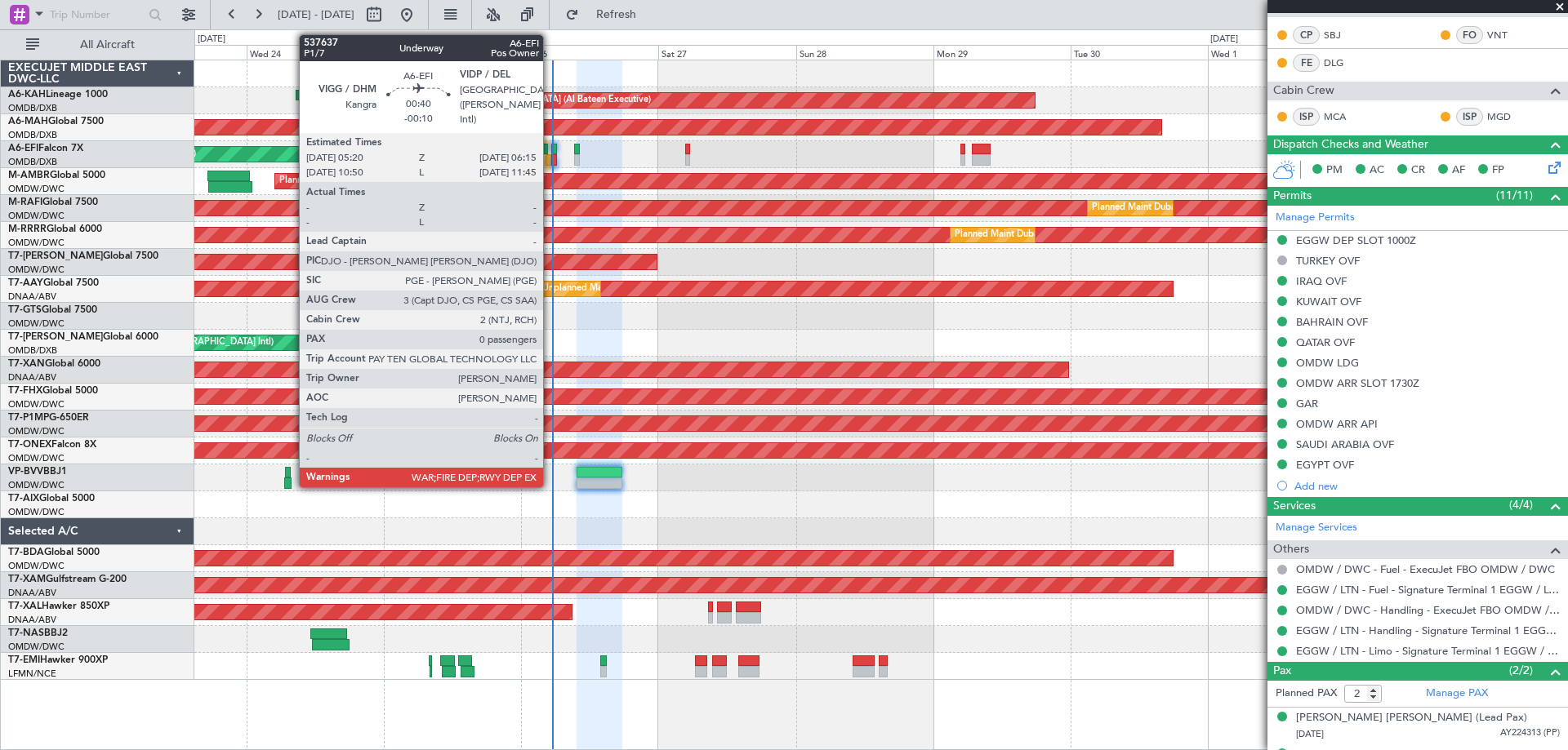
click at [552, 160] on div at bounding box center [555, 160] width 6 height 11
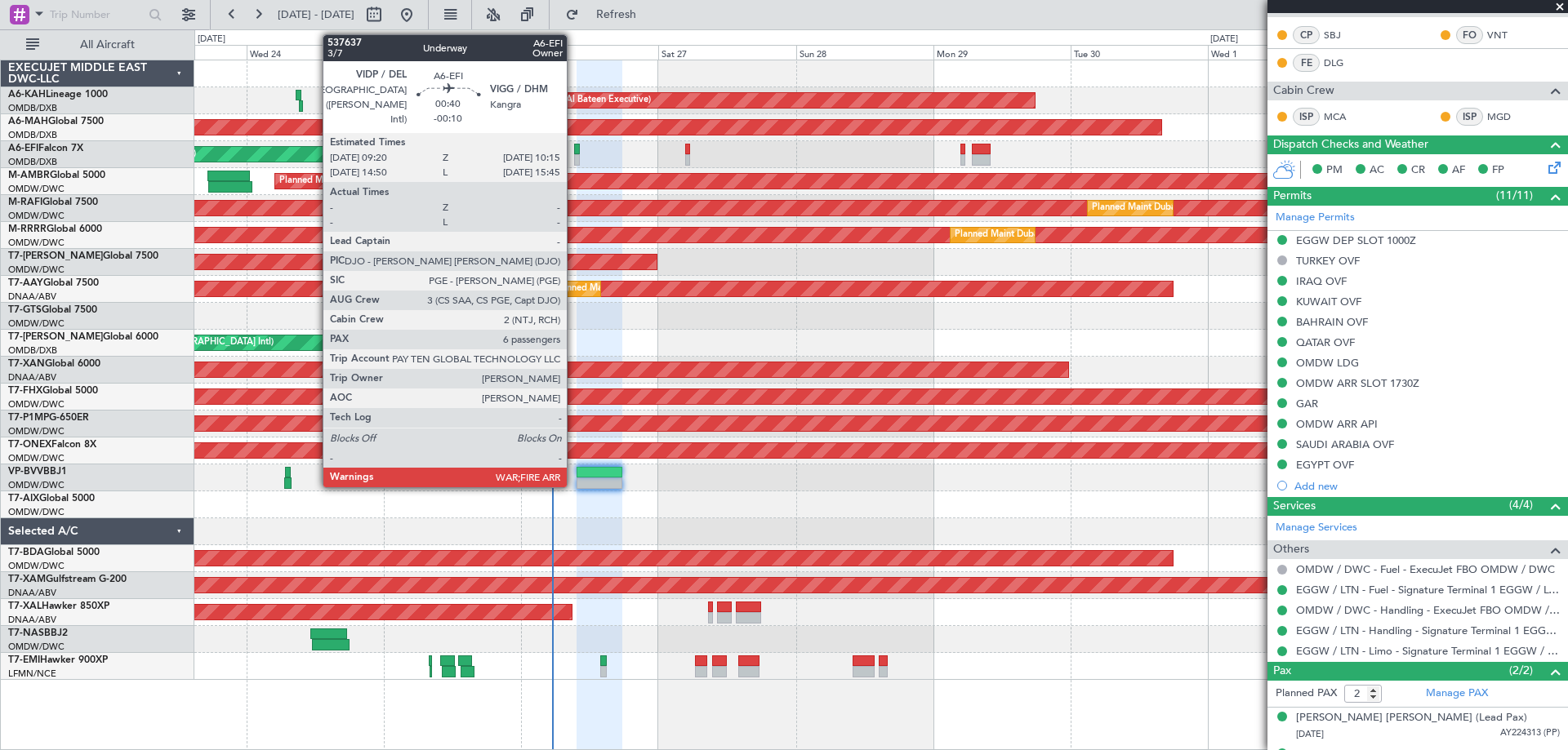
click at [575, 159] on div at bounding box center [577, 160] width 6 height 11
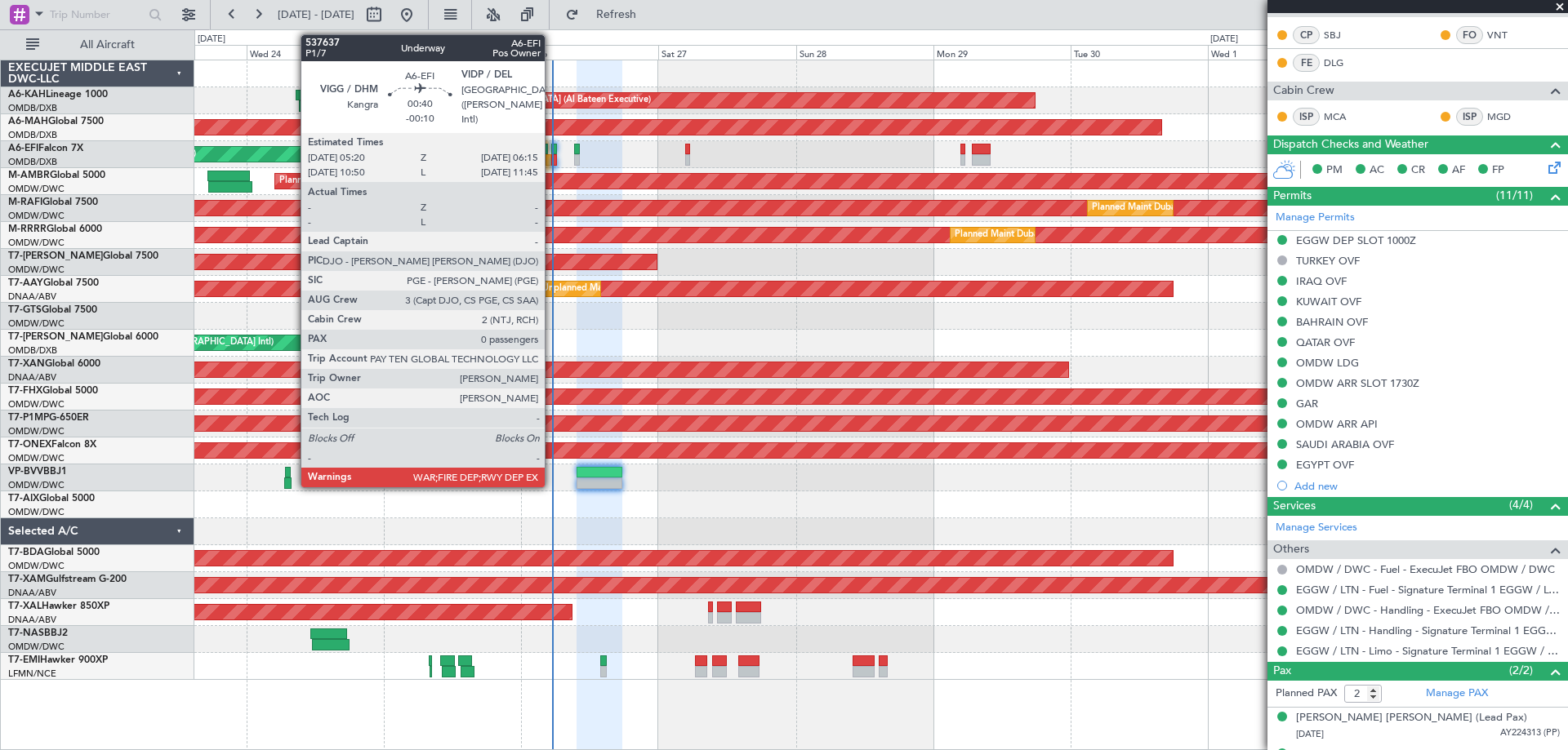
click at [552, 151] on div at bounding box center [555, 149] width 6 height 11
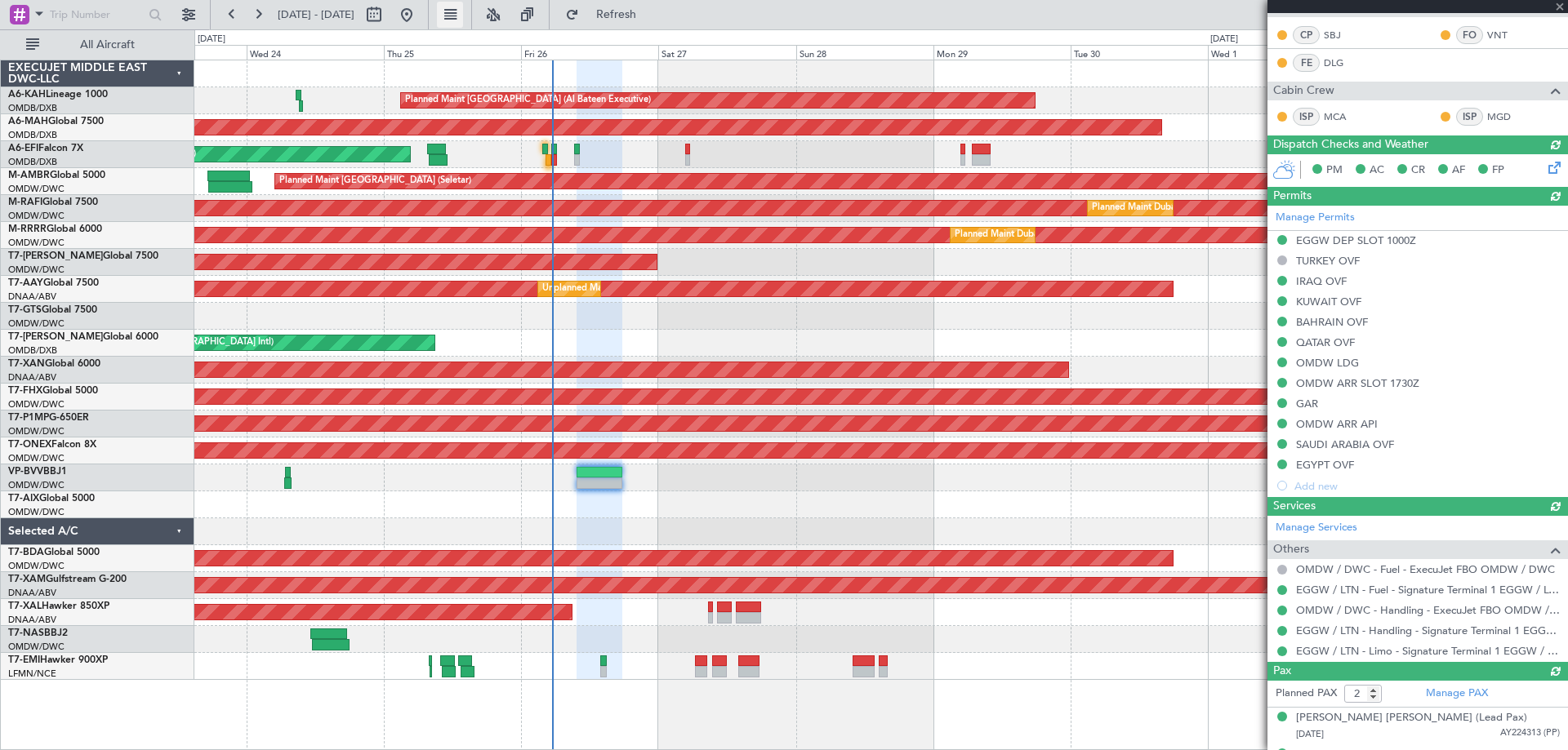
type input "[PERSON_NAME] ([PERSON_NAME])"
type input "7363"
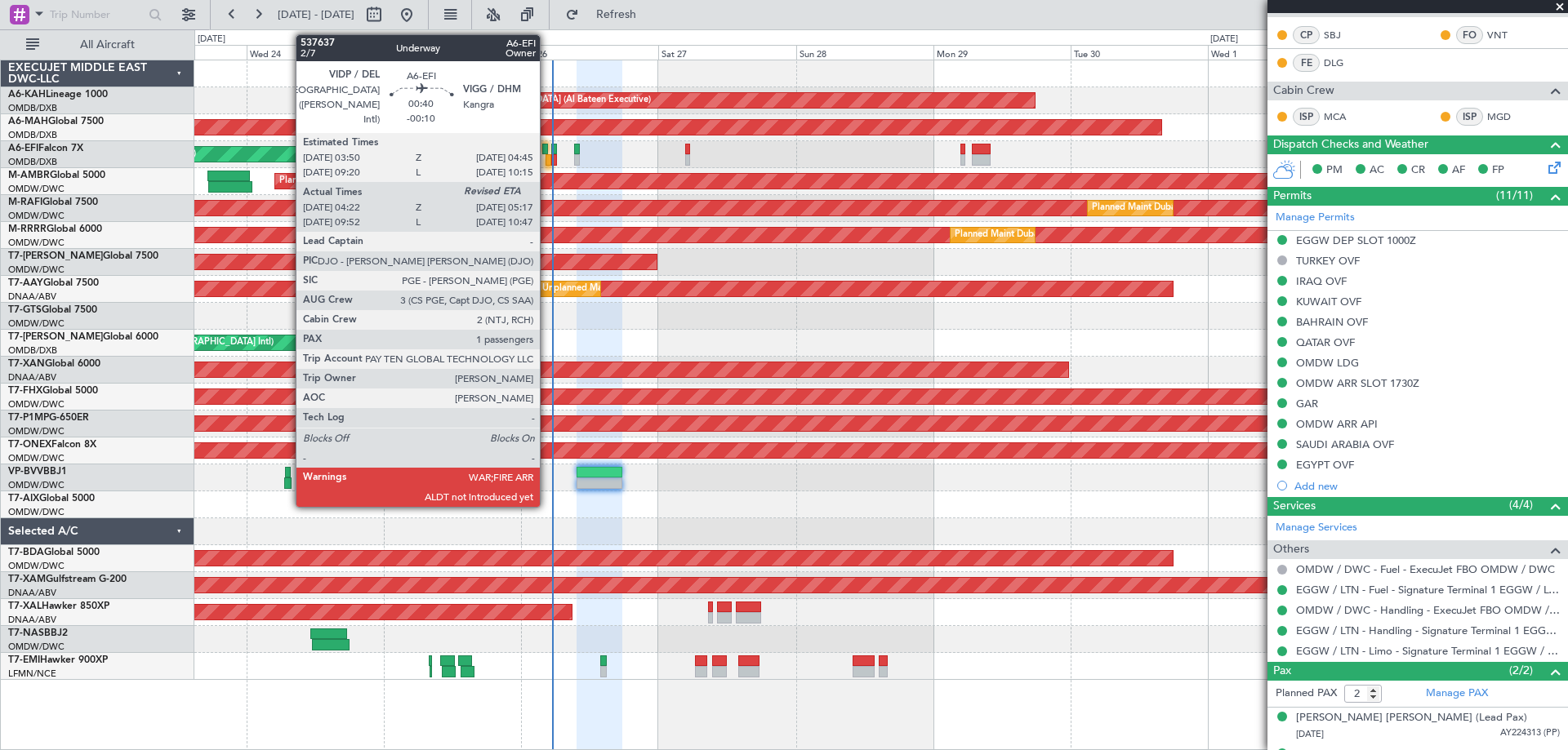
click at [547, 159] on div at bounding box center [549, 160] width 6 height 11
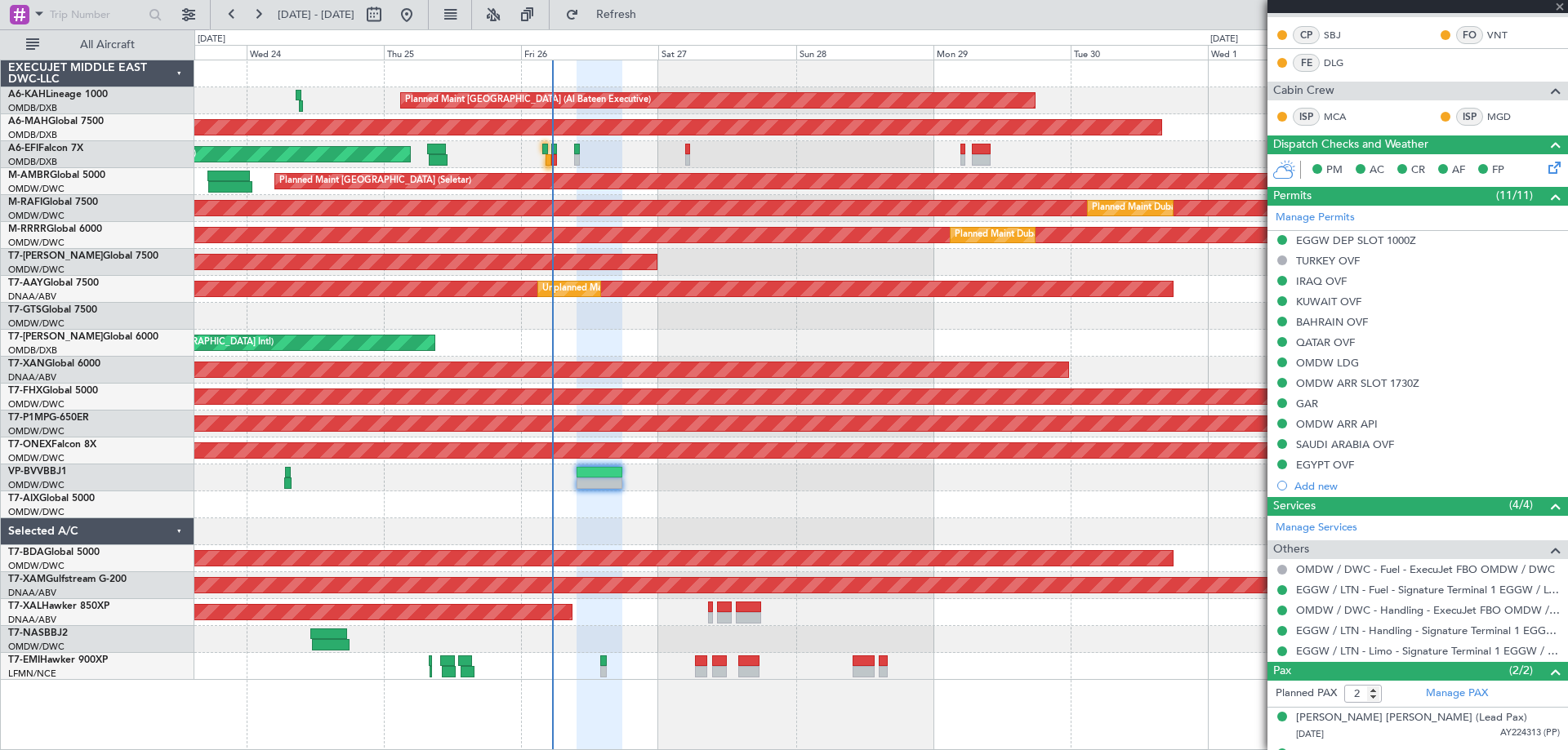
type input "-00:10"
type input "04:32"
type input "1"
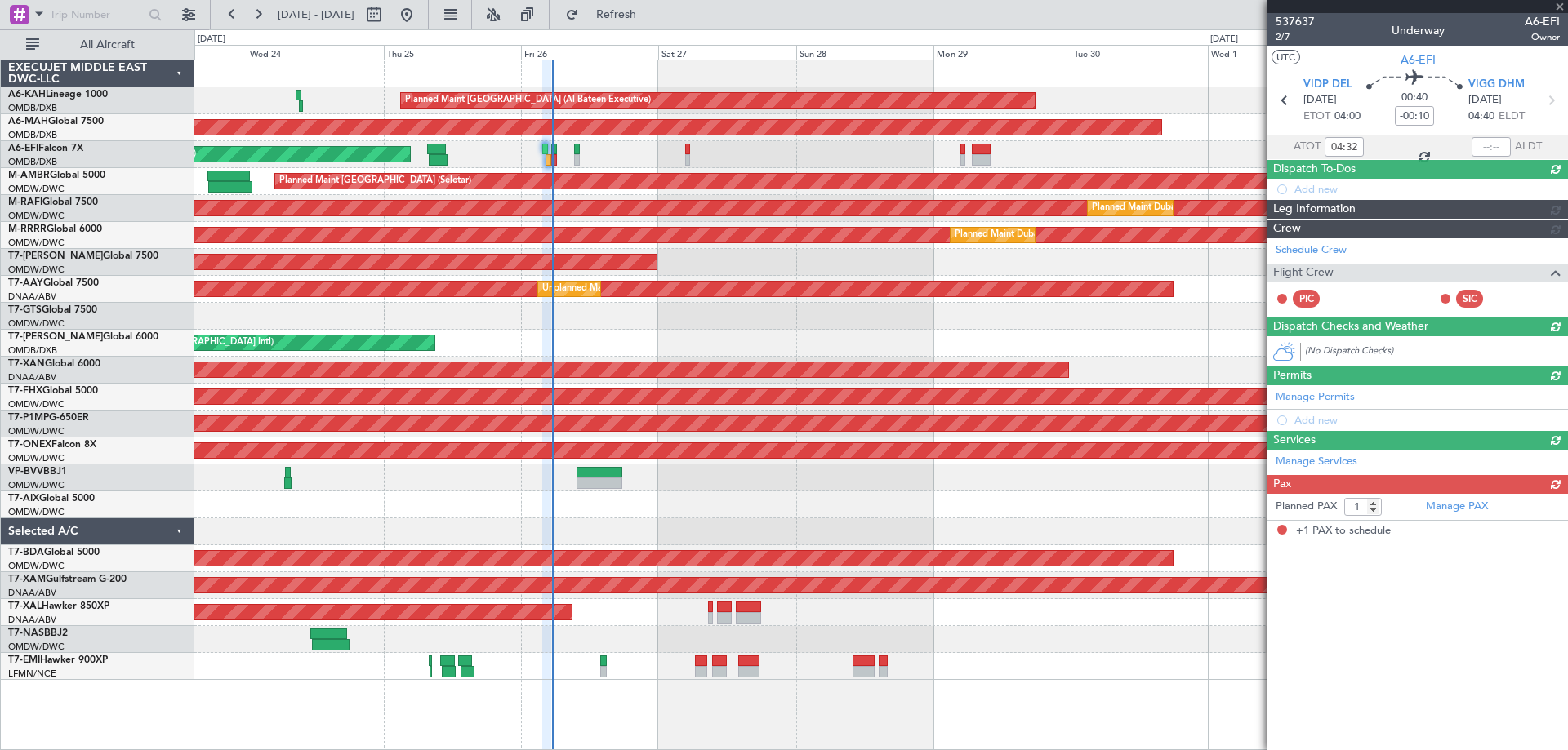
scroll to position [0, 0]
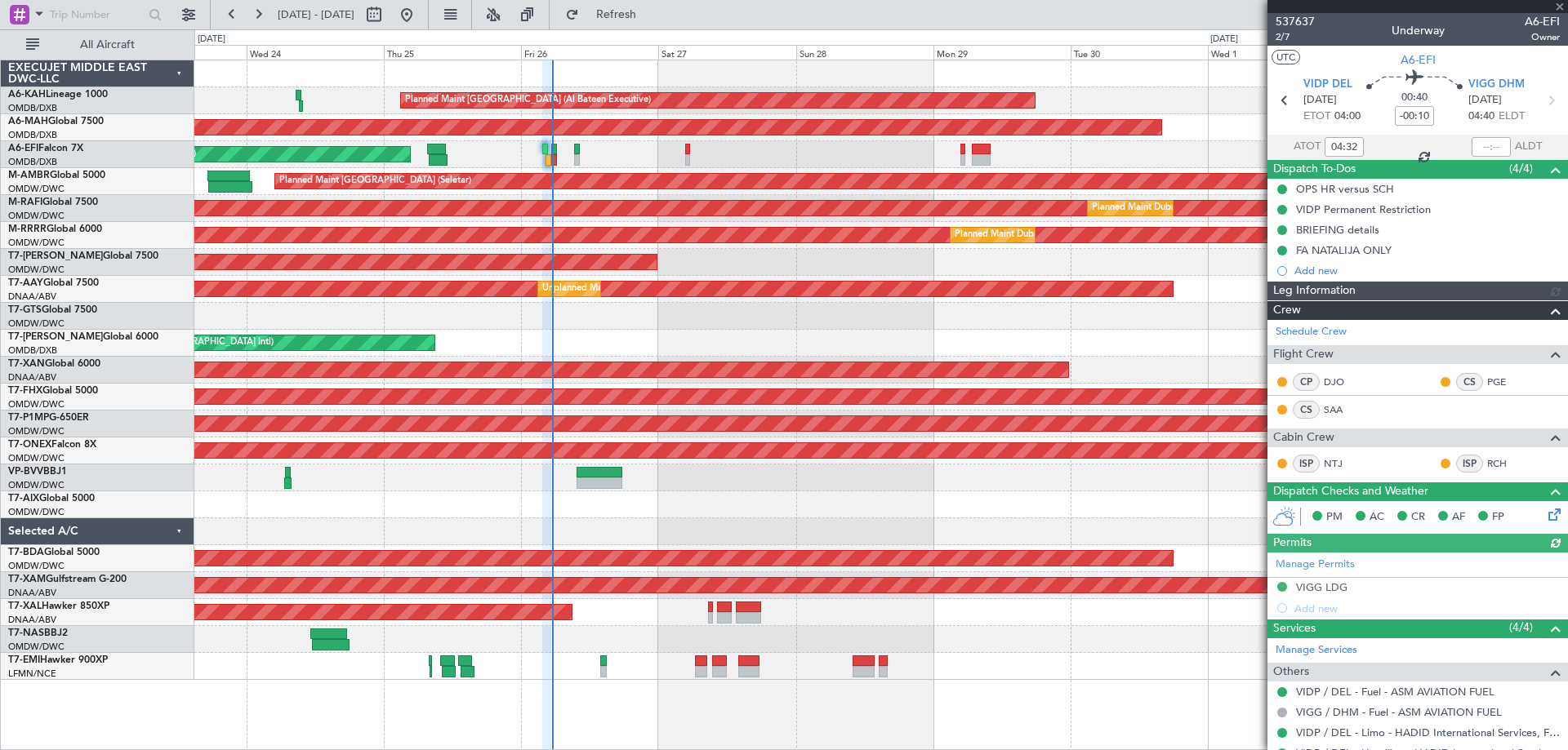
type input "Dherander Fithani (DHF)"
type input "7364"
click at [1483, 143] on input "text" at bounding box center [1491, 146] width 39 height 20
type input "05:29"
type input "Dherander Fithani (DHF)"
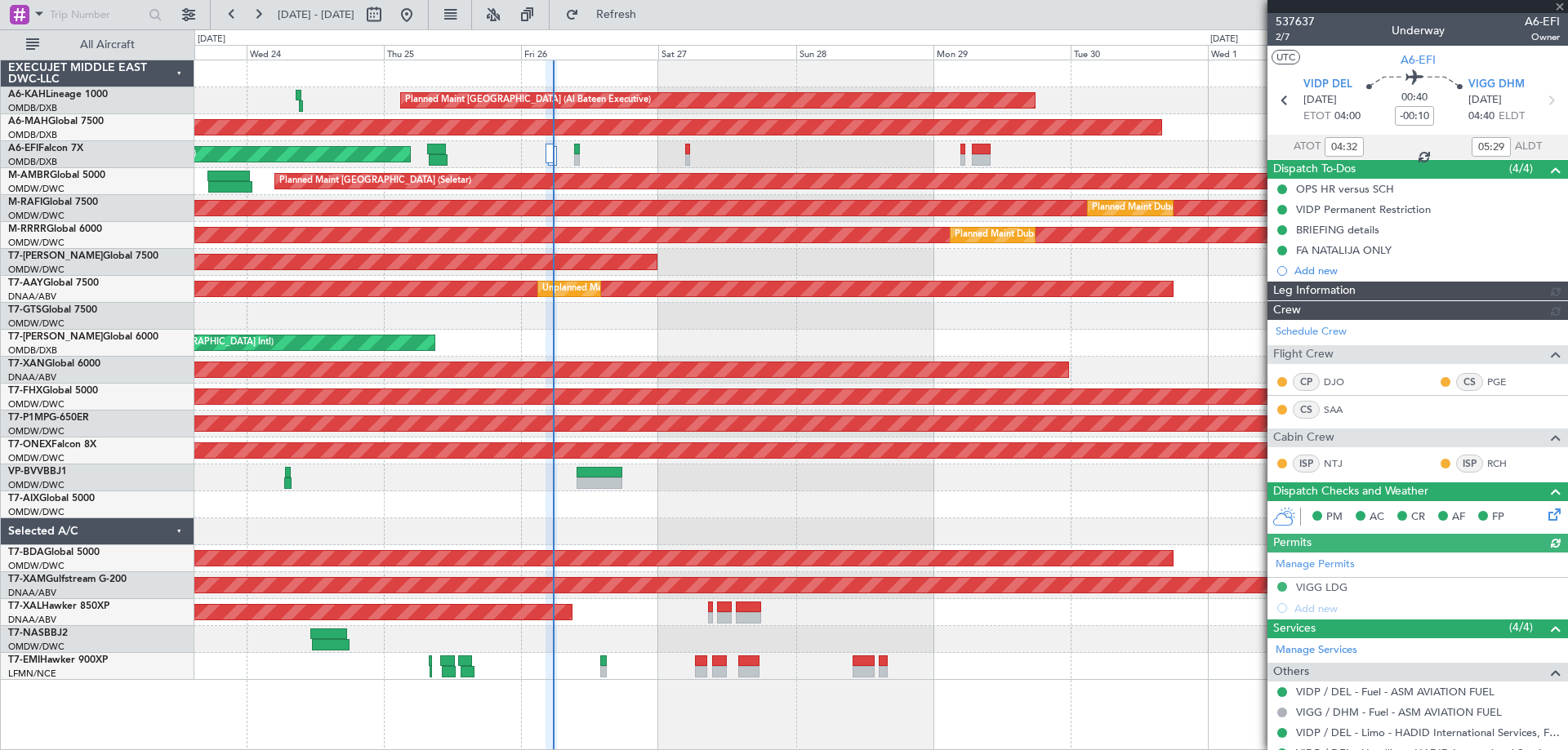
type input "7364"
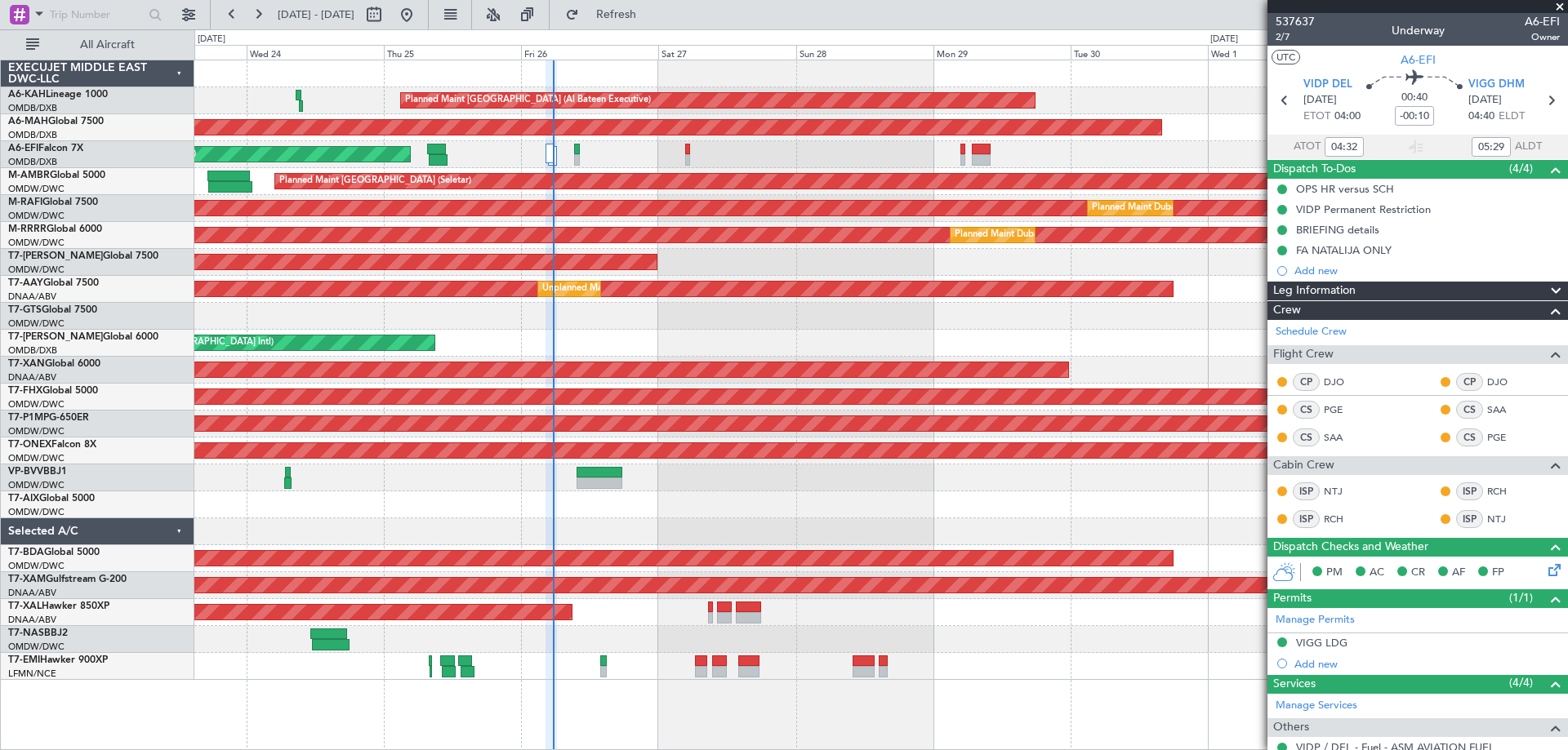
click at [1556, 9] on span at bounding box center [1559, 7] width 16 height 14
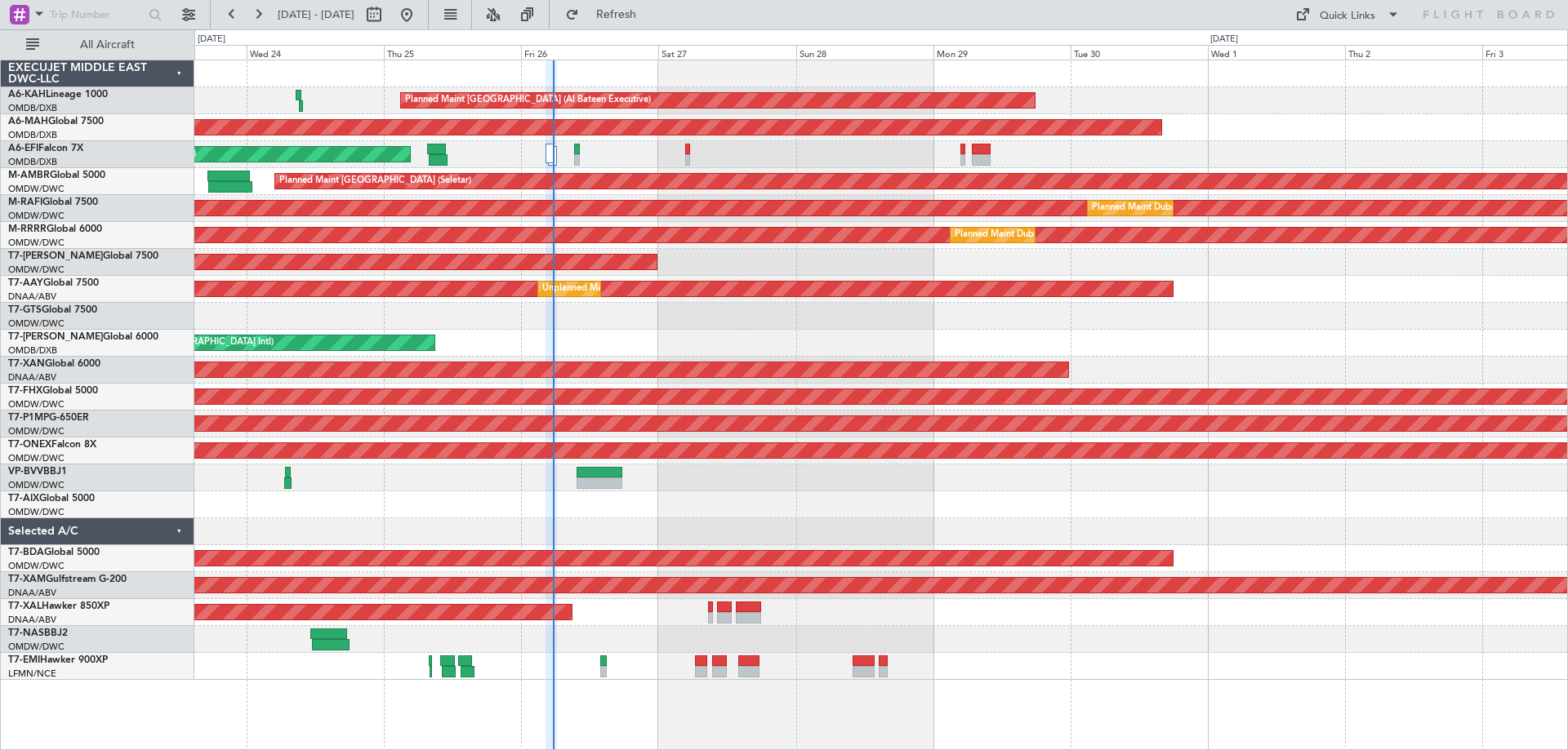
type input "0"
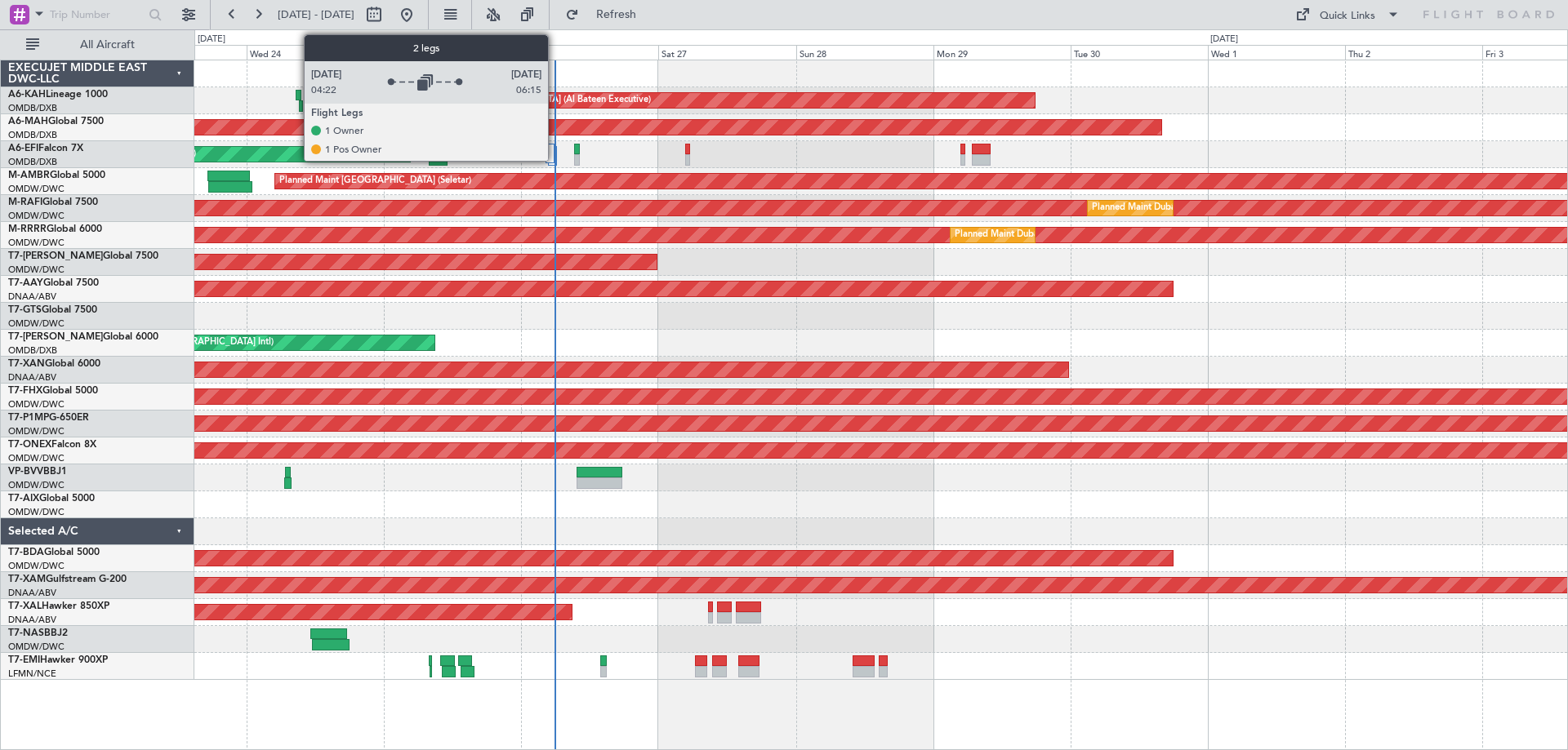
click at [556, 149] on div at bounding box center [552, 156] width 9 height 20
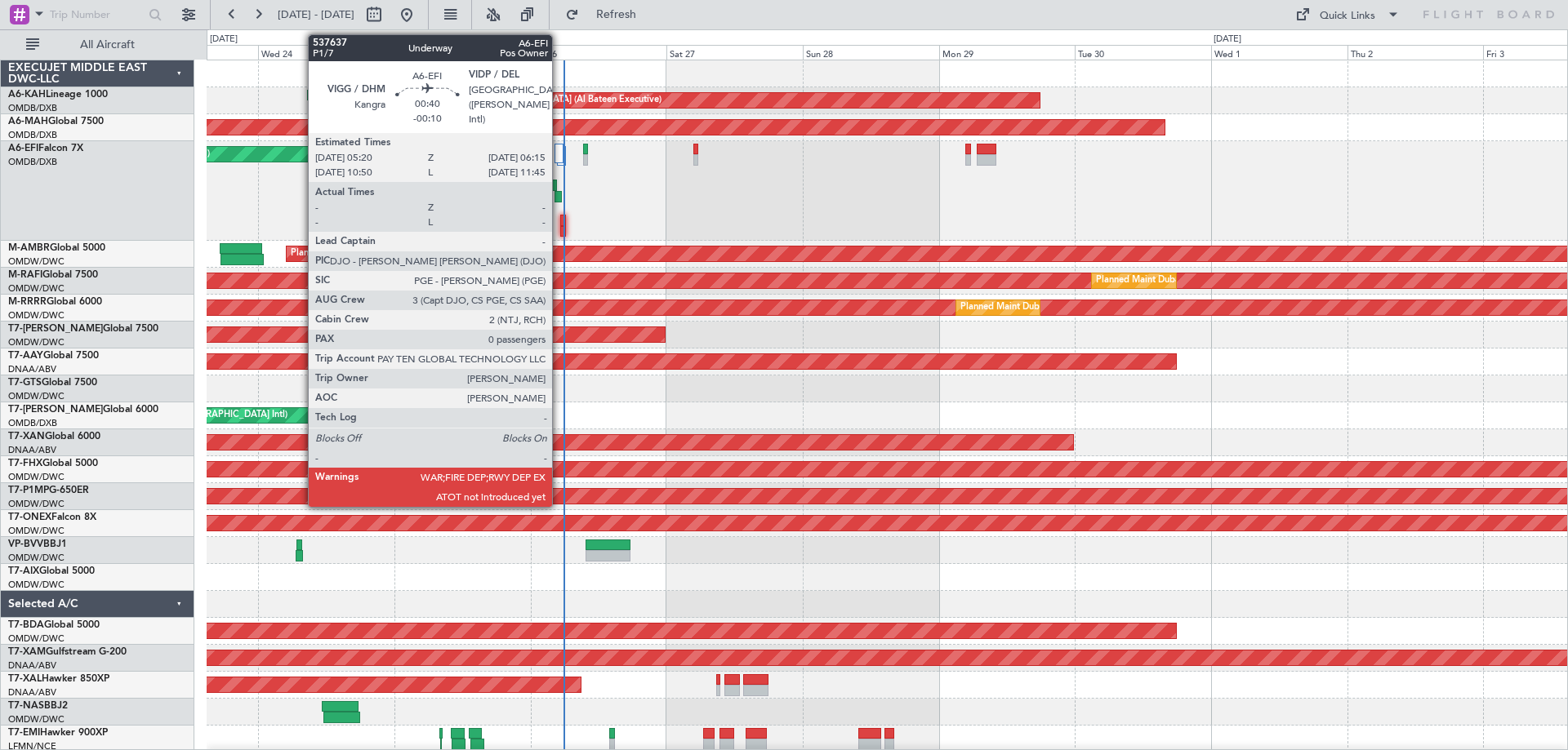
click at [560, 224] on div at bounding box center [563, 220] width 6 height 11
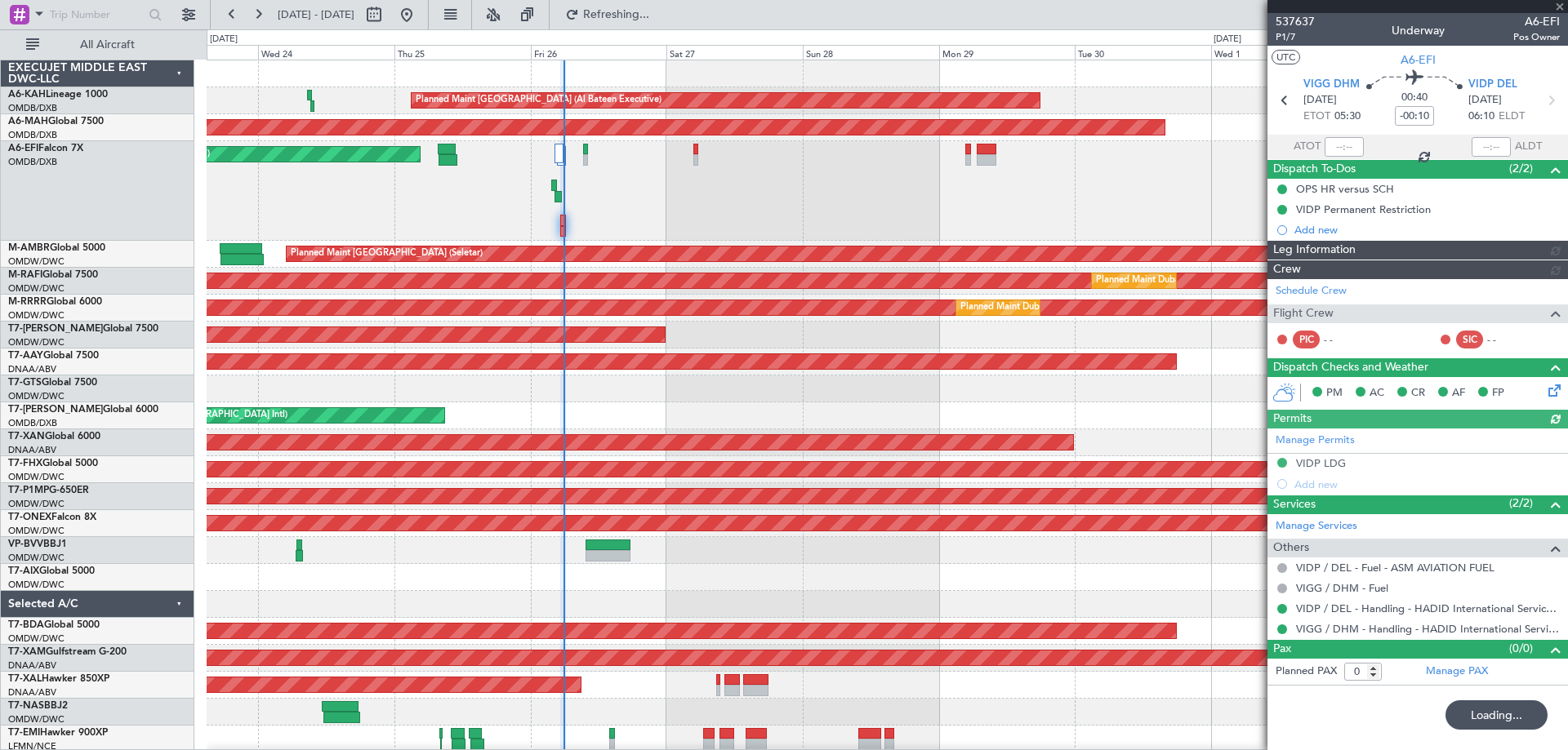
type input "Dherander Fithani (DHF)"
type input "7353"
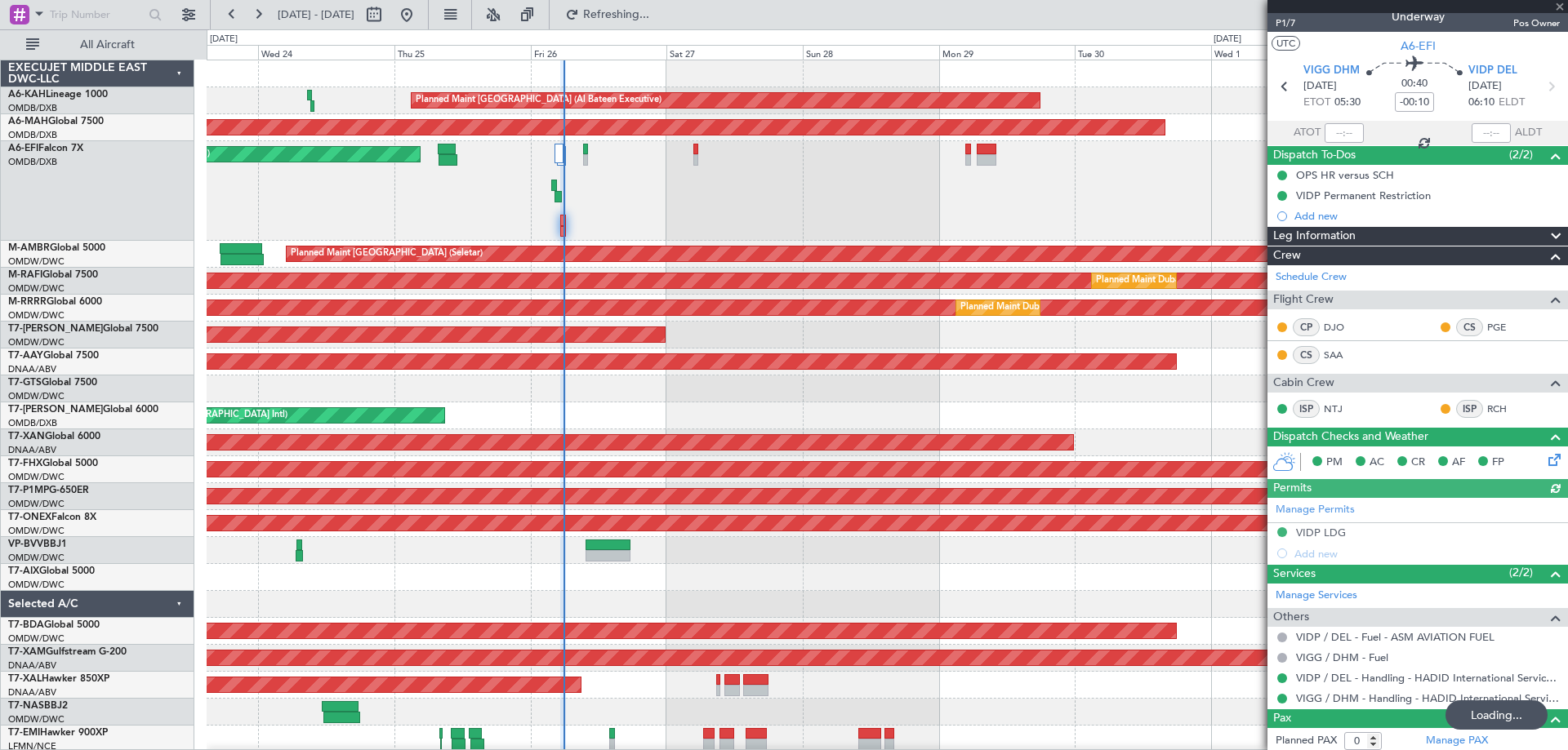
scroll to position [18, 0]
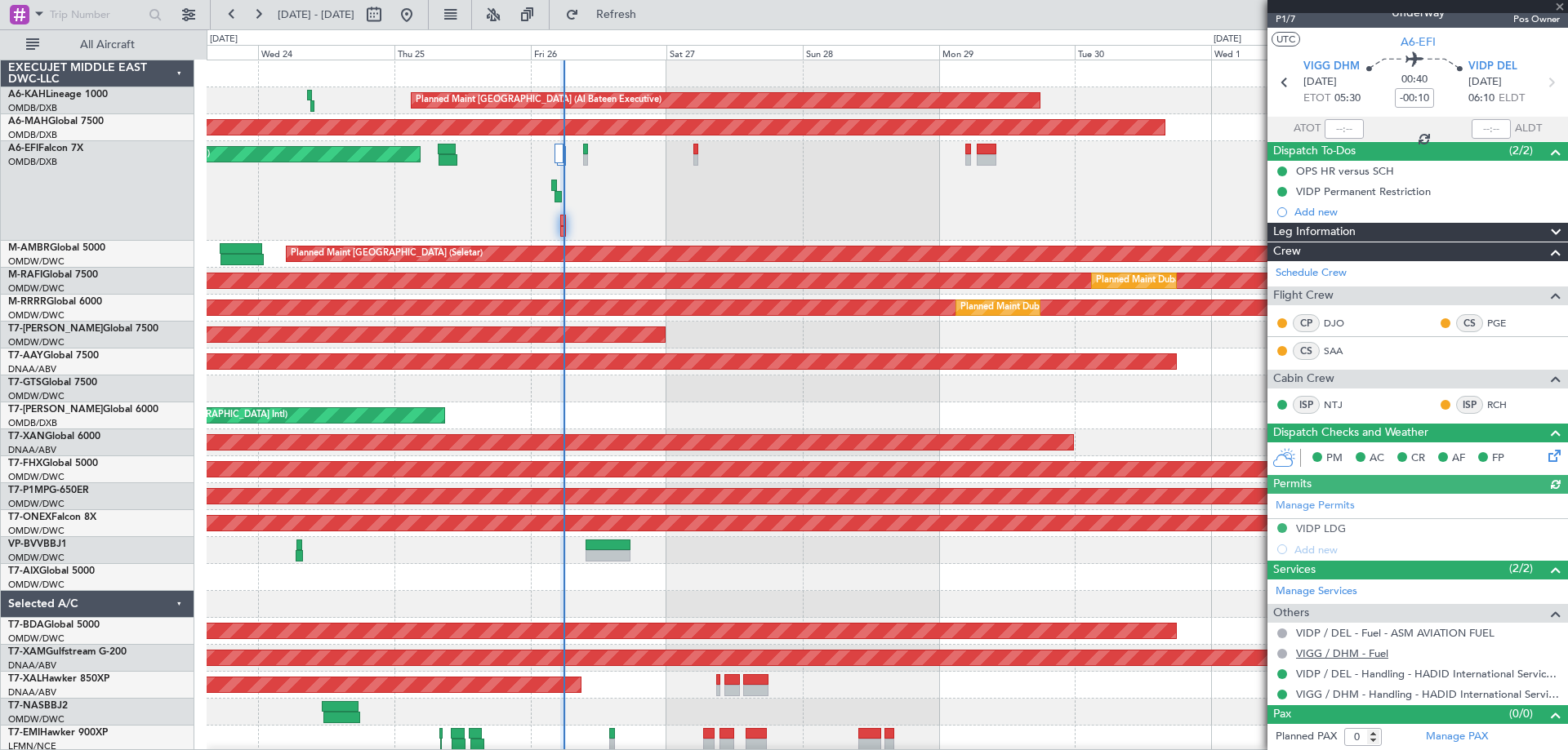
click at [1351, 650] on link "VIGG / DHM - Fuel" at bounding box center [1342, 653] width 92 height 14
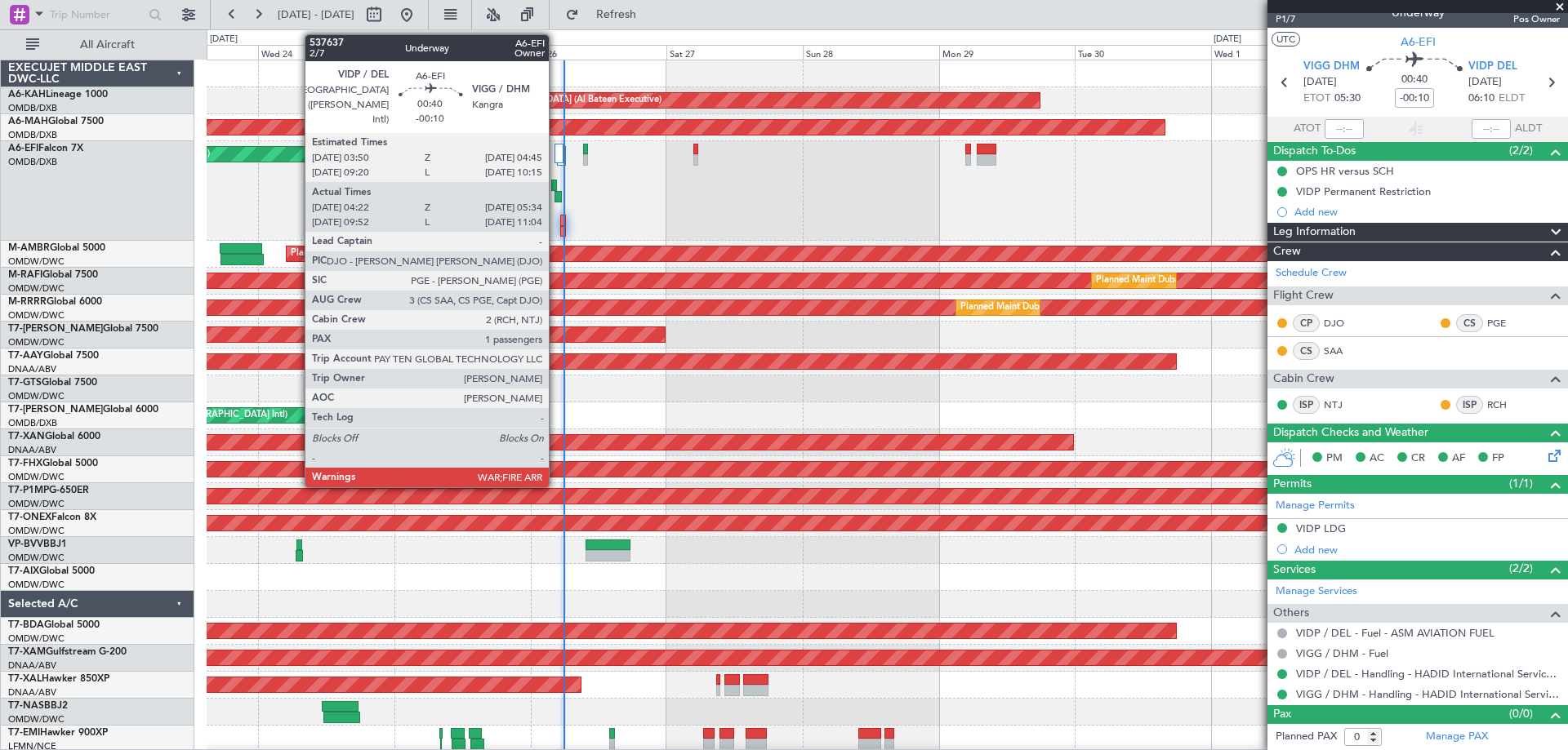
click at [557, 194] on div at bounding box center [558, 197] width 8 height 11
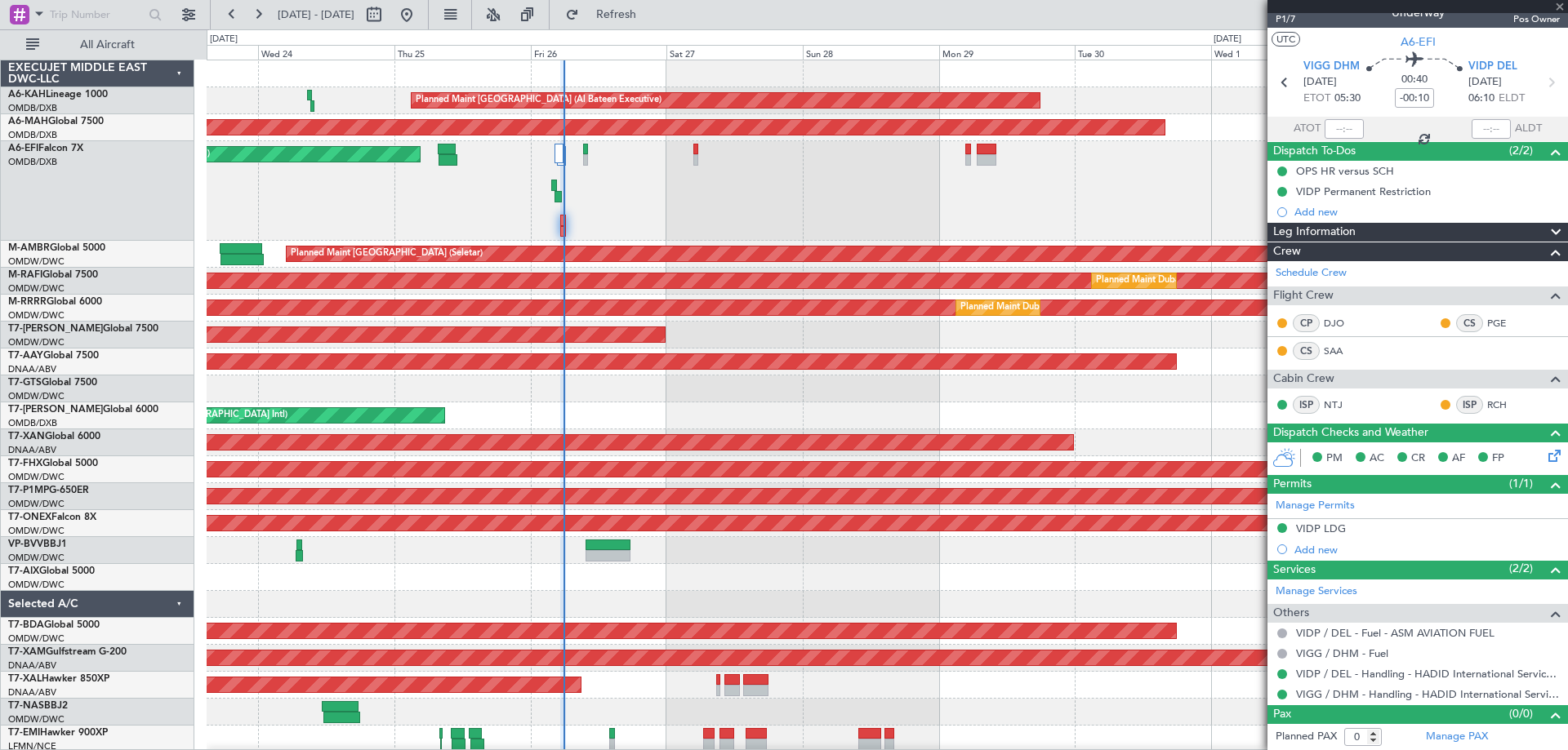
type input "04:32"
type input "05:29"
type input "1"
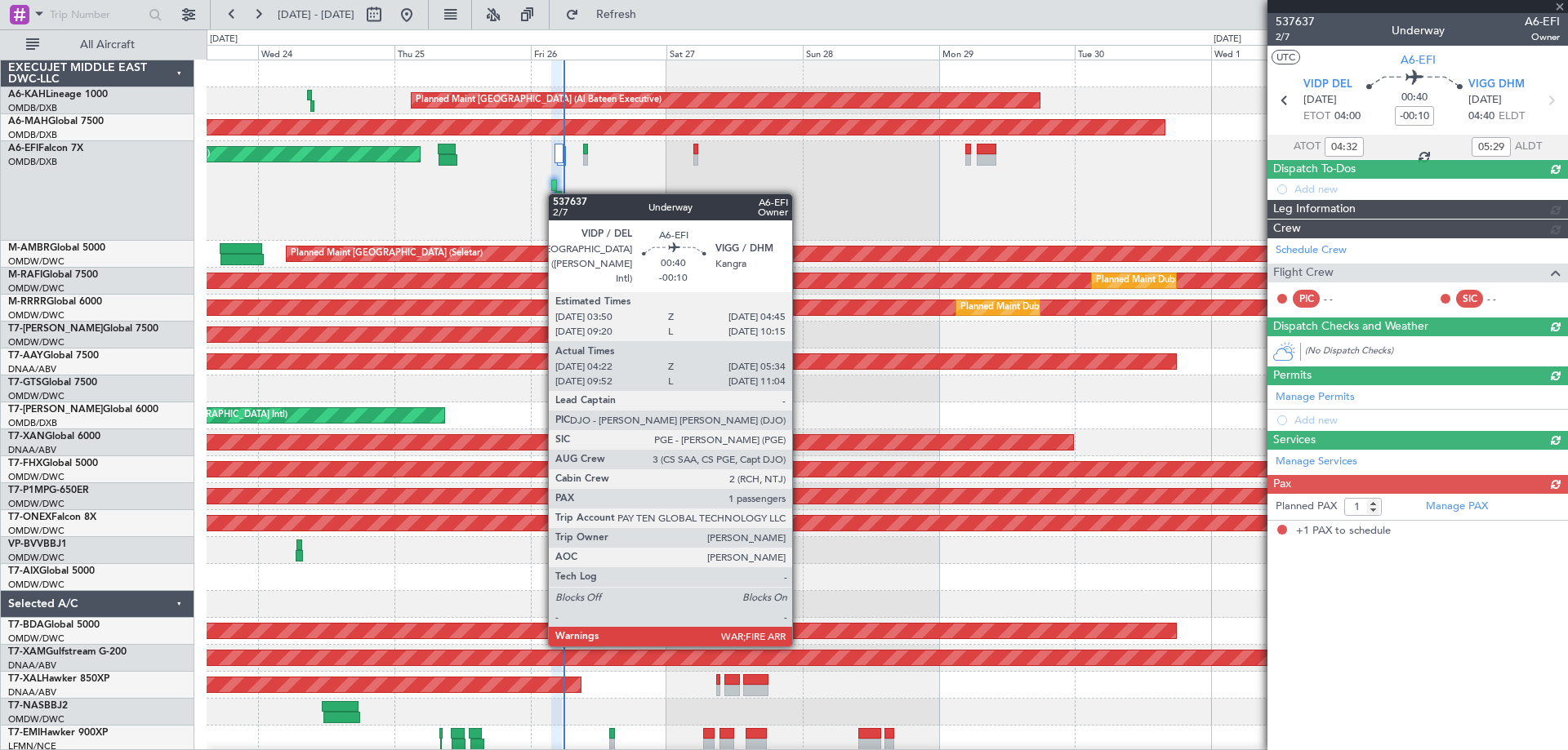
scroll to position [0, 0]
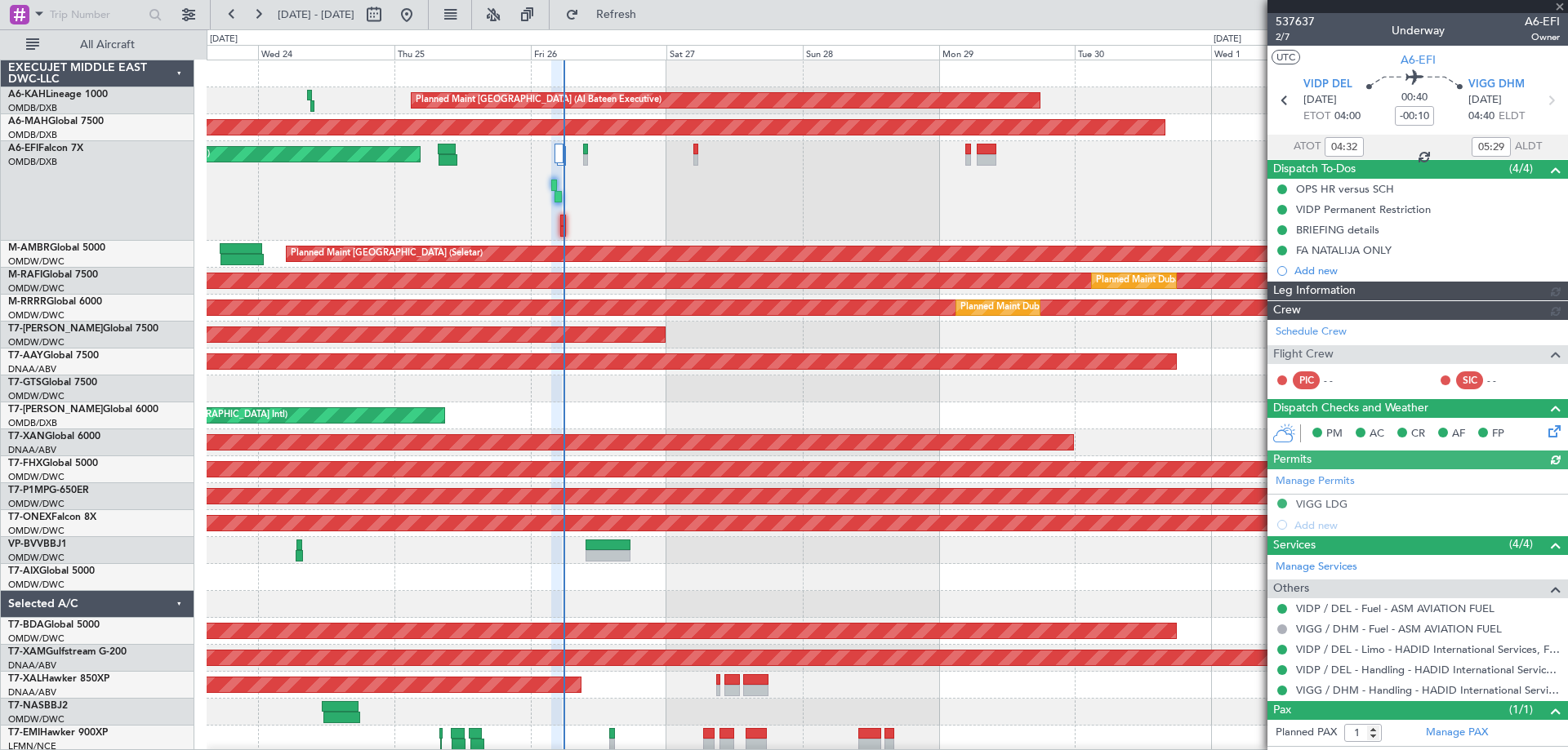
type input "Dherander Fithani (DHF)"
type input "7364"
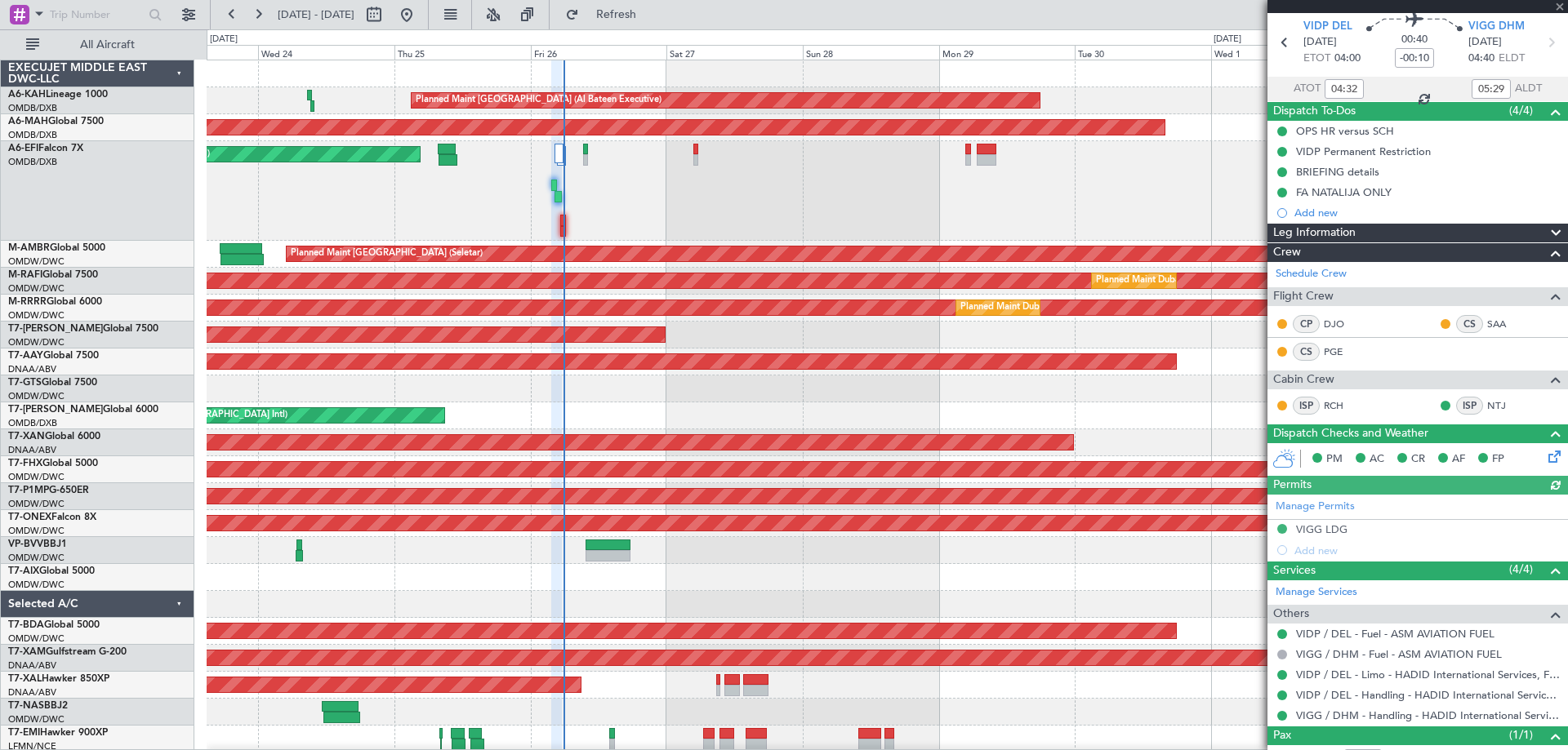
scroll to position [116, 0]
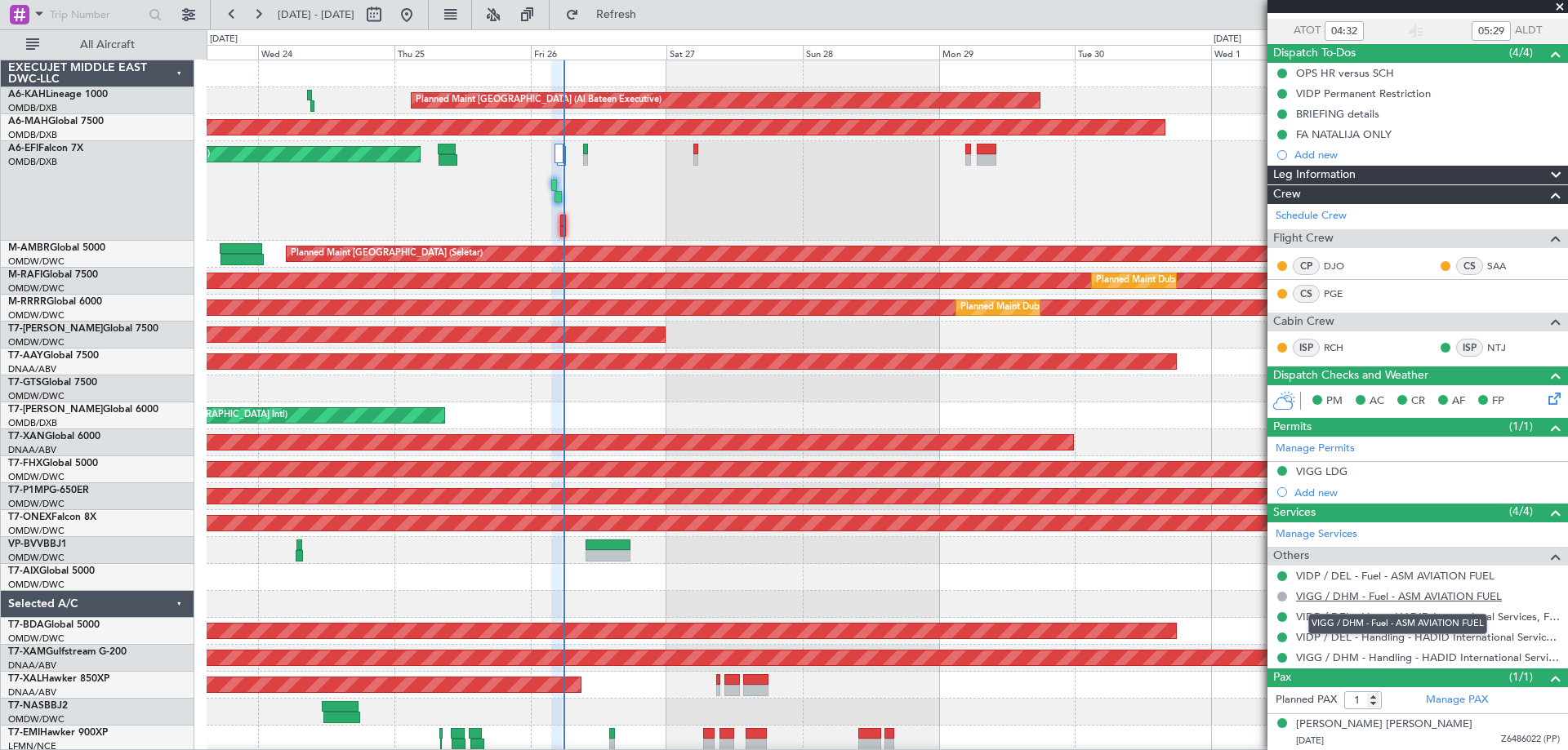
click at [1413, 598] on link "VIGG / DHM - Fuel - ASM AVIATION FUEL" at bounding box center [1399, 596] width 206 height 14
click at [643, 20] on span "Refresh" at bounding box center [616, 14] width 68 height 11
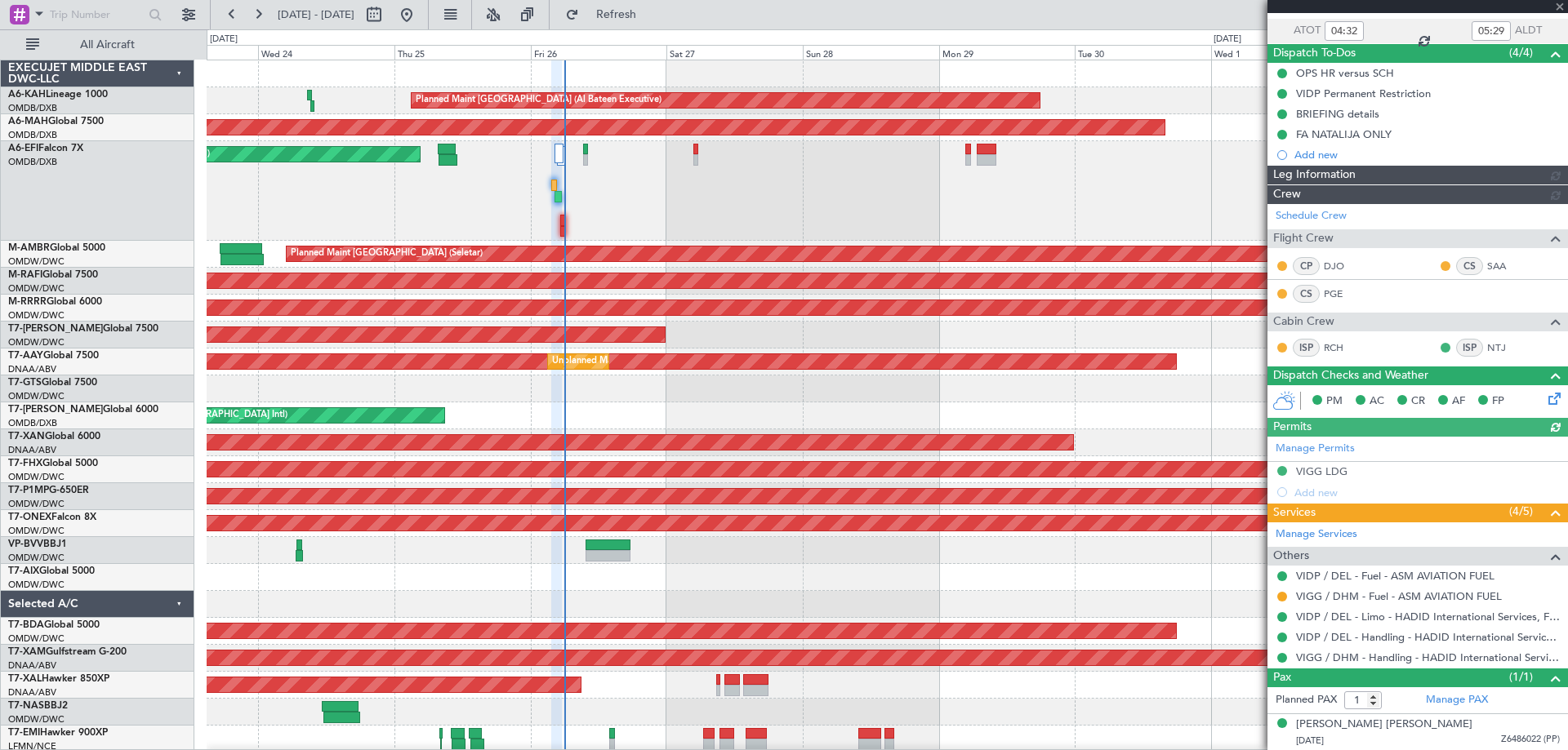
type input "Dherander Fithani (DHF)"
type input "7364"
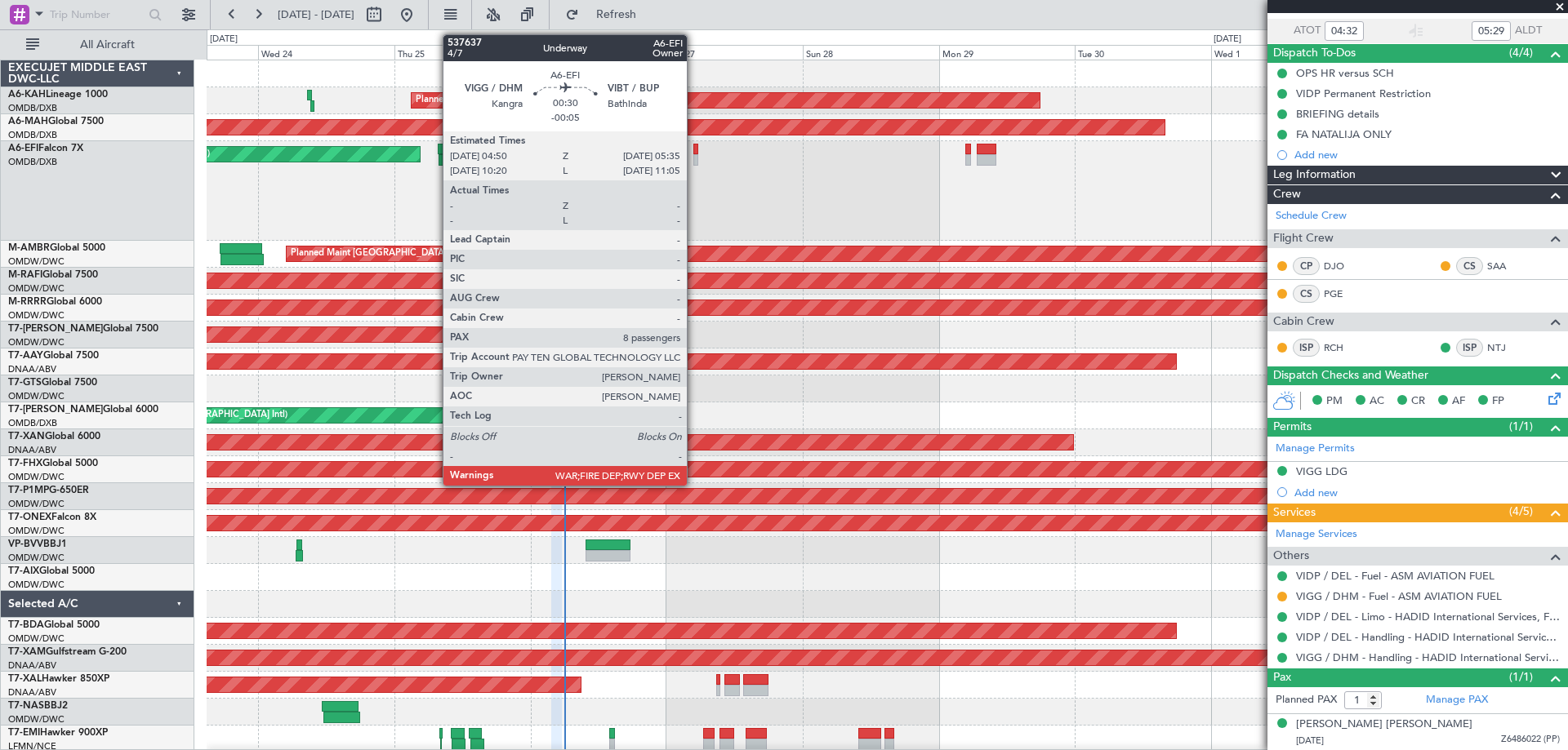
click at [694, 155] on div at bounding box center [695, 160] width 5 height 11
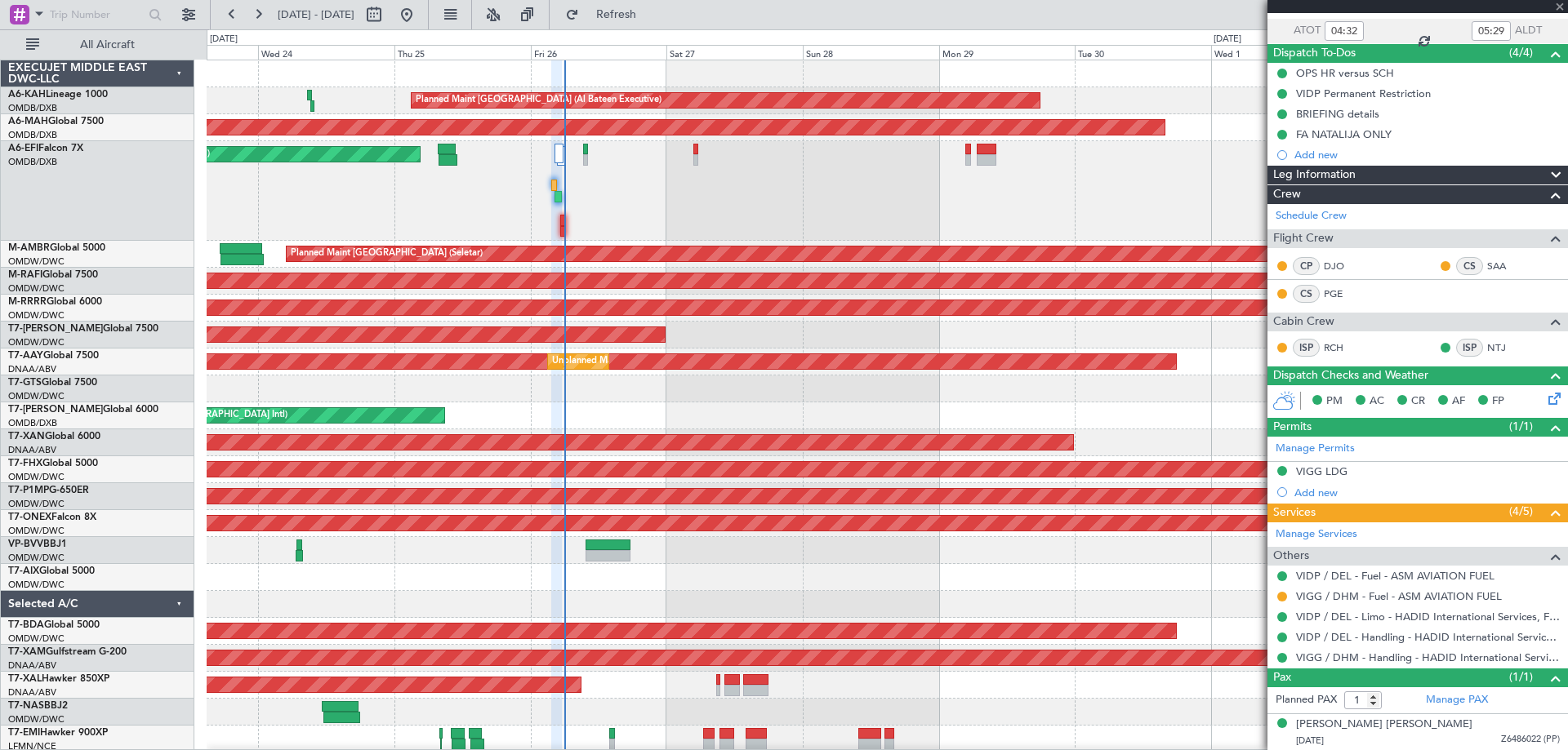
type input "-00:05"
type input "8"
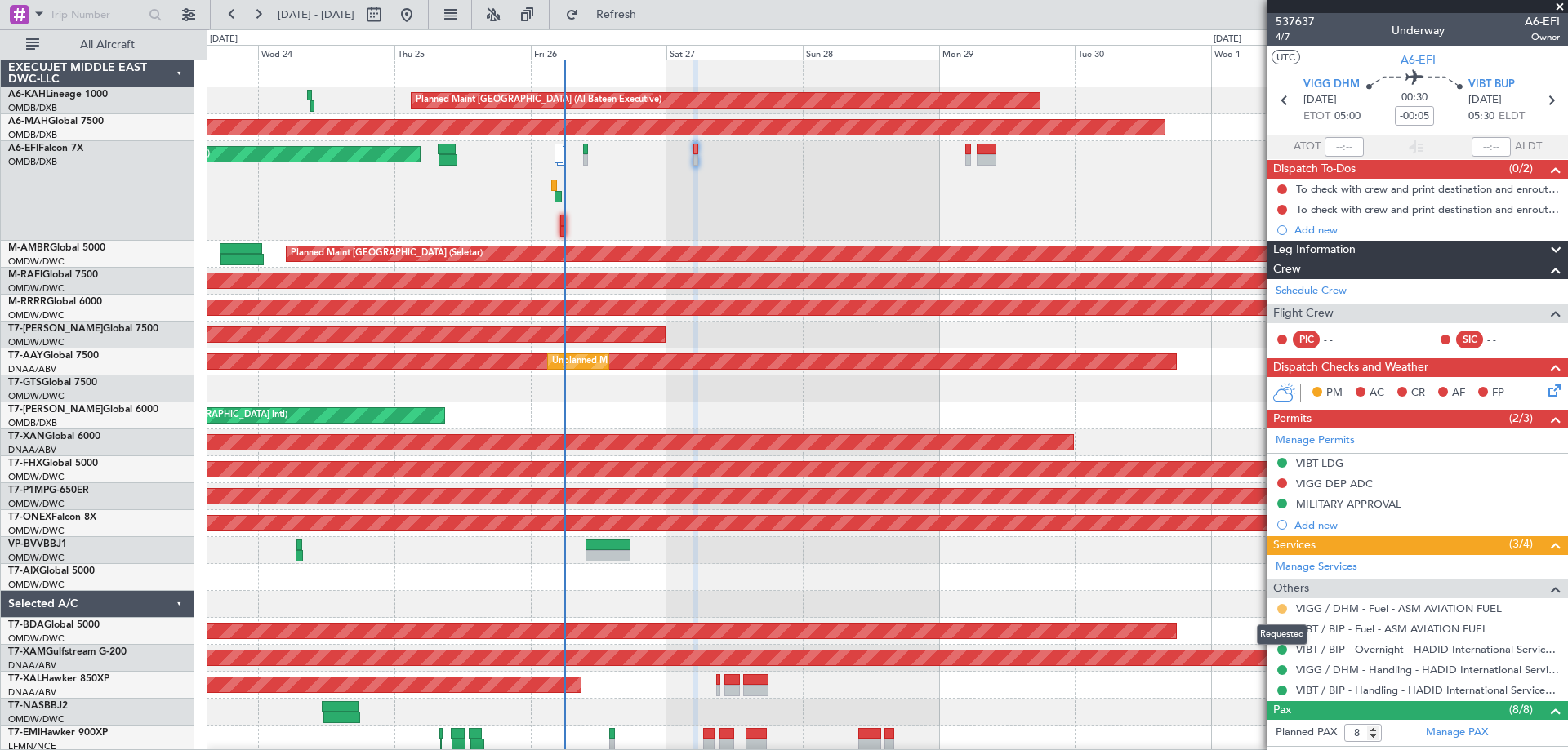
click at [1279, 604] on button at bounding box center [1282, 609] width 9 height 9
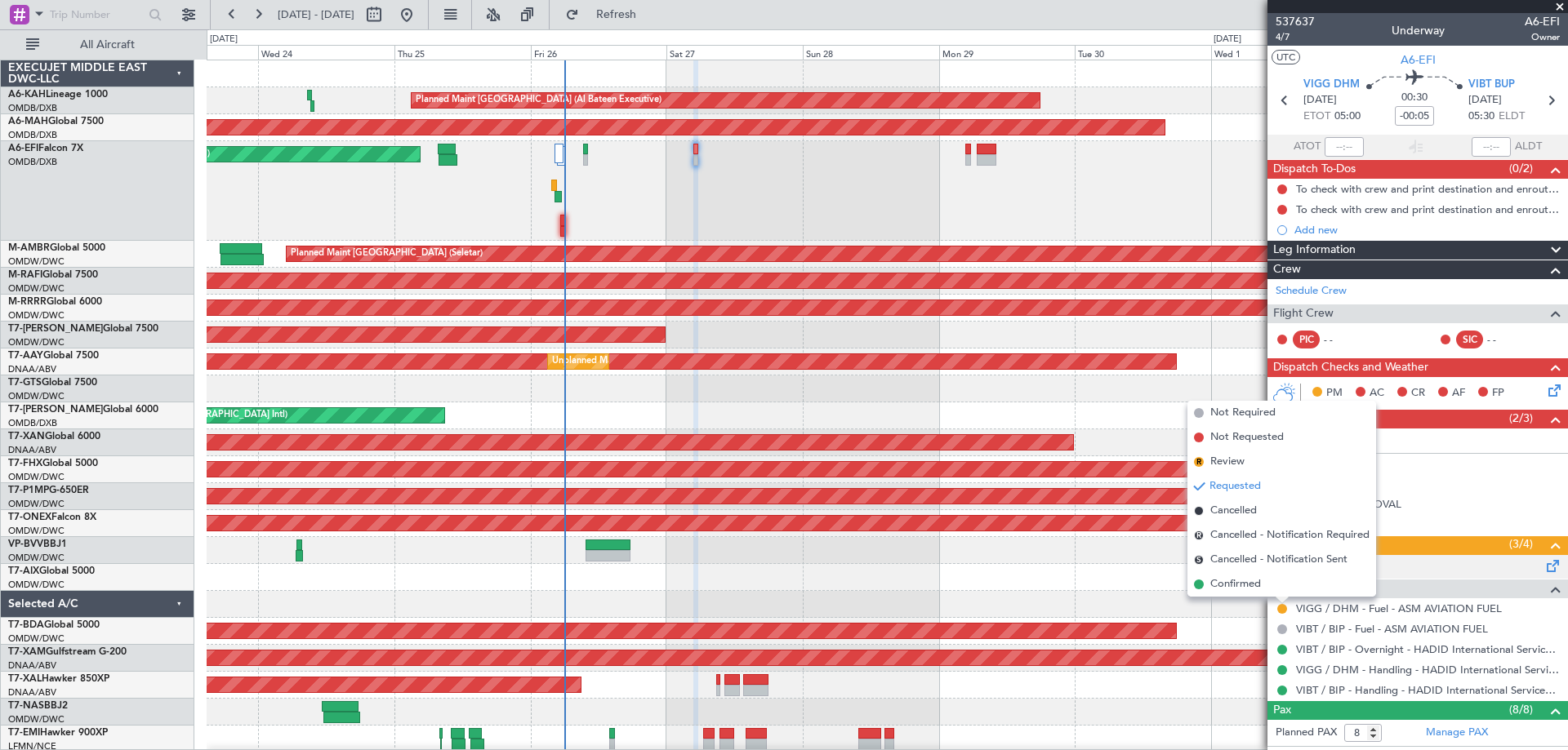
drag, startPoint x: 1249, startPoint y: 591, endPoint x: 1293, endPoint y: 558, distance: 55.0
click at [1246, 590] on span "Confirmed" at bounding box center [1236, 584] width 50 height 16
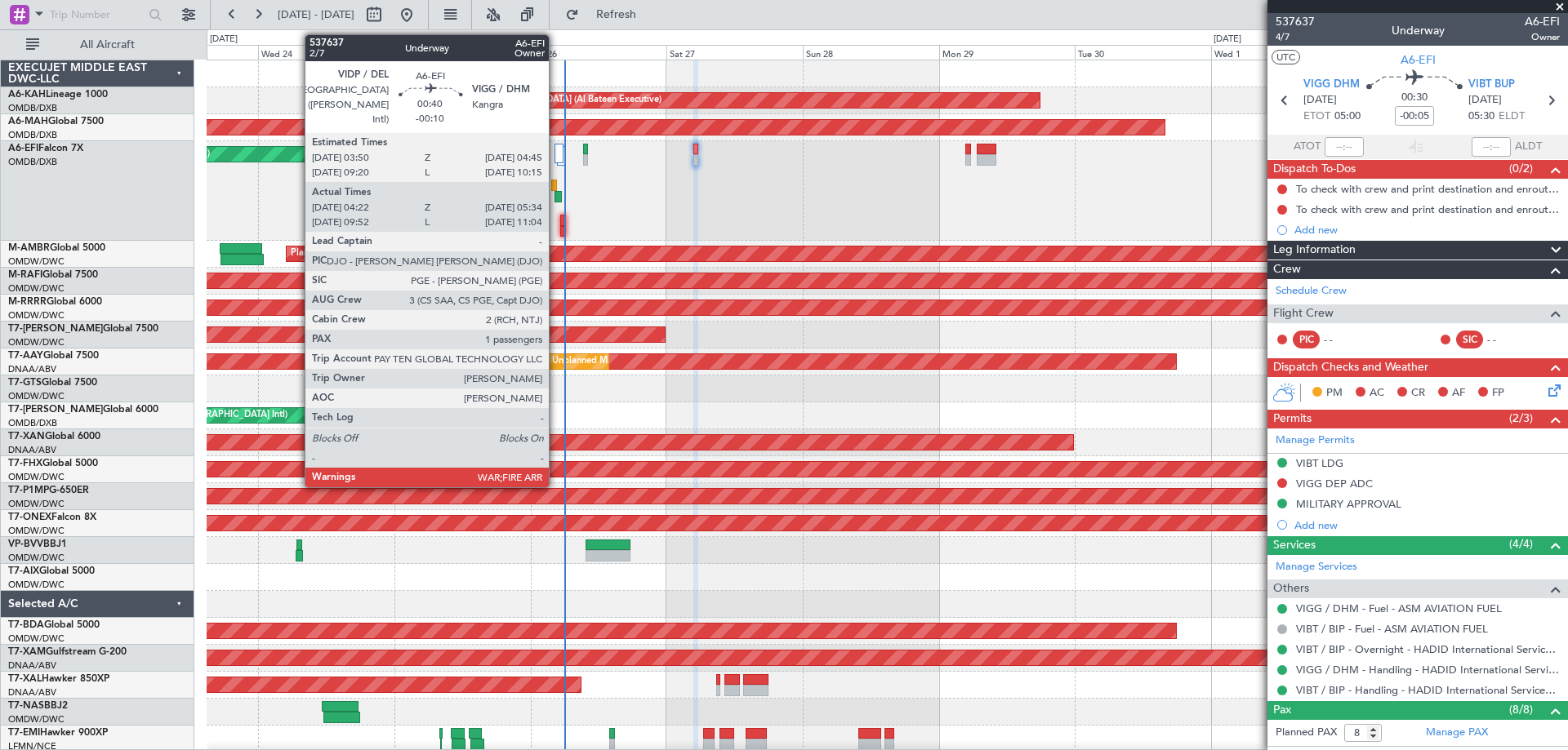
click at [557, 196] on div at bounding box center [558, 197] width 8 height 11
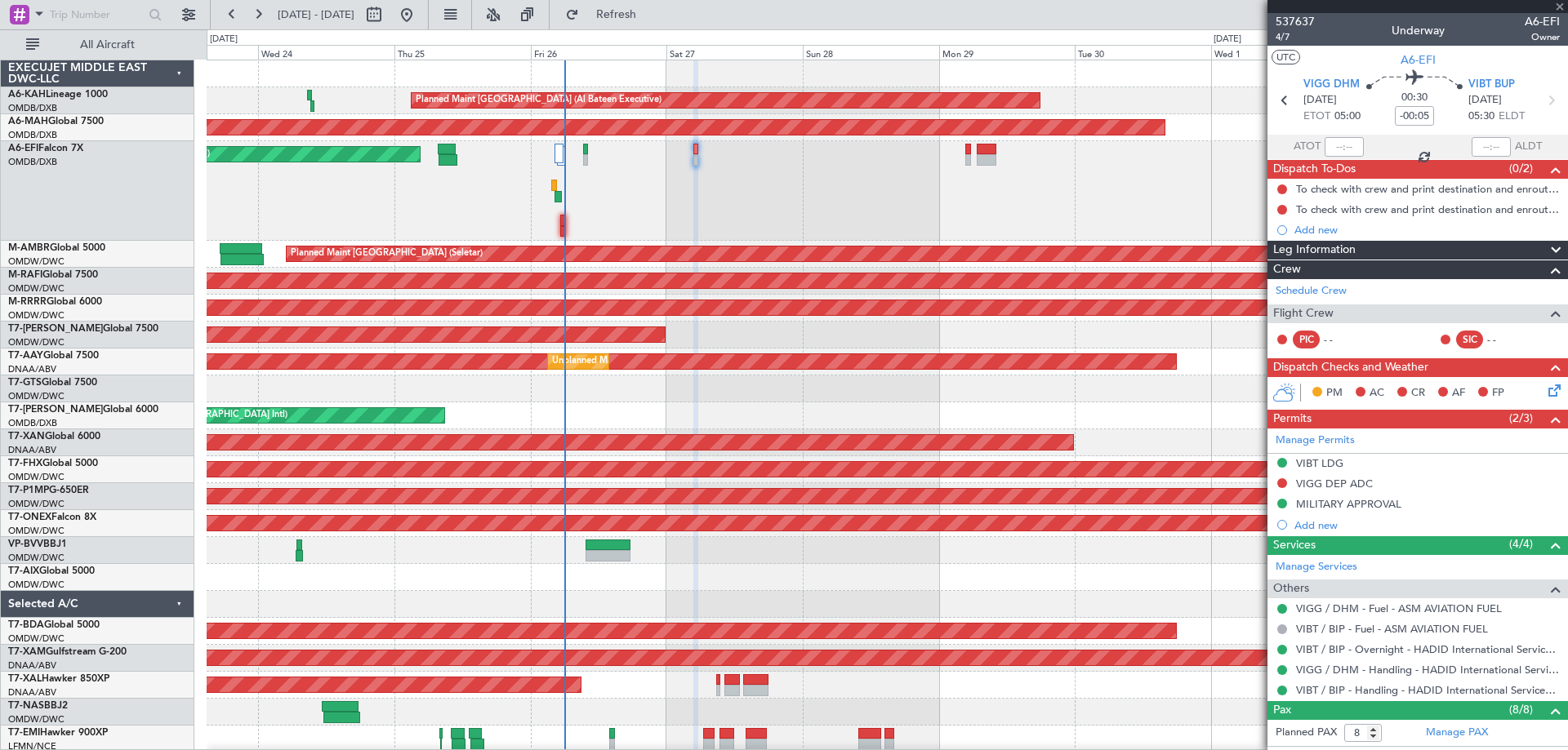
type input "-00:10"
type input "04:32"
type input "05:29"
type input "1"
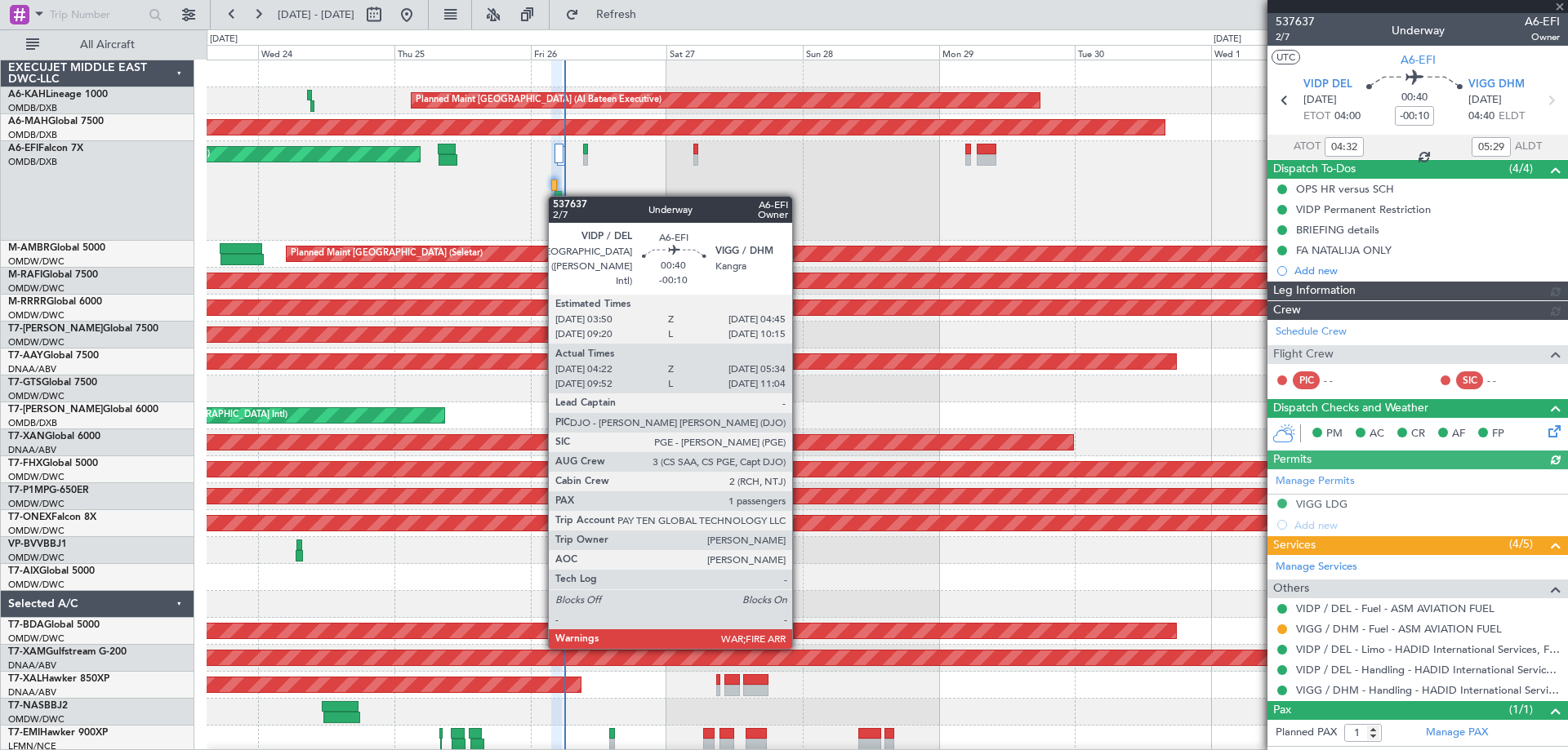
type input "Dherander Fithani (DHF)"
type input "7364"
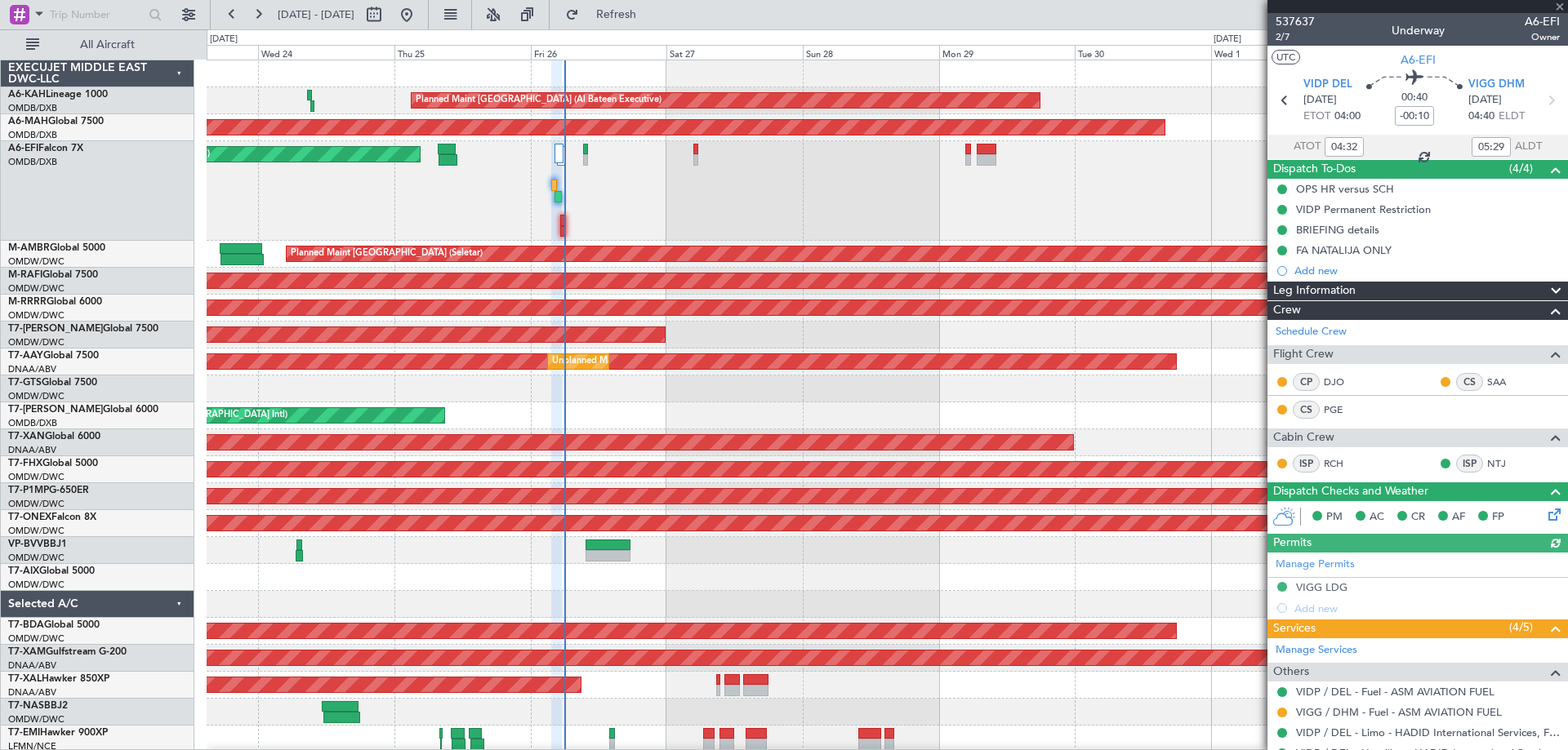
scroll to position [116, 0]
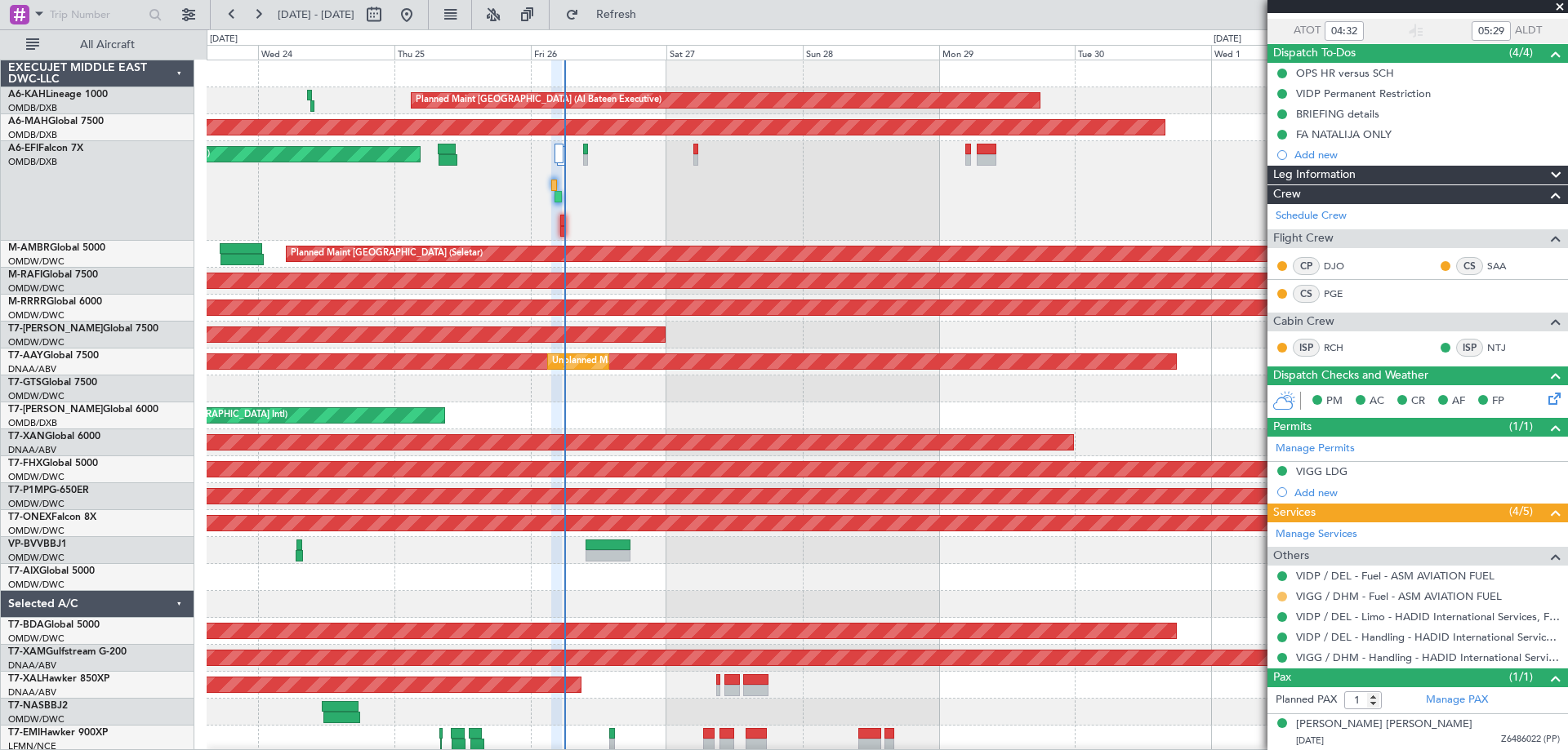
click at [1281, 597] on button at bounding box center [1282, 597] width 9 height 9
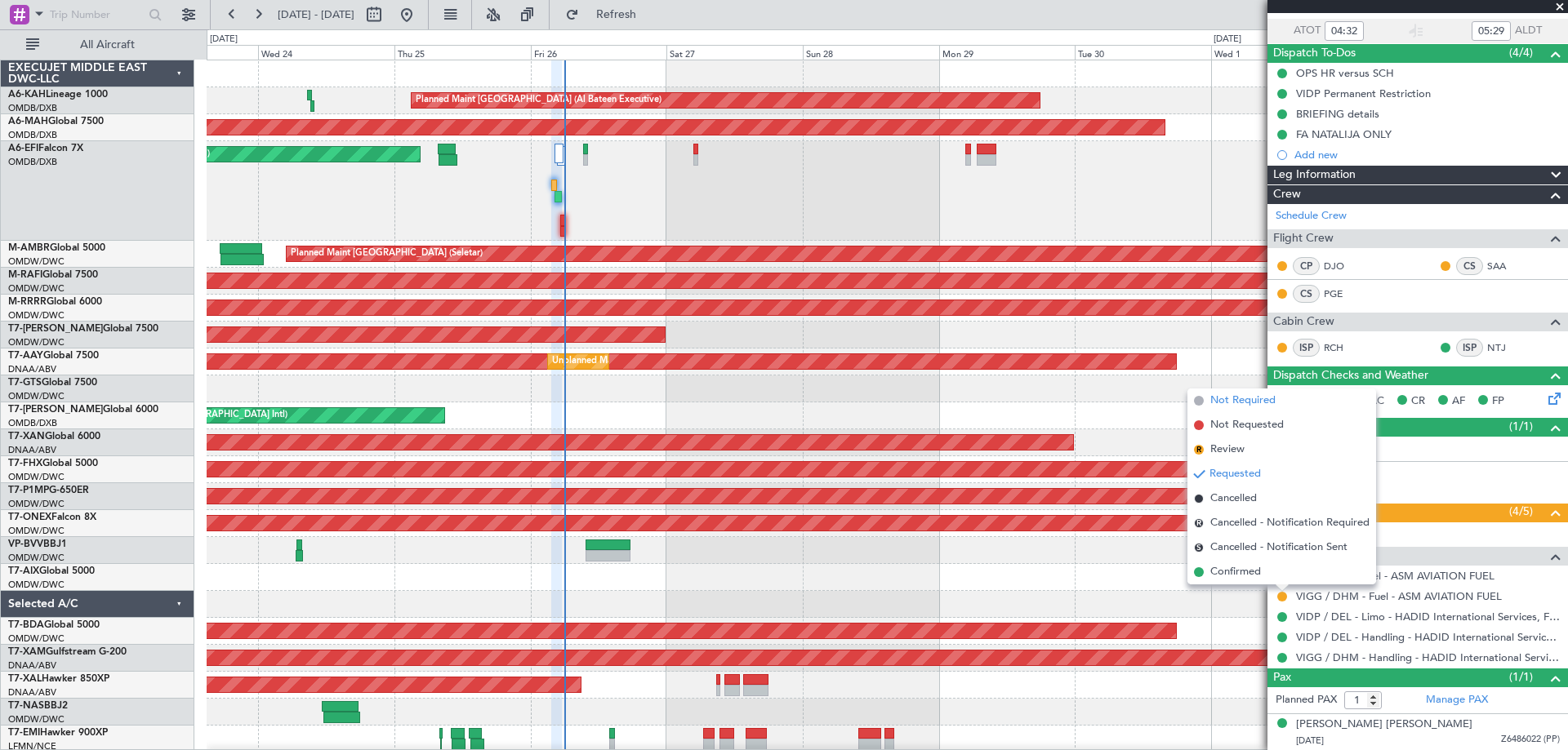
click at [1248, 396] on span "Not Required" at bounding box center [1243, 401] width 66 height 16
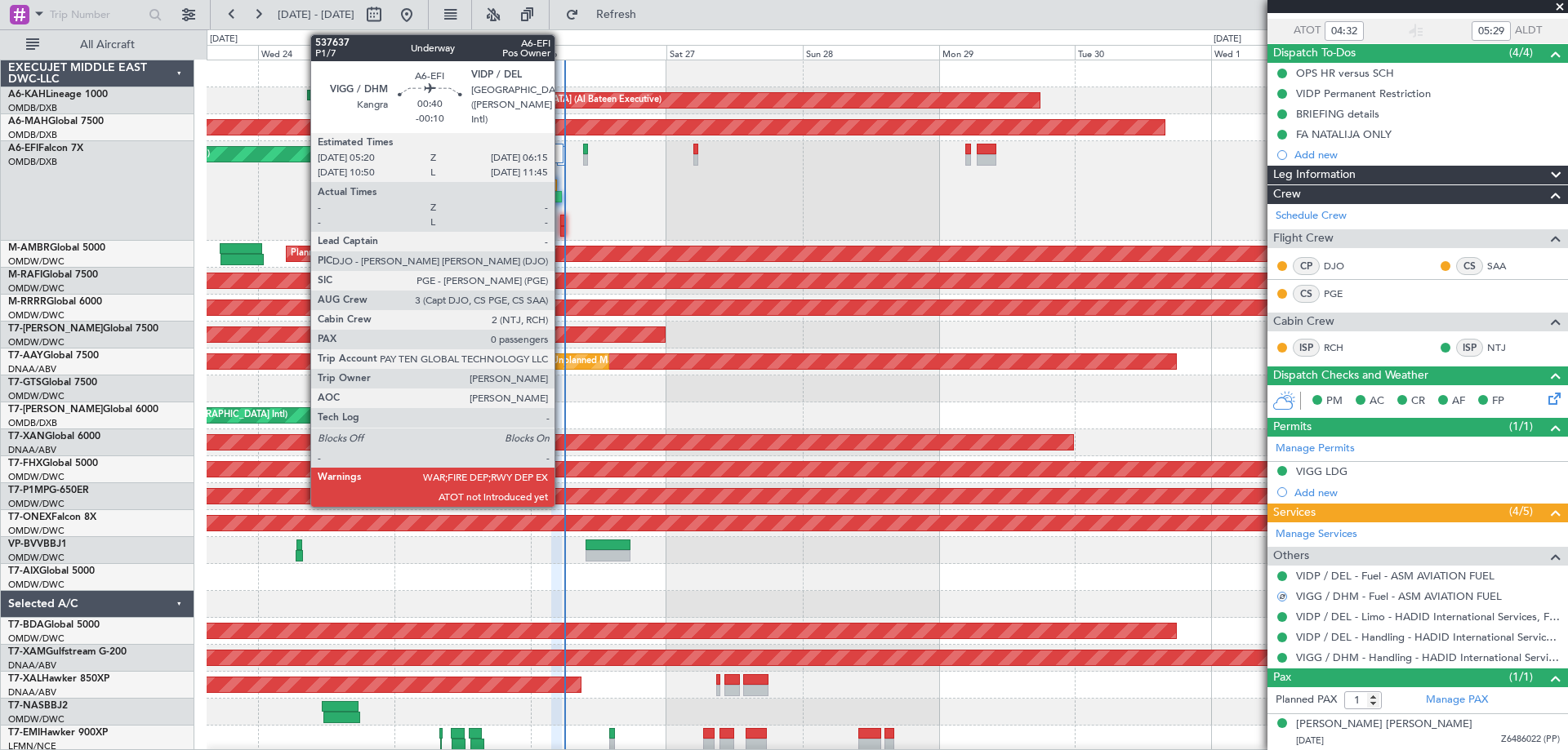
click at [562, 224] on div at bounding box center [563, 220] width 6 height 11
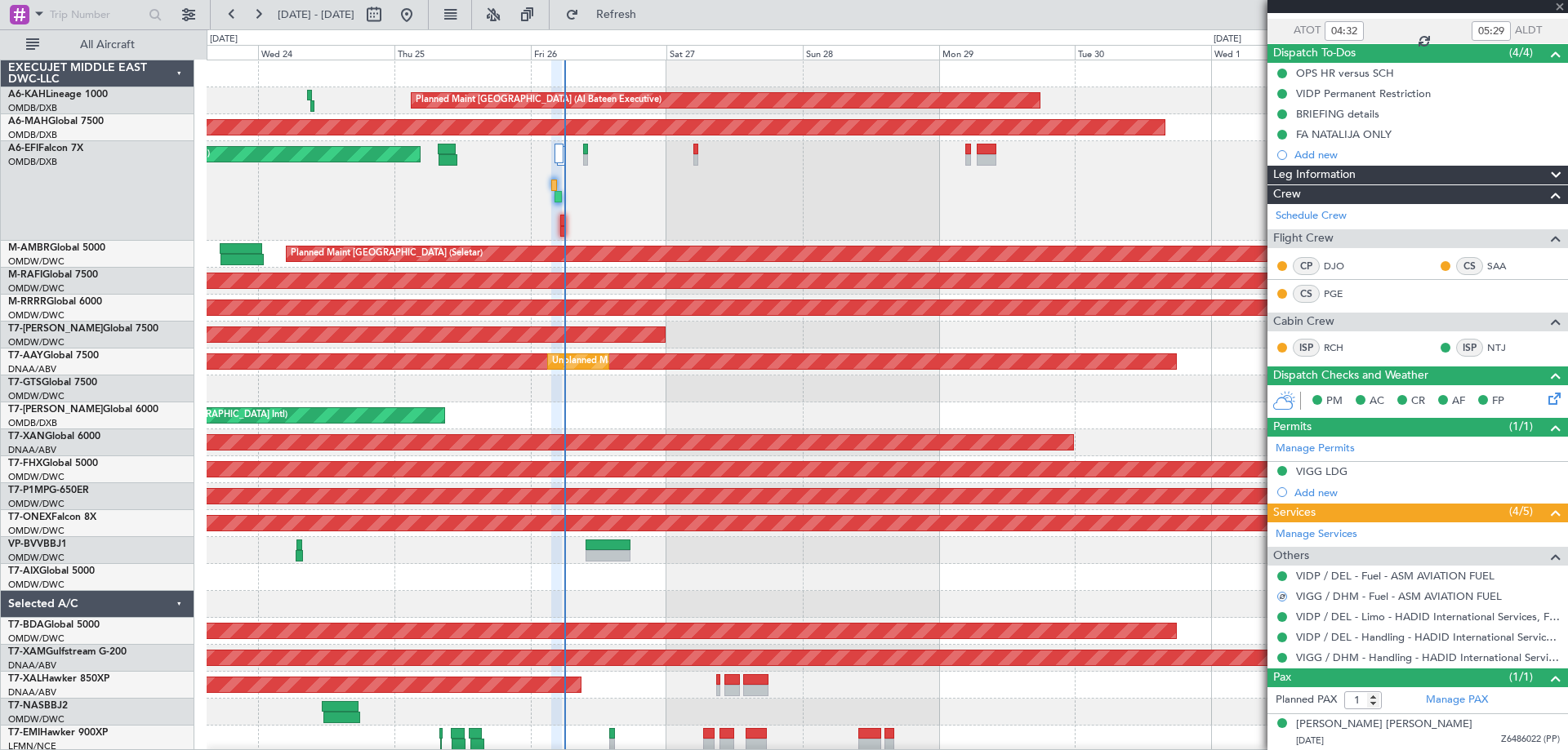
type input "0"
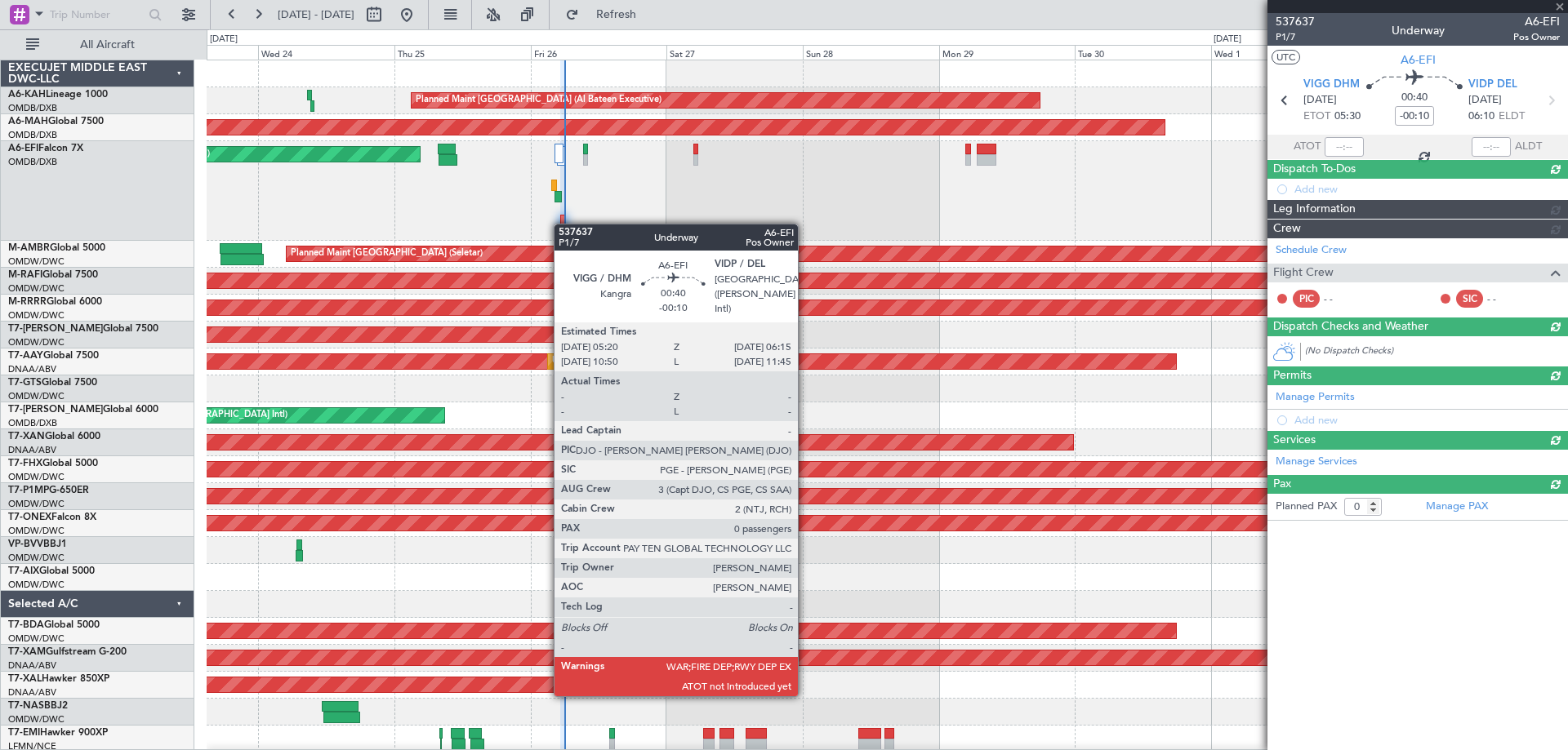
scroll to position [0, 0]
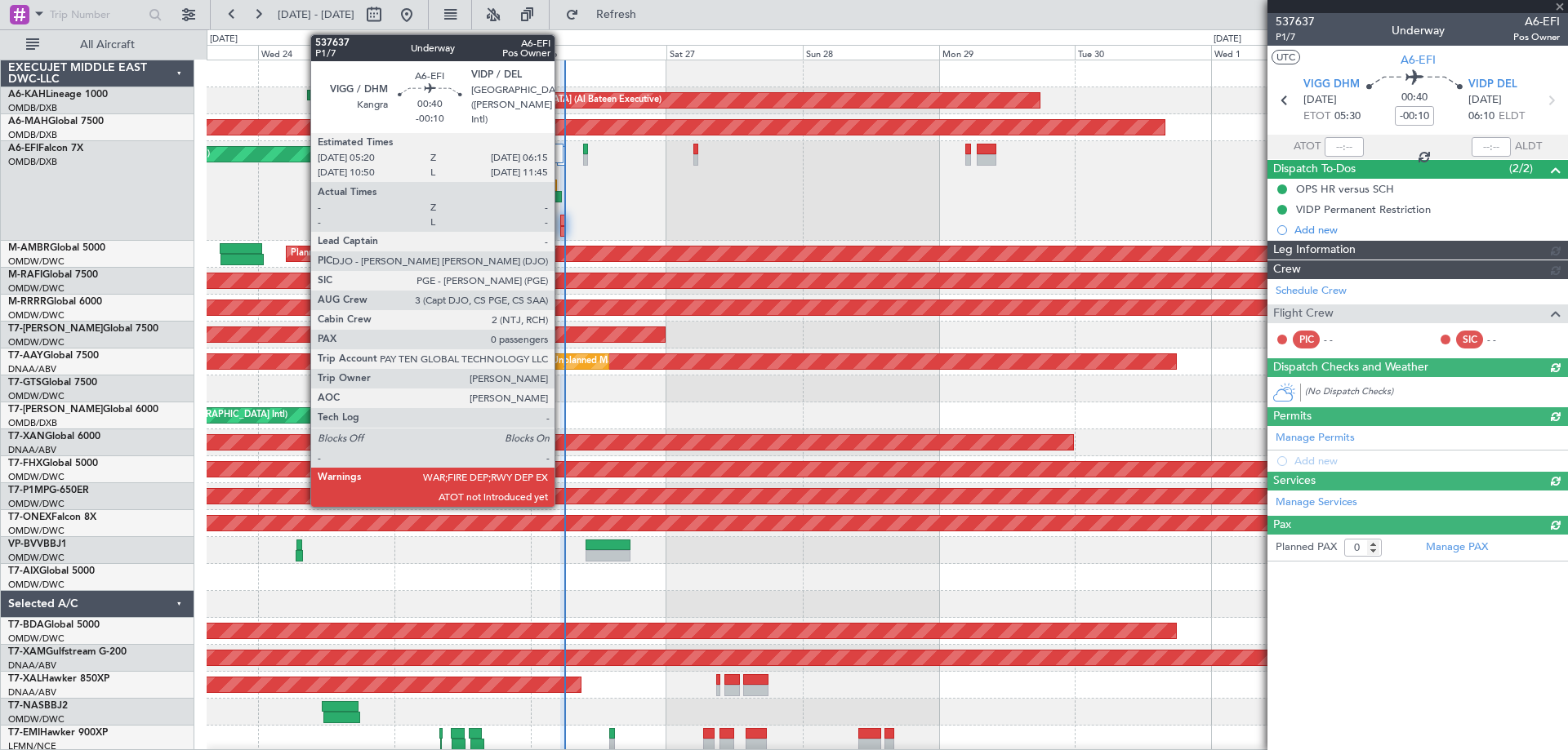
type input "Dherander Fithani (DHF)"
type input "7353"
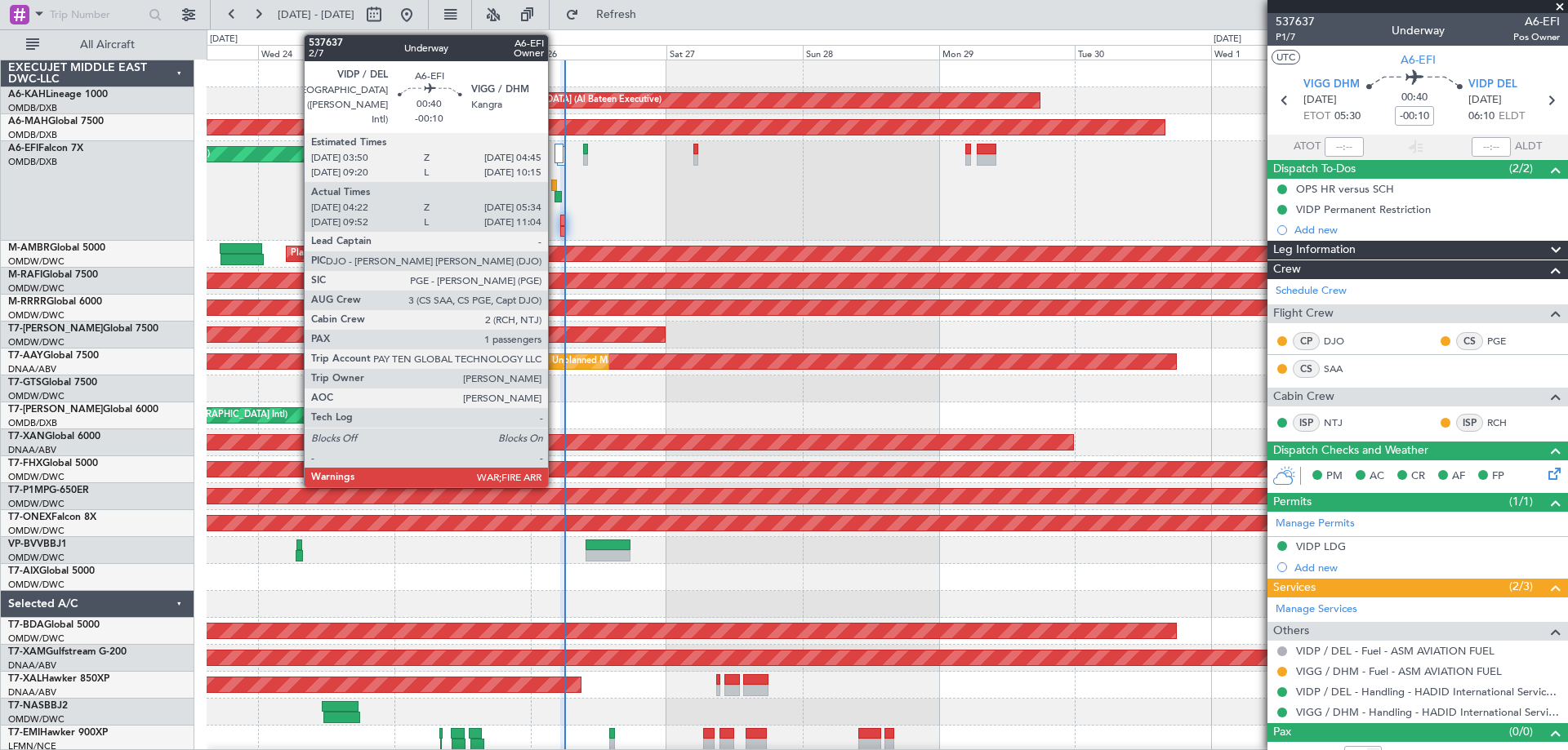
click at [556, 184] on div at bounding box center [555, 185] width 6 height 11
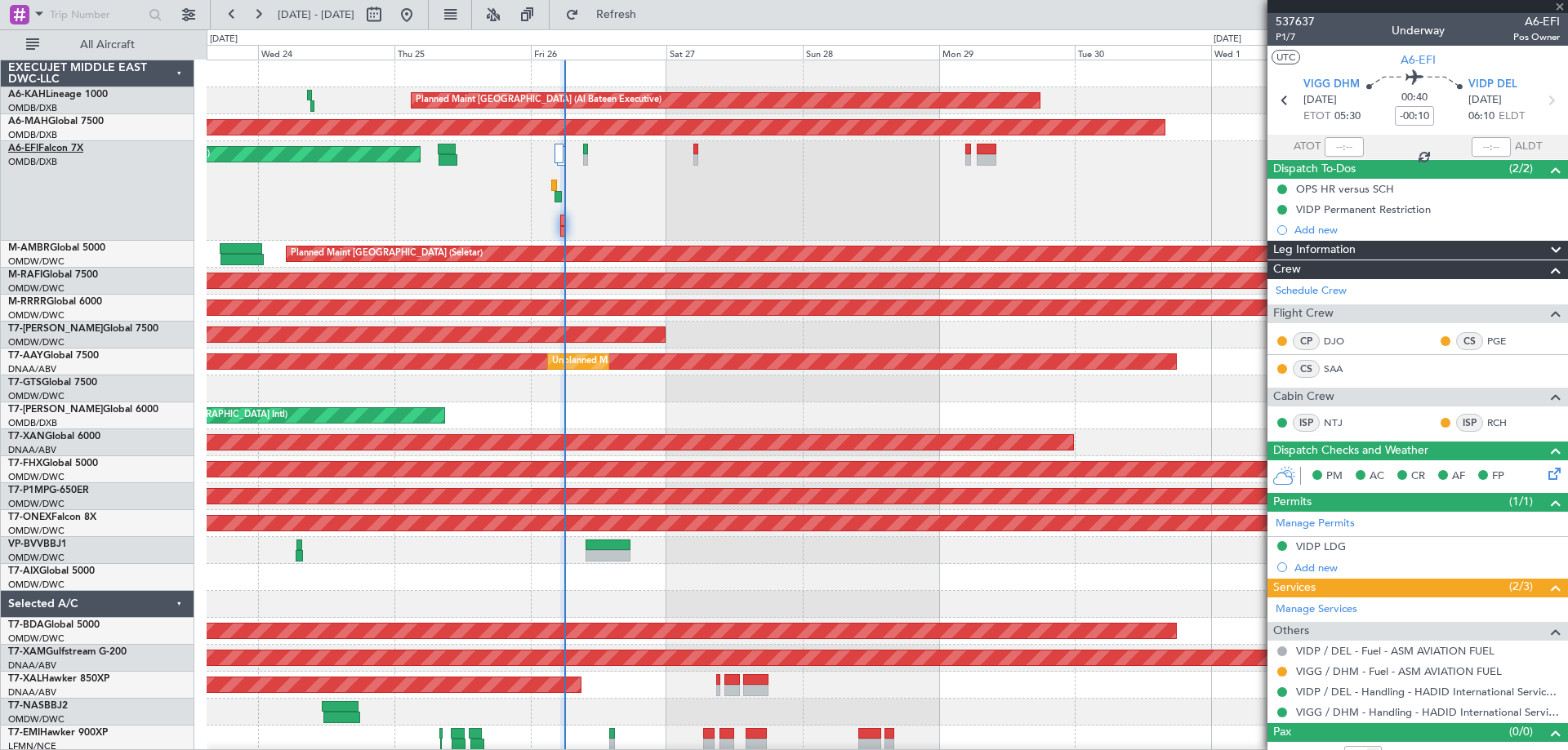
type input "04:32"
type input "05:29"
type input "1"
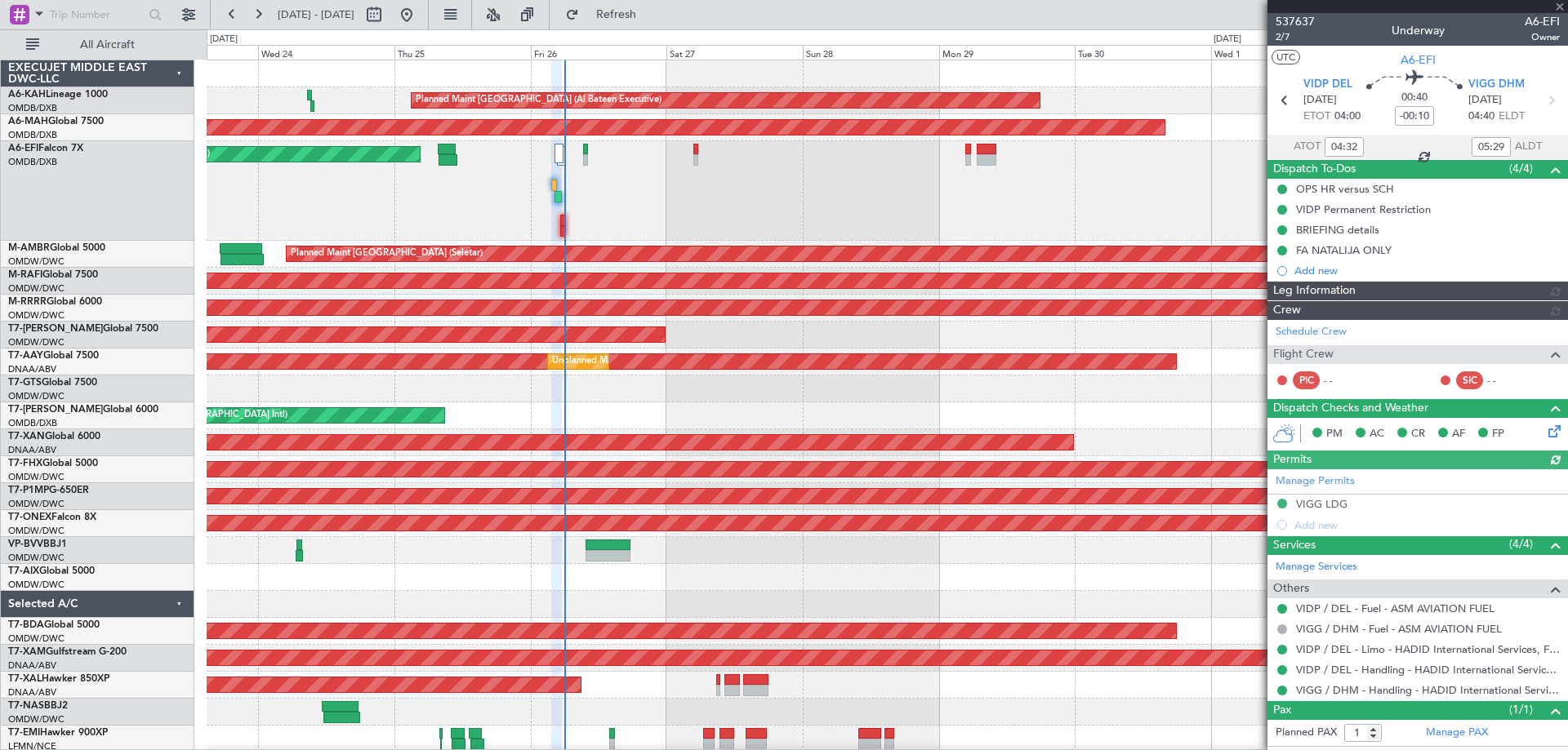
type input "Dherander Fithani (DHF)"
type input "7364"
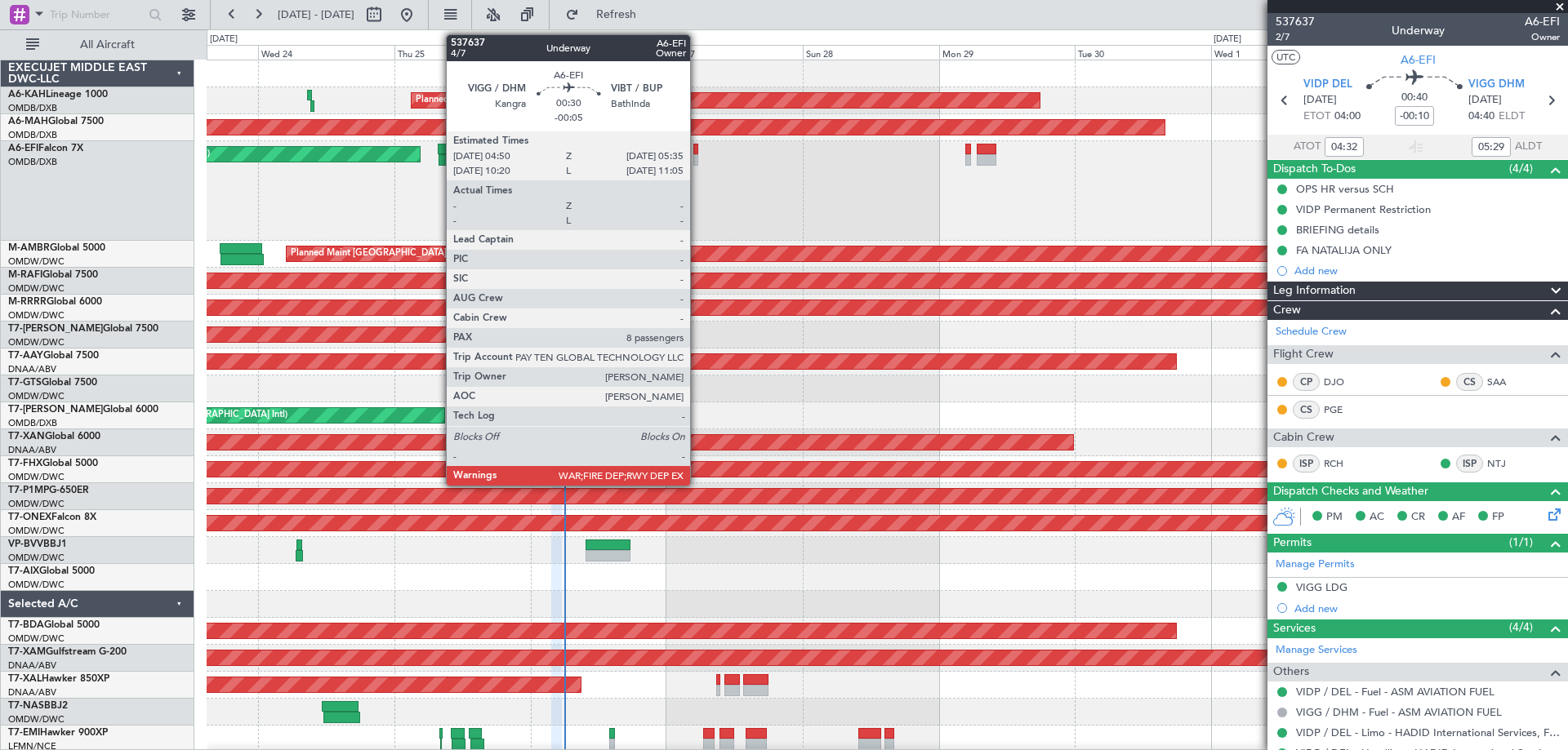
click at [697, 150] on div at bounding box center [695, 149] width 5 height 11
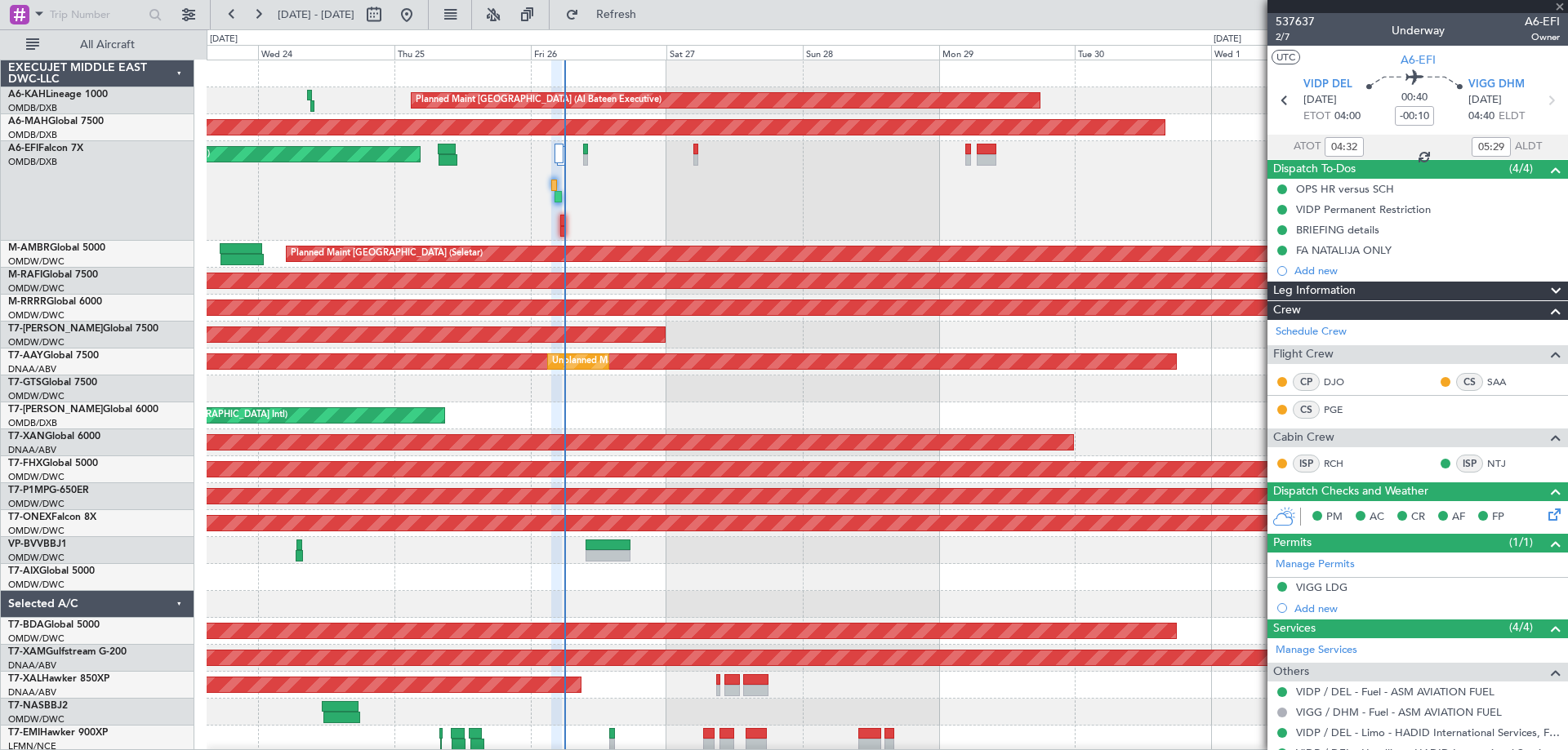
type input "-00:05"
type input "8"
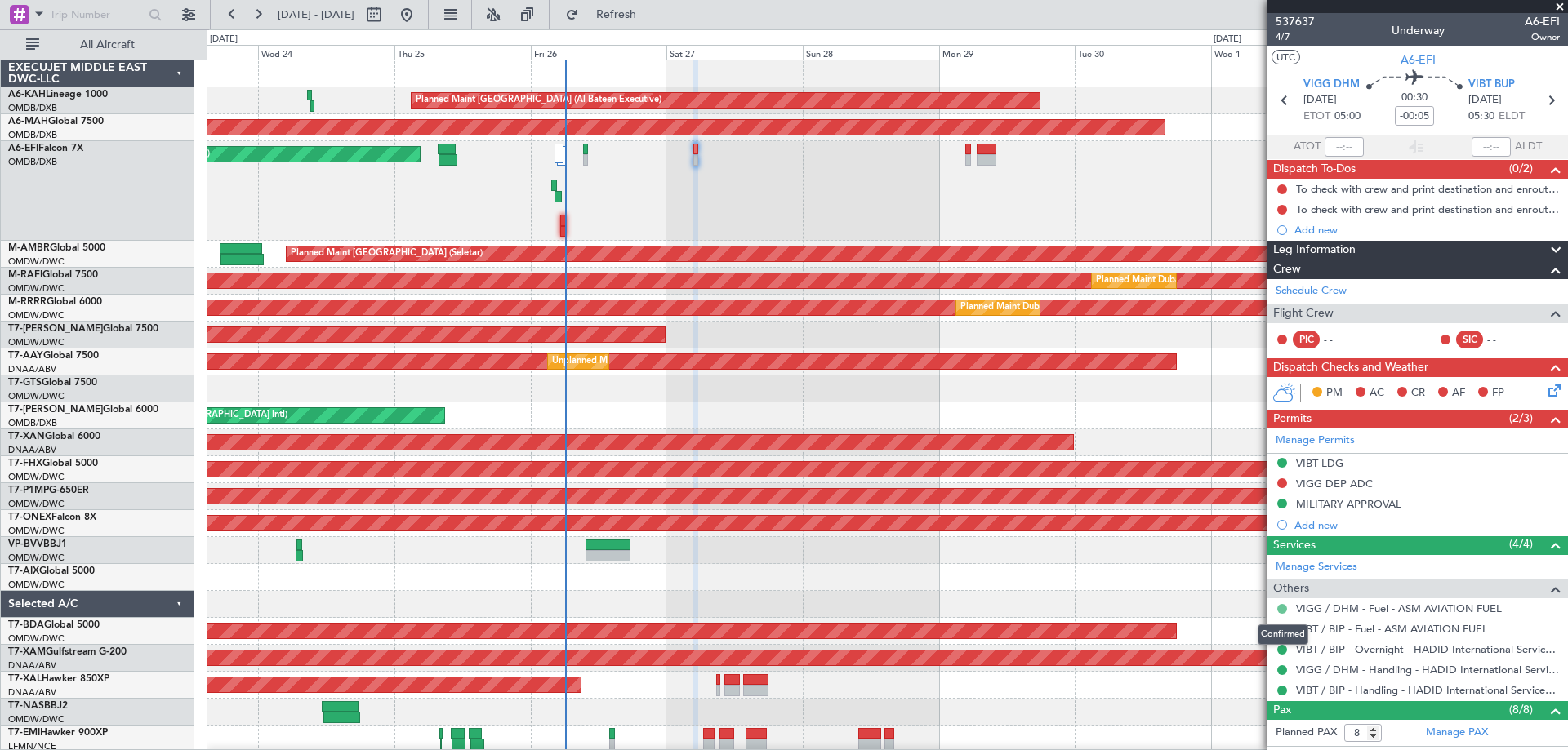
click at [1285, 609] on button at bounding box center [1282, 609] width 9 height 9
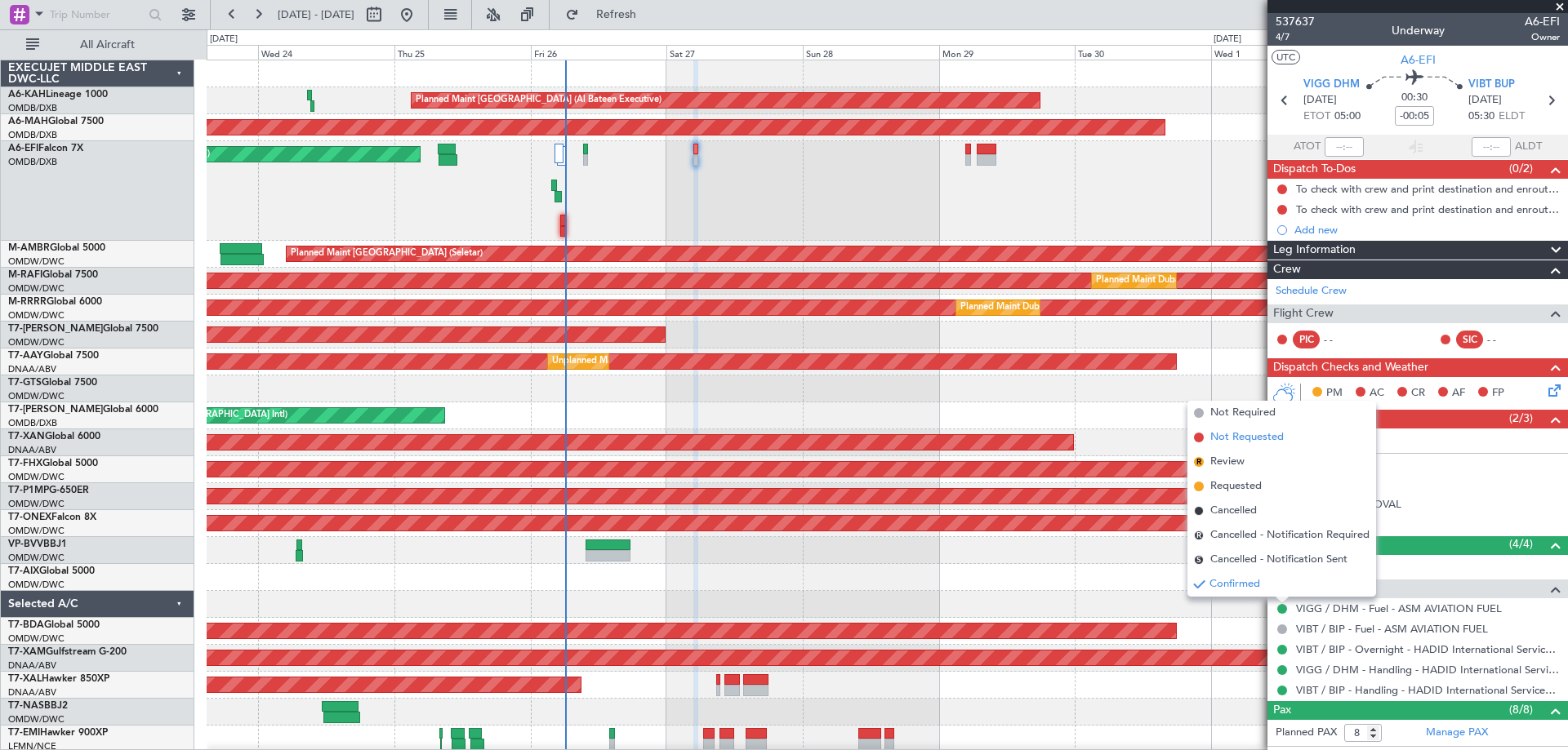
click at [1232, 437] on span "Not Requested" at bounding box center [1247, 437] width 73 height 16
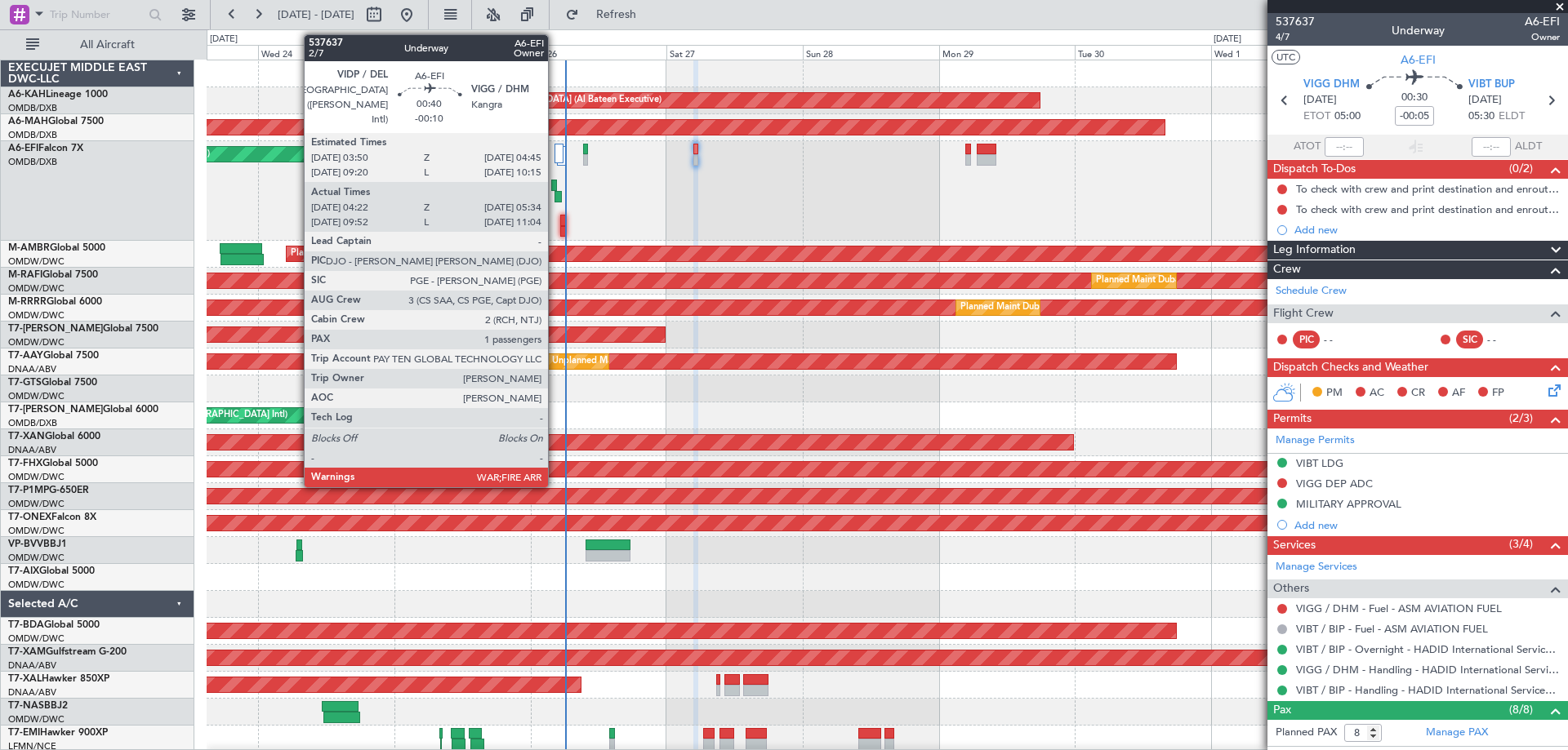
click at [556, 194] on div at bounding box center [558, 197] width 8 height 11
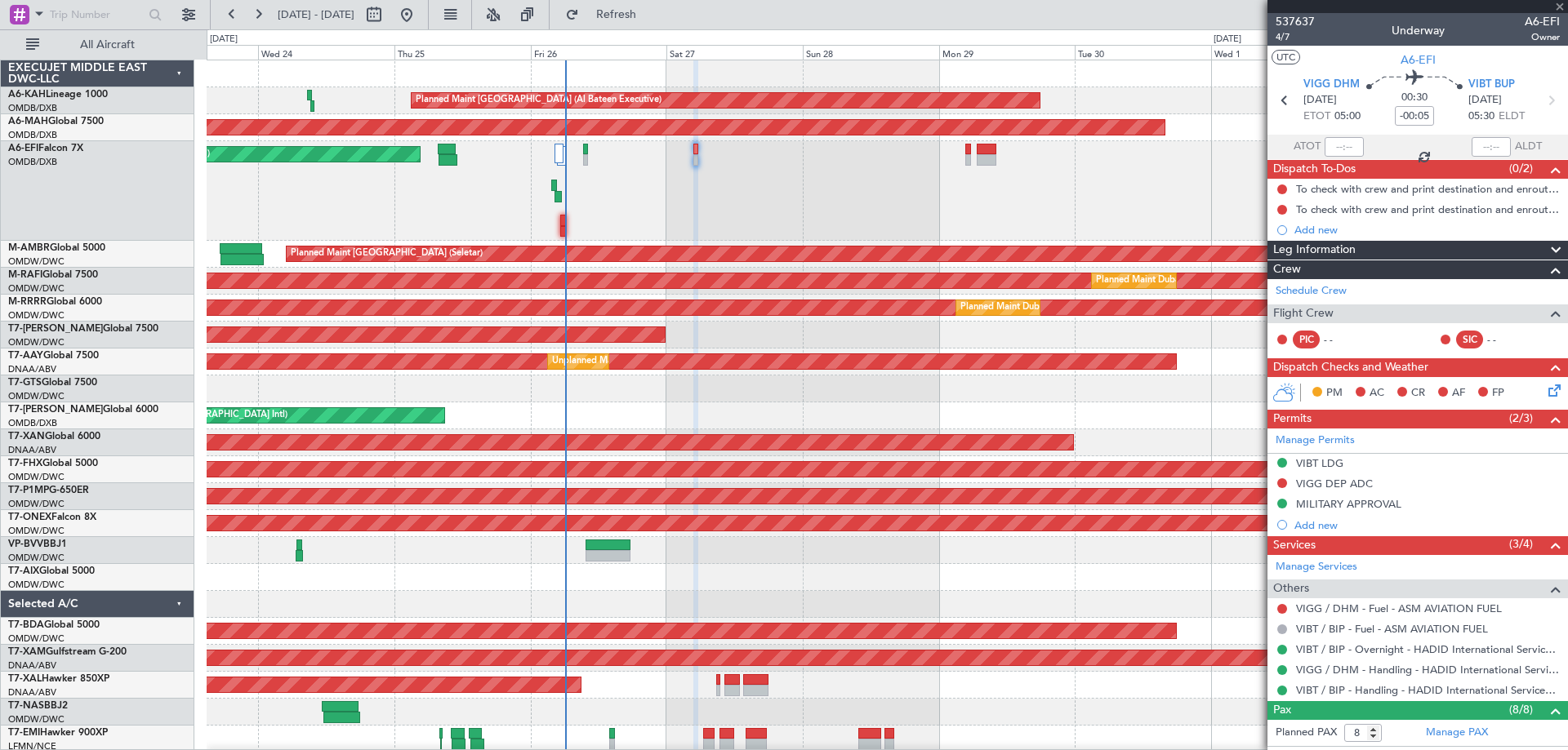
type input "-00:10"
type input "04:32"
type input "05:29"
type input "1"
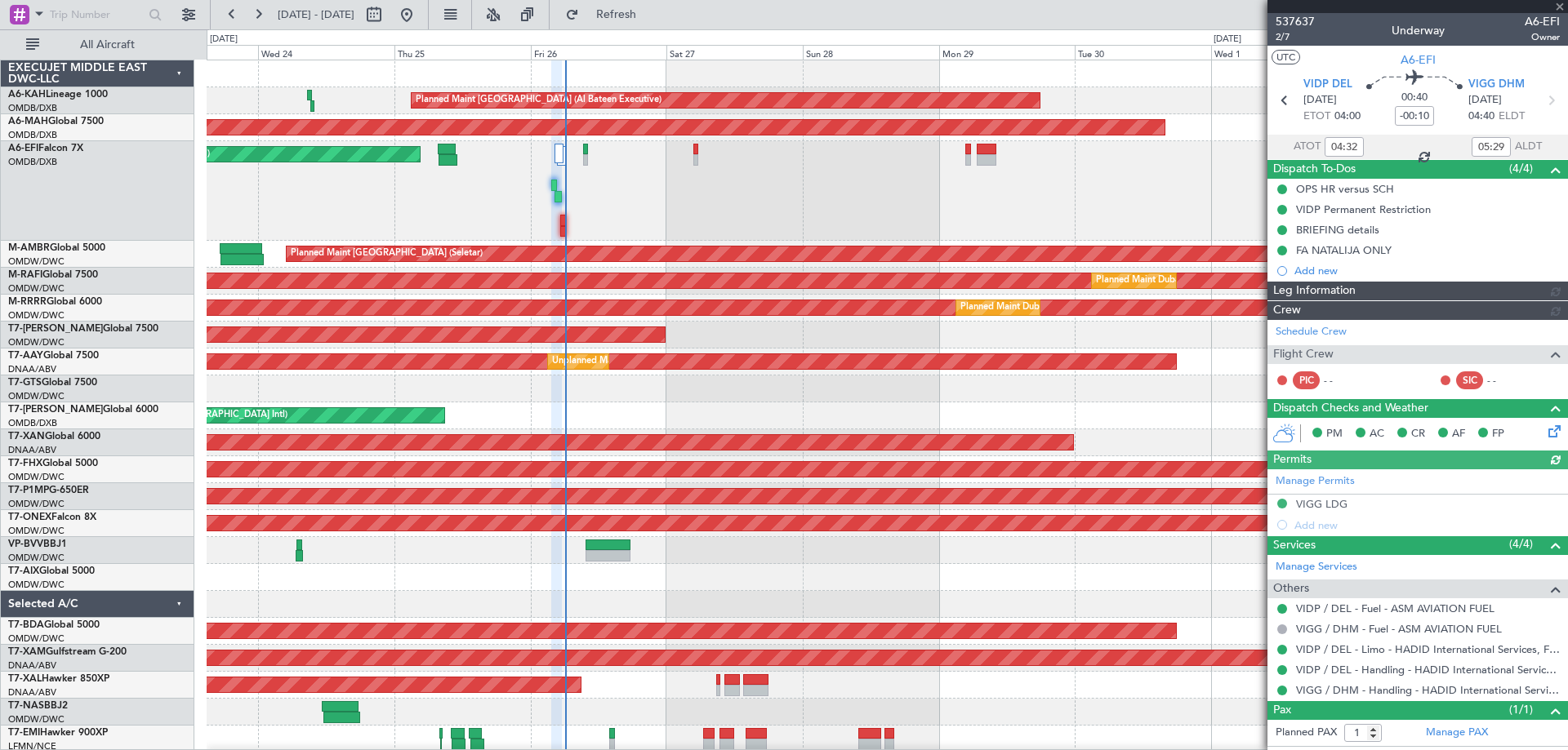
type input "Dherander Fithani (DHF)"
type input "7364"
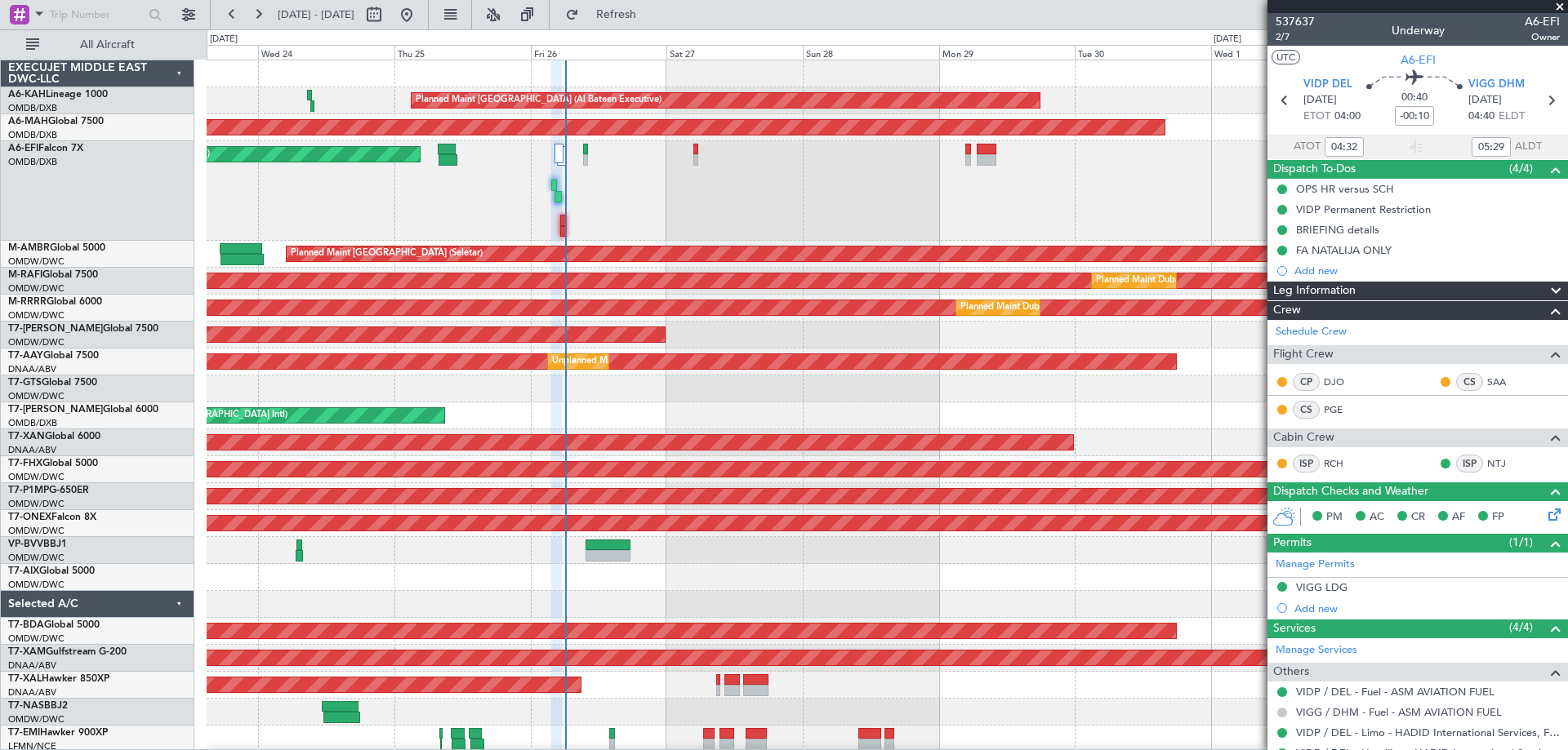
click at [1284, 711] on button at bounding box center [1282, 713] width 9 height 9
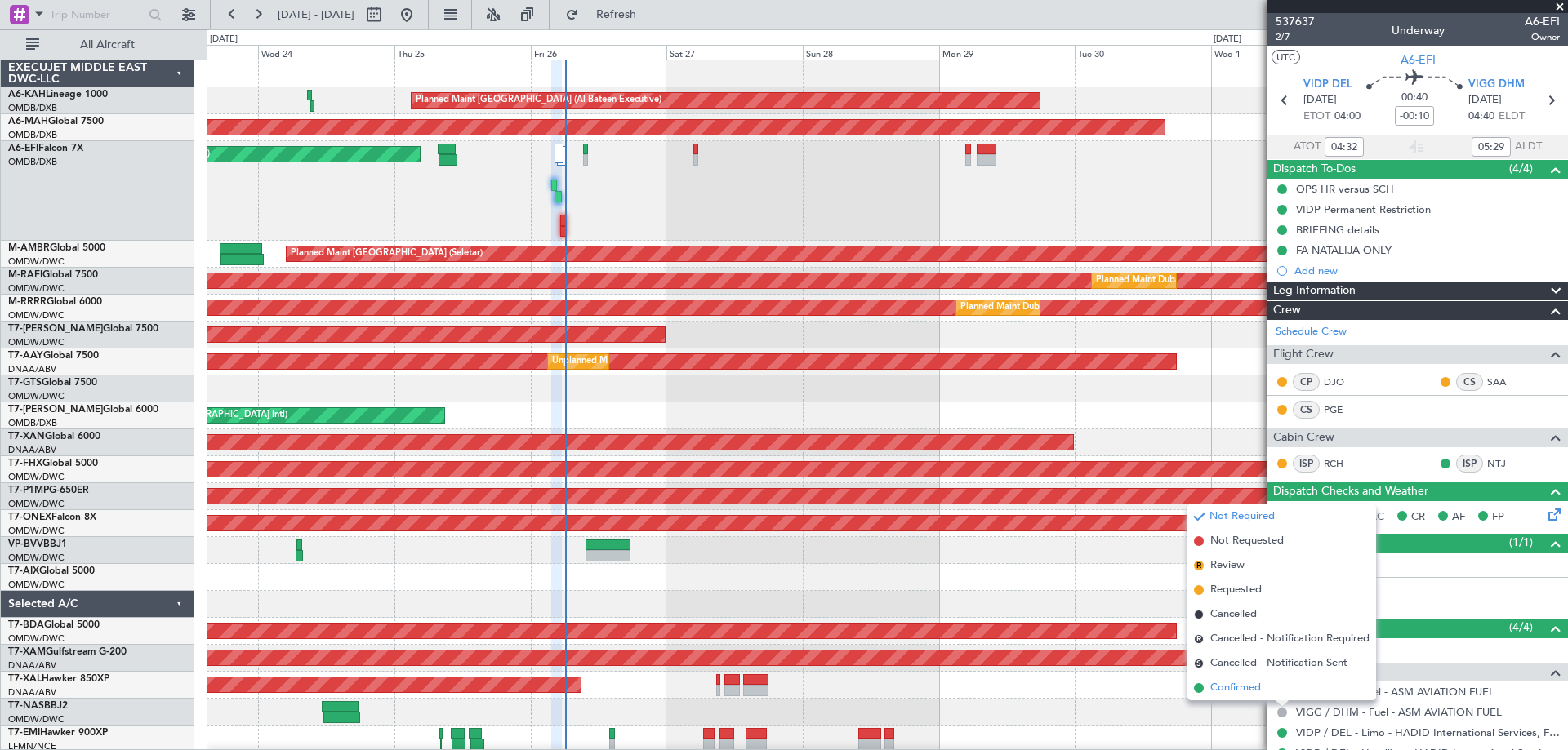
click at [1217, 688] on span "Confirmed" at bounding box center [1236, 687] width 50 height 16
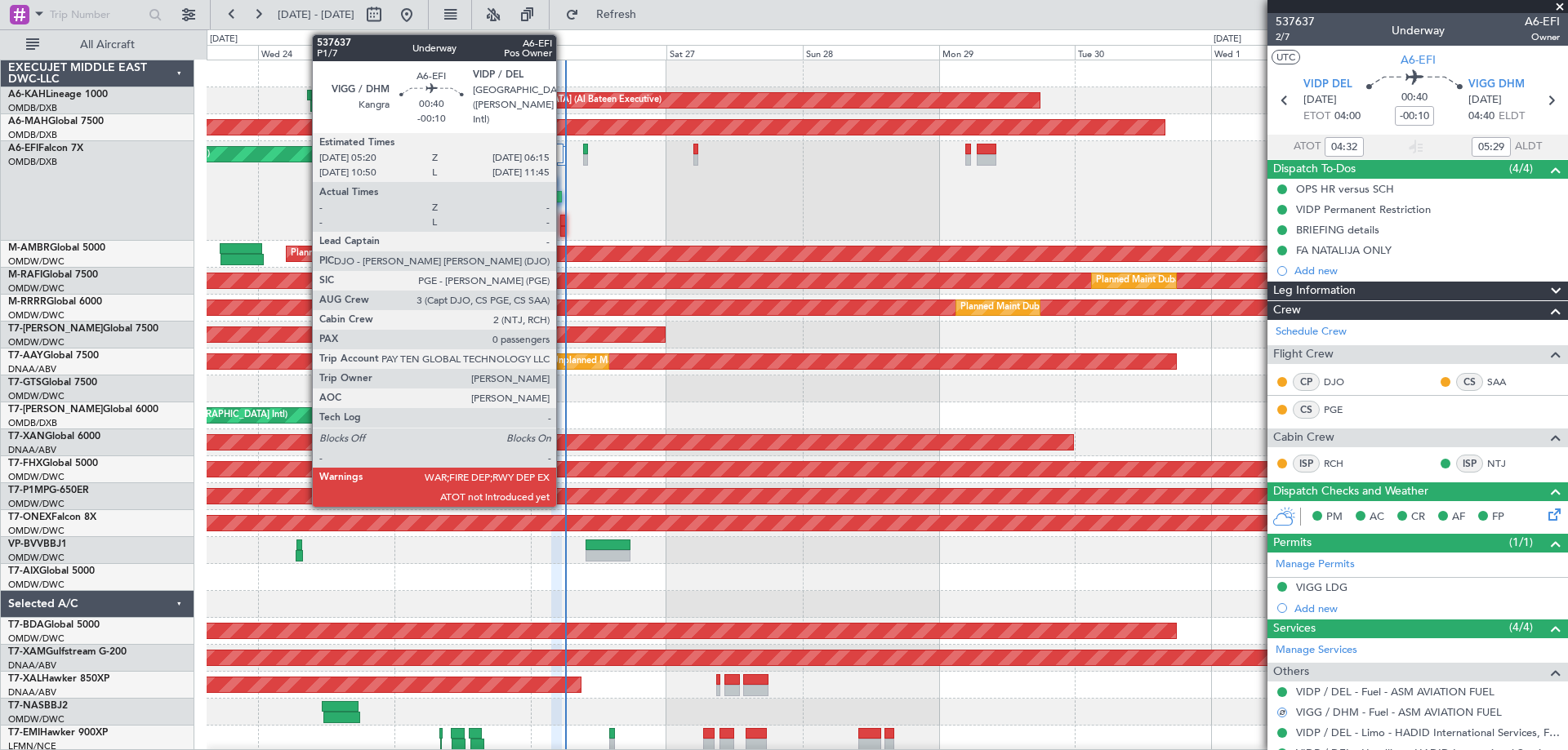
click at [564, 231] on div at bounding box center [563, 232] width 6 height 11
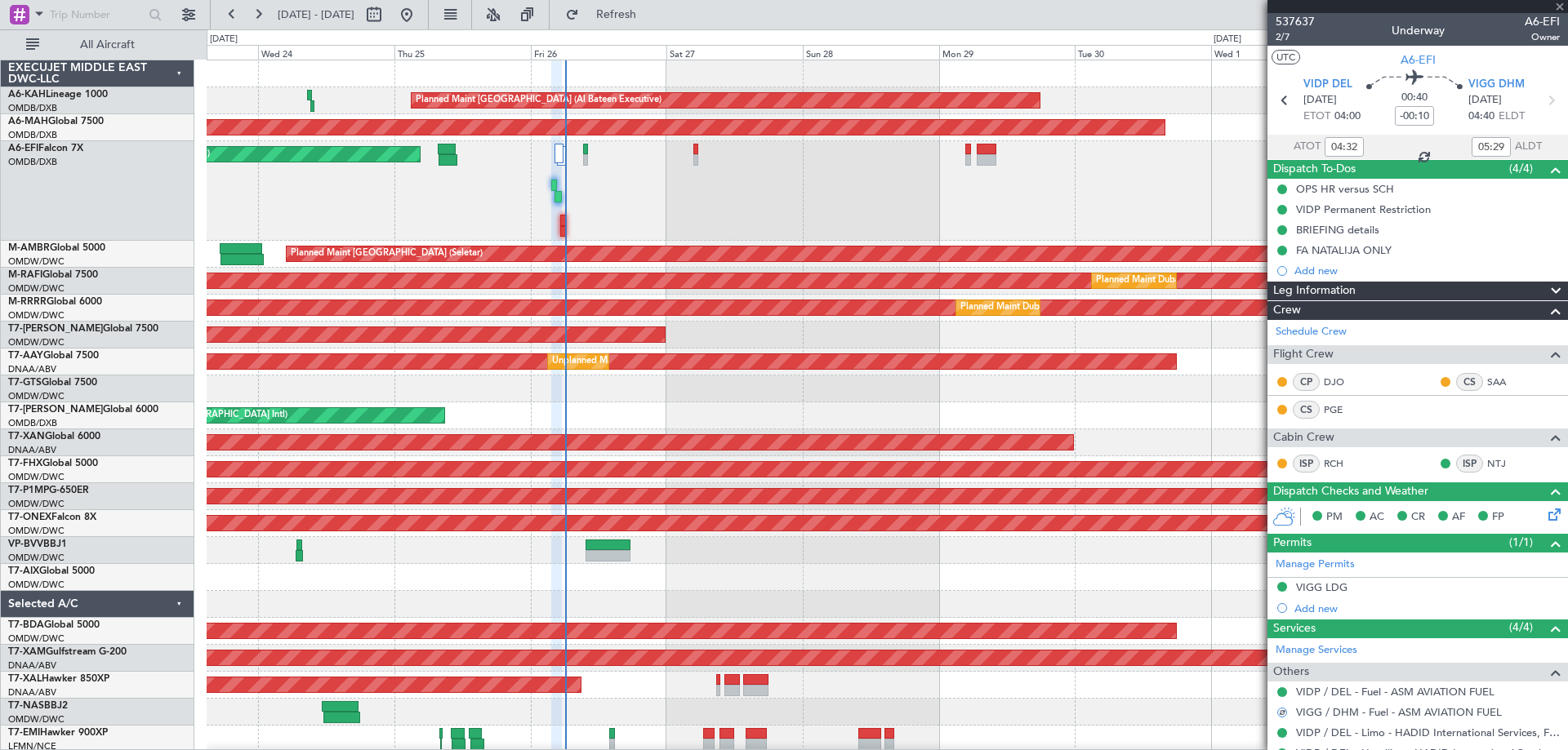
type input "0"
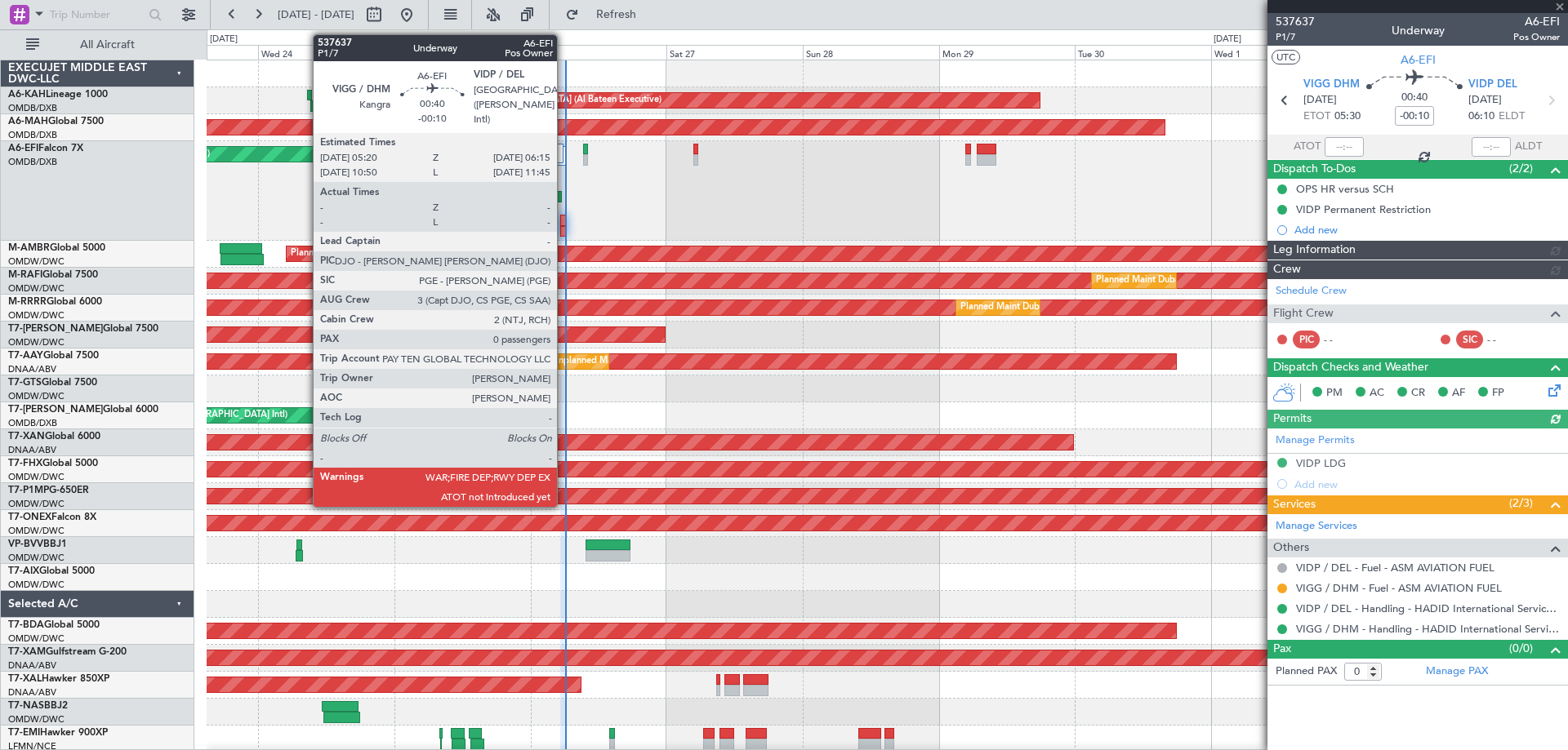
type input "Dherander Fithani (DHF)"
type input "7353"
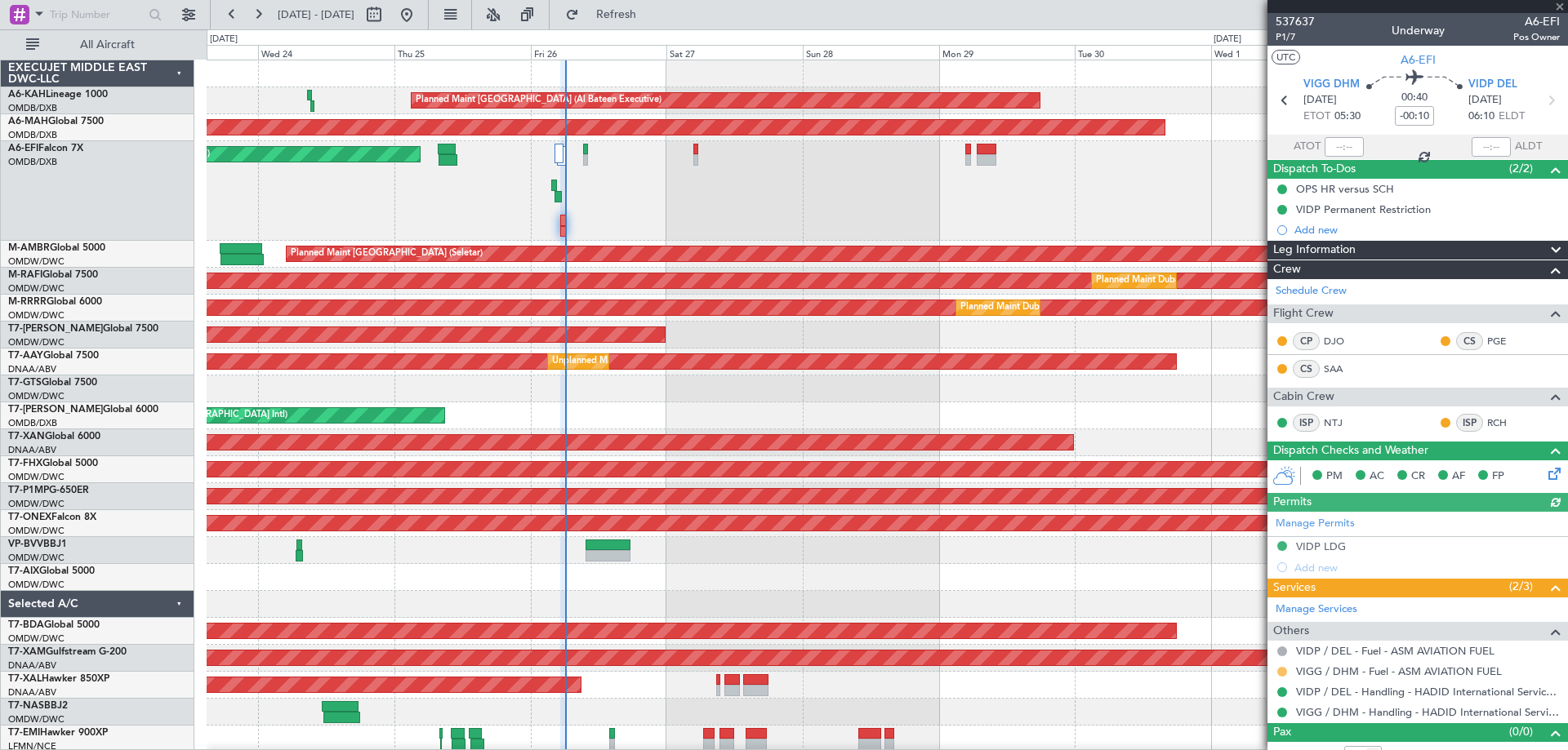
click at [1284, 674] on button at bounding box center [1282, 672] width 9 height 9
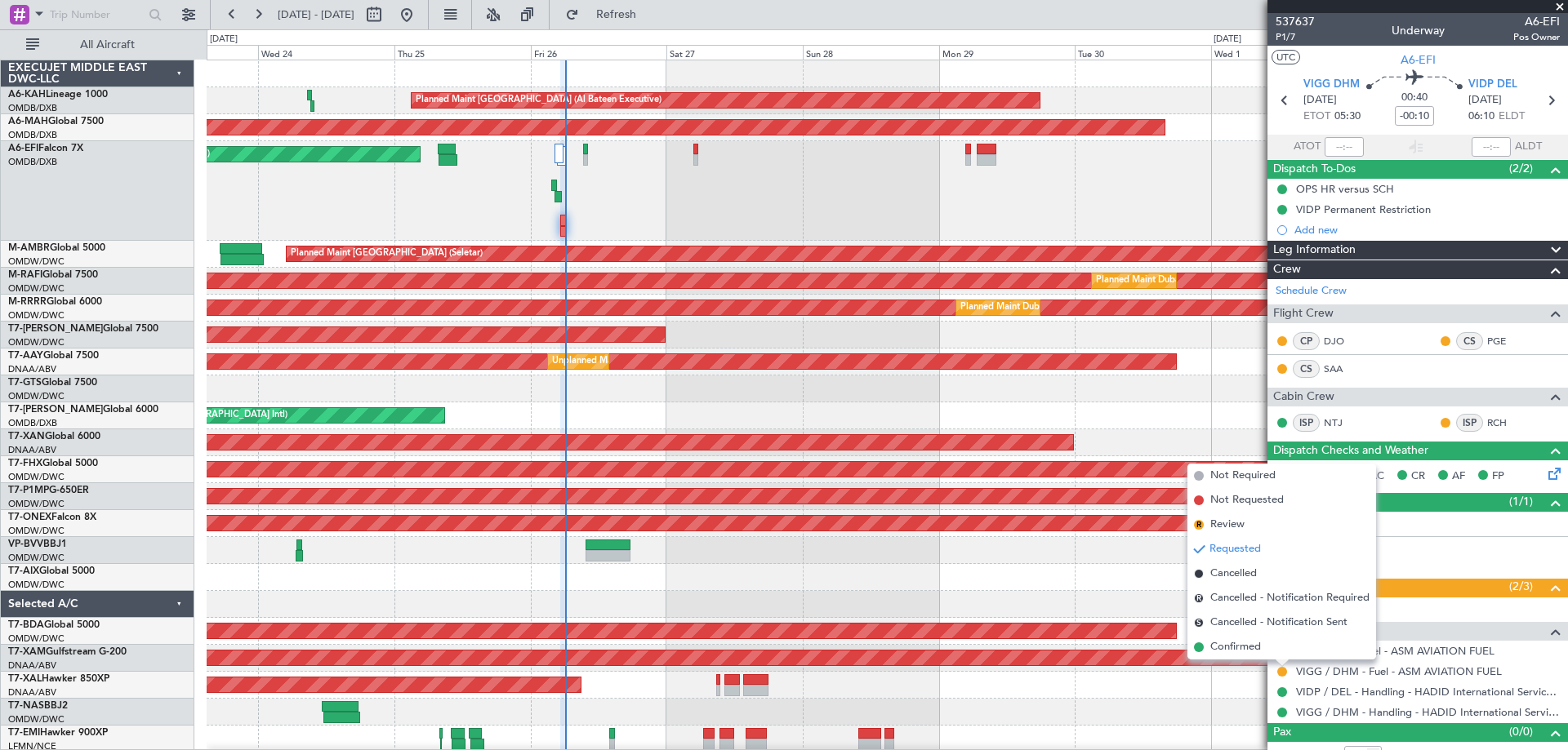
drag, startPoint x: 1228, startPoint y: 645, endPoint x: 522, endPoint y: 400, distance: 747.3
click at [1222, 645] on span "Confirmed" at bounding box center [1236, 647] width 50 height 16
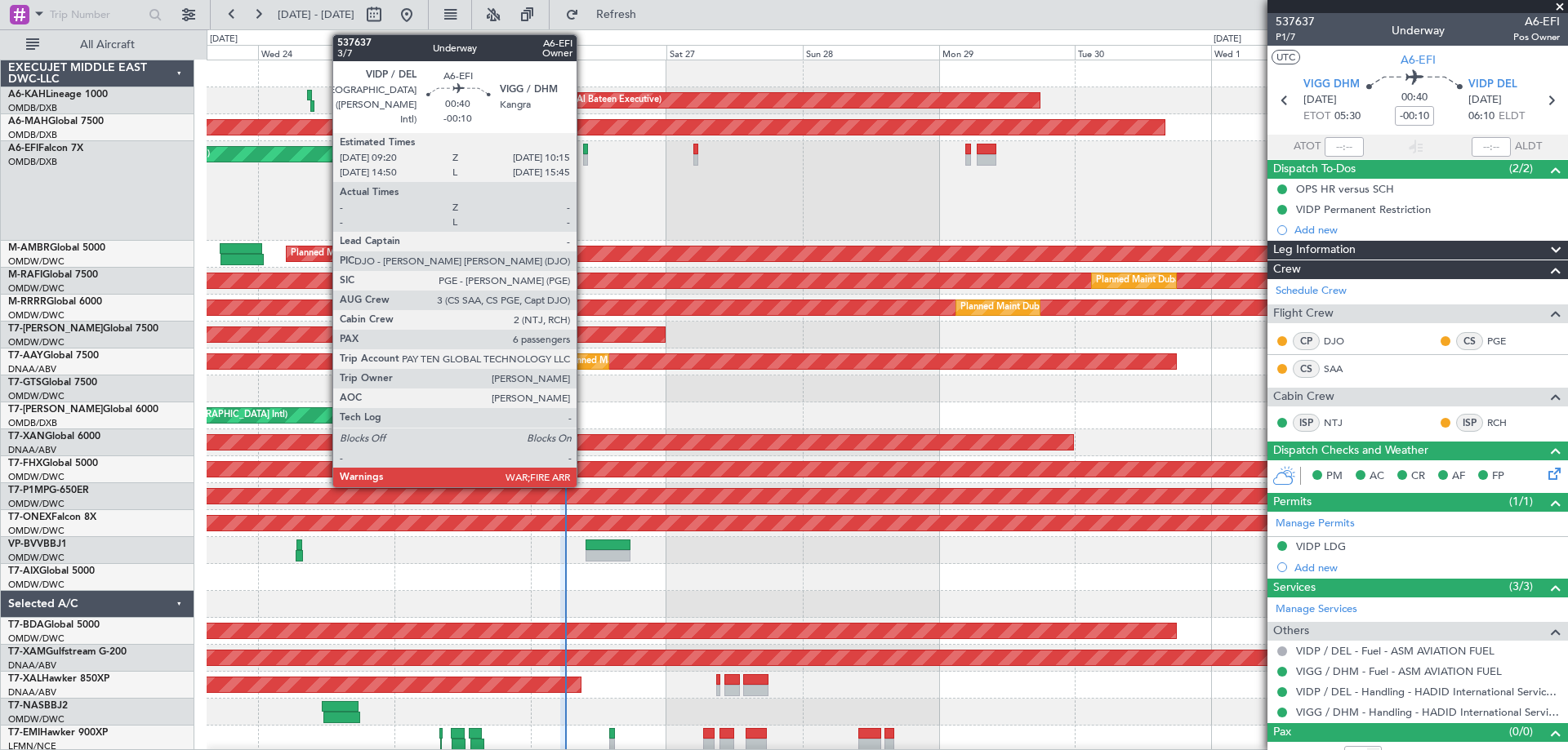
click at [585, 157] on div at bounding box center [586, 160] width 6 height 11
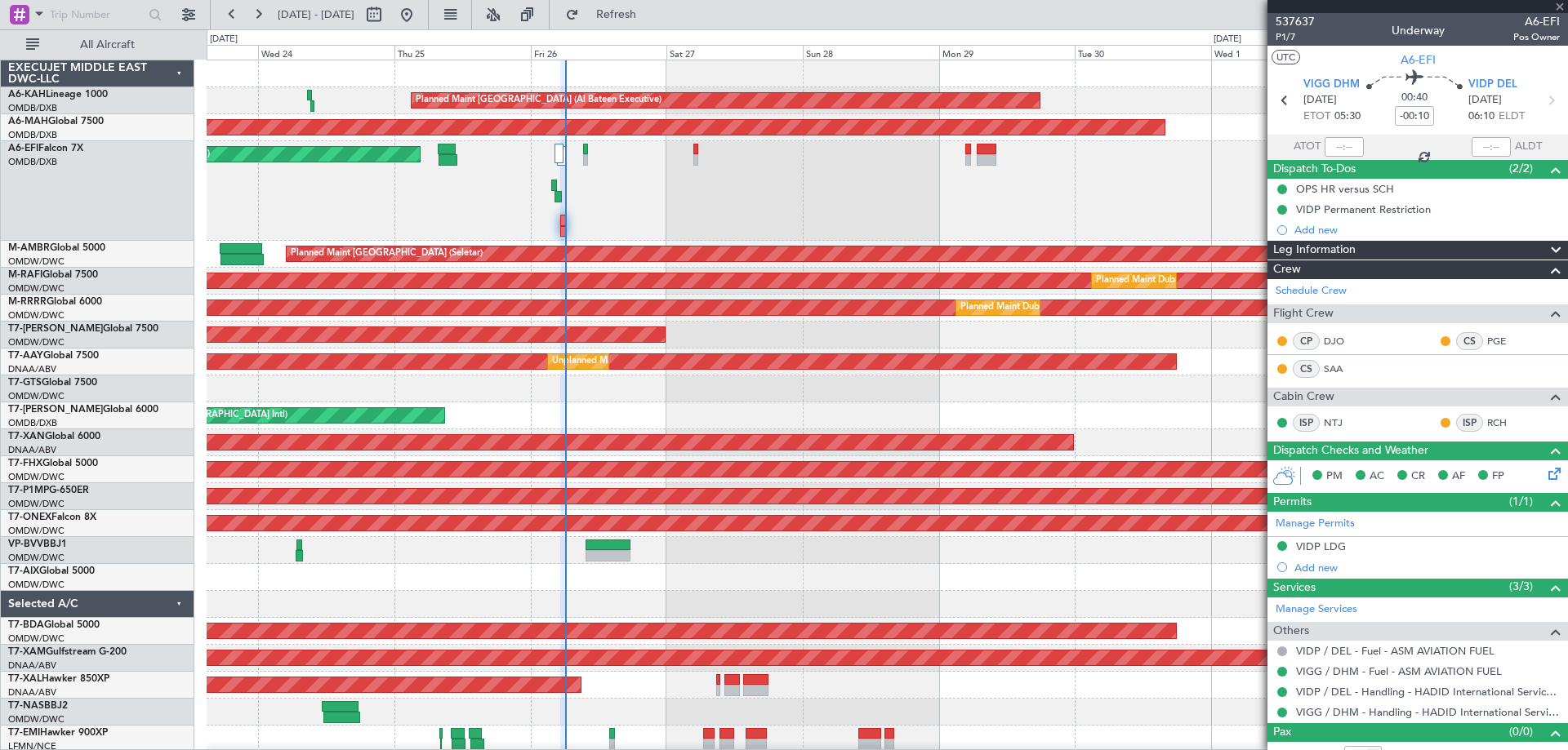
type input "6"
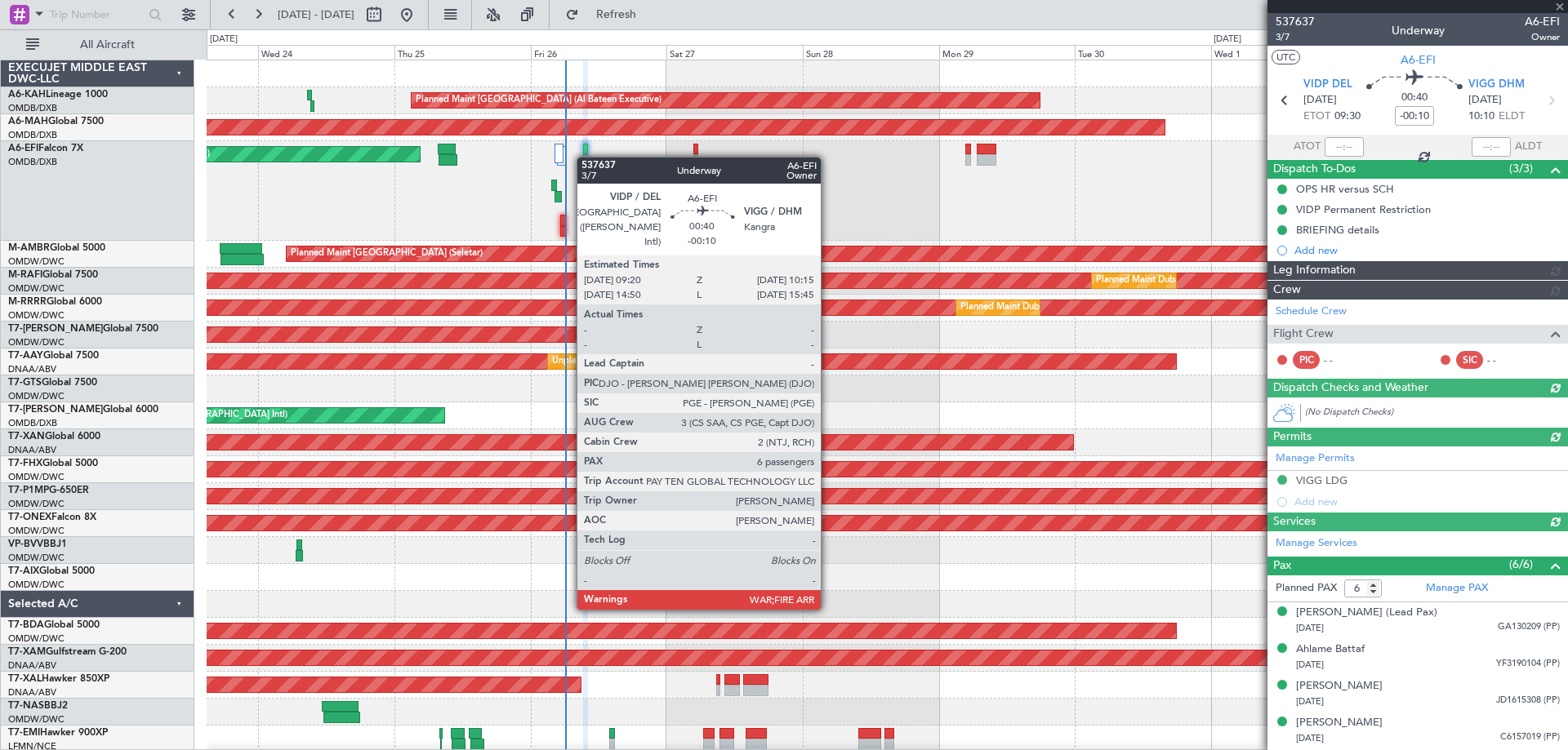
type input "Dherander Fithani (DHF)"
type input "7365"
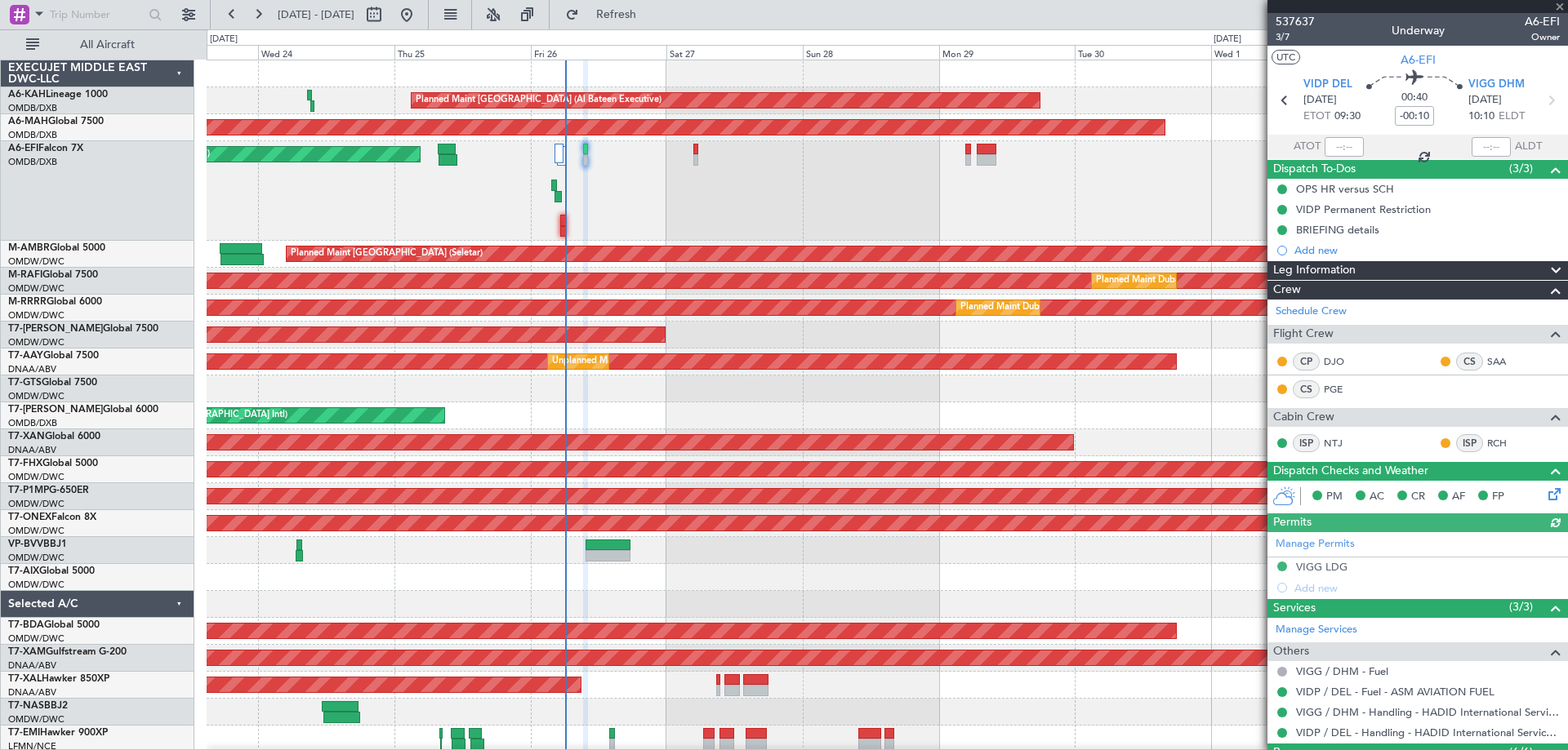
type input "Dherander Fithani (DHF)"
type input "7365"
type input "Dherander Fithani (DHF)"
type input "7365"
type input "Dherander Fithani (DHF)"
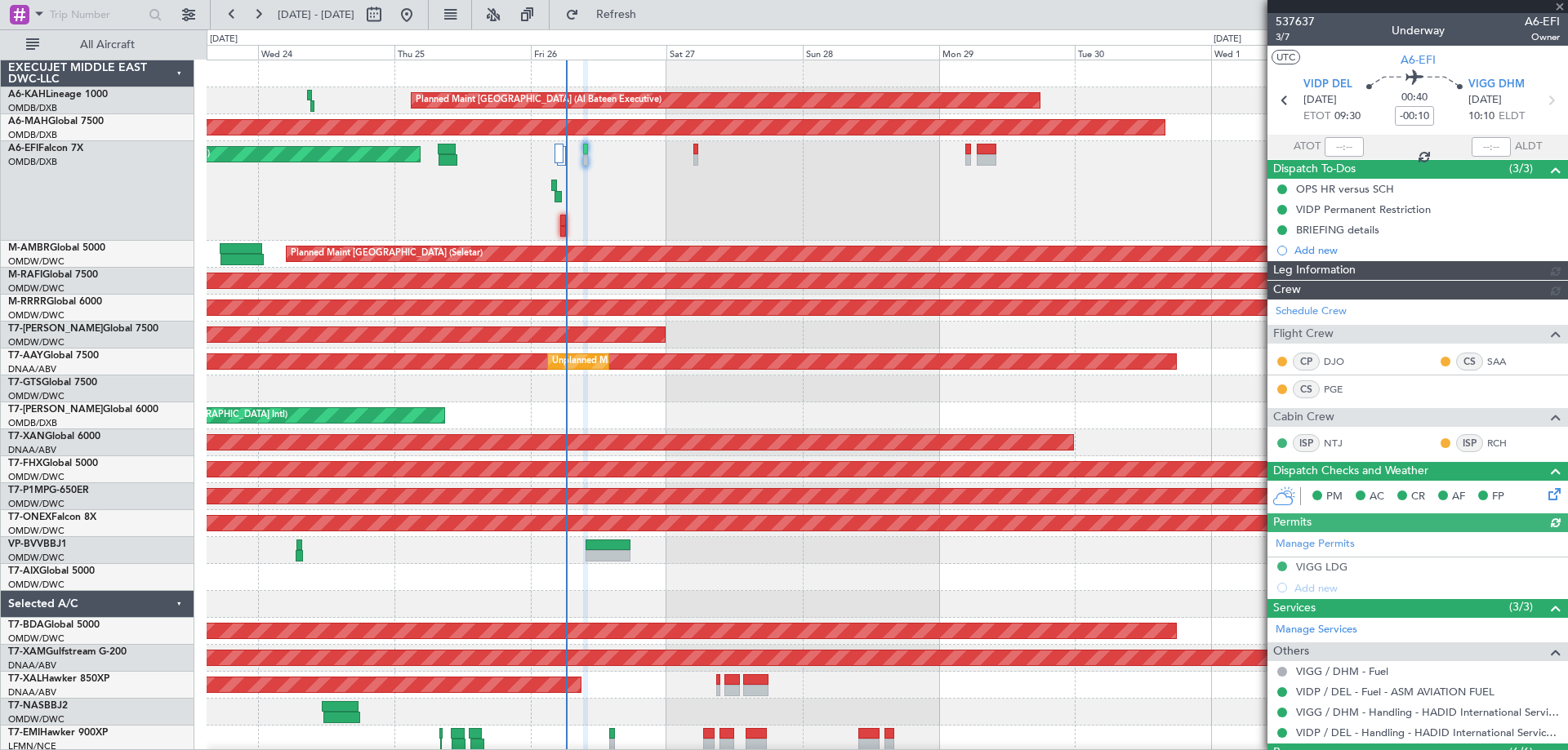
type input "7365"
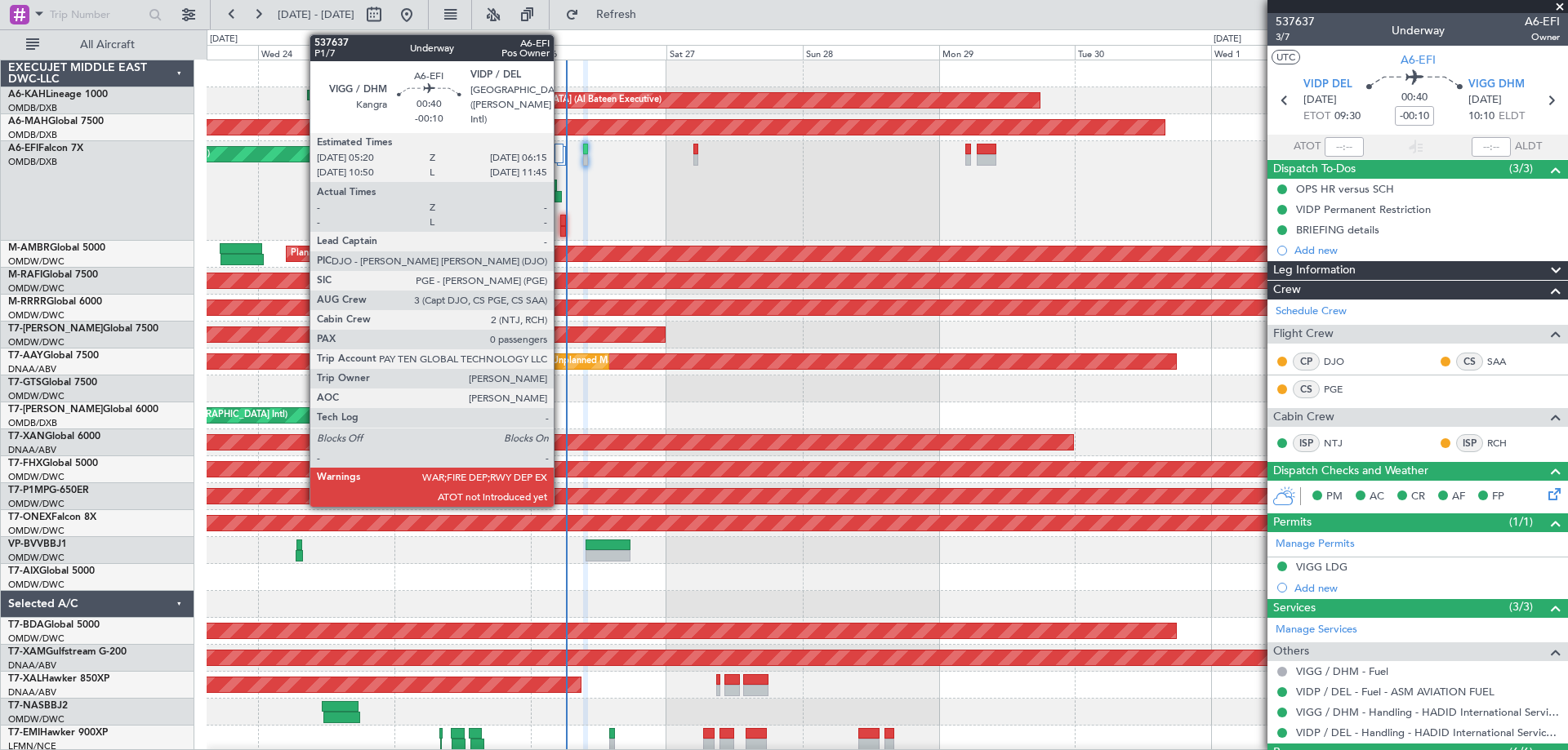
click at [561, 228] on div at bounding box center [563, 232] width 6 height 11
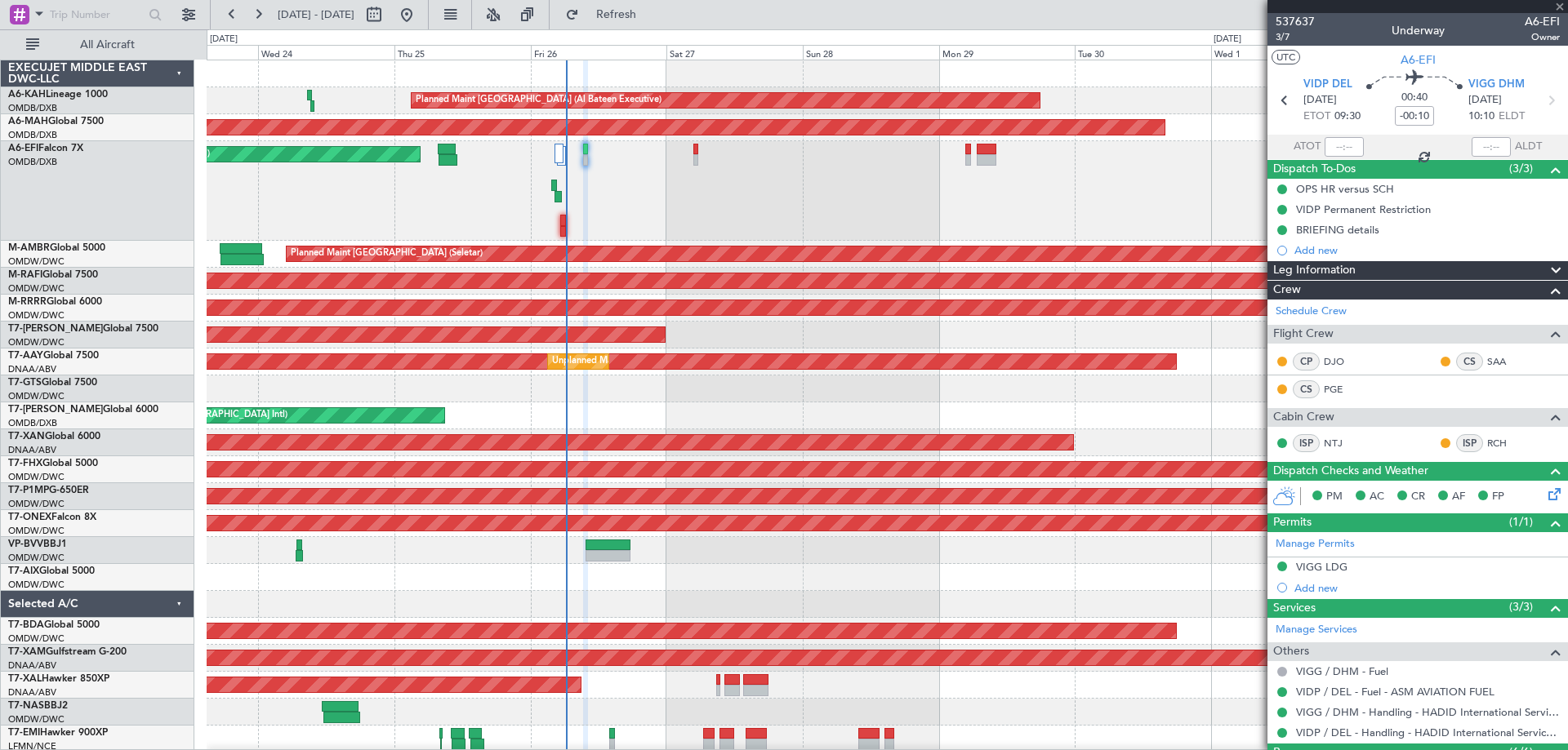
click at [563, 227] on div at bounding box center [563, 232] width 6 height 11
type input "0"
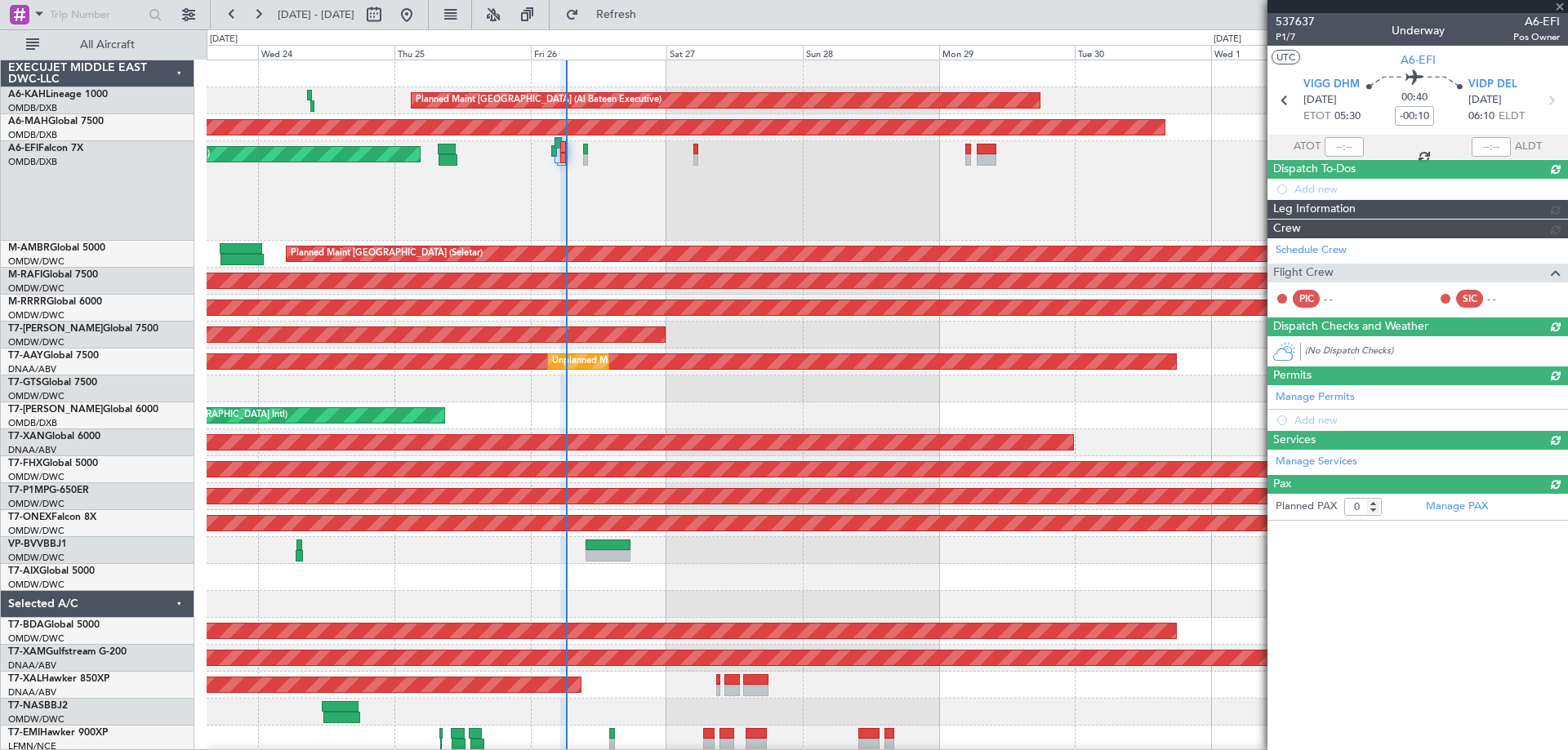
type input "Dherander Fithani (DHF)"
type input "7353"
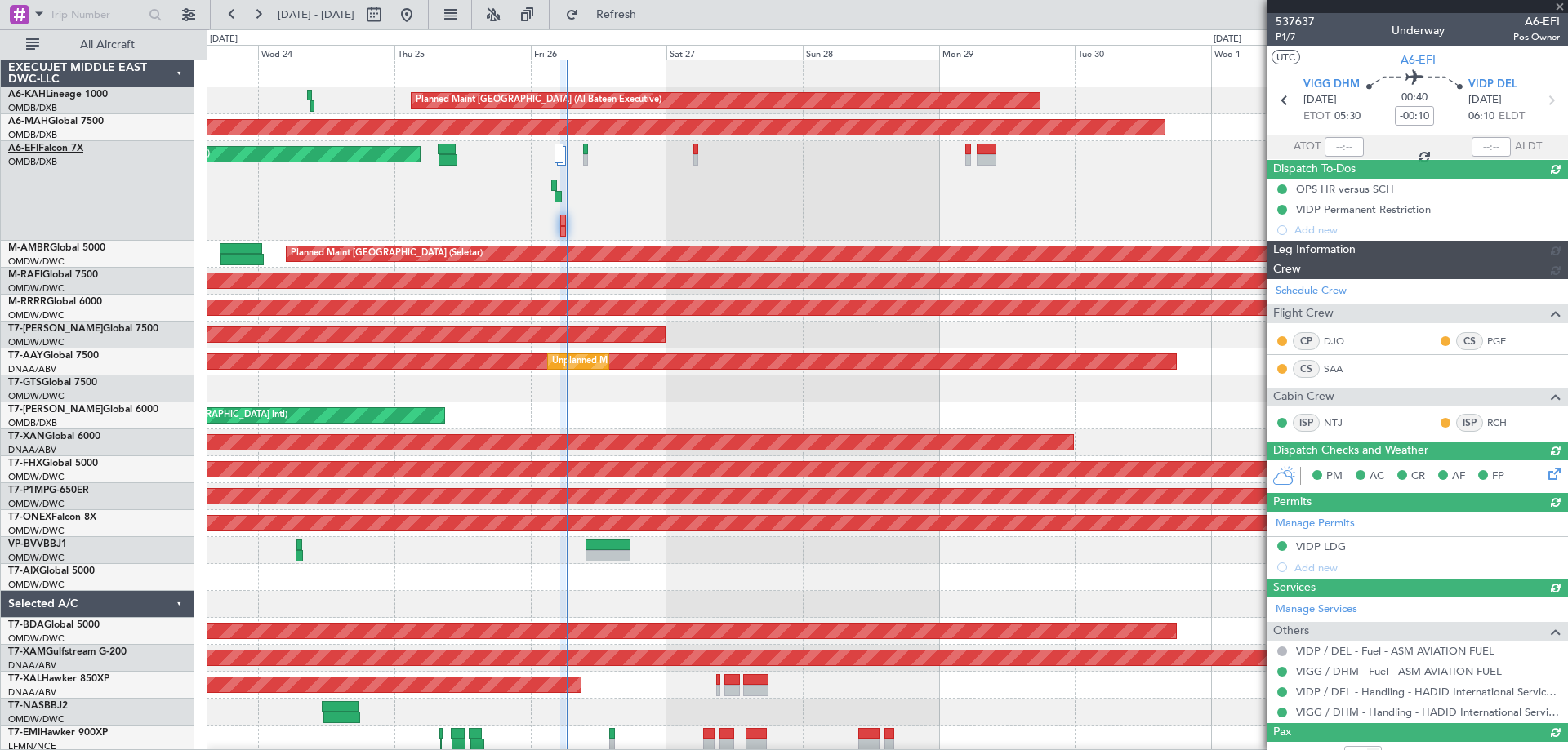
type input "Dherander Fithani (DHF)"
type input "7353"
type input "Dherander Fithani (DHF)"
type input "7353"
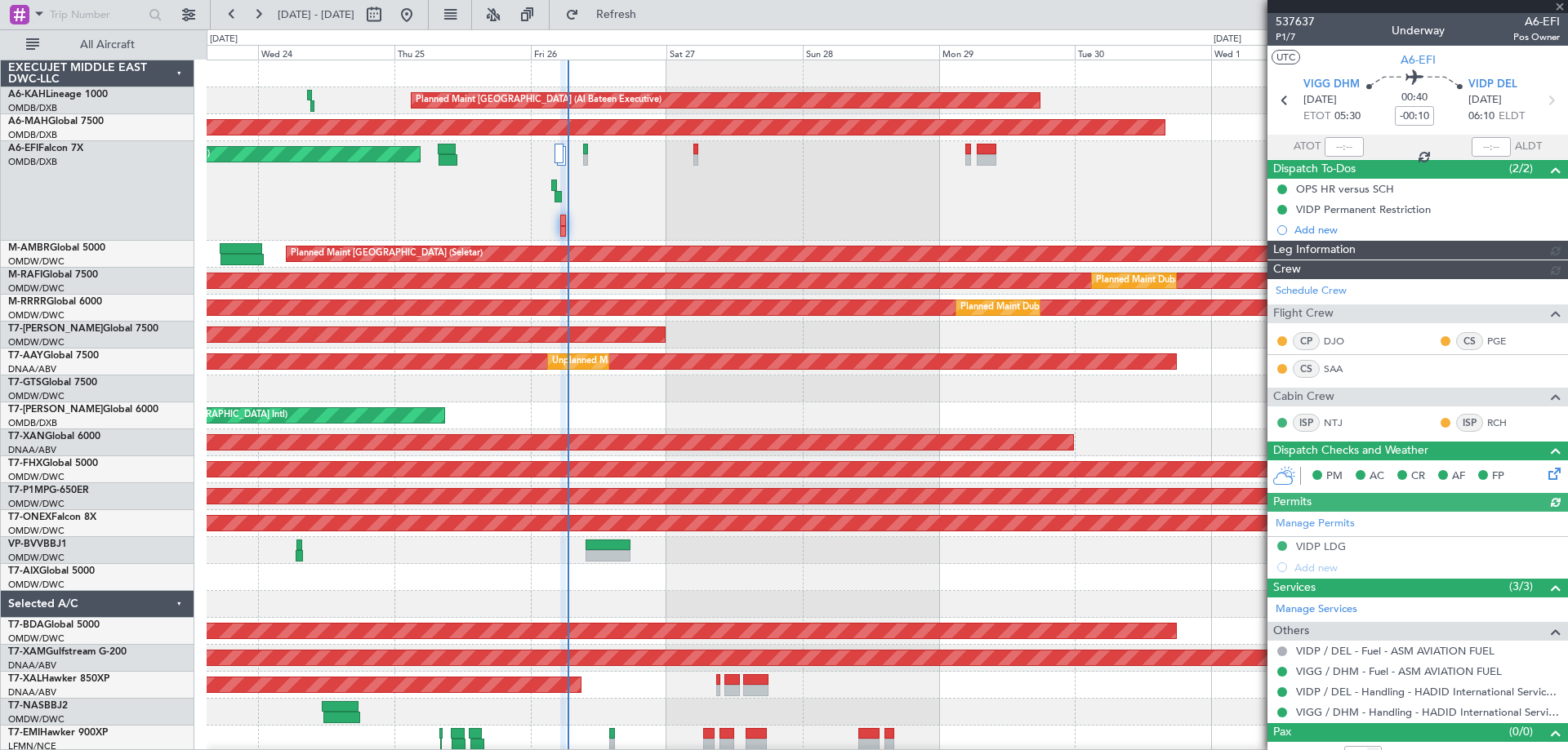
type input "Dherander Fithani (DHF)"
type input "7353"
click at [1559, 1] on span at bounding box center [1559, 7] width 16 height 14
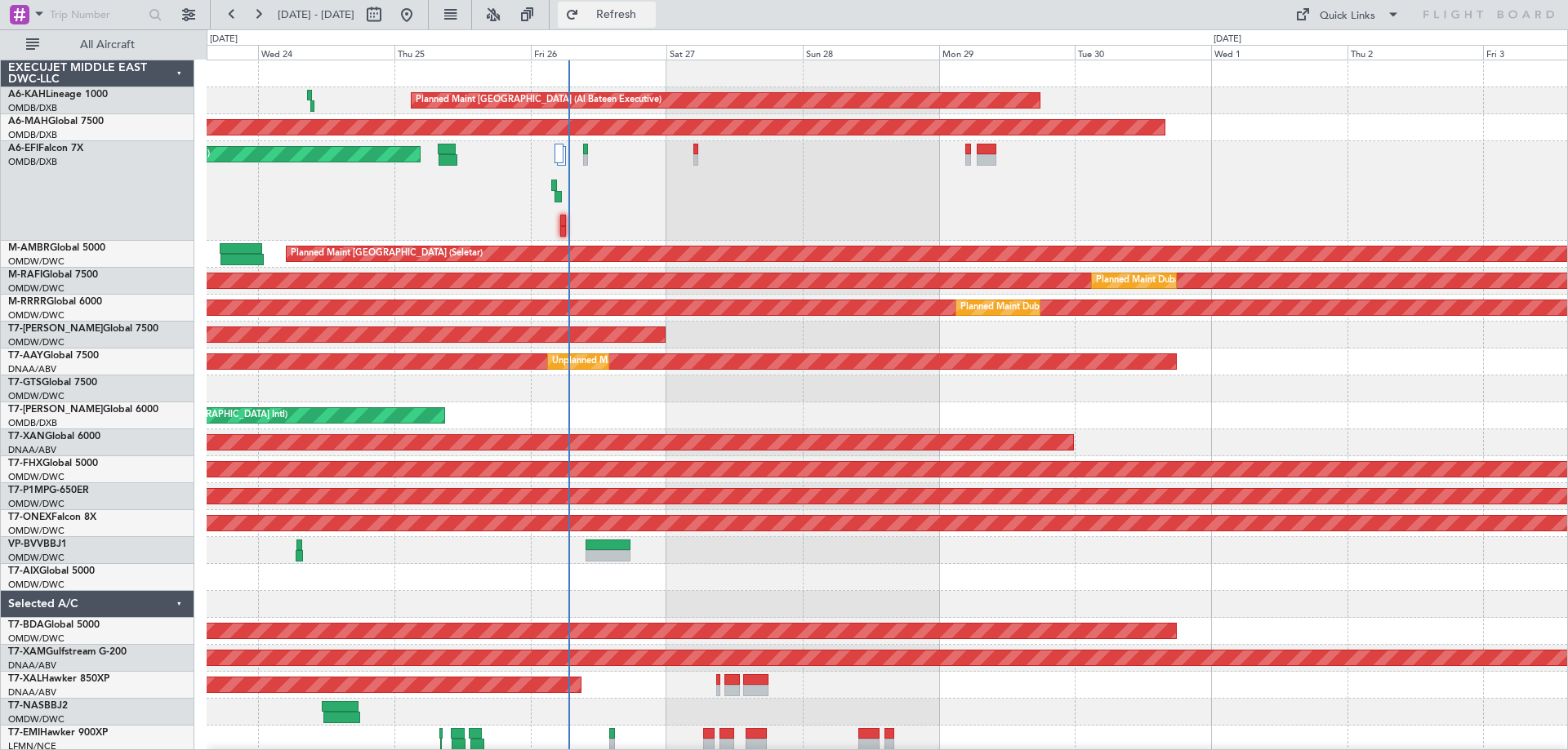
click at [656, 25] on button "Refresh" at bounding box center [606, 15] width 98 height 27
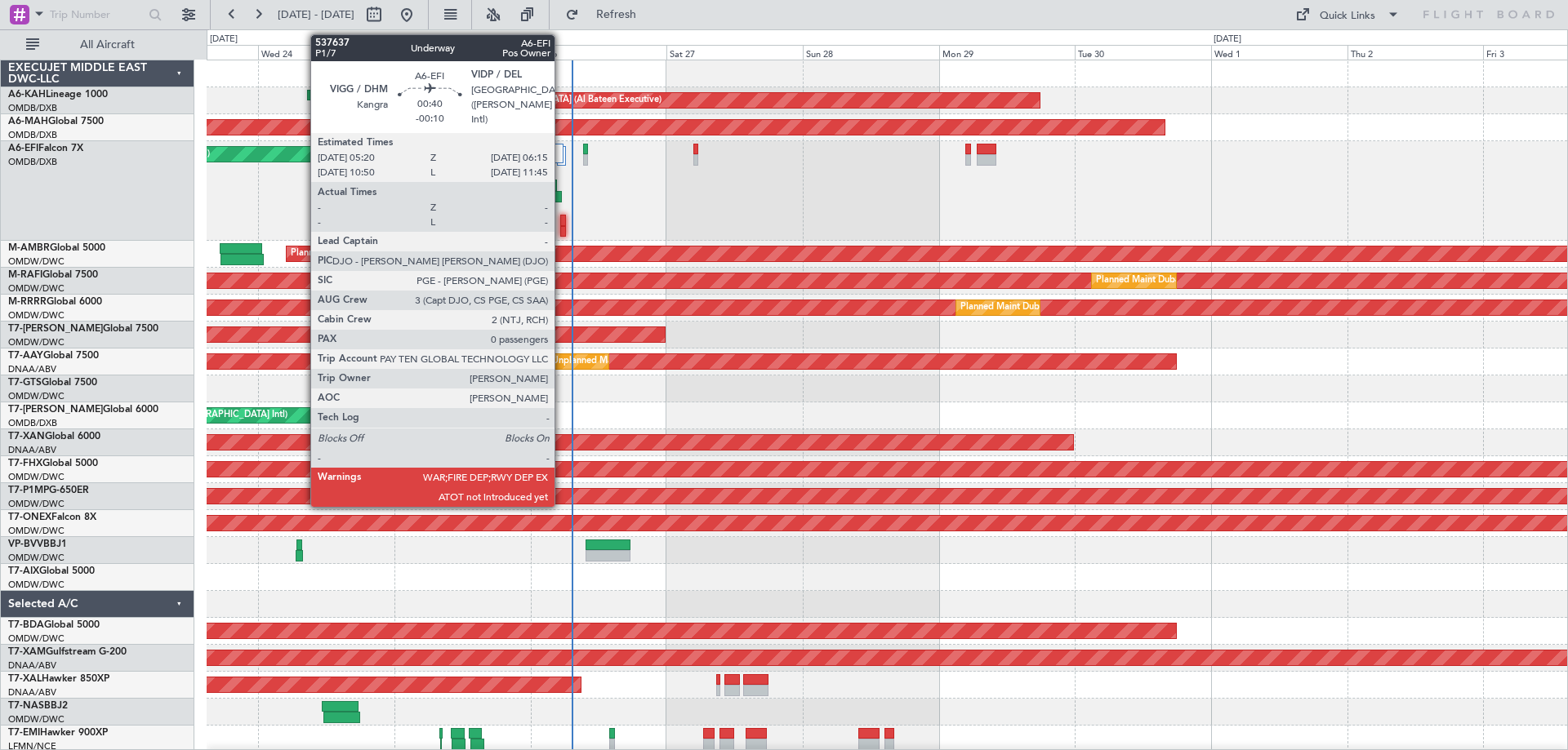
click at [562, 226] on div at bounding box center [563, 232] width 6 height 11
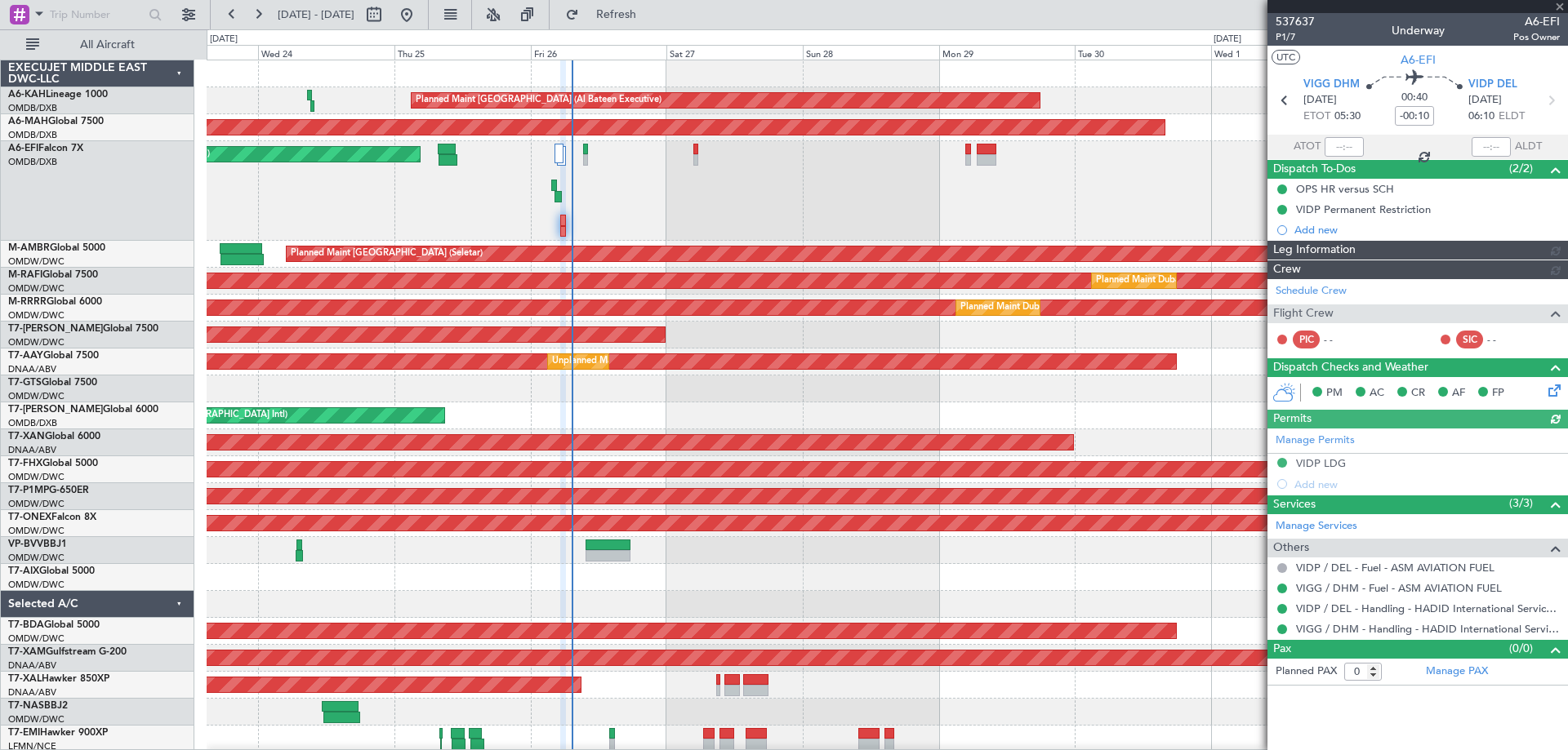
type input "Dherander Fithani (DHF)"
type input "7353"
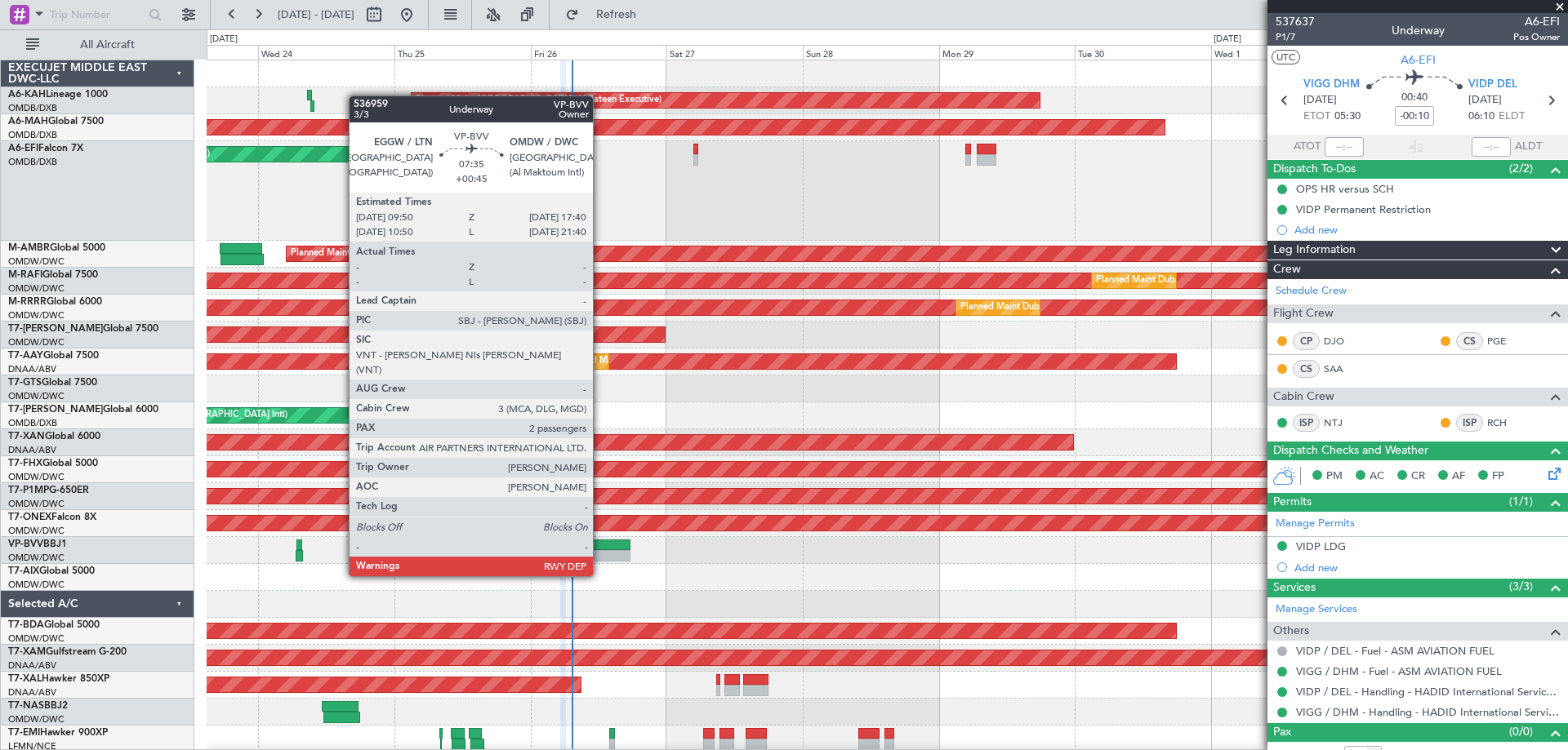
click at [600, 546] on div at bounding box center [608, 545] width 45 height 11
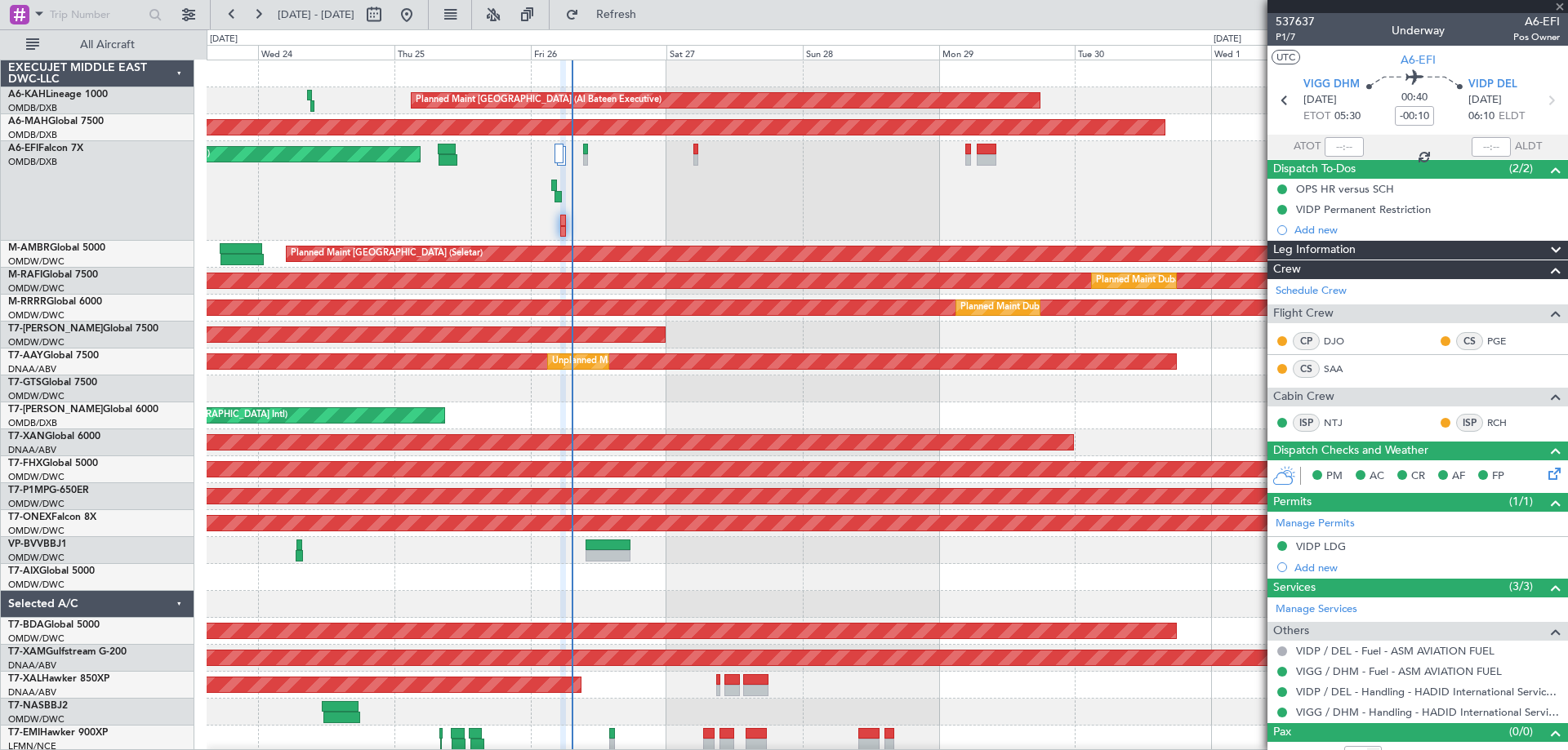
type input "+00:45"
type input "2"
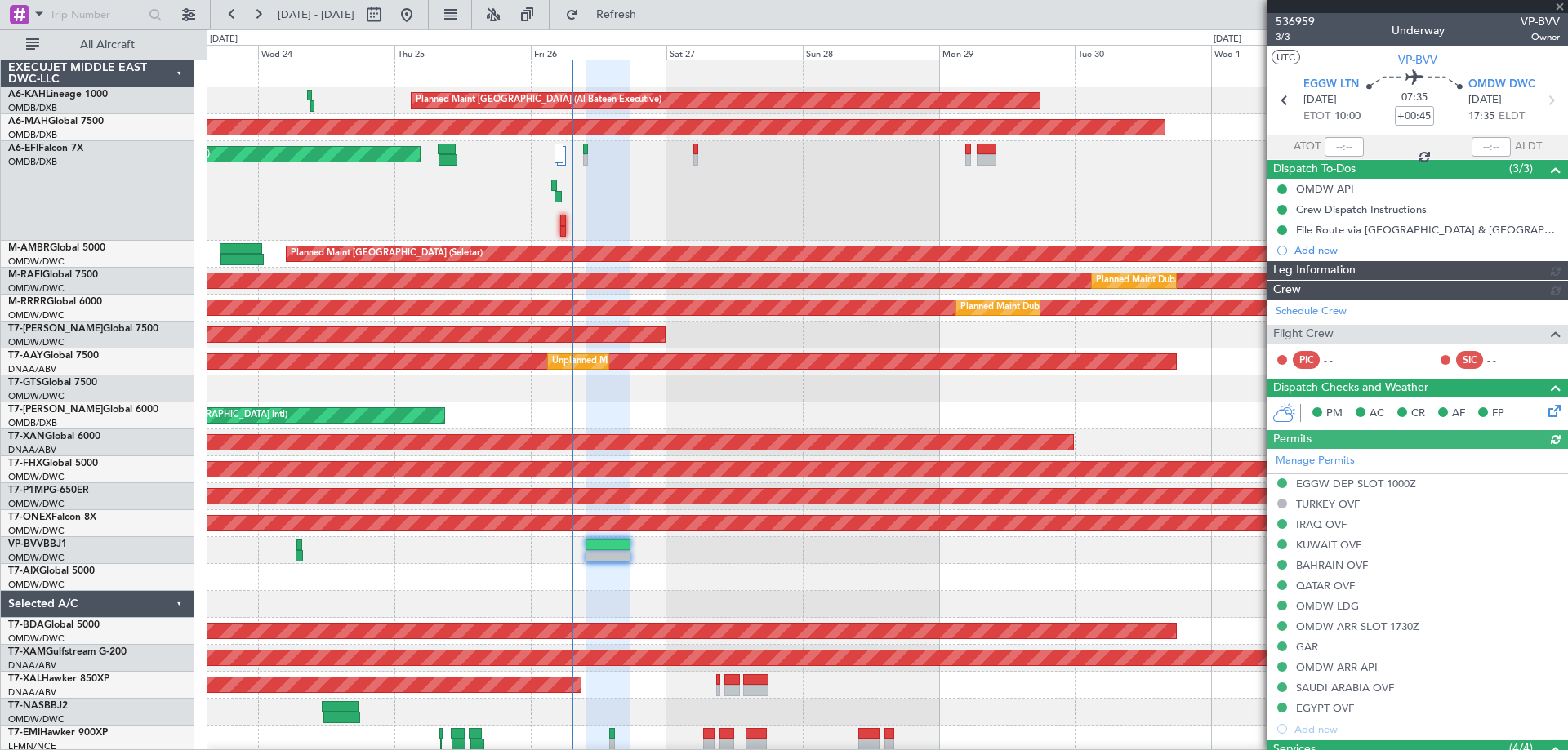
type input "[PERSON_NAME] ([PERSON_NAME])"
type input "7363"
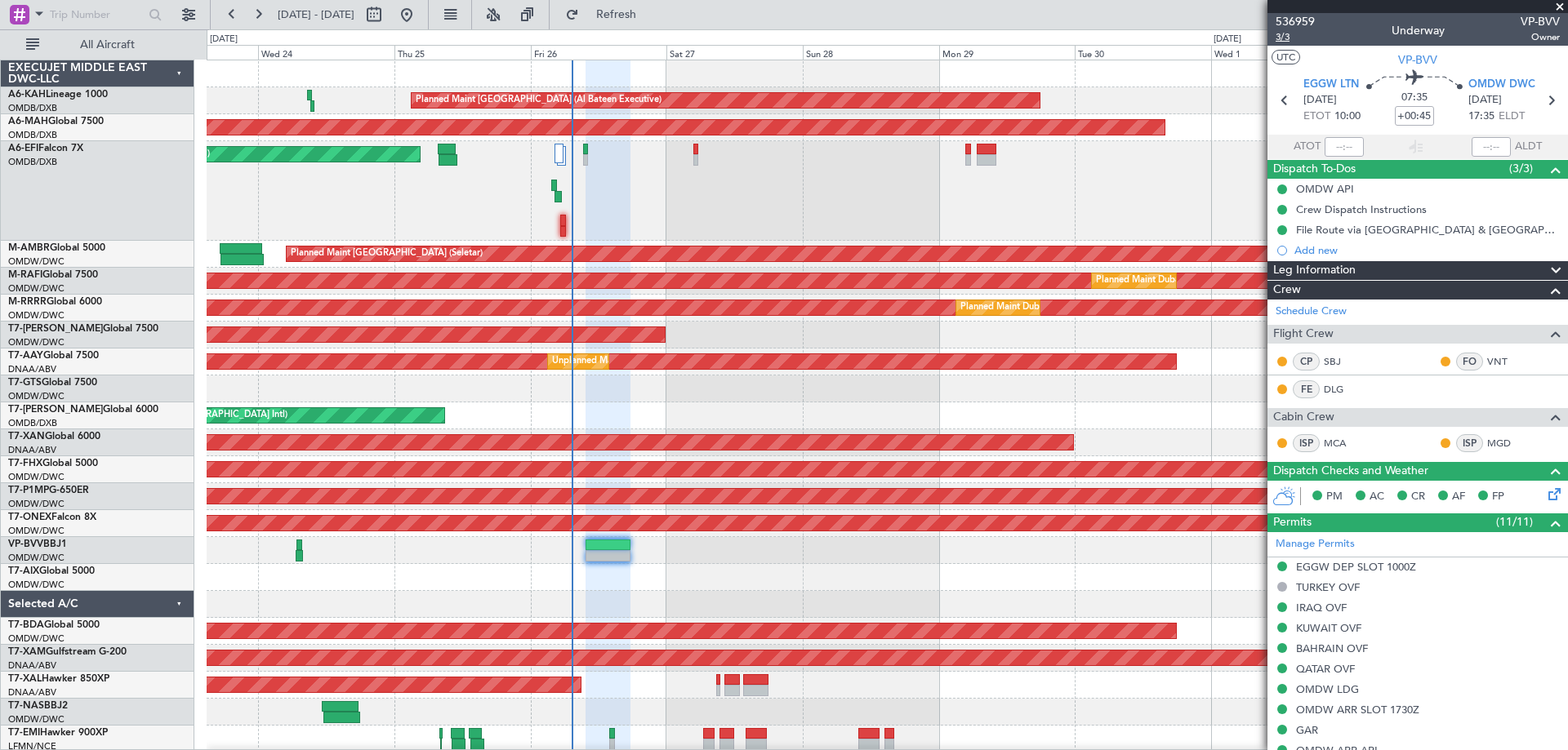
click at [1287, 37] on span "3/3" at bounding box center [1294, 37] width 39 height 14
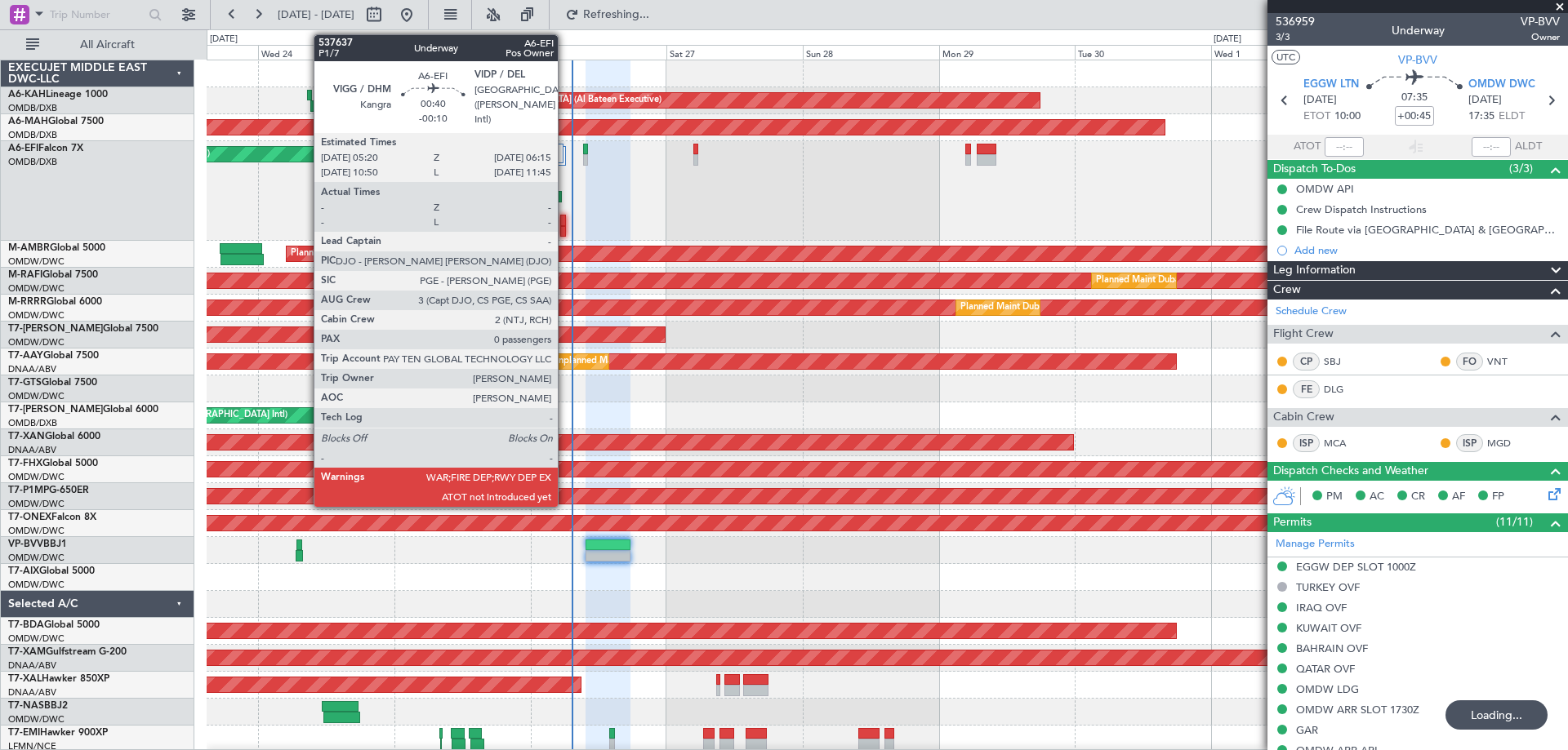
click at [565, 230] on div at bounding box center [563, 232] width 6 height 11
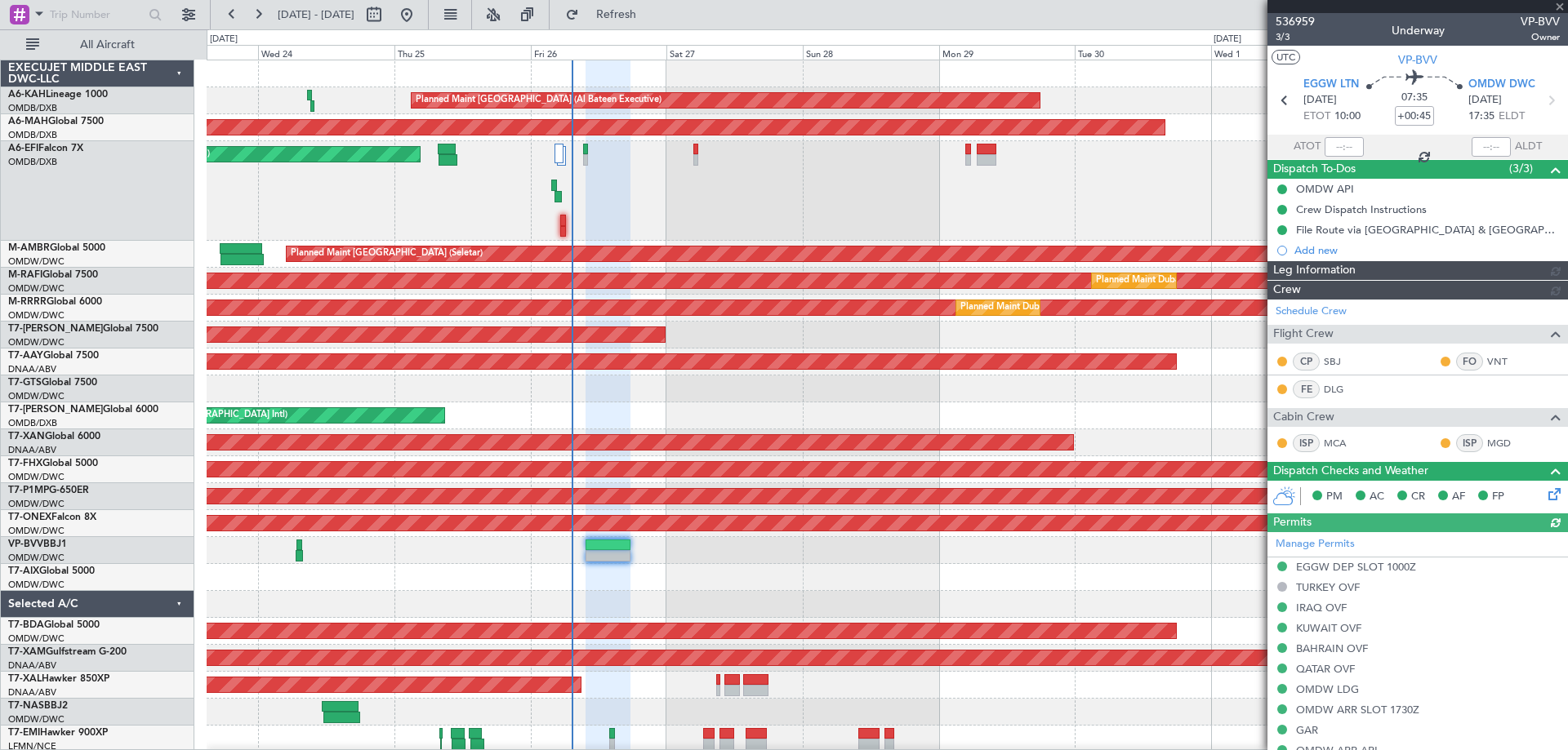
type input "[PERSON_NAME] ([PERSON_NAME])"
type input "7363"
type input "-00:10"
type input "0"
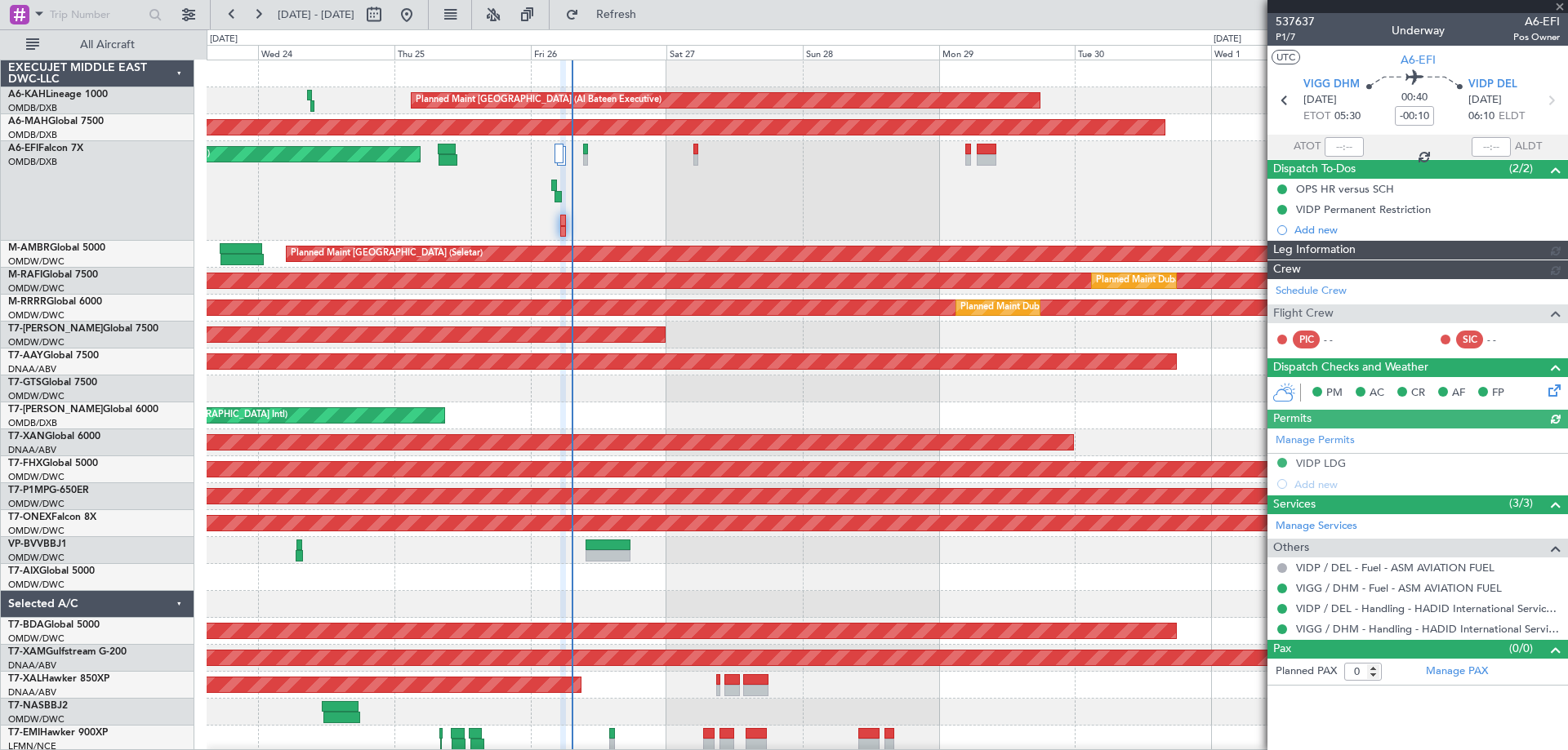
type input "Dherander Fithani (DHF)"
type input "7353"
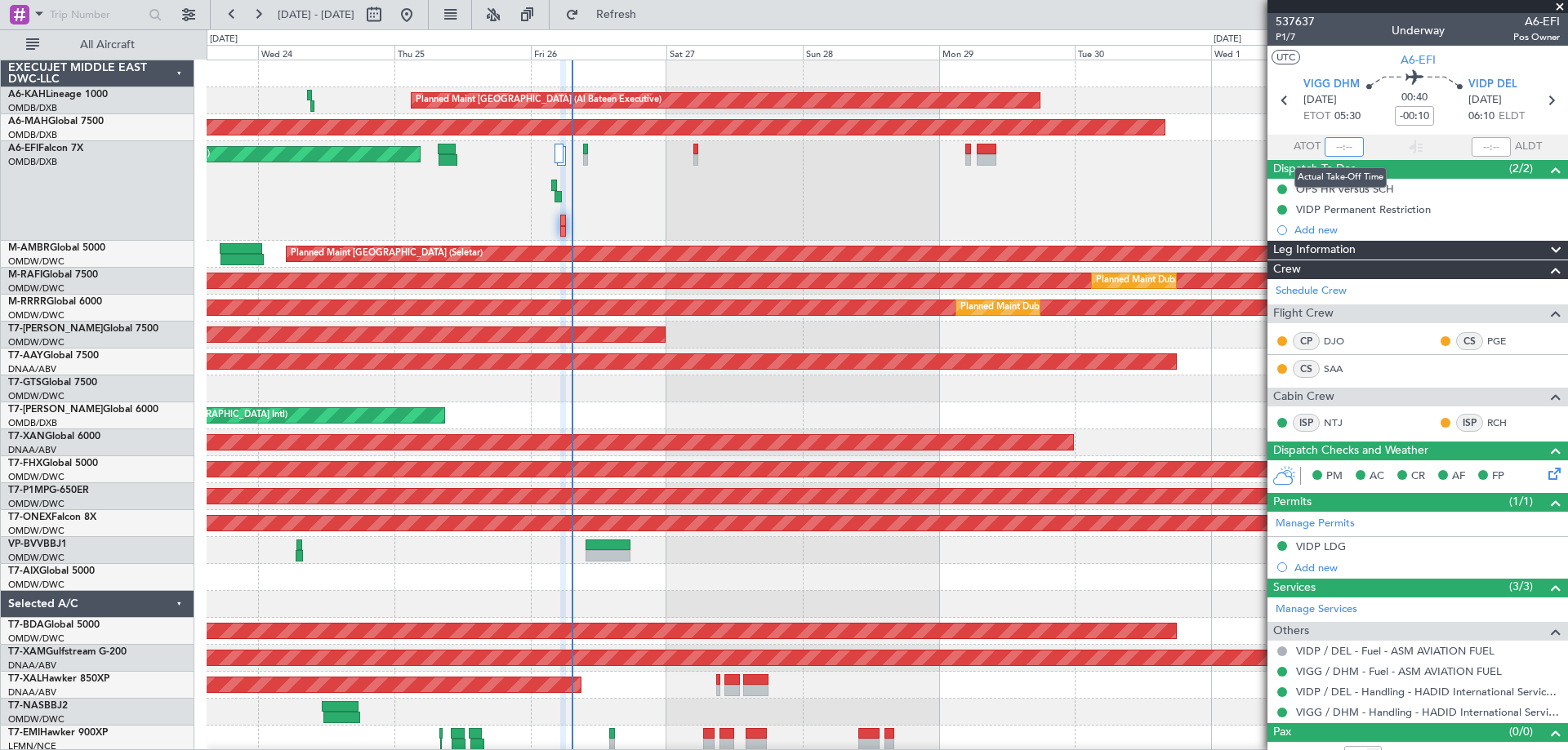
click at [1338, 152] on input "text" at bounding box center [1344, 146] width 39 height 20
type input "07:13"
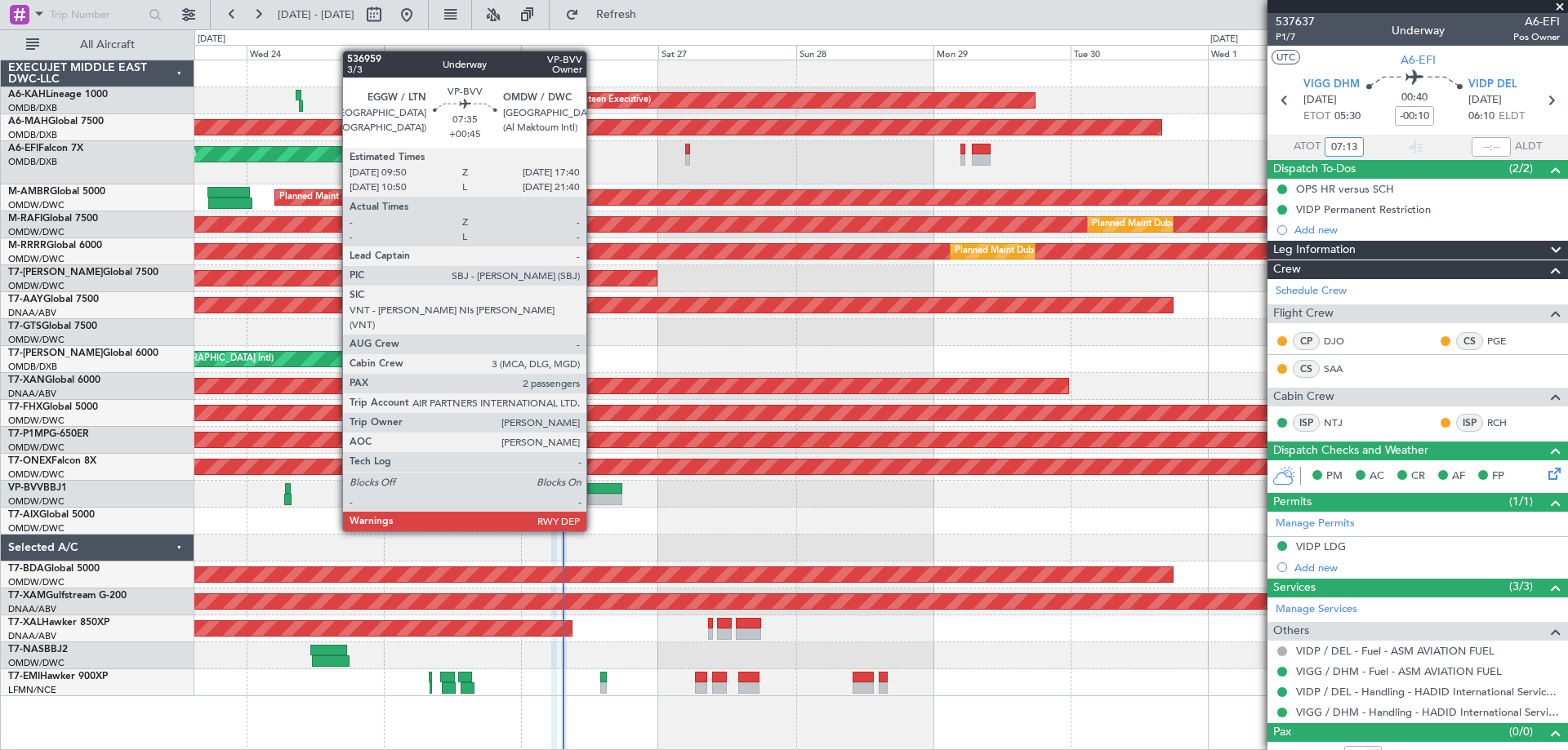
click at [594, 500] on div at bounding box center [598, 499] width 45 height 11
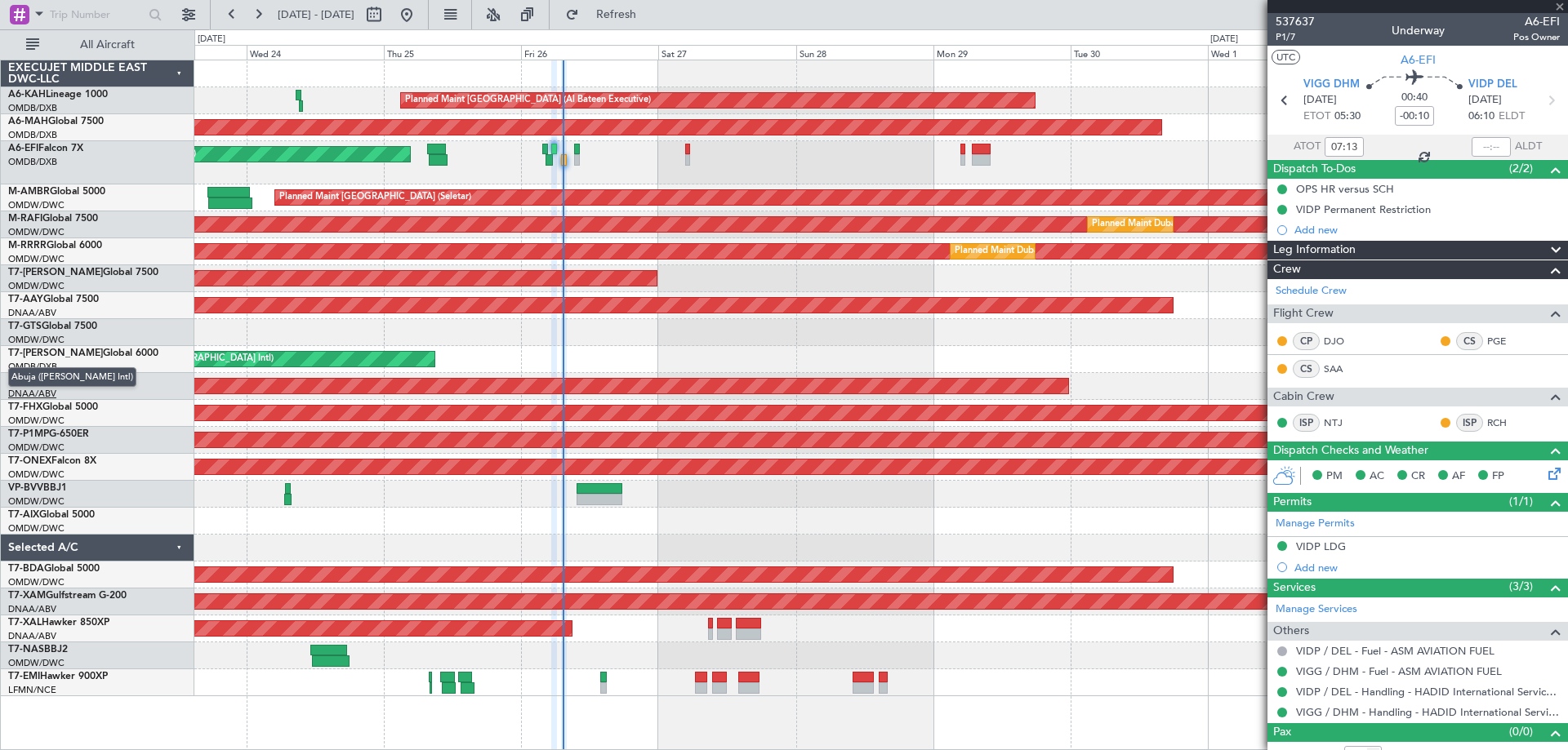
type input "+00:45"
type input "2"
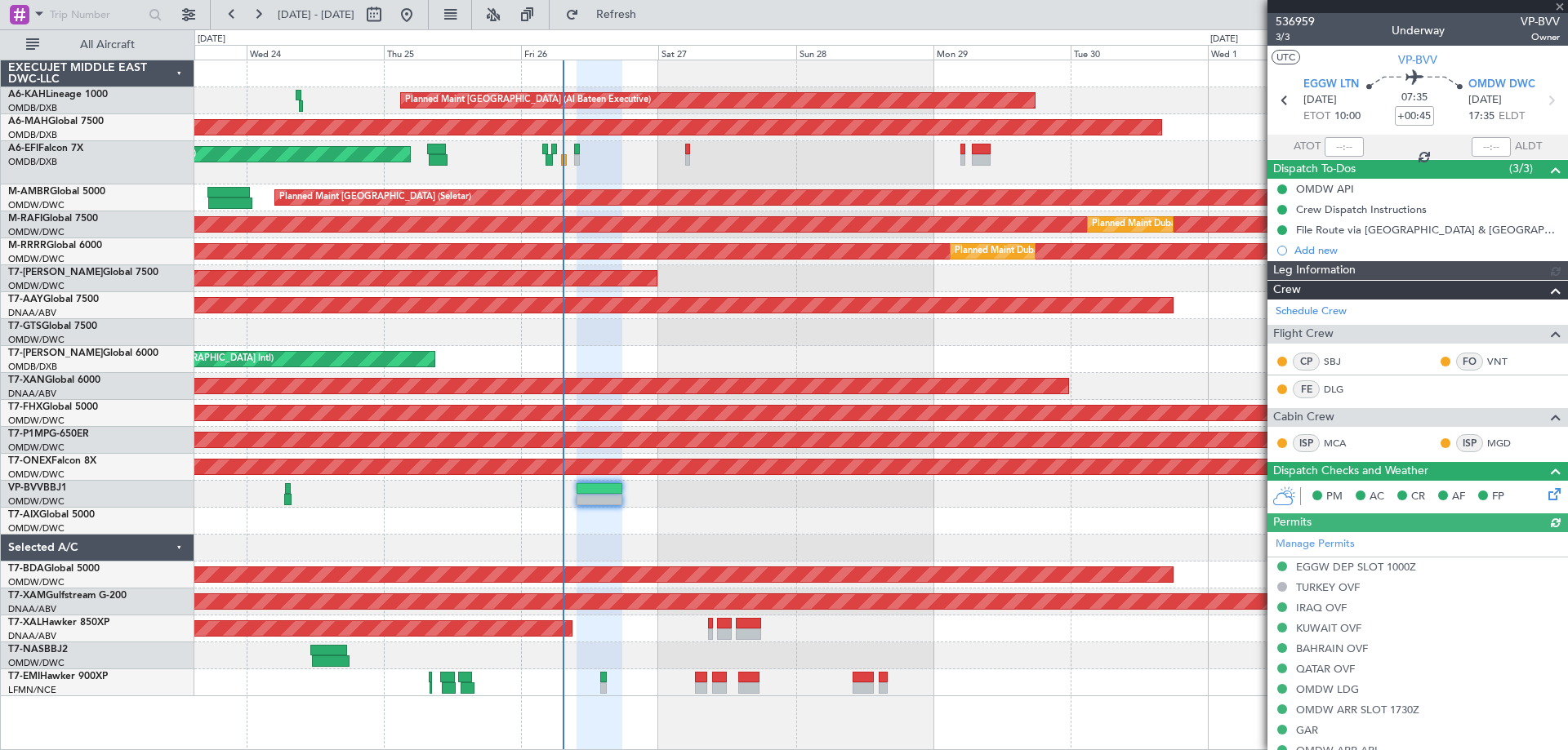
type input "[PERSON_NAME] ([PERSON_NAME])"
type input "7363"
click at [1278, 38] on span "3/3" at bounding box center [1294, 37] width 39 height 14
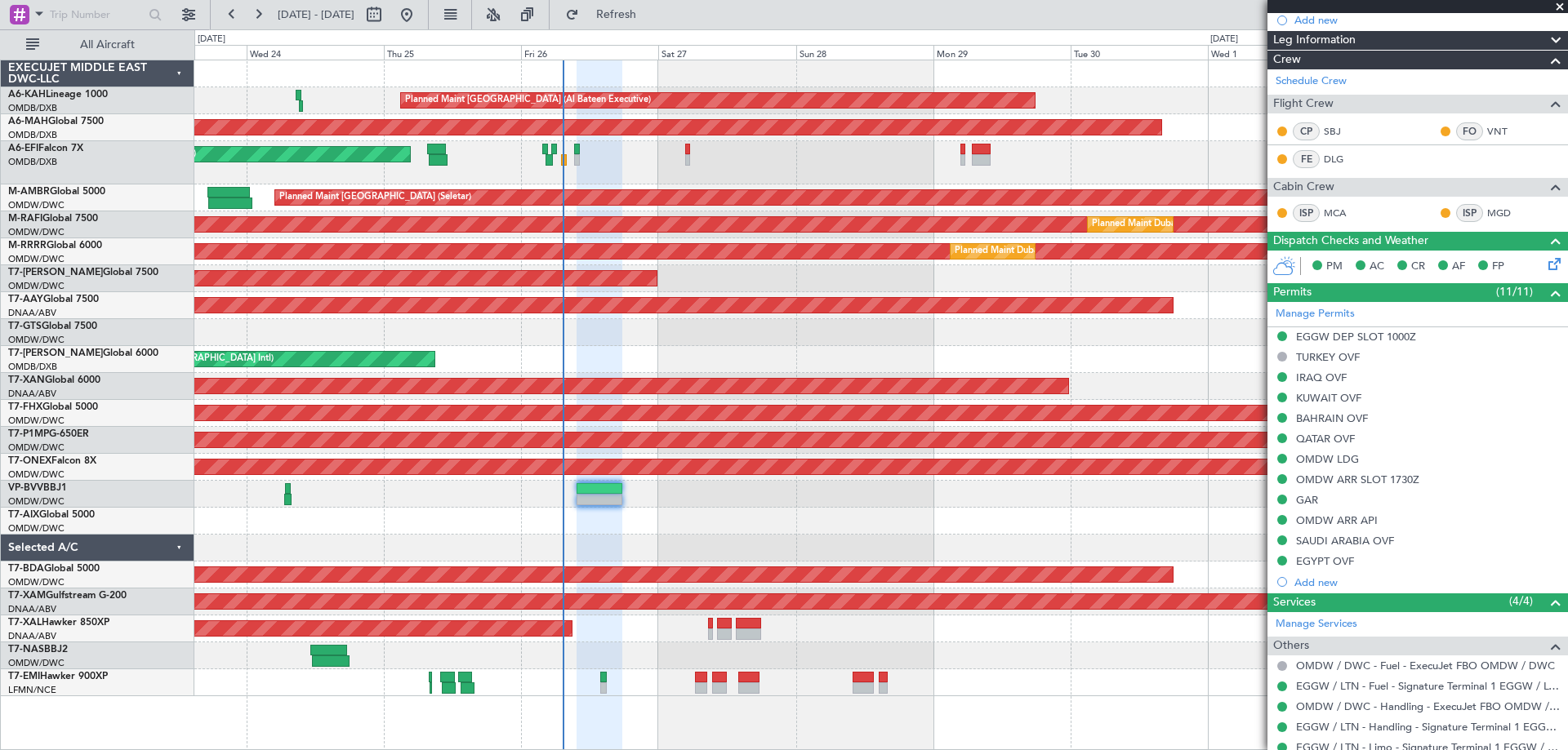
scroll to position [357, 0]
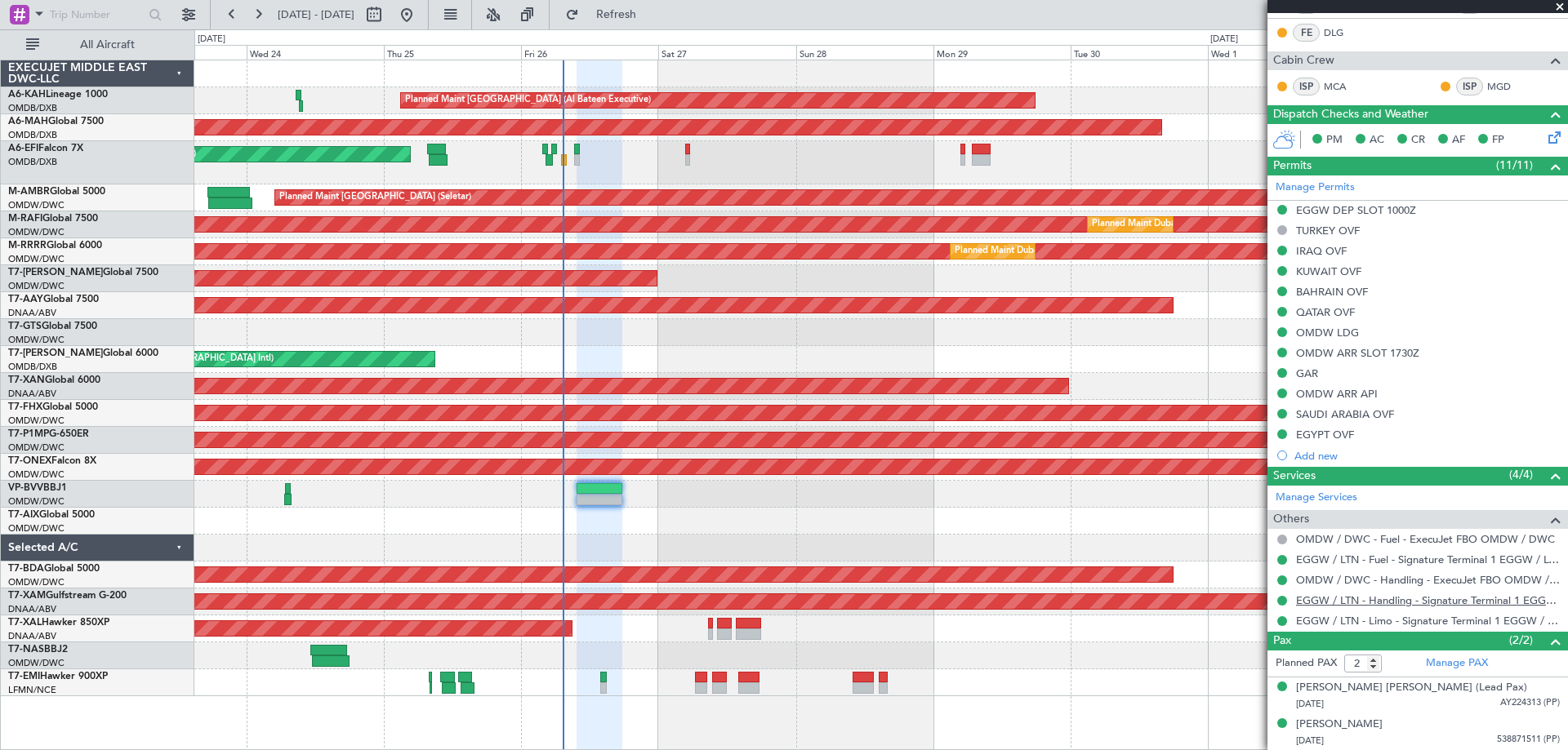
click at [1391, 599] on link "EGGW / LTN - Handling - Signature Terminal 1 EGGW / LTN" at bounding box center [1428, 600] width 264 height 14
click at [651, 19] on span "Refresh" at bounding box center [616, 14] width 68 height 11
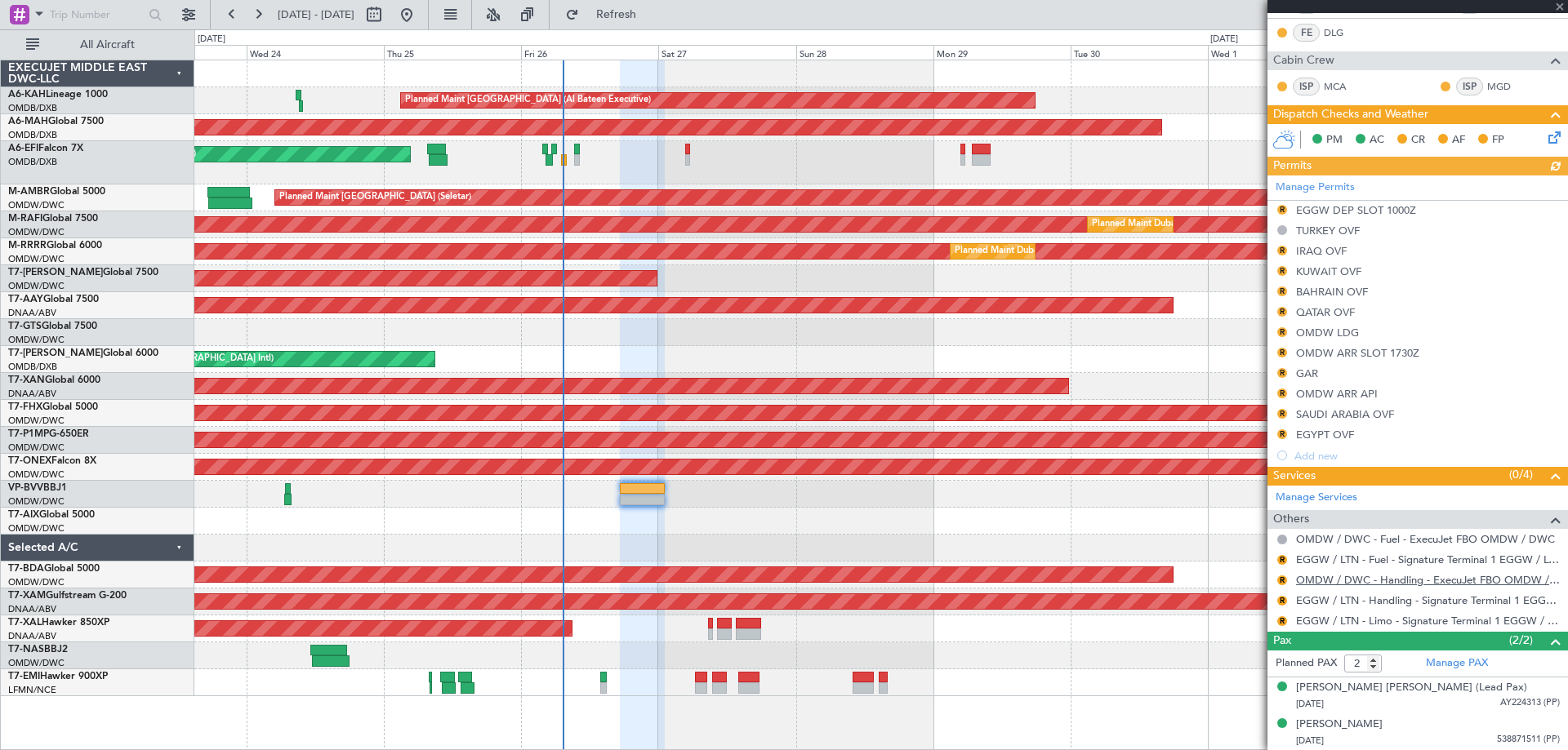
type input "[PERSON_NAME] ([PERSON_NAME])"
type input "7363"
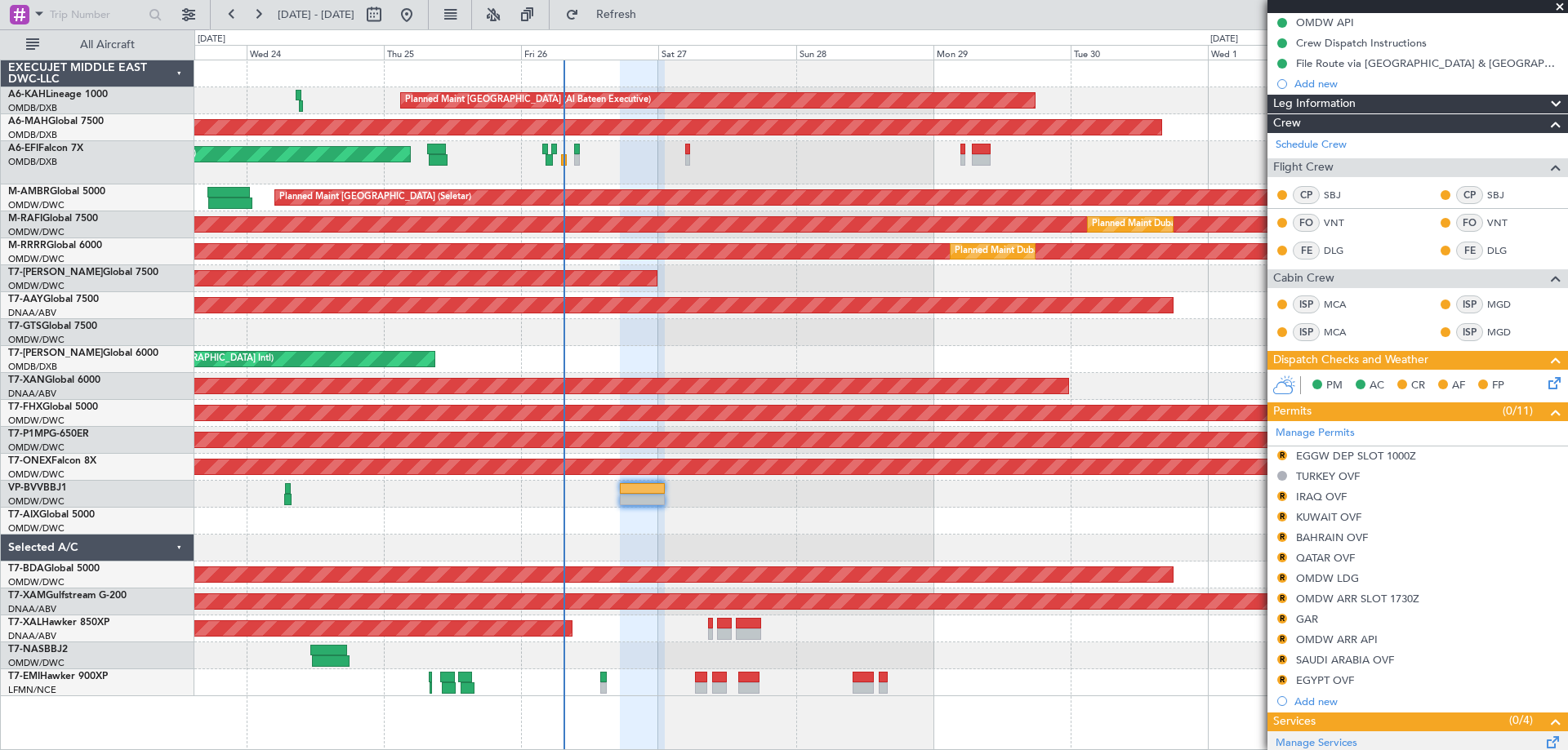
scroll to position [408, 0]
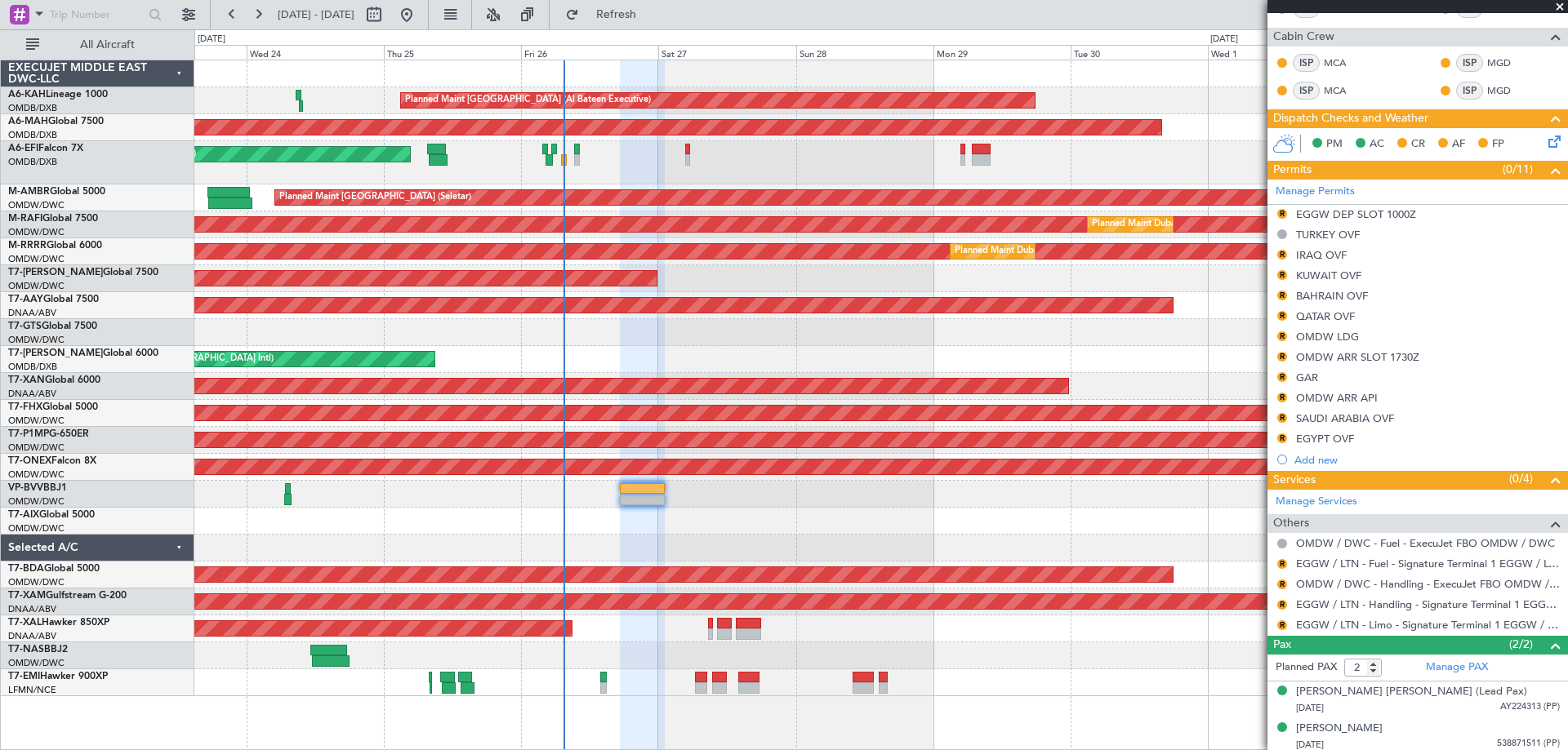
click at [852, 510] on div at bounding box center [881, 521] width 1373 height 27
click at [1399, 627] on link "EGGW / LTN - Limo - Signature Terminal 1 EGGW / LTN" at bounding box center [1428, 625] width 264 height 14
click at [1311, 196] on link "Manage Permits" at bounding box center [1314, 192] width 79 height 16
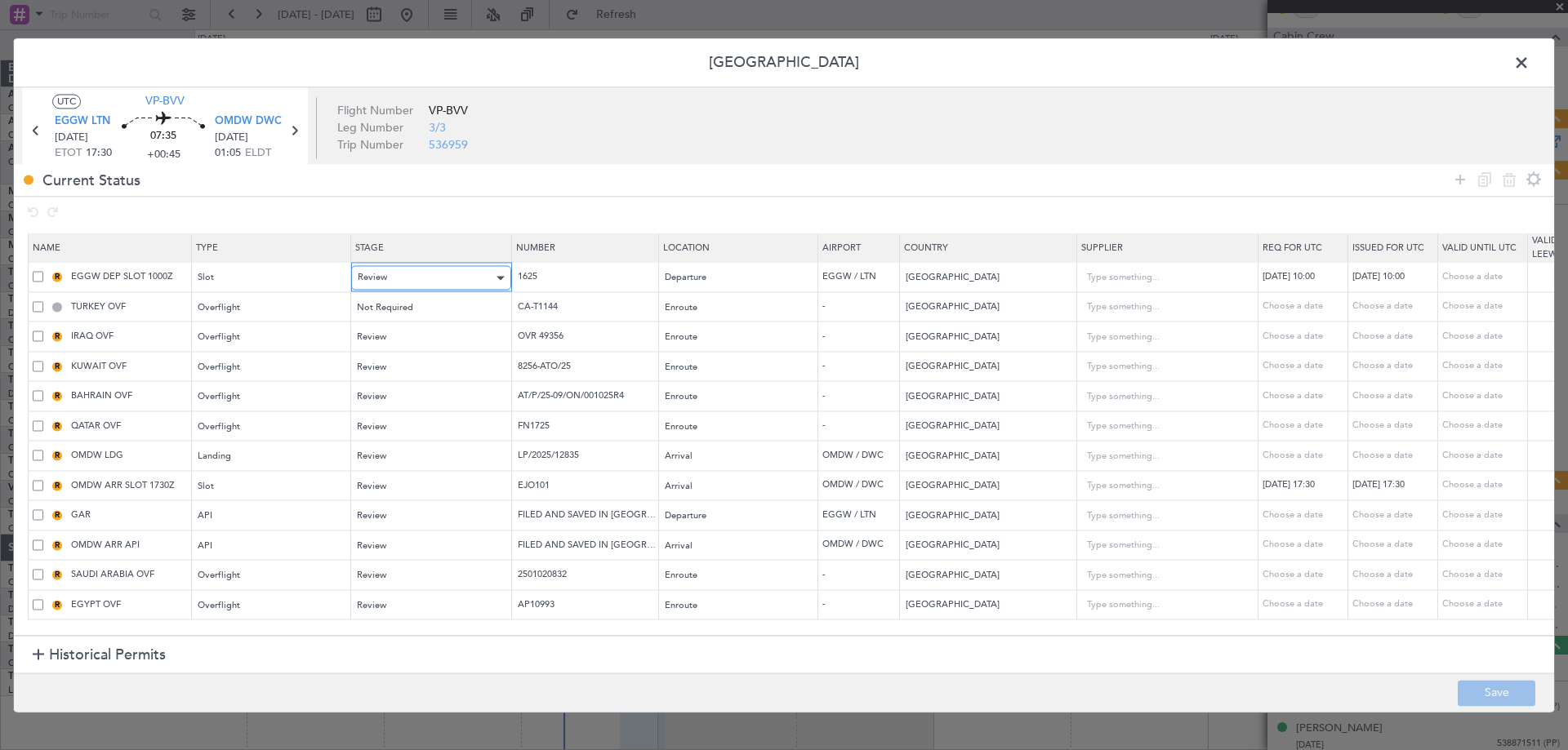
click at [430, 276] on div "Review" at bounding box center [425, 278] width 136 height 25
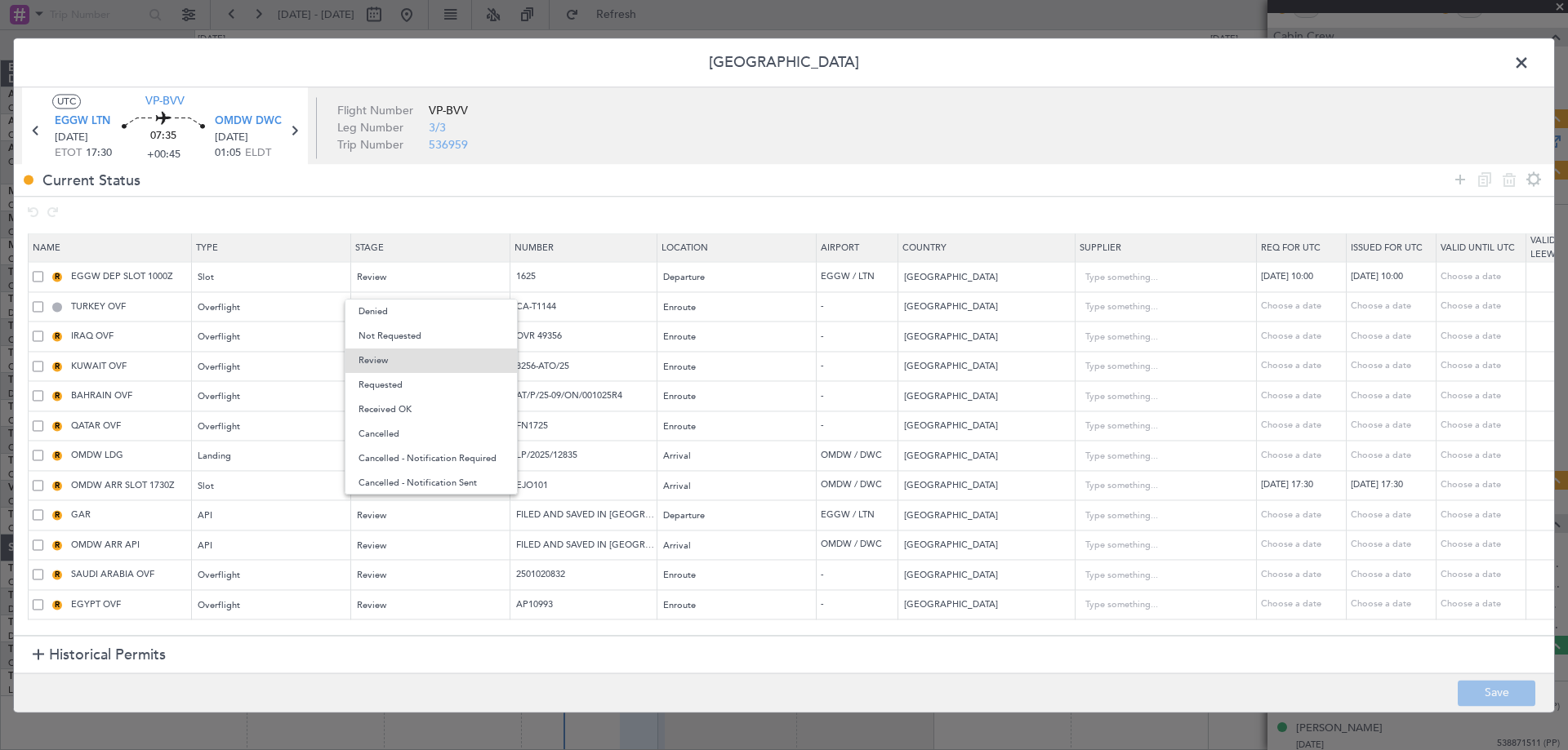
drag, startPoint x: 414, startPoint y: 384, endPoint x: 394, endPoint y: 361, distance: 30.5
click at [412, 383] on span "Requested" at bounding box center [431, 385] width 145 height 25
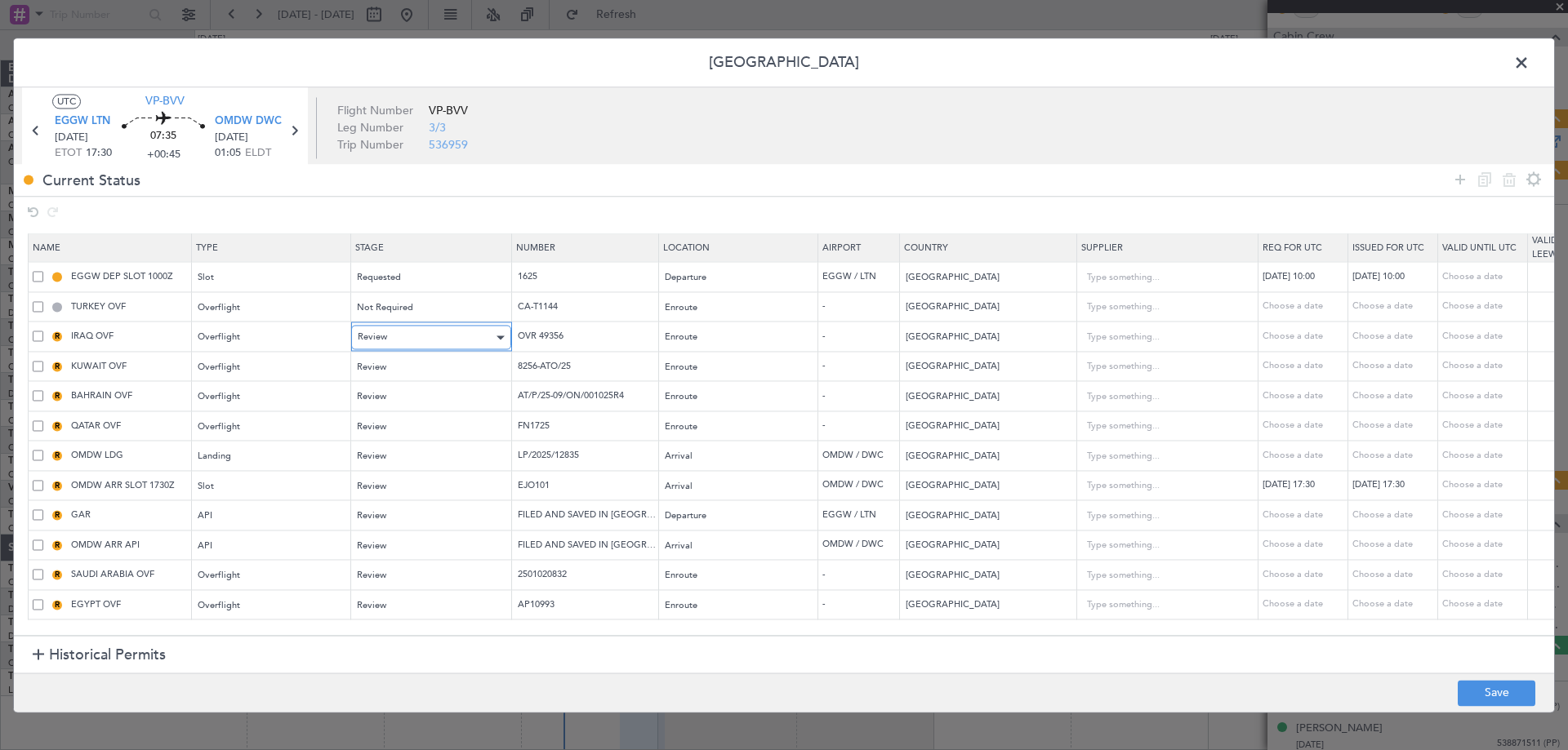
click at [394, 346] on div "Review" at bounding box center [425, 338] width 136 height 25
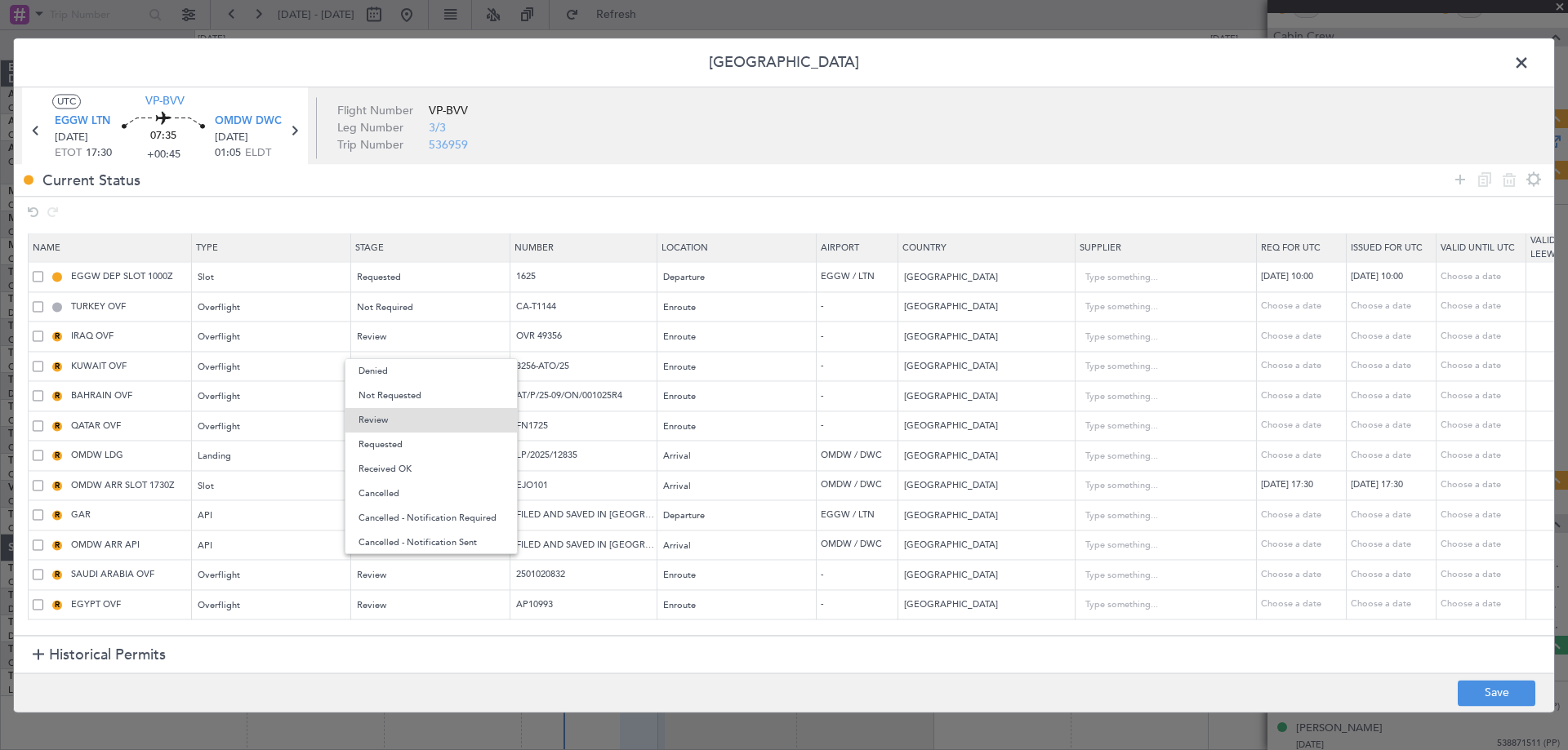
click at [400, 438] on span "Requested" at bounding box center [431, 445] width 145 height 25
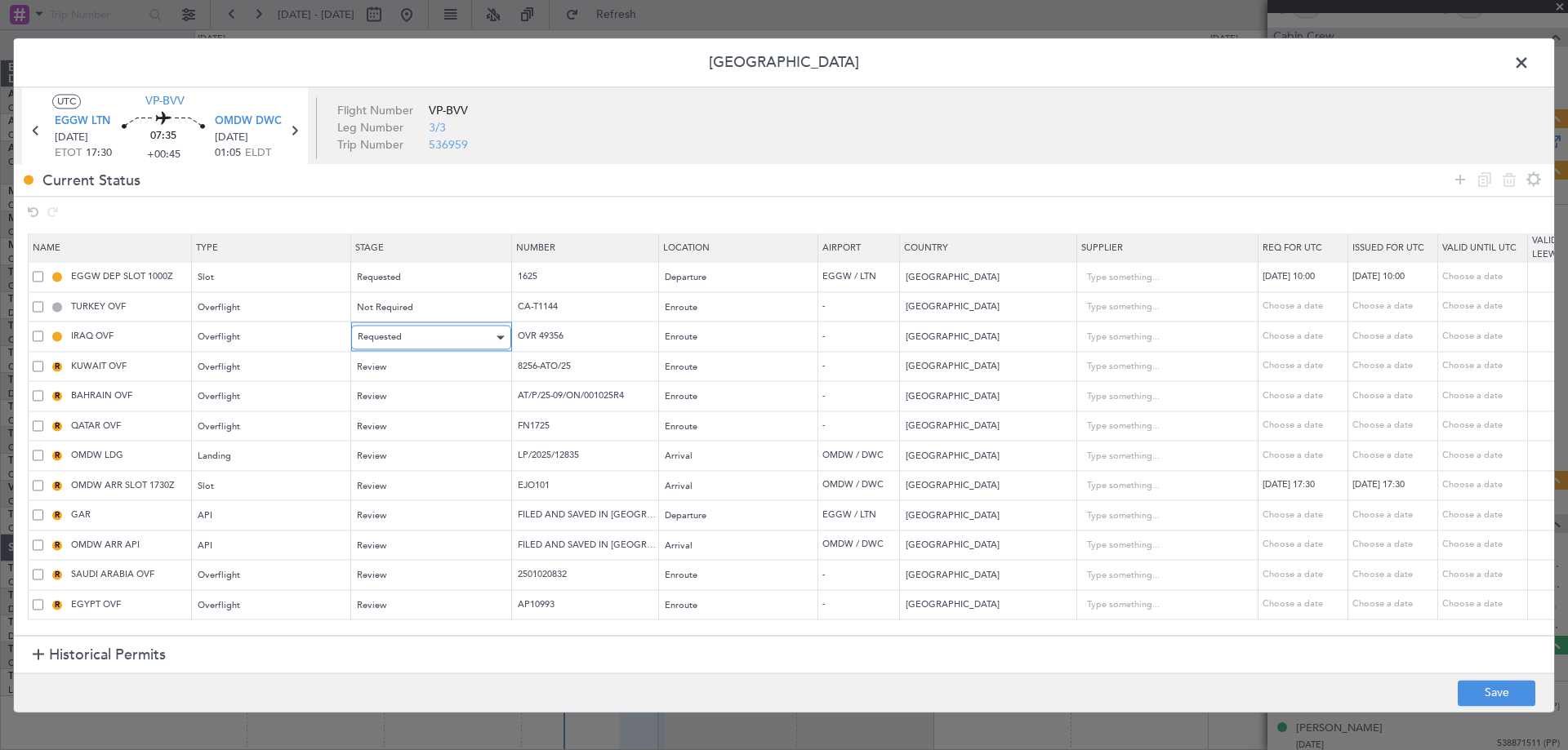
click at [408, 336] on div "Requested" at bounding box center [425, 338] width 136 height 25
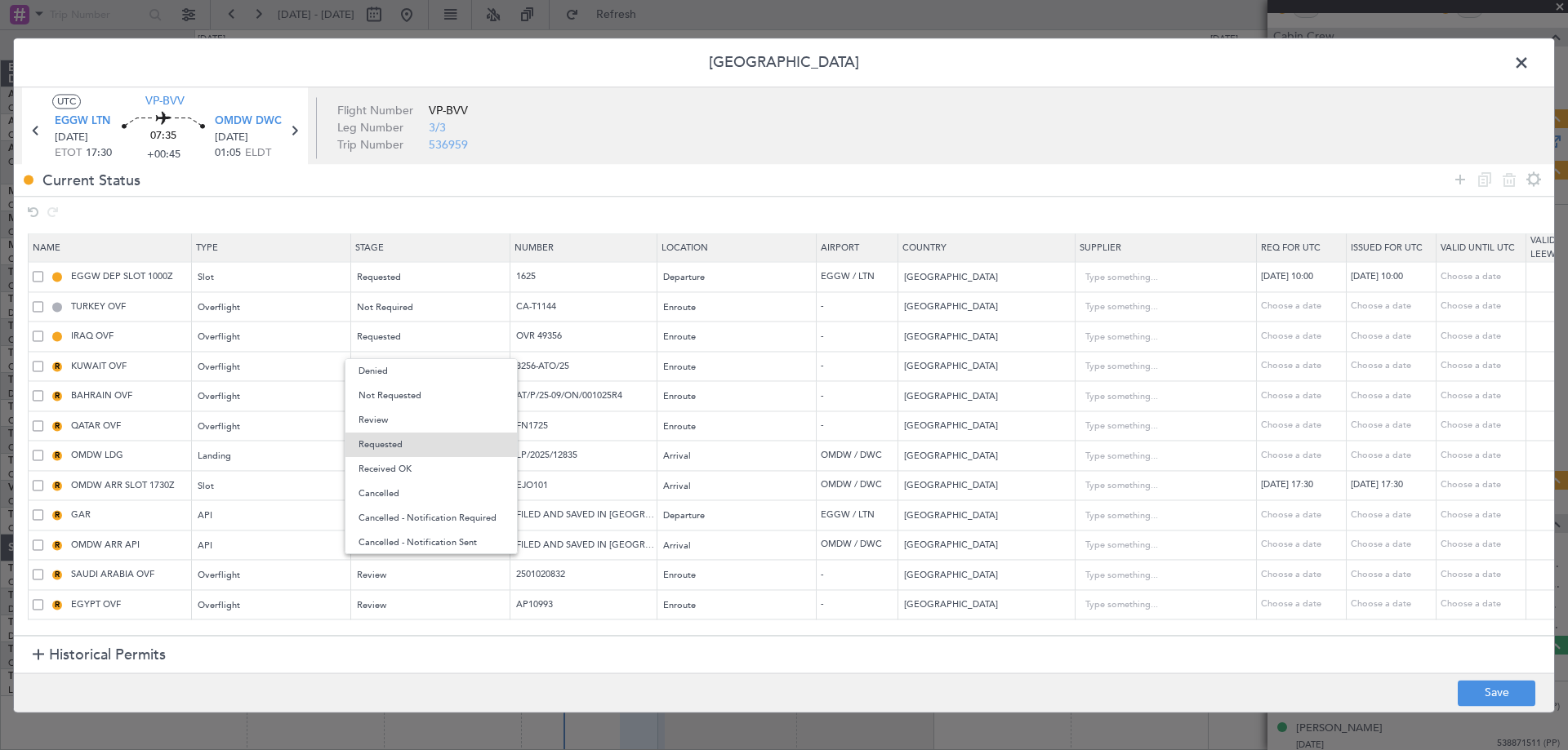
drag, startPoint x: 405, startPoint y: 464, endPoint x: 406, endPoint y: 440, distance: 24.0
click at [404, 464] on span "Received OK" at bounding box center [431, 470] width 145 height 25
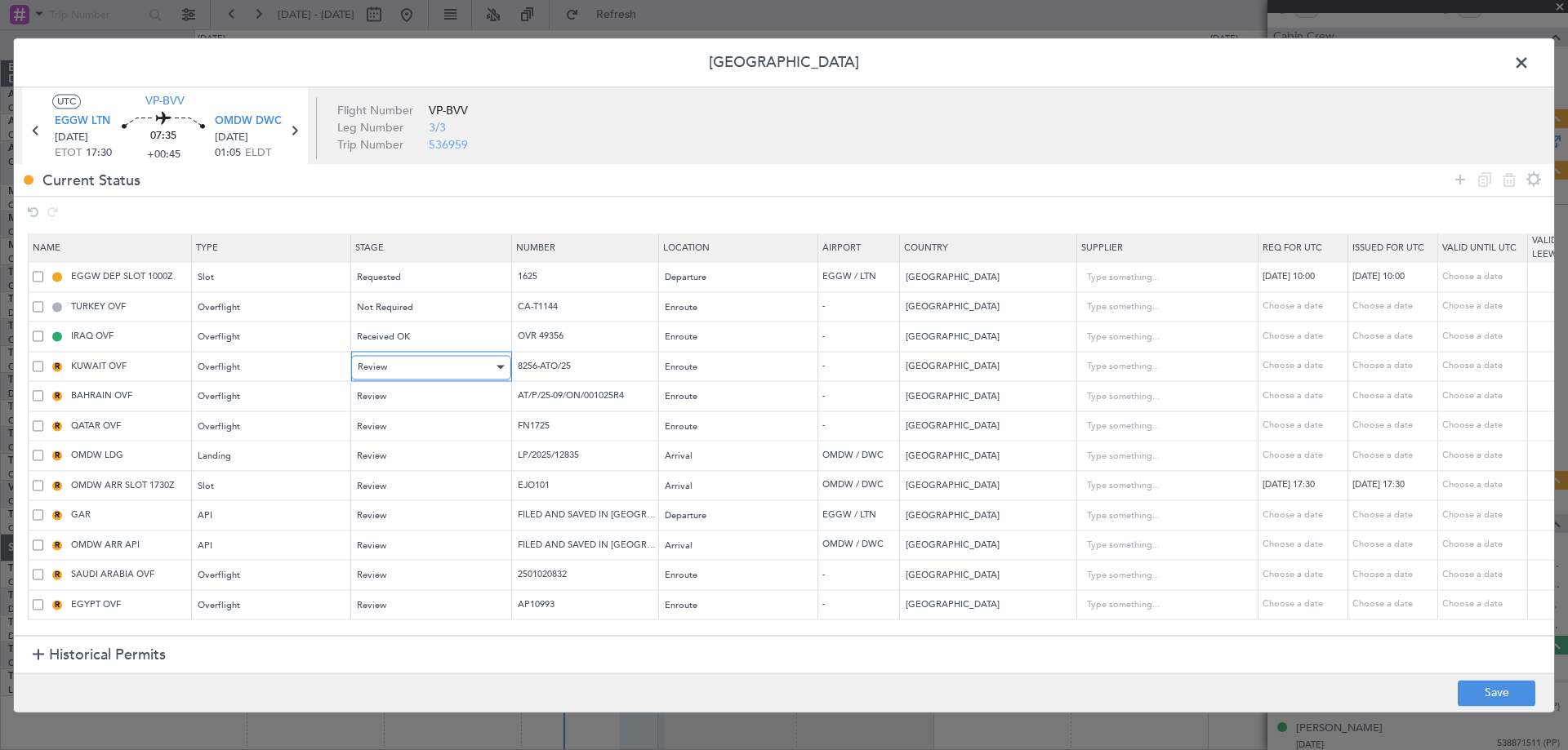
click at [399, 359] on div "Review" at bounding box center [425, 367] width 136 height 25
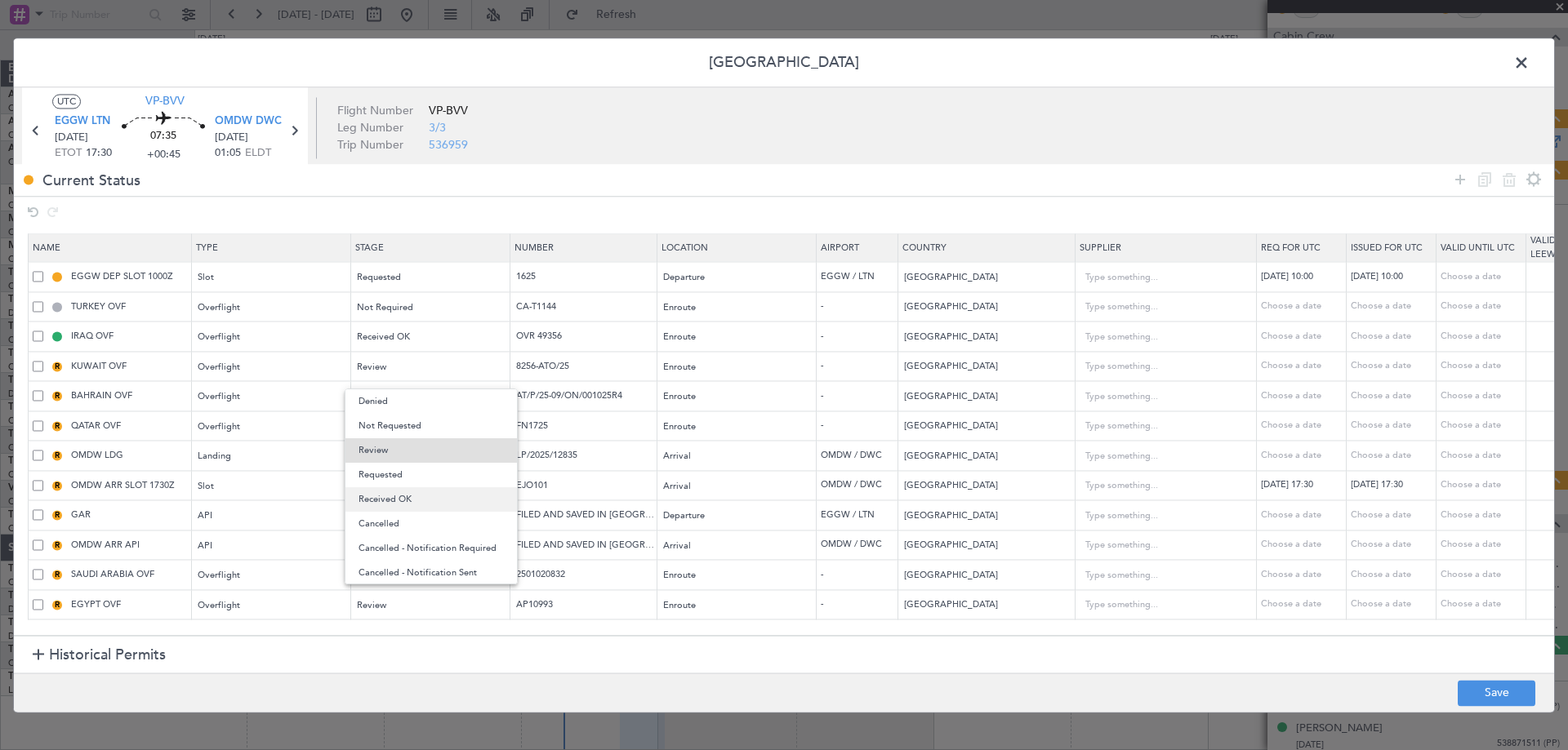
click at [400, 491] on span "Received OK" at bounding box center [431, 499] width 145 height 25
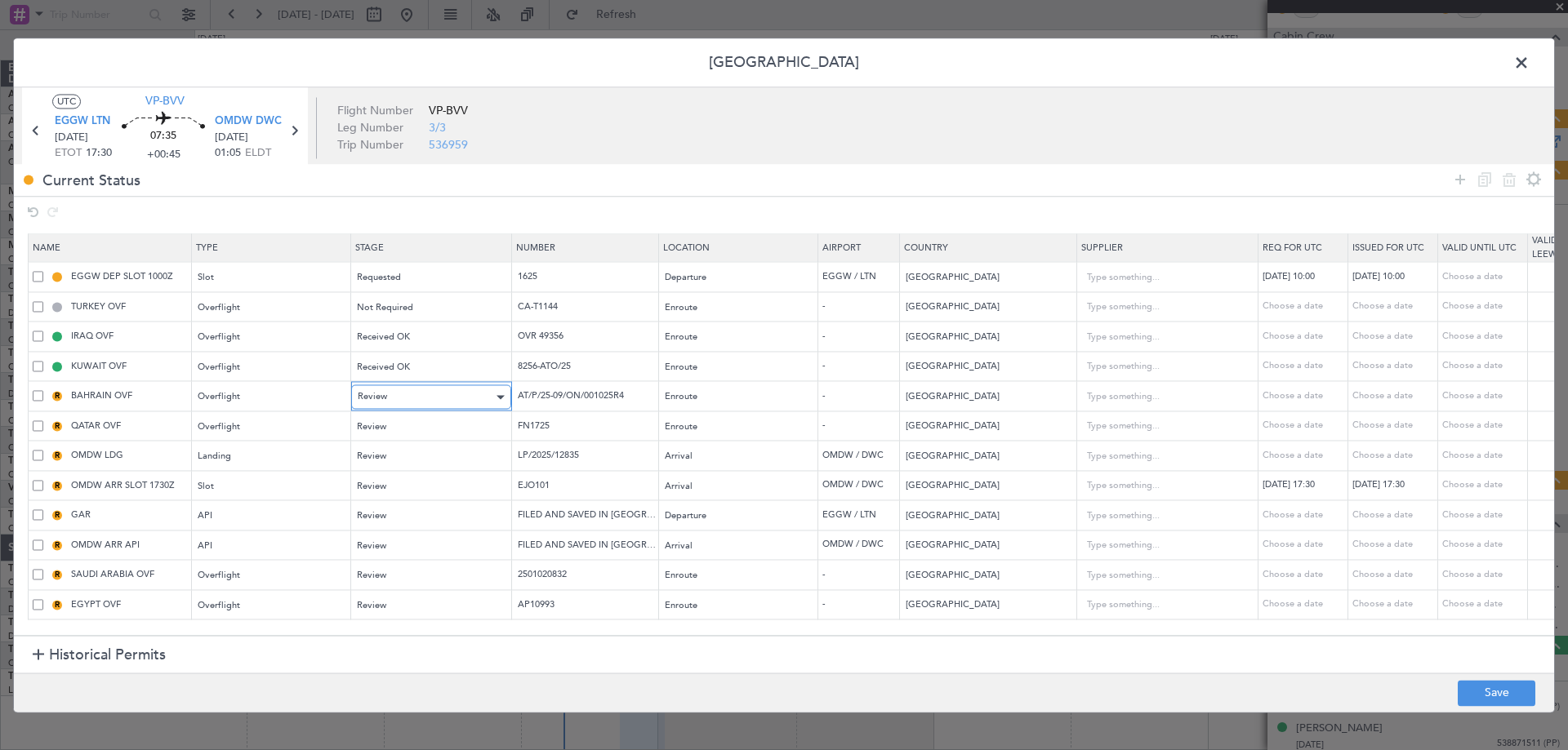
click at [407, 387] on div "Review" at bounding box center [425, 398] width 136 height 25
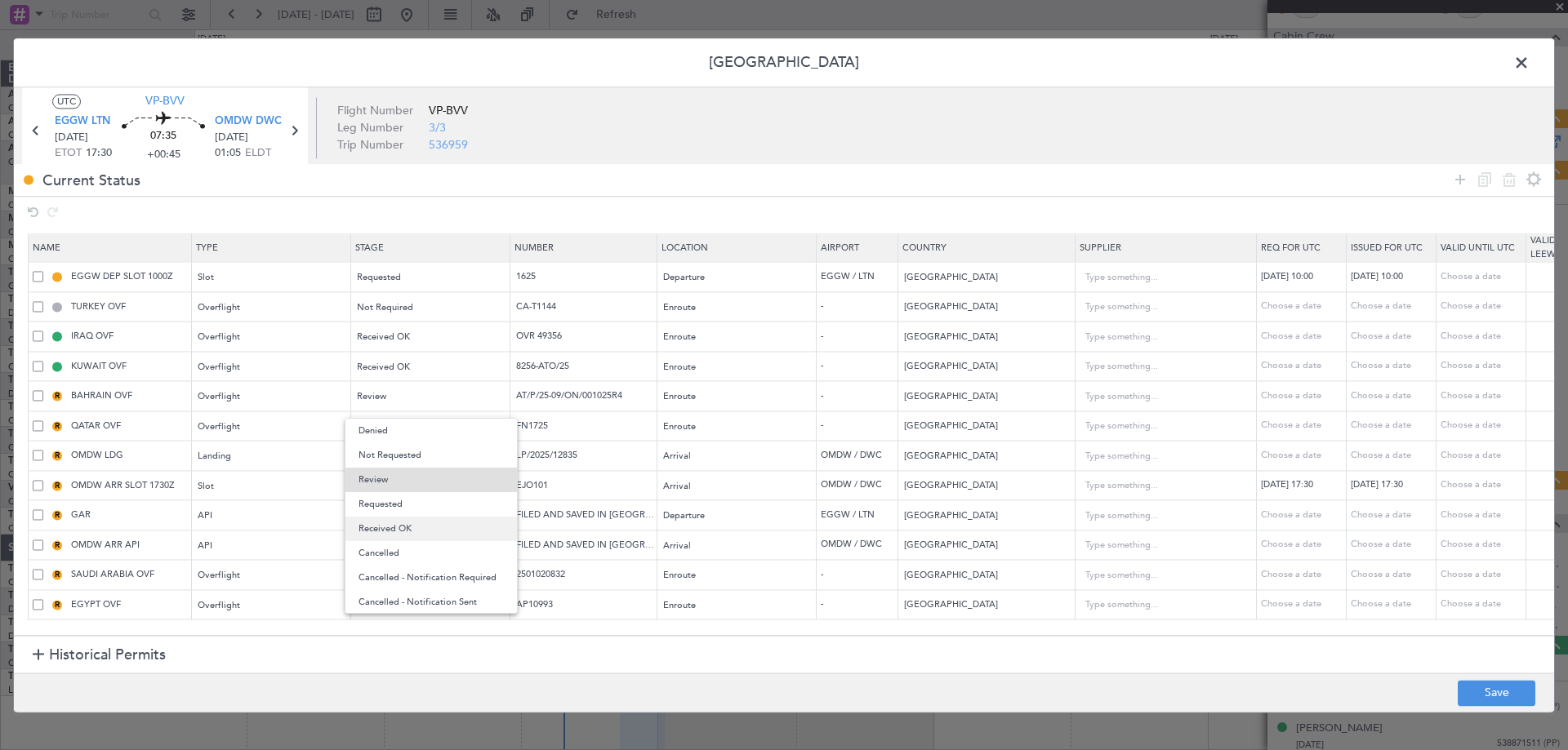
click at [408, 519] on span "Received OK" at bounding box center [431, 529] width 145 height 25
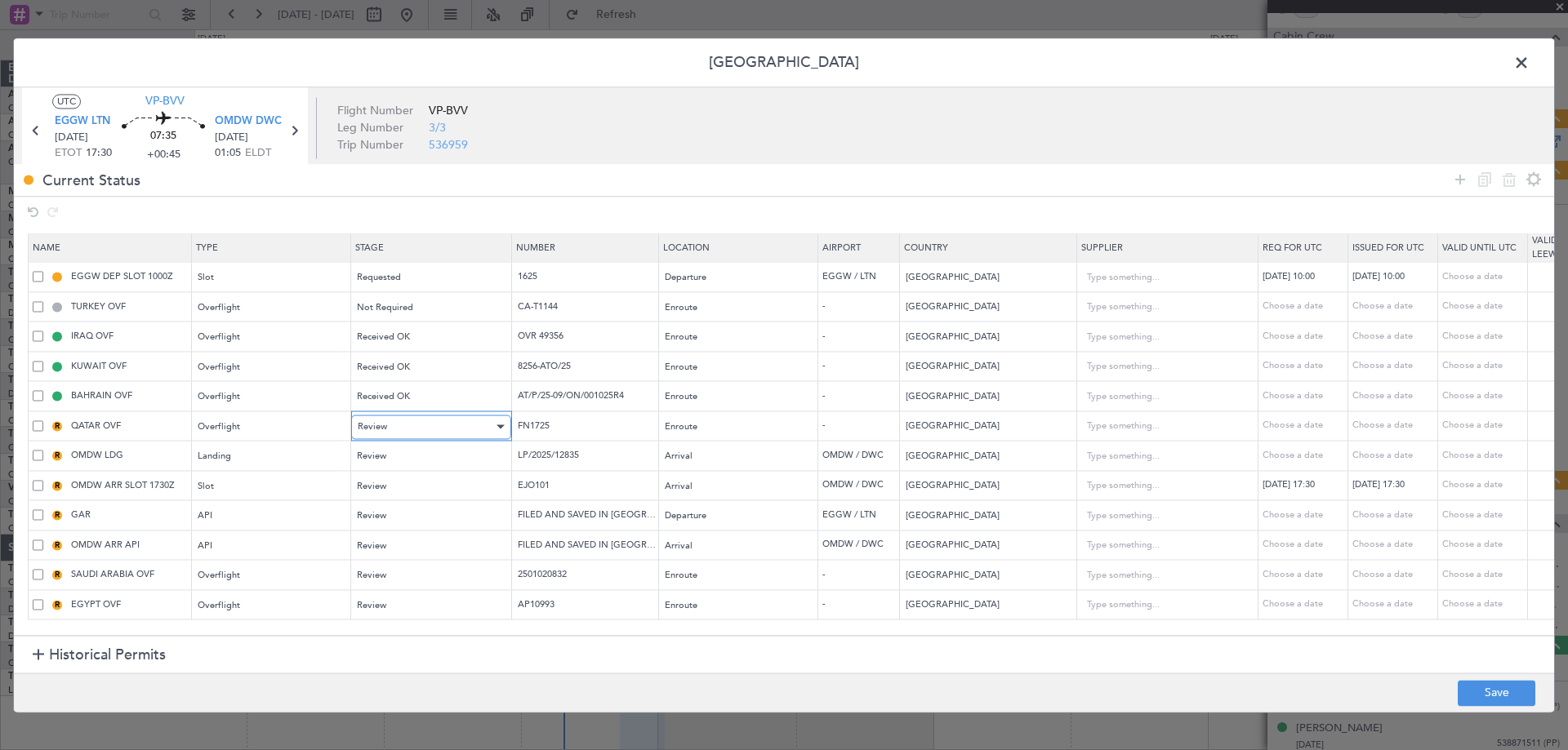
click at [401, 428] on div "Review" at bounding box center [425, 427] width 136 height 25
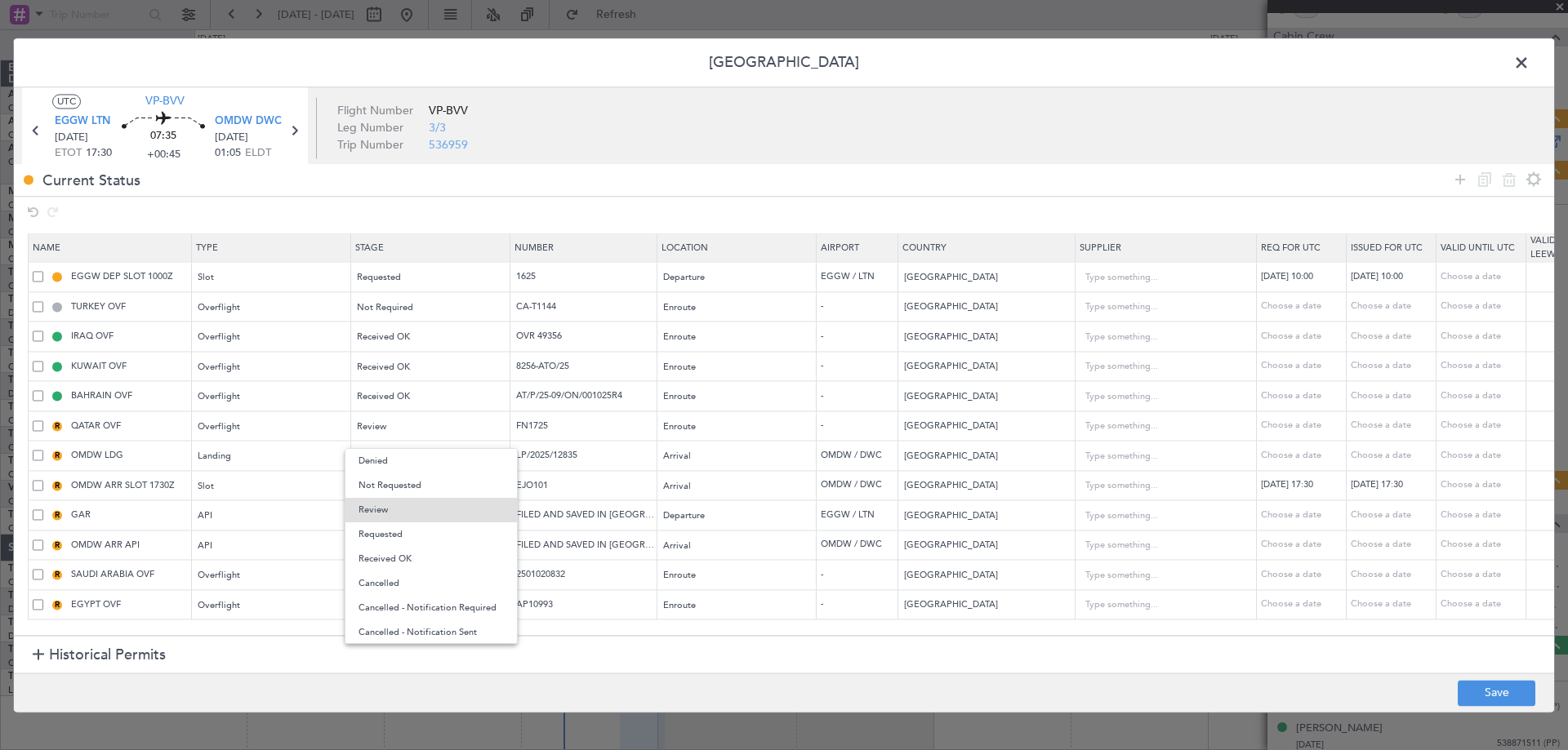
click at [414, 551] on span "Received OK" at bounding box center [431, 559] width 145 height 25
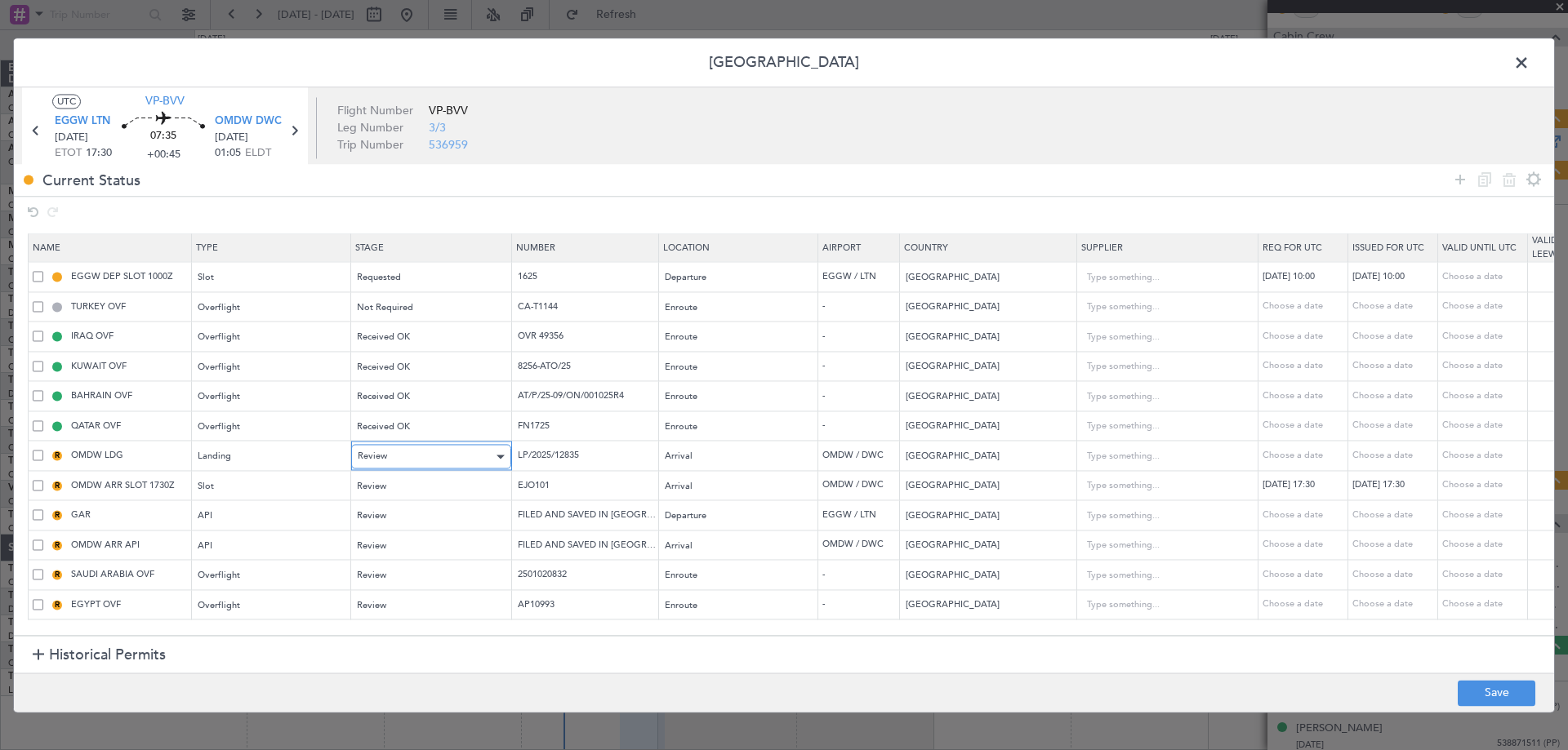
click at [411, 459] on div "Review" at bounding box center [425, 458] width 136 height 25
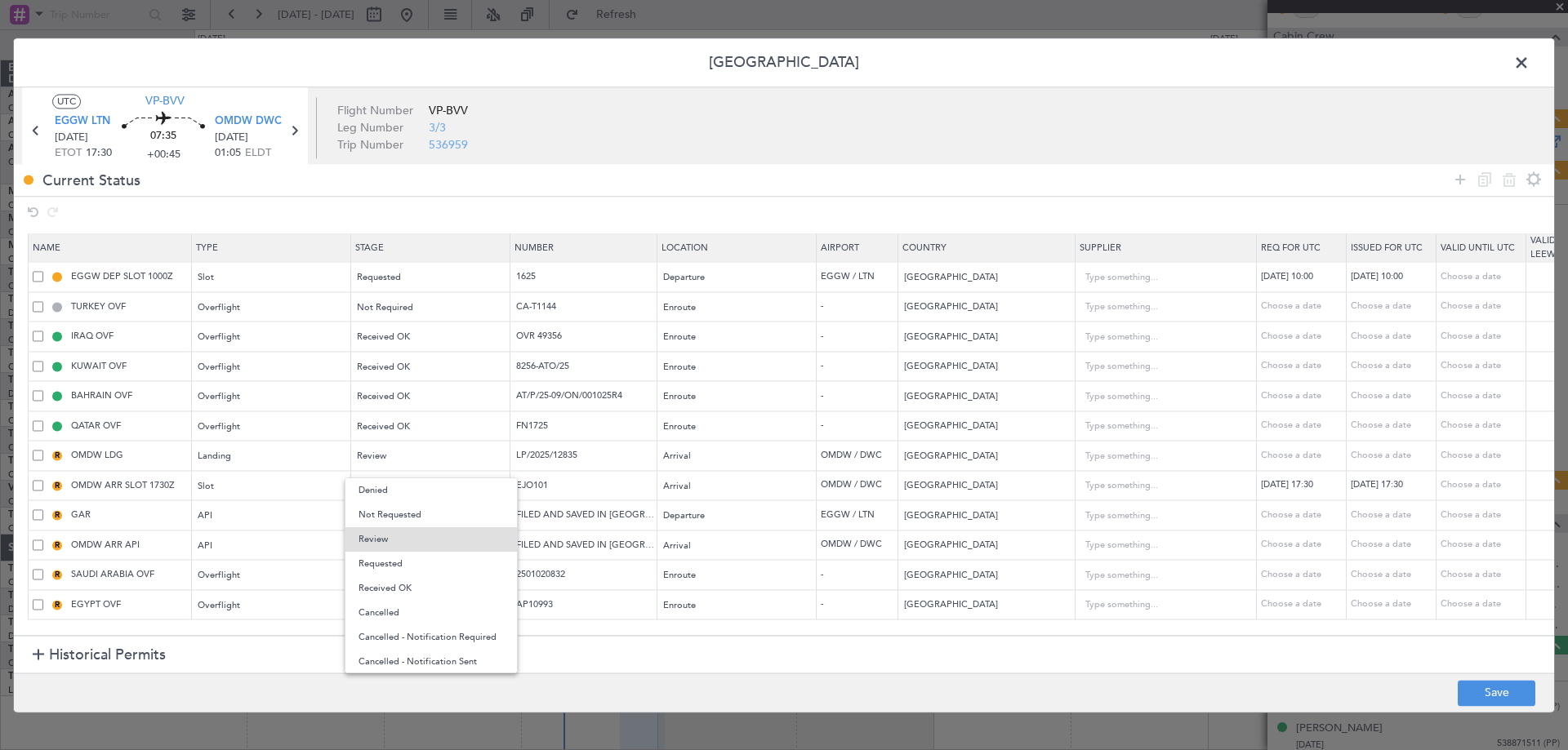
click at [413, 589] on span "Received OK" at bounding box center [431, 589] width 145 height 25
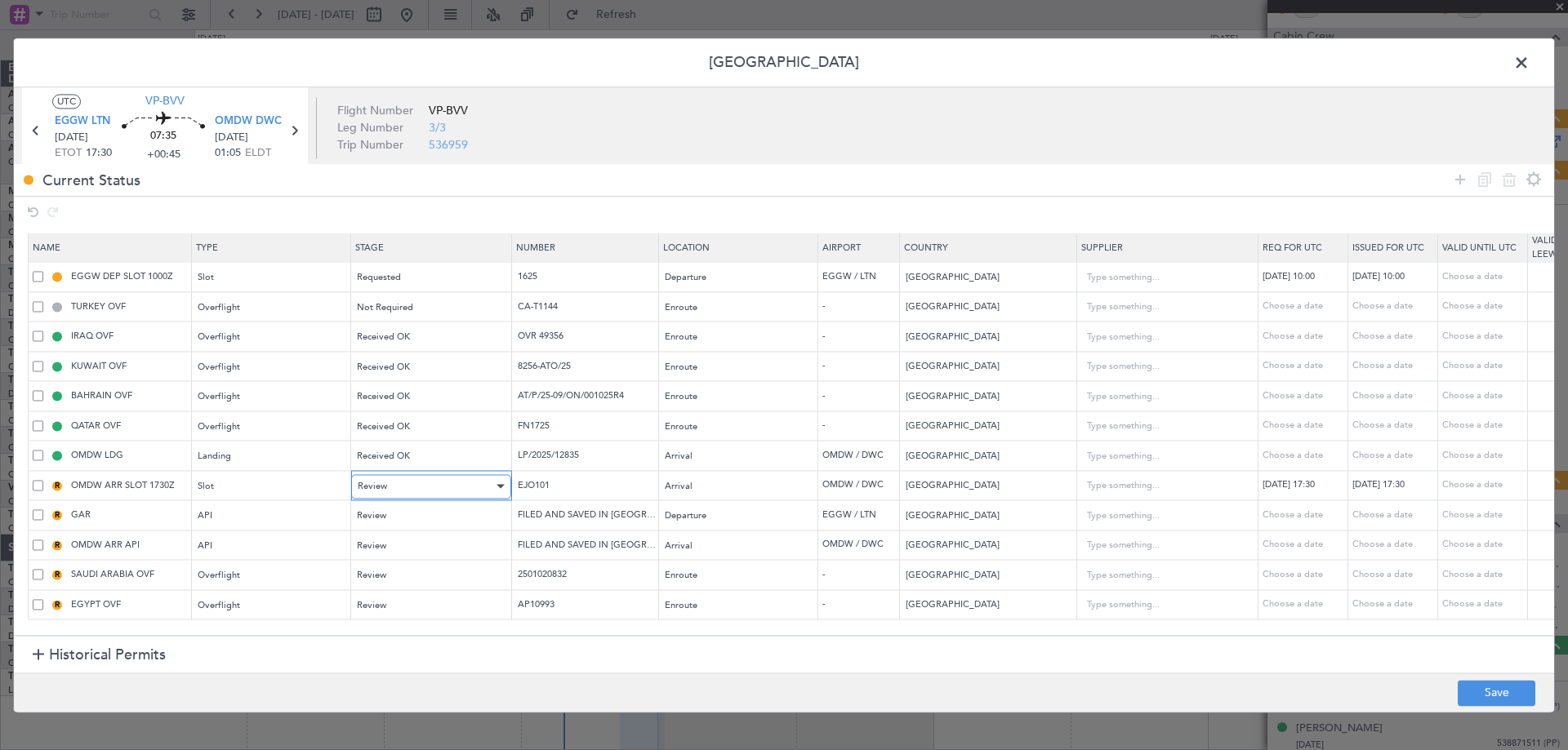
click at [425, 487] on div "Review" at bounding box center [425, 487] width 136 height 25
drag, startPoint x: 382, startPoint y: 592, endPoint x: 389, endPoint y: 574, distance: 19.3
click at [382, 592] on span "Requested" at bounding box center [431, 594] width 145 height 25
click at [406, 514] on div "Review" at bounding box center [425, 517] width 136 height 25
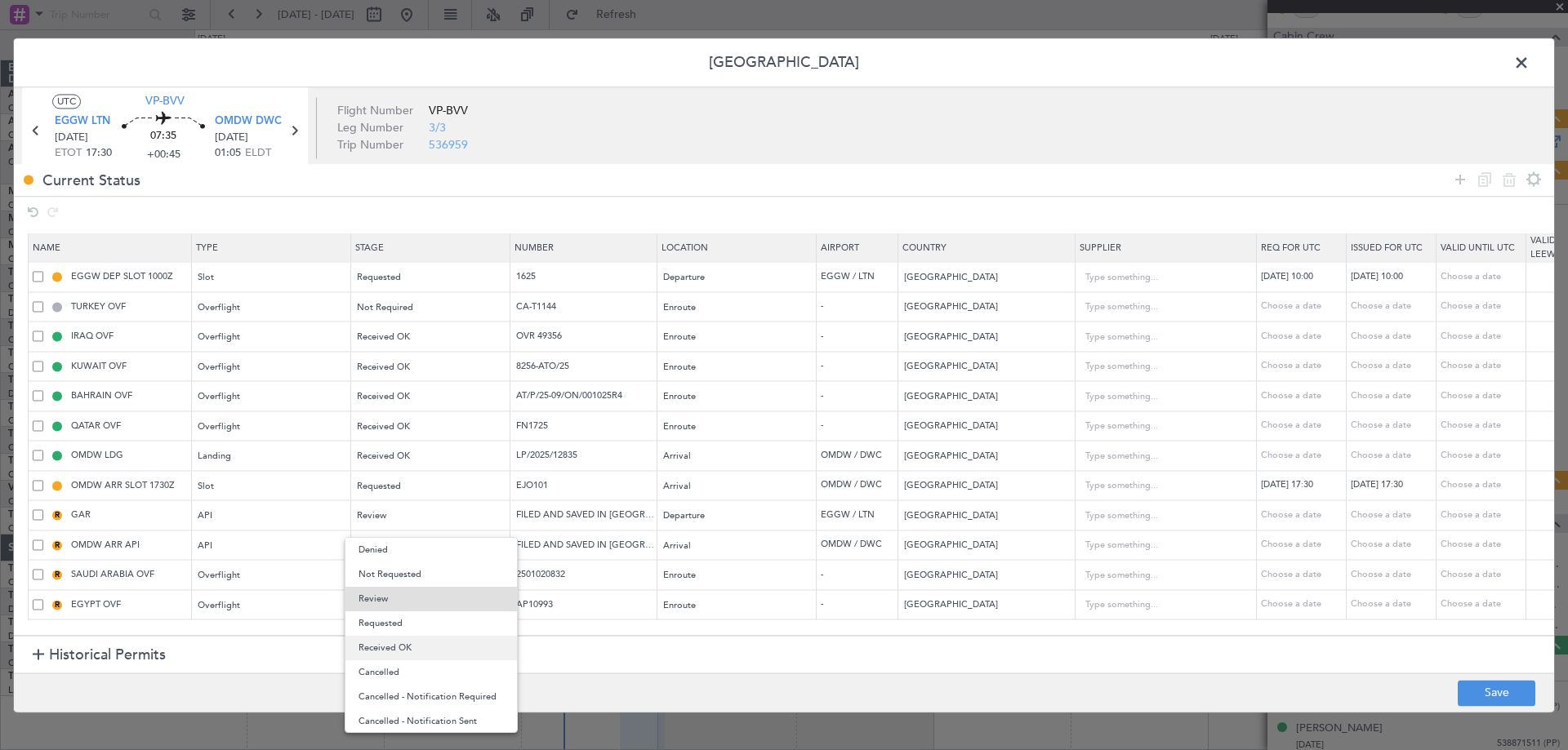
click at [400, 638] on span "Received OK" at bounding box center [431, 648] width 145 height 25
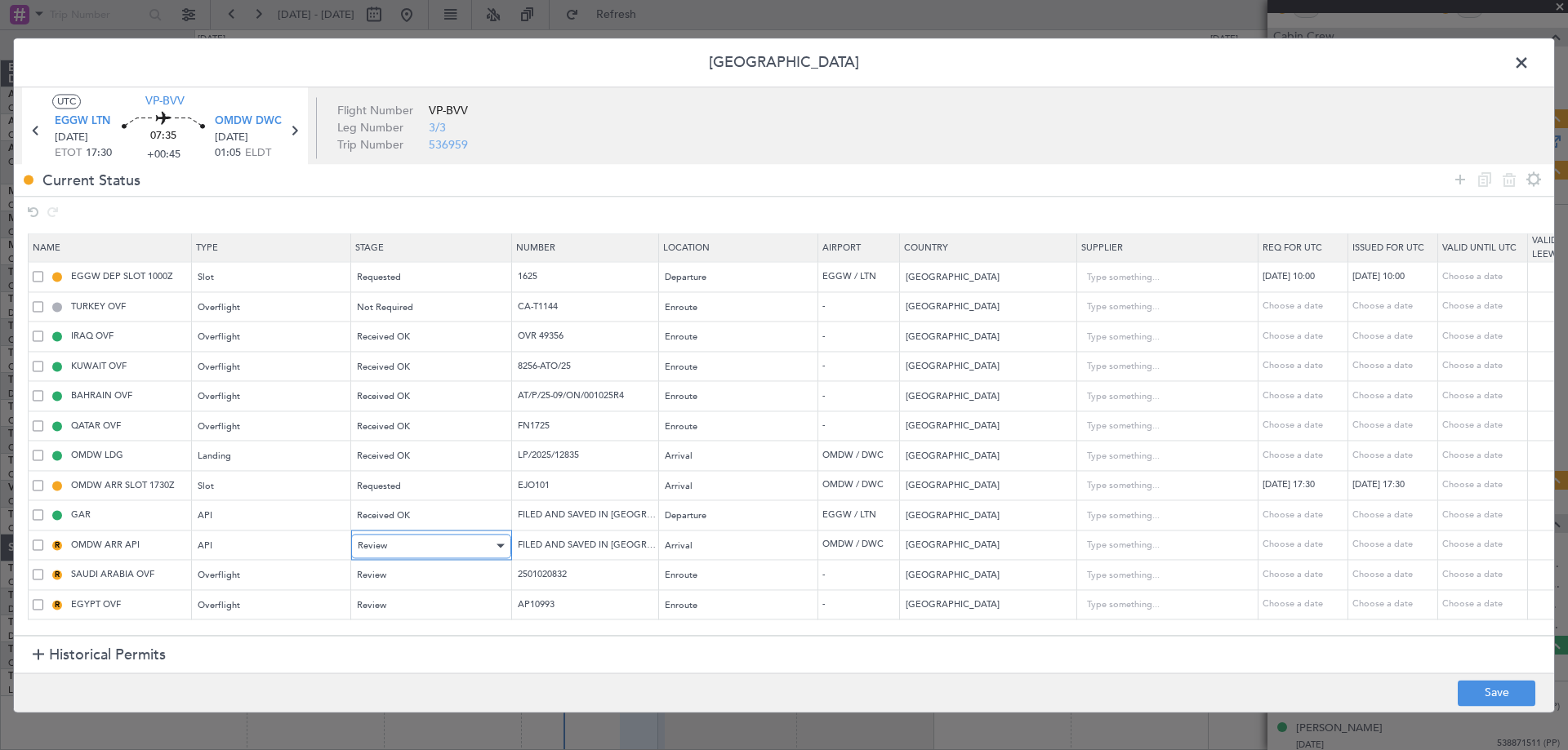
click at [410, 542] on div "Review" at bounding box center [425, 546] width 136 height 25
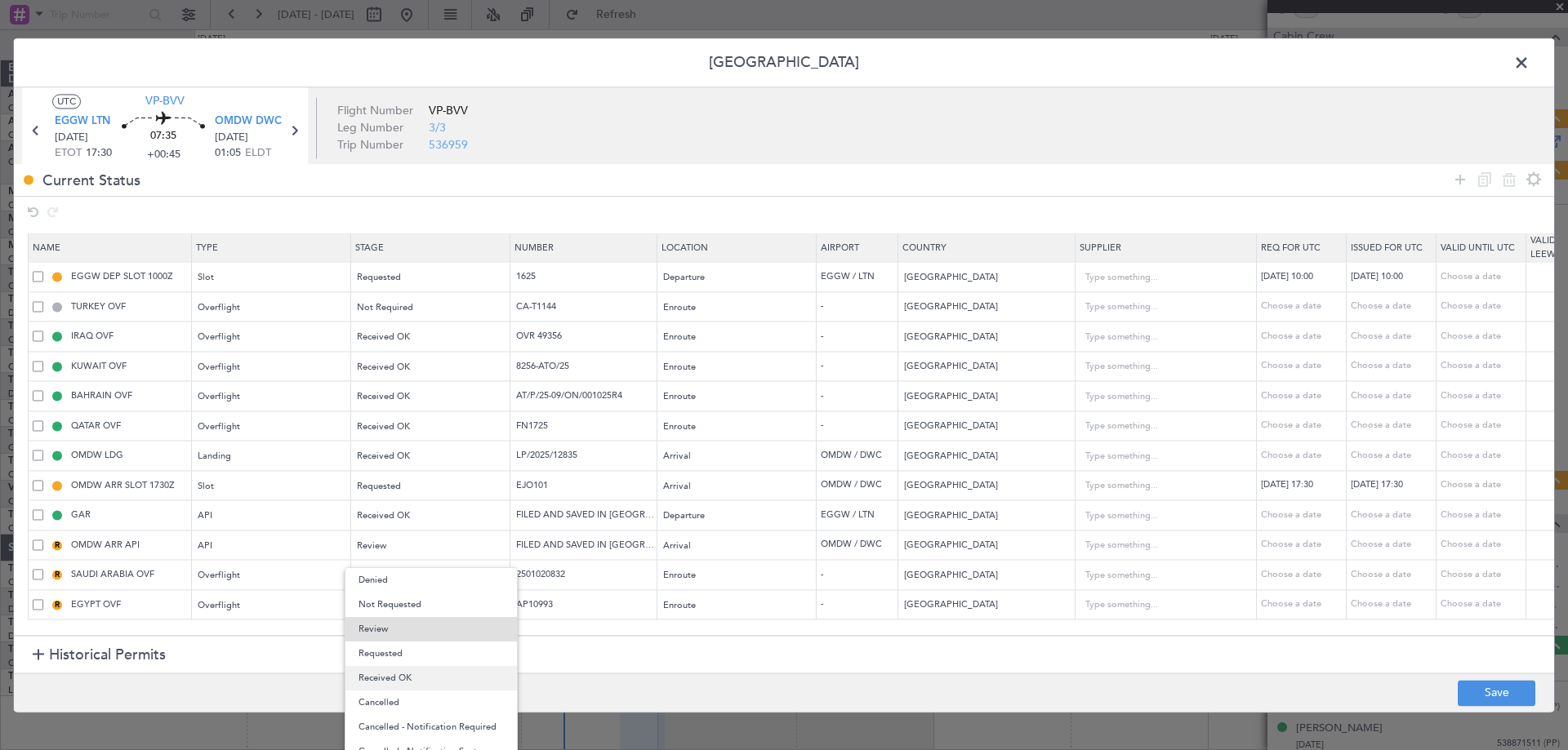
click at [408, 669] on span "Received OK" at bounding box center [431, 679] width 145 height 25
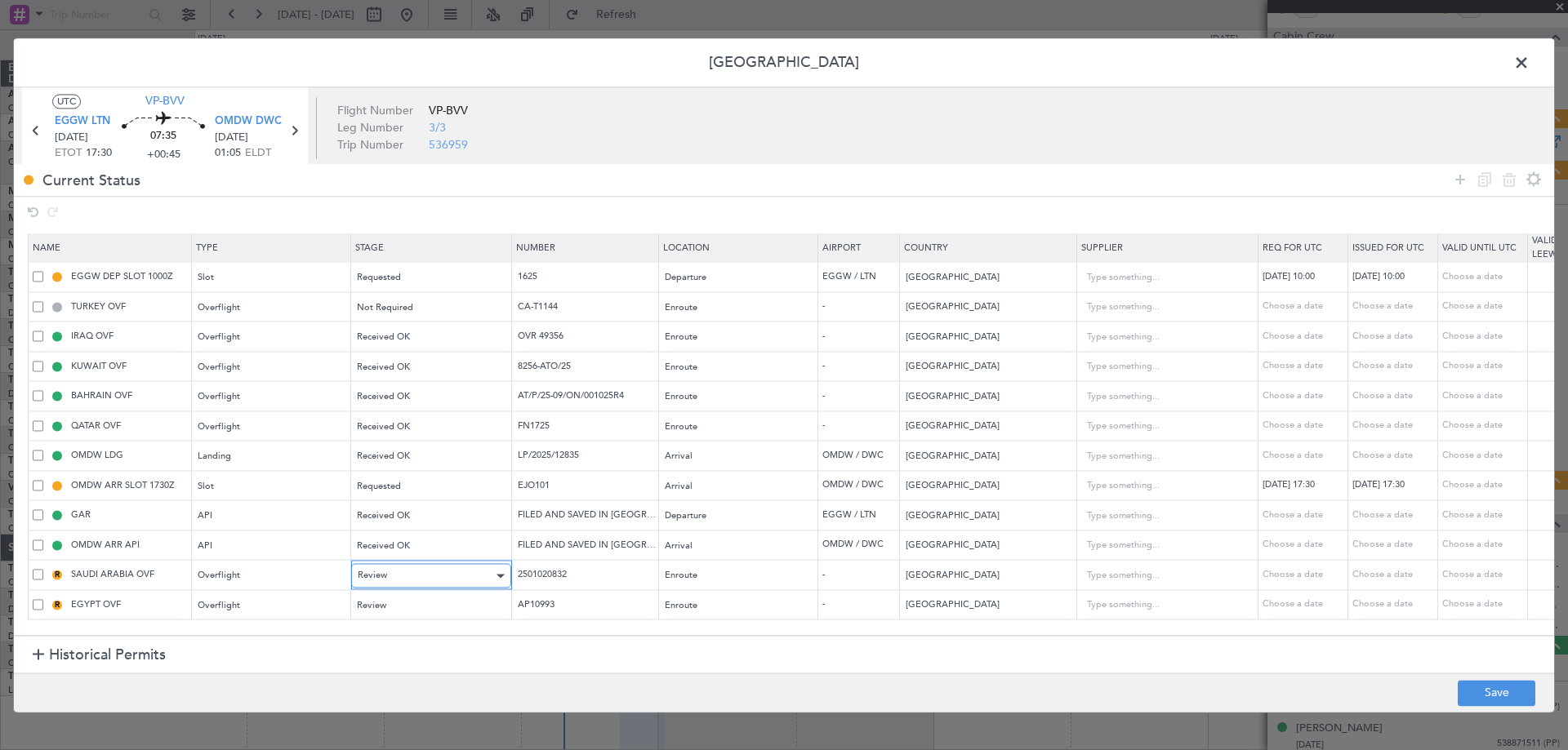
click at [412, 575] on div "Review" at bounding box center [425, 576] width 136 height 25
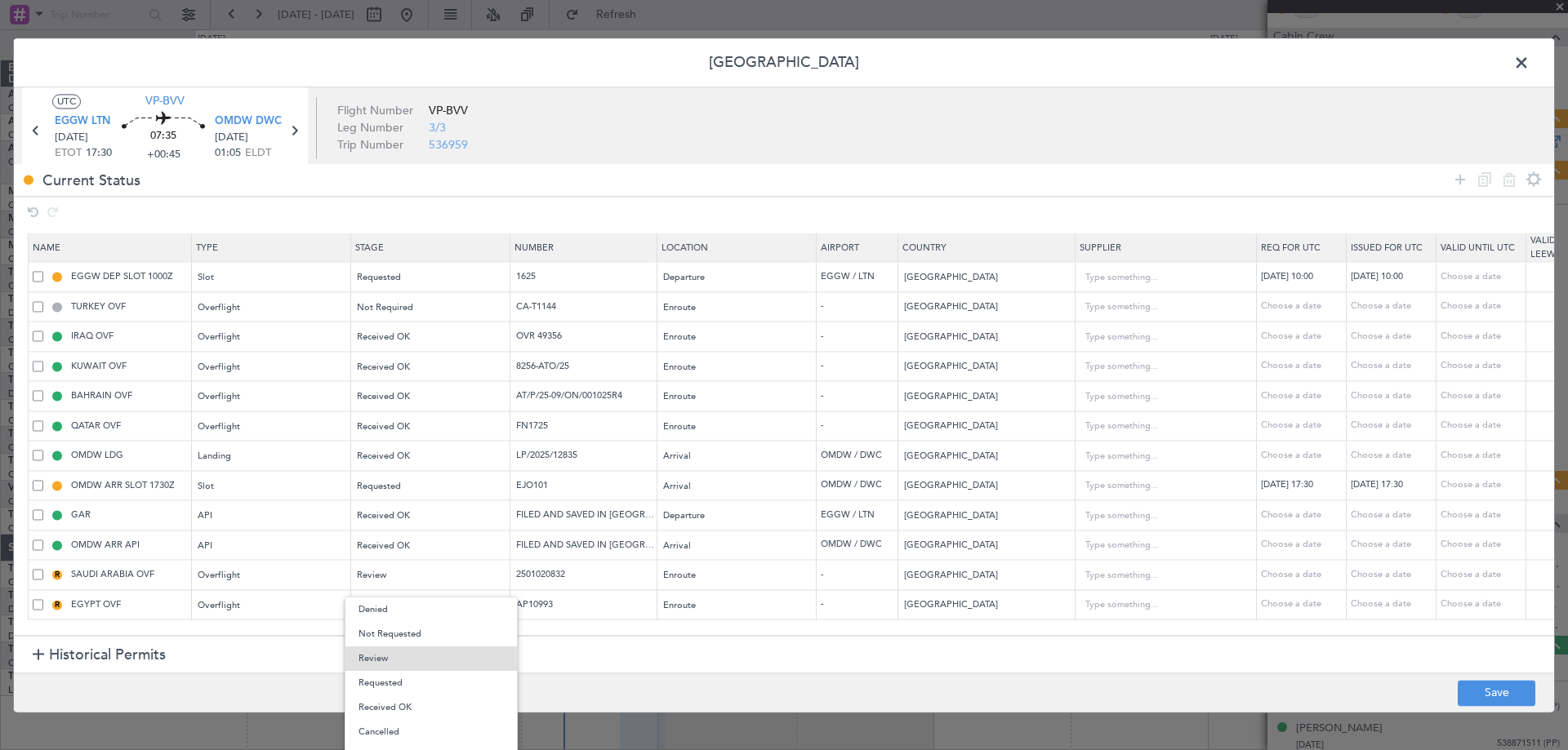
drag, startPoint x: 385, startPoint y: 715, endPoint x: 397, endPoint y: 678, distance: 38.9
click at [386, 715] on span "Received OK" at bounding box center [431, 708] width 145 height 25
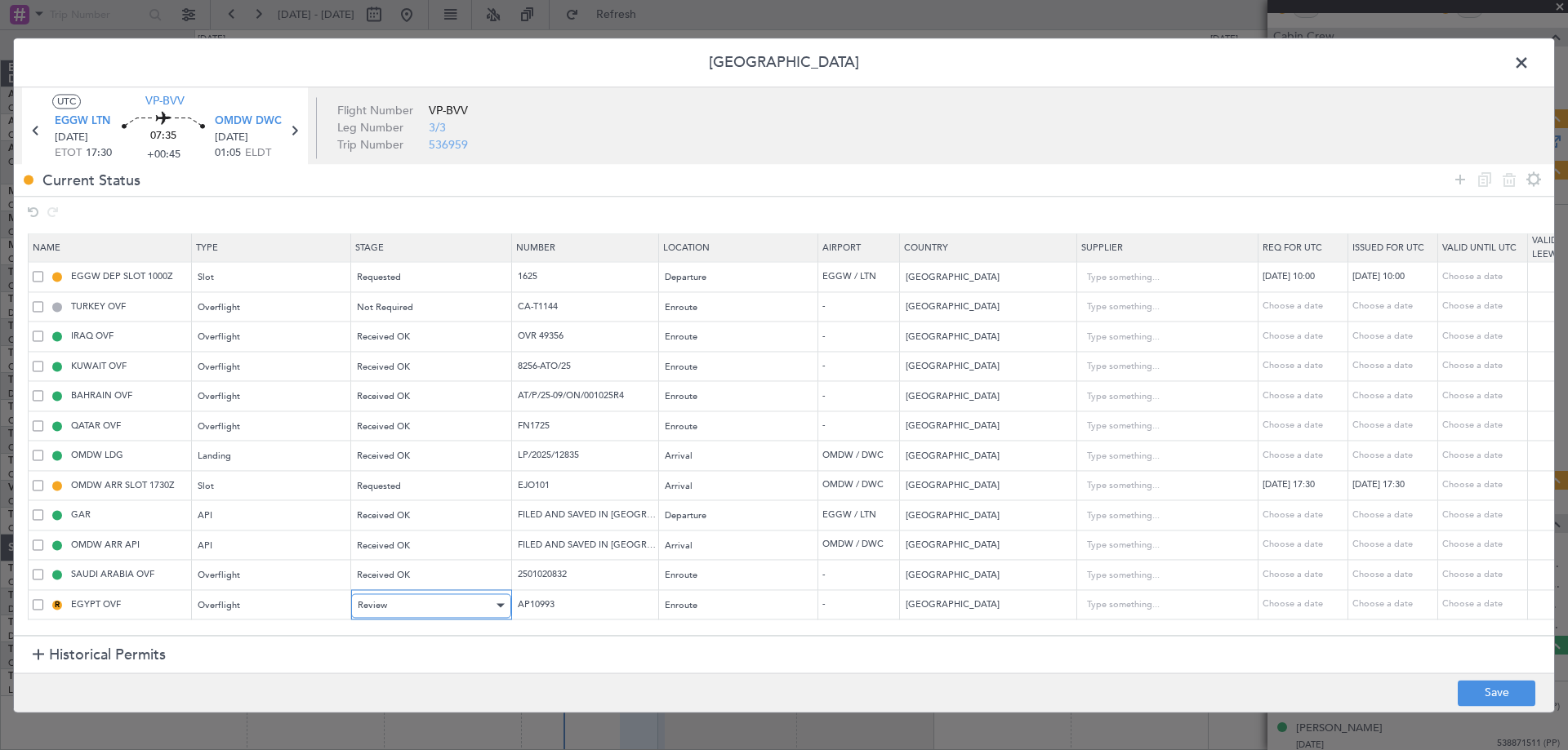
click at [411, 612] on div "Review" at bounding box center [425, 606] width 136 height 25
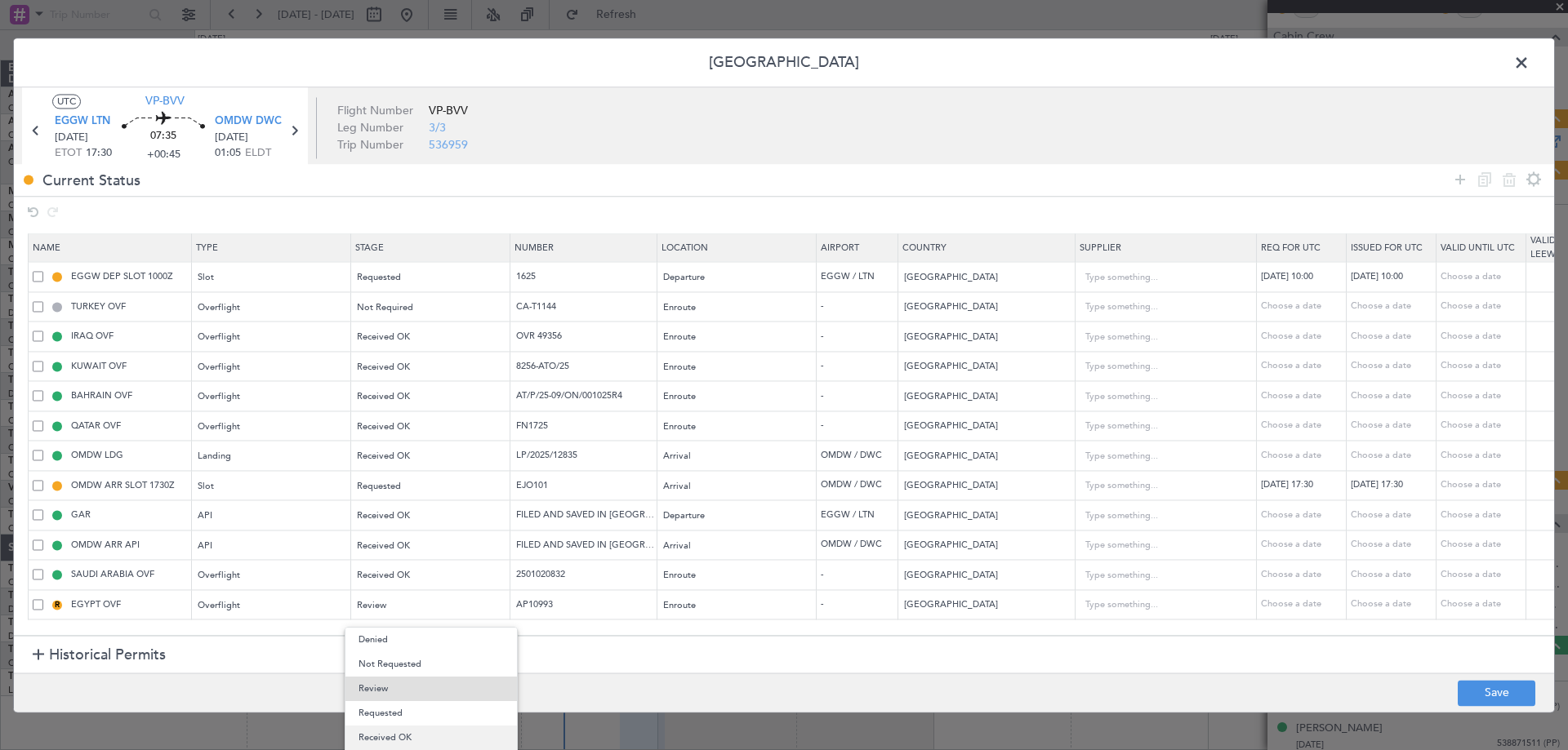
click at [397, 726] on span "Received OK" at bounding box center [431, 739] width 145 height 25
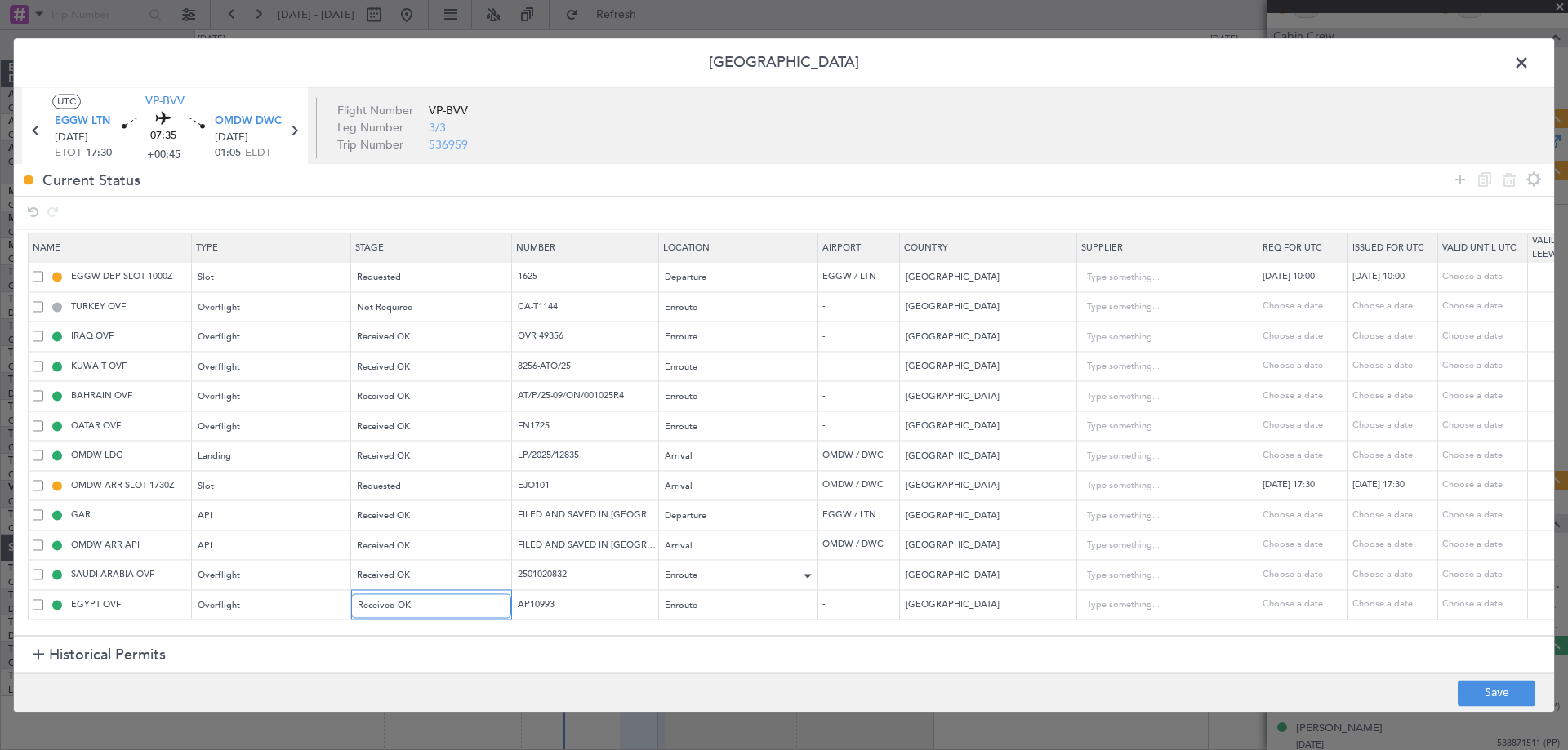
scroll to position [1, 0]
click at [1490, 708] on footer "Save" at bounding box center [784, 692] width 1540 height 39
click at [1487, 698] on button "Save" at bounding box center [1497, 693] width 78 height 27
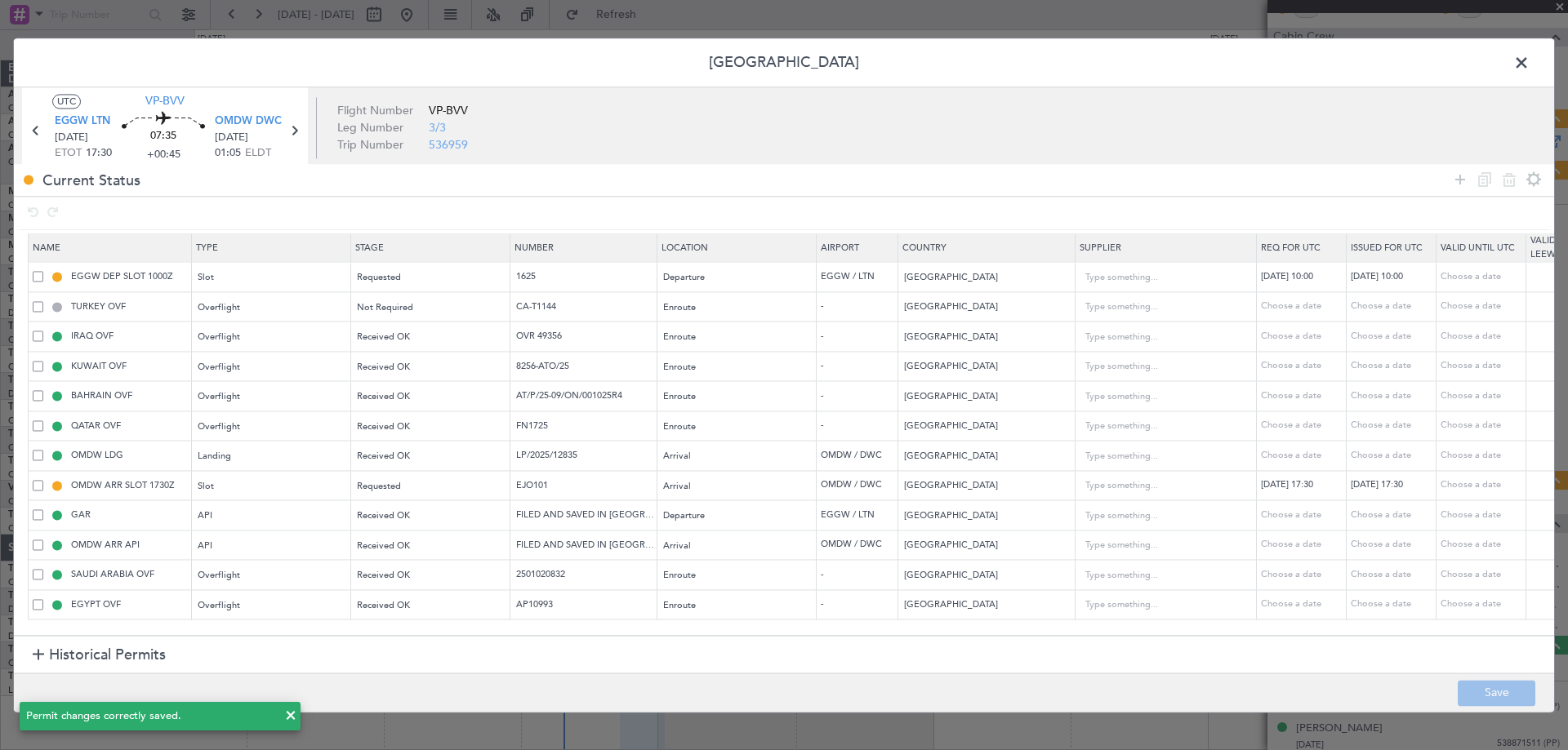
click at [1530, 62] on span at bounding box center [1530, 66] width 0 height 32
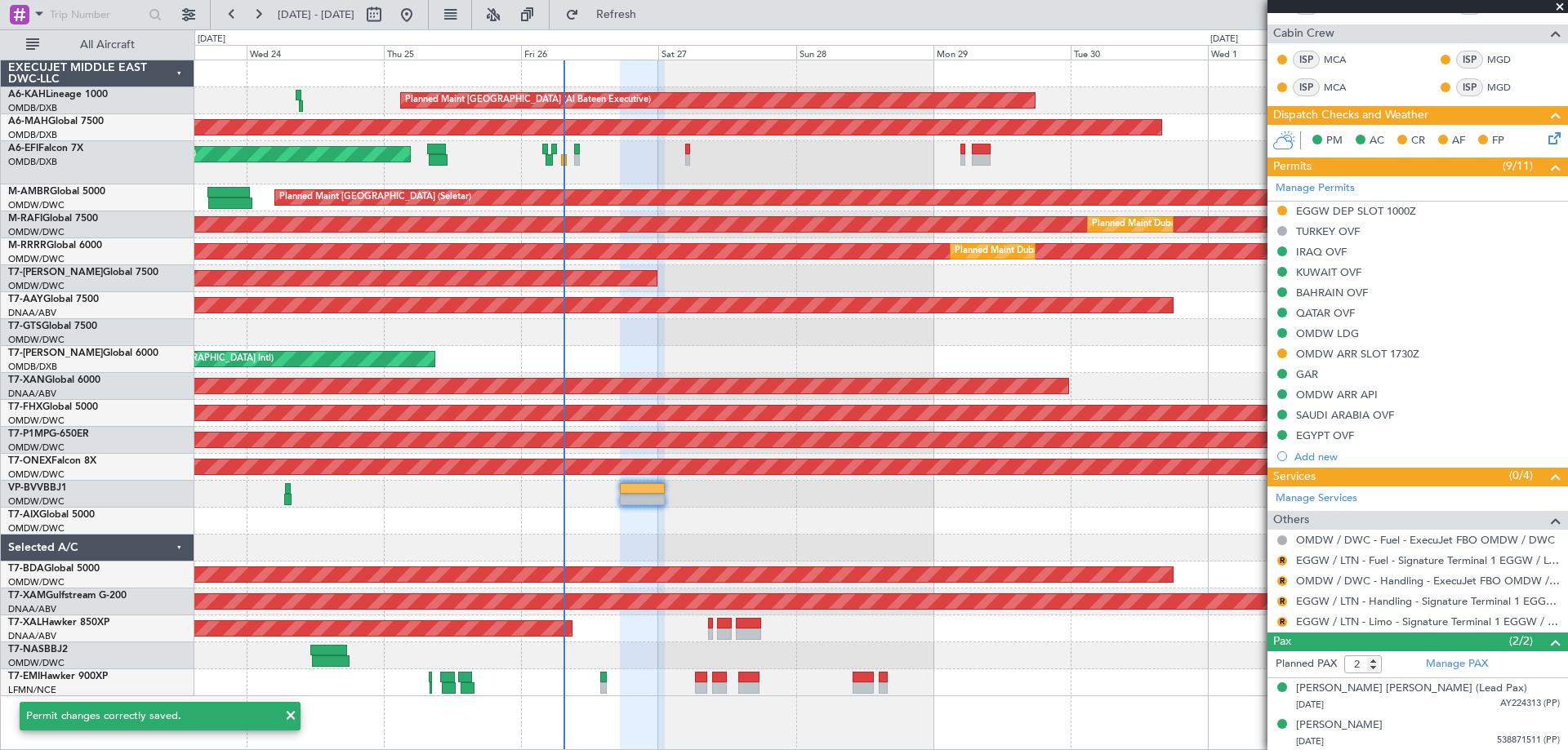
scroll to position [412, 0]
click at [1284, 559] on button "R" at bounding box center [1282, 560] width 9 height 9
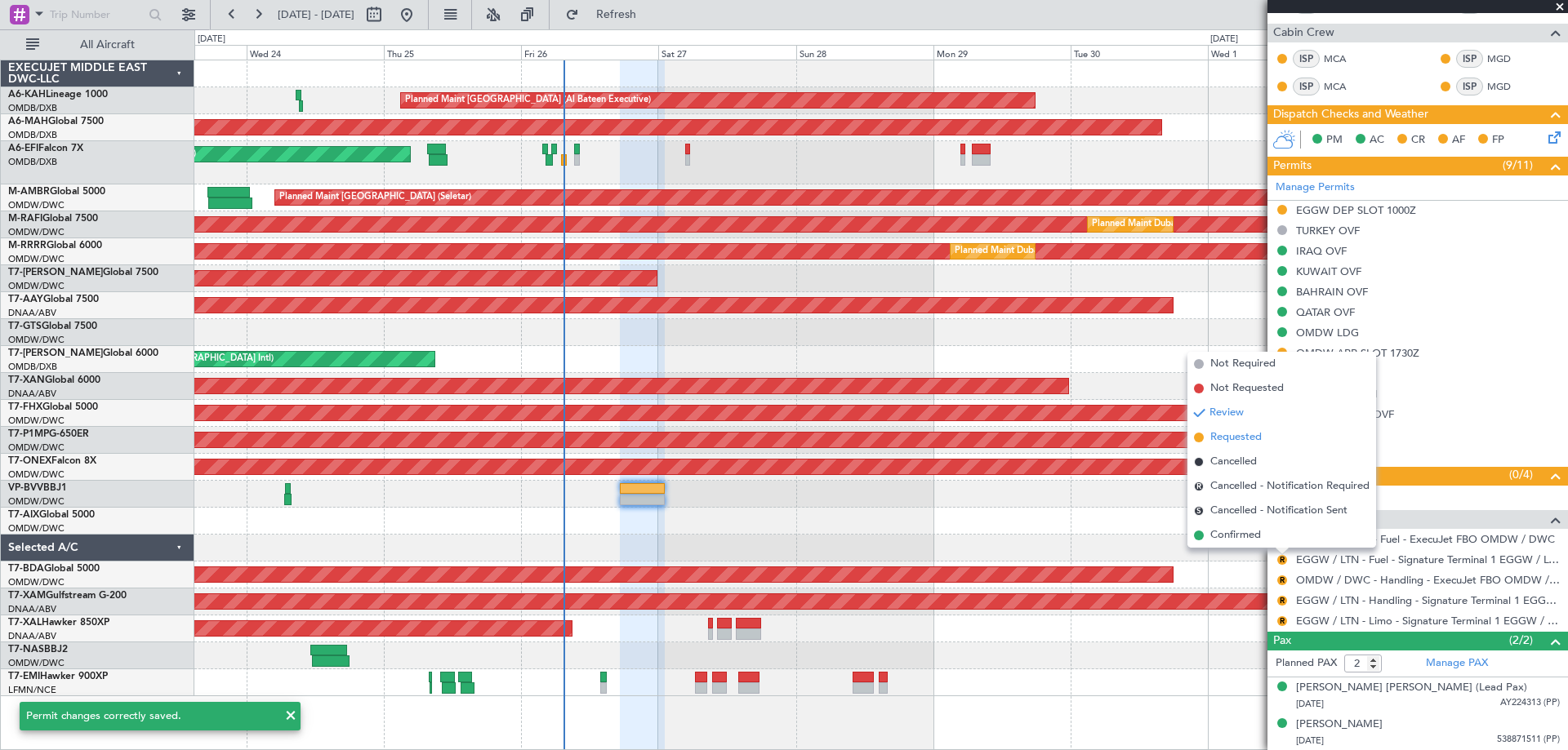
click at [1244, 434] on span "Requested" at bounding box center [1237, 437] width 51 height 16
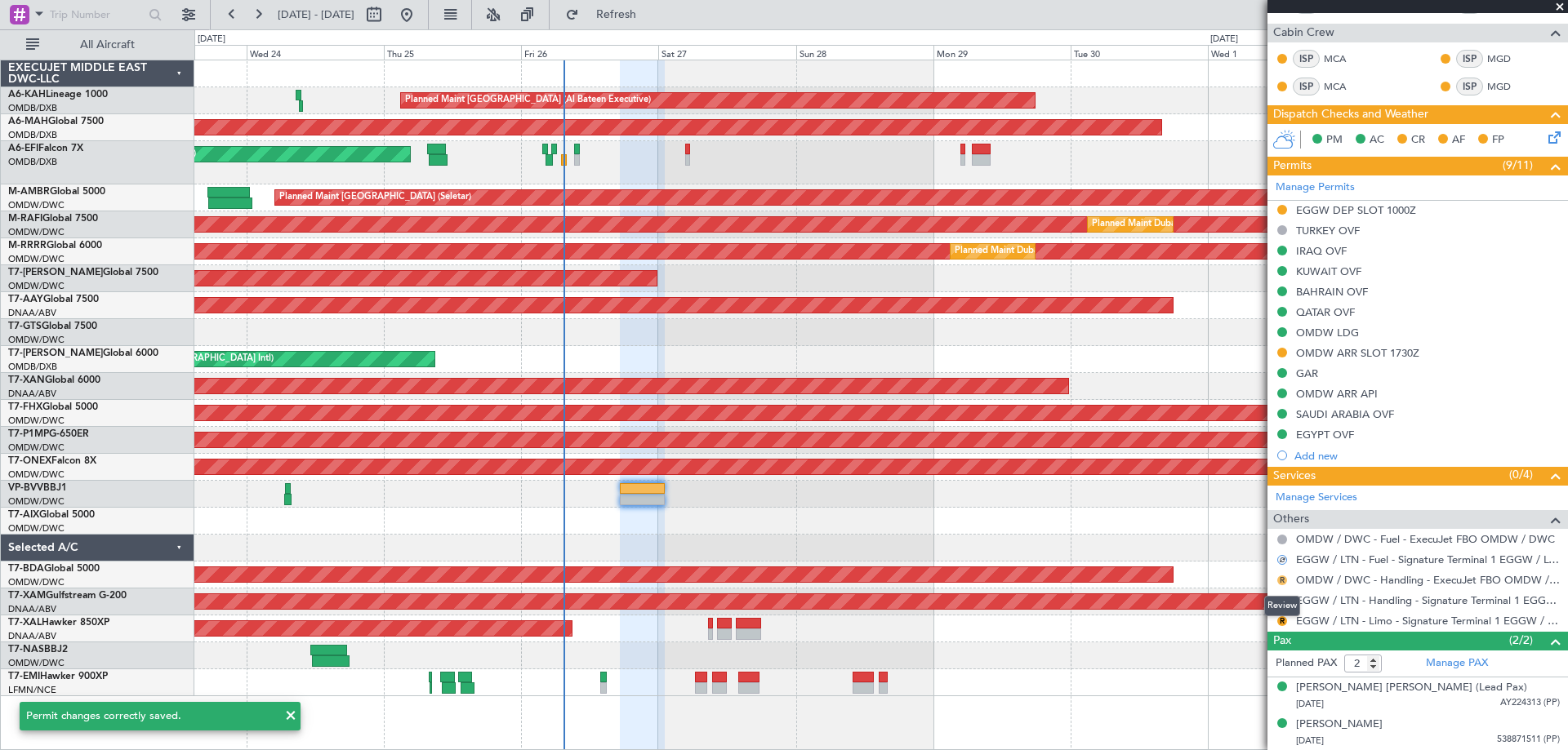
click at [1283, 578] on button "R" at bounding box center [1282, 580] width 9 height 9
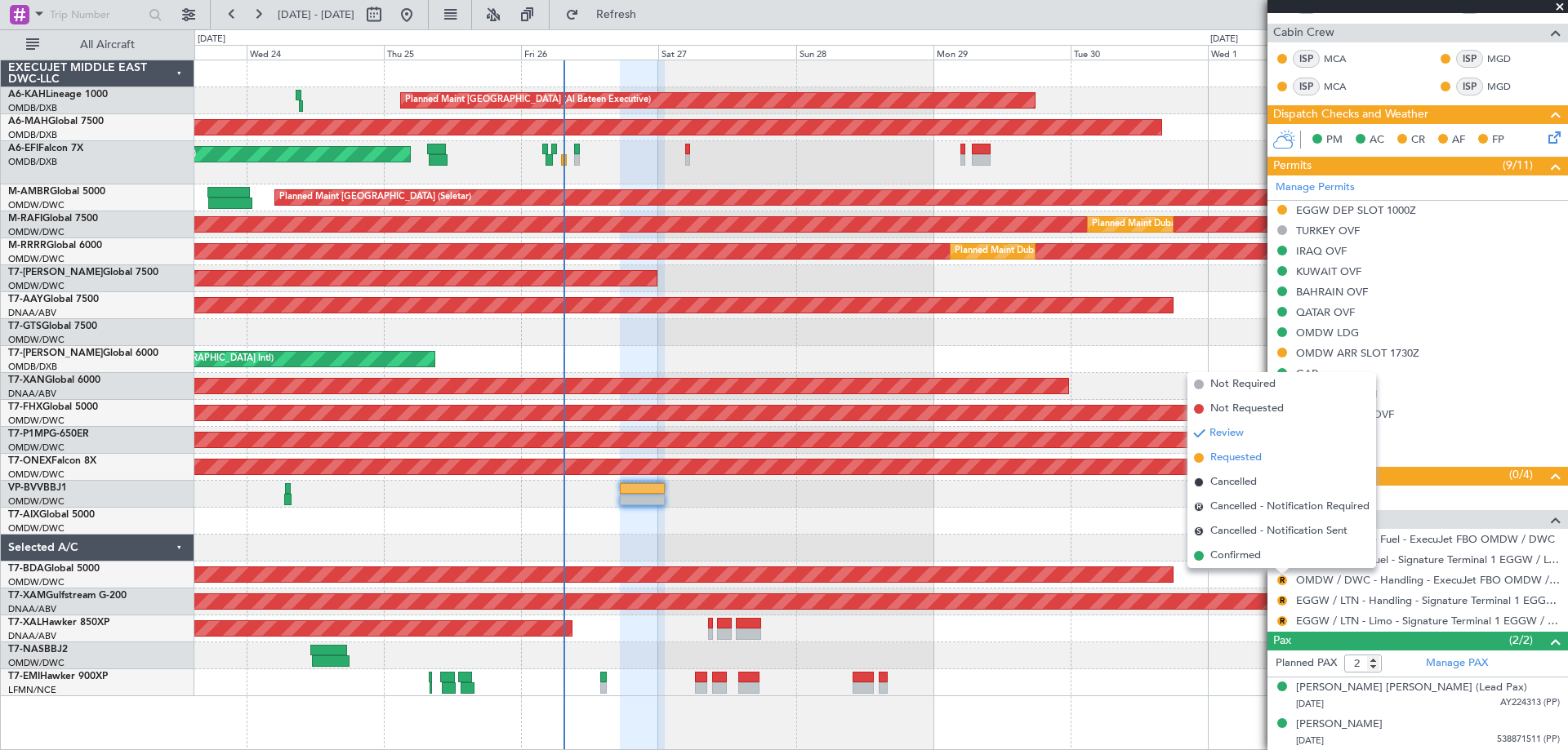
click at [1234, 457] on span "Requested" at bounding box center [1237, 458] width 51 height 16
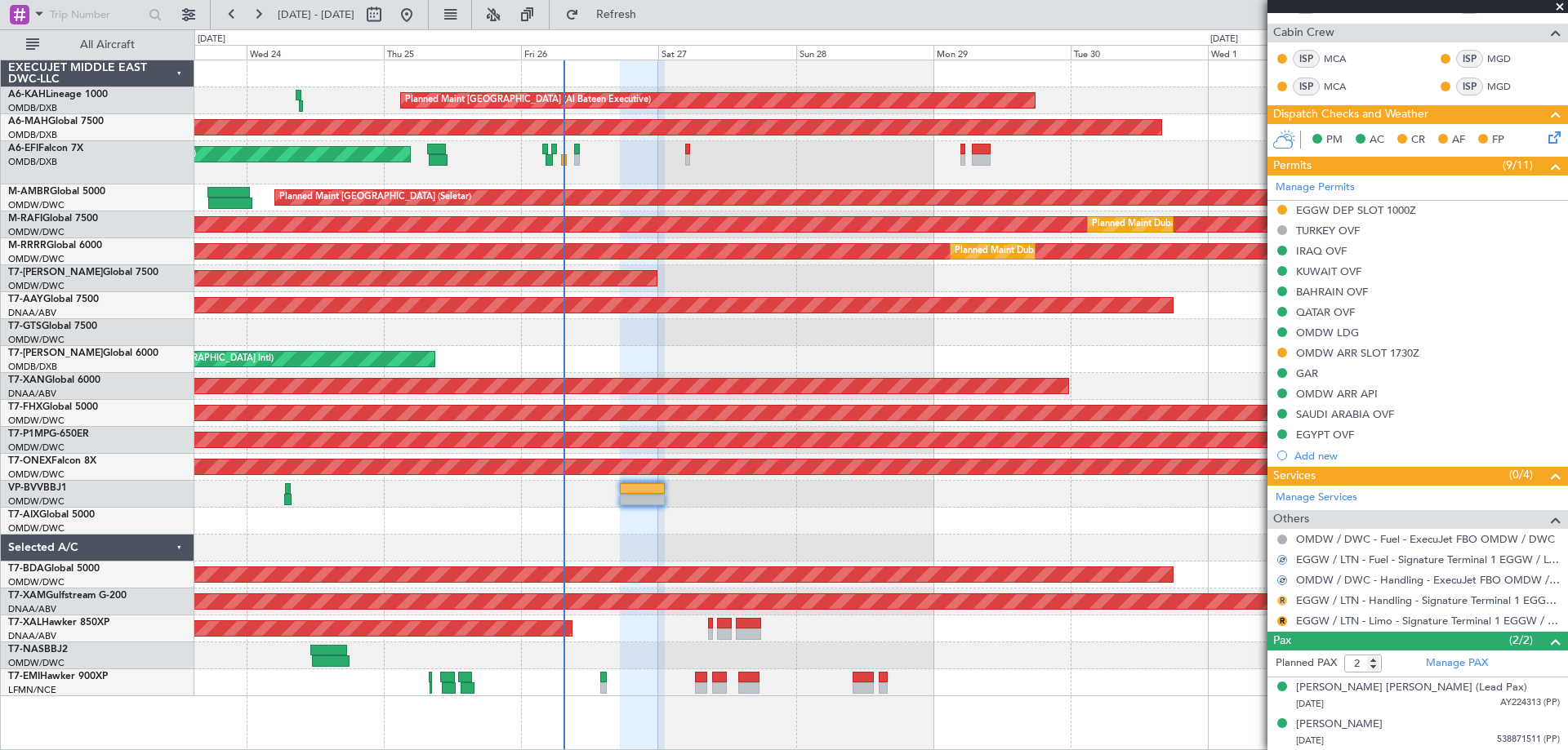
click at [1283, 599] on button "R" at bounding box center [1282, 601] width 9 height 9
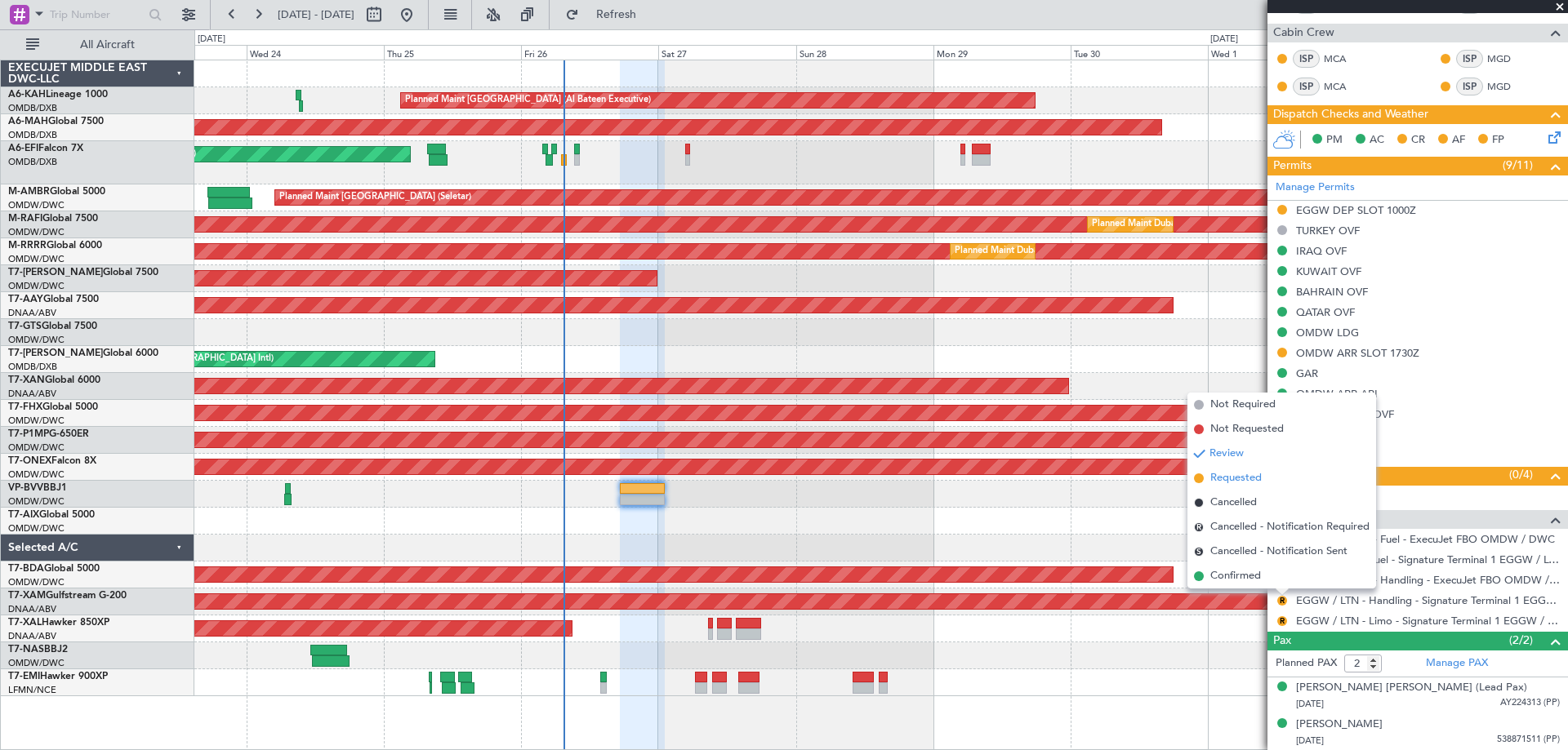
click at [1251, 476] on span "Requested" at bounding box center [1237, 478] width 51 height 16
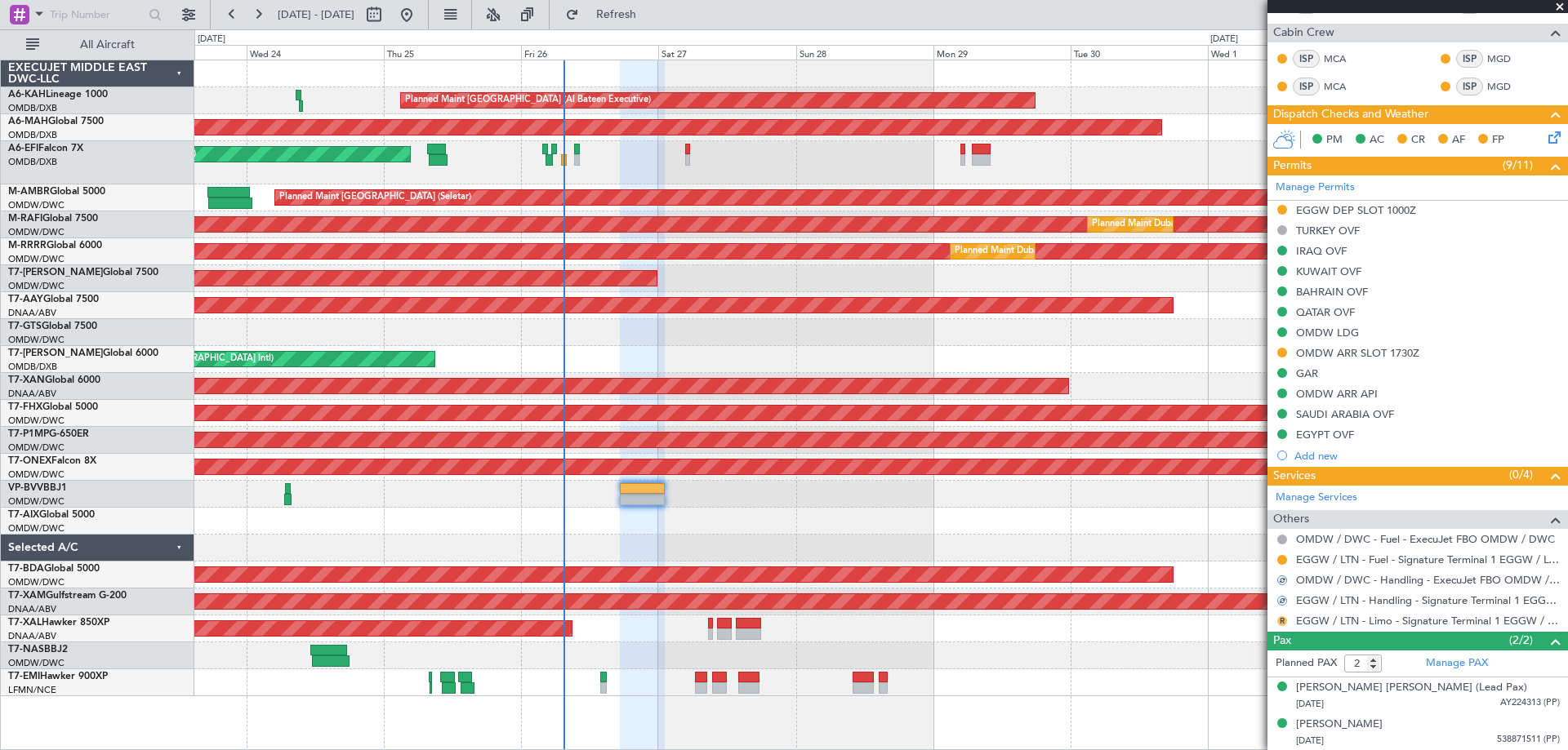
click at [1278, 620] on button "R" at bounding box center [1282, 621] width 9 height 9
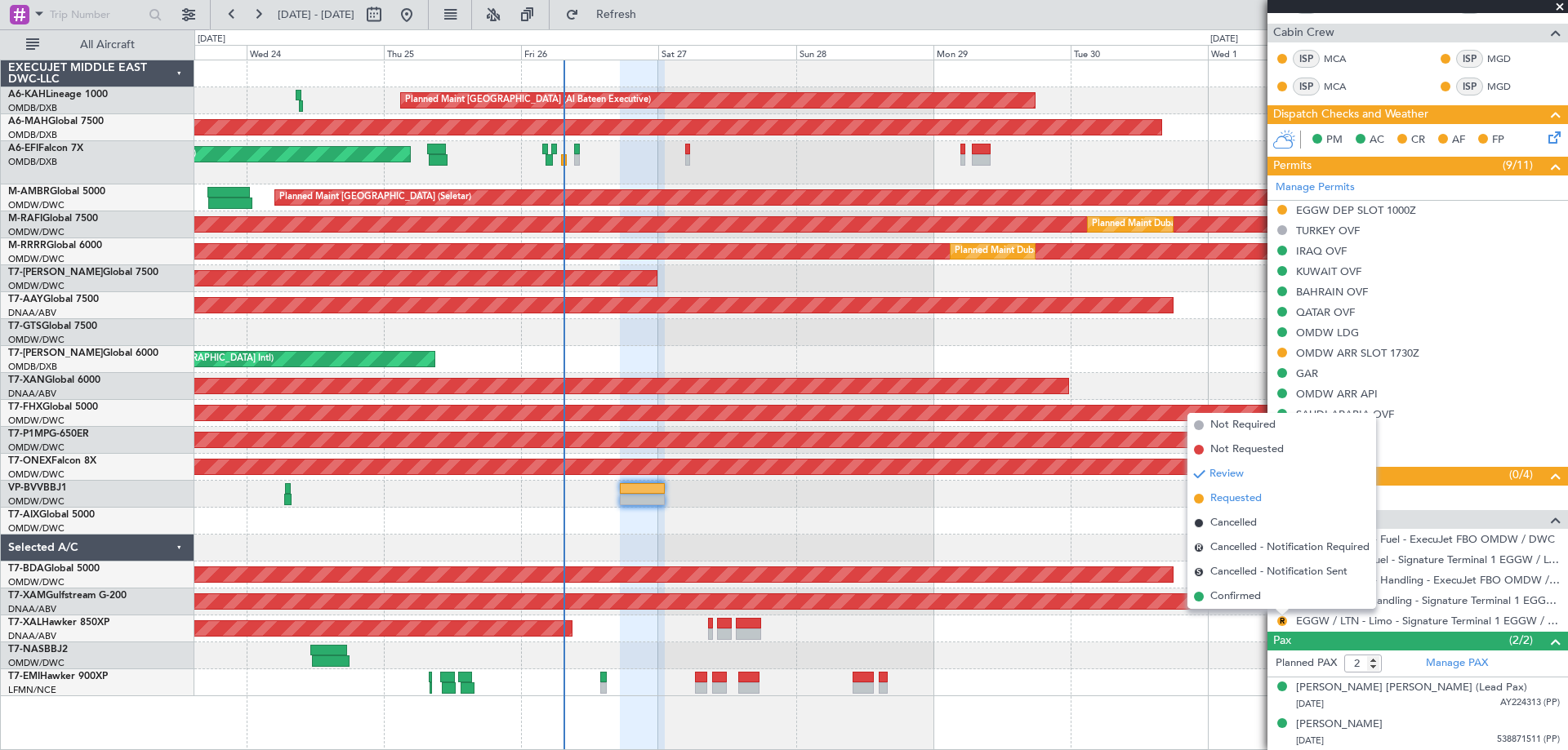
click at [1226, 497] on span "Requested" at bounding box center [1237, 498] width 51 height 16
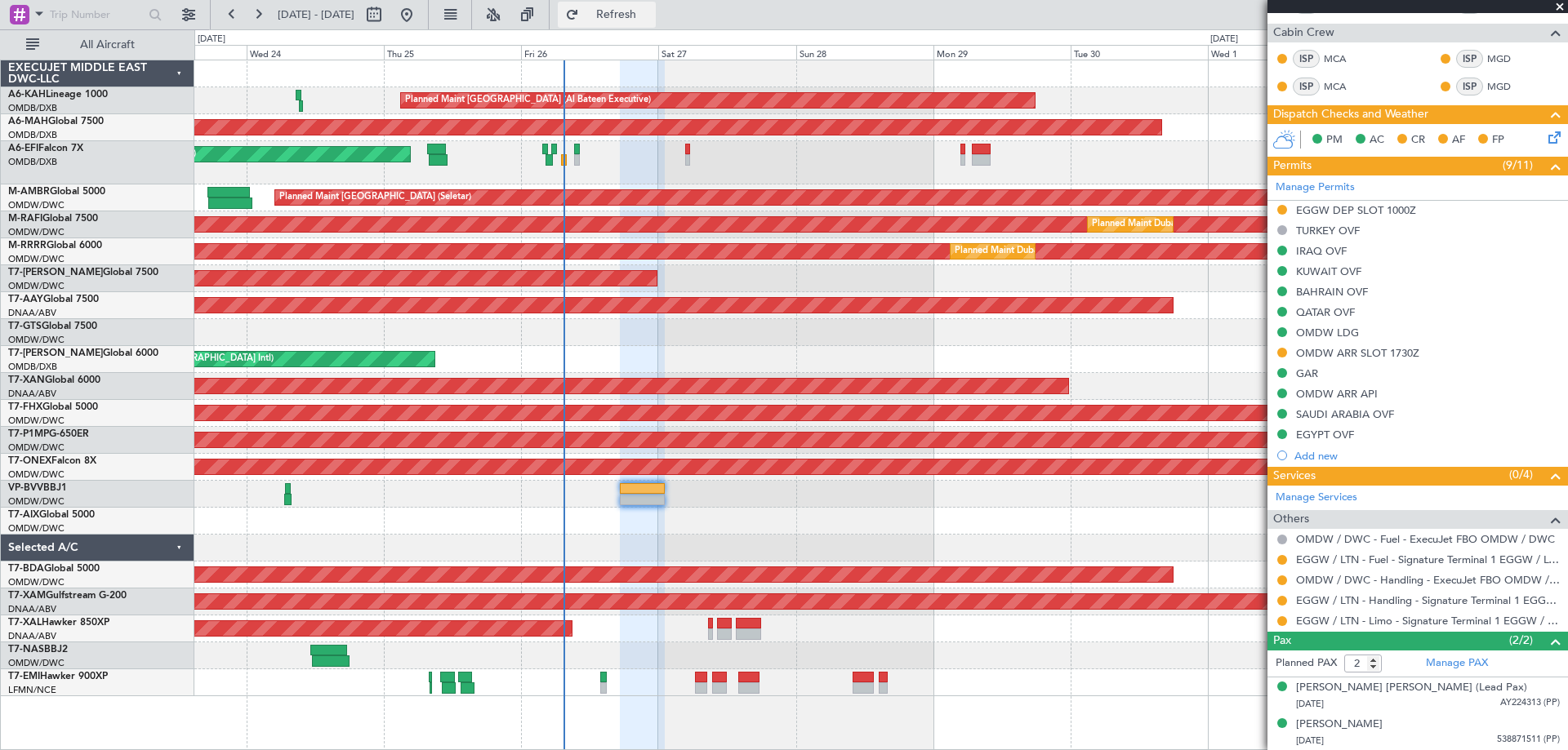
click at [656, 7] on button "Refresh" at bounding box center [606, 15] width 98 height 27
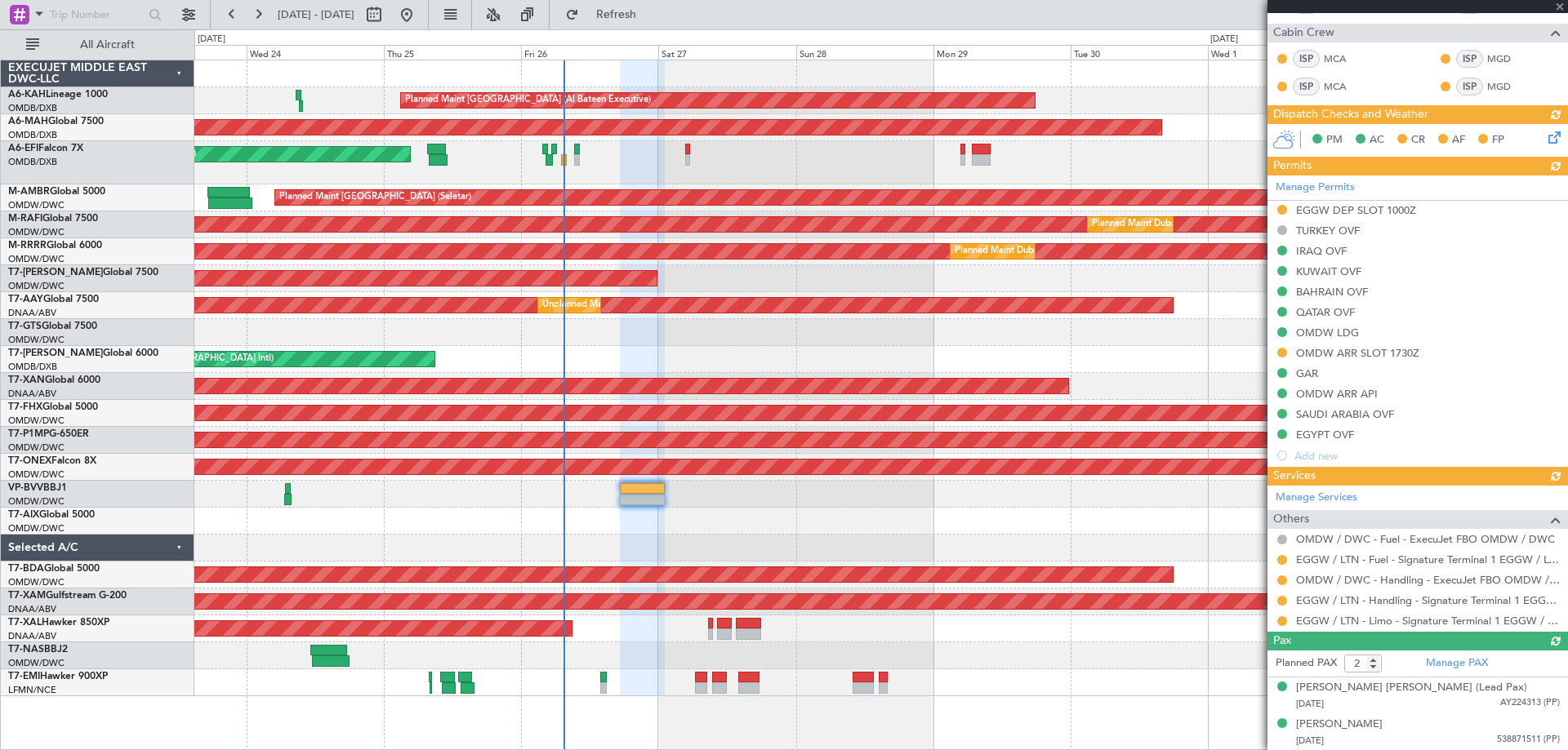
type input "[PERSON_NAME] ([PERSON_NAME])"
type input "7363"
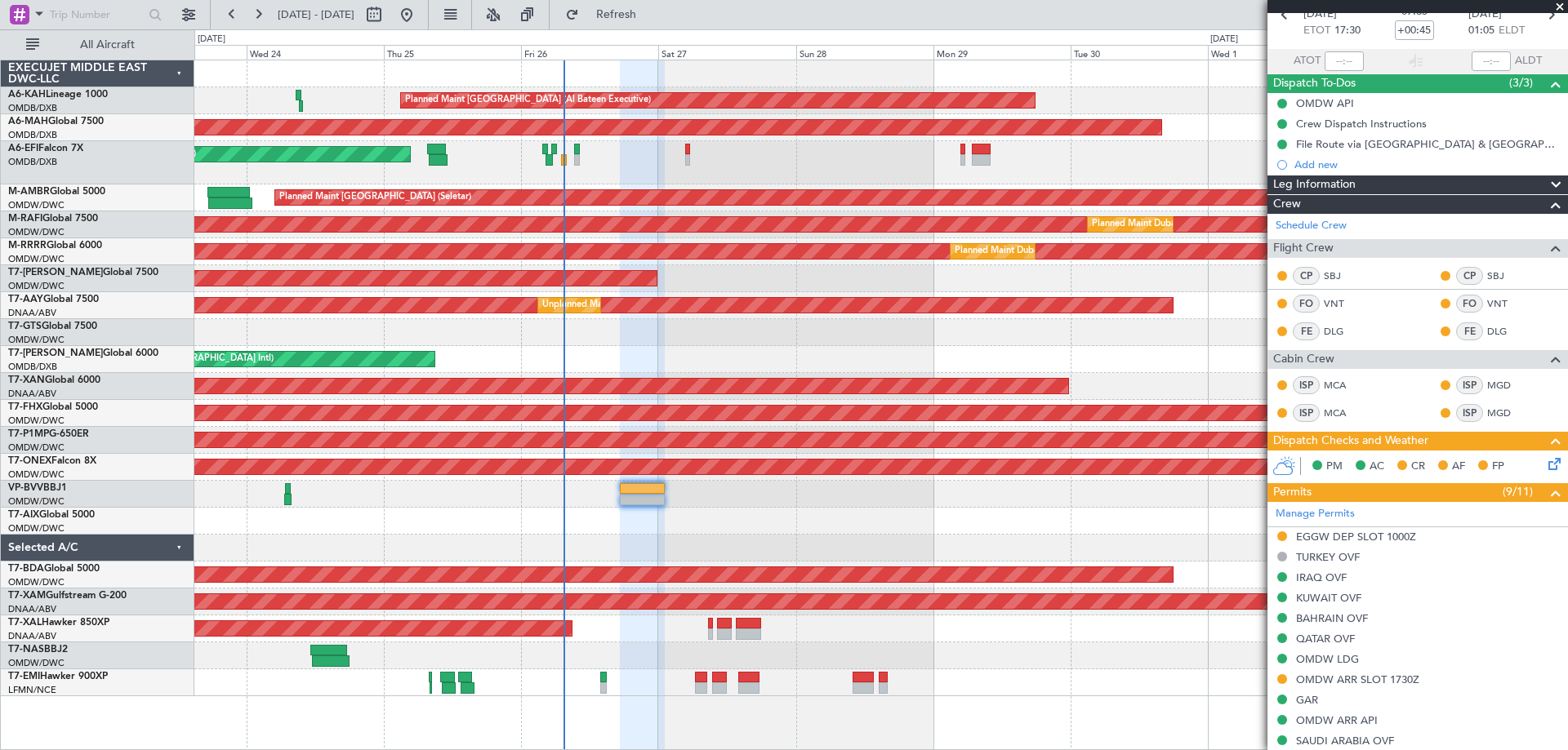
scroll to position [0, 0]
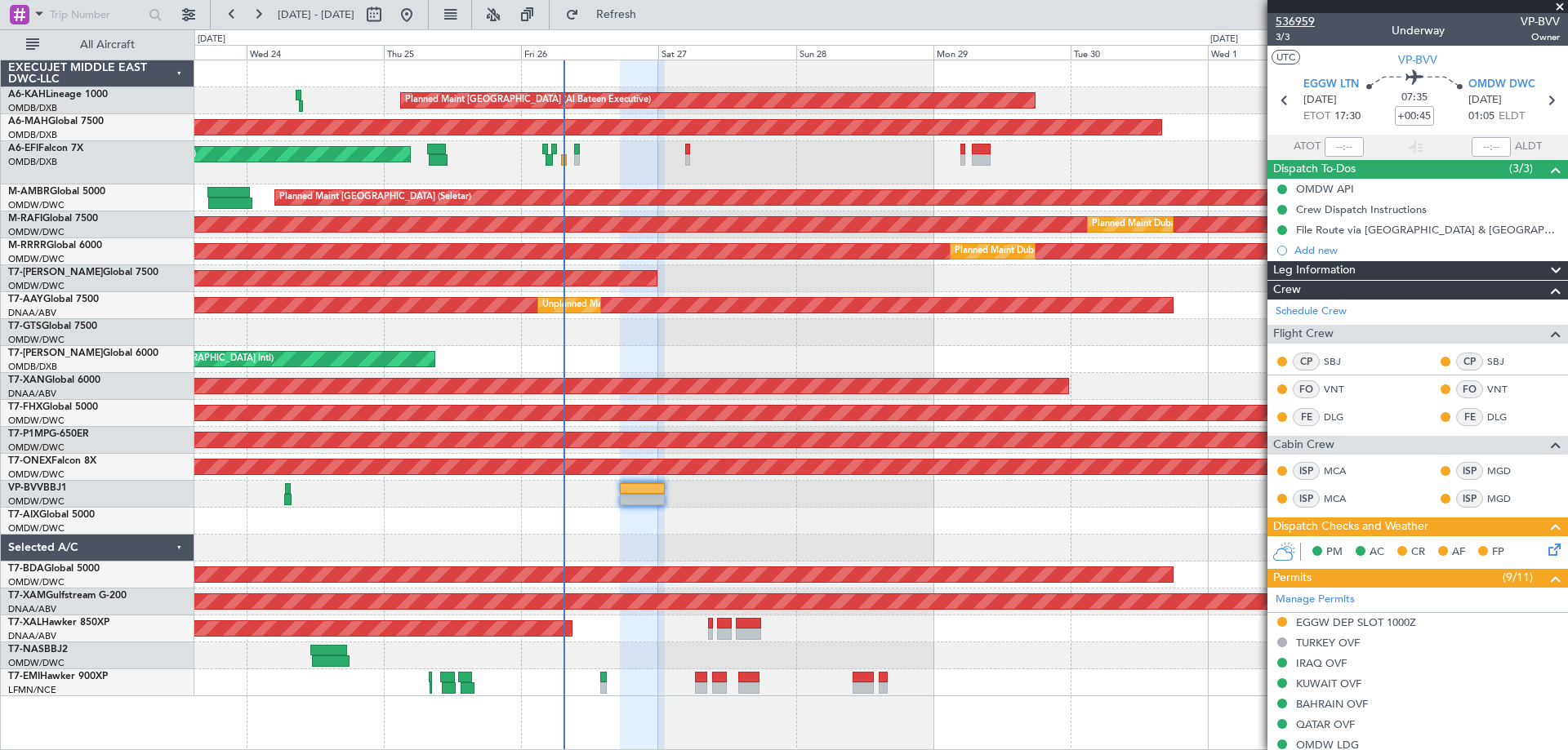
click at [1310, 21] on span "536959" at bounding box center [1294, 22] width 39 height 17
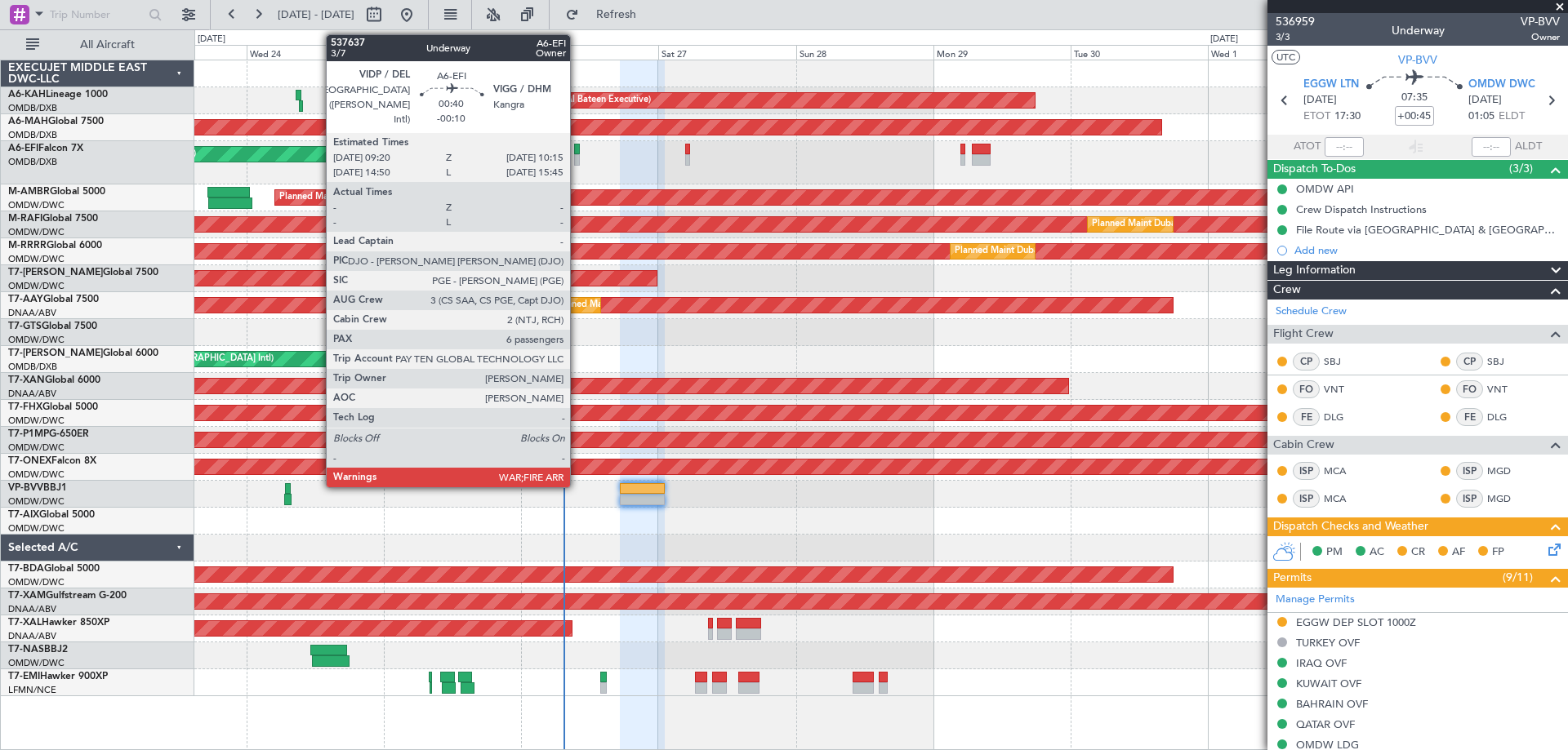
click at [577, 152] on div at bounding box center [577, 149] width 6 height 11
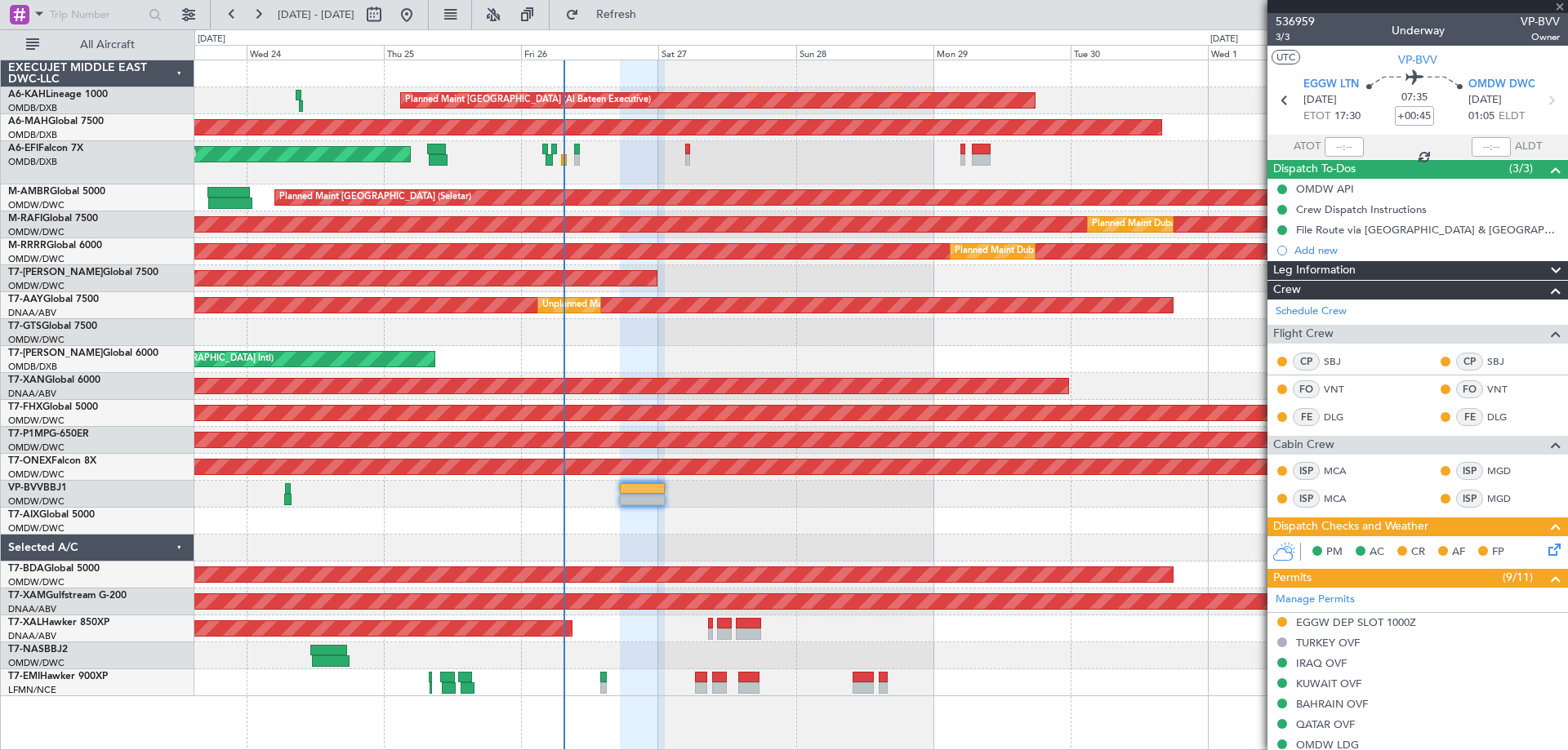
type input "-00:10"
type input "6"
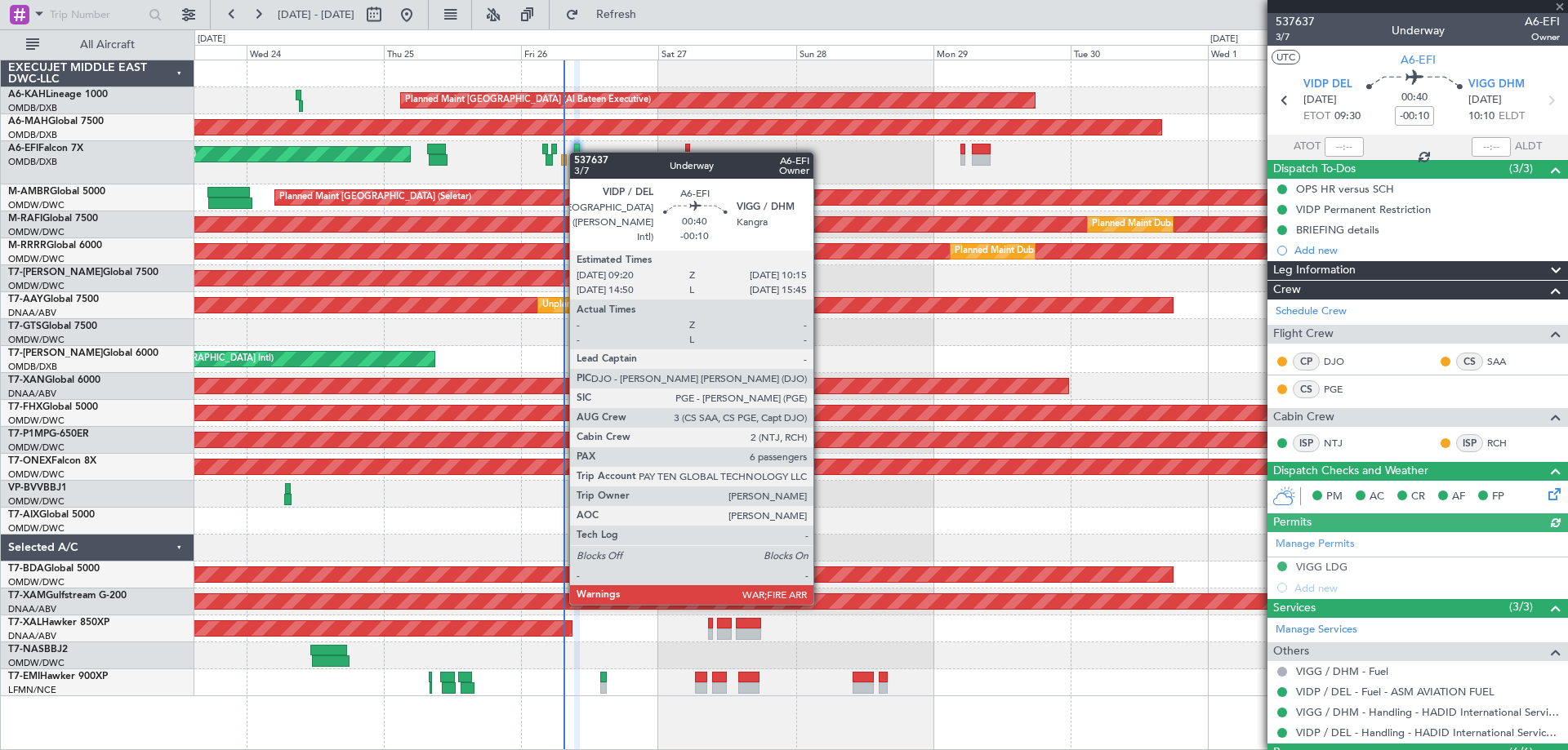
type input "Dherander Fithani (DHF)"
type input "7365"
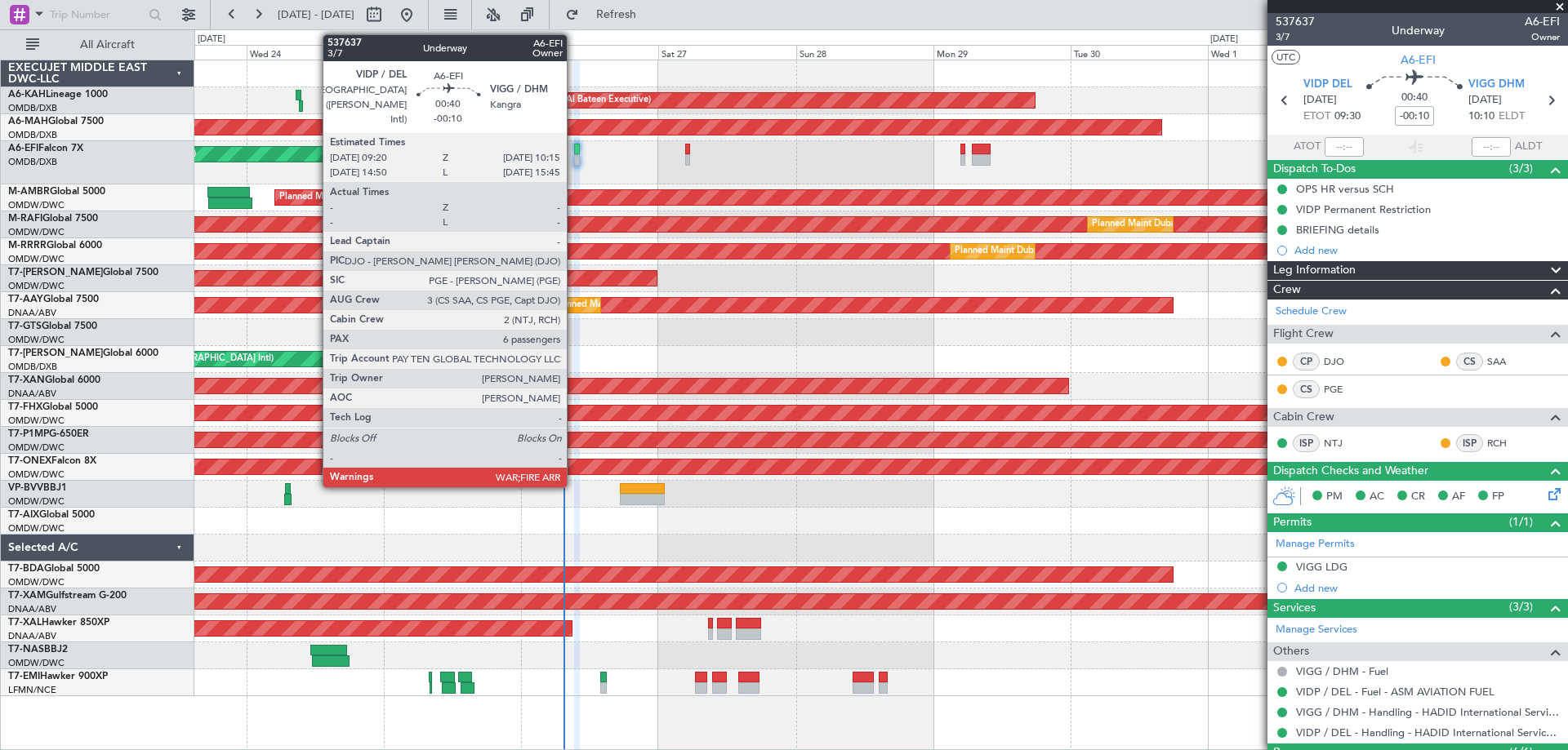
click at [575, 153] on div at bounding box center [577, 149] width 6 height 11
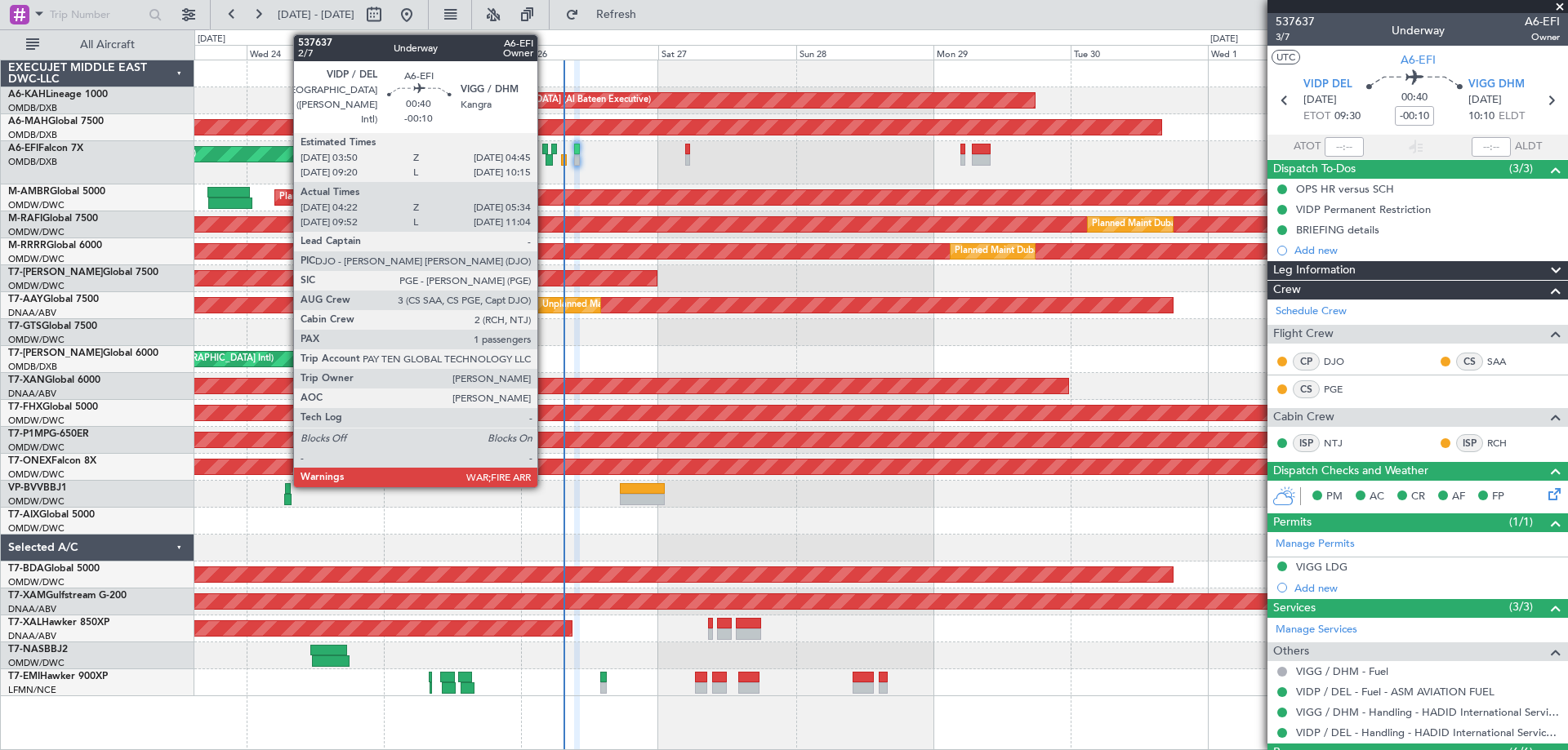
click at [545, 153] on div at bounding box center [545, 149] width 6 height 11
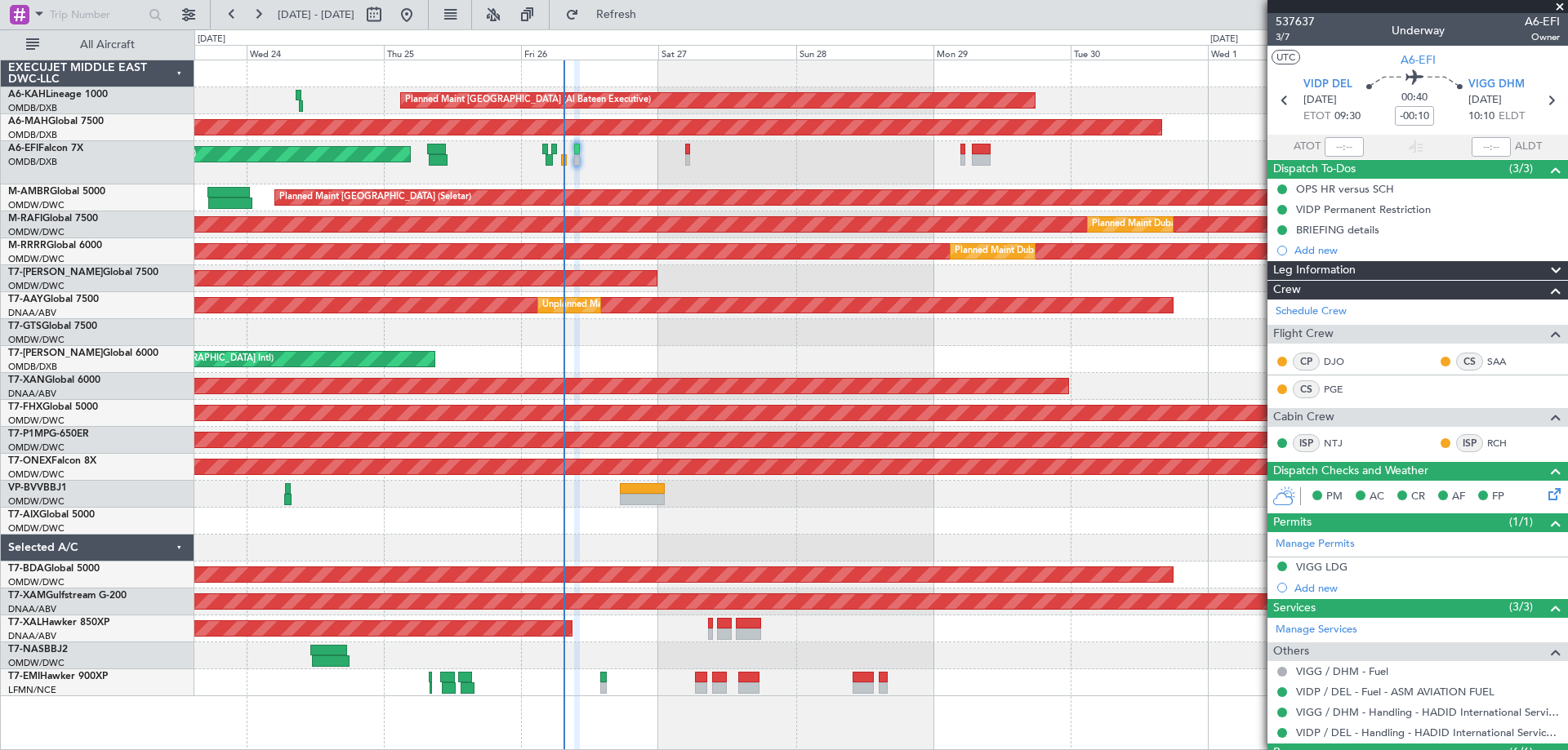
type input "Dherander Fithani (DHF)"
type input "7365"
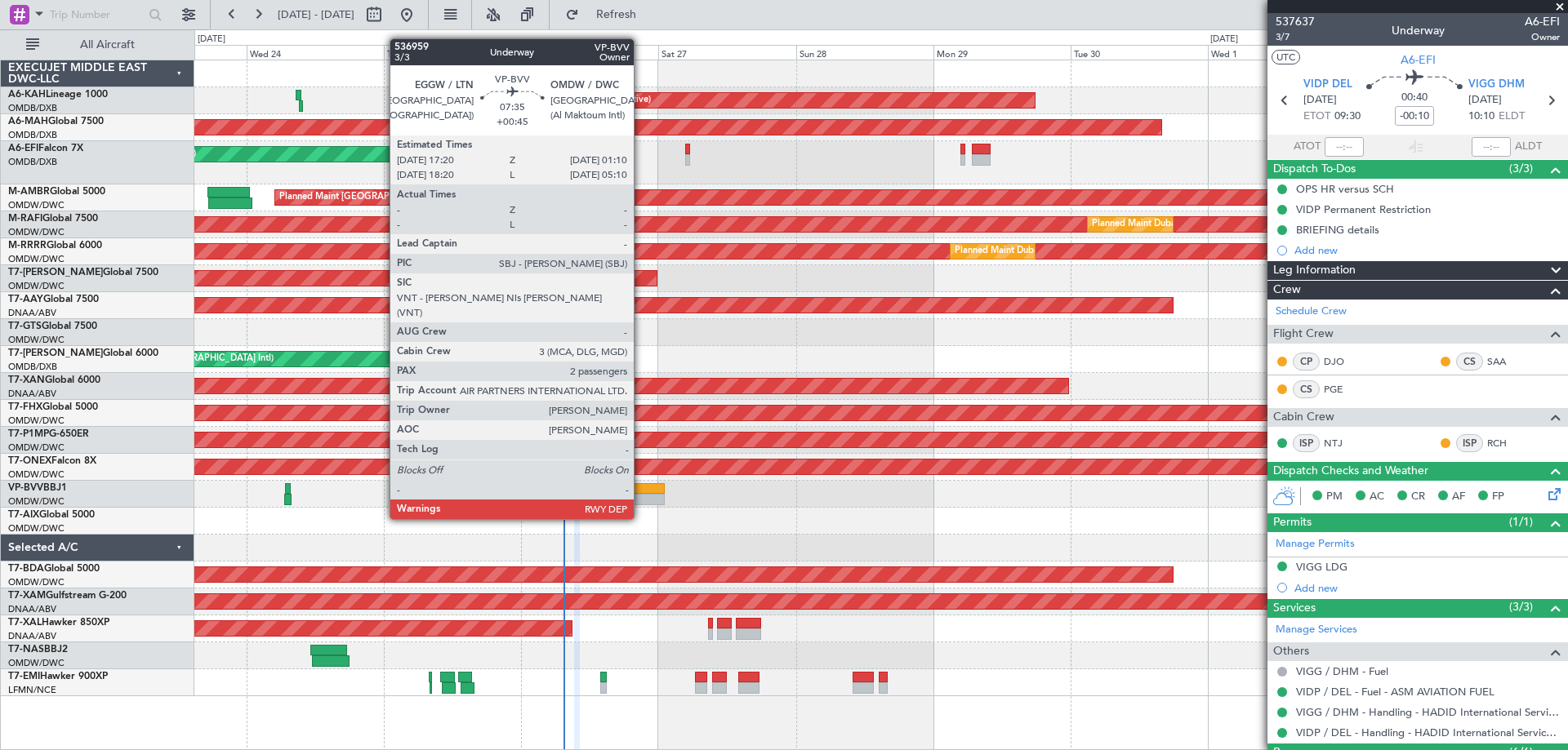
click at [641, 488] on div at bounding box center [642, 489] width 45 height 11
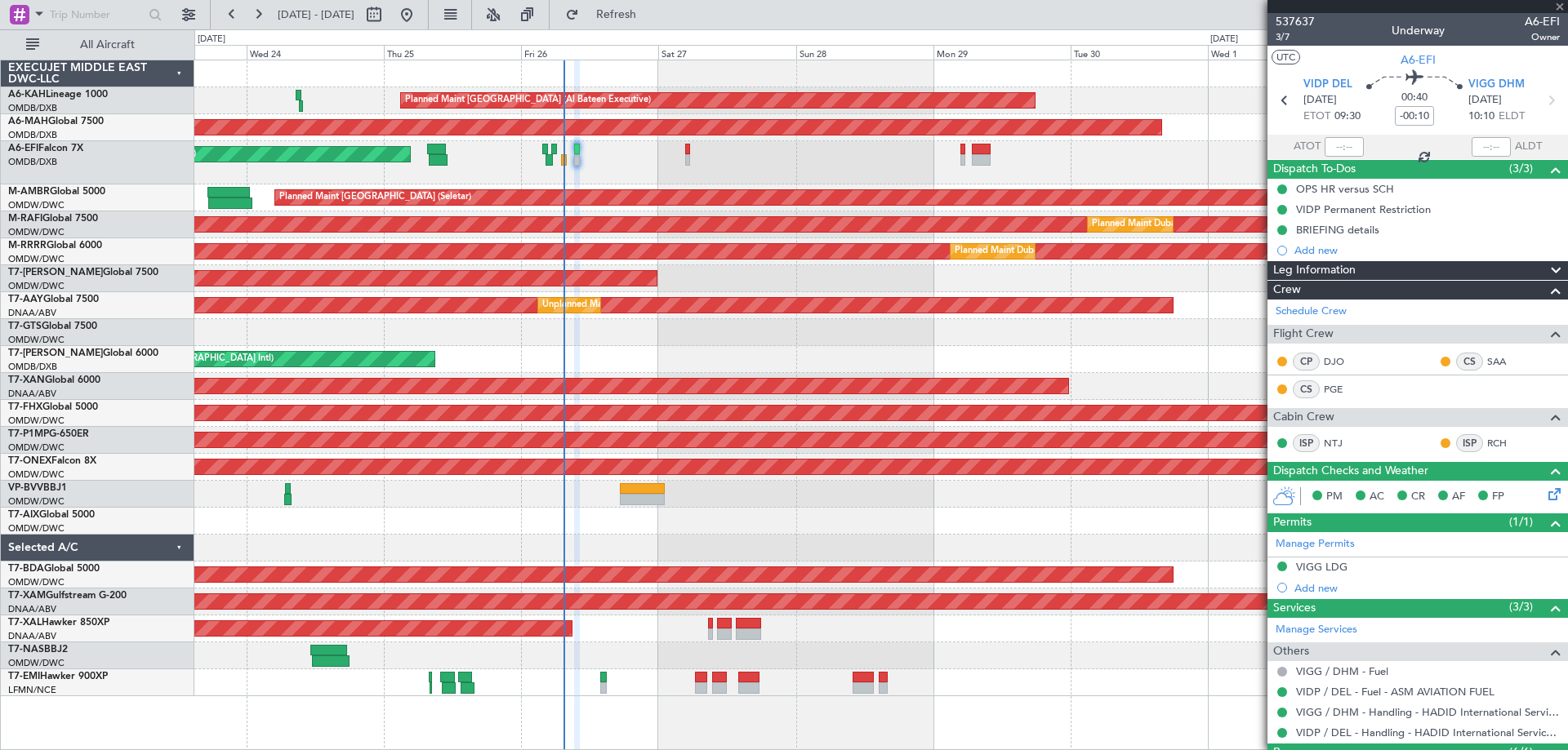
type input "+00:45"
type input "2"
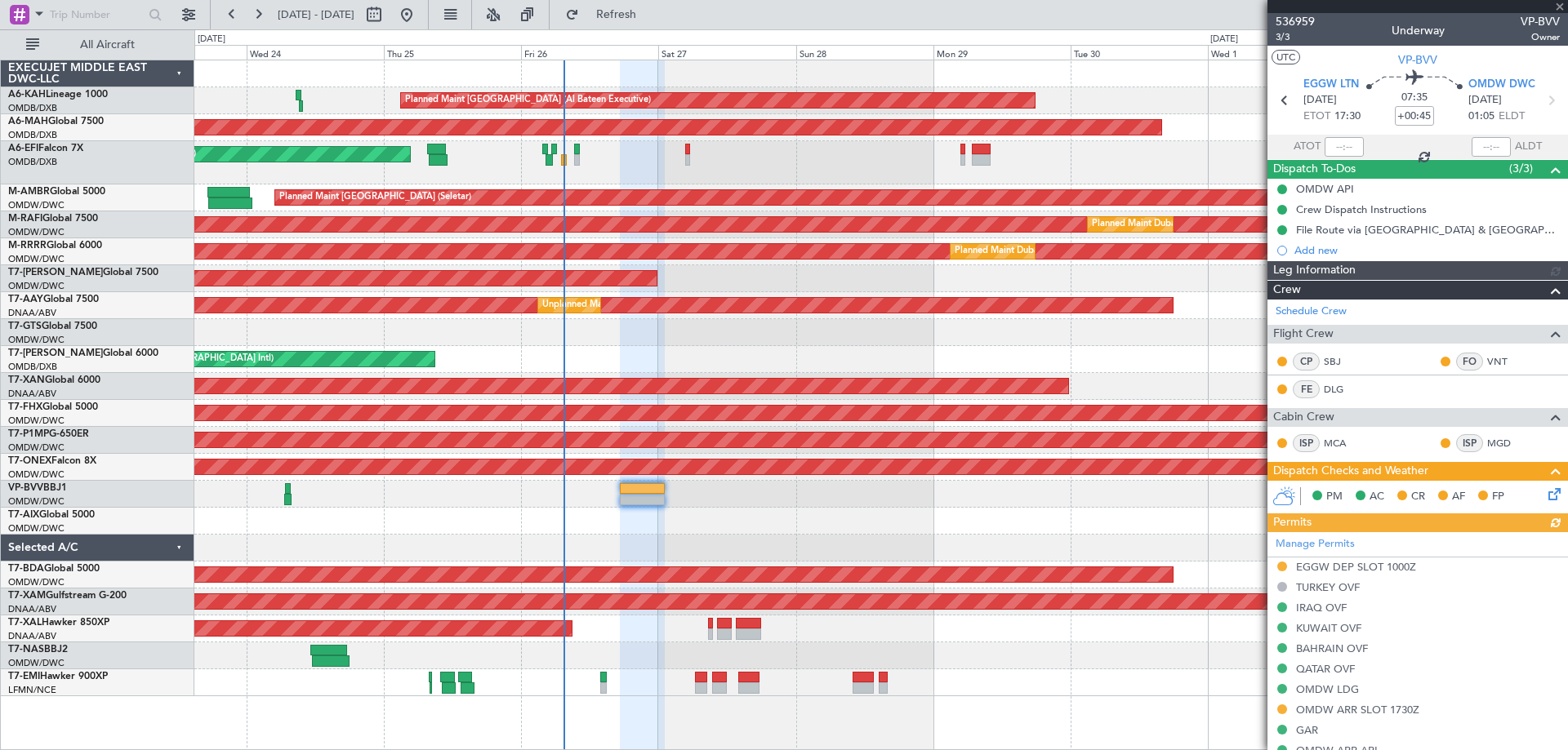
type input "[PERSON_NAME] ([PERSON_NAME])"
type input "7363"
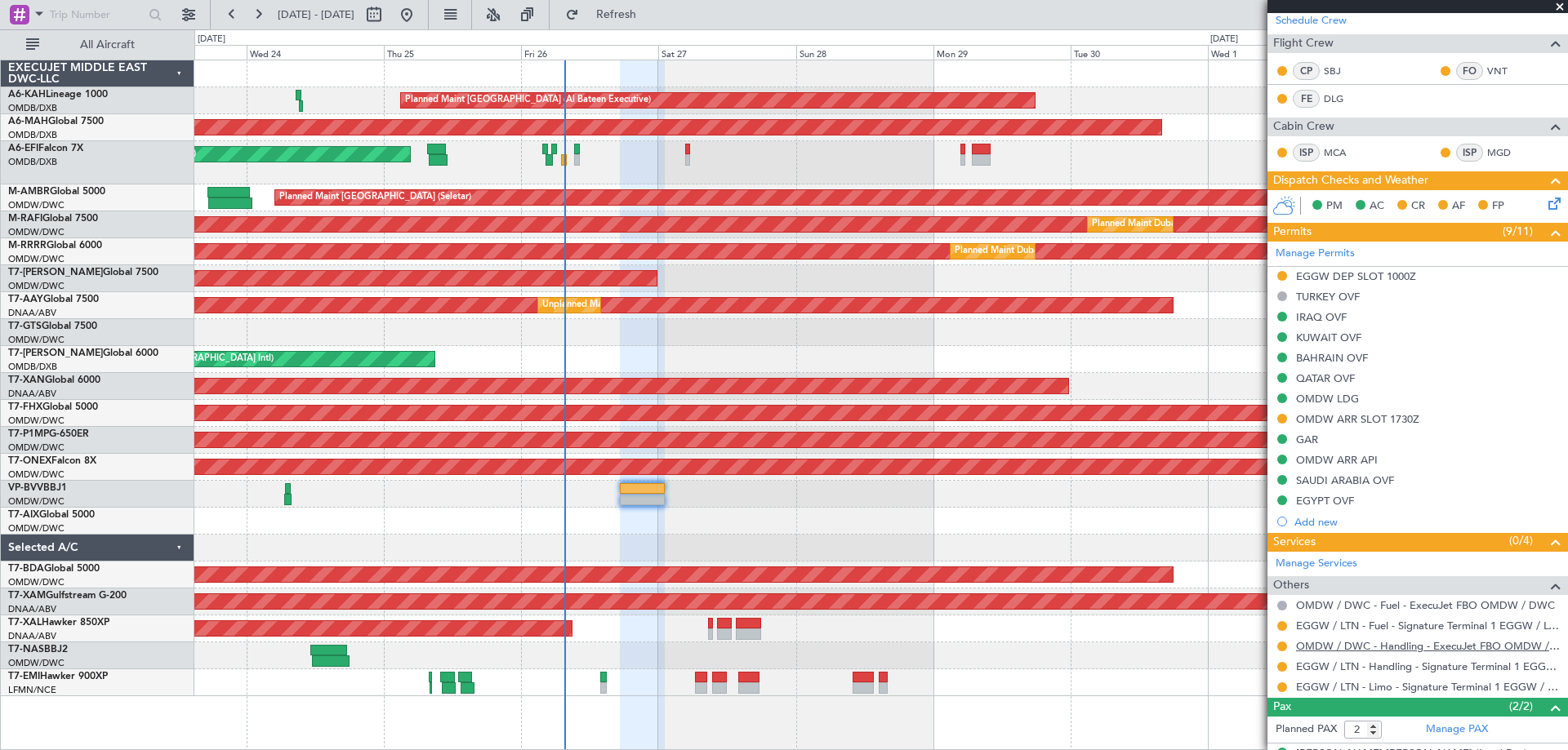
scroll to position [357, 0]
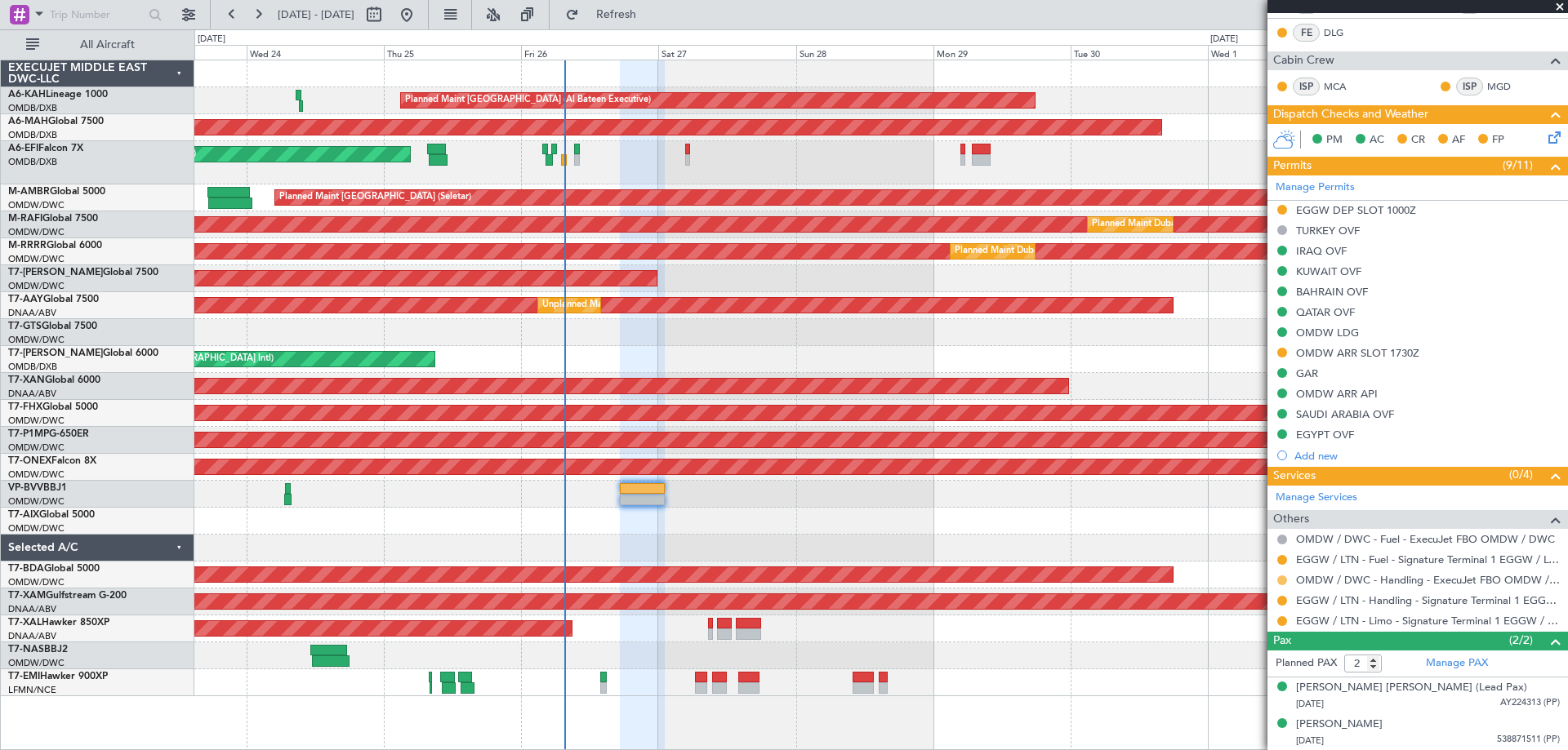
click at [1281, 580] on button at bounding box center [1282, 580] width 9 height 9
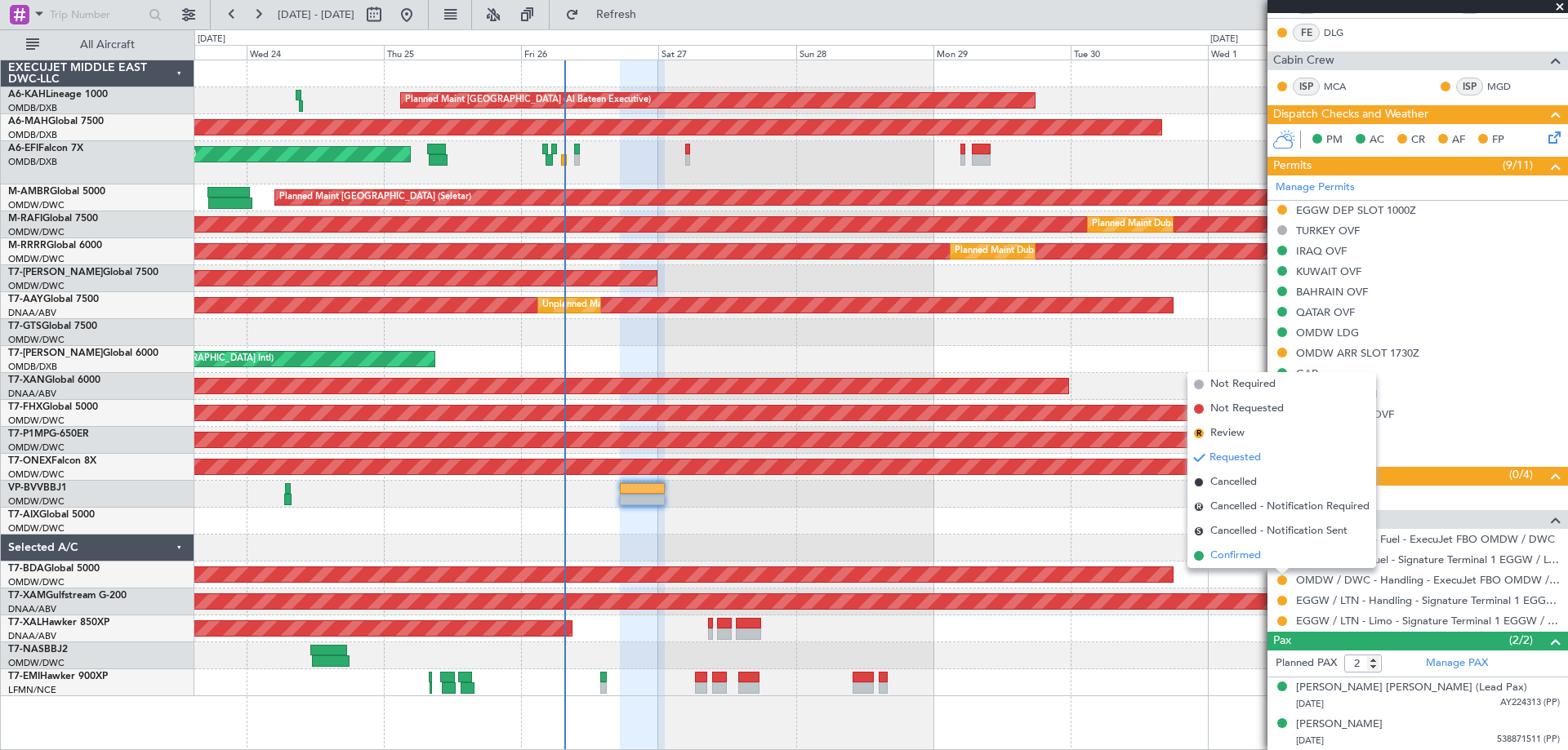
click at [1233, 557] on span "Confirmed" at bounding box center [1236, 555] width 50 height 16
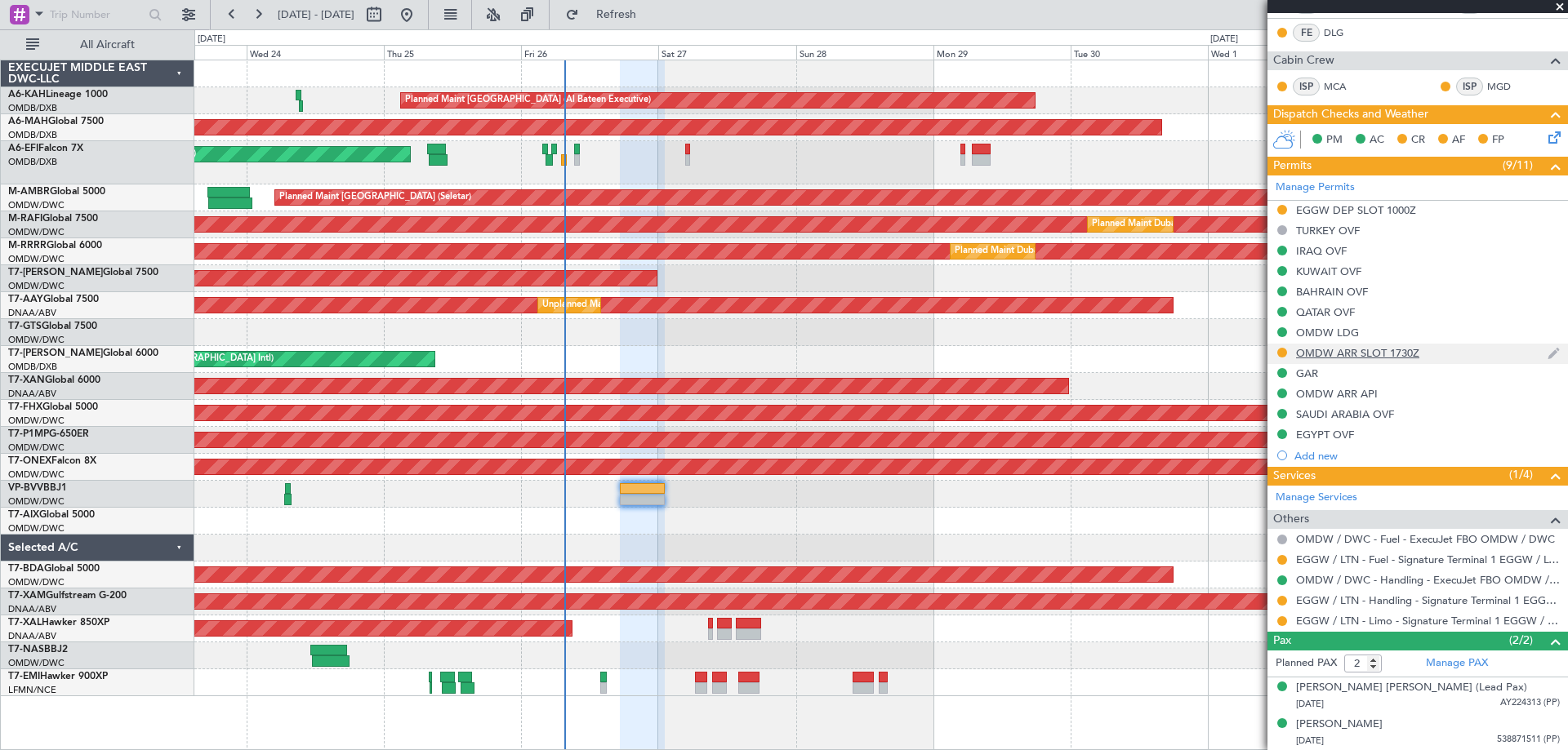
click at [1392, 357] on div "OMDW ARR SLOT 1730Z" at bounding box center [1358, 353] width 123 height 14
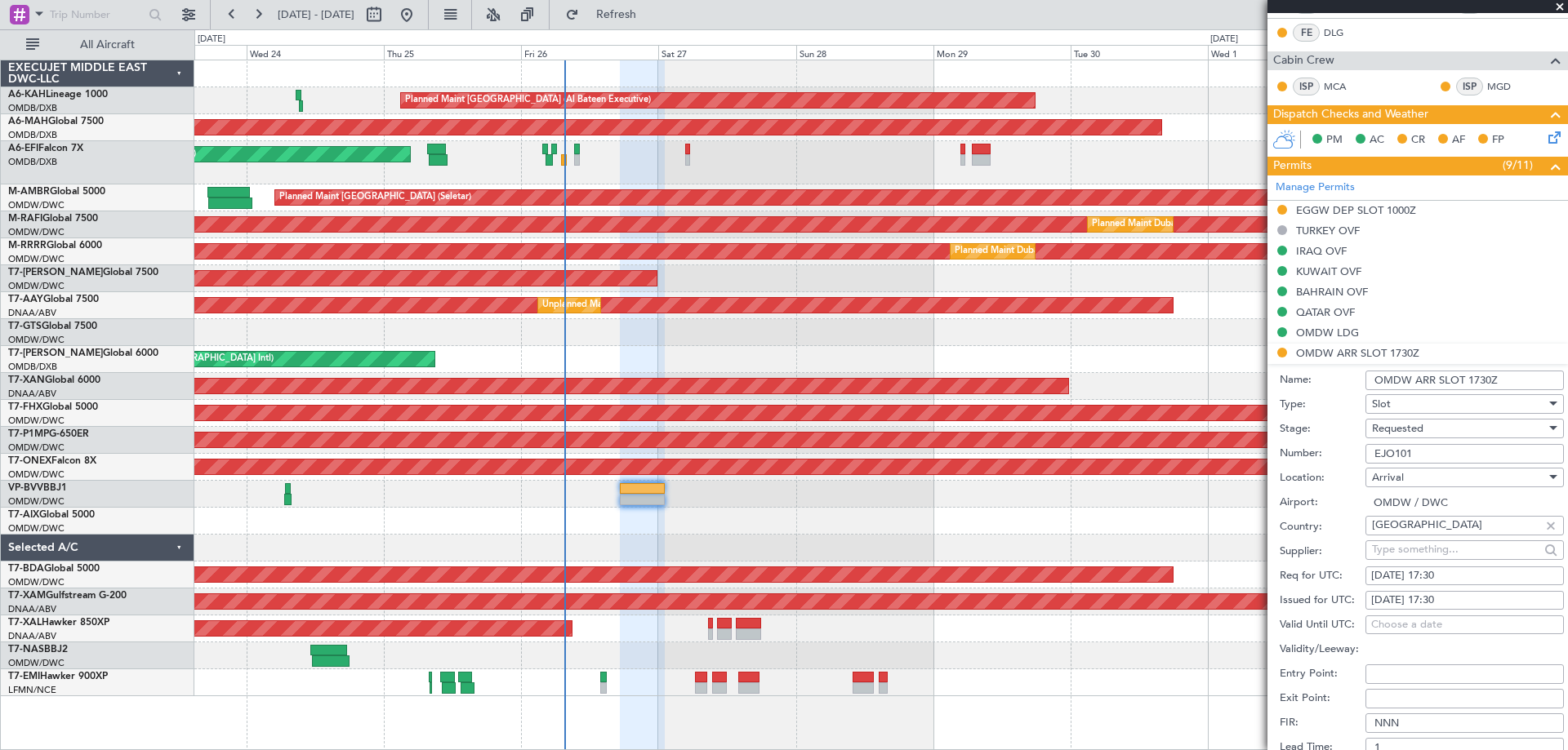
drag, startPoint x: 1500, startPoint y: 380, endPoint x: 1468, endPoint y: 376, distance: 32.2
click at [1468, 376] on input "OMDW ARR SLOT 1730Z" at bounding box center [1464, 380] width 198 height 20
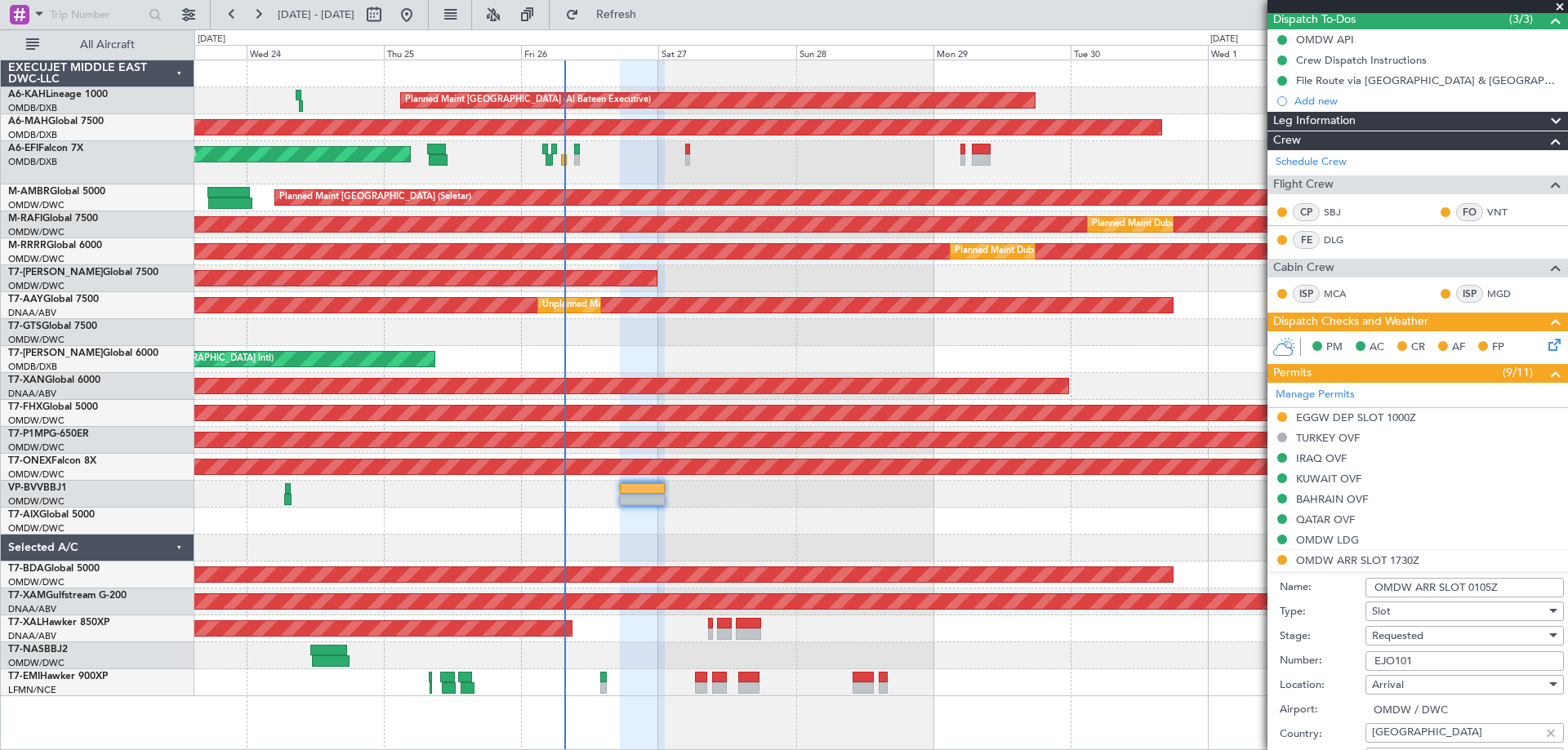
scroll to position [327, 0]
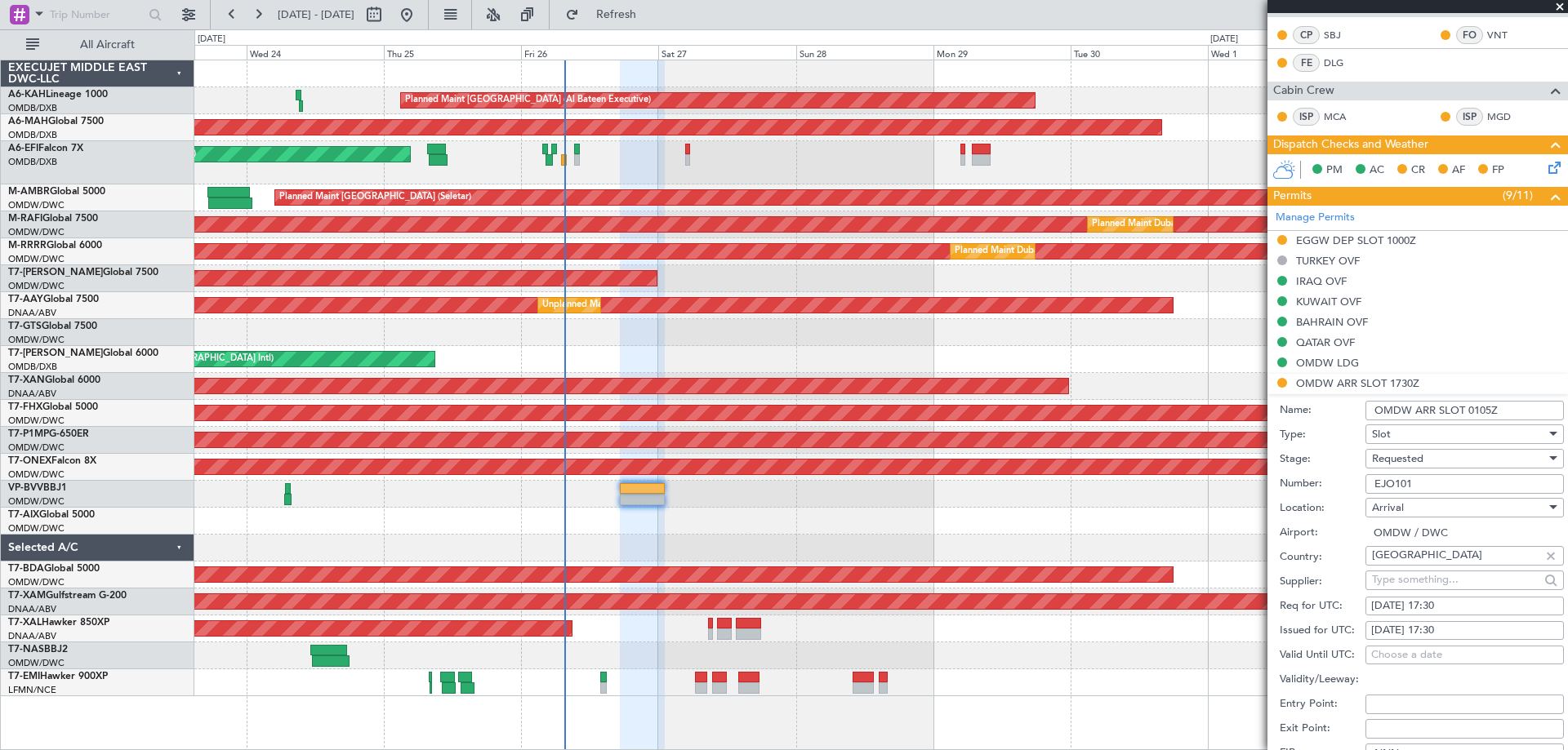
type input "OMDW ARR SLOT 0105Z"
click at [1389, 605] on div "[DATE] 17:30" at bounding box center [1464, 606] width 187 height 16
select select "9"
select select "2025"
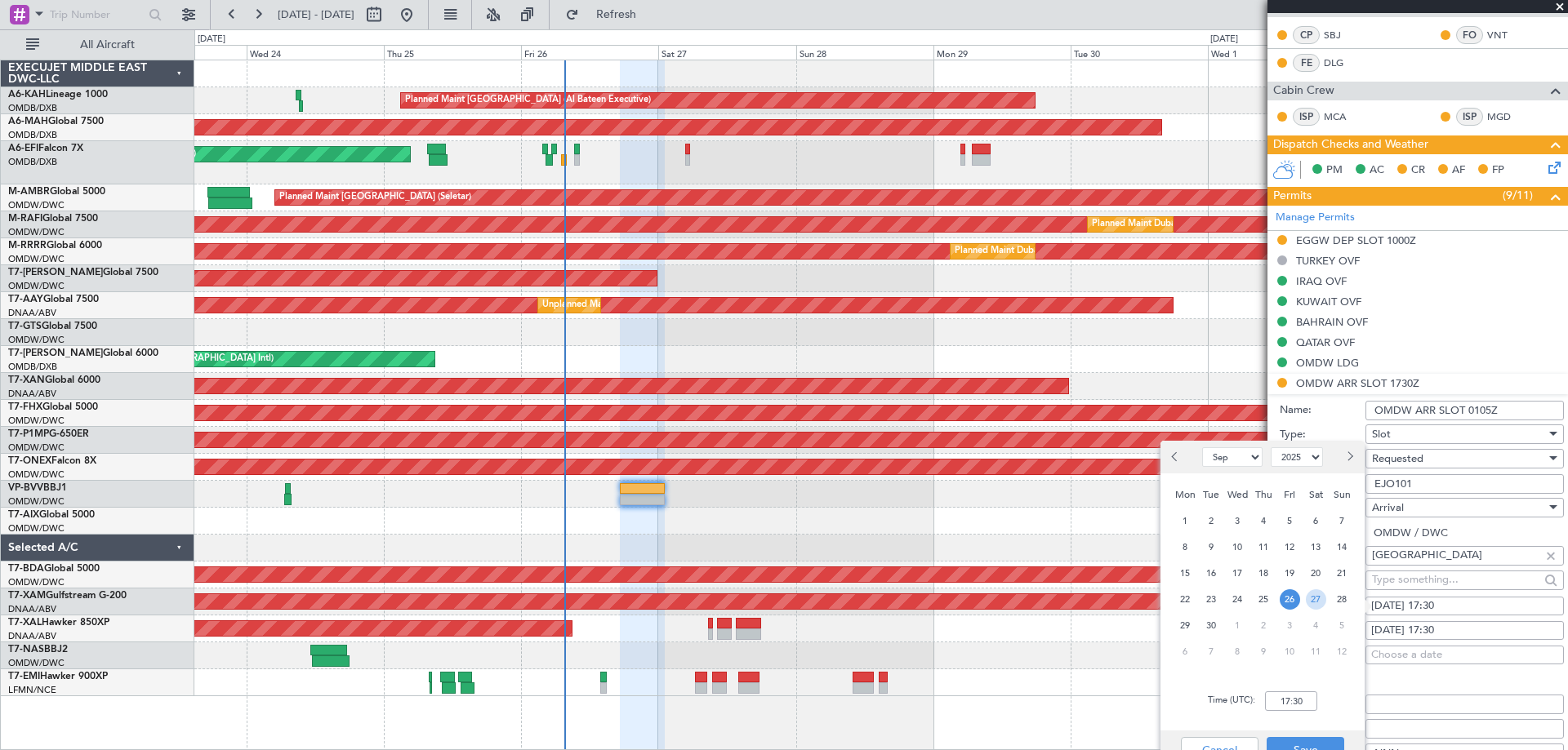
drag, startPoint x: 1322, startPoint y: 596, endPoint x: 1311, endPoint y: 661, distance: 65.9
click at [1318, 595] on span "27" at bounding box center [1316, 600] width 21 height 21
click at [1308, 706] on input "00:00" at bounding box center [1291, 701] width 52 height 20
type input "01:05"
click at [1304, 738] on div "Cancel Save" at bounding box center [1262, 750] width 204 height 39
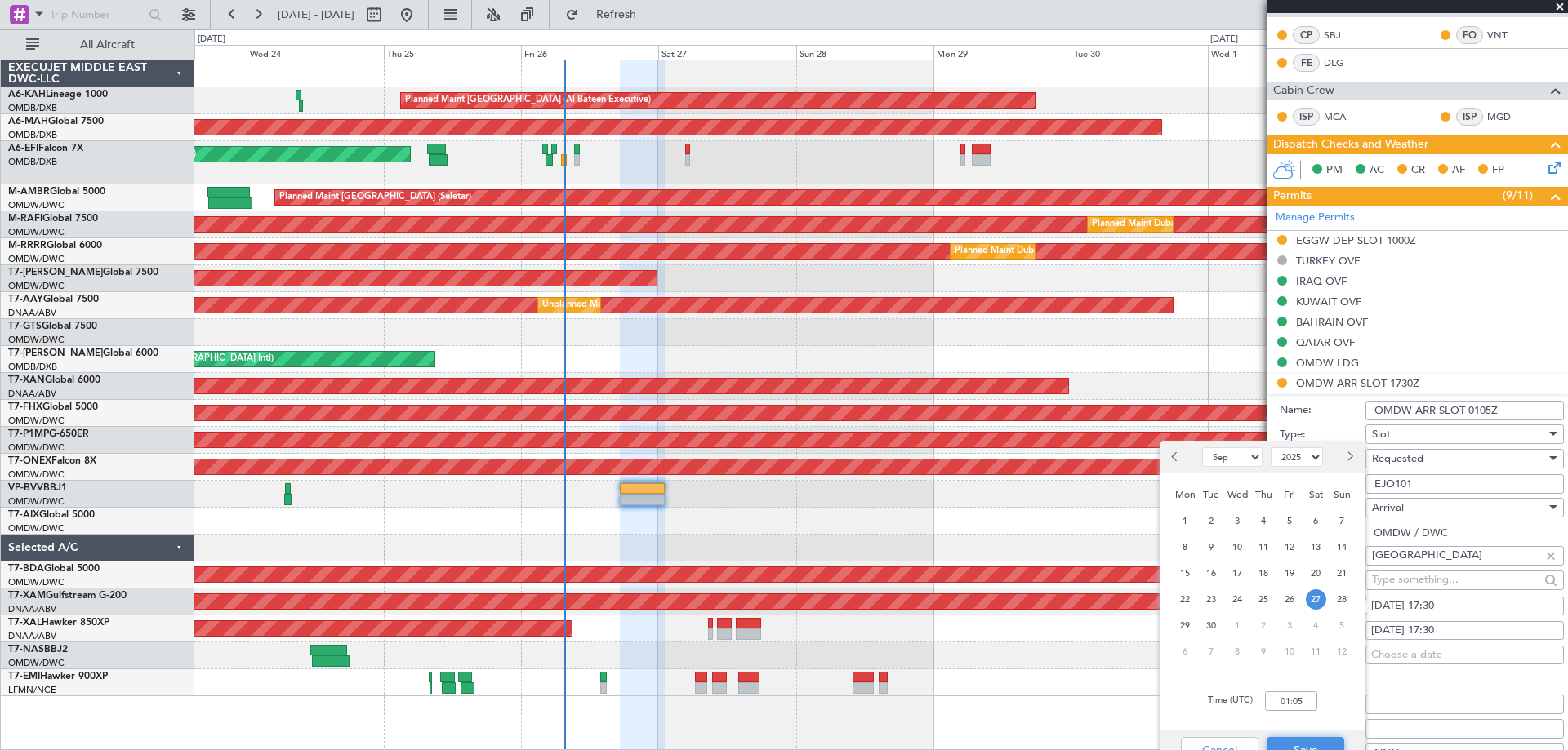
drag, startPoint x: 1301, startPoint y: 744, endPoint x: 1377, endPoint y: 679, distance: 100.0
click at [1300, 743] on button "Save" at bounding box center [1306, 751] width 78 height 27
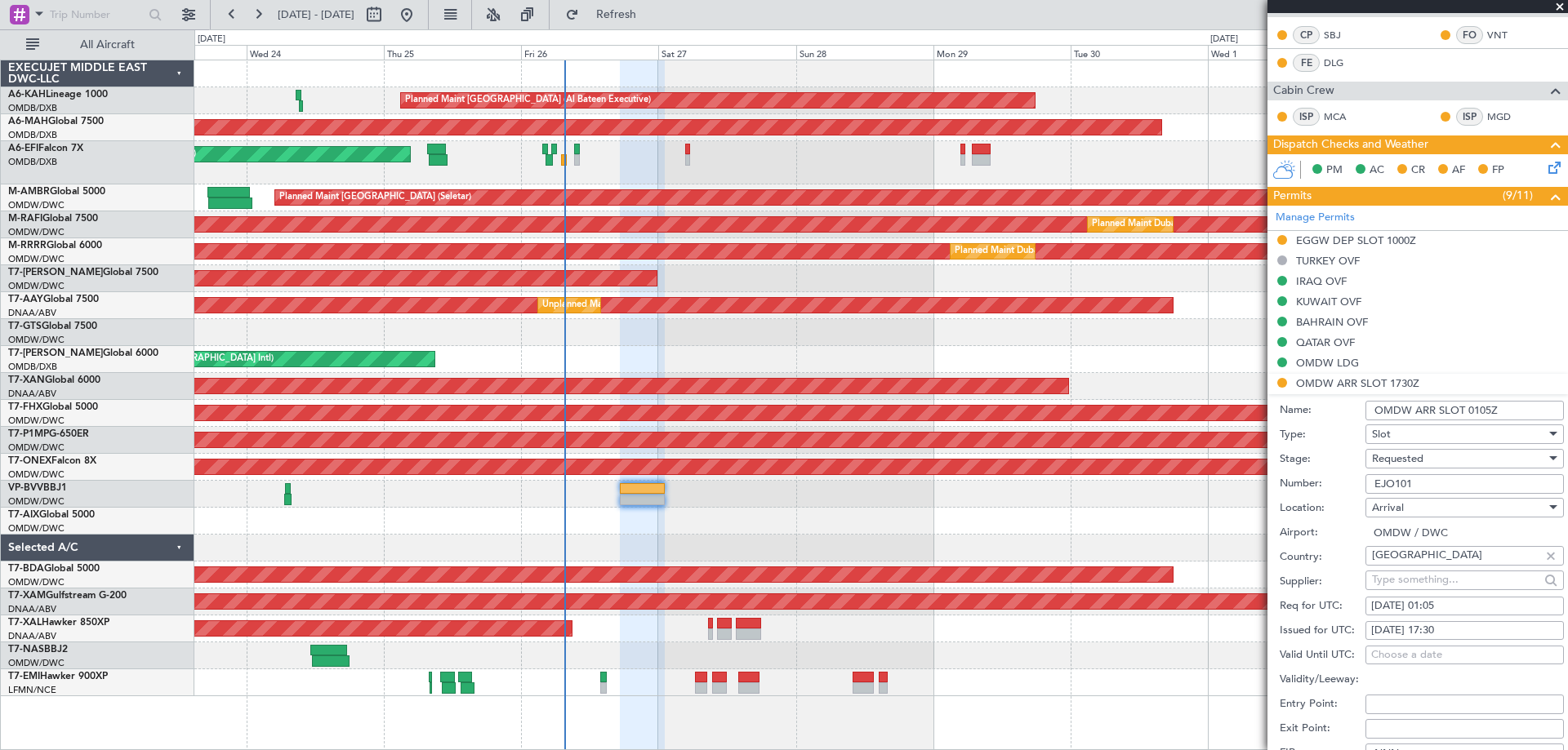
click at [1426, 628] on div "[DATE] 17:30" at bounding box center [1464, 630] width 187 height 16
select select "9"
select select "2025"
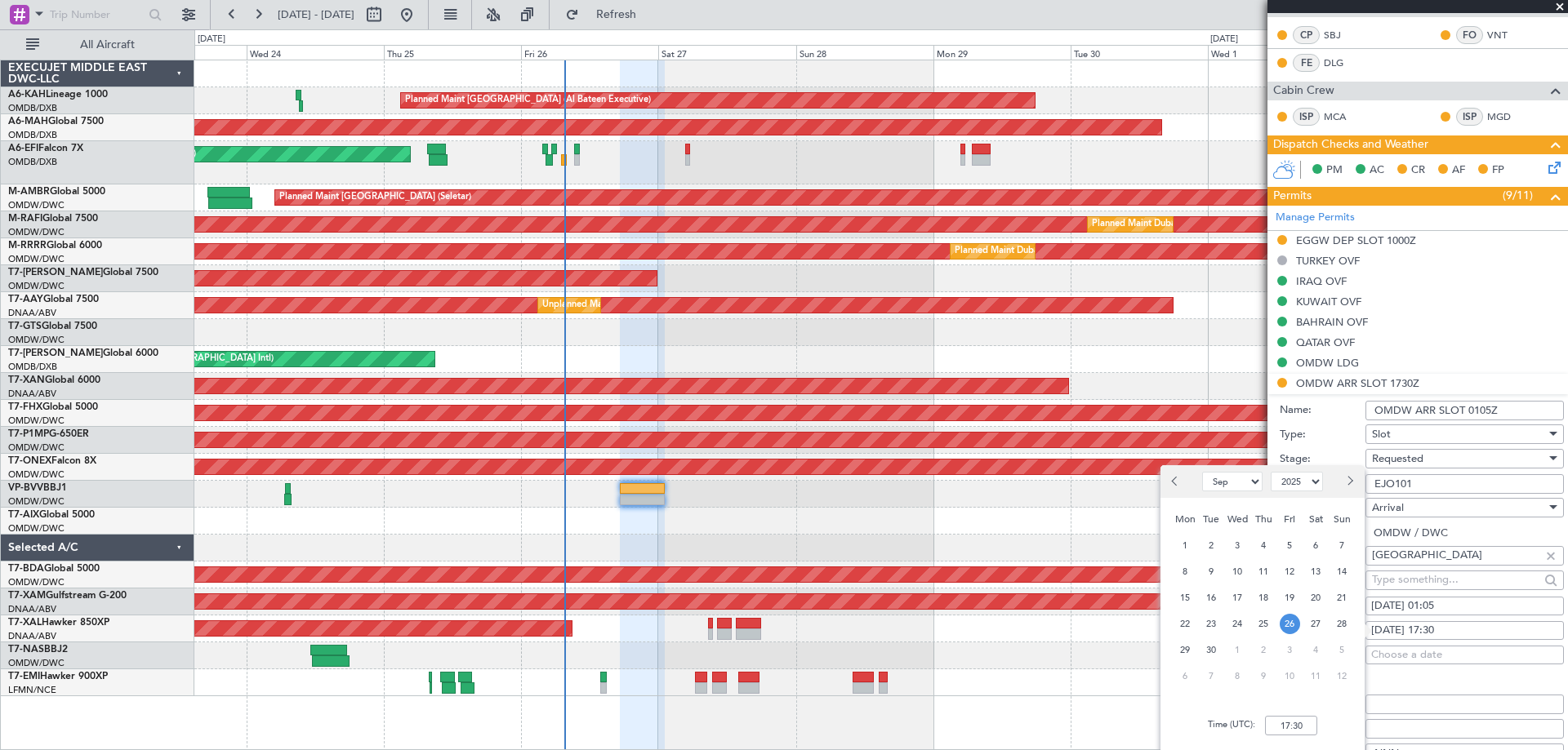
click at [1304, 628] on div "27" at bounding box center [1316, 624] width 27 height 27
click at [1294, 729] on input "00:00" at bounding box center [1291, 725] width 52 height 20
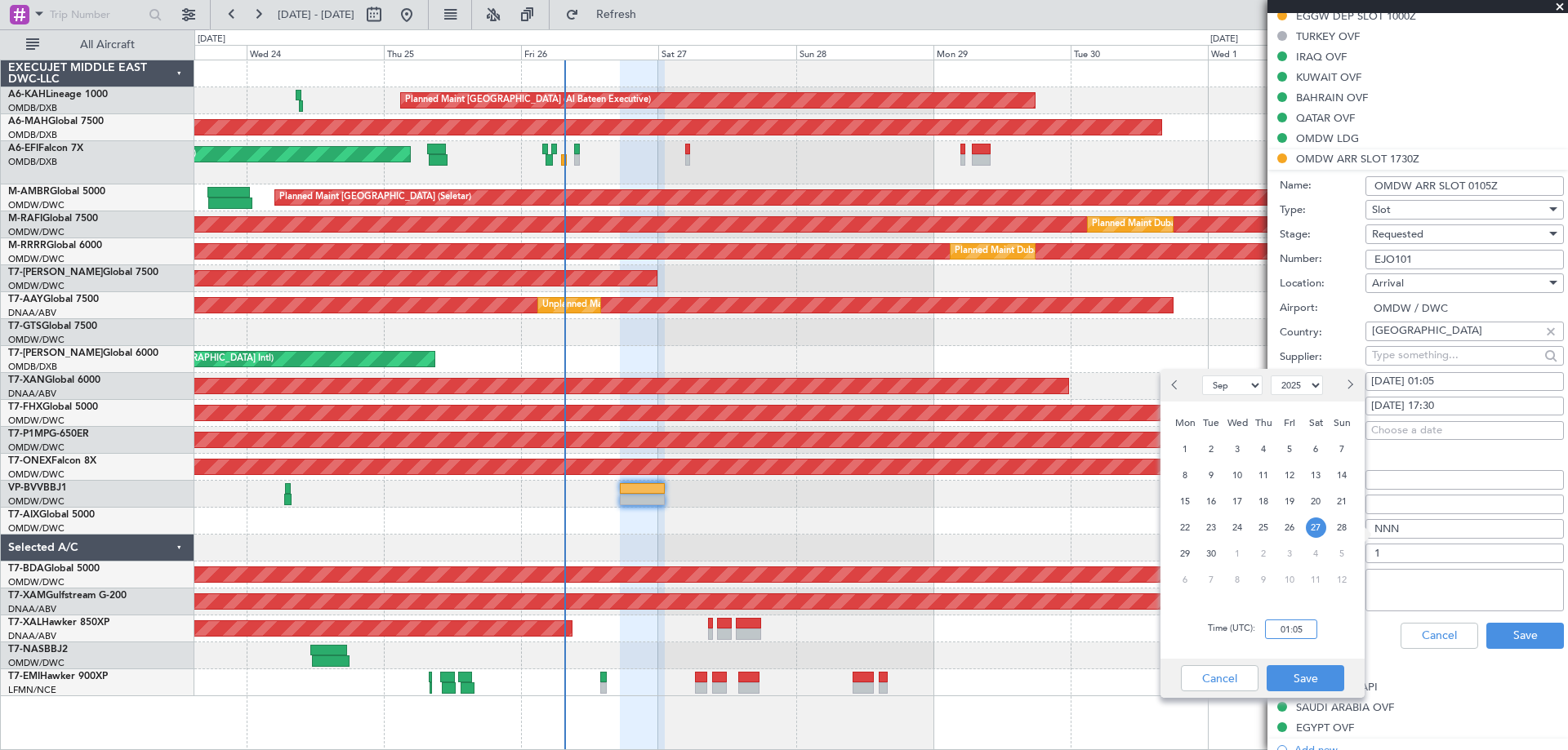
scroll to position [572, 0]
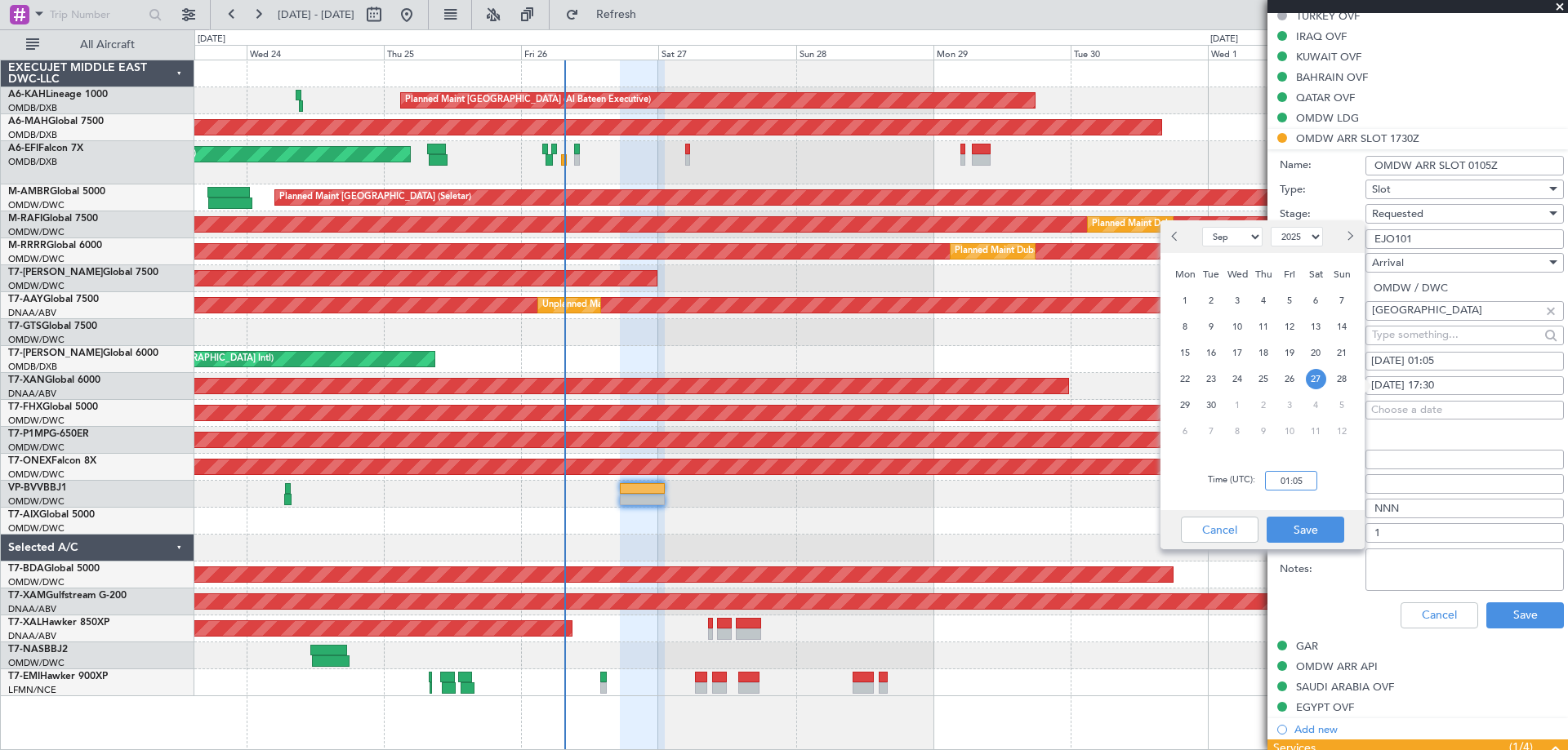
type input "01:05"
click at [1306, 522] on button "Save" at bounding box center [1306, 530] width 78 height 27
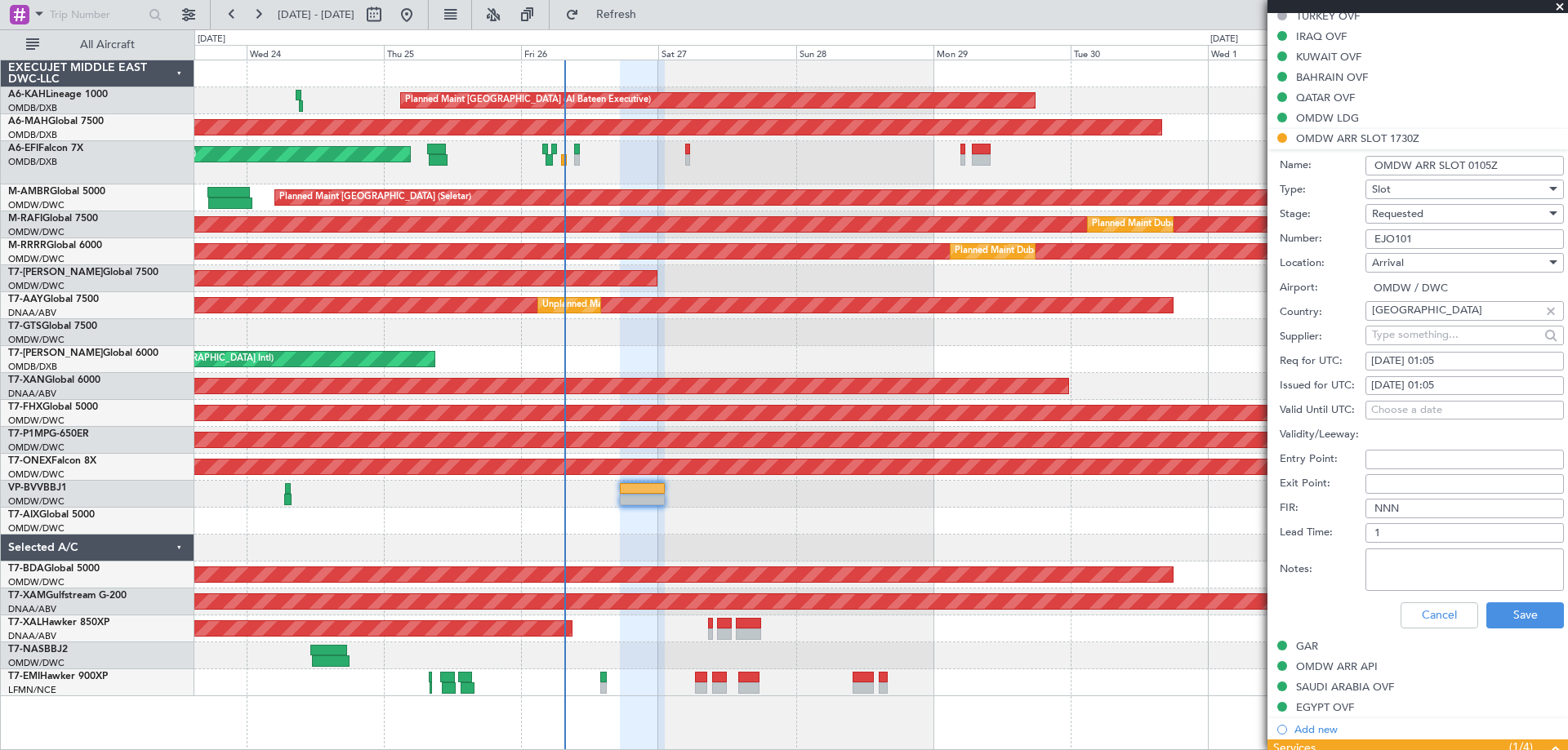
click at [1425, 214] on div "Requested" at bounding box center [1459, 214] width 174 height 25
drag, startPoint x: 1422, startPoint y: 329, endPoint x: 1439, endPoint y: 361, distance: 36.2
click at [1421, 329] on span "Received OK" at bounding box center [1459, 337] width 172 height 25
click at [1532, 609] on button "Save" at bounding box center [1525, 616] width 78 height 27
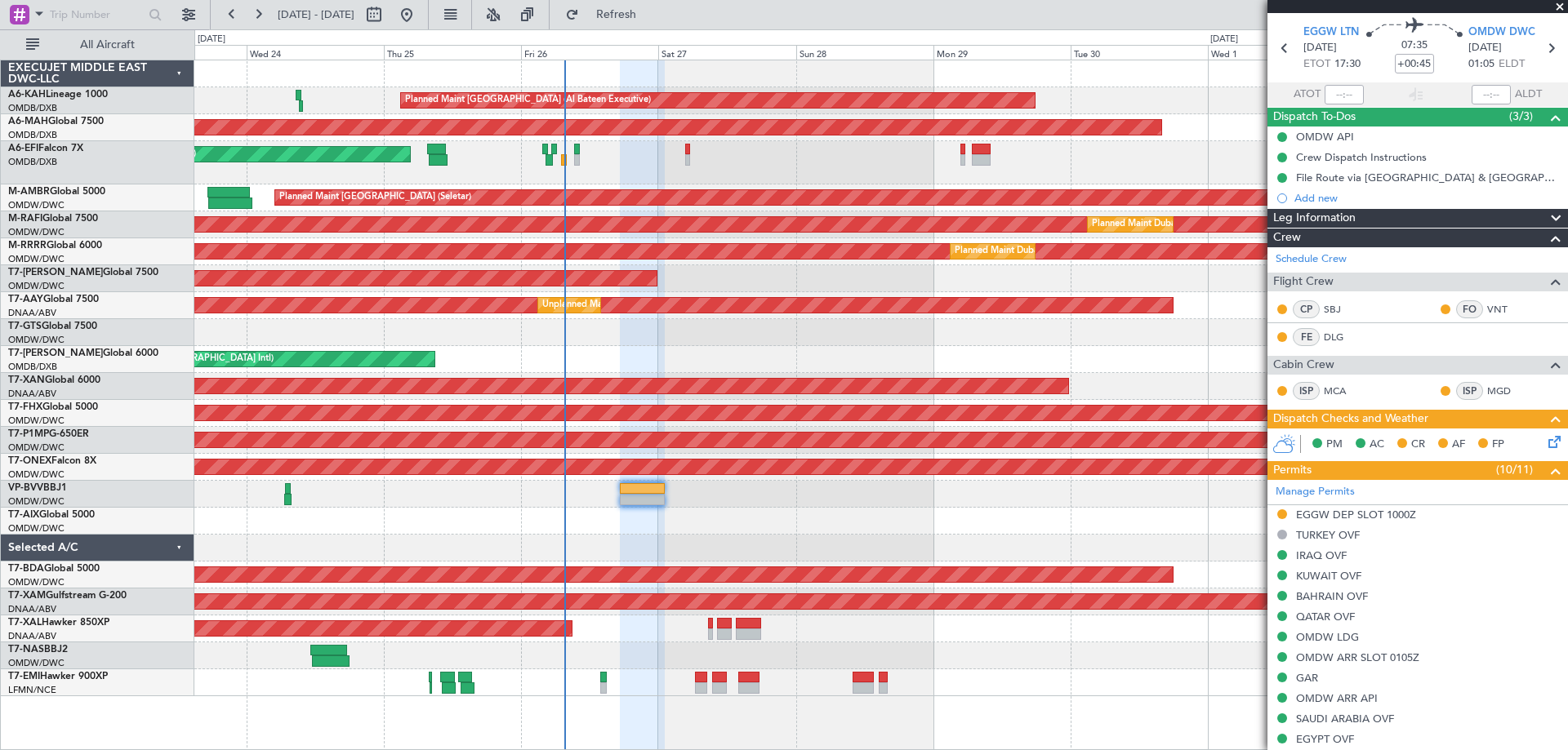
scroll to position [0, 0]
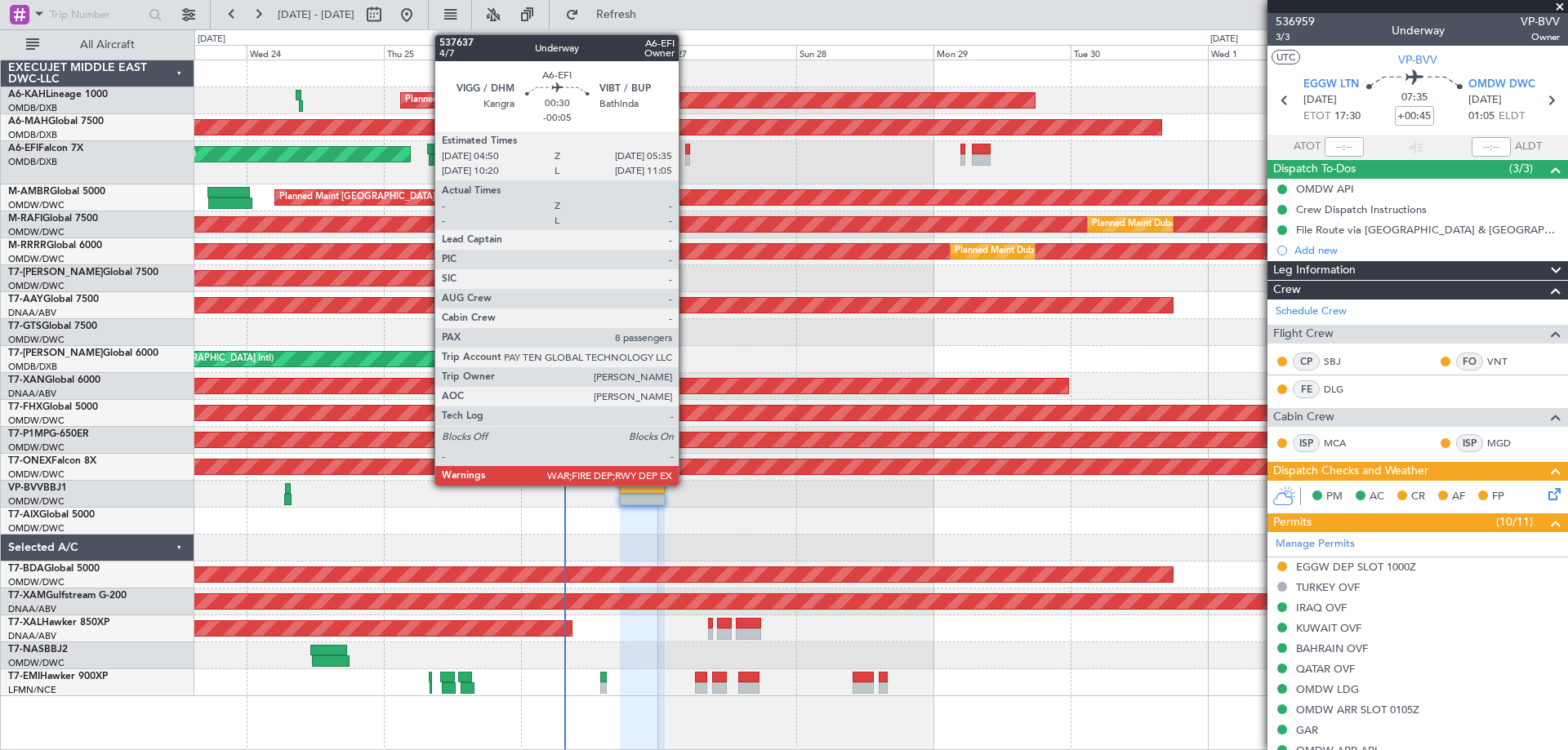
click at [686, 158] on div at bounding box center [688, 160] width 5 height 11
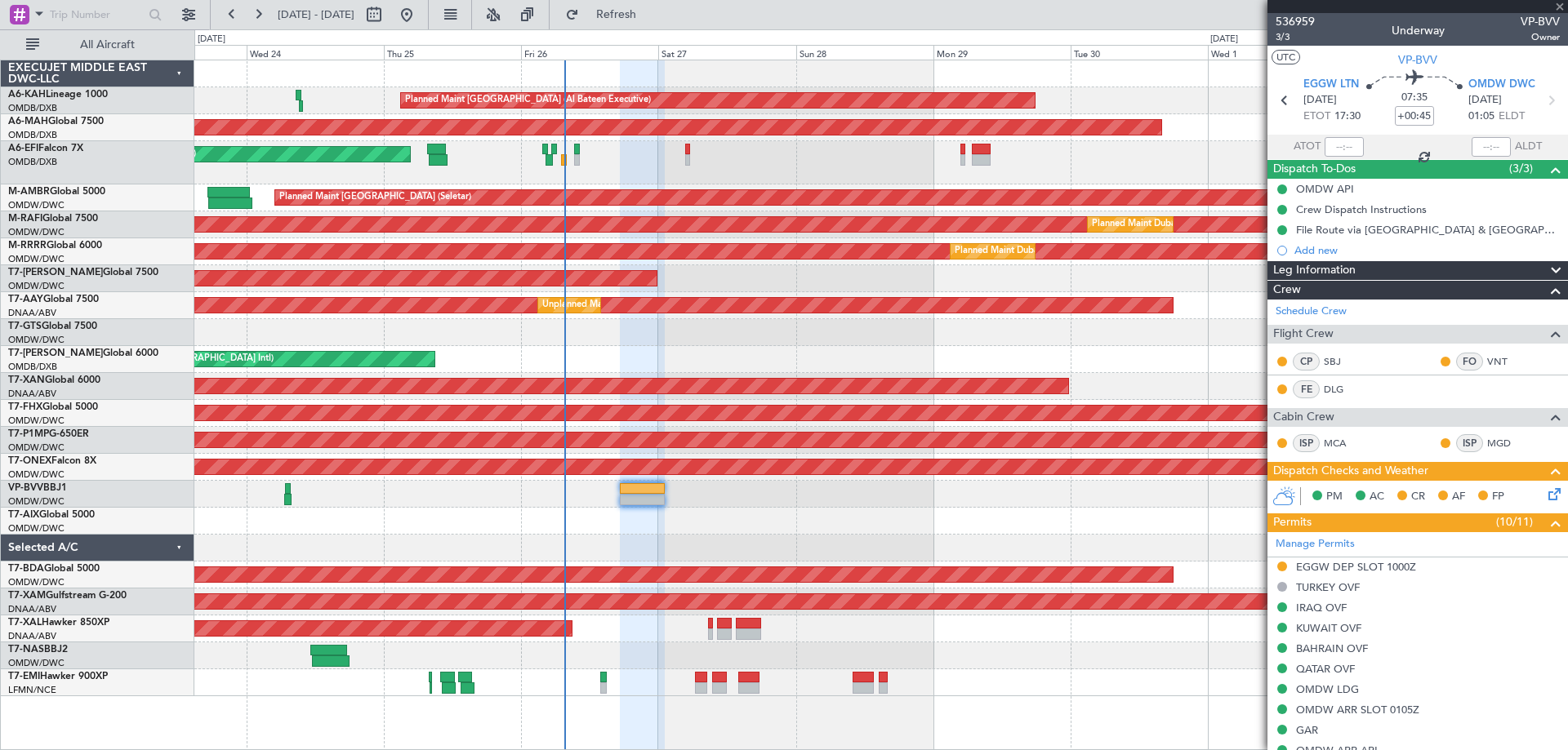
type input "-00:05"
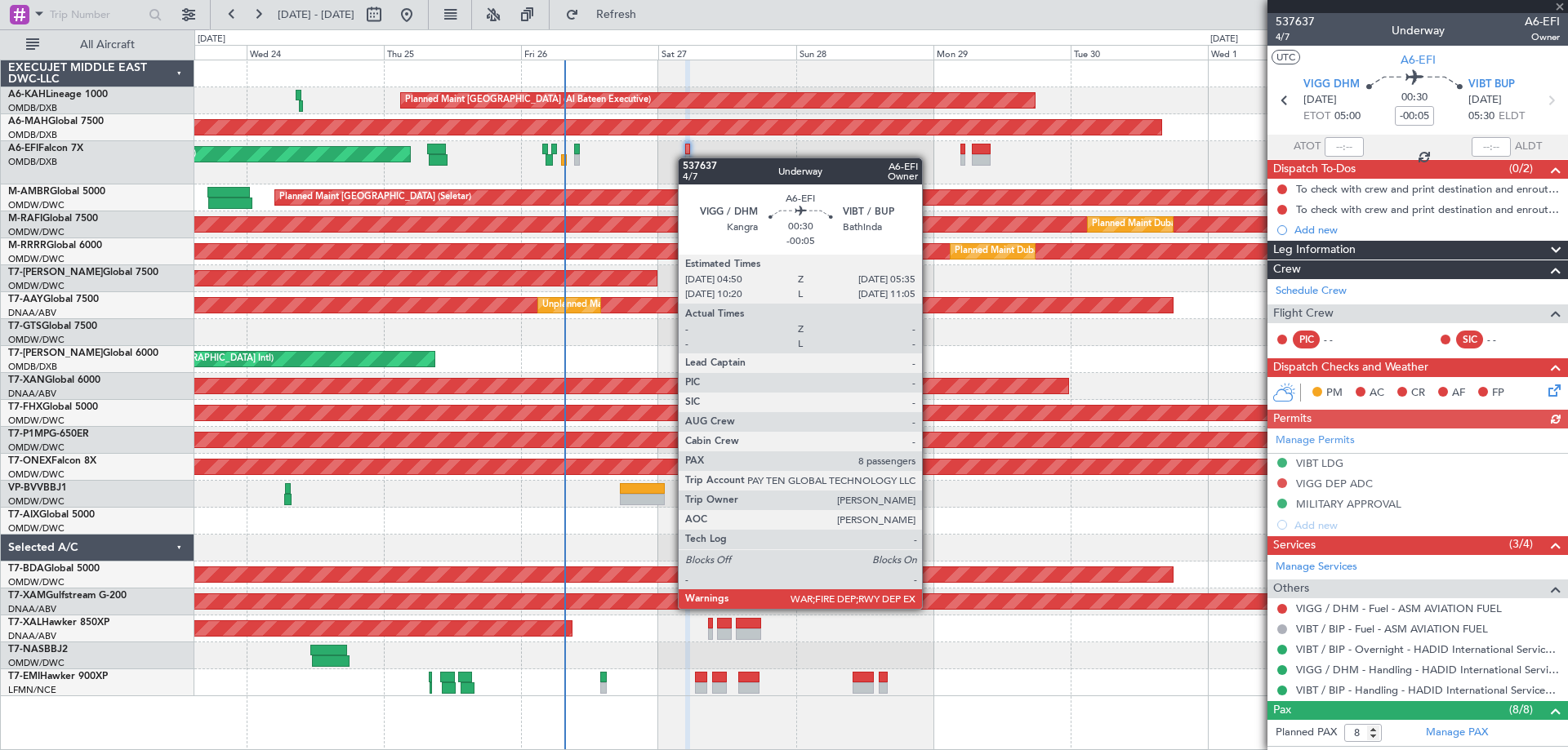
click at [686, 158] on div at bounding box center [688, 160] width 5 height 11
click at [687, 159] on div at bounding box center [688, 160] width 5 height 11
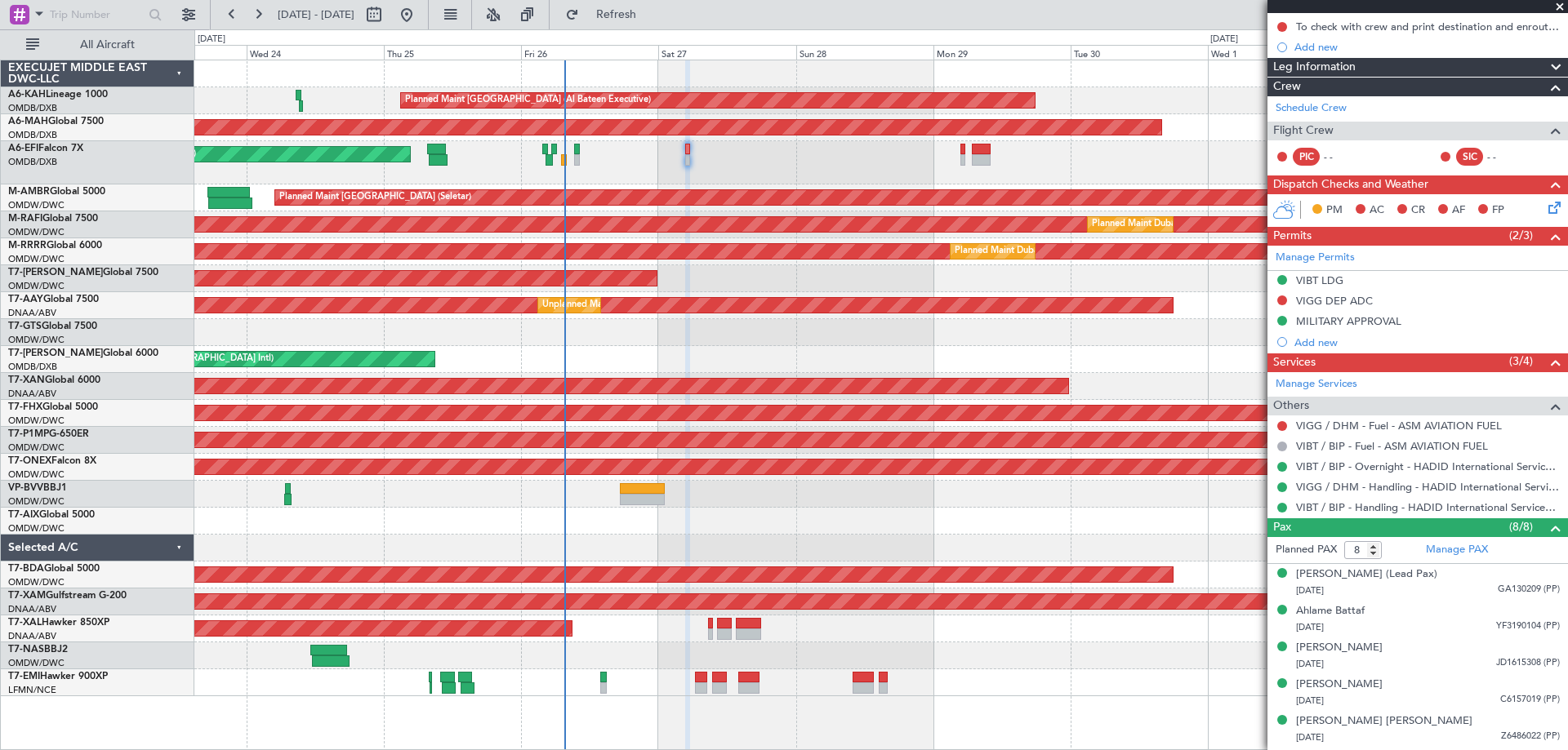
scroll to position [290, 0]
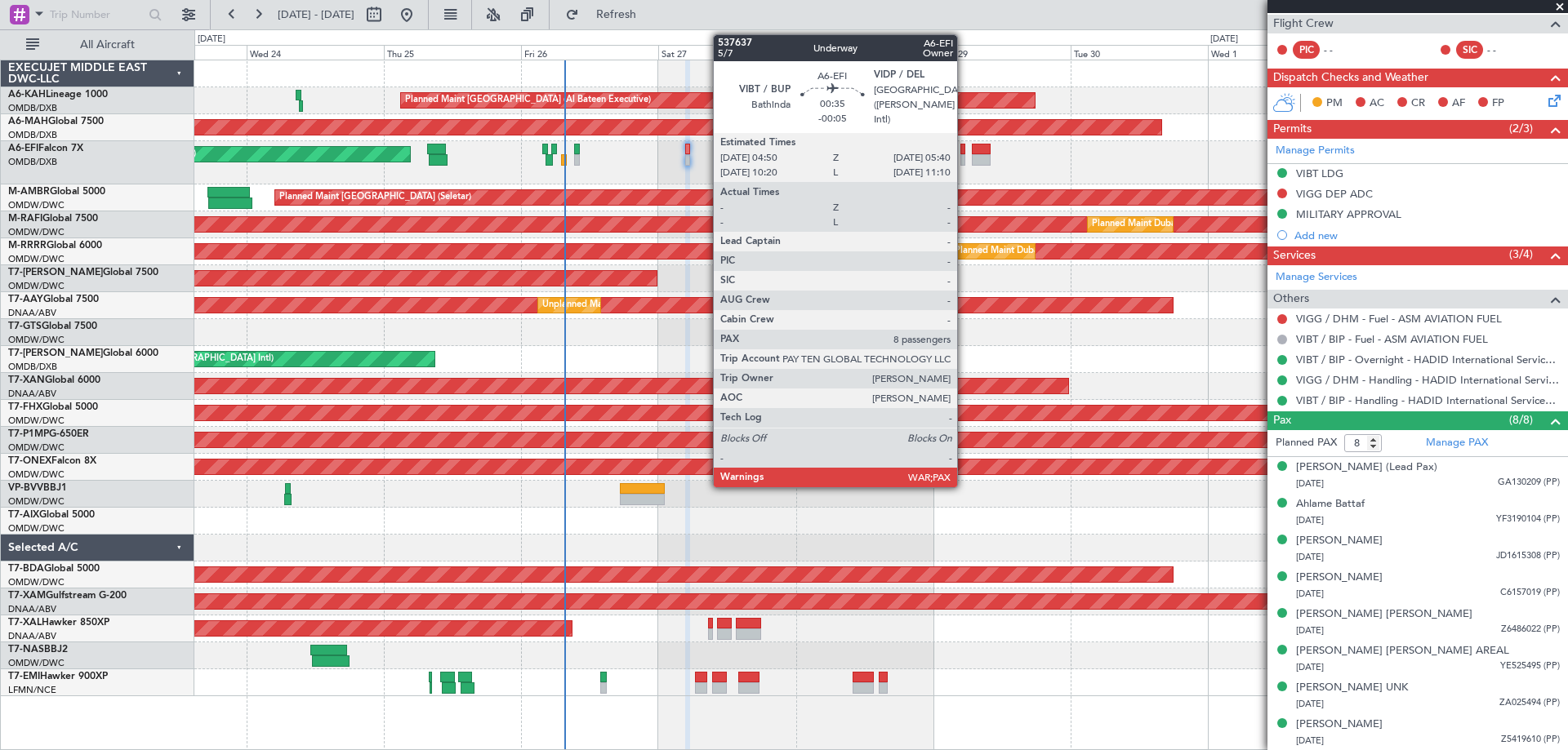
click at [965, 156] on div at bounding box center [962, 160] width 5 height 11
click at [964, 155] on div at bounding box center [962, 160] width 5 height 11
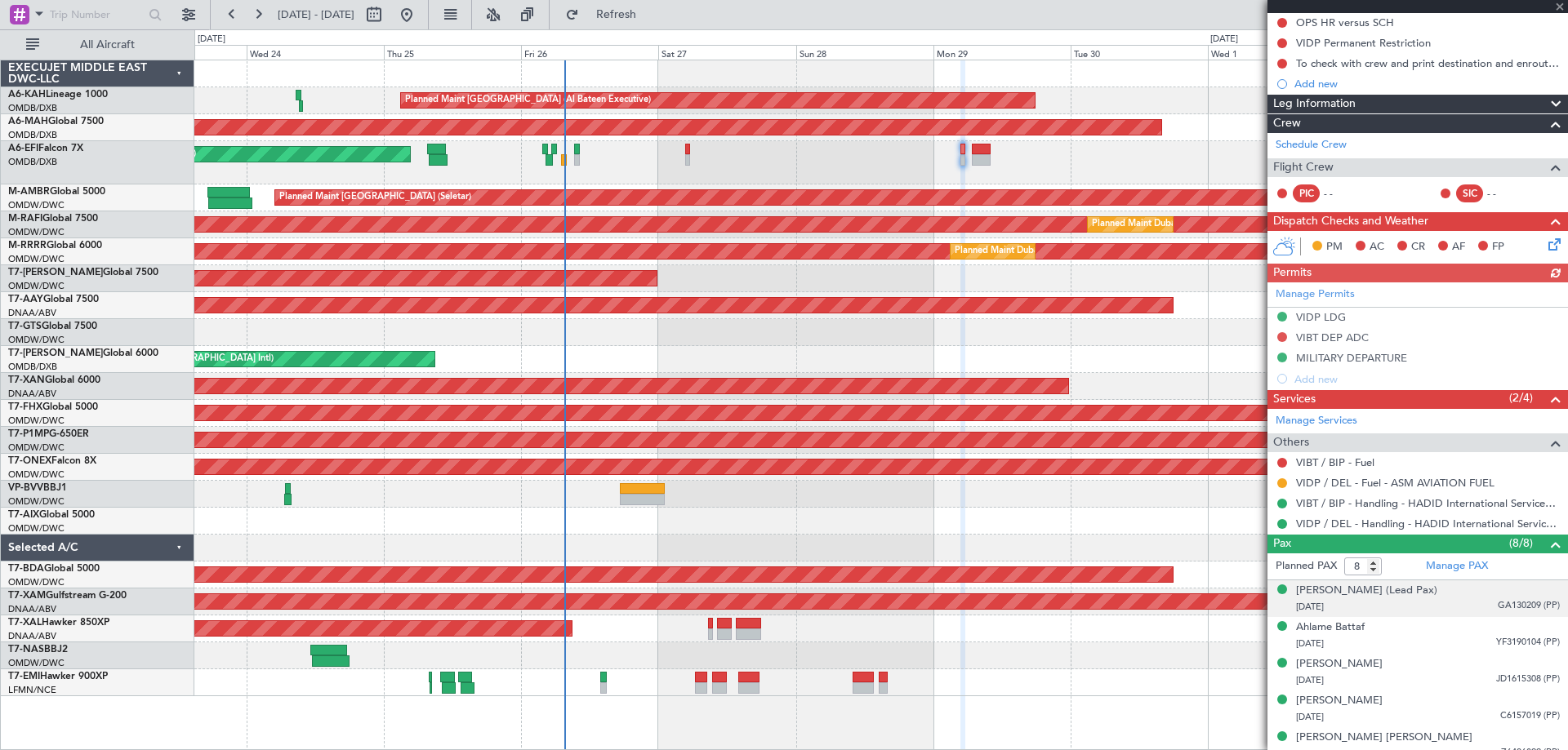
scroll to position [310, 0]
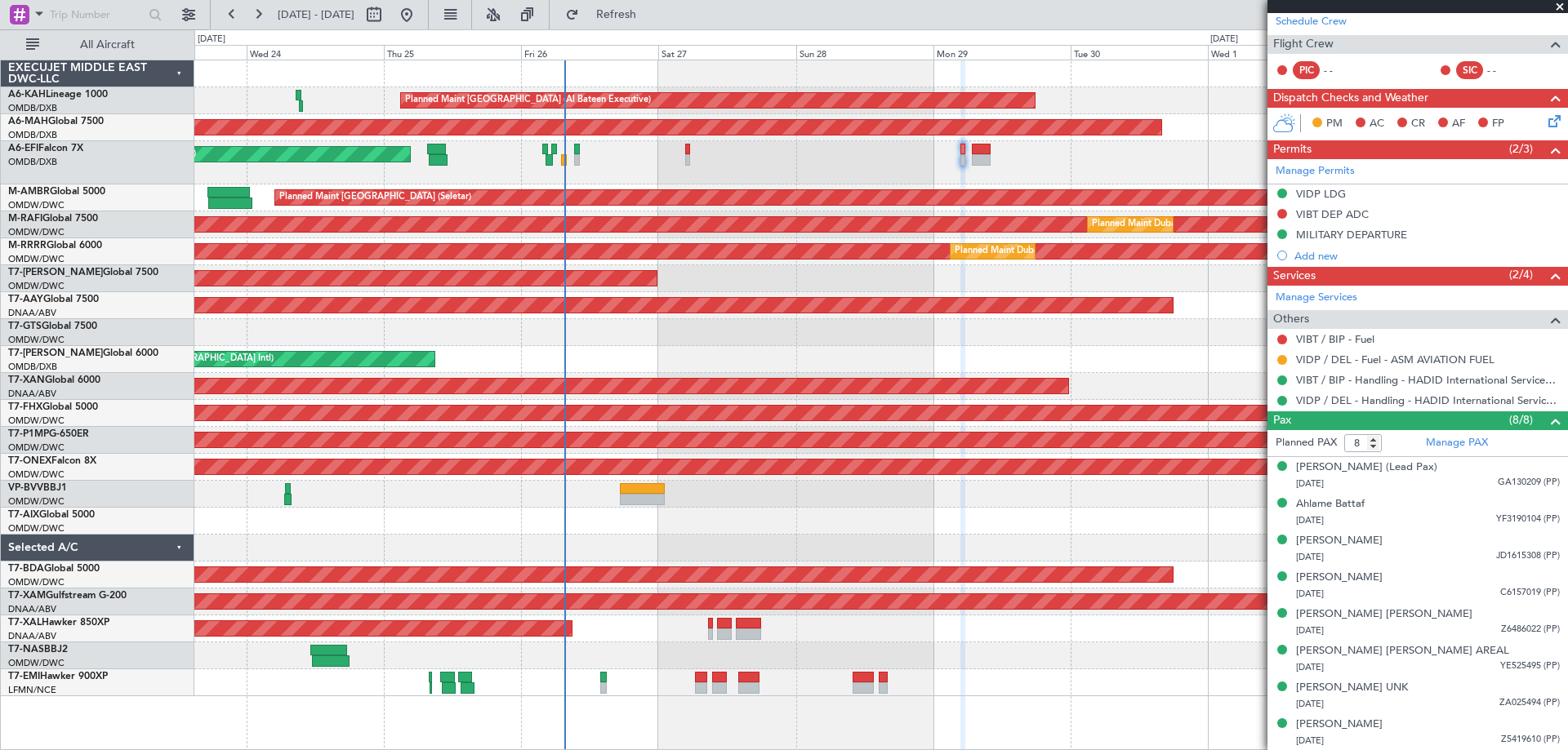
click at [280, 73] on div at bounding box center [881, 74] width 1373 height 27
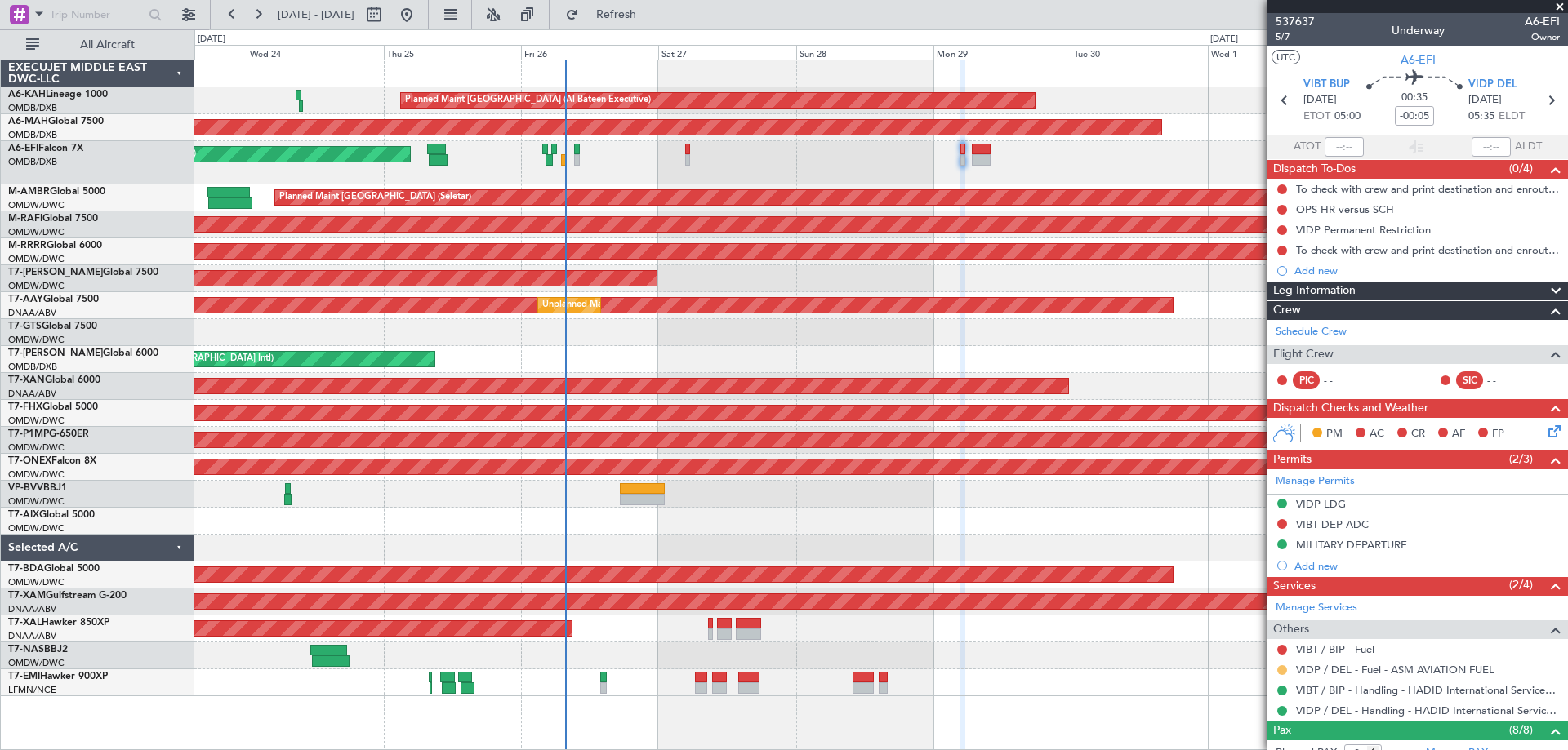
click at [1281, 669] on button at bounding box center [1282, 670] width 9 height 9
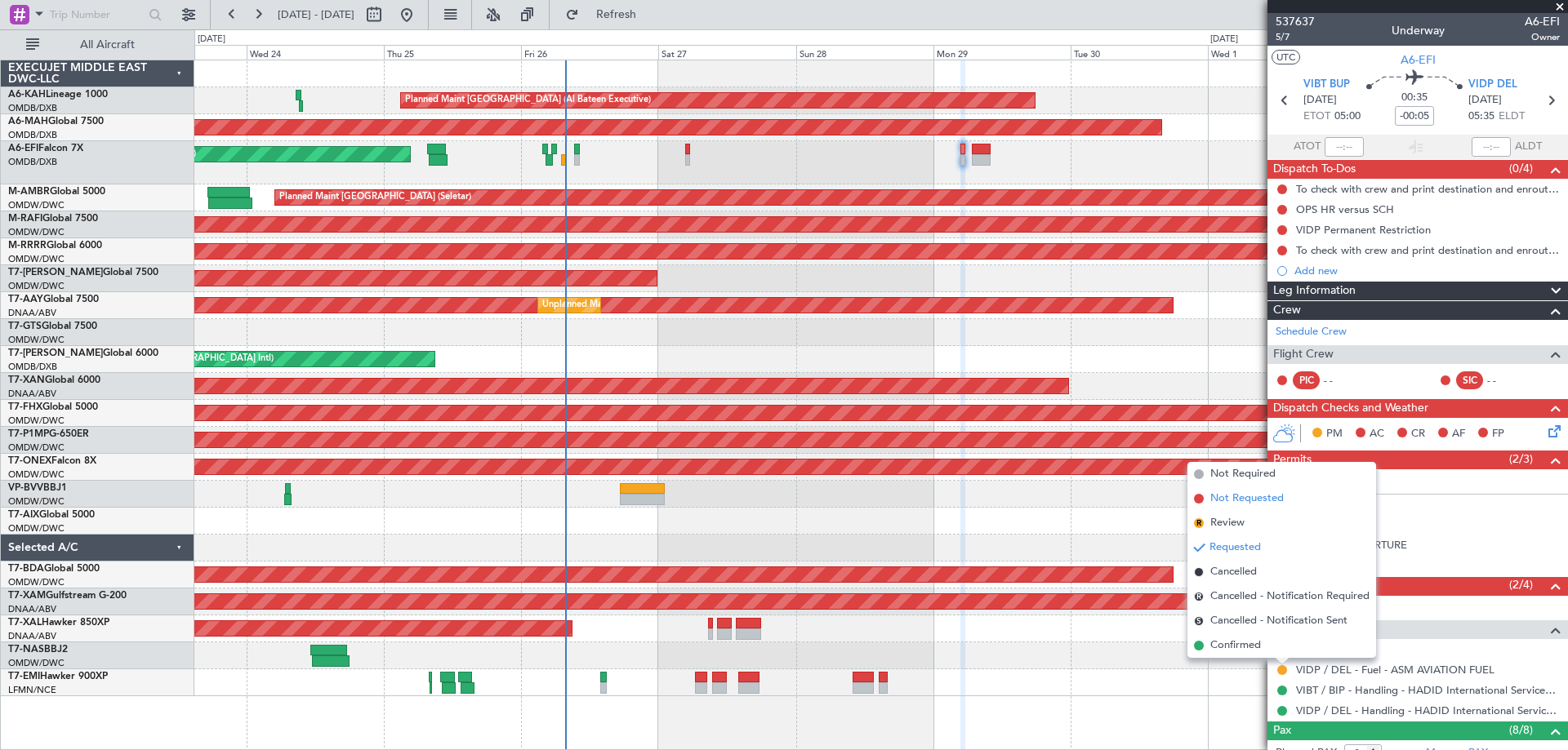
click at [1241, 500] on span "Not Requested" at bounding box center [1247, 498] width 73 height 16
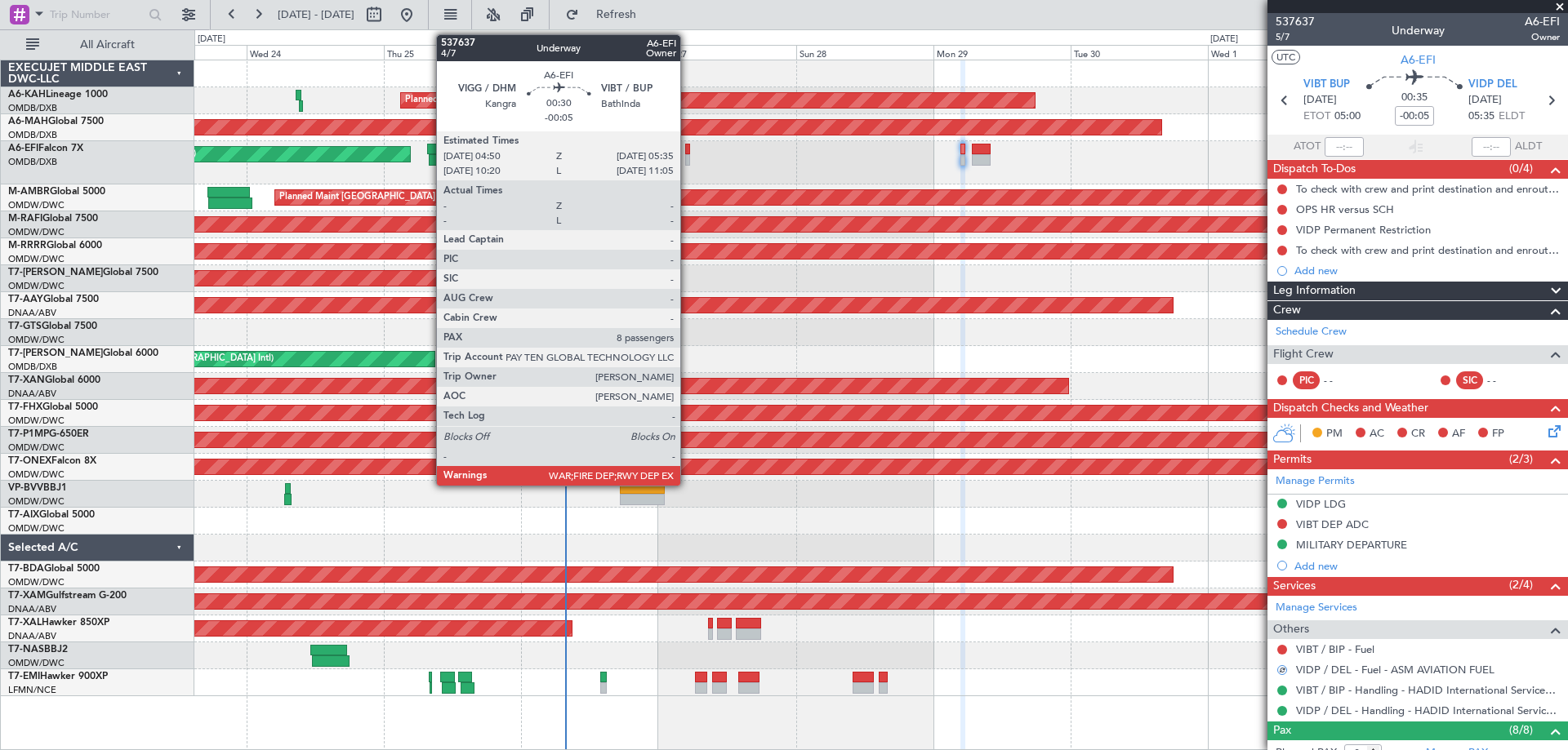
click at [688, 160] on div at bounding box center [688, 160] width 5 height 11
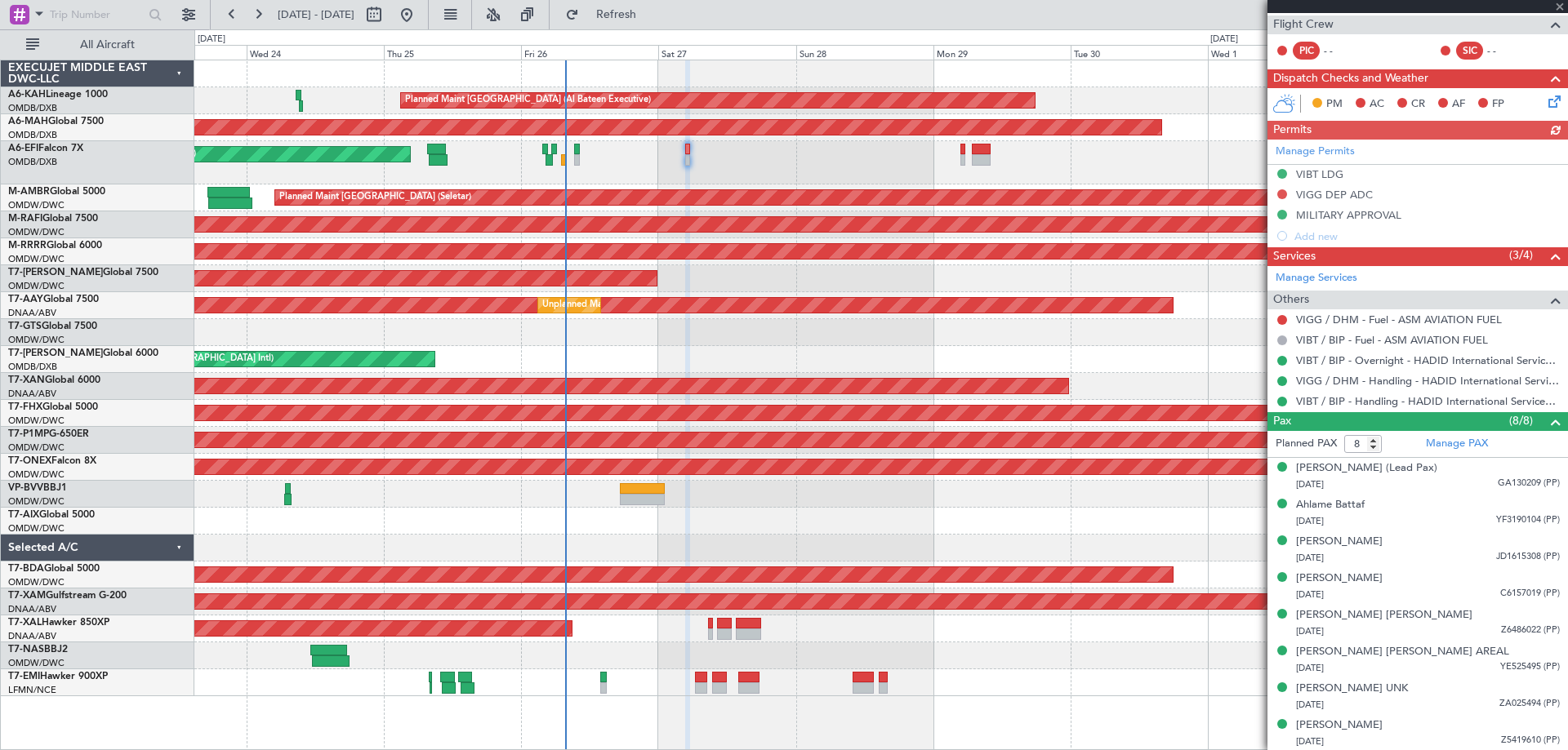
scroll to position [290, 0]
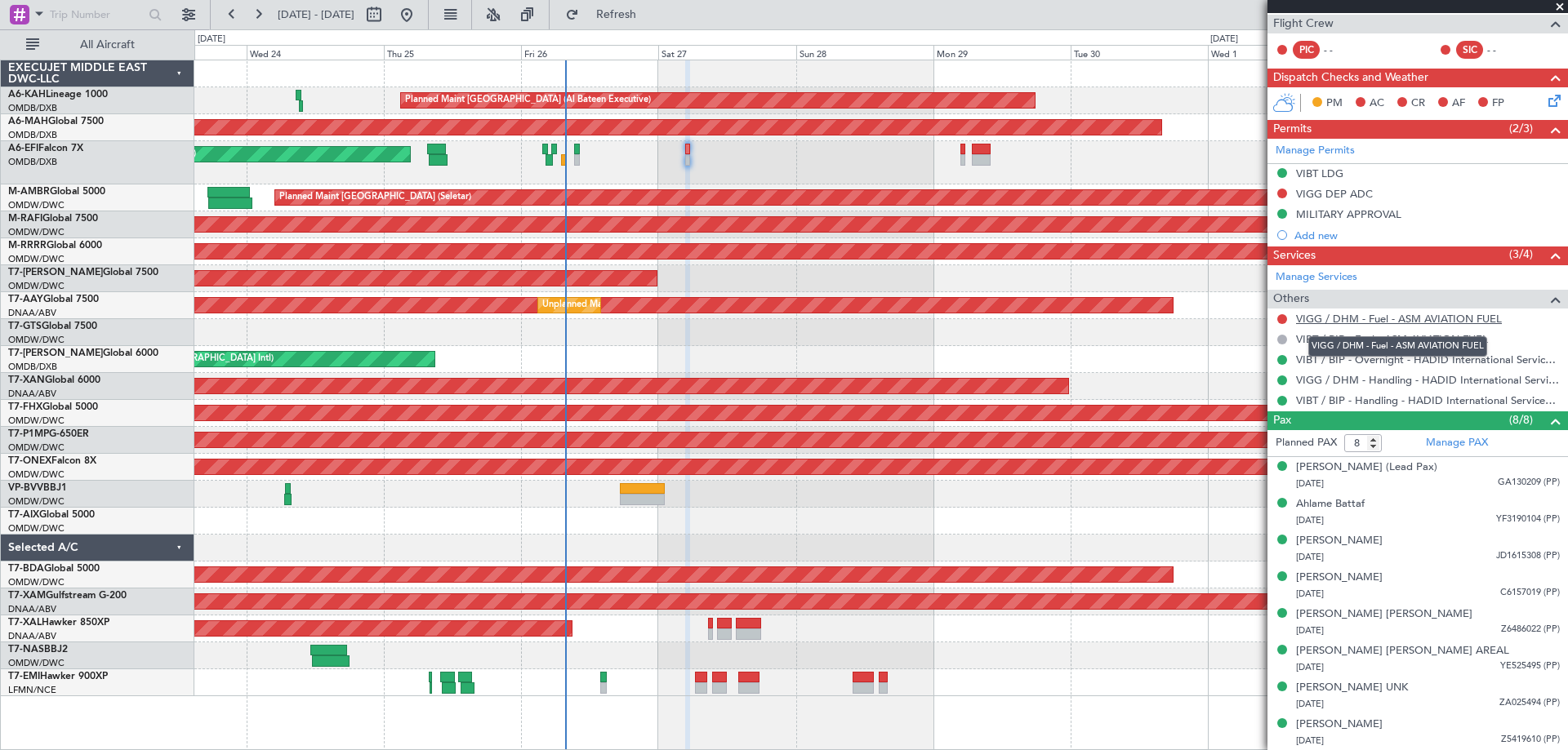
click at [1370, 324] on link "VIGG / DHM - Fuel - ASM AVIATION FUEL" at bounding box center [1399, 319] width 206 height 14
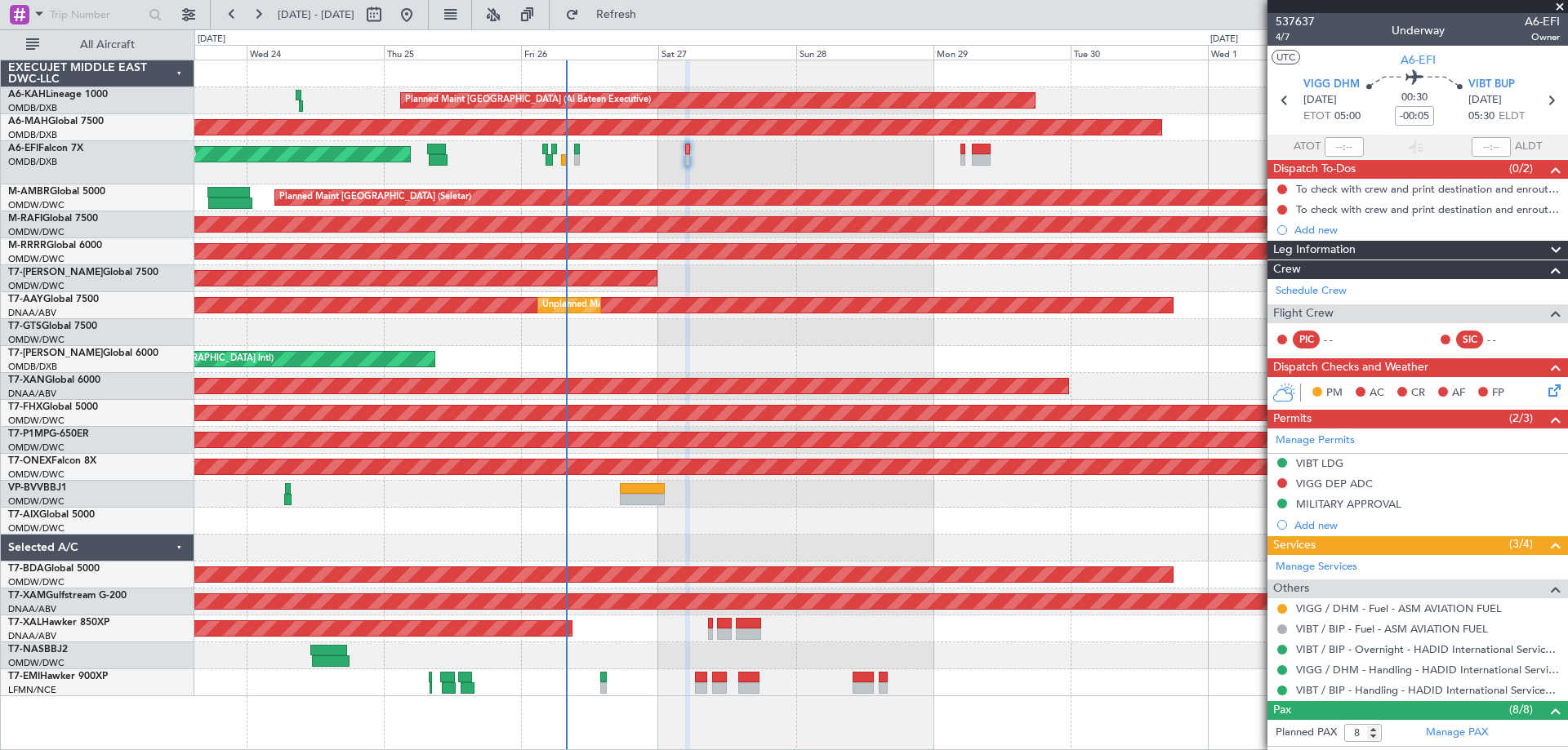
click at [1560, 3] on span at bounding box center [1559, 7] width 16 height 14
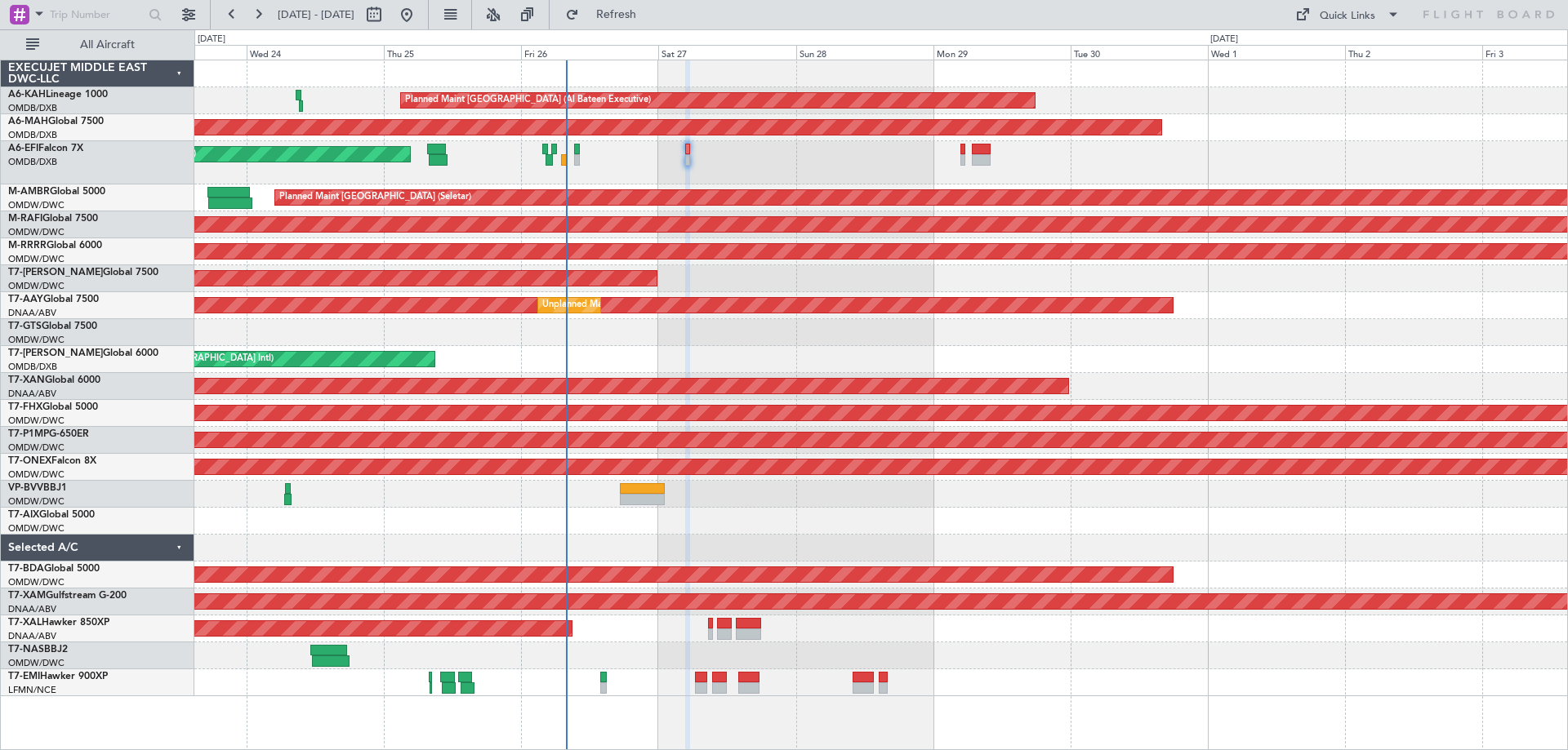
type input "0"
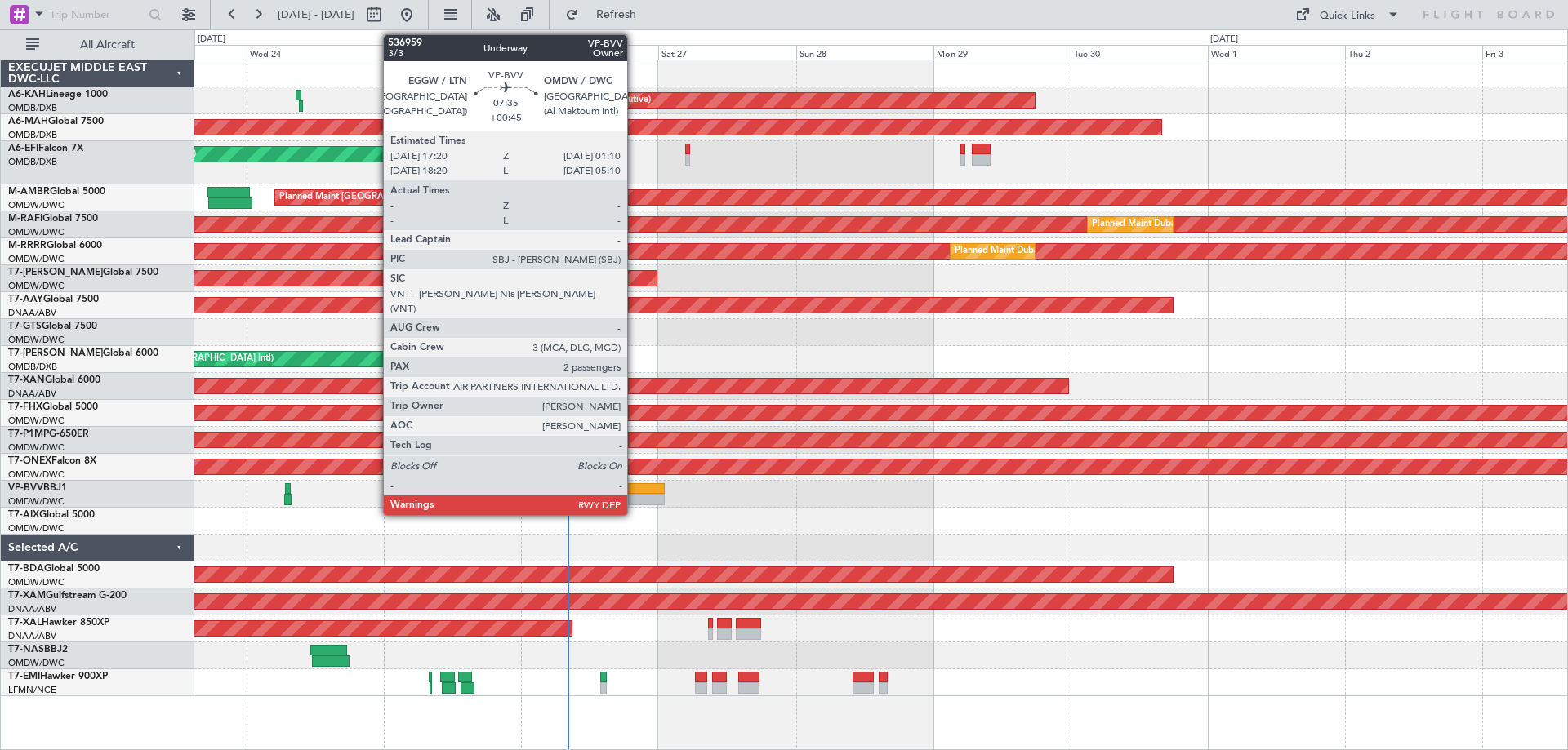
click at [634, 484] on div at bounding box center [642, 489] width 45 height 11
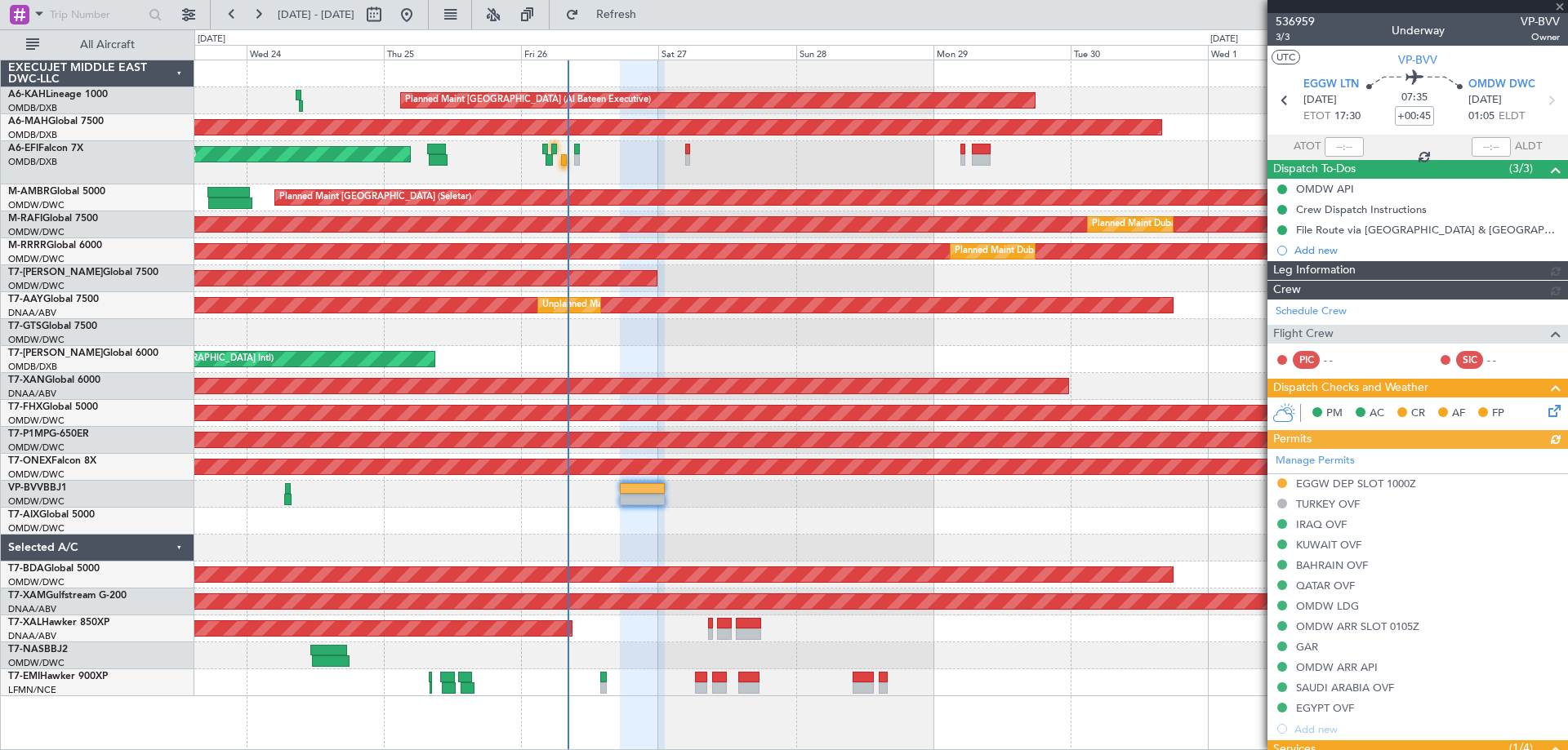
type input "[PERSON_NAME] ([PERSON_NAME])"
type input "7363"
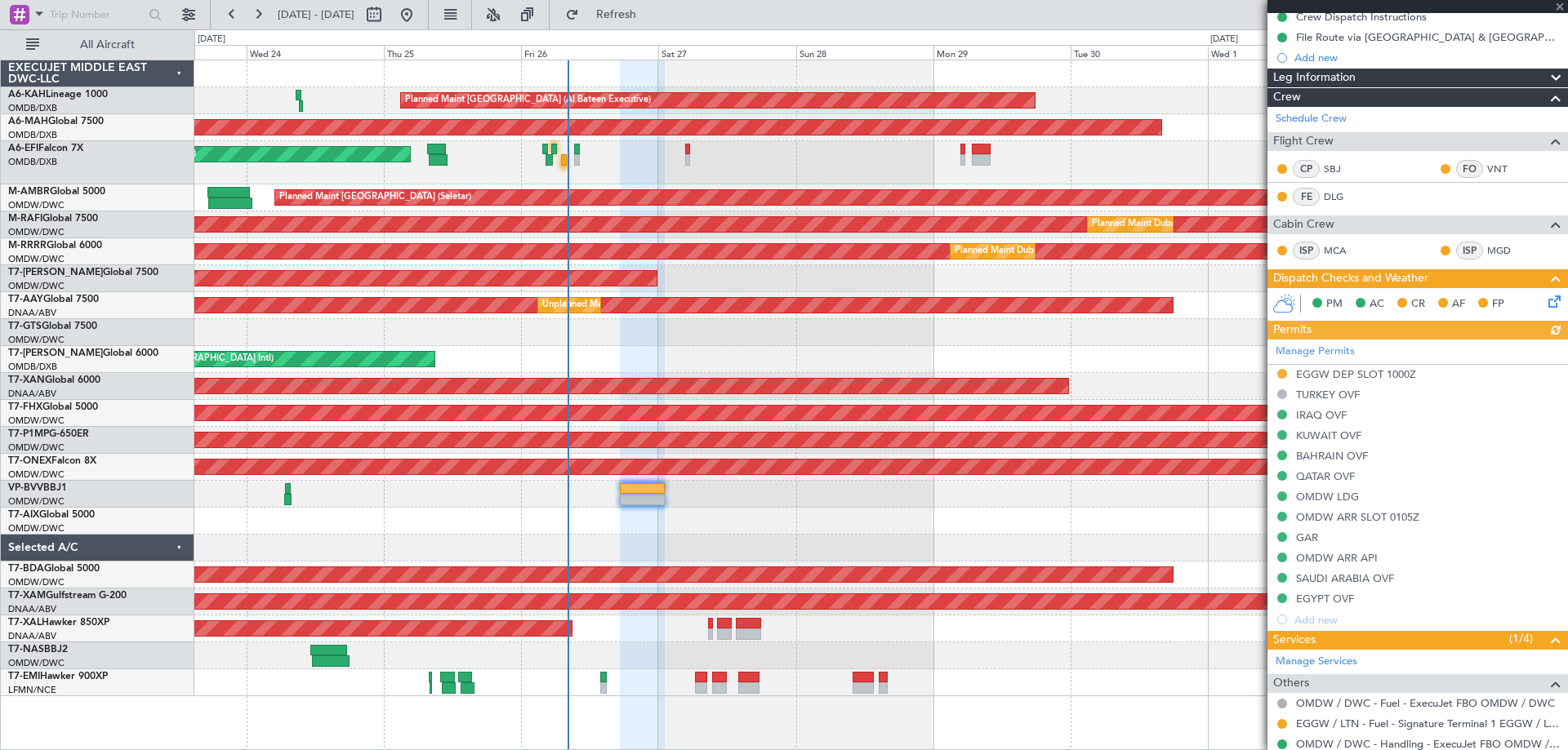
scroll to position [357, 0]
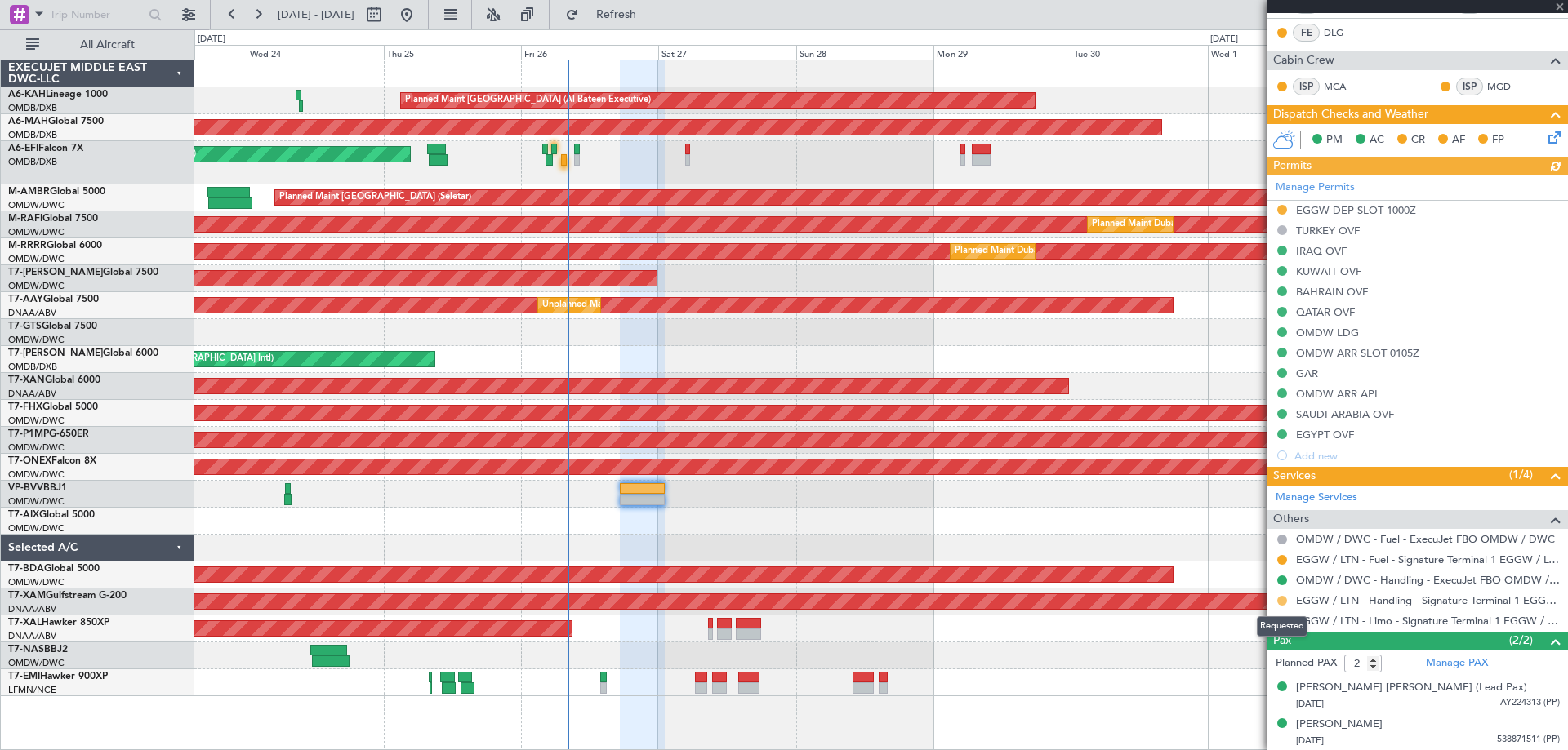
click at [1281, 598] on button at bounding box center [1282, 601] width 9 height 9
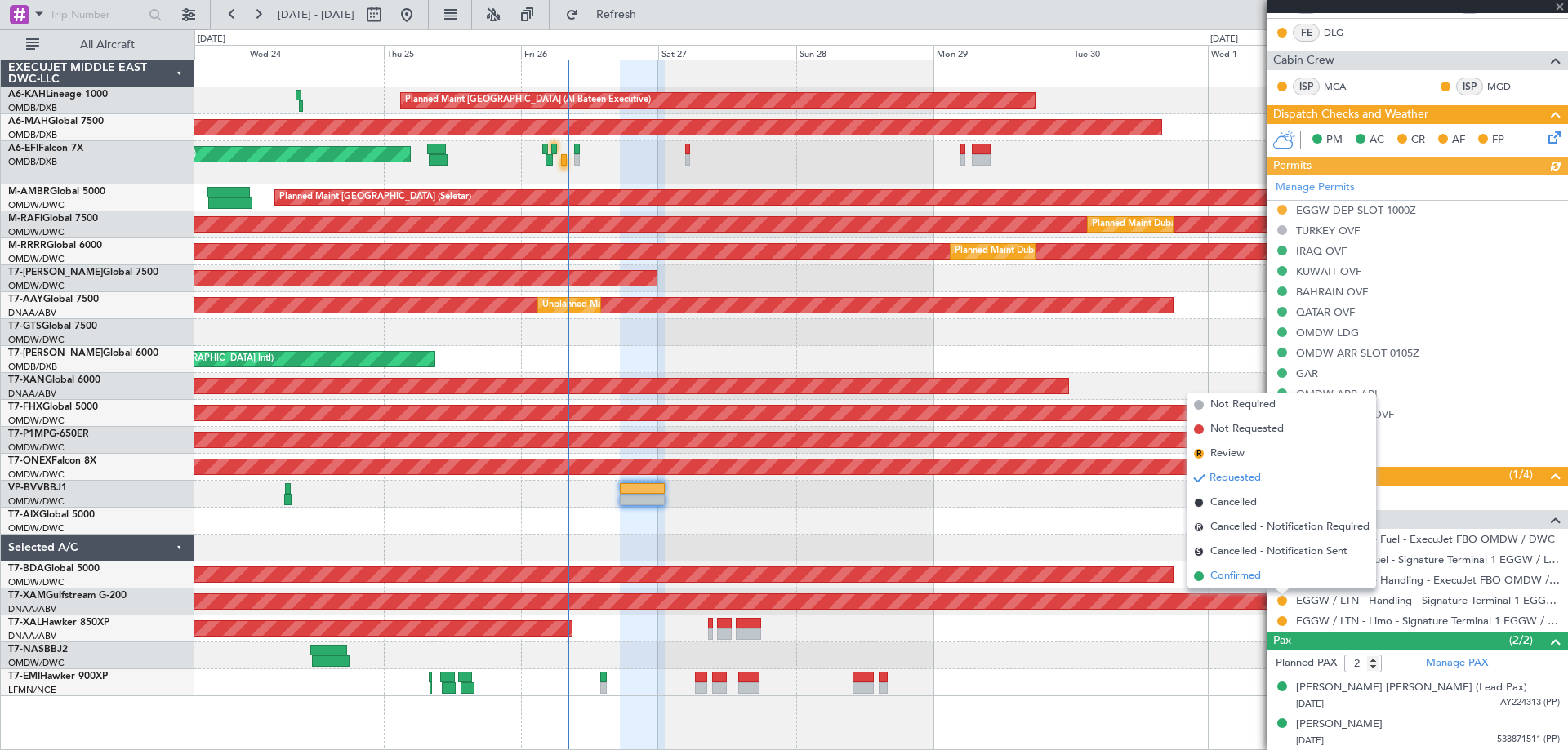
click at [1249, 574] on span "Confirmed" at bounding box center [1236, 576] width 50 height 16
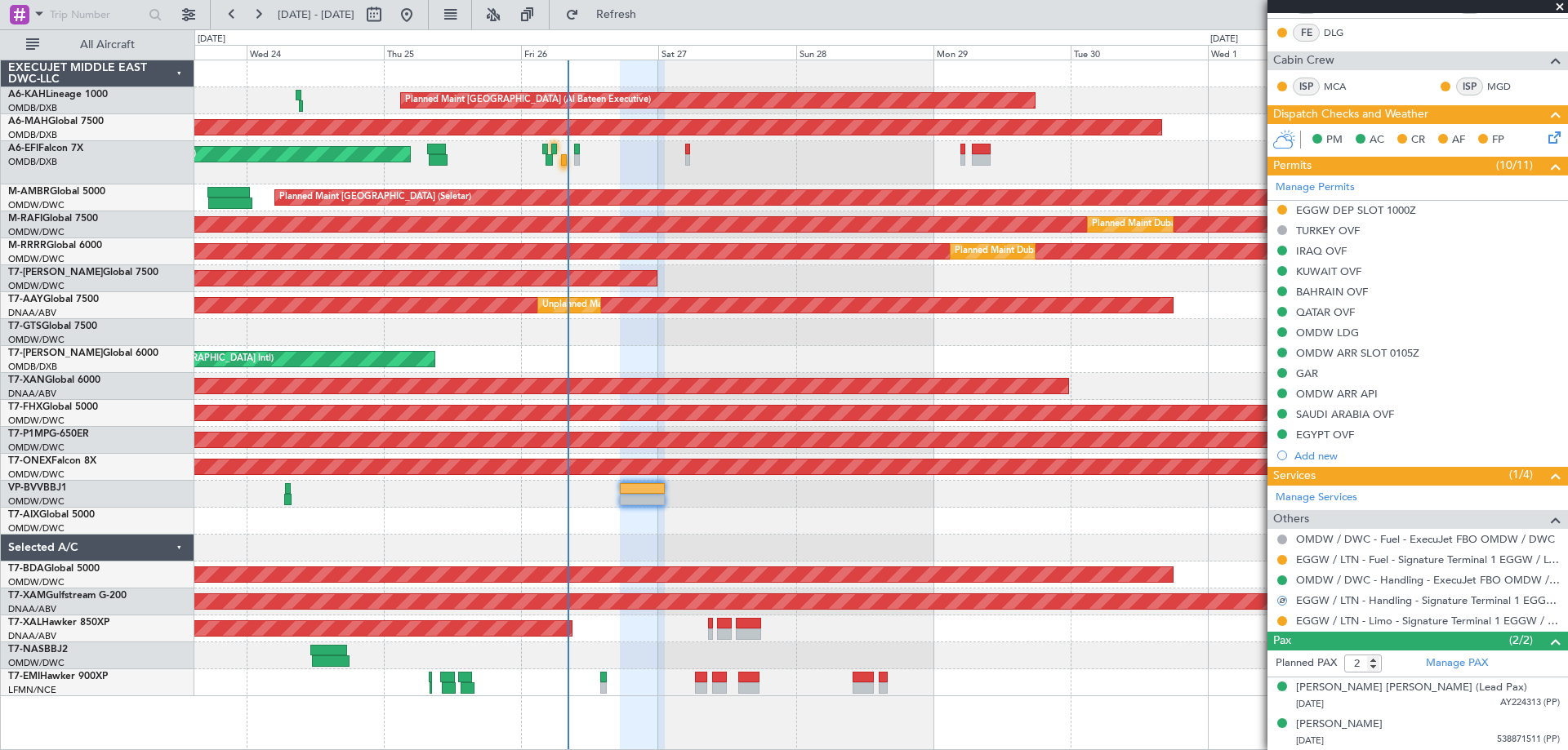
click at [1276, 620] on div at bounding box center [1282, 622] width 13 height 13
drag, startPoint x: 1279, startPoint y: 619, endPoint x: 1269, endPoint y: 620, distance: 10.0
click at [1278, 619] on button at bounding box center [1282, 621] width 9 height 9
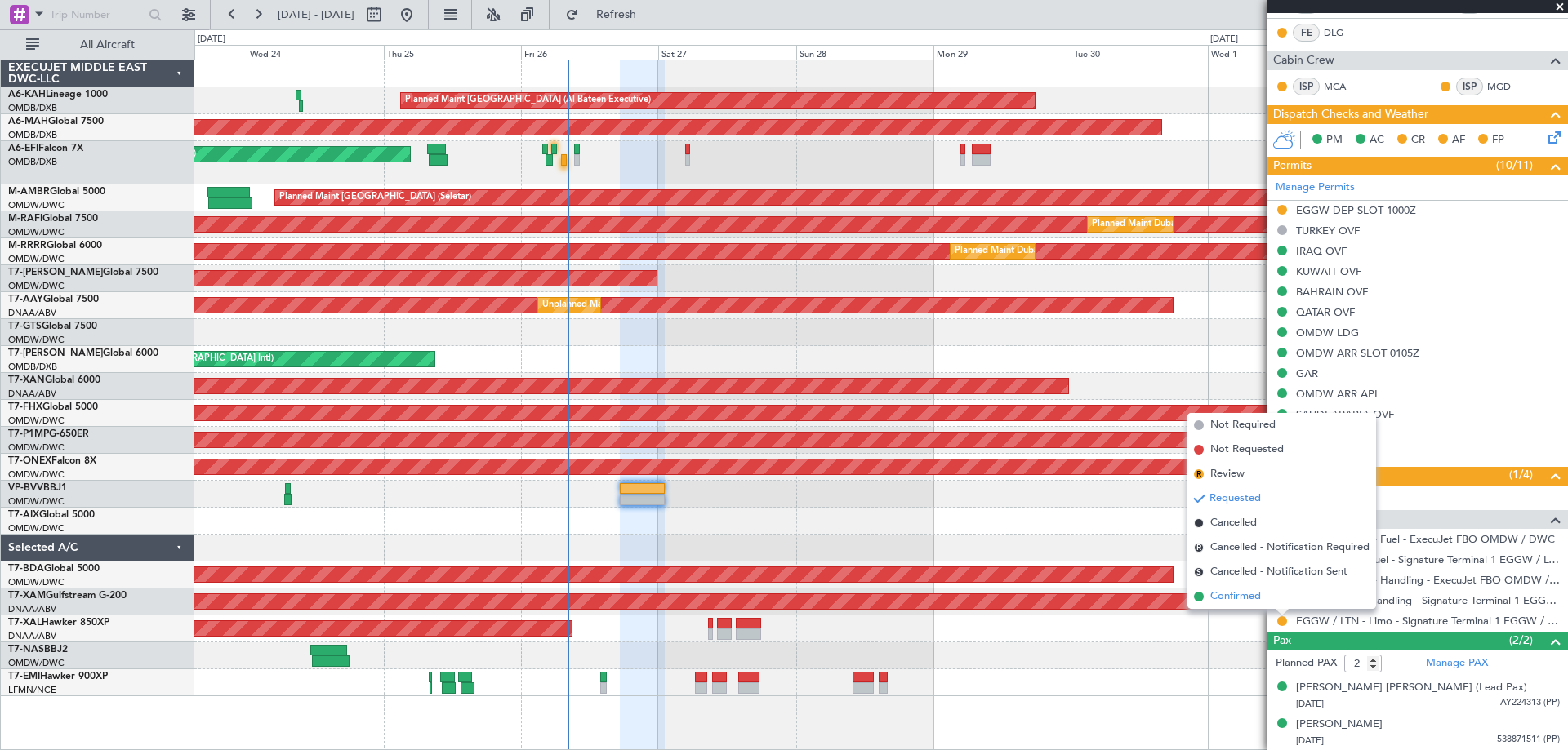
click at [1245, 596] on span "Confirmed" at bounding box center [1236, 596] width 50 height 16
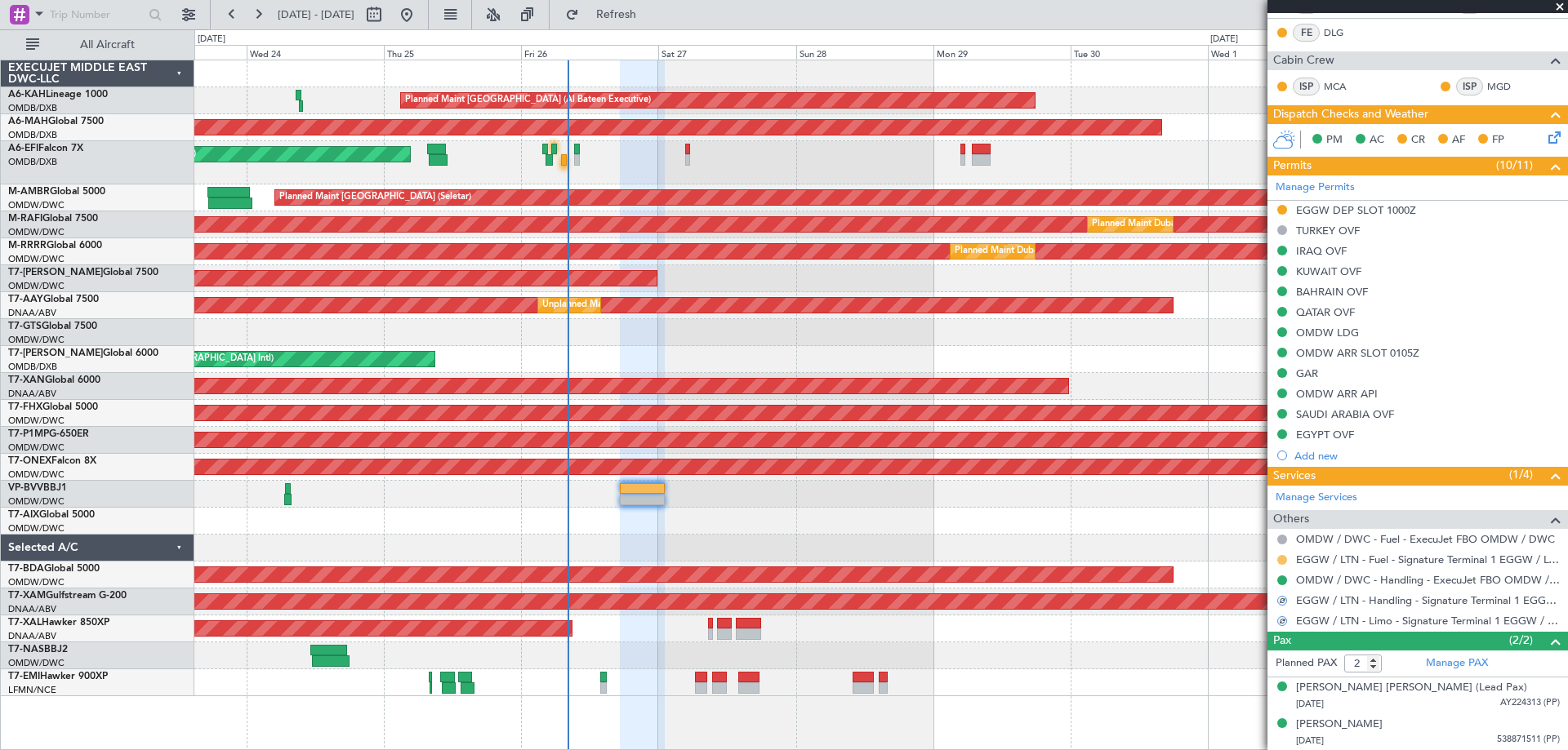
click at [1279, 559] on button at bounding box center [1282, 560] width 9 height 9
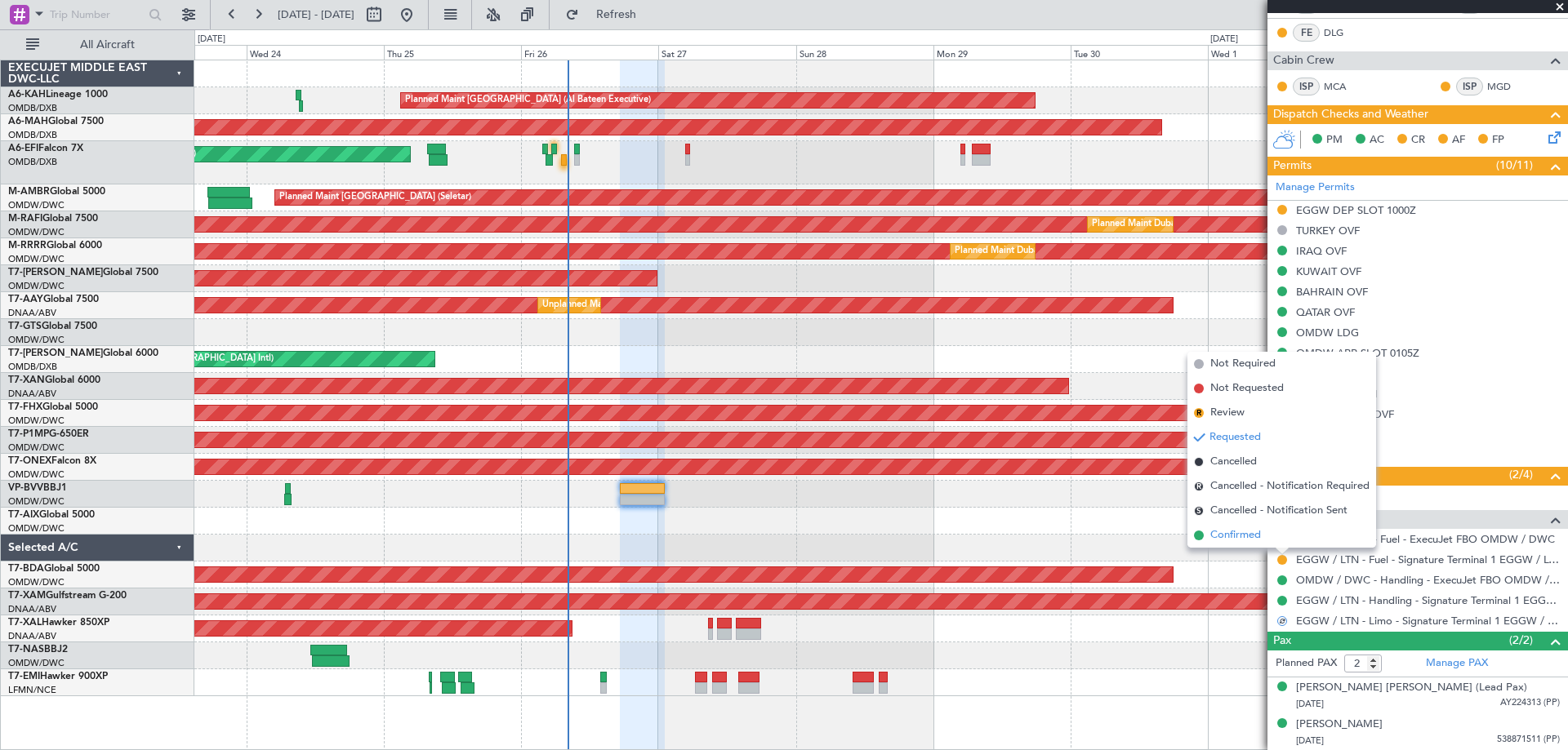
click at [1250, 534] on span "Confirmed" at bounding box center [1236, 535] width 50 height 16
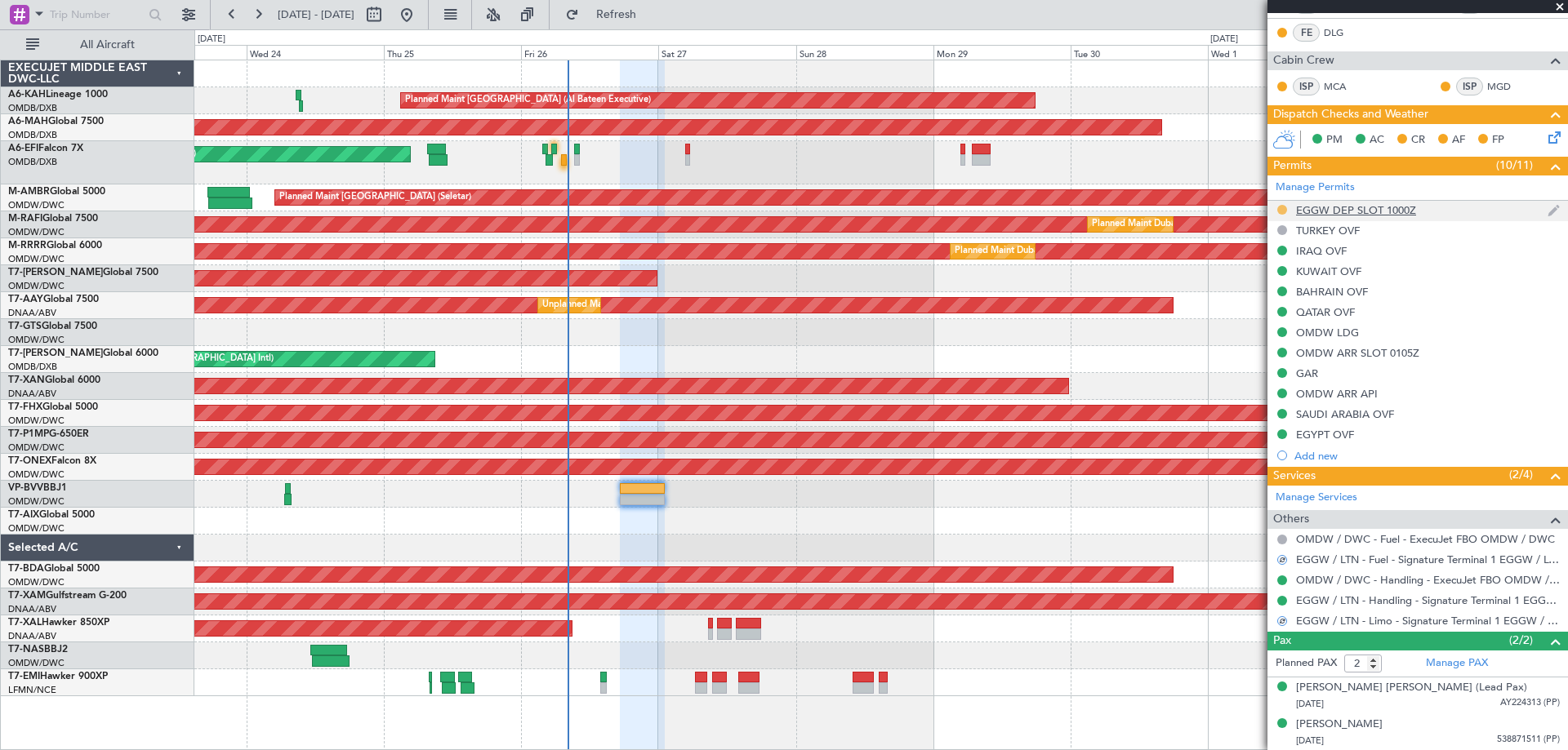
click at [1281, 207] on button at bounding box center [1282, 210] width 9 height 9
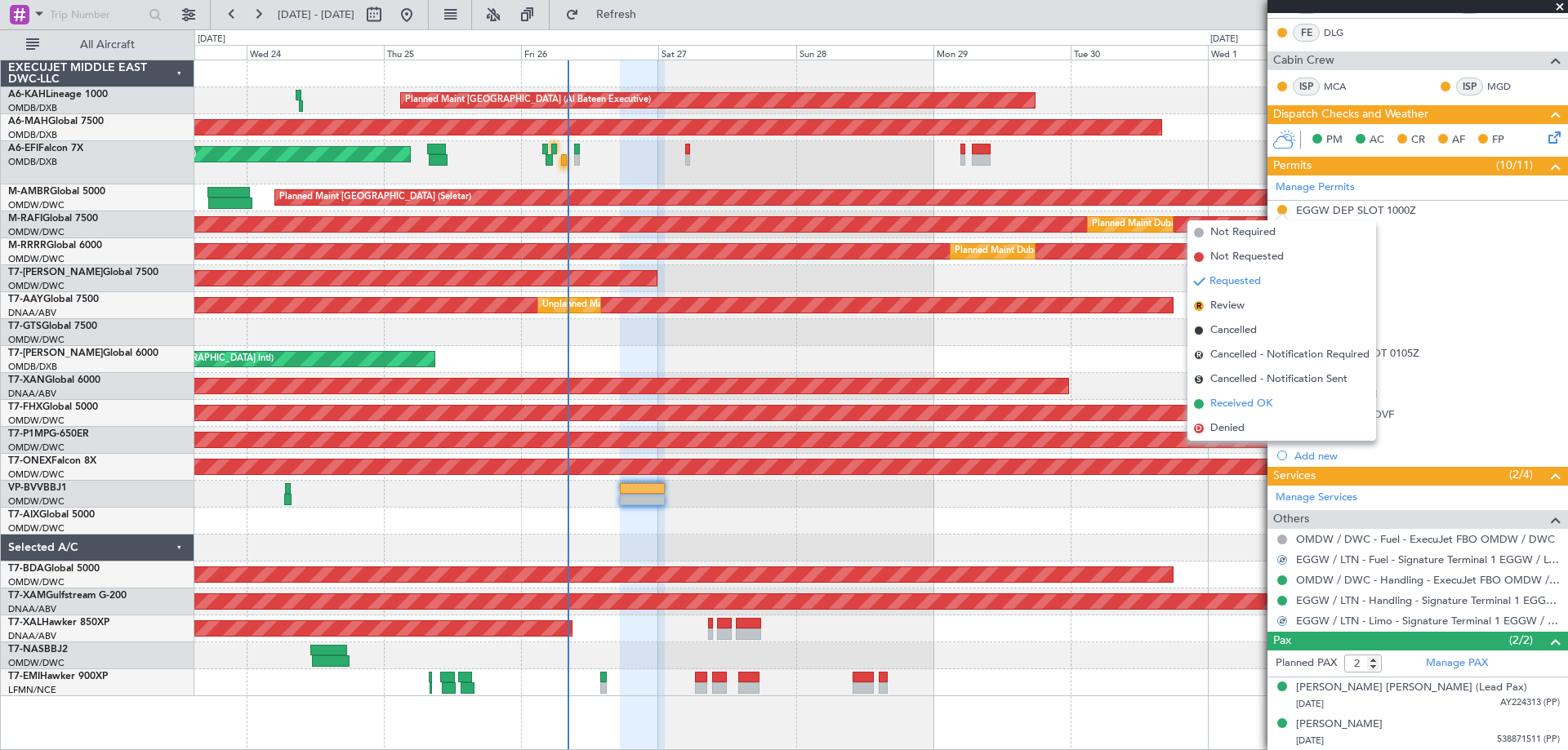
click at [1277, 404] on li "Received OK" at bounding box center [1281, 404] width 189 height 25
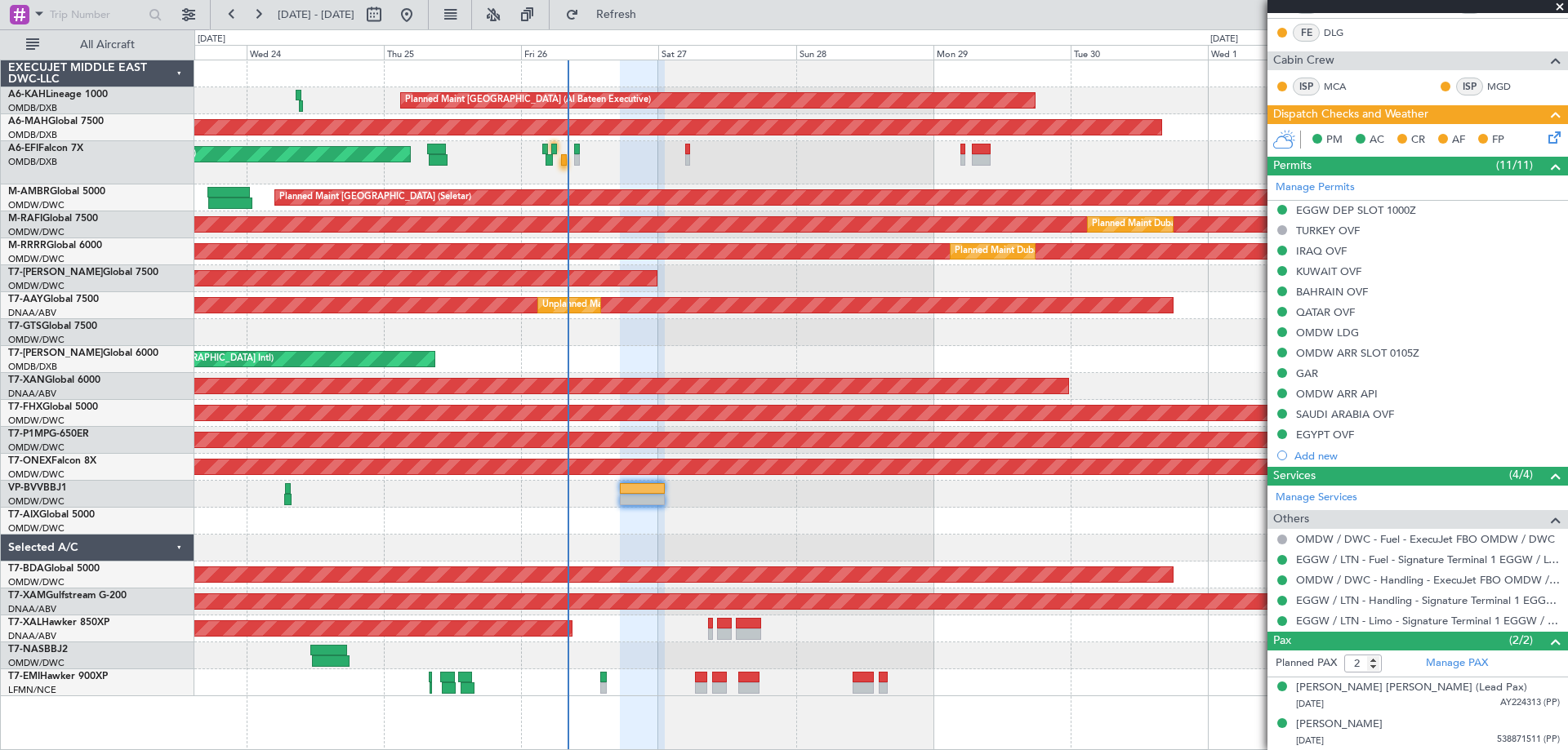
click at [1549, 141] on icon at bounding box center [1552, 135] width 13 height 13
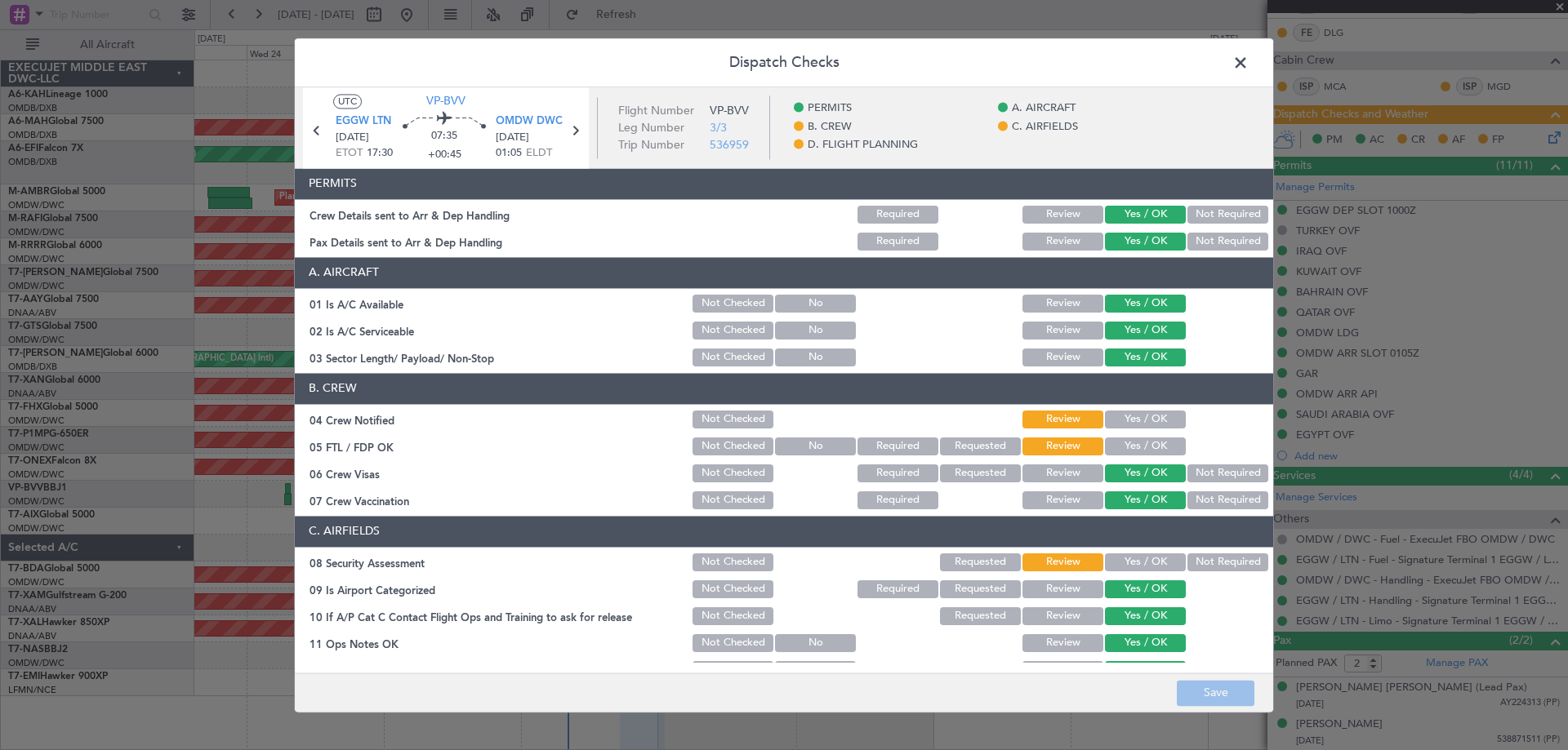
click at [1134, 417] on button "Yes / OK" at bounding box center [1145, 420] width 81 height 18
drag, startPoint x: 1131, startPoint y: 446, endPoint x: 1138, endPoint y: 433, distance: 14.8
click at [1131, 444] on button "Yes / OK" at bounding box center [1145, 446] width 81 height 18
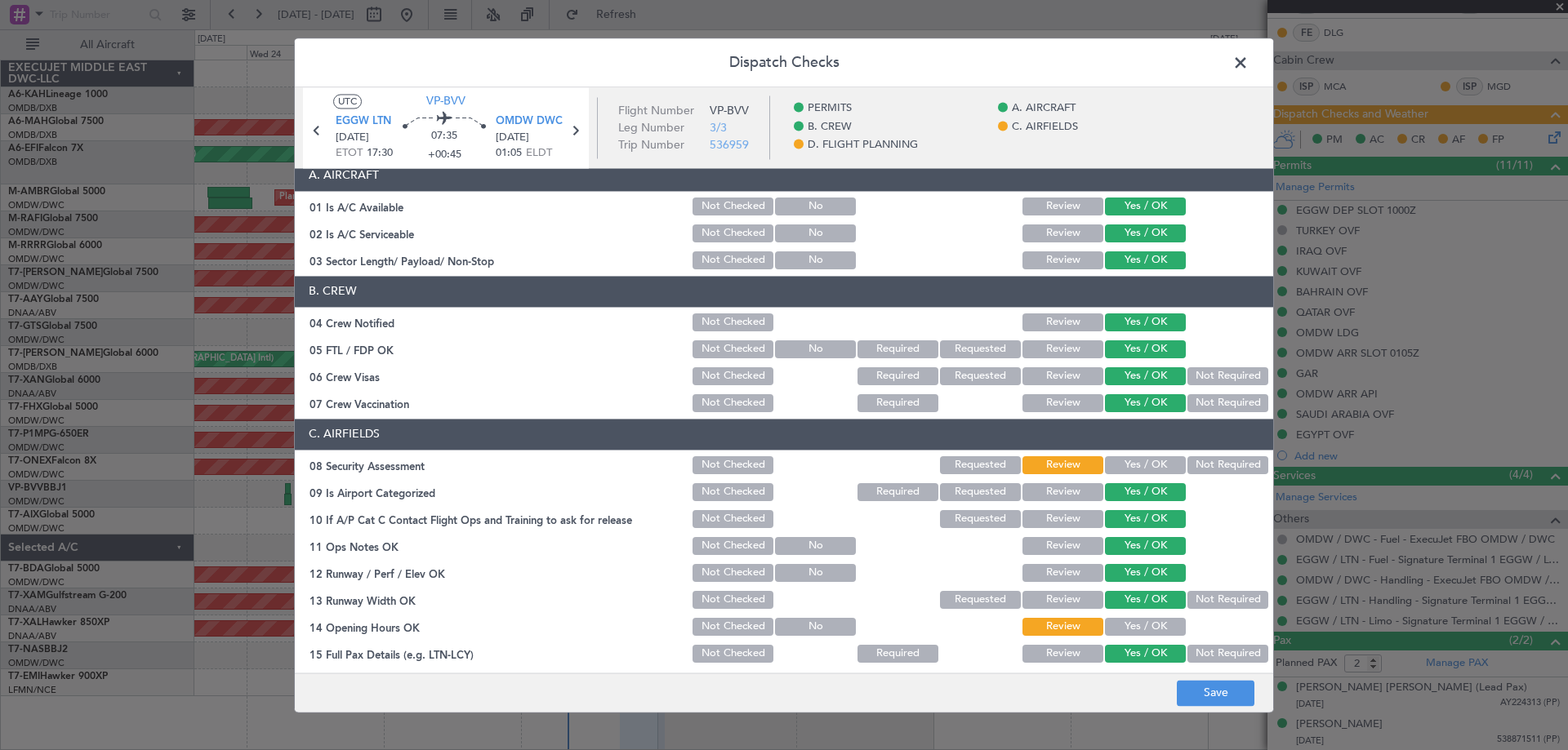
scroll to position [163, 0]
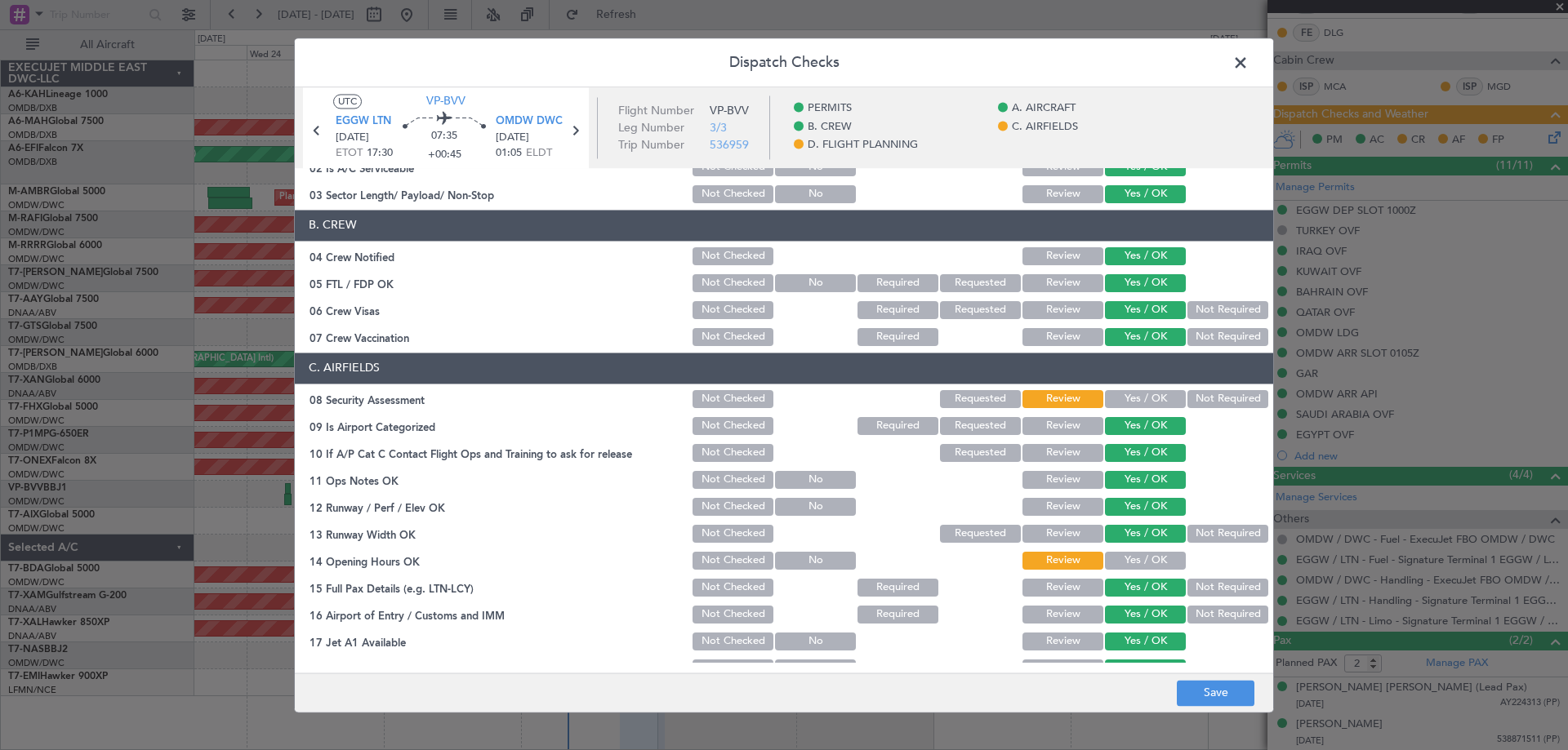
click at [1118, 401] on button "Yes / OK" at bounding box center [1145, 399] width 81 height 18
click at [1124, 568] on button "Yes / OK" at bounding box center [1145, 560] width 81 height 18
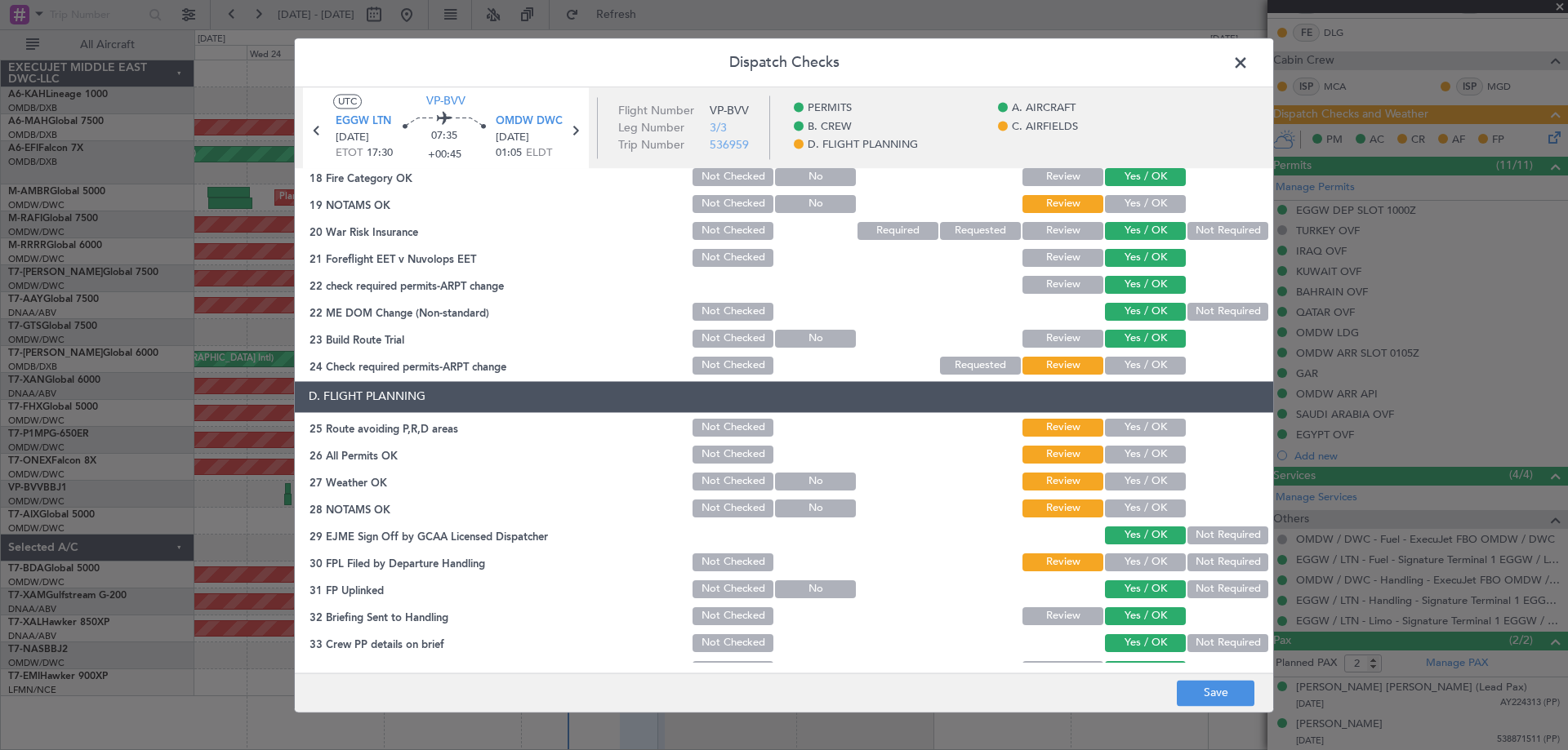
scroll to position [705, 0]
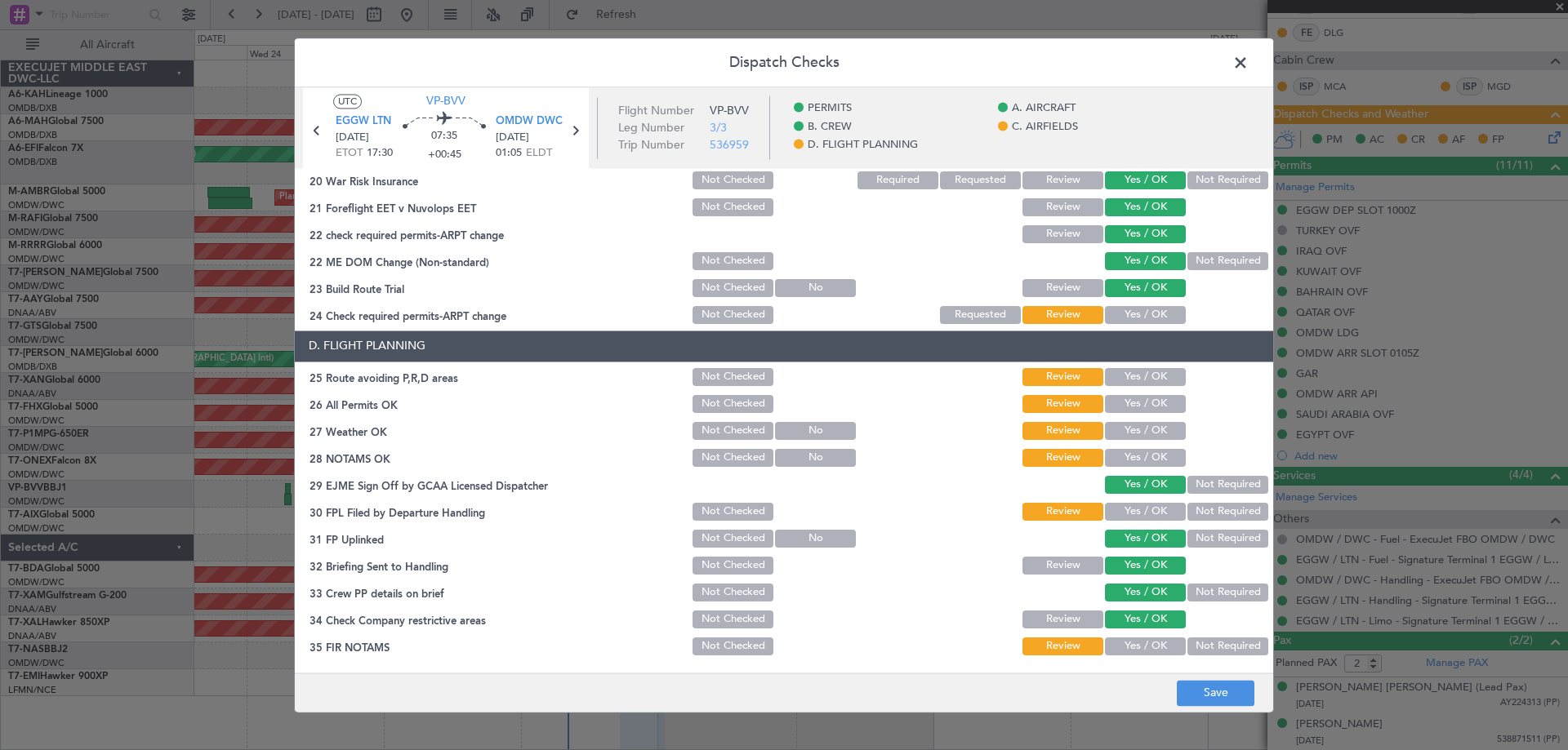
click at [1140, 318] on button "Yes / OK" at bounding box center [1145, 315] width 81 height 18
click at [1136, 378] on button "Yes / OK" at bounding box center [1145, 377] width 81 height 18
drag, startPoint x: 1130, startPoint y: 405, endPoint x: 1118, endPoint y: 440, distance: 37.0
click at [1129, 405] on button "Yes / OK" at bounding box center [1145, 403] width 81 height 18
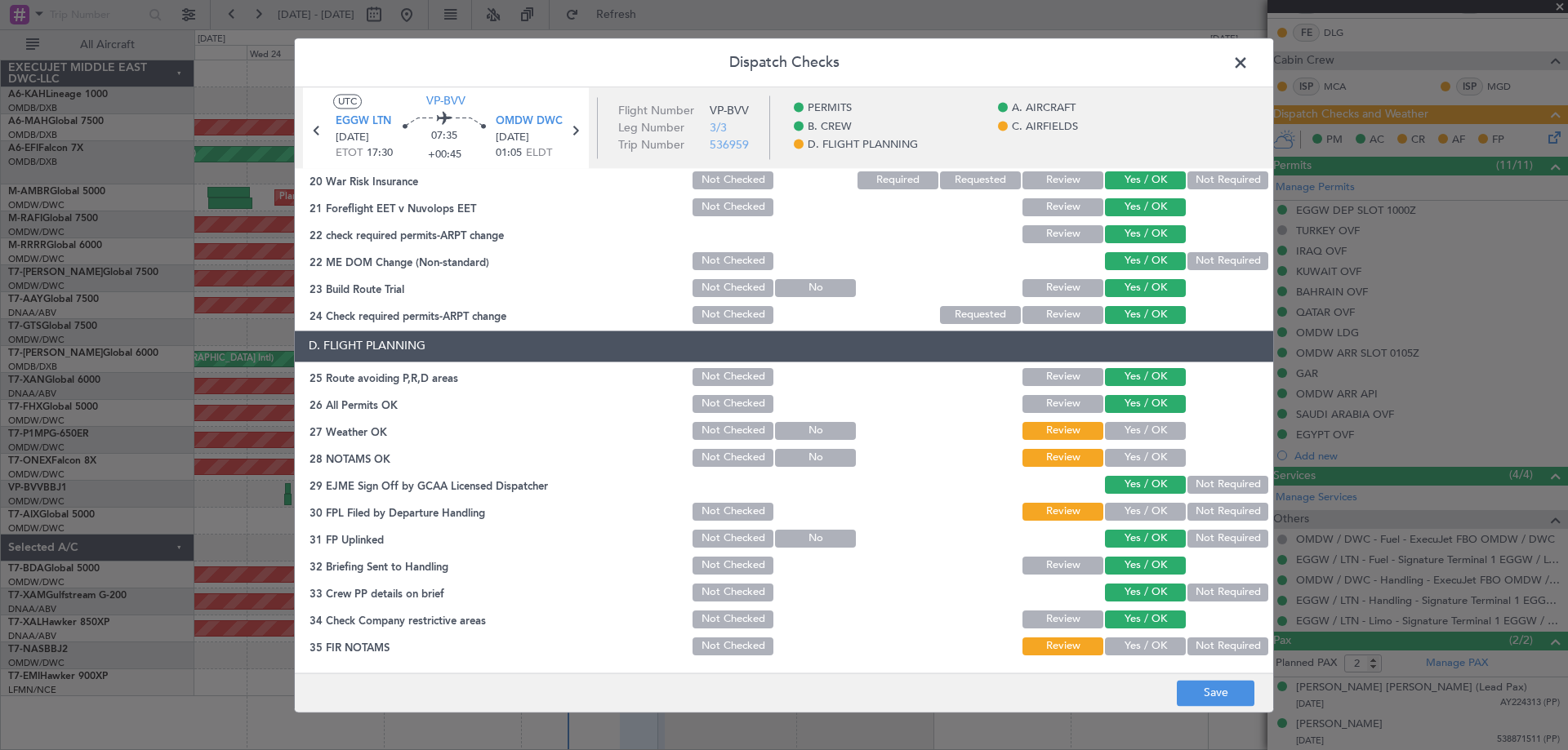
click at [1120, 438] on button "Yes / OK" at bounding box center [1145, 431] width 81 height 18
click at [1130, 457] on button "Yes / OK" at bounding box center [1145, 458] width 81 height 18
click at [1139, 519] on button "Yes / OK" at bounding box center [1145, 512] width 81 height 18
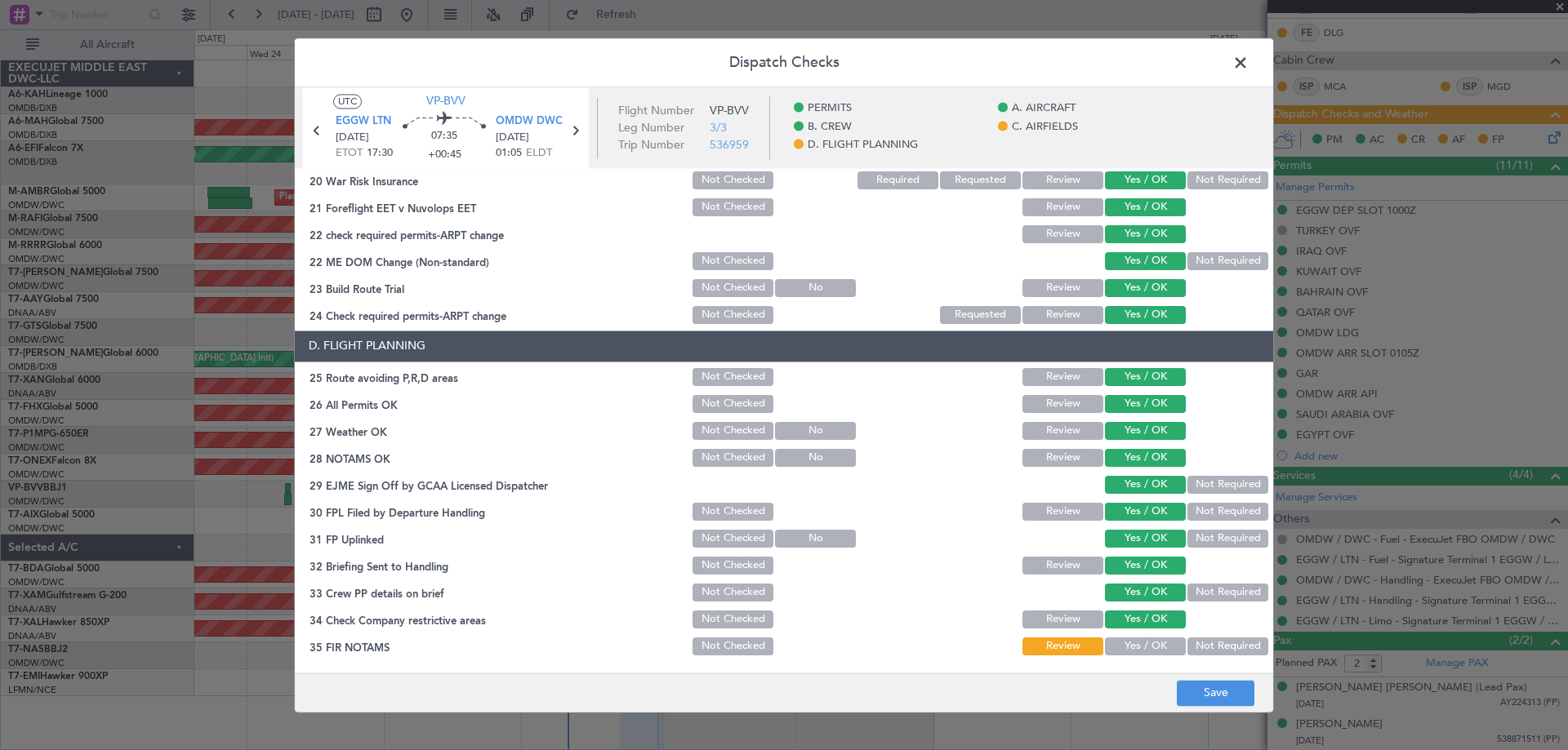
click at [1143, 653] on button "Yes / OK" at bounding box center [1145, 647] width 81 height 18
click at [1196, 690] on button "Save" at bounding box center [1216, 693] width 78 height 27
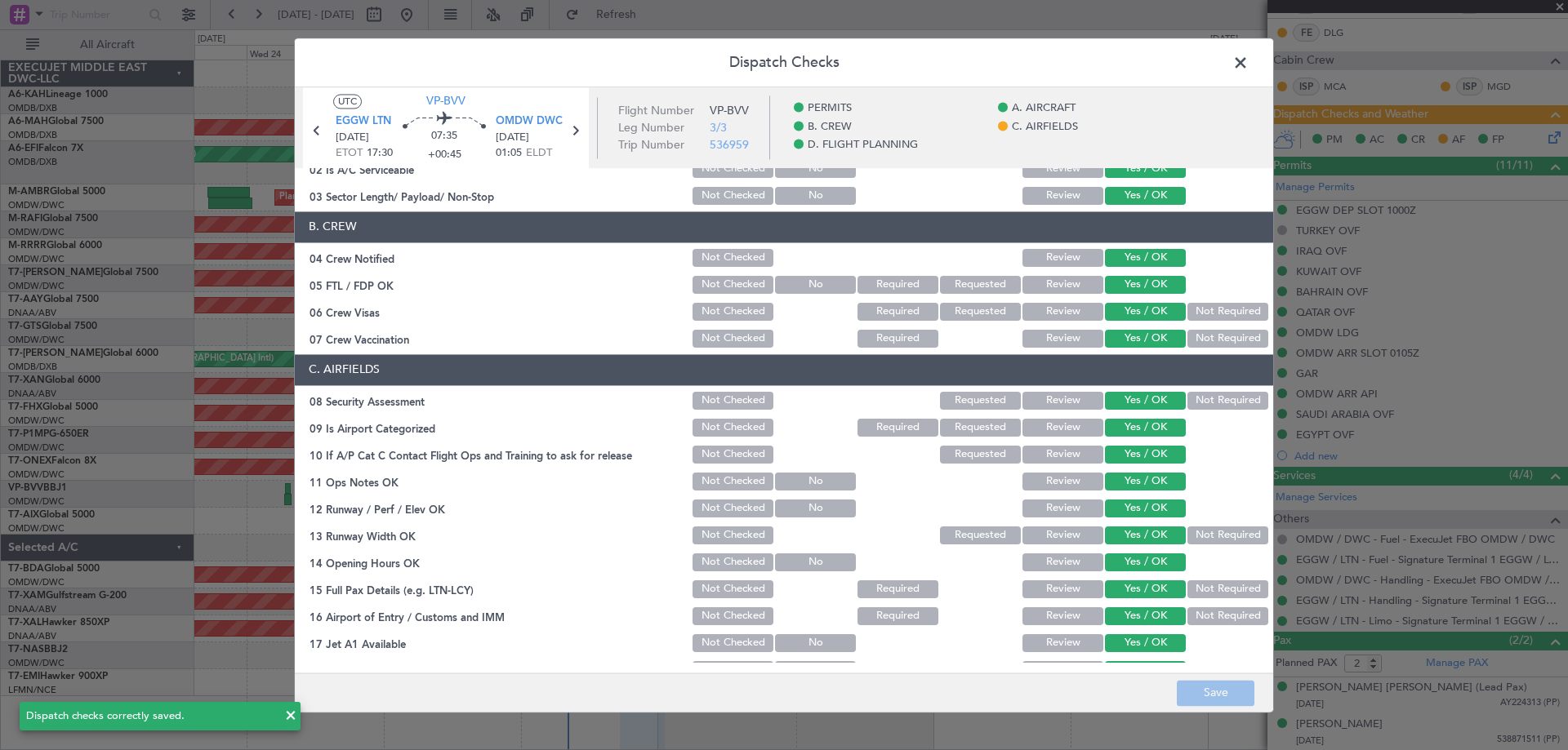
scroll to position [653, 0]
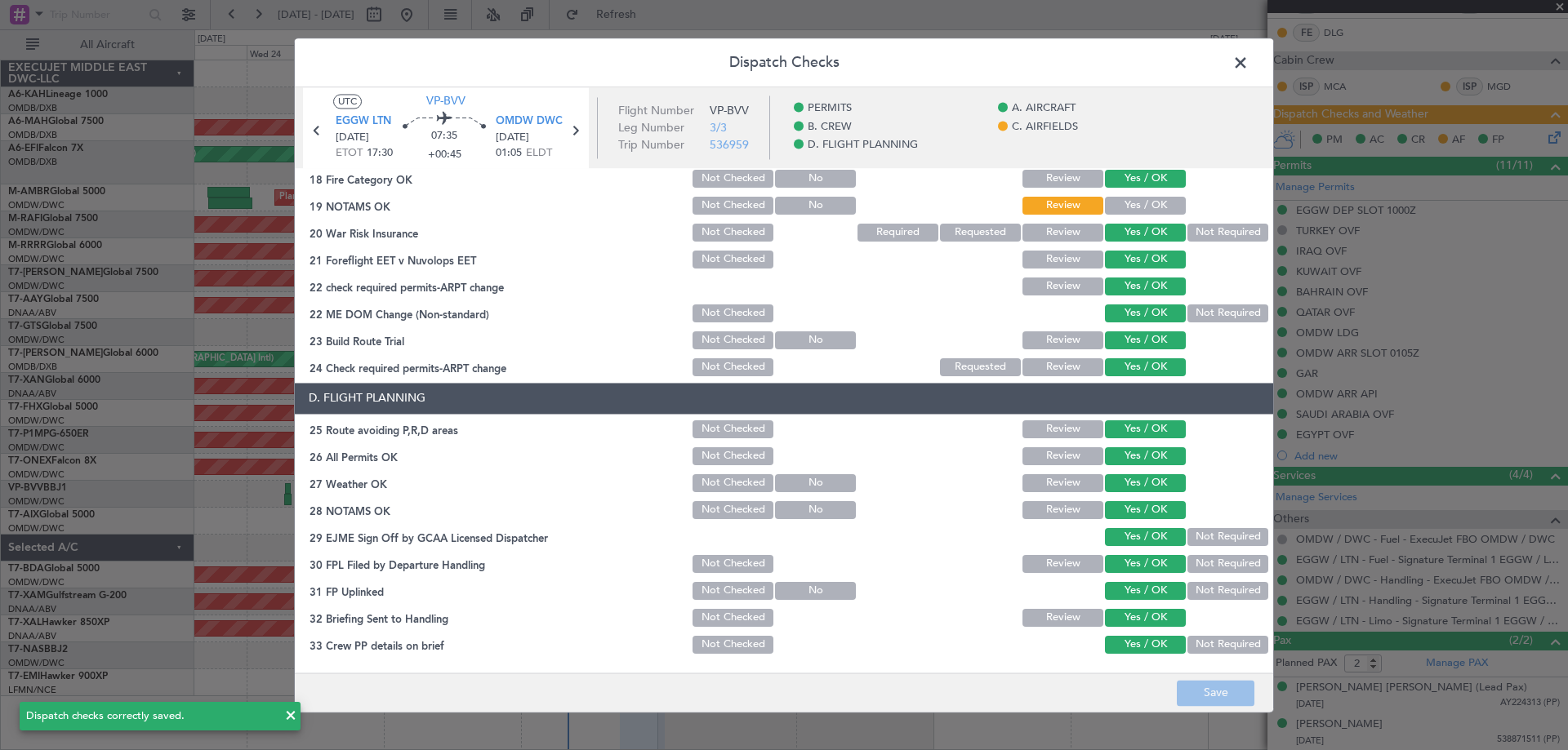
click at [1148, 216] on div "Yes / OK" at bounding box center [1143, 206] width 83 height 23
click at [1146, 203] on button "Yes / OK" at bounding box center [1145, 205] width 81 height 18
click at [1218, 680] on button "Save" at bounding box center [1216, 693] width 78 height 27
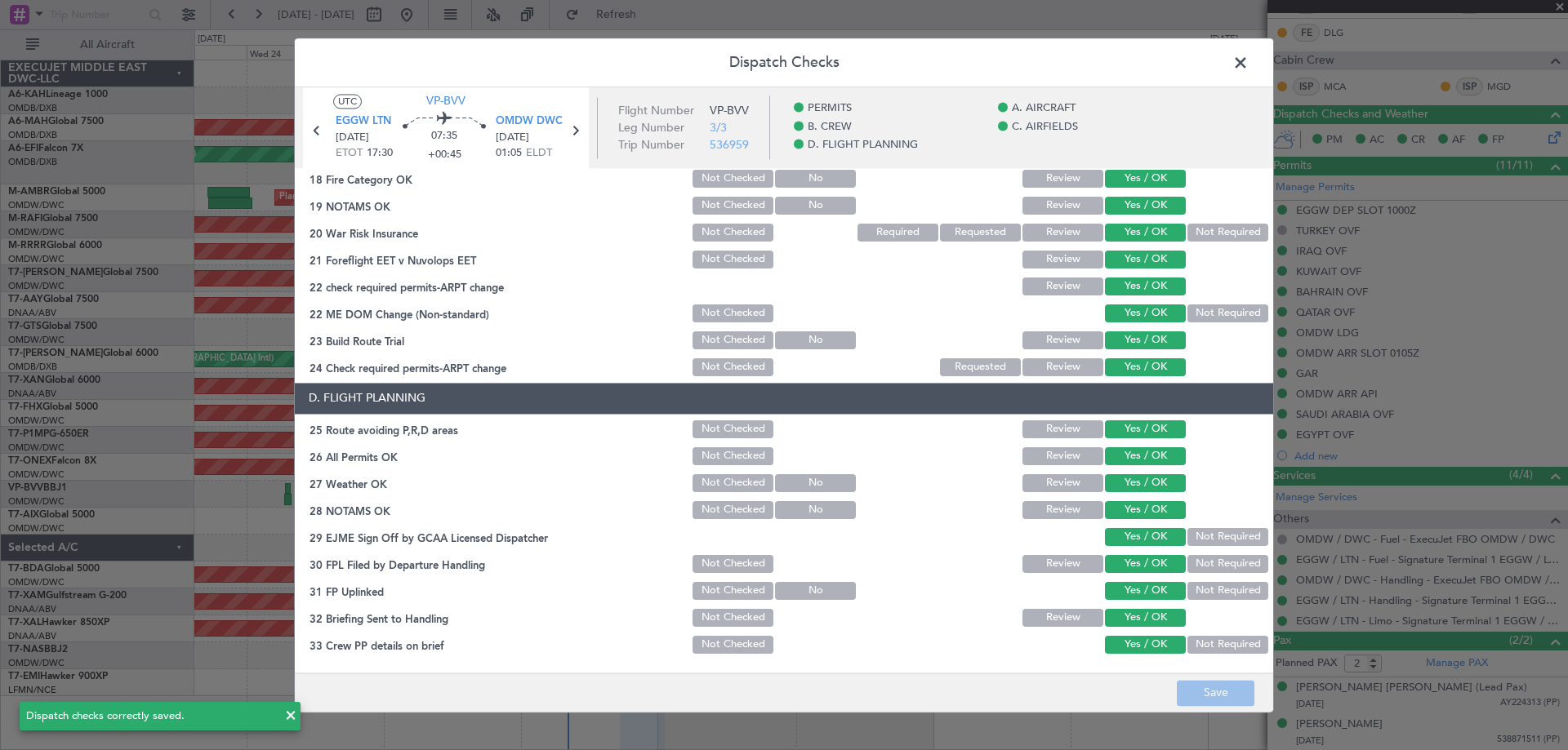
click at [1249, 61] on span at bounding box center [1249, 66] width 0 height 32
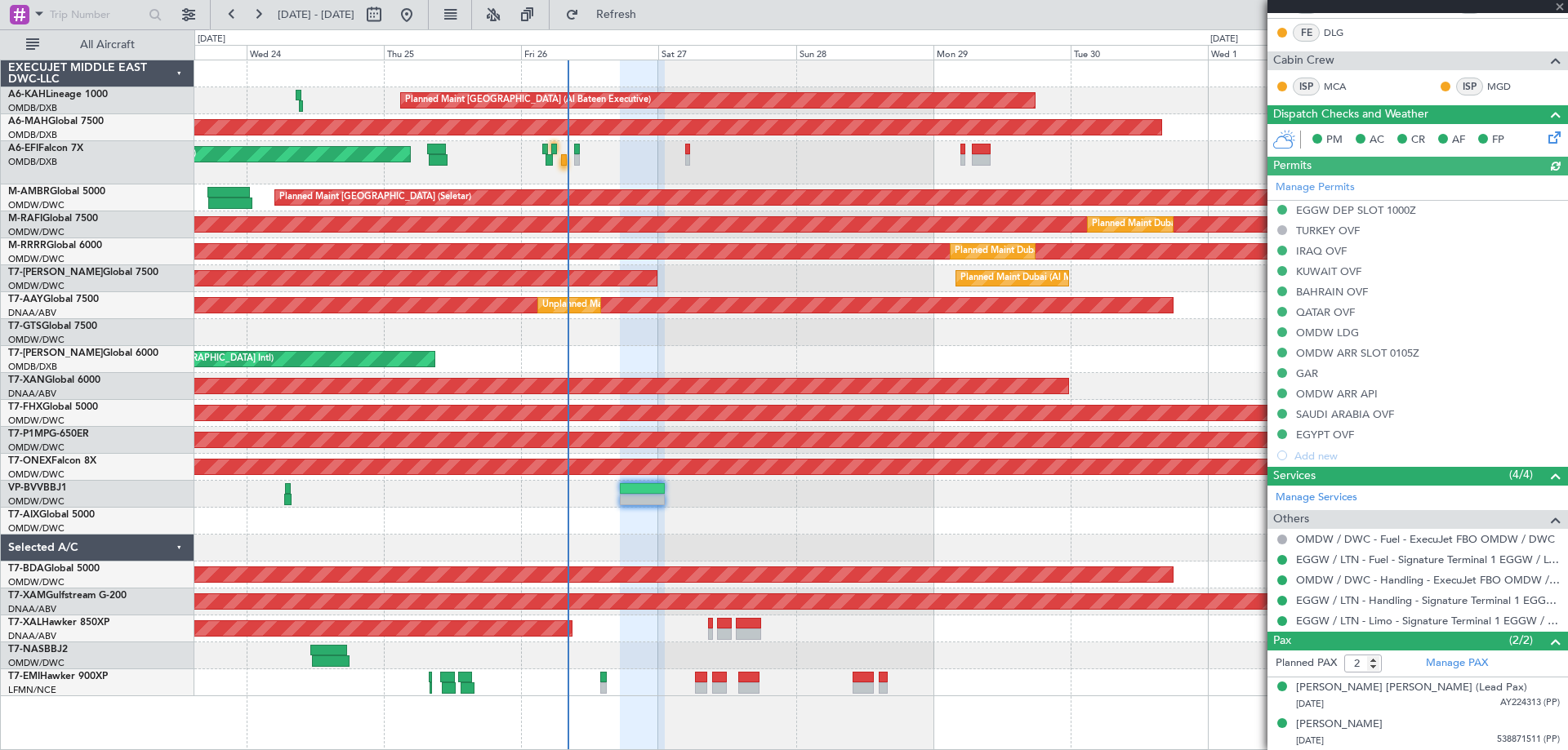
type input "[PERSON_NAME] ([PERSON_NAME])"
type input "7363"
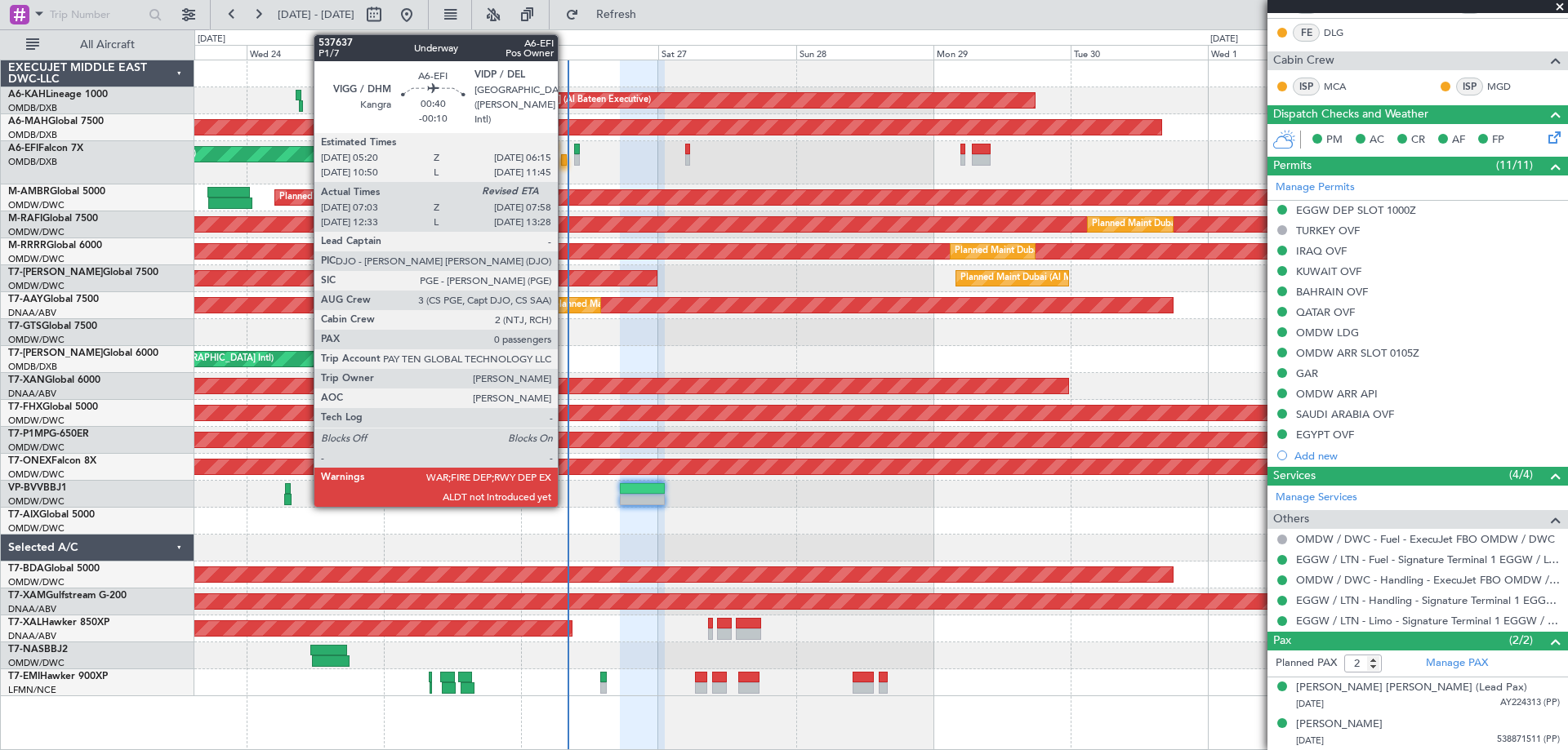
click at [565, 156] on div at bounding box center [564, 160] width 6 height 11
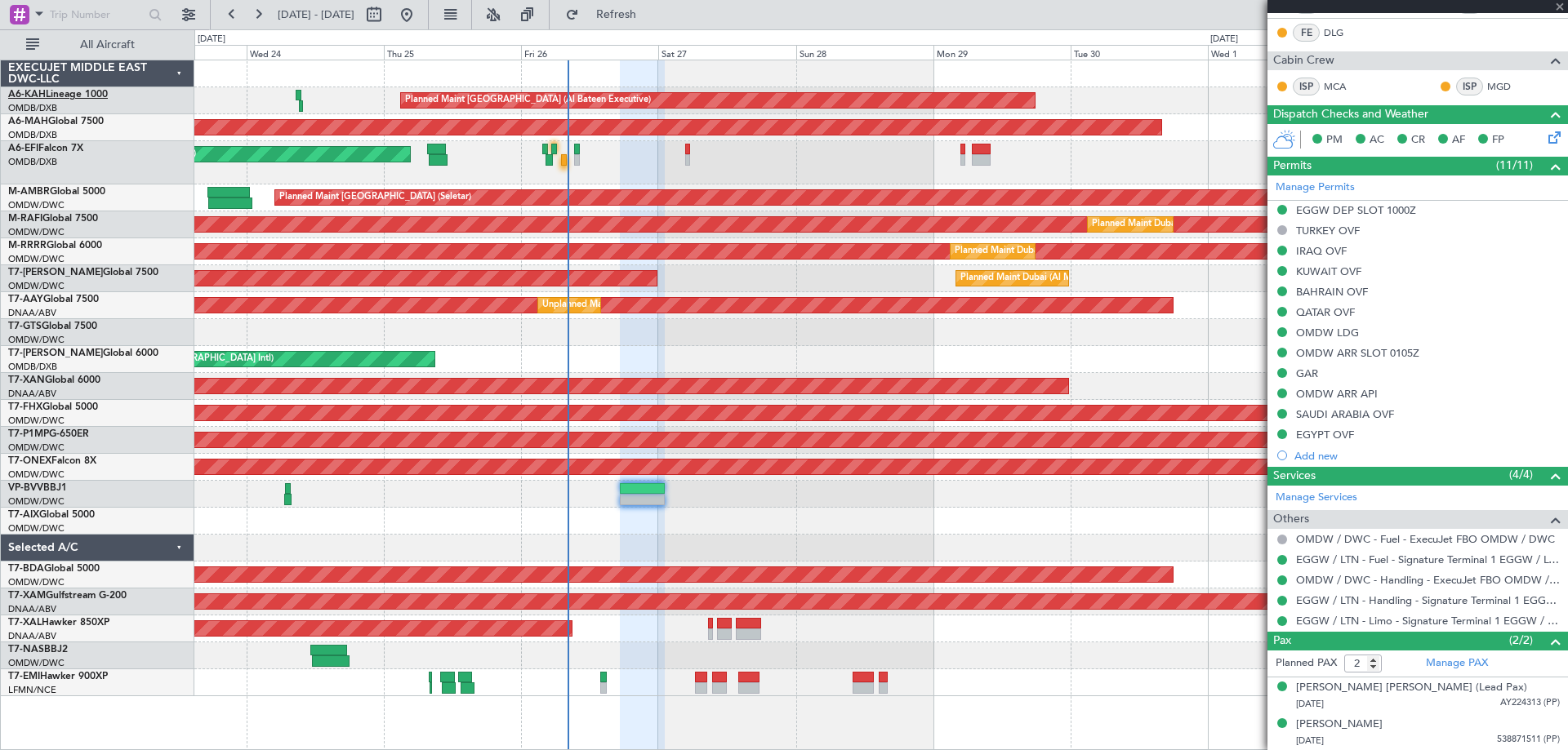
type input "-00:10"
type input "07:13"
type input "0"
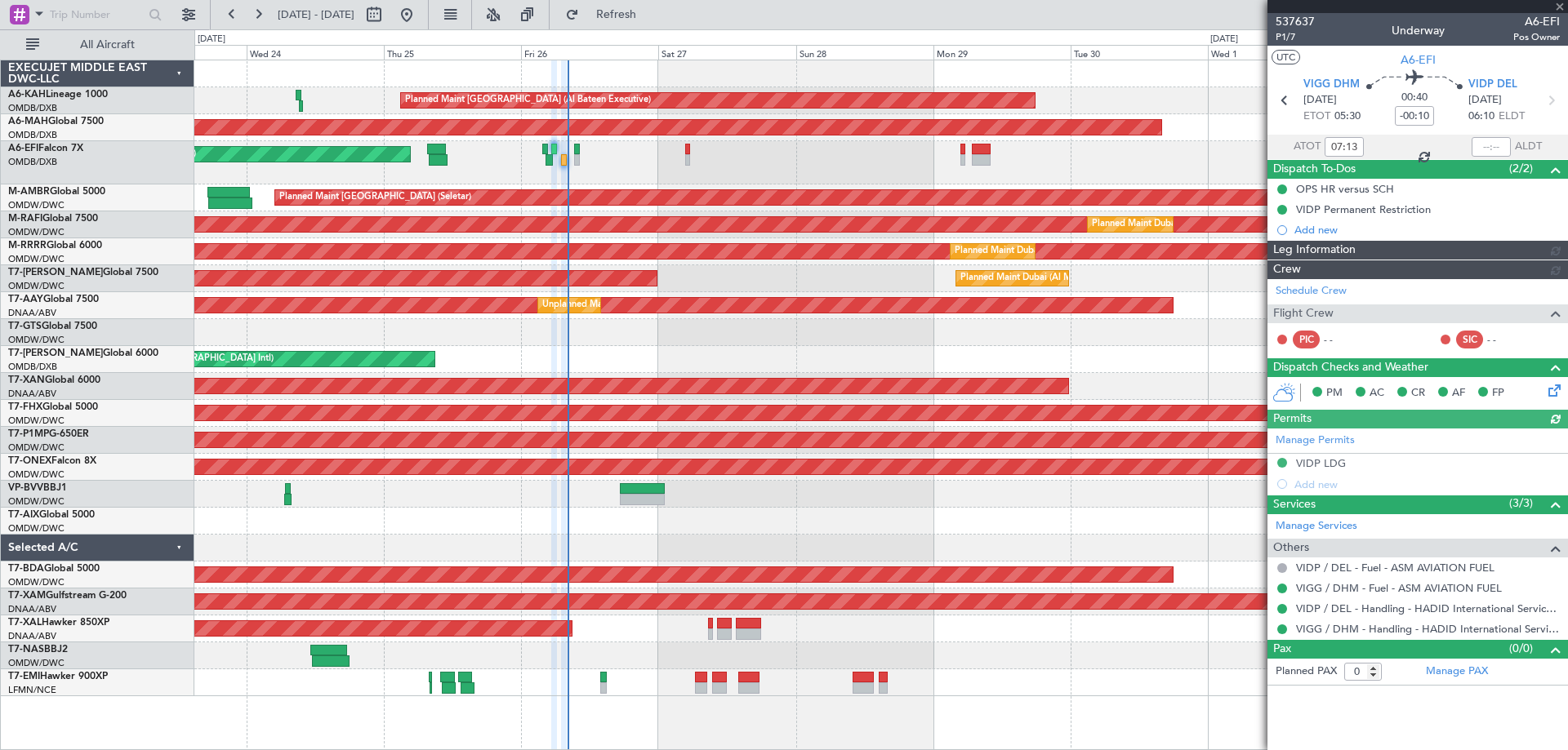
type input "Dherander Fithani (DHF)"
type input "7353"
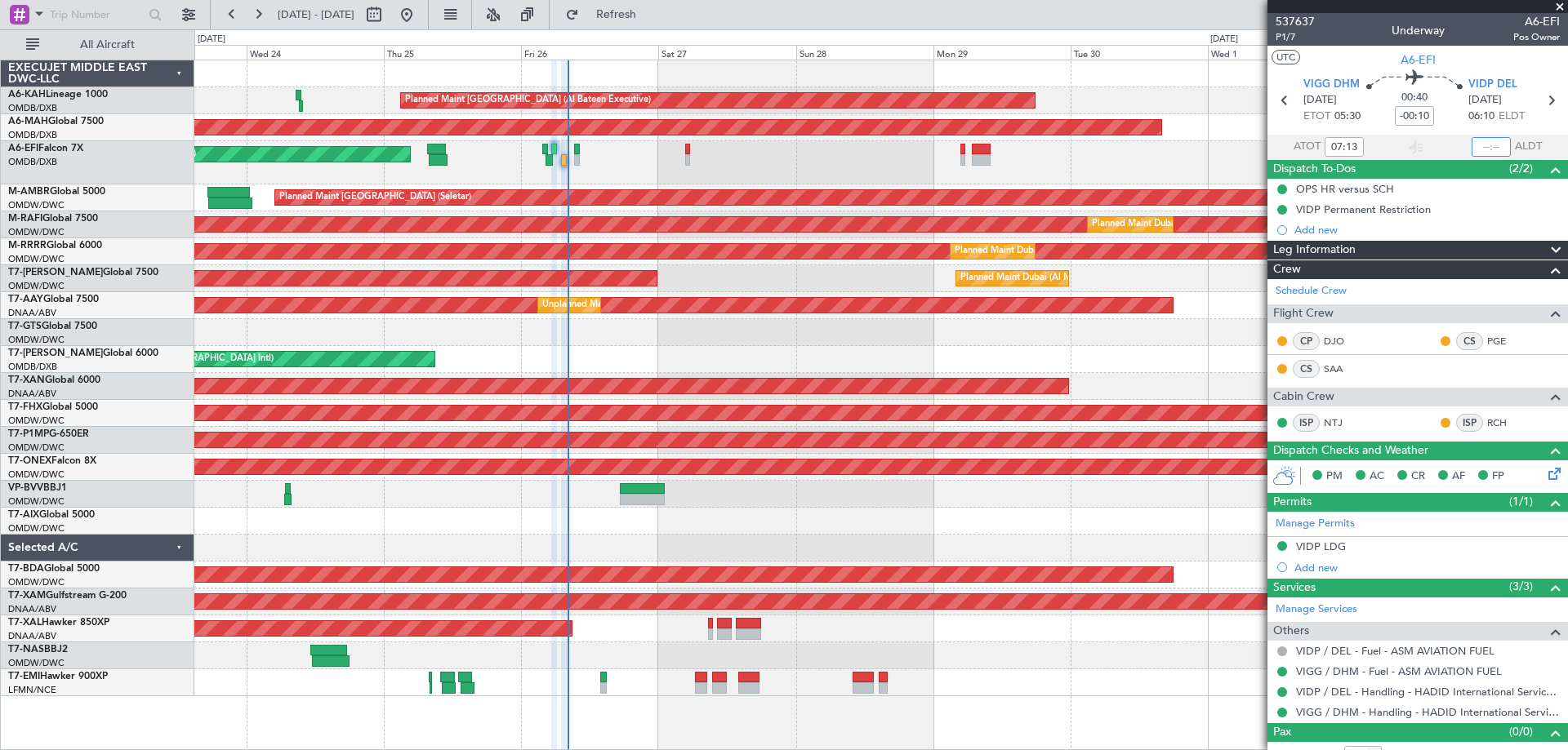
click at [1483, 144] on input "text" at bounding box center [1491, 146] width 39 height 20
type input "08:11"
drag, startPoint x: 1557, startPoint y: 3, endPoint x: 1560, endPoint y: 14, distance: 11.4
click at [1557, 7] on span at bounding box center [1559, 7] width 16 height 14
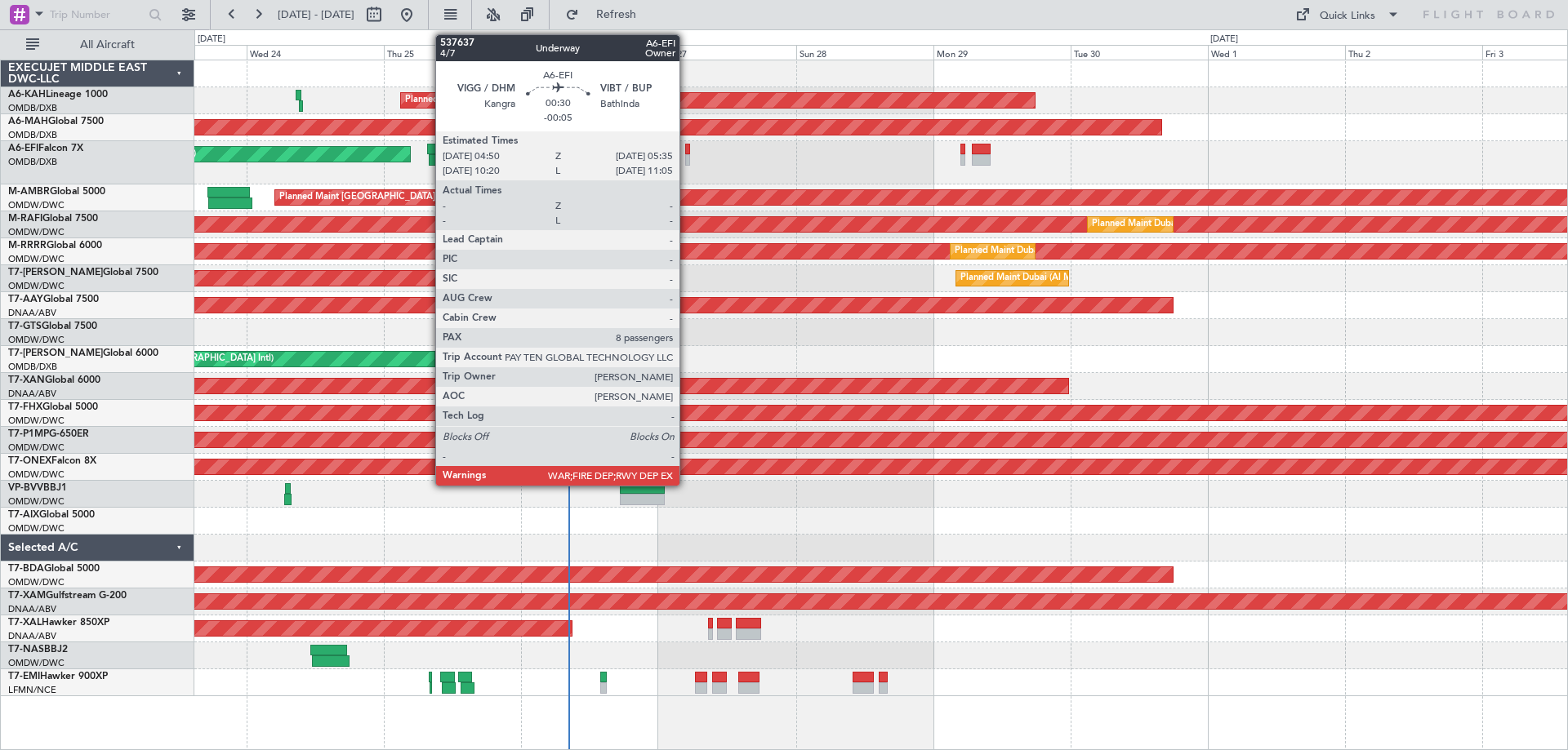
click at [687, 149] on div at bounding box center [688, 149] width 5 height 11
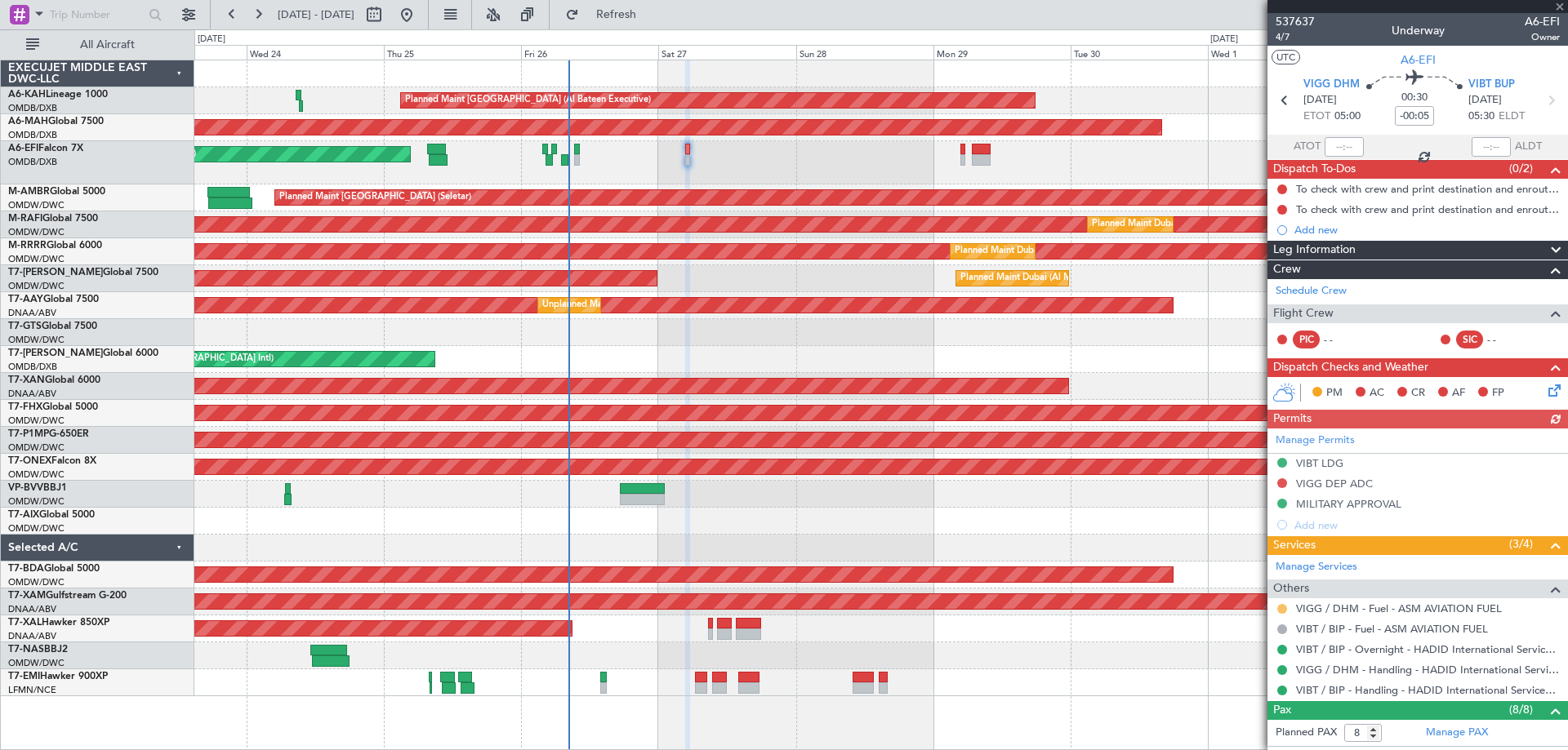
click at [1283, 604] on button at bounding box center [1282, 609] width 9 height 9
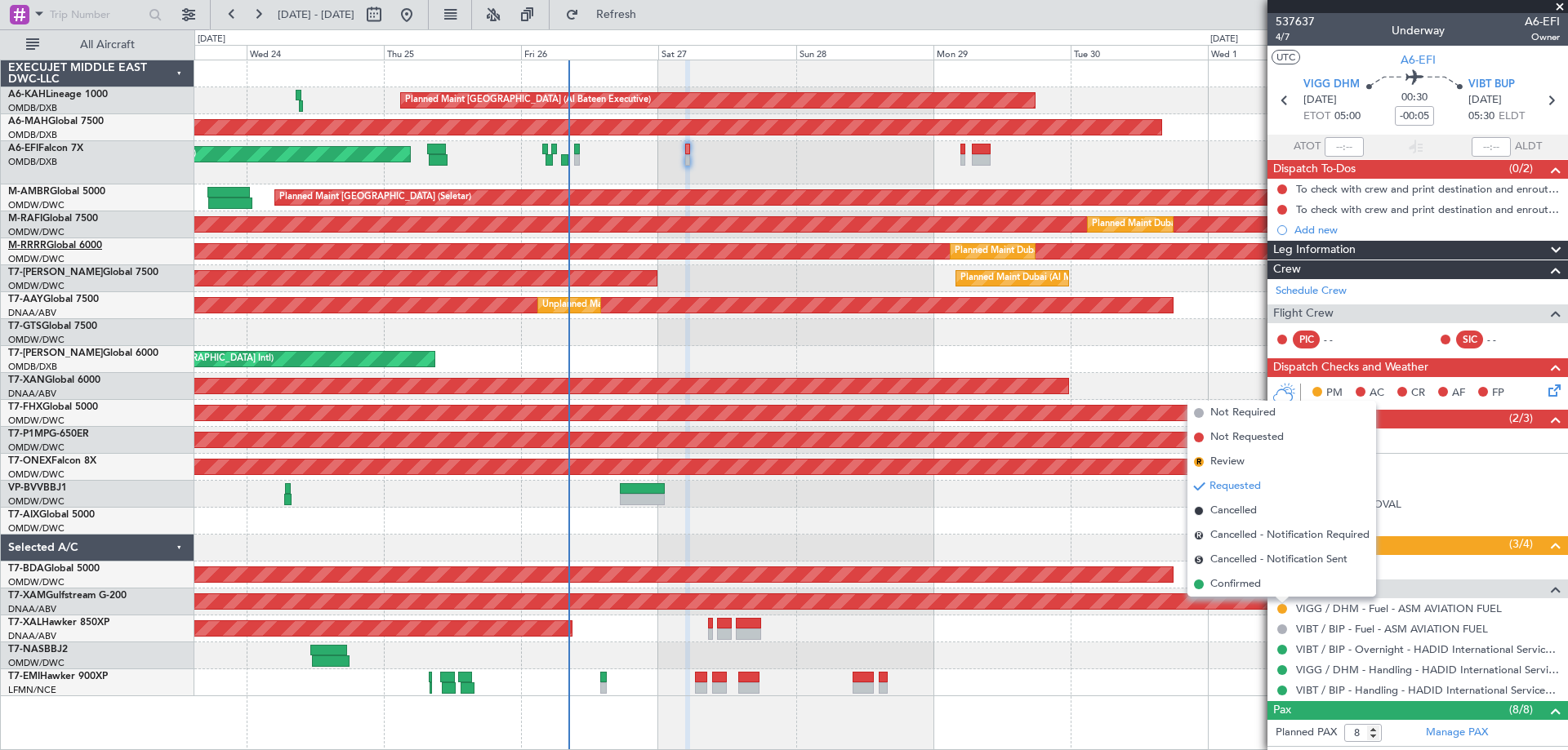
drag, startPoint x: 1259, startPoint y: 586, endPoint x: 42, endPoint y: 250, distance: 1262.5
click at [1258, 586] on span "Confirmed" at bounding box center [1236, 584] width 50 height 16
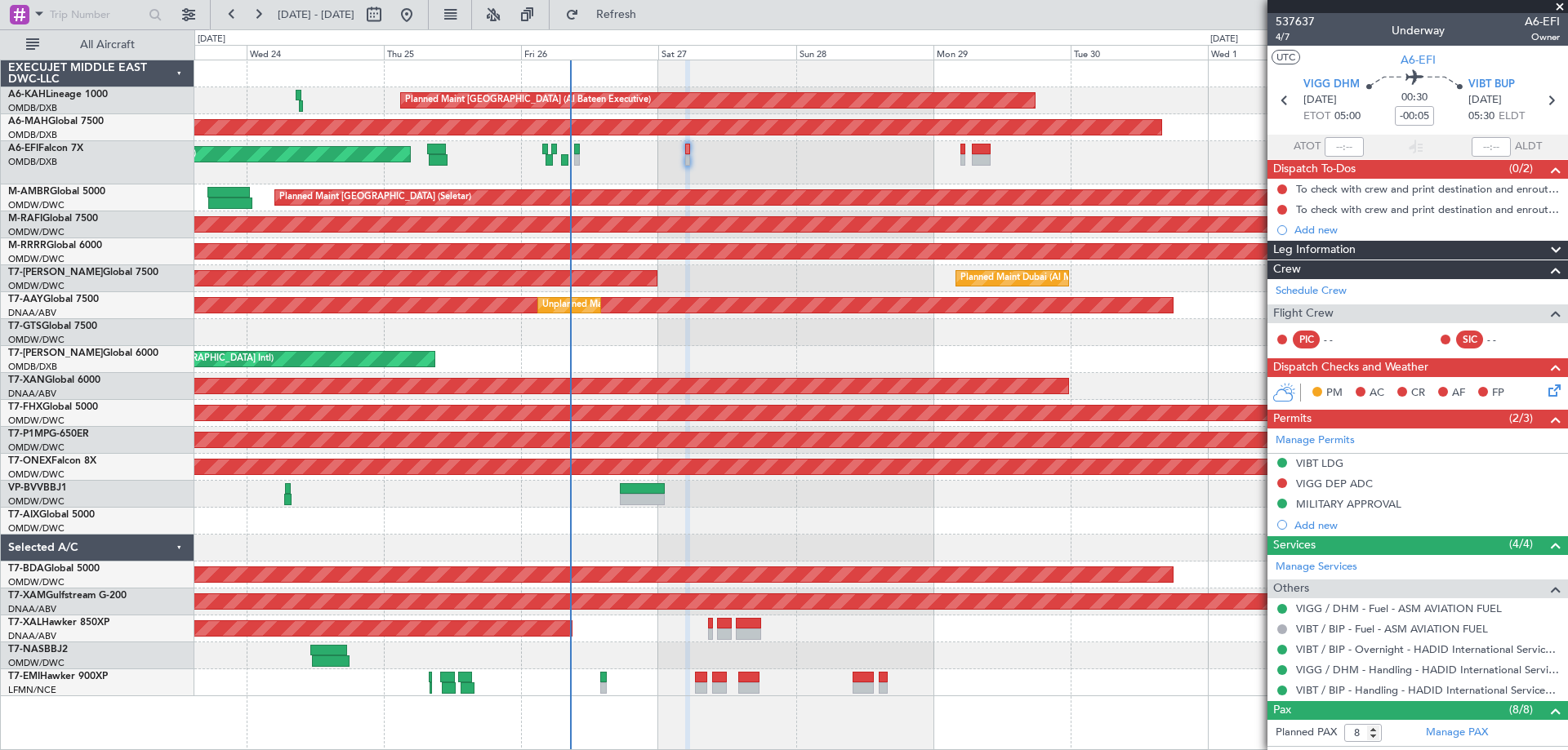
click at [1558, 4] on span at bounding box center [1559, 7] width 16 height 14
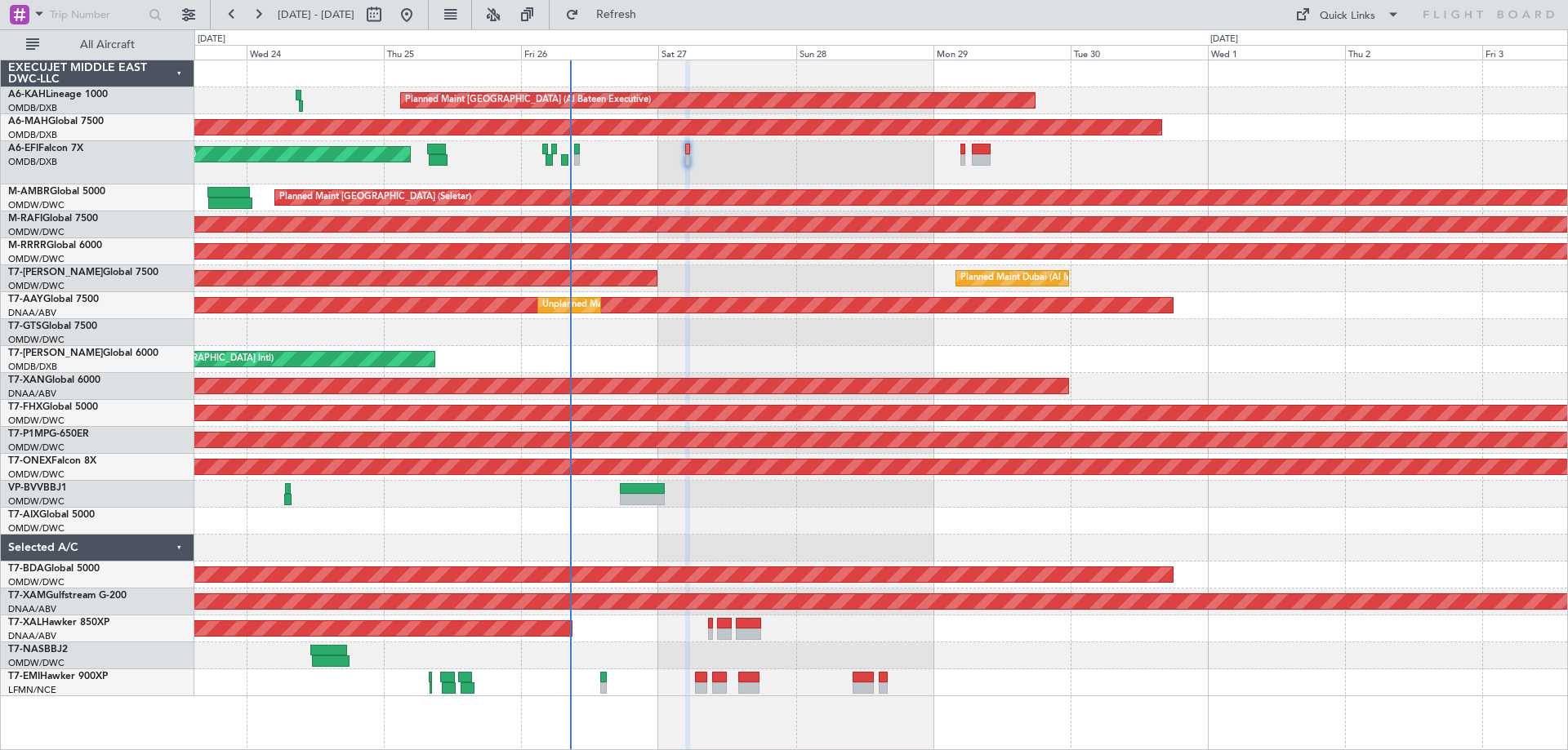
type input "0"
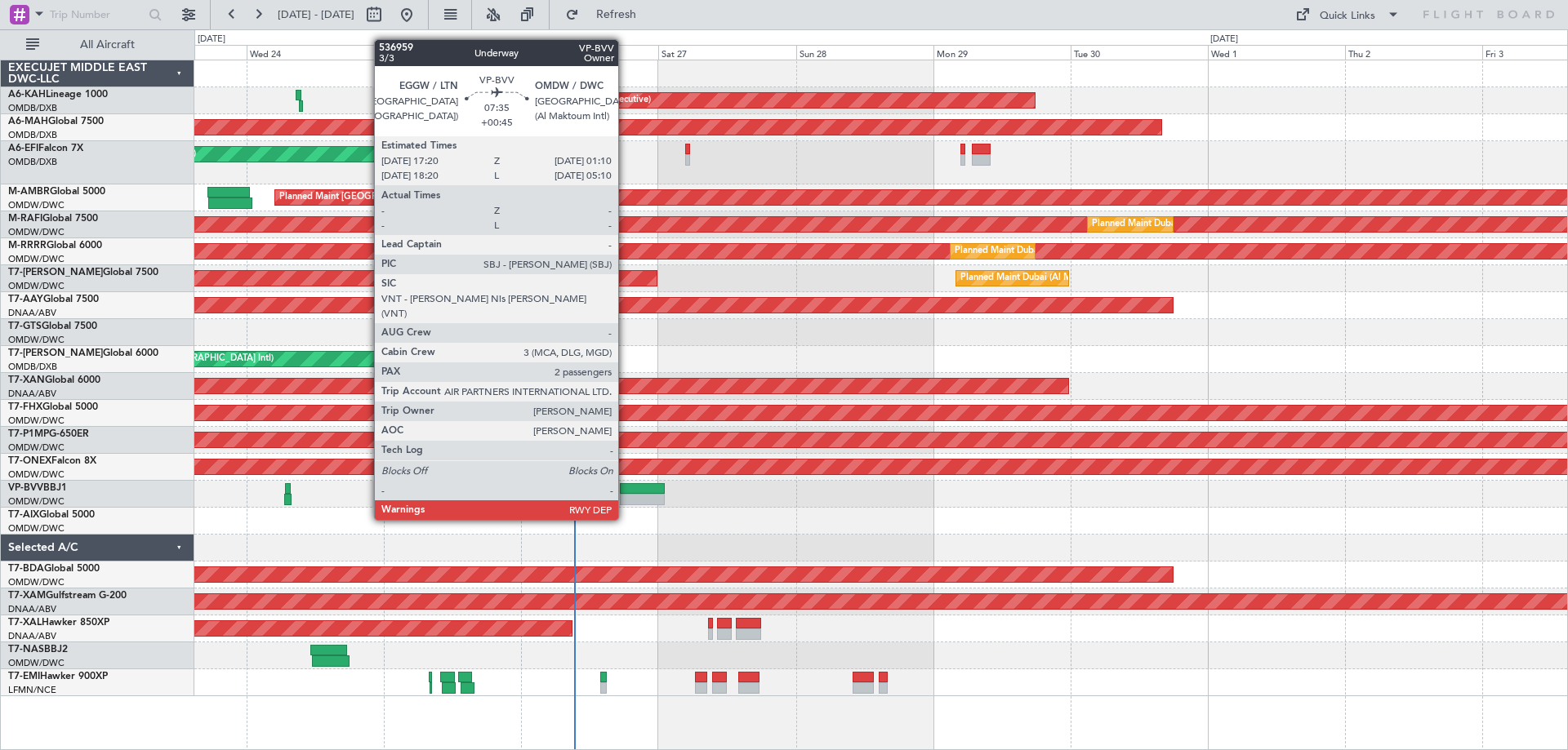
click at [626, 489] on div at bounding box center [642, 489] width 45 height 11
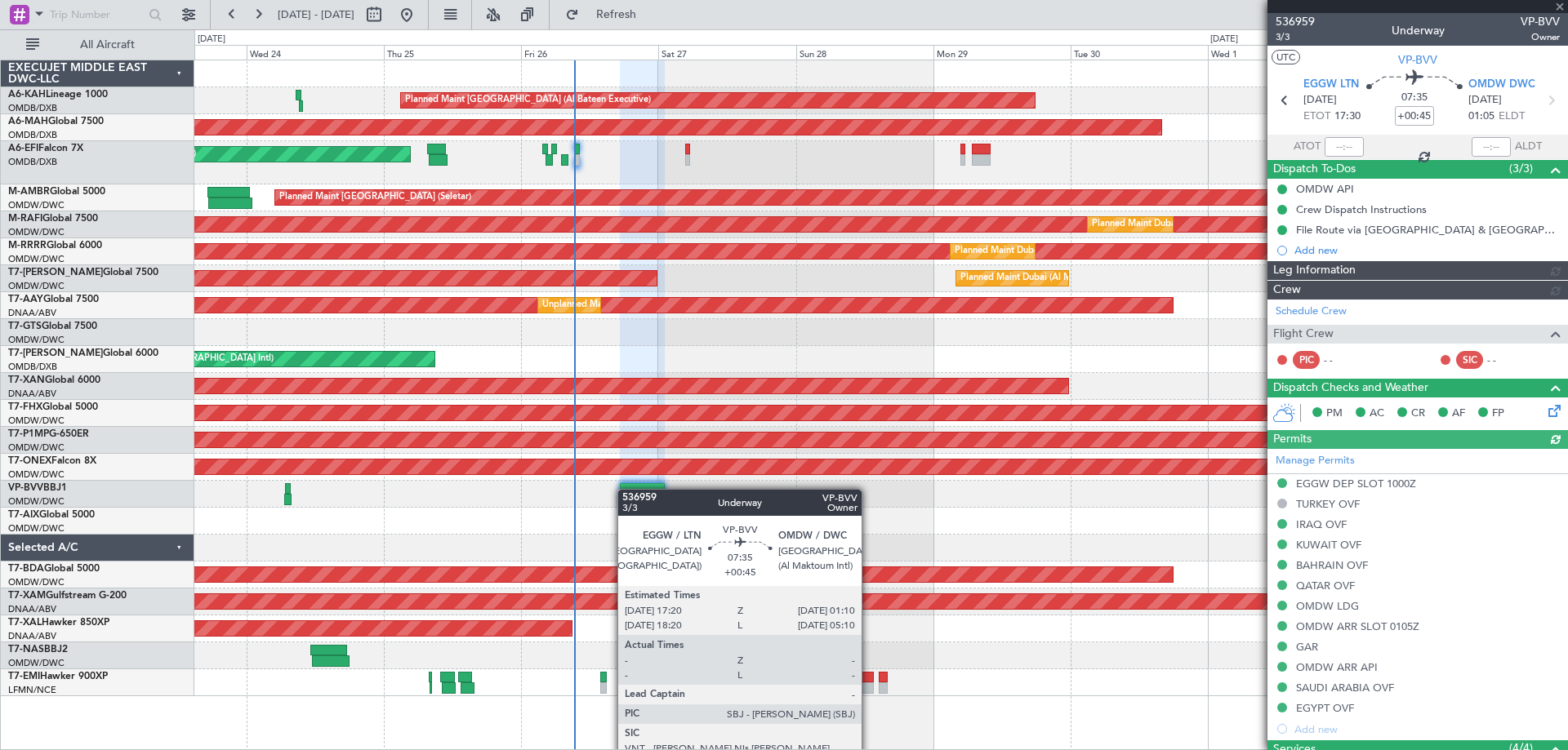
type input "[PERSON_NAME] ([PERSON_NAME])"
type input "7363"
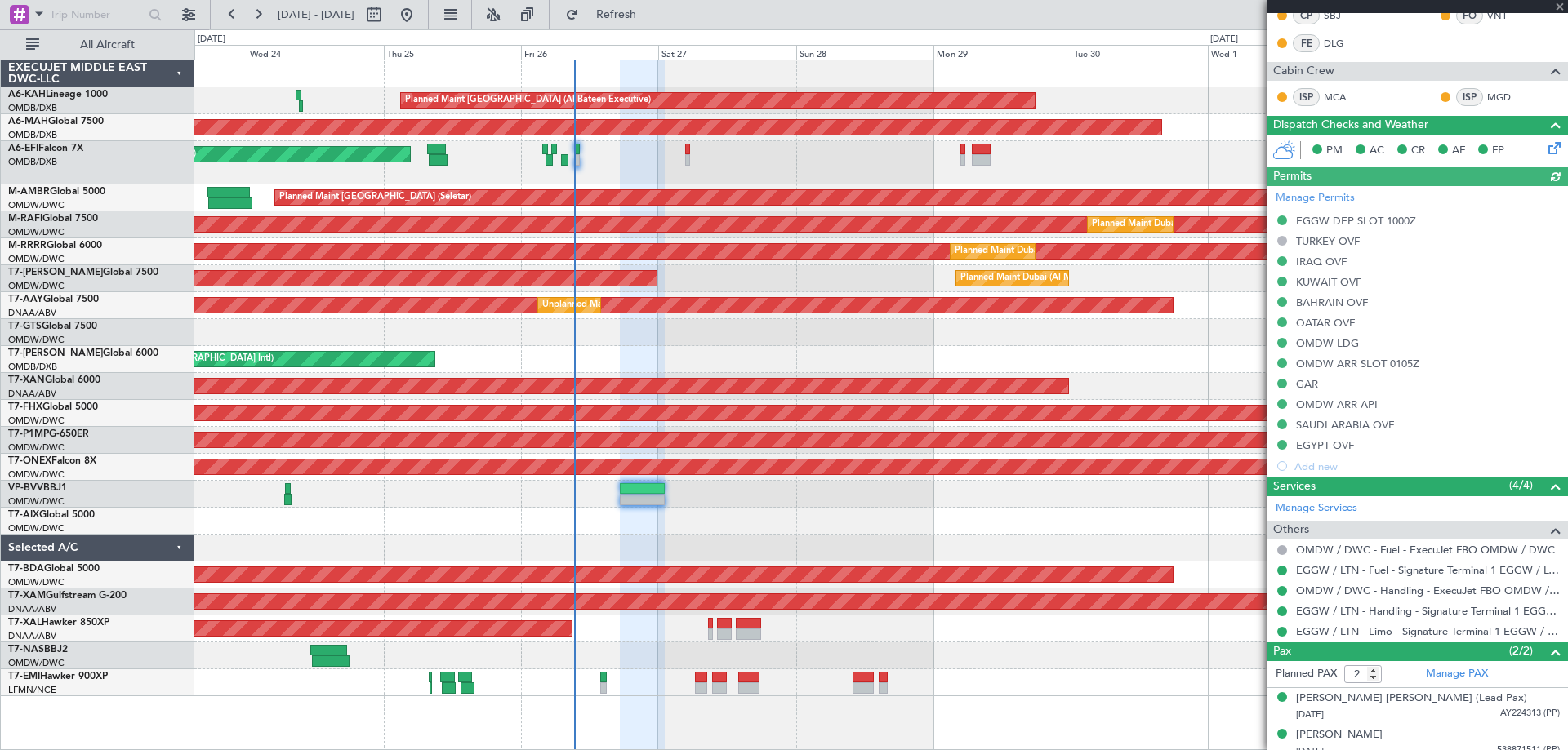
scroll to position [357, 0]
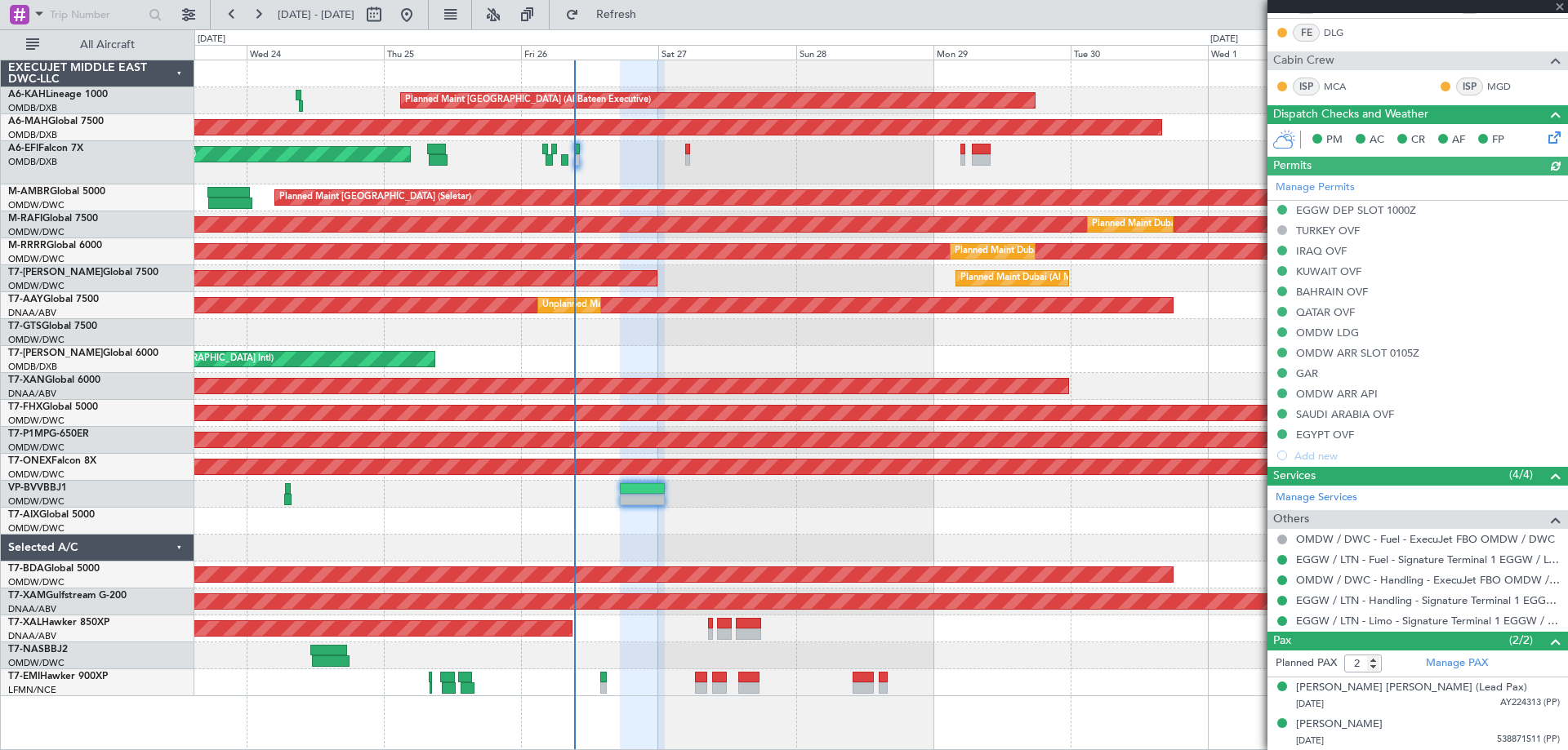
type input "[PERSON_NAME] ([PERSON_NAME])"
type input "7363"
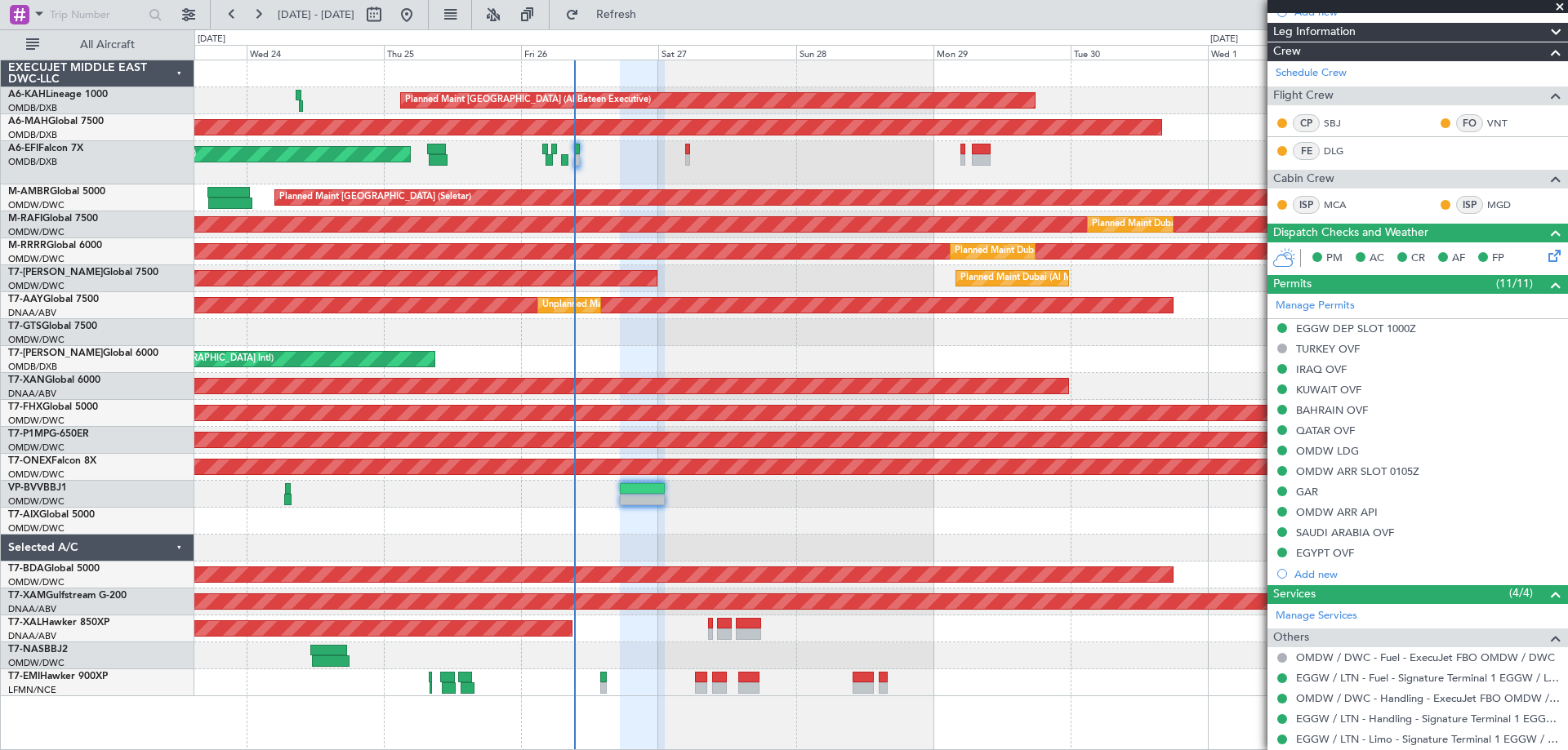
scroll to position [30, 0]
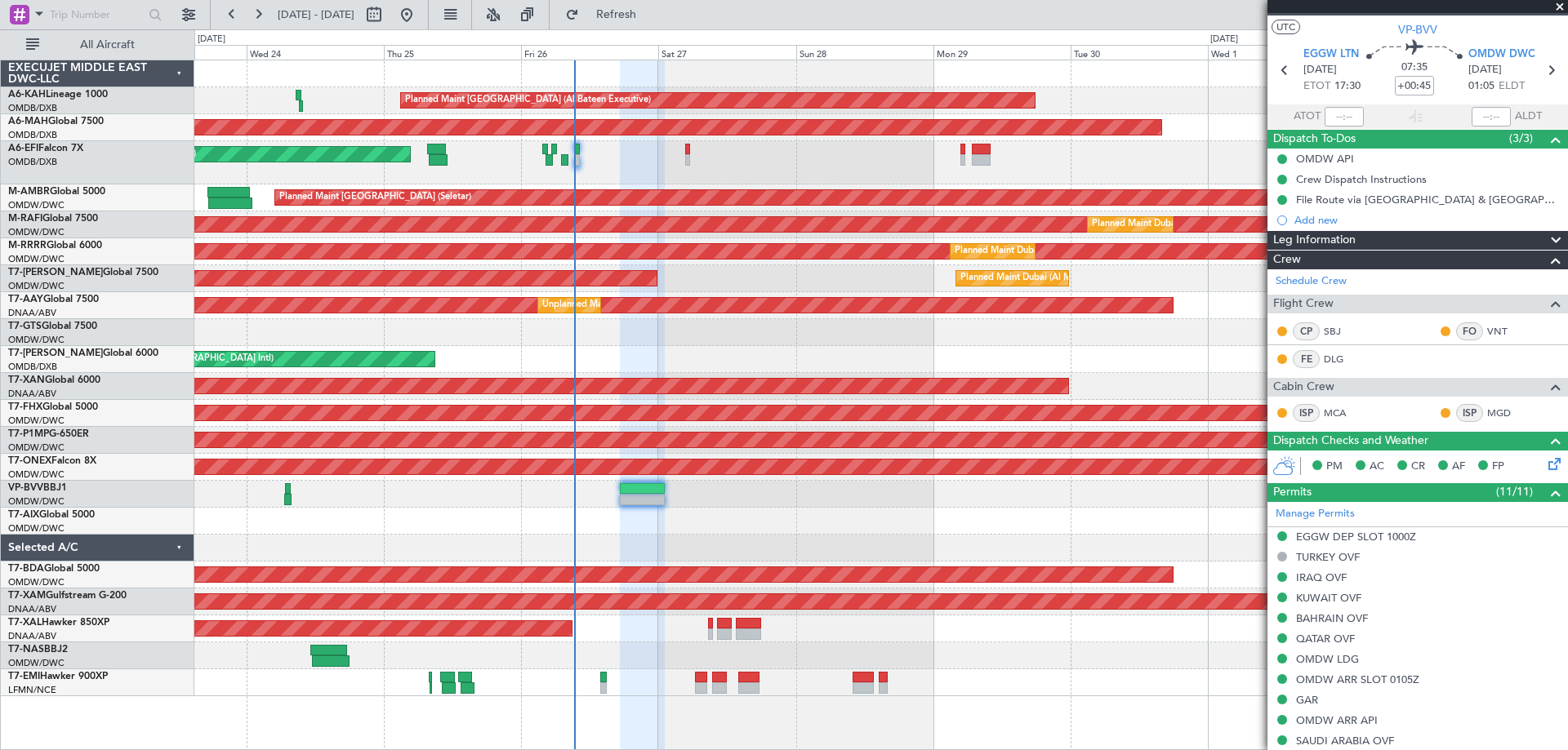
click at [1561, 9] on span at bounding box center [1559, 7] width 16 height 14
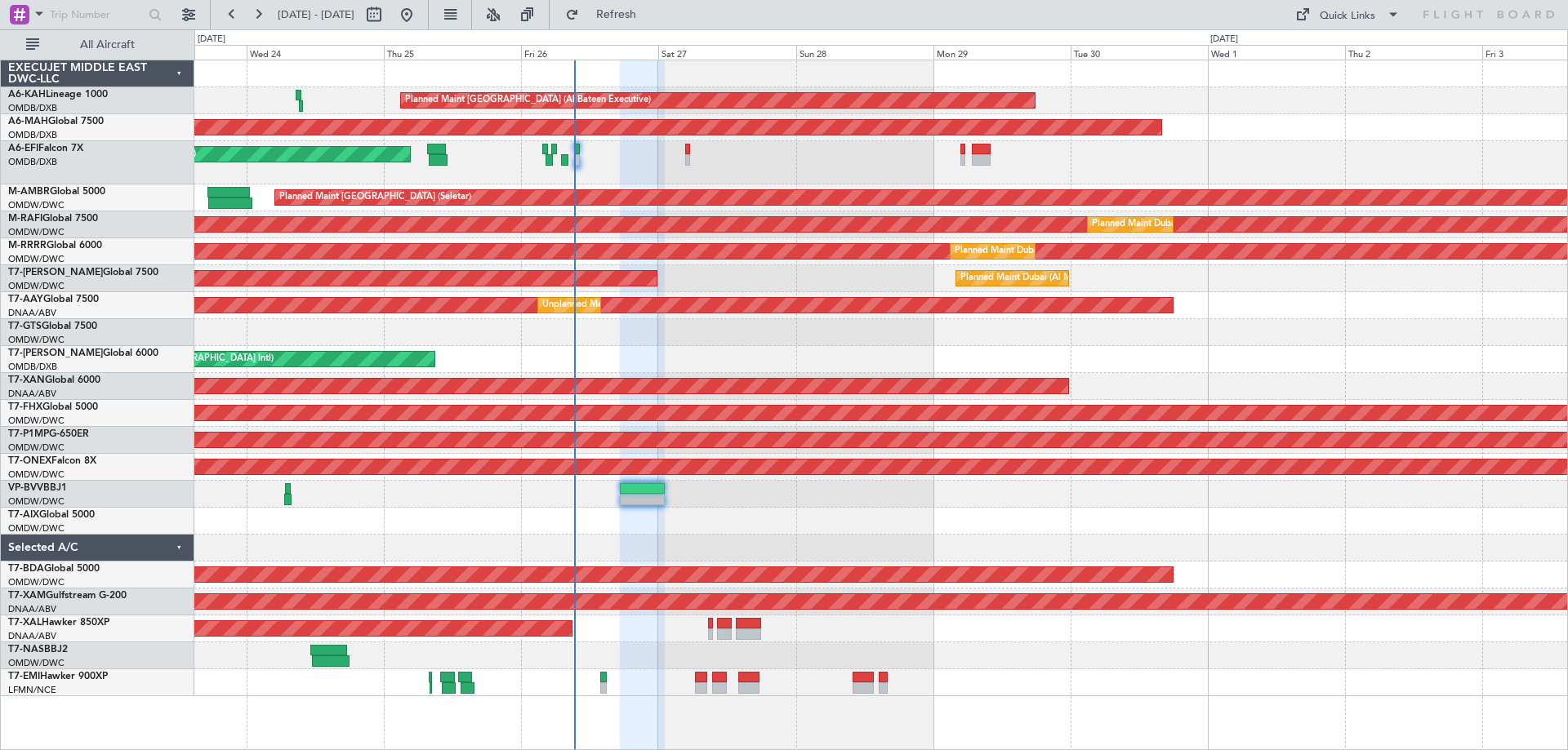
type input "0"
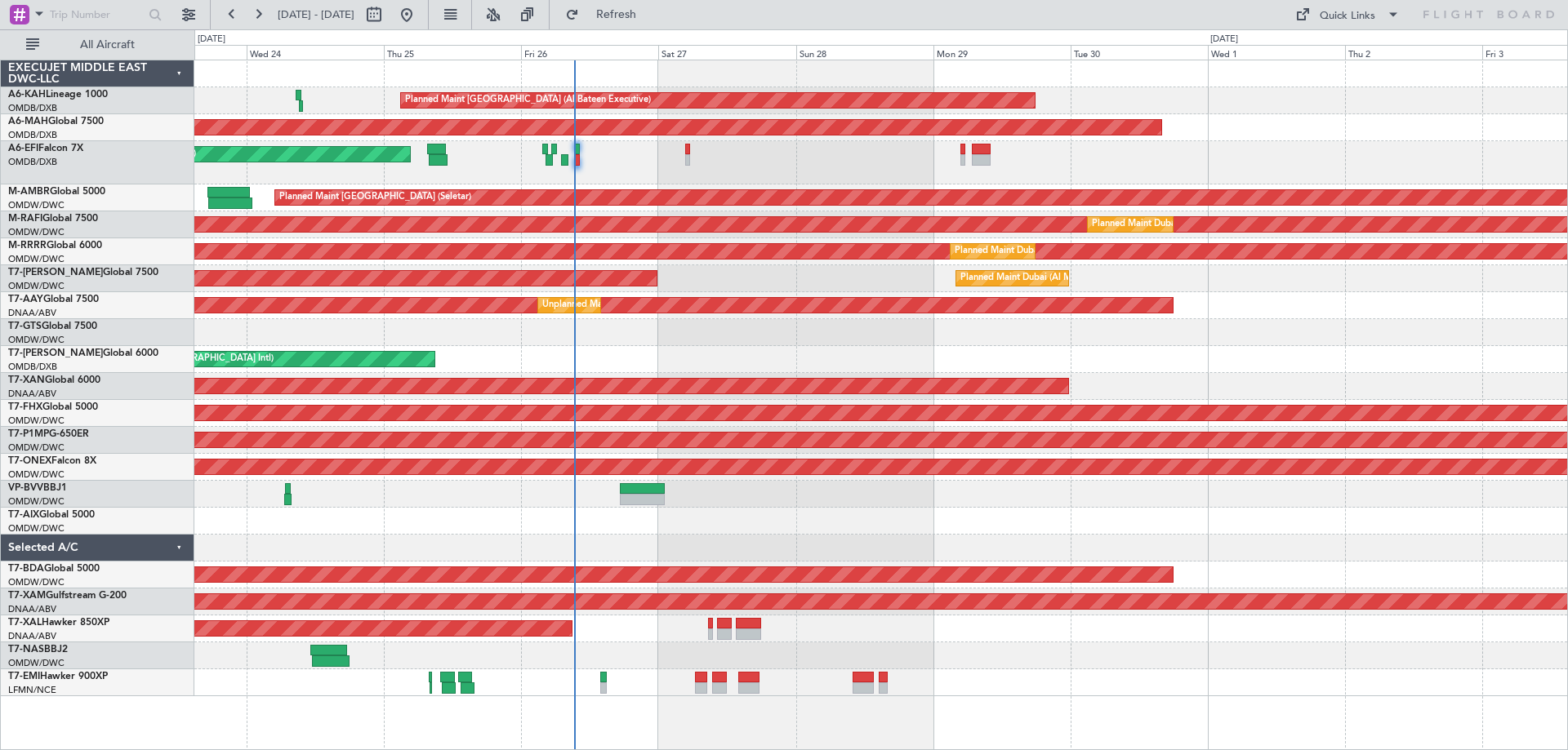
scroll to position [0, 0]
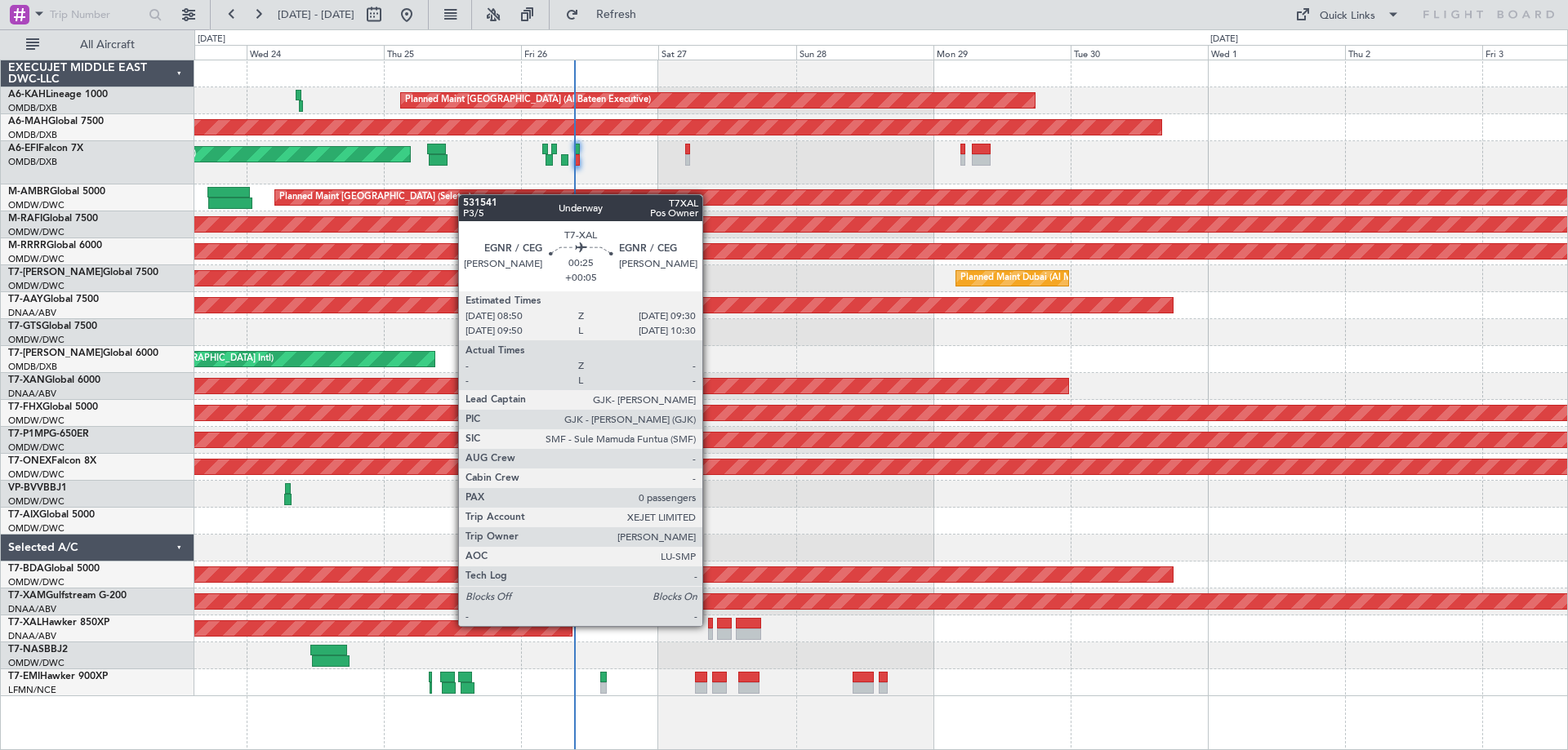
click at [709, 625] on div at bounding box center [710, 624] width 4 height 11
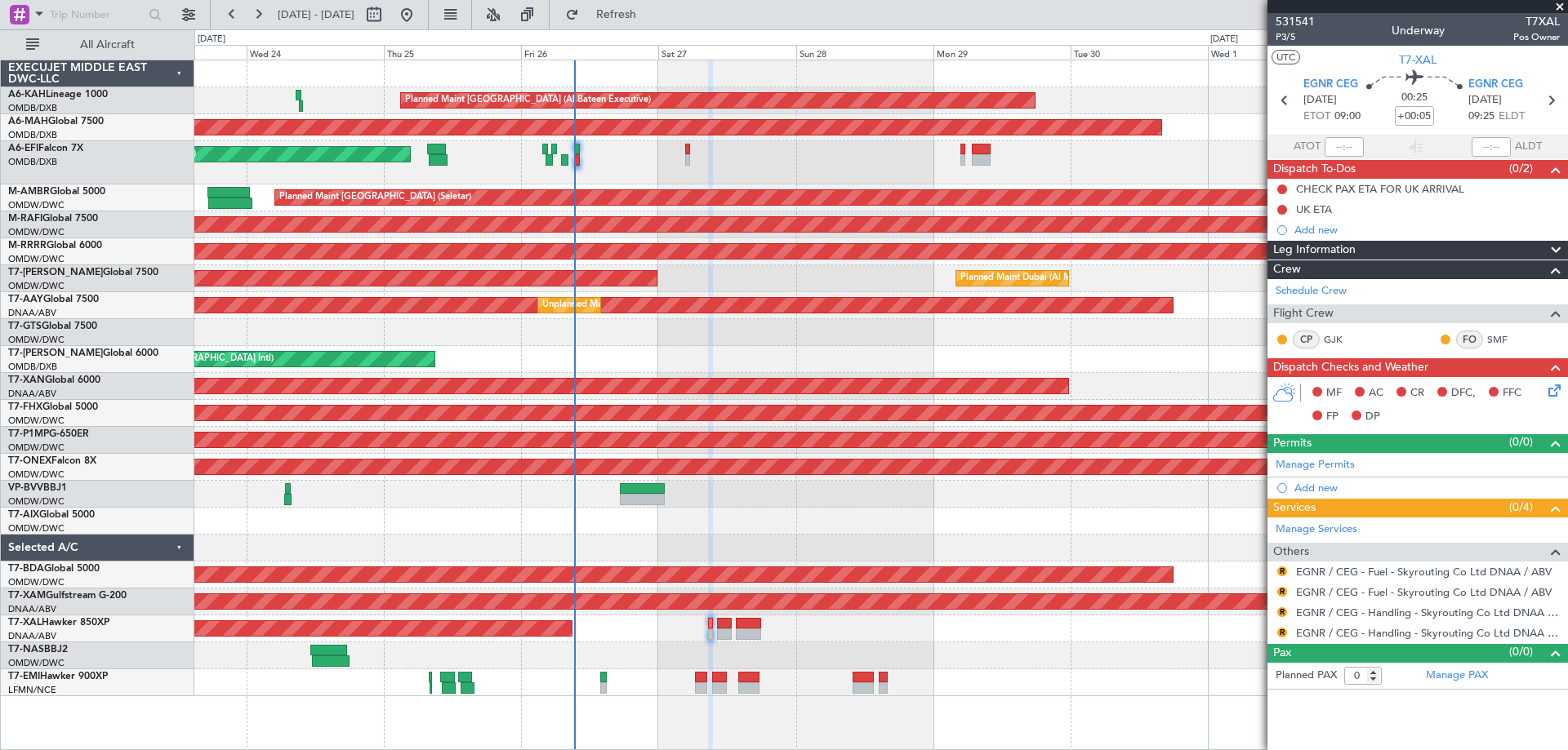
click at [1558, 9] on span at bounding box center [1559, 7] width 16 height 14
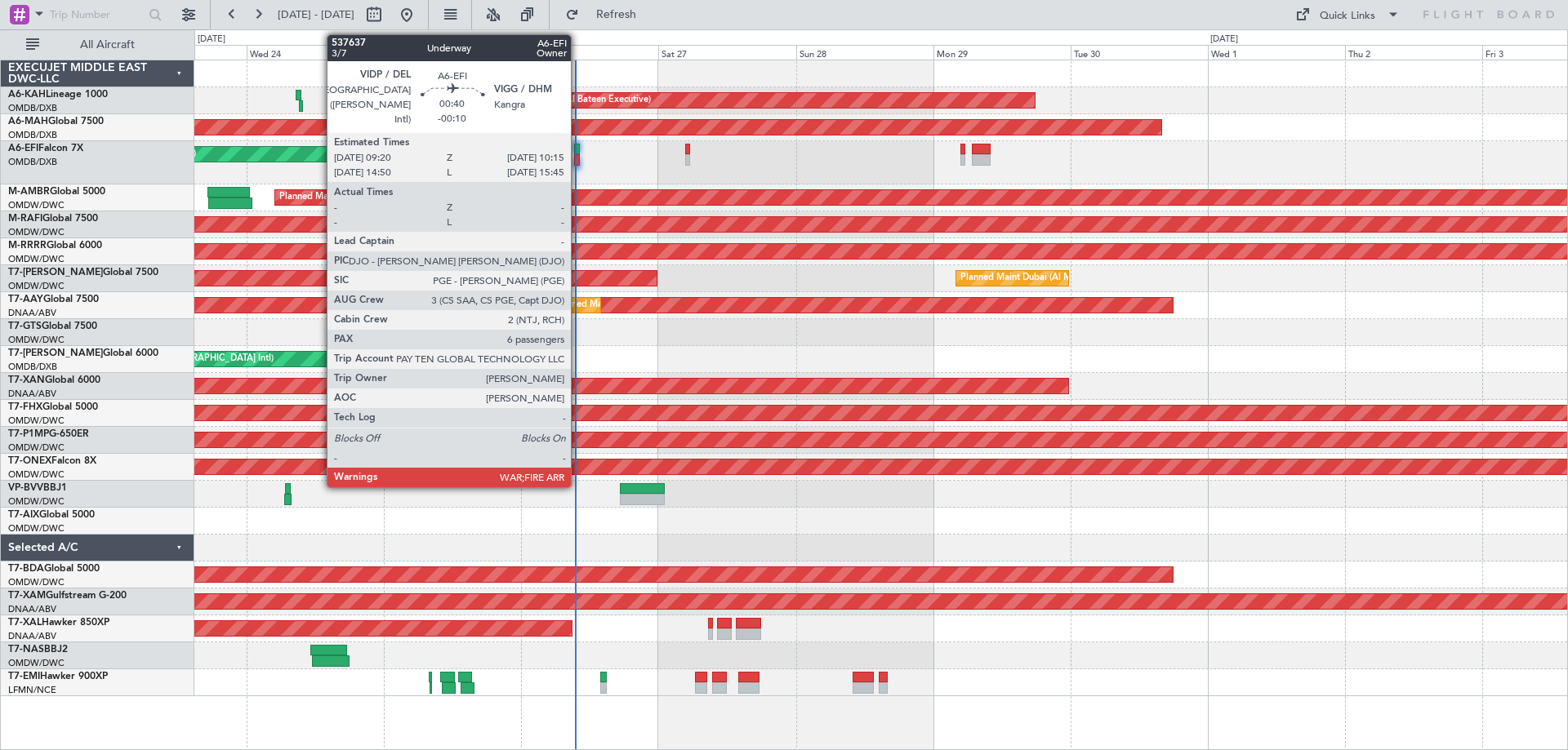
click at [578, 155] on div at bounding box center [577, 160] width 6 height 11
click at [576, 149] on div at bounding box center [577, 149] width 6 height 11
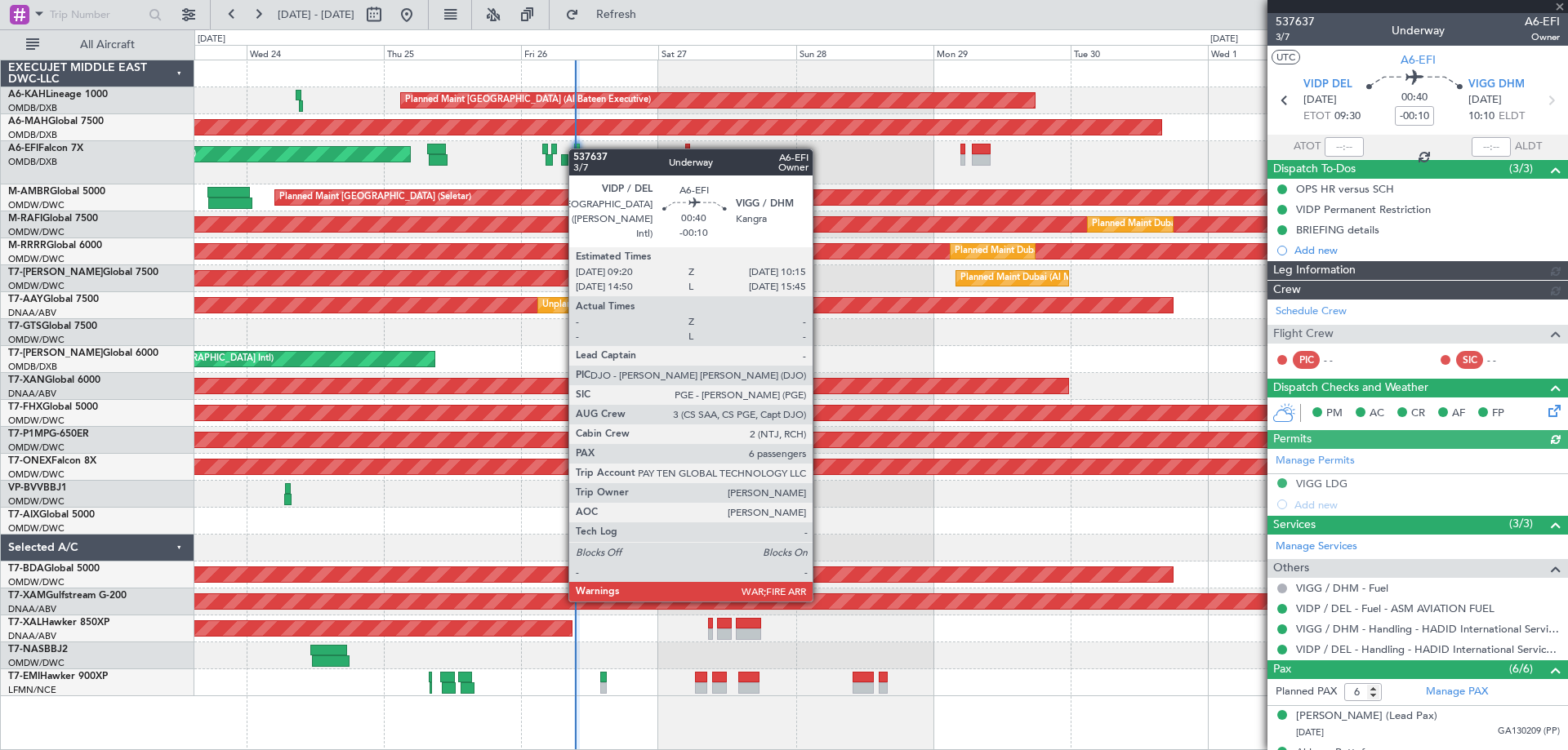
type input "Dherander Fithani (DHF)"
type input "7365"
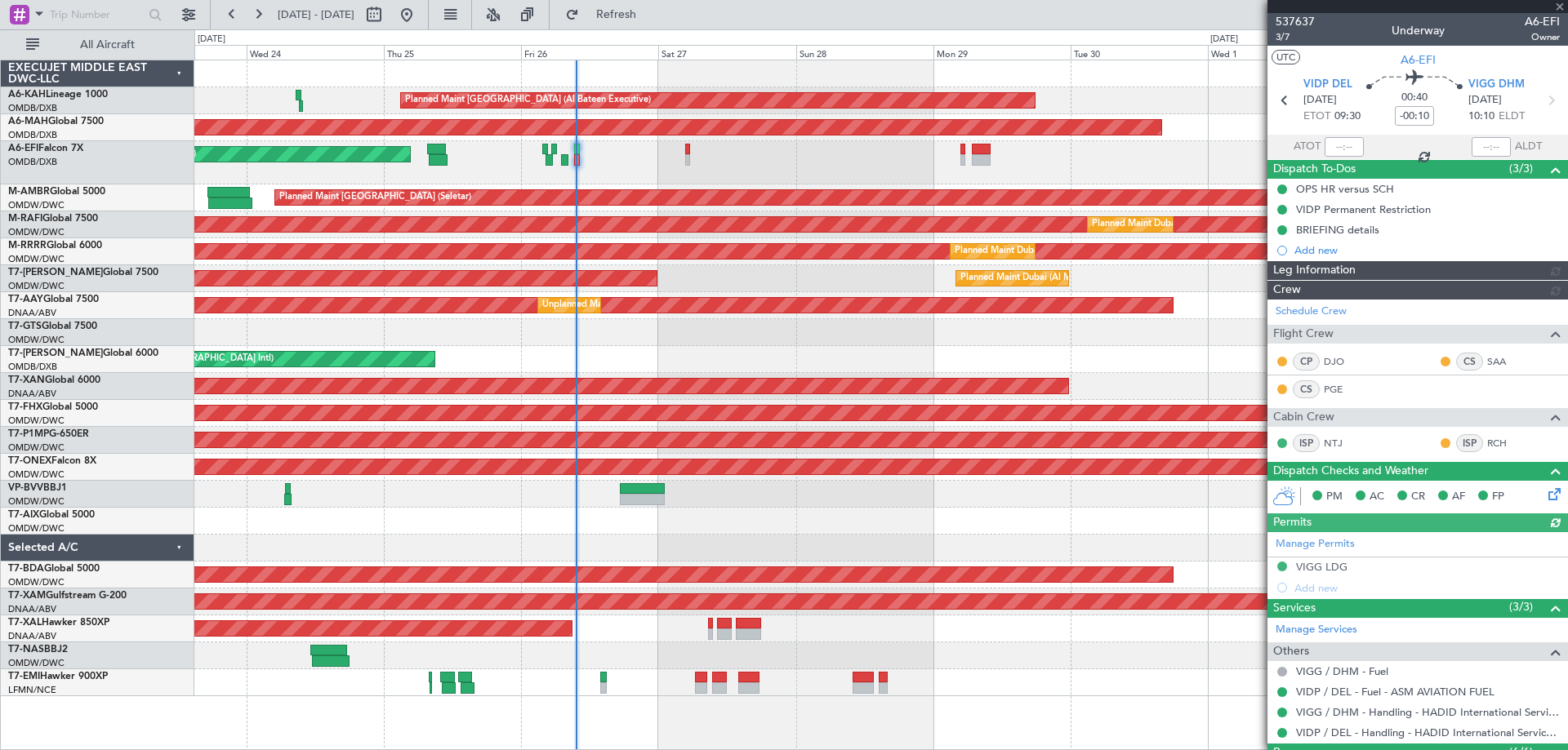
type input "Dherander Fithani (DHF)"
type input "7365"
type input "Dherander Fithani (DHF)"
type input "7365"
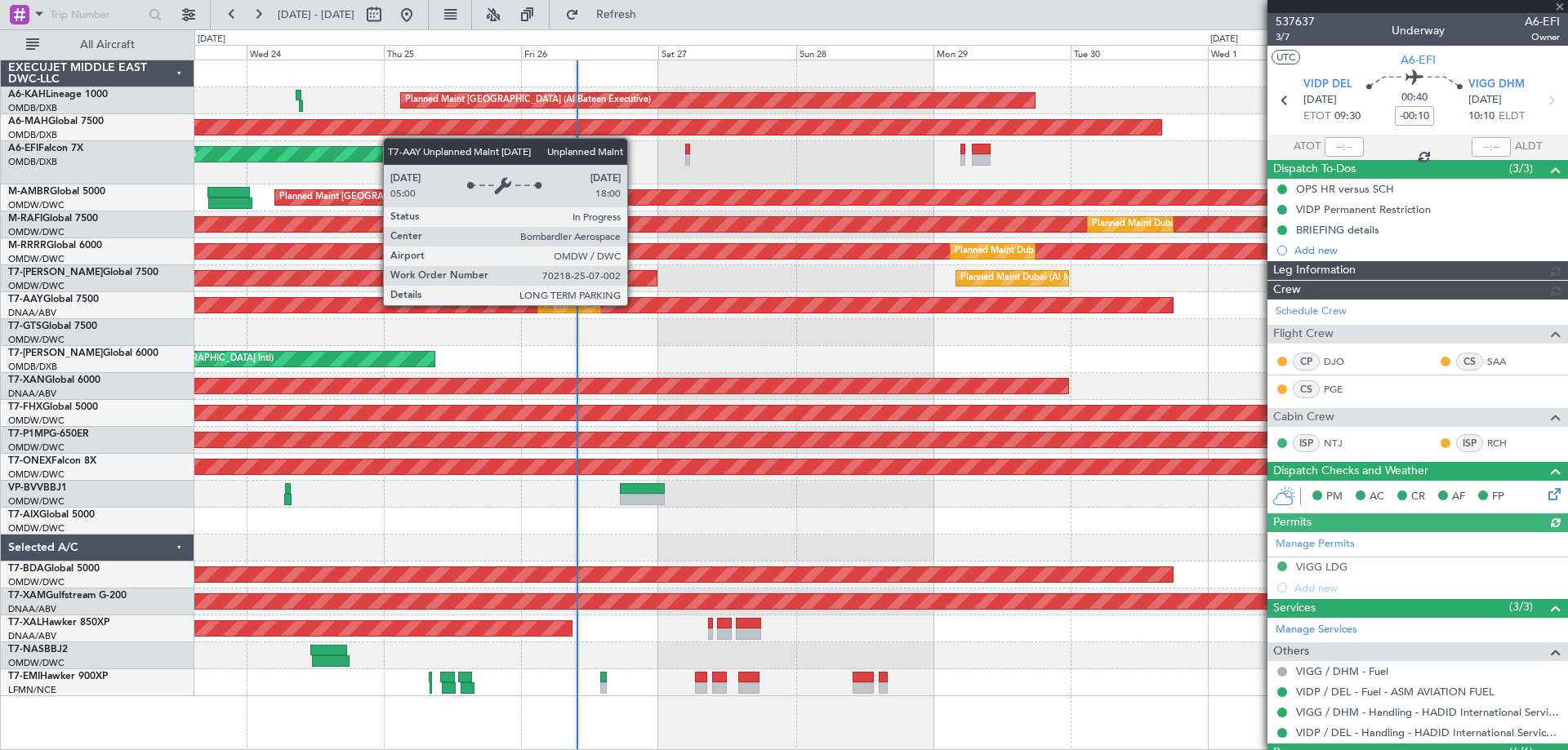
type input "Dherander Fithani (DHF)"
type input "7365"
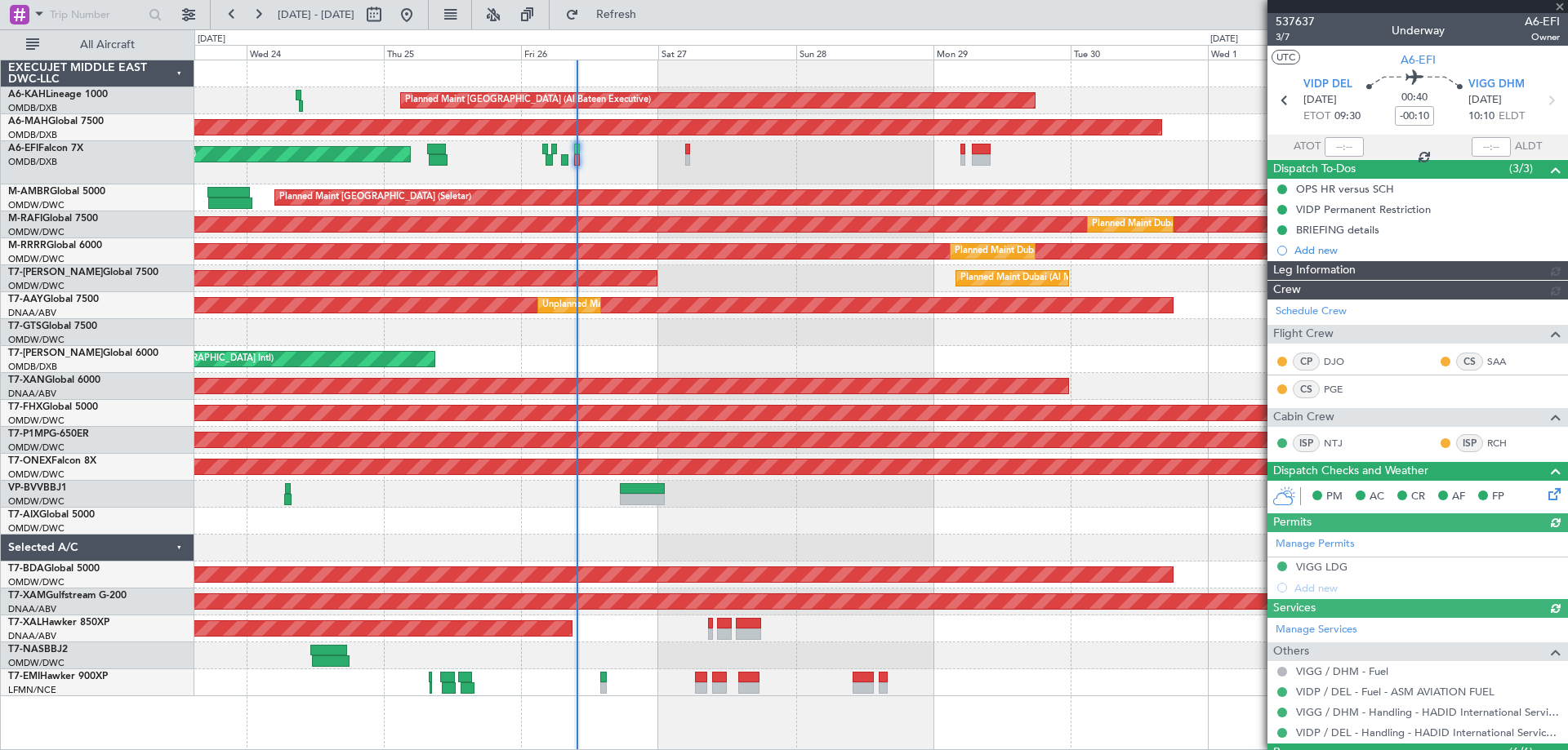
type input "Dherander Fithani (DHF)"
type input "7365"
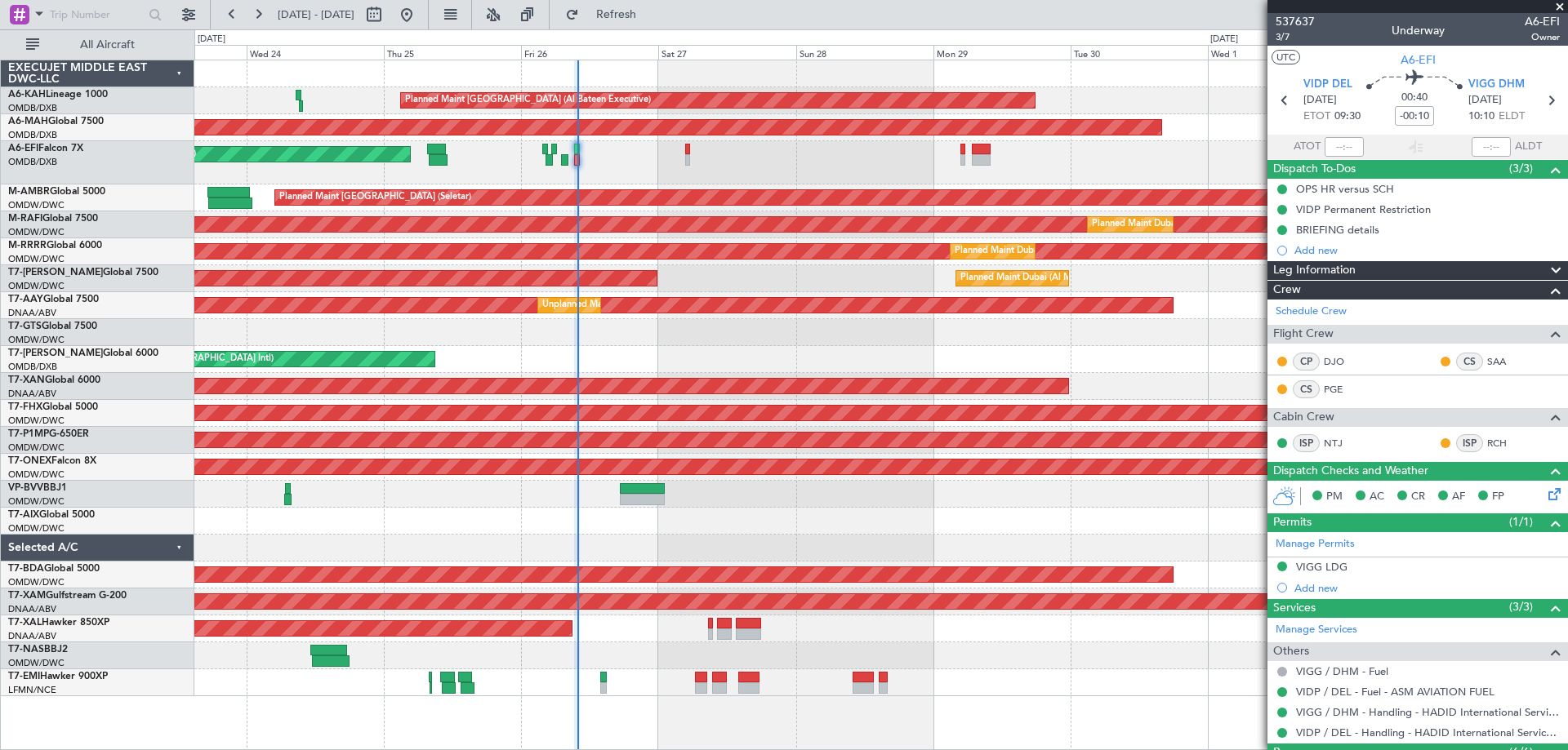
type input "Dherander Fithani (DHF)"
type input "7365"
type input "Dherander Fithani (DHF)"
type input "7365"
type input "Dherander Fithani (DHF)"
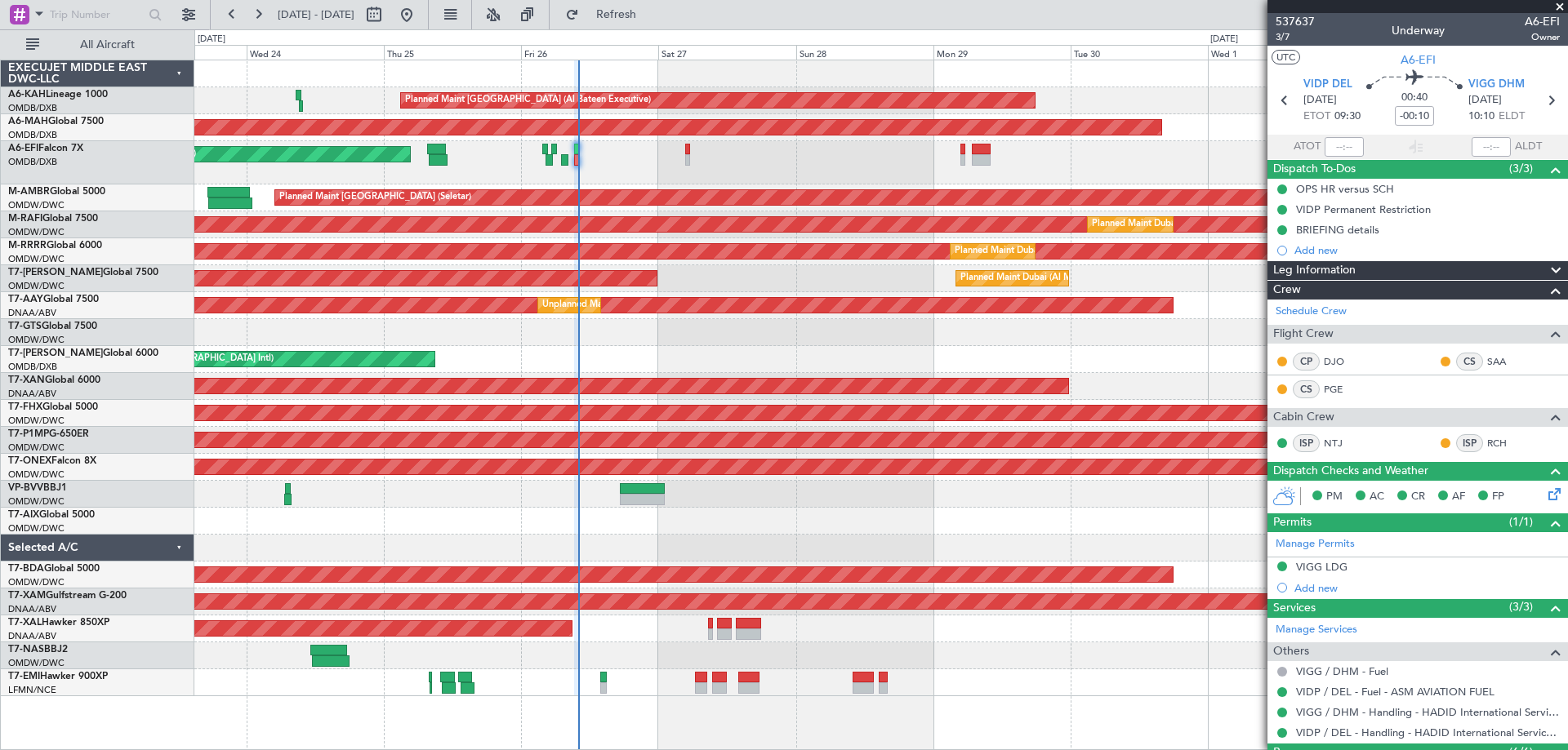
type input "7365"
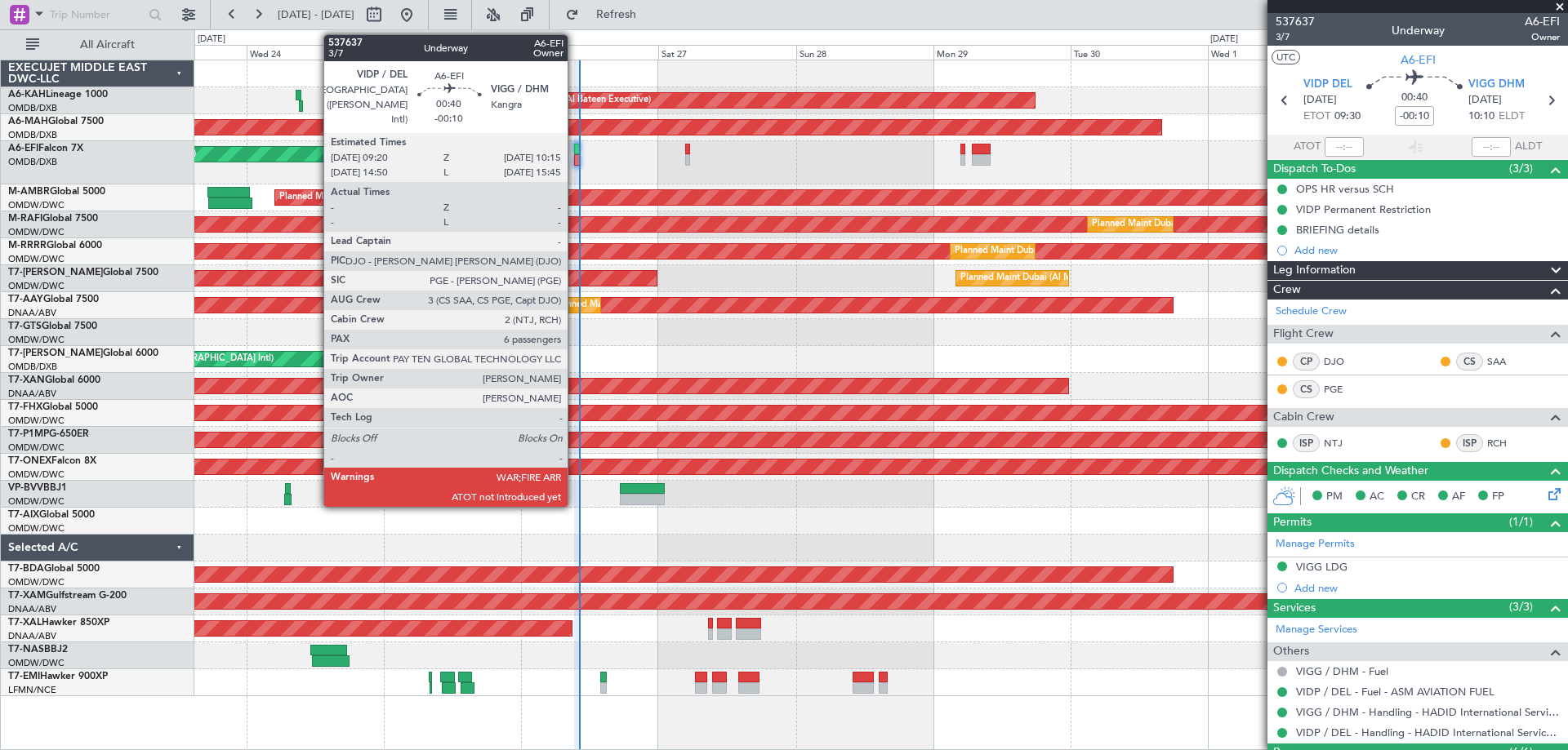
click at [575, 151] on div at bounding box center [577, 149] width 6 height 11
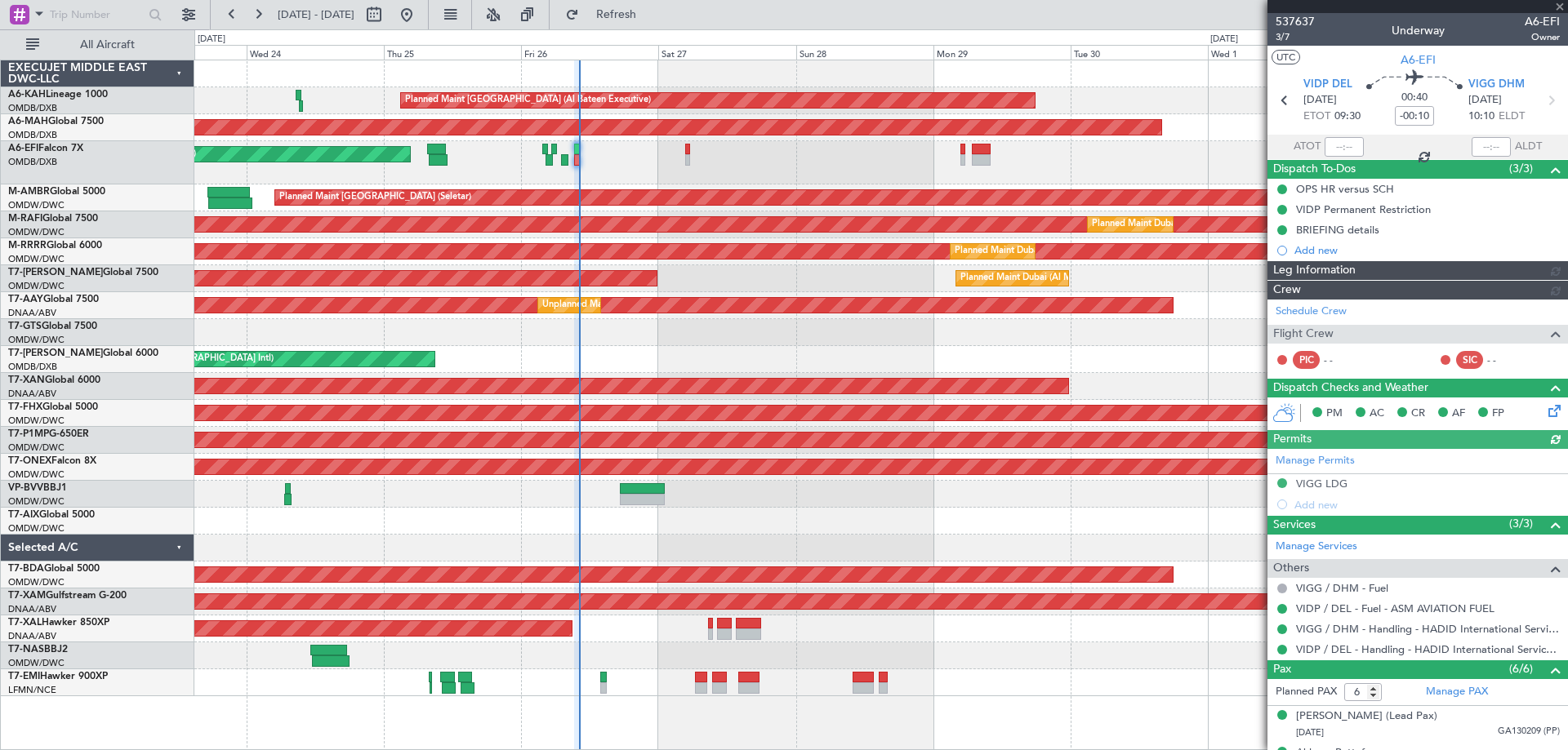
type input "Dherander Fithani (DHF)"
type input "7365"
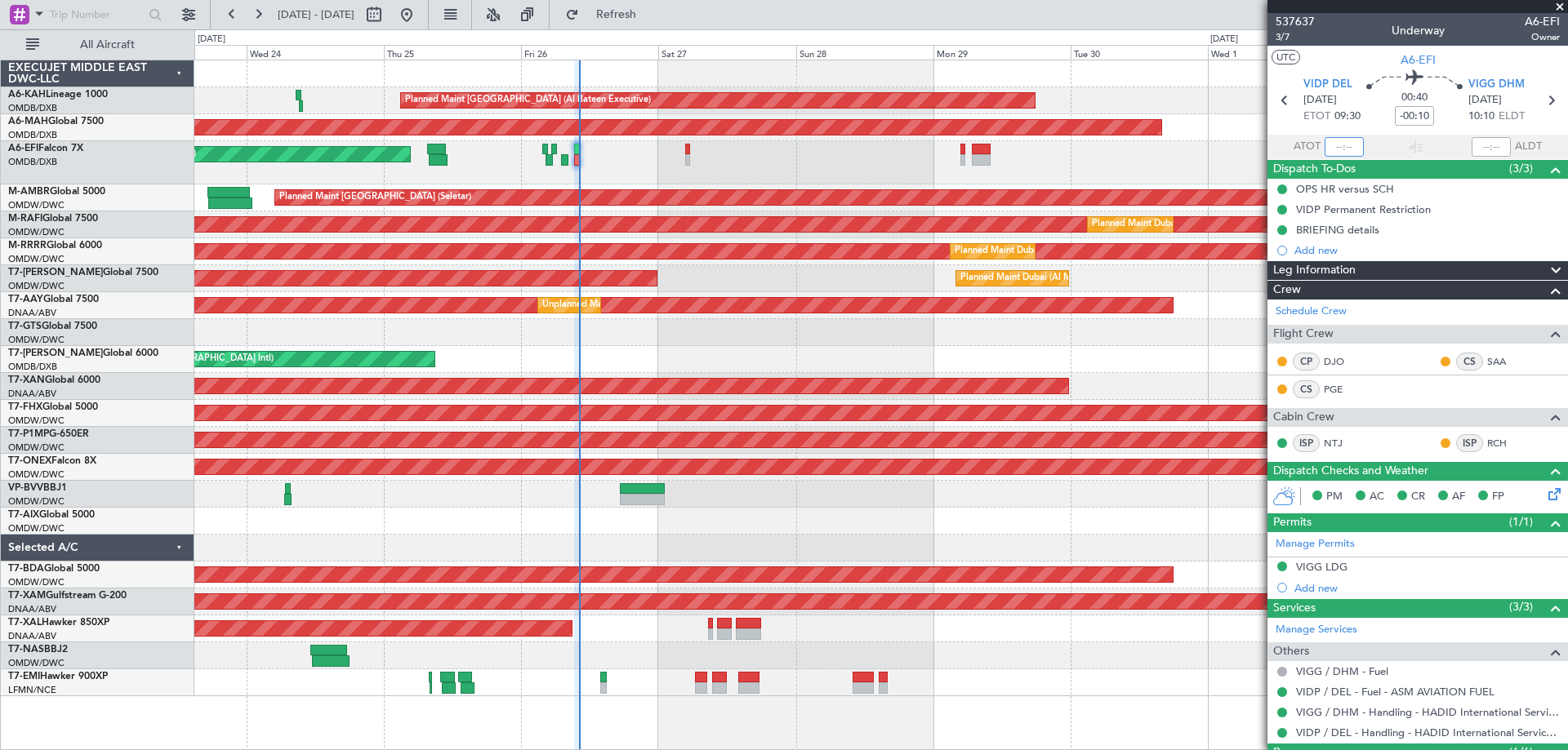
click at [1355, 149] on input "text" at bounding box center [1344, 146] width 39 height 20
type input "10:05"
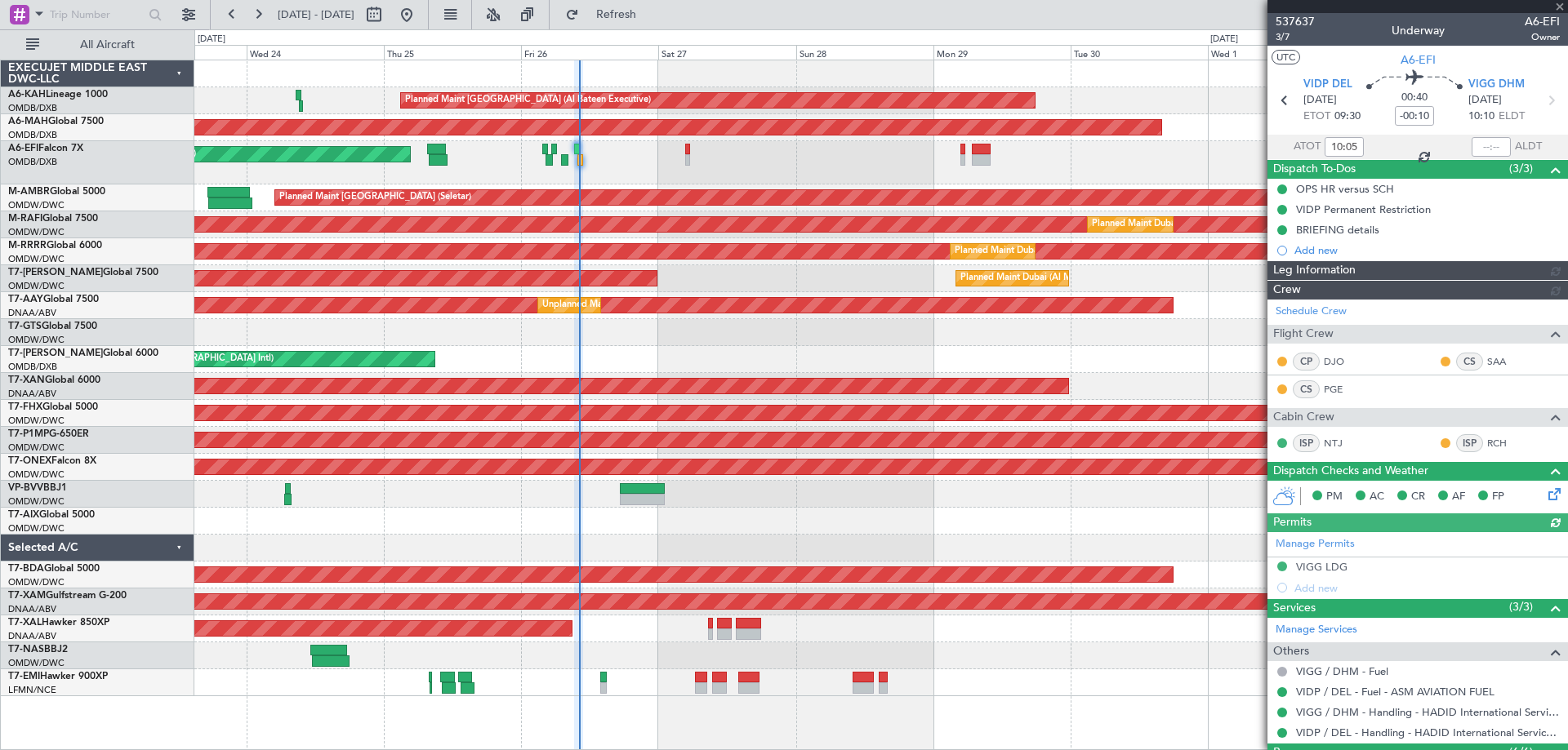
type input "Dherander Fithani (DHF)"
type input "7365"
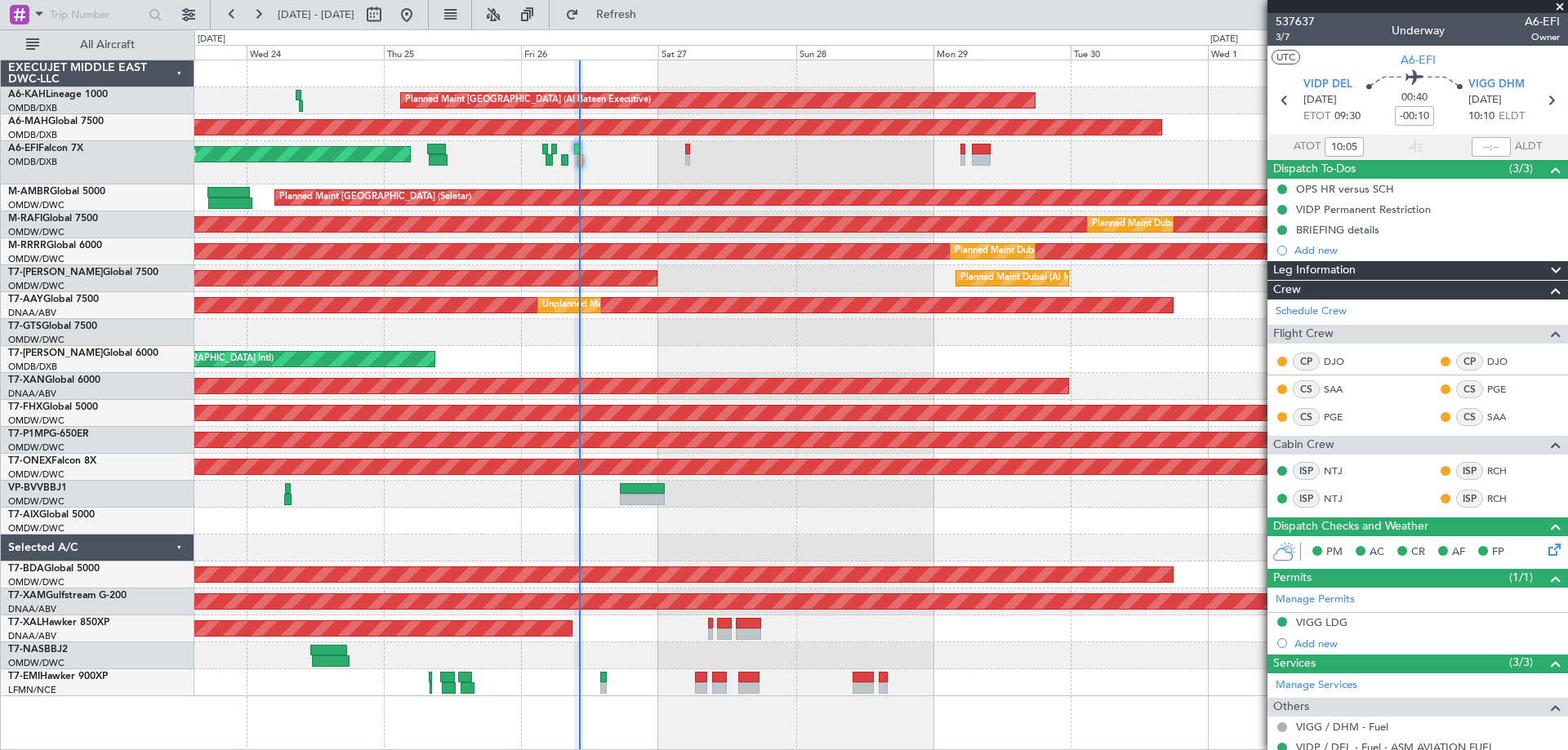
click at [1562, 8] on span at bounding box center [1559, 7] width 16 height 14
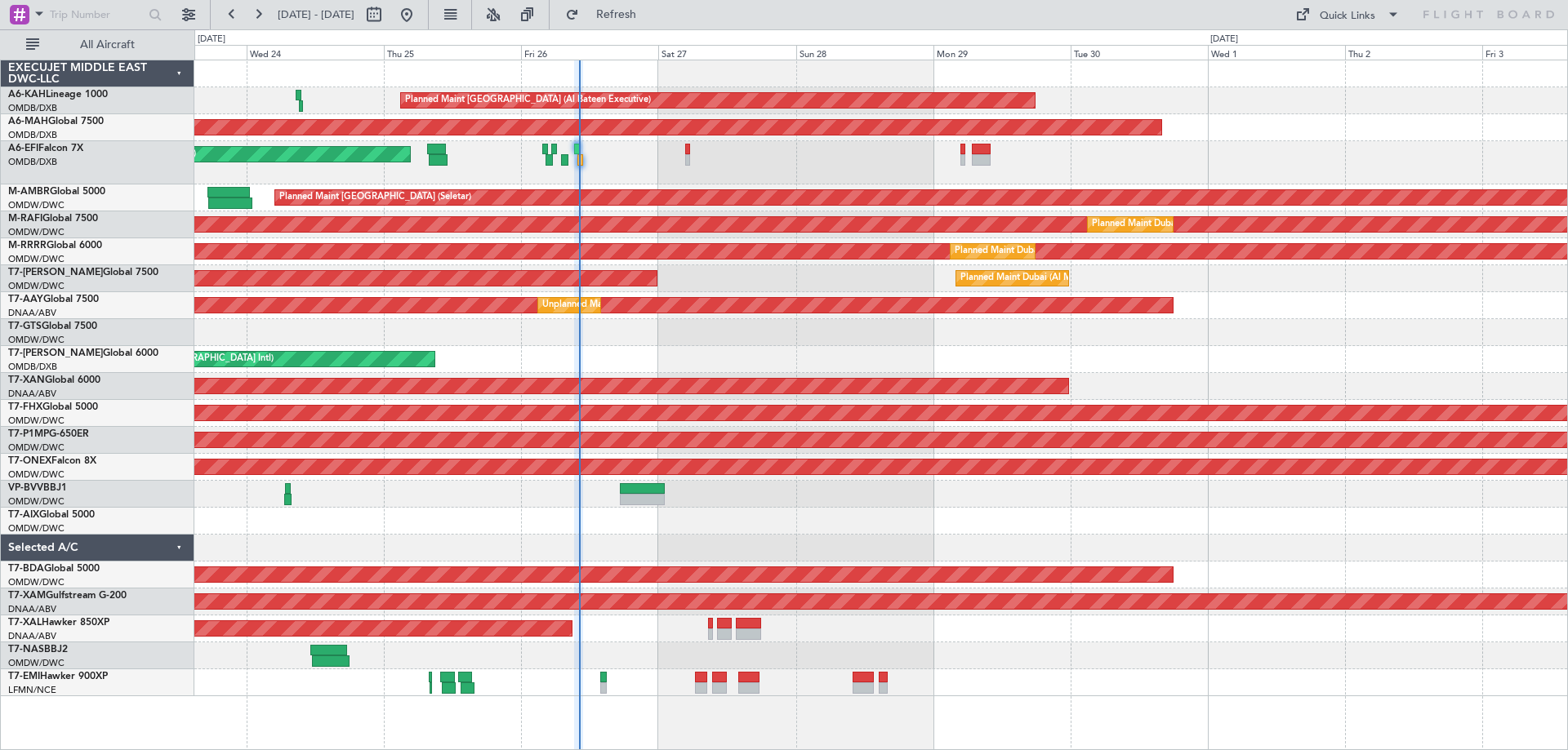
type input "0"
